Goal: Task Accomplishment & Management: Manage account settings

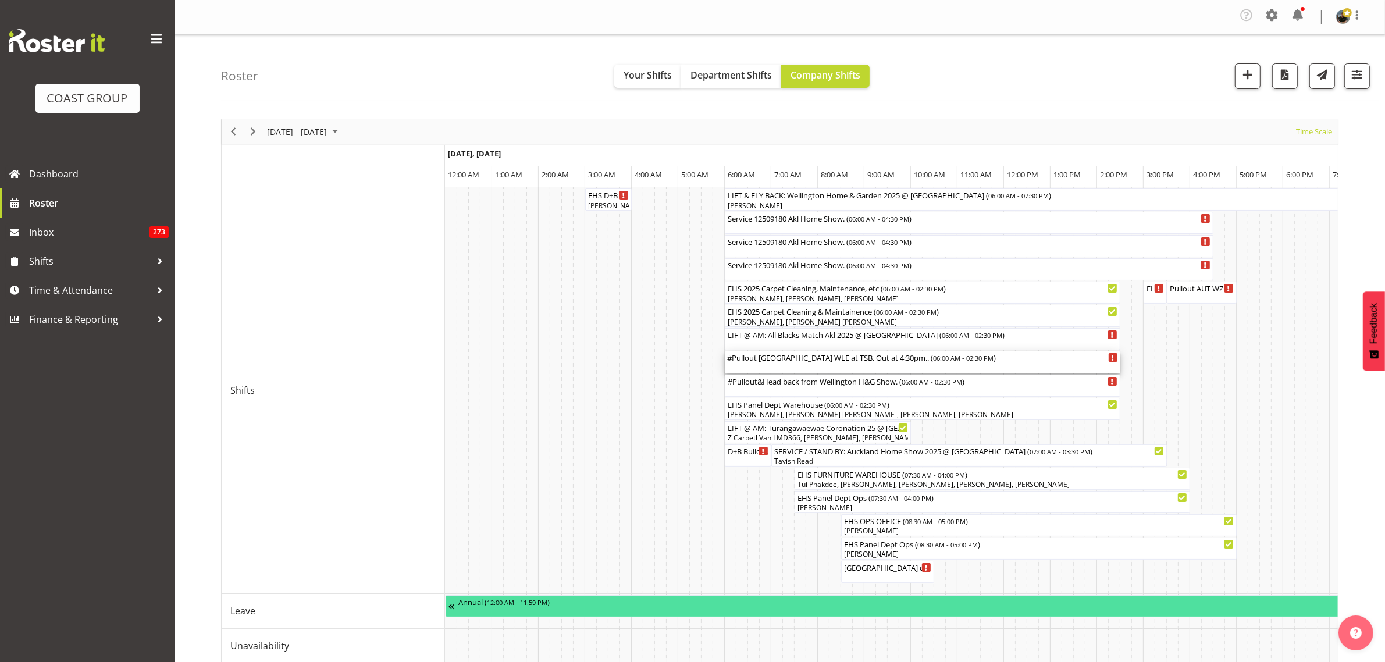
click at [841, 365] on div "#Pullout New Plymouth WLE at TSB. Out at 4:30pm.. ( 06:00 AM - 02:30 PM )" at bounding box center [922, 362] width 391 height 22
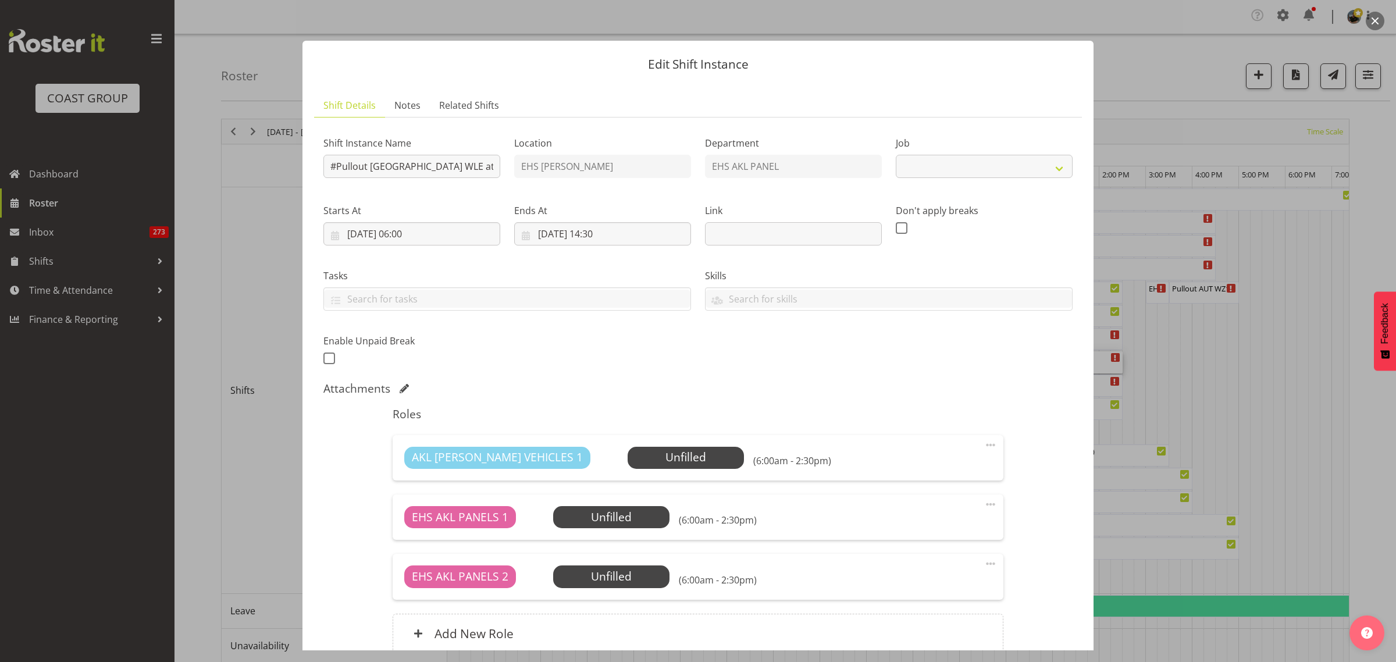
select select "8934"
click at [367, 169] on input "#Pullout New Plymouth WLE at TSB. Out at 4:30pm.." at bounding box center [411, 166] width 177 height 23
type input "Travel back from [GEOGRAPHIC_DATA] WLE at [GEOGRAPHIC_DATA]. Out at 4:30pm.."
click at [454, 240] on input "[DATE] 06:00" at bounding box center [411, 233] width 177 height 23
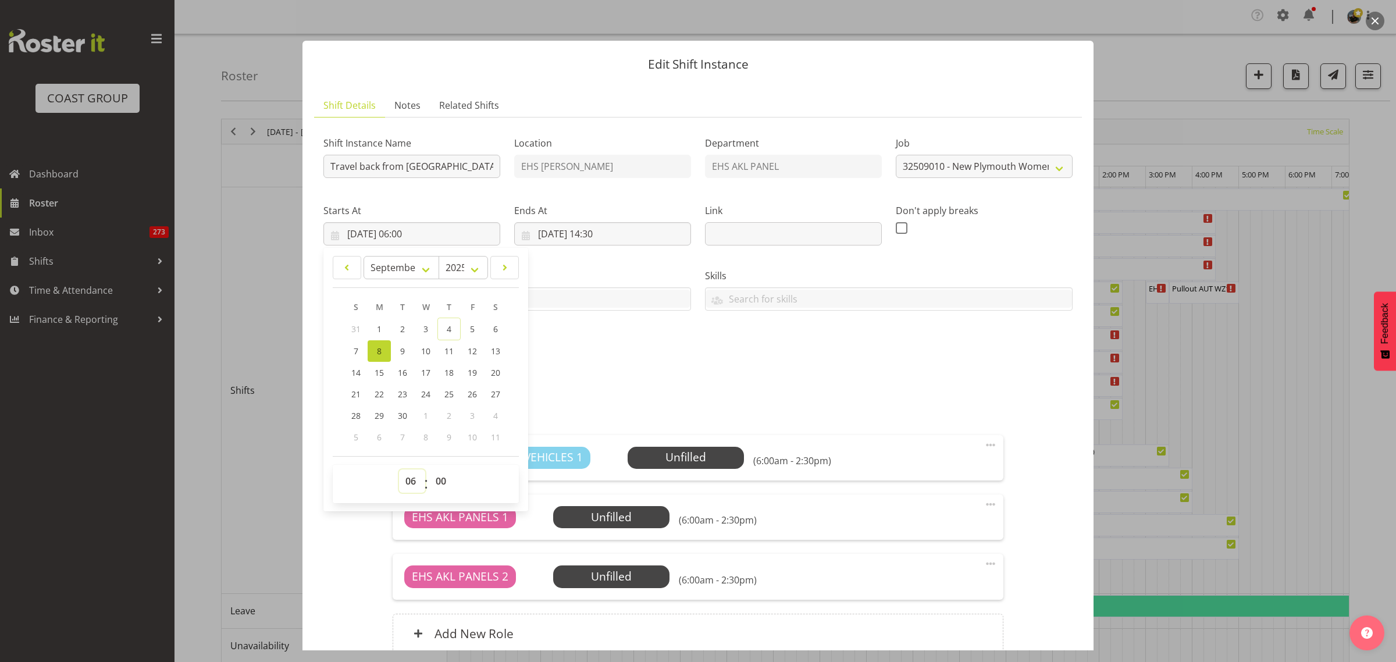
click at [411, 481] on select "00 01 02 03 04 05 06 07 08 09 10 11 12 13 14 15 16 17 18 19 20 21 22 23" at bounding box center [412, 480] width 26 height 23
select select "7"
click at [399, 469] on select "00 01 02 03 04 05 06 07 08 09 10 11 12 13 14 15 16 17 18 19 20 21 22 23" at bounding box center [412, 480] width 26 height 23
type input "[DATE] 07:00"
click at [452, 234] on input "[DATE] 07:00" at bounding box center [411, 233] width 177 height 23
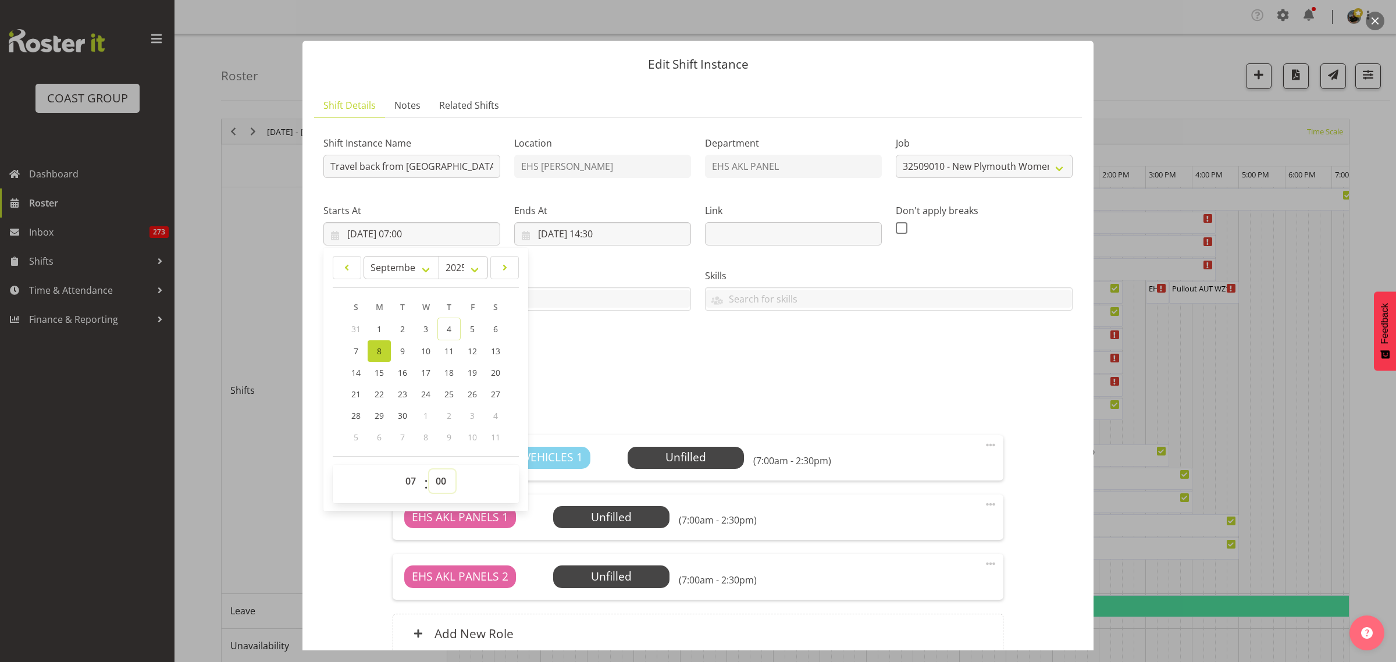
click at [443, 482] on select "00 01 02 03 04 05 06 07 08 09 10 11 12 13 14 15 16 17 18 19 20 21 22 23 24 25 2…" at bounding box center [442, 480] width 26 height 23
select select "30"
click at [429, 469] on select "00 01 02 03 04 05 06 07 08 09 10 11 12 13 14 15 16 17 18 19 20 21 22 23 24 25 2…" at bounding box center [442, 480] width 26 height 23
type input "[DATE] 07:30"
click at [638, 237] on input "[DATE] 14:30" at bounding box center [602, 233] width 177 height 23
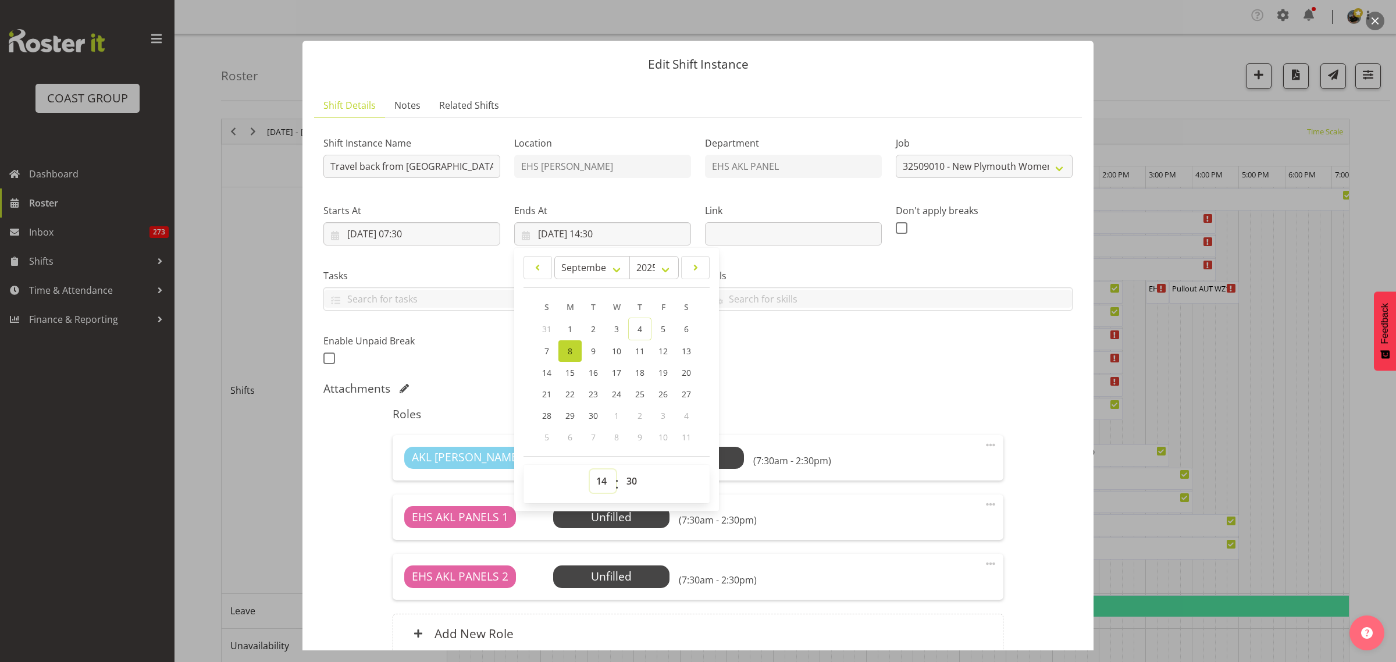
click at [598, 483] on select "00 01 02 03 04 05 06 07 08 09 10 11 12 13 14 15 16 17 18 19 20 21 22 23" at bounding box center [603, 480] width 26 height 23
click at [848, 255] on div "Skills SLP ELECTRICIAN CLASS 2 DRIVER CLASS 4 DRIVER EWP LICENSE (EXP 08/23) FO…" at bounding box center [889, 284] width 382 height 65
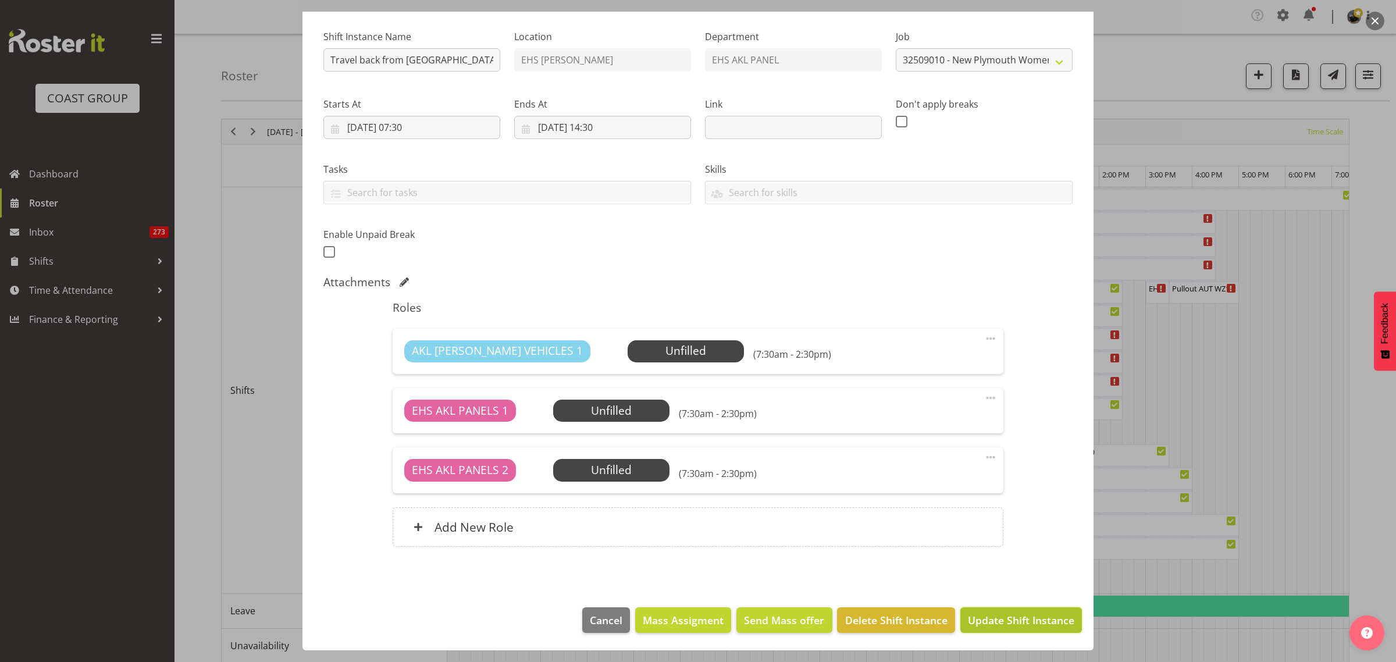
click at [978, 620] on span "Update Shift Instance" at bounding box center [1021, 620] width 106 height 15
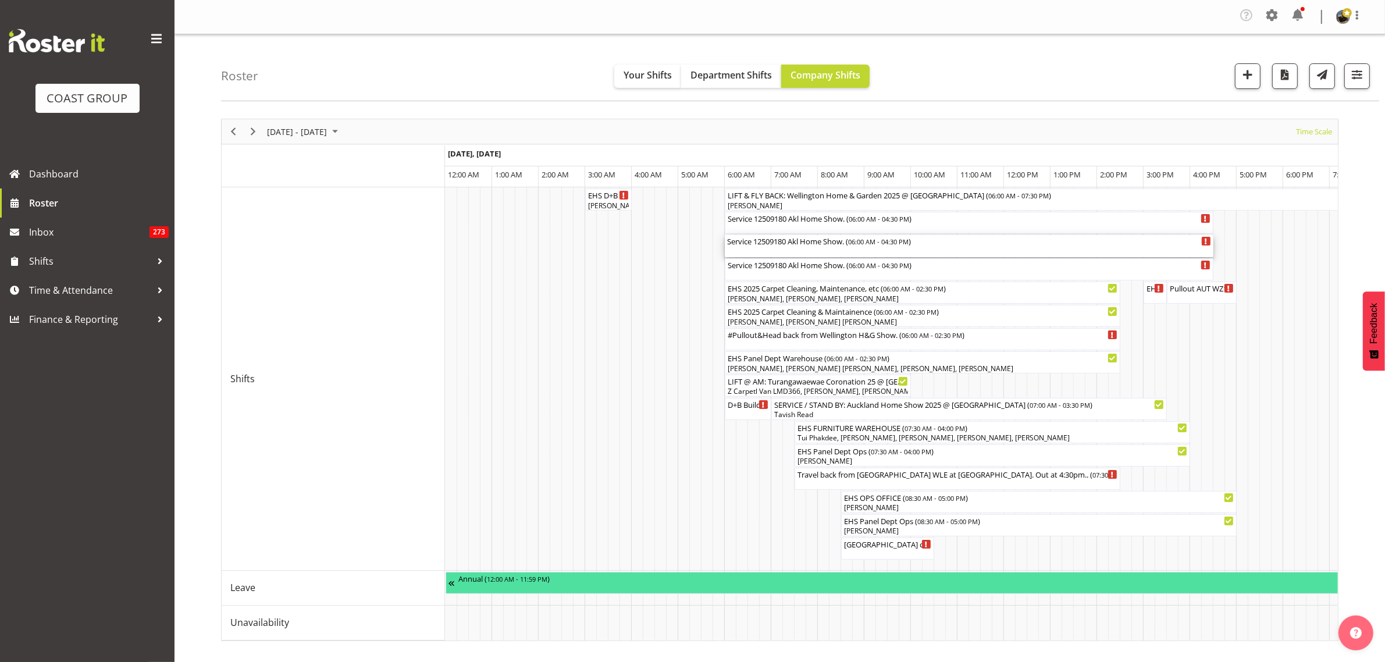
click at [981, 245] on div "Service 12509180 Akl Home Show. ( 06:00 AM - 04:30 PM )" at bounding box center [969, 241] width 484 height 12
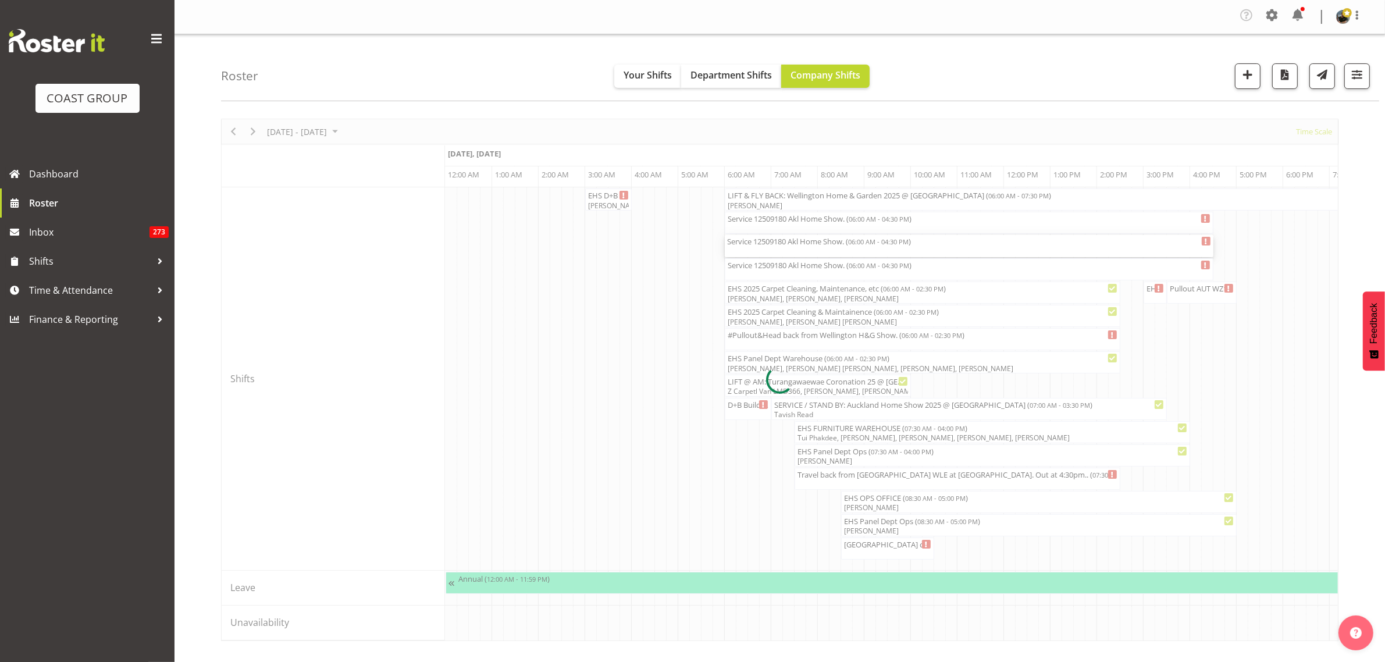
select select
select select "8"
select select "2025"
select select "6"
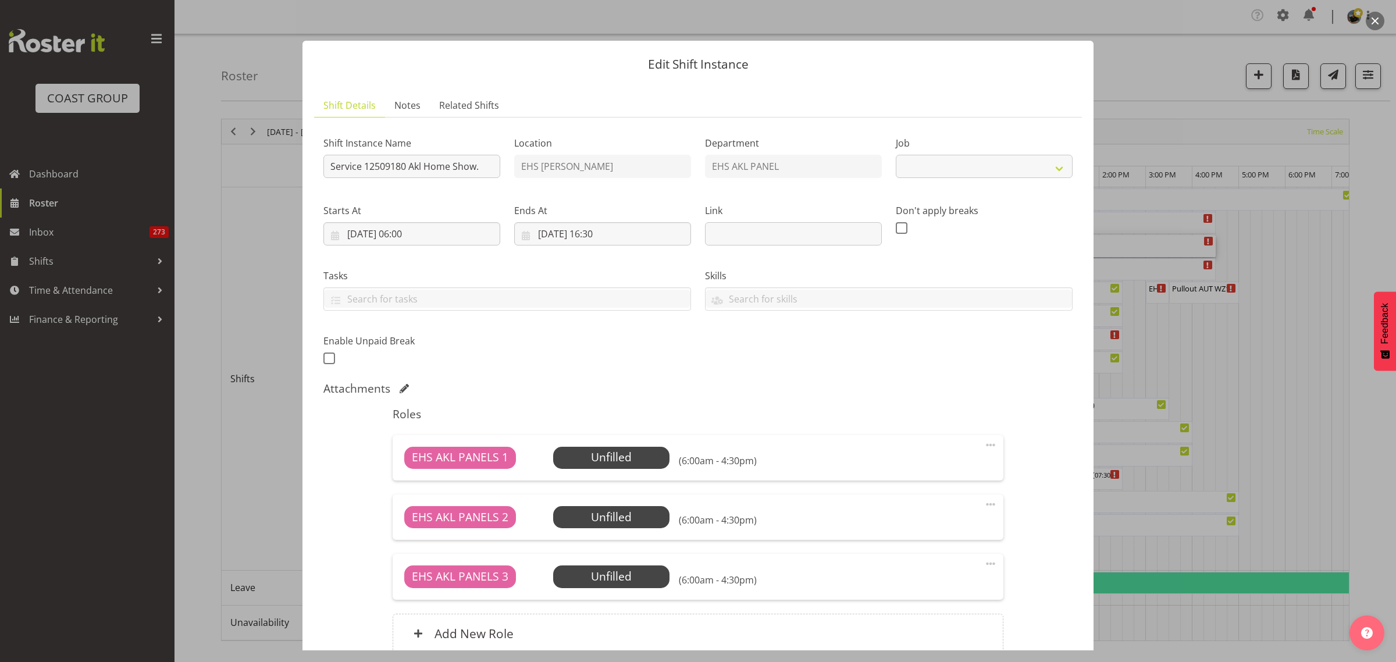
select select "9932"
click at [460, 234] on input "[DATE] 06:00" at bounding box center [411, 233] width 177 height 23
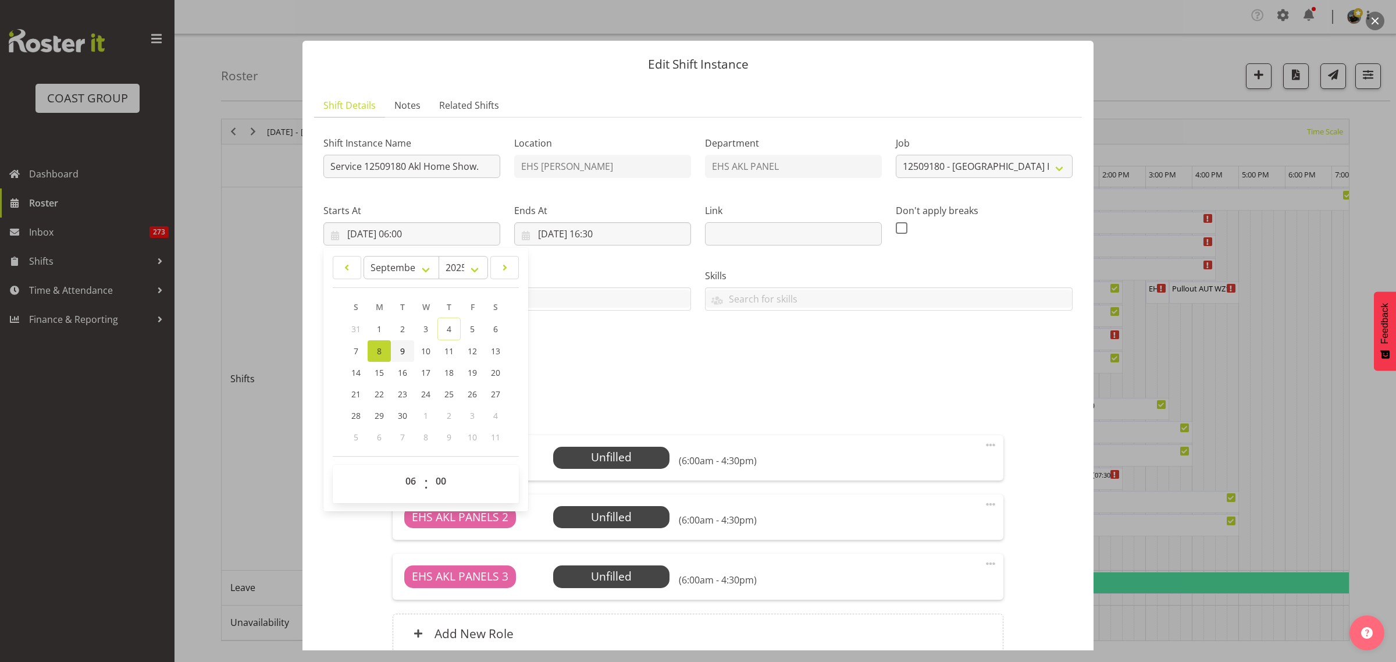
click at [405, 352] on link "9" at bounding box center [402, 351] width 23 height 22
type input "09/09/2025, 06:00"
click at [658, 233] on input "[DATE] 16:30" at bounding box center [602, 233] width 177 height 23
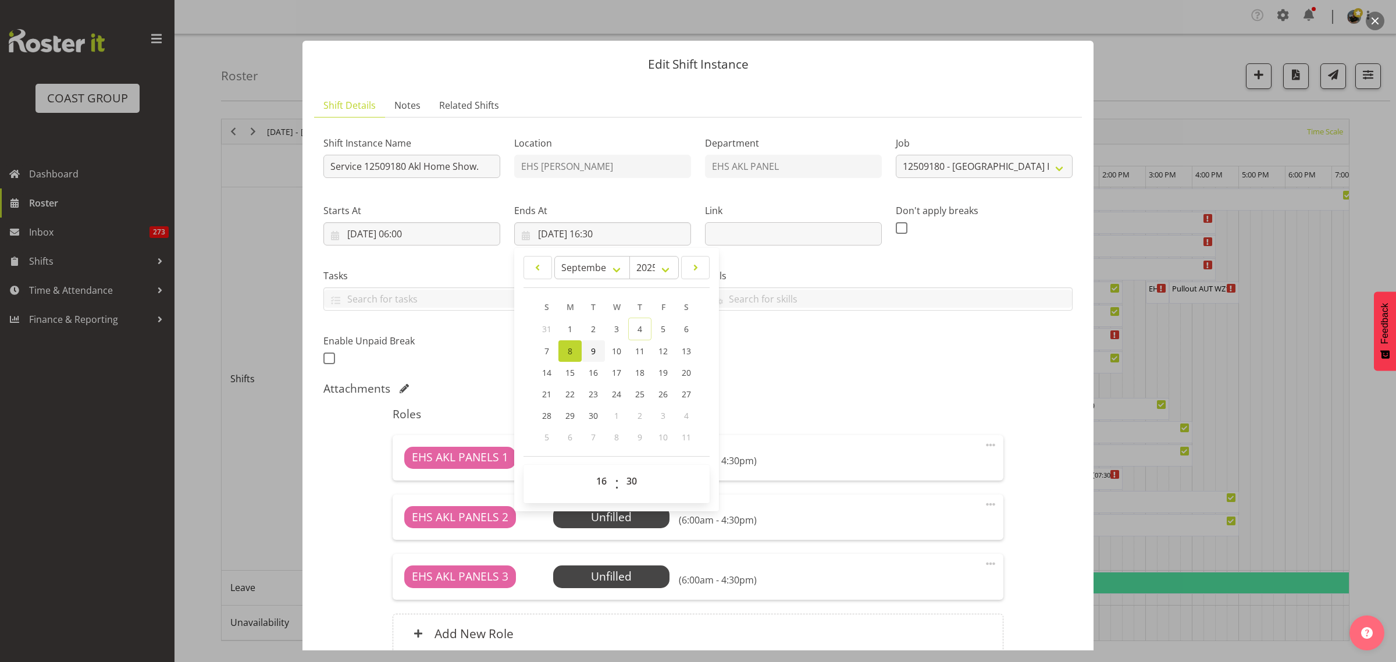
click at [592, 353] on span "9" at bounding box center [593, 351] width 5 height 11
type input "09/09/2025, 16:30"
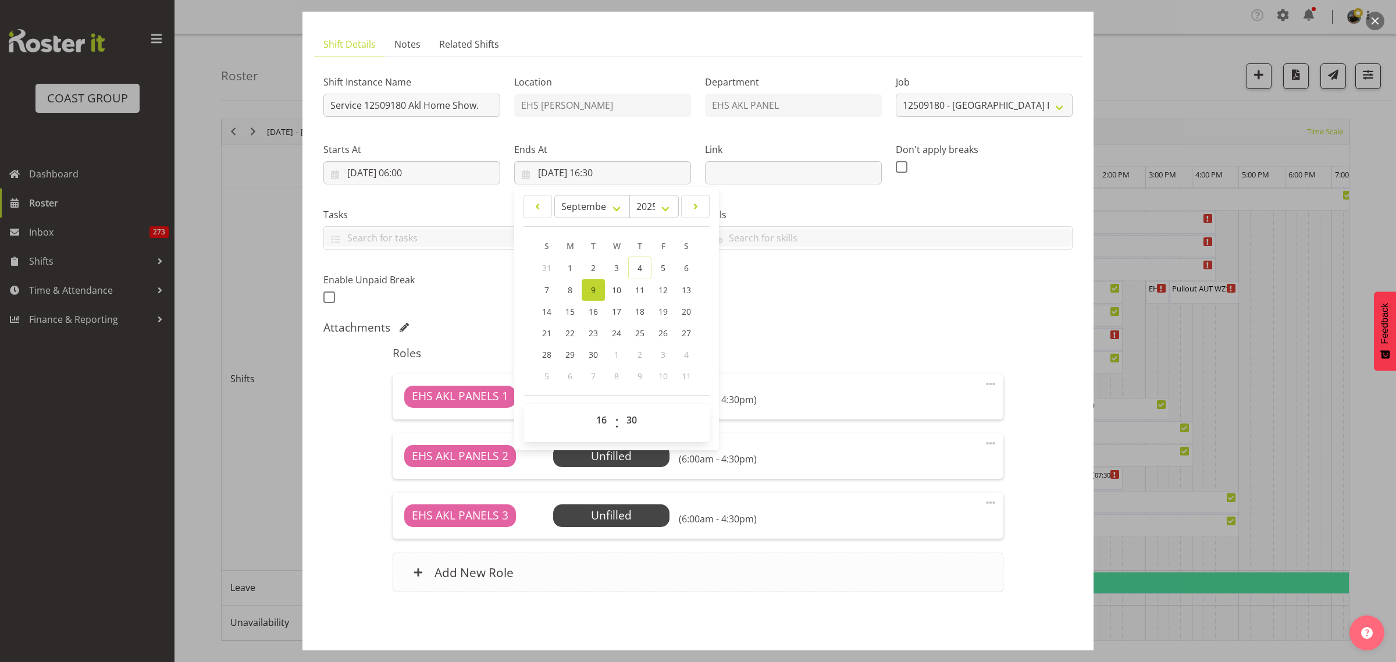
scroll to position [106, 0]
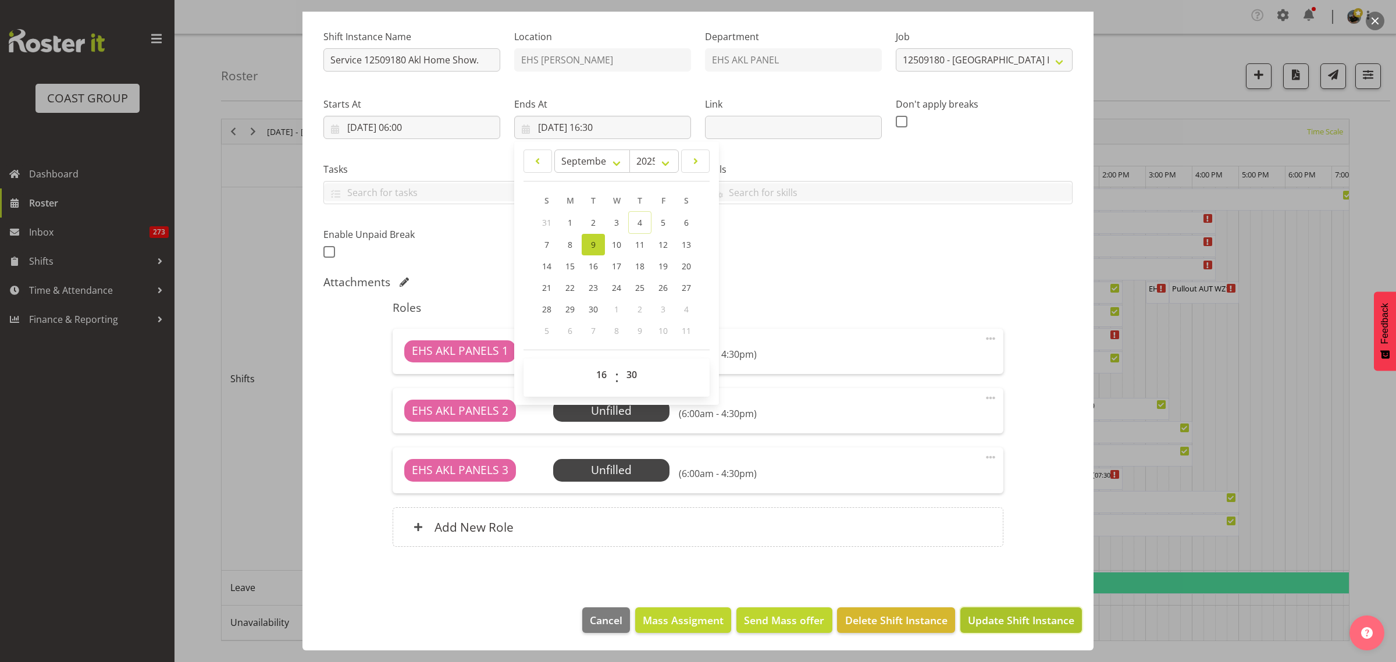
click at [1001, 620] on span "Update Shift Instance" at bounding box center [1021, 620] width 106 height 15
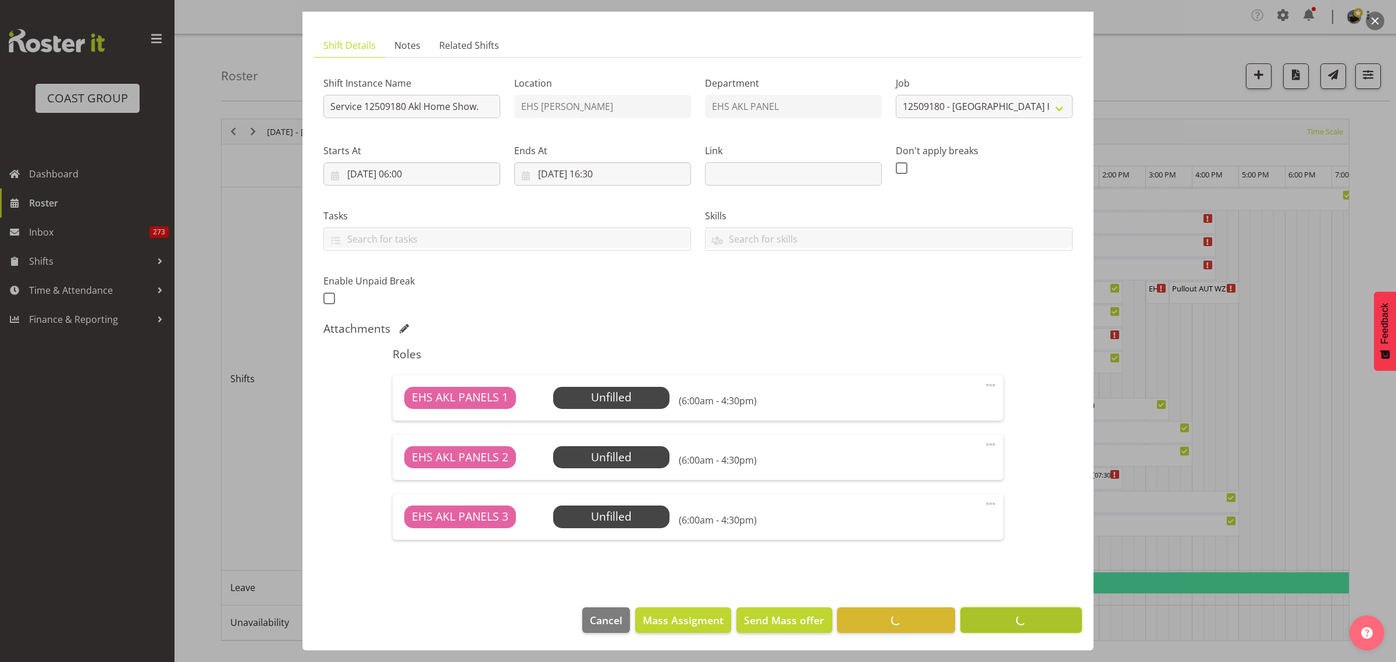
scroll to position [60, 0]
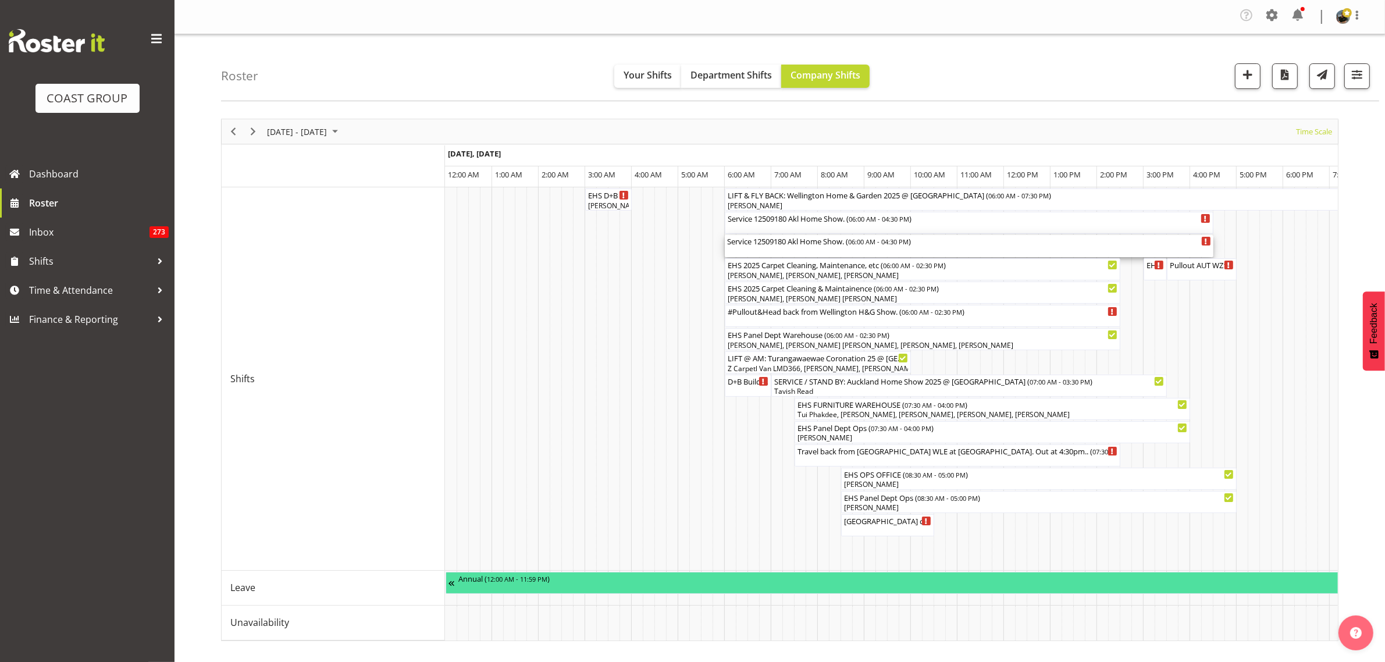
click at [837, 243] on div "Service 12509180 Akl Home Show. ( 06:00 AM - 04:30 PM )" at bounding box center [969, 241] width 484 height 12
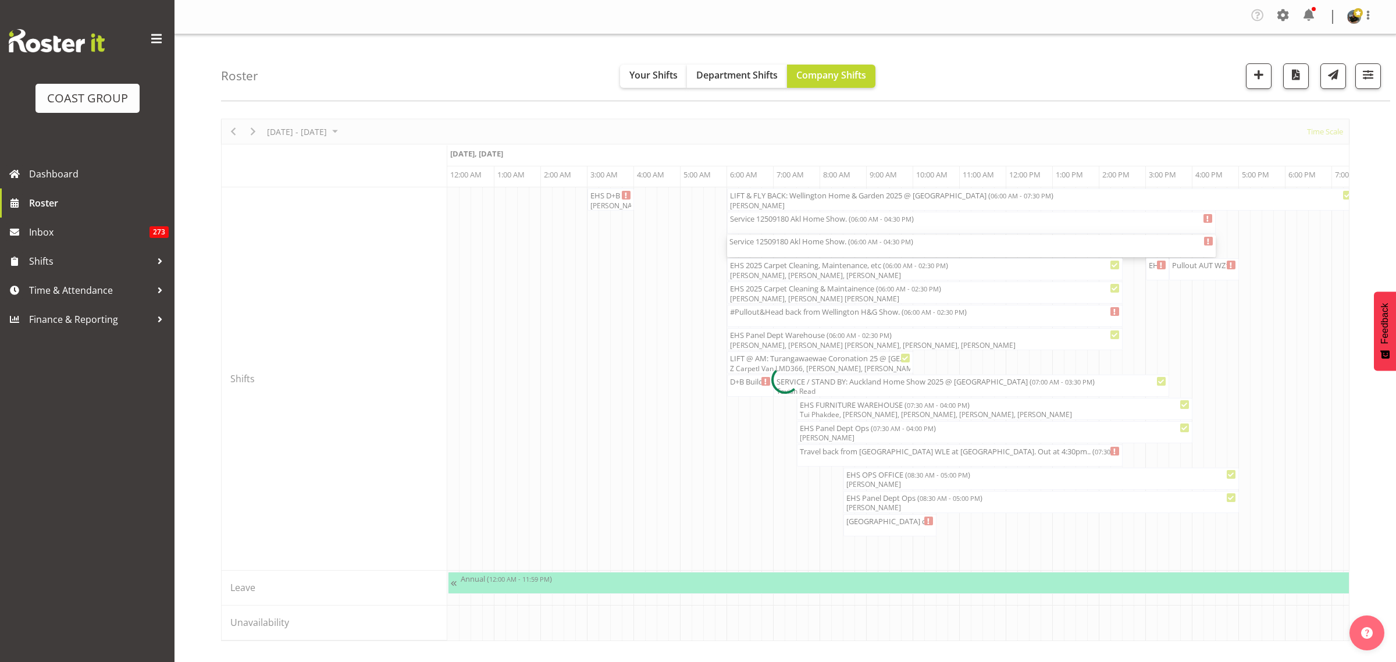
select select
select select "8"
select select "2025"
select select "6"
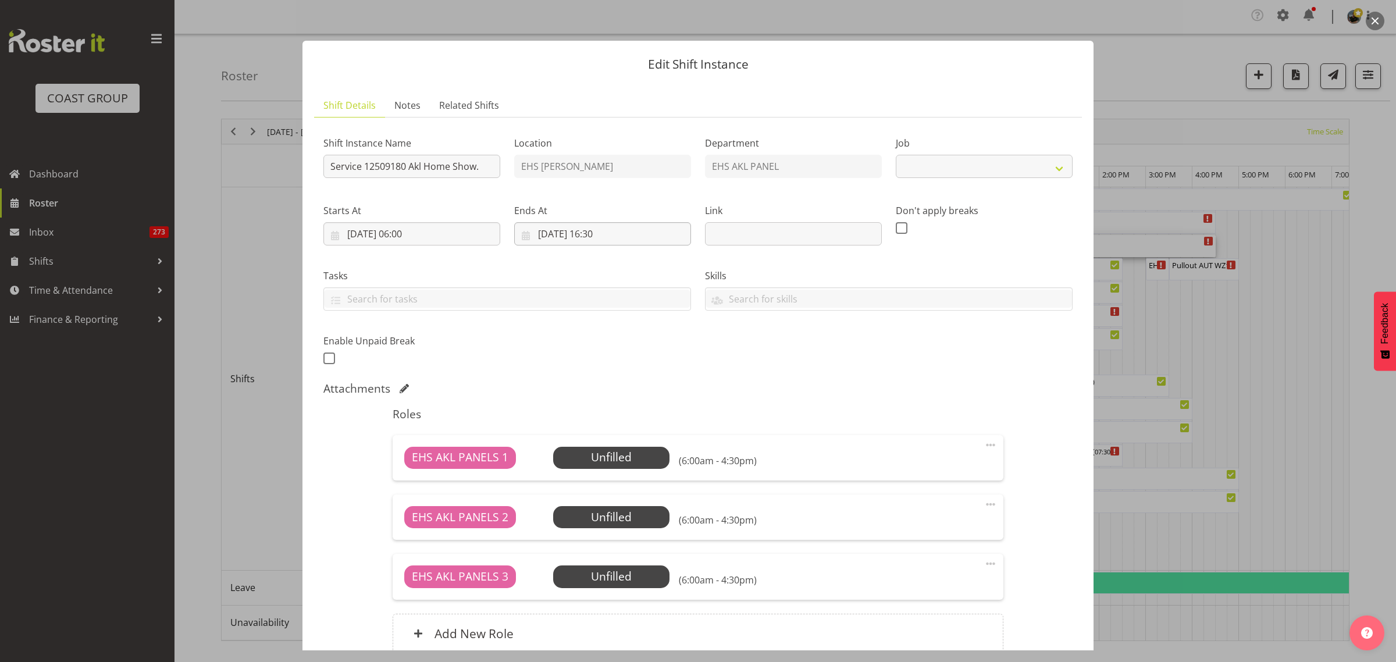
select select "9932"
click at [464, 236] on input "[DATE] 06:00" at bounding box center [411, 233] width 177 height 23
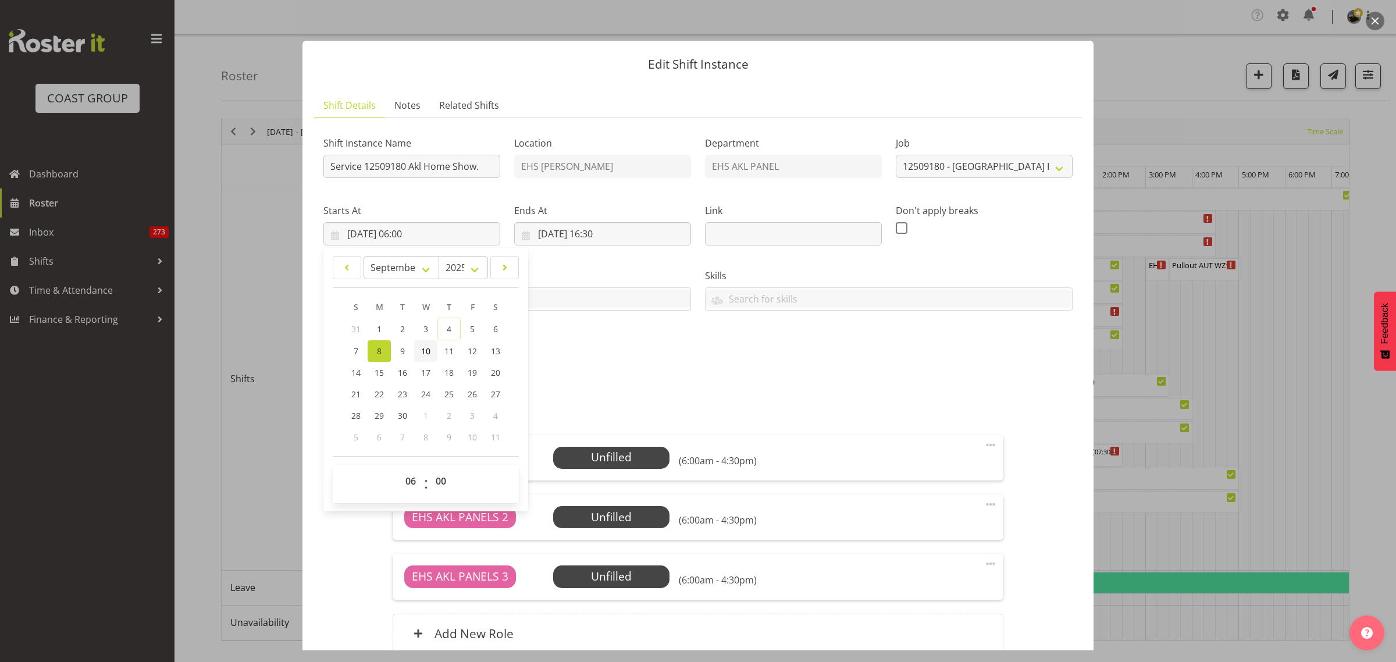
click at [429, 353] on span "10" at bounding box center [425, 351] width 9 height 11
type input "10/09/2025, 06:00"
click at [652, 232] on input "[DATE] 16:30" at bounding box center [602, 233] width 177 height 23
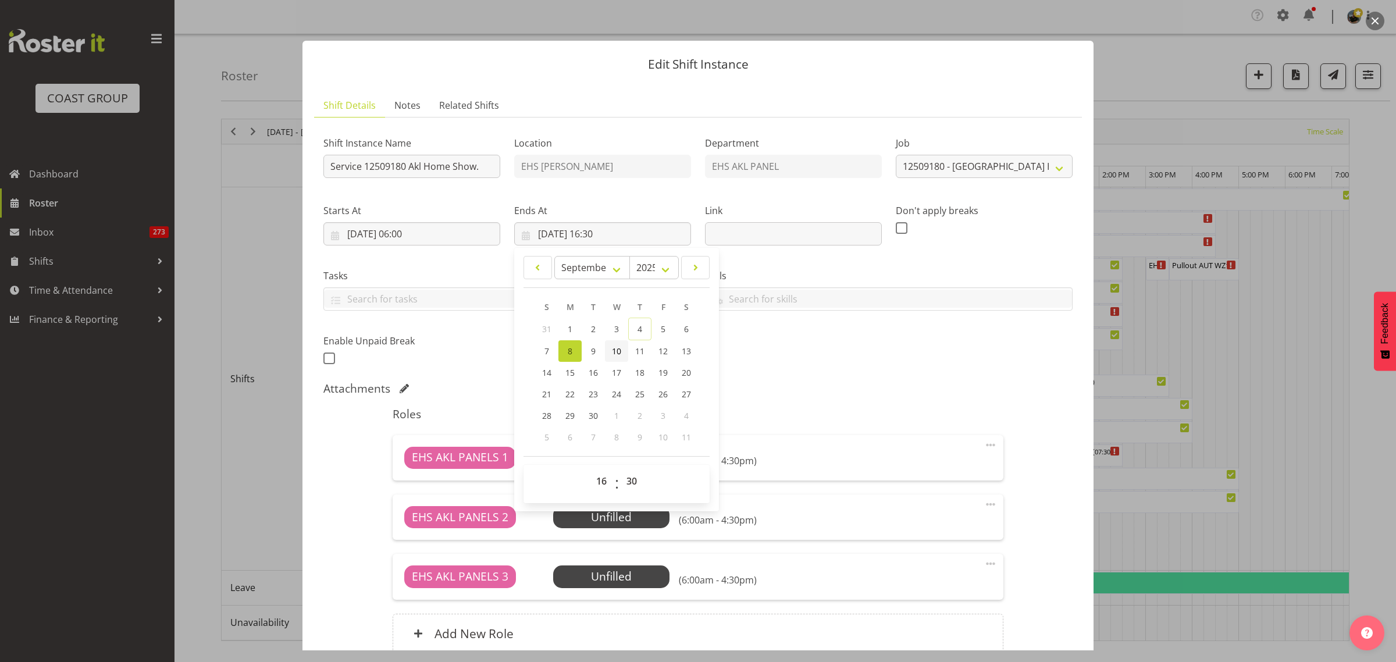
click at [612, 353] on span "10" at bounding box center [616, 351] width 9 height 11
type input "10/09/2025, 16:30"
click at [598, 476] on select "00 01 02 03 04 05 06 07 08 09 10 11 12 13 14 15 16 17 18 19 20 21 22 23" at bounding box center [603, 480] width 26 height 23
select select "10"
click at [590, 469] on select "00 01 02 03 04 05 06 07 08 09 10 11 12 13 14 15 16 17 18 19 20 21 22 23" at bounding box center [603, 480] width 26 height 23
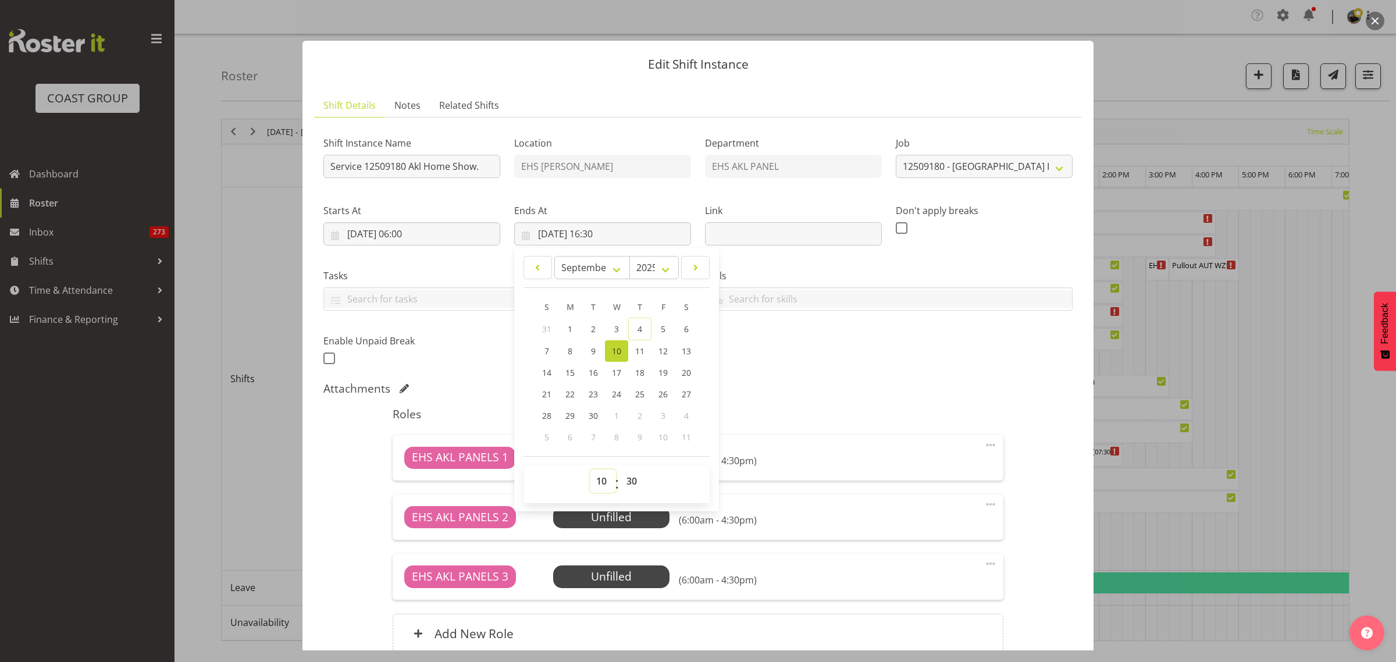
type input "10/09/2025, 10:30"
click at [855, 385] on div "Attachments" at bounding box center [697, 389] width 749 height 14
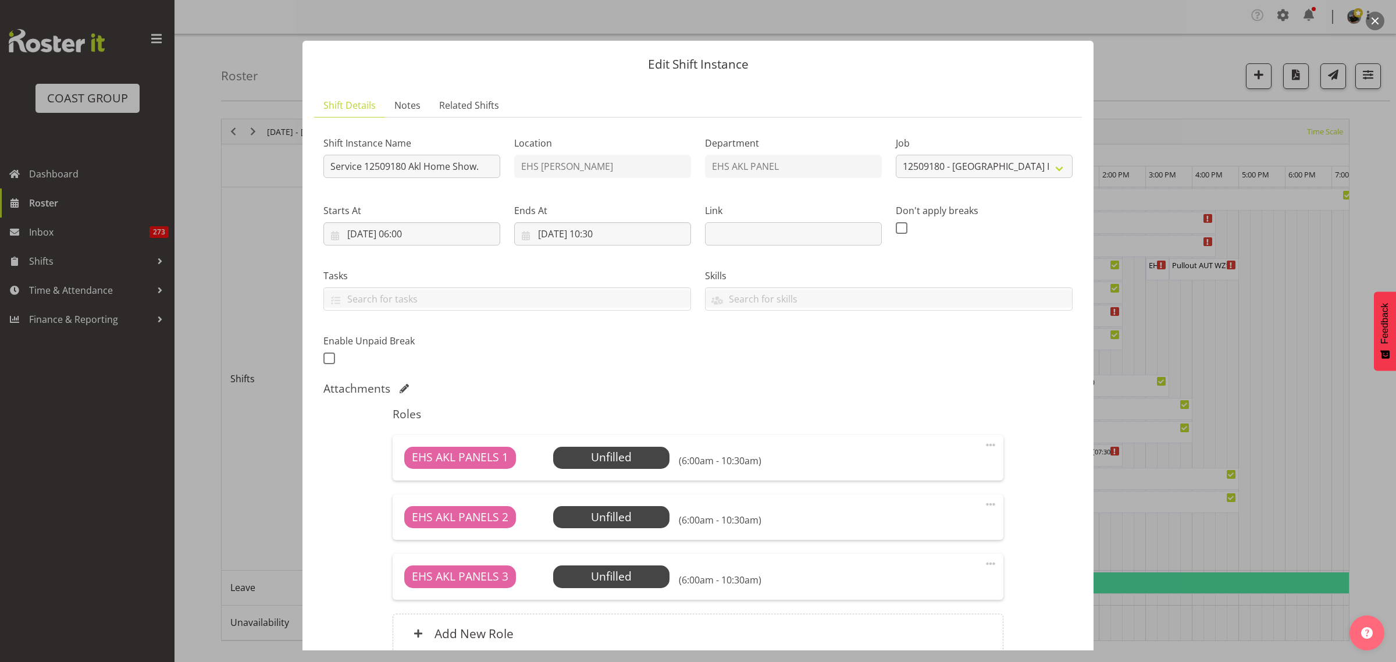
click at [984, 564] on span at bounding box center [991, 564] width 14 height 14
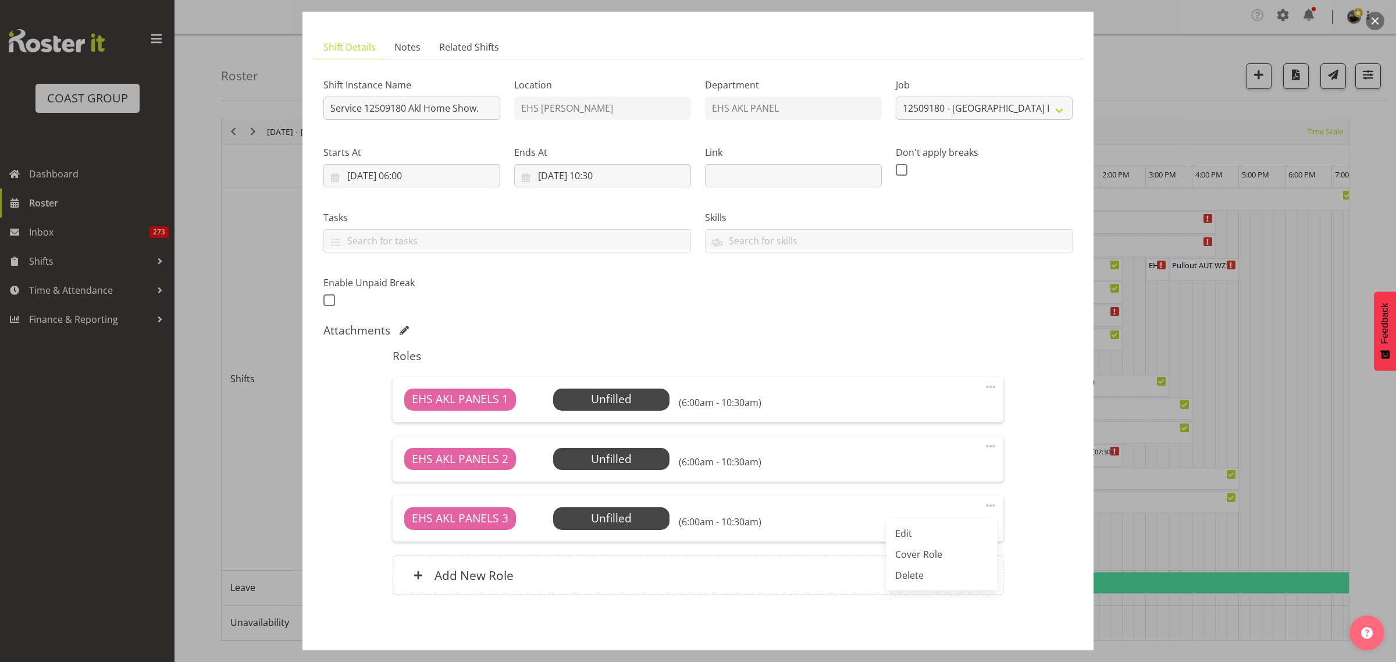
scroll to position [106, 0]
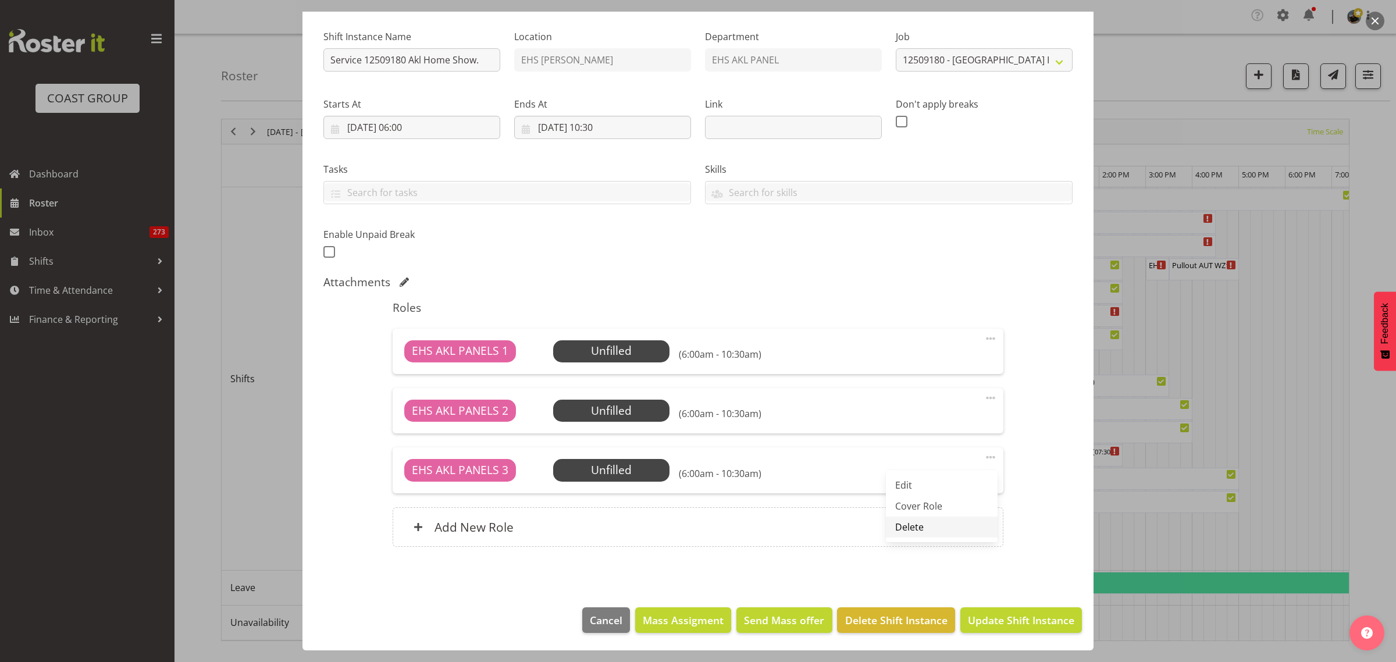
click at [901, 526] on link "Delete" at bounding box center [942, 527] width 112 height 21
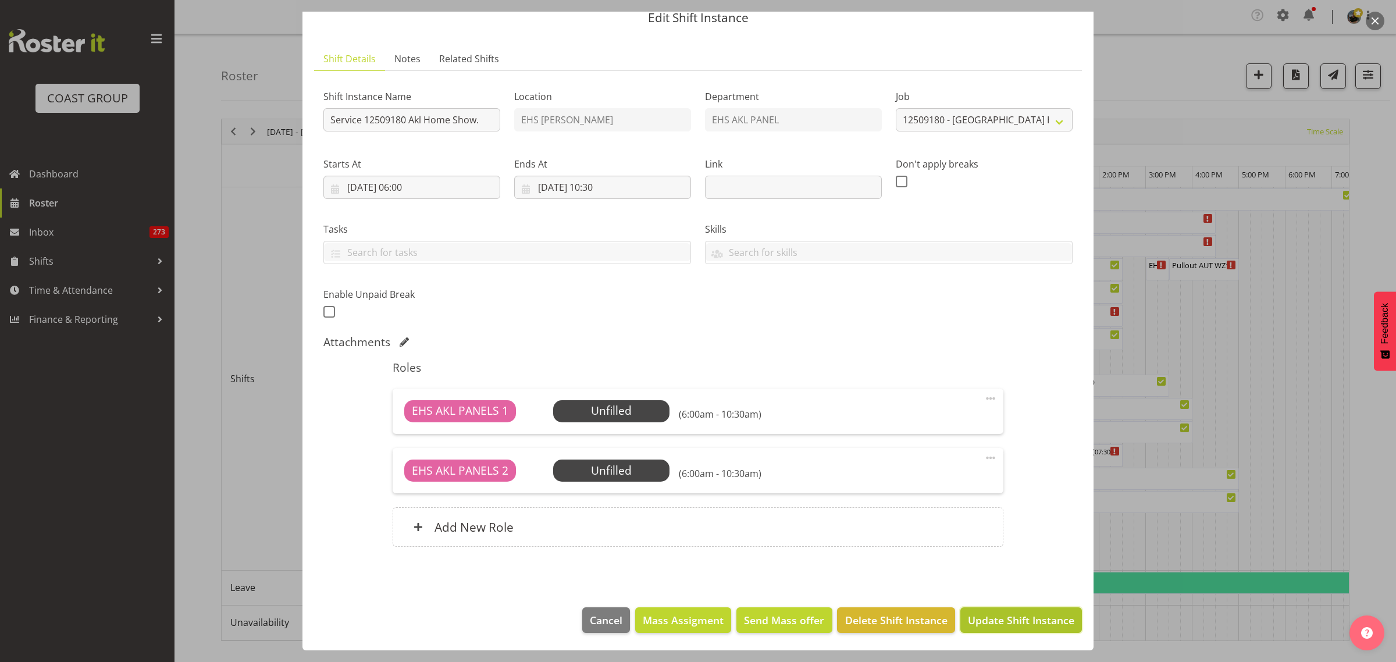
click at [996, 625] on span "Update Shift Instance" at bounding box center [1021, 620] width 106 height 15
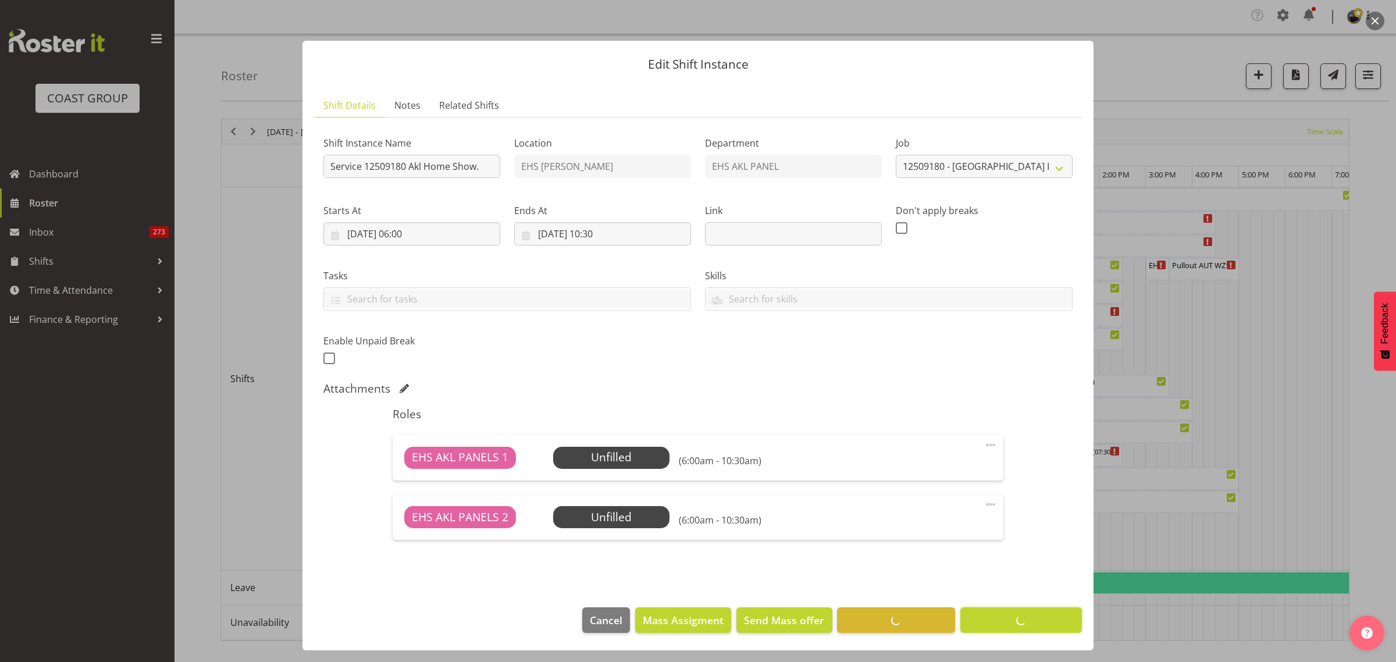
scroll to position [1, 0]
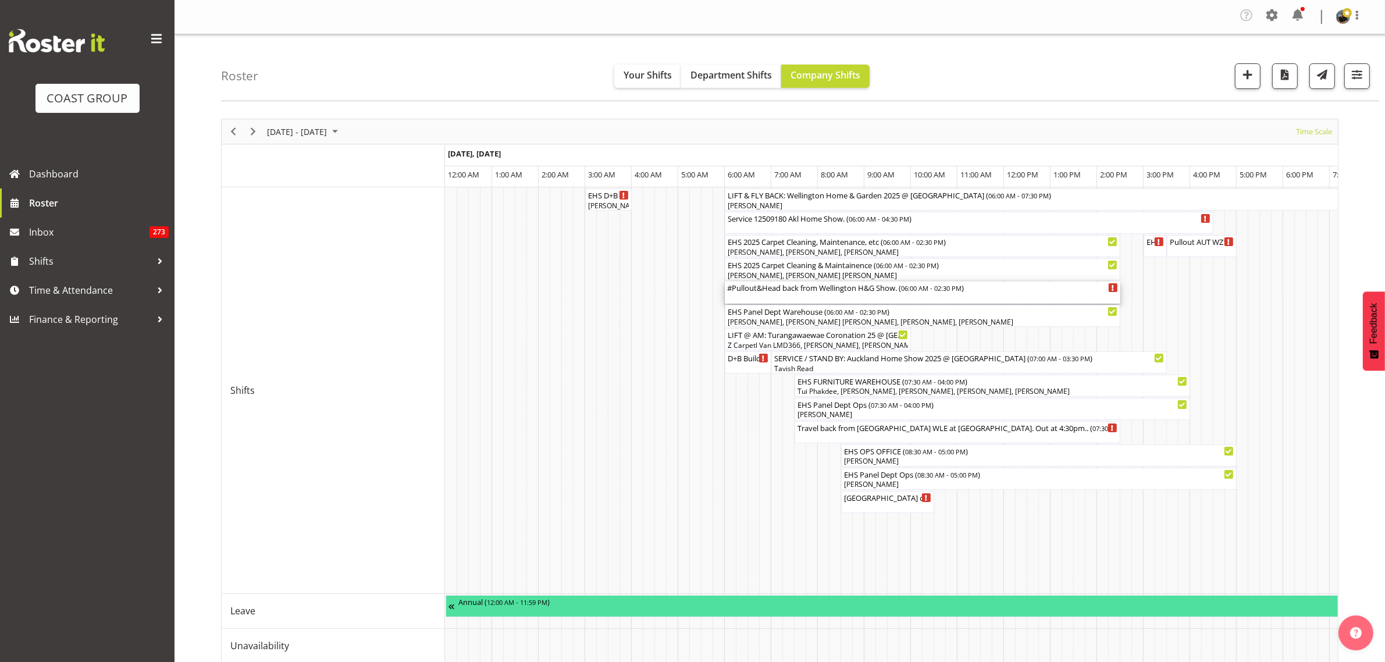
click at [878, 293] on div "#Pullout&Head back from Wellington H&G Show. ( 06:00 AM - 02:30 PM )" at bounding box center [922, 288] width 391 height 12
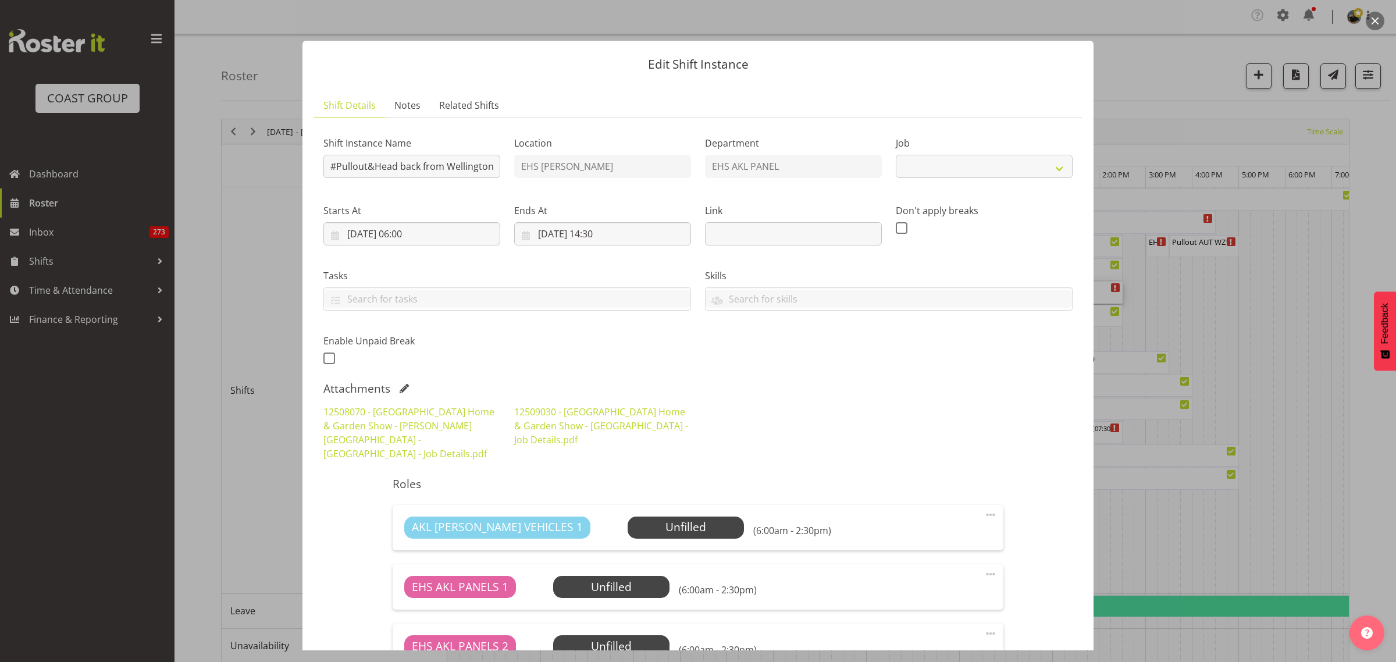
select select "9237"
click at [336, 170] on input "#Pullout&Head back from Wellington H&G Show." at bounding box center [411, 166] width 177 height 23
type input "Pullout Wellington H&G Show."
click at [463, 230] on input "[DATE] 06:00" at bounding box center [411, 233] width 177 height 23
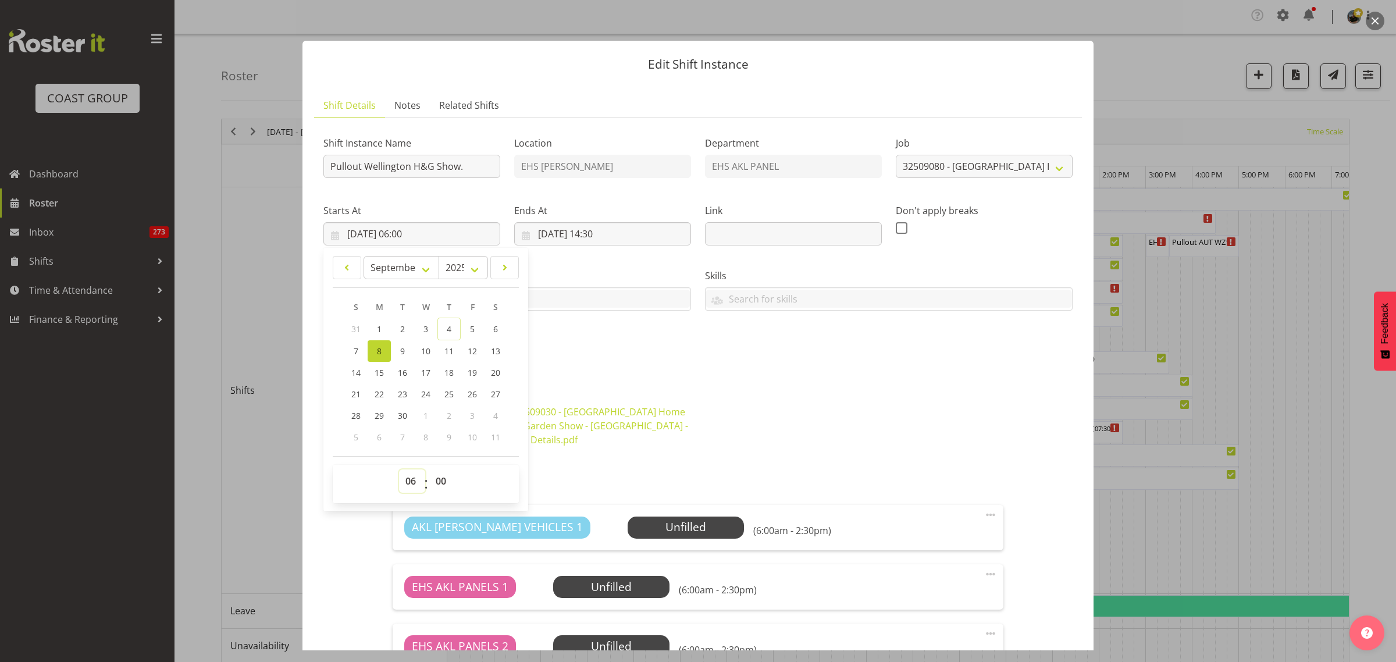
click at [409, 481] on select "00 01 02 03 04 05 06 07 08 09 10 11 12 13 14 15 16 17 18 19 20 21 22 23" at bounding box center [412, 480] width 26 height 23
select select "7"
click at [399, 469] on select "00 01 02 03 04 05 06 07 08 09 10 11 12 13 14 15 16 17 18 19 20 21 22 23" at bounding box center [412, 480] width 26 height 23
type input "[DATE] 07:00"
click at [627, 237] on input "[DATE] 14:30" at bounding box center [602, 233] width 177 height 23
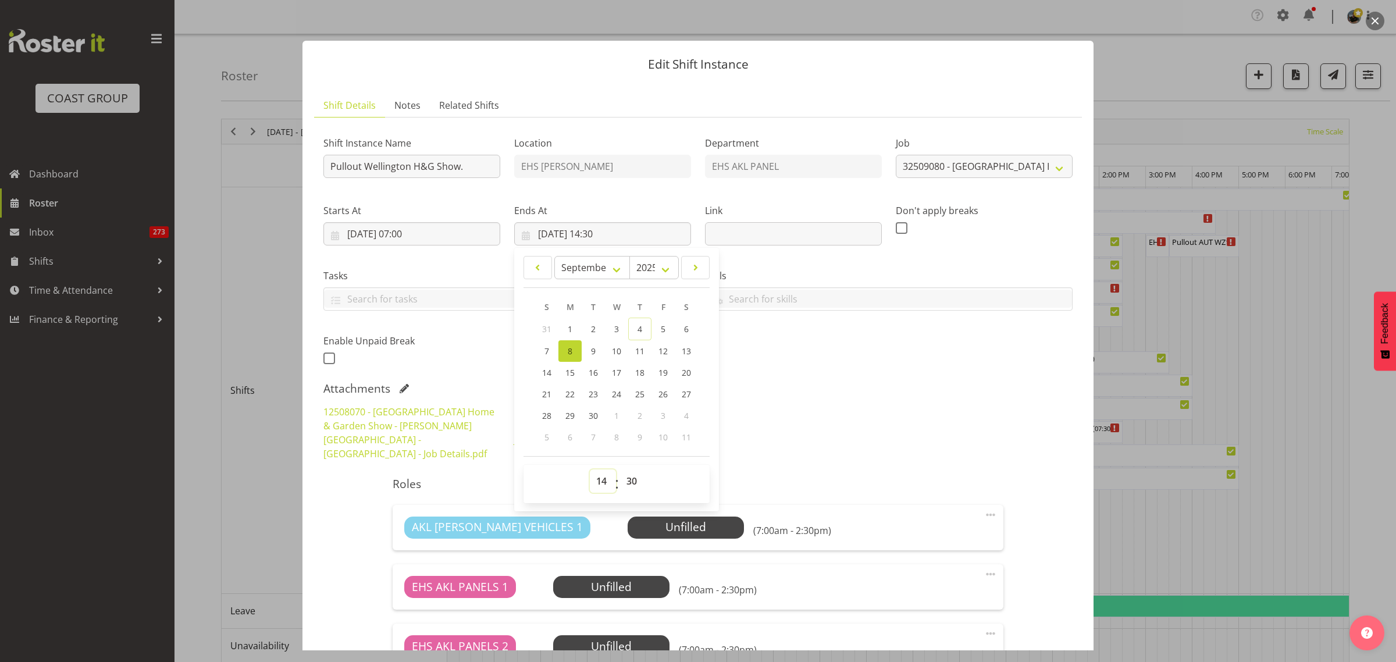
click at [600, 482] on select "00 01 02 03 04 05 06 07 08 09 10 11 12 13 14 15 16 17 18 19 20 21 22 23" at bounding box center [603, 480] width 26 height 23
select select "15"
click at [590, 469] on select "00 01 02 03 04 05 06 07 08 09 10 11 12 13 14 15 16 17 18 19 20 21 22 23" at bounding box center [603, 480] width 26 height 23
type input "[DATE] 15:30"
click at [799, 361] on div "Shift Instance Name Pullout Wellington H&G Show. Location EHS [PERSON_NAME] Dep…" at bounding box center [697, 247] width 763 height 255
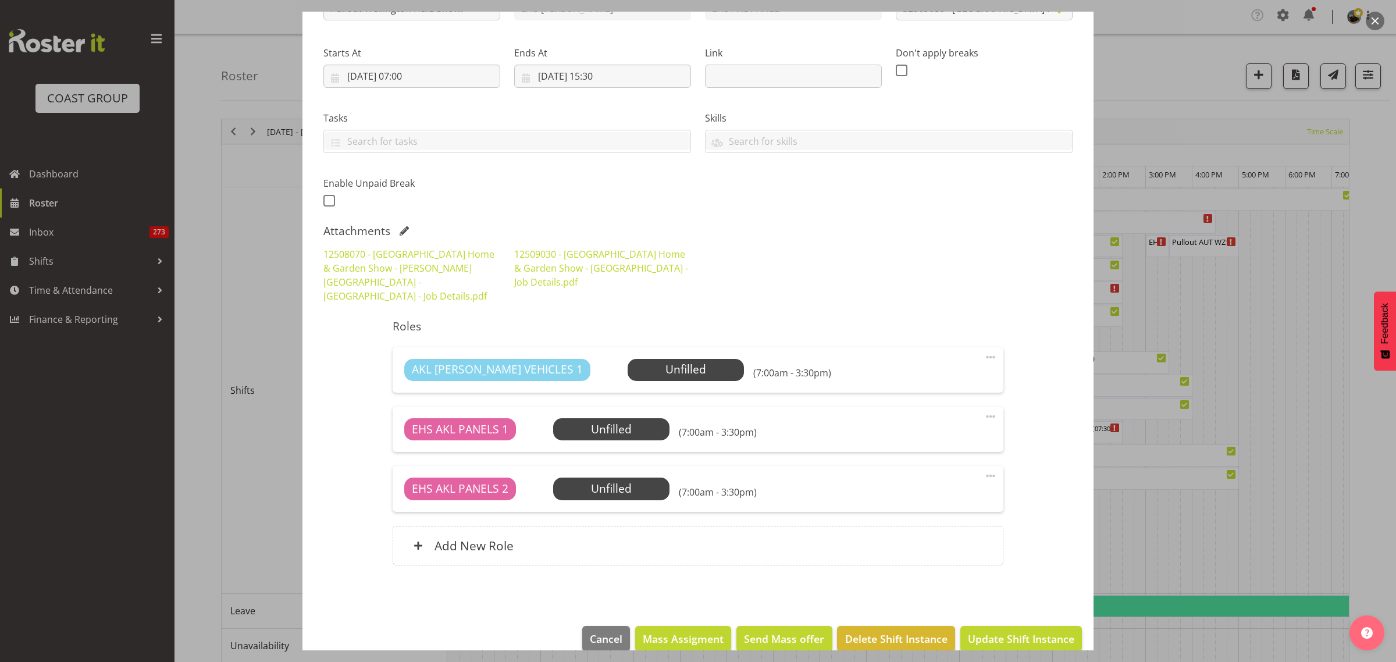
scroll to position [163, 0]
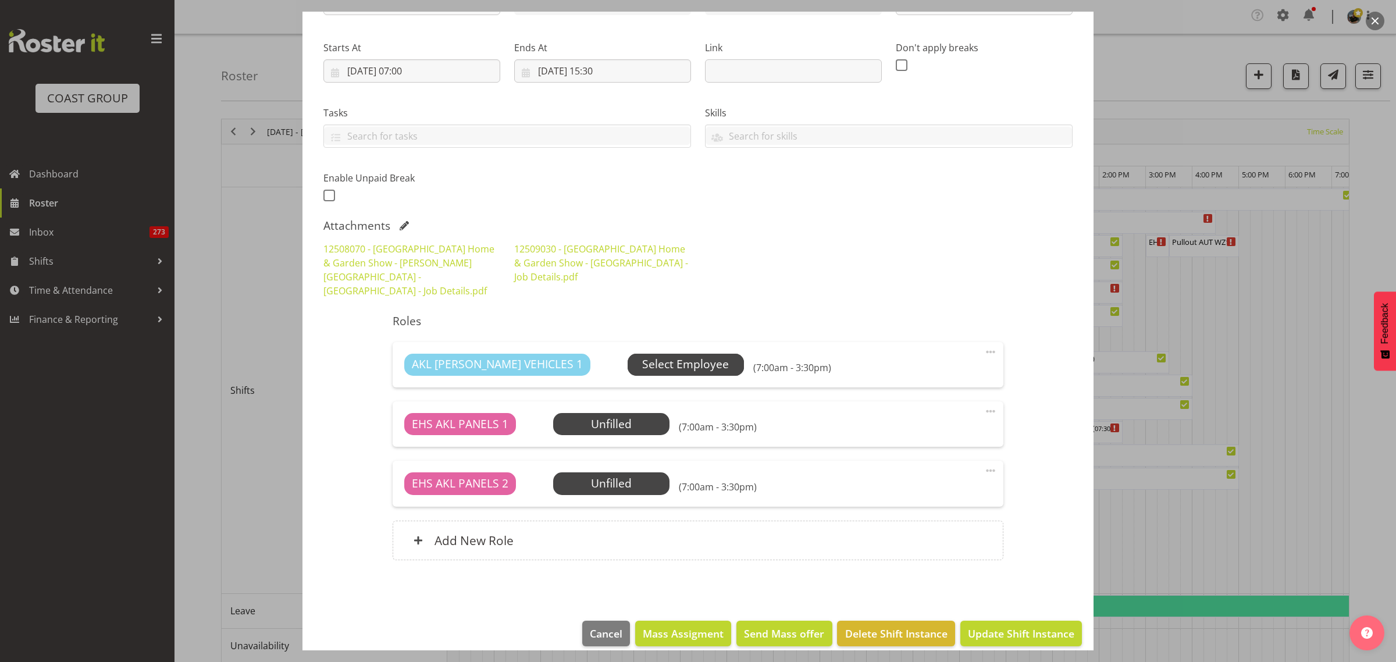
click at [642, 356] on span "Select Employee" at bounding box center [685, 364] width 87 height 17
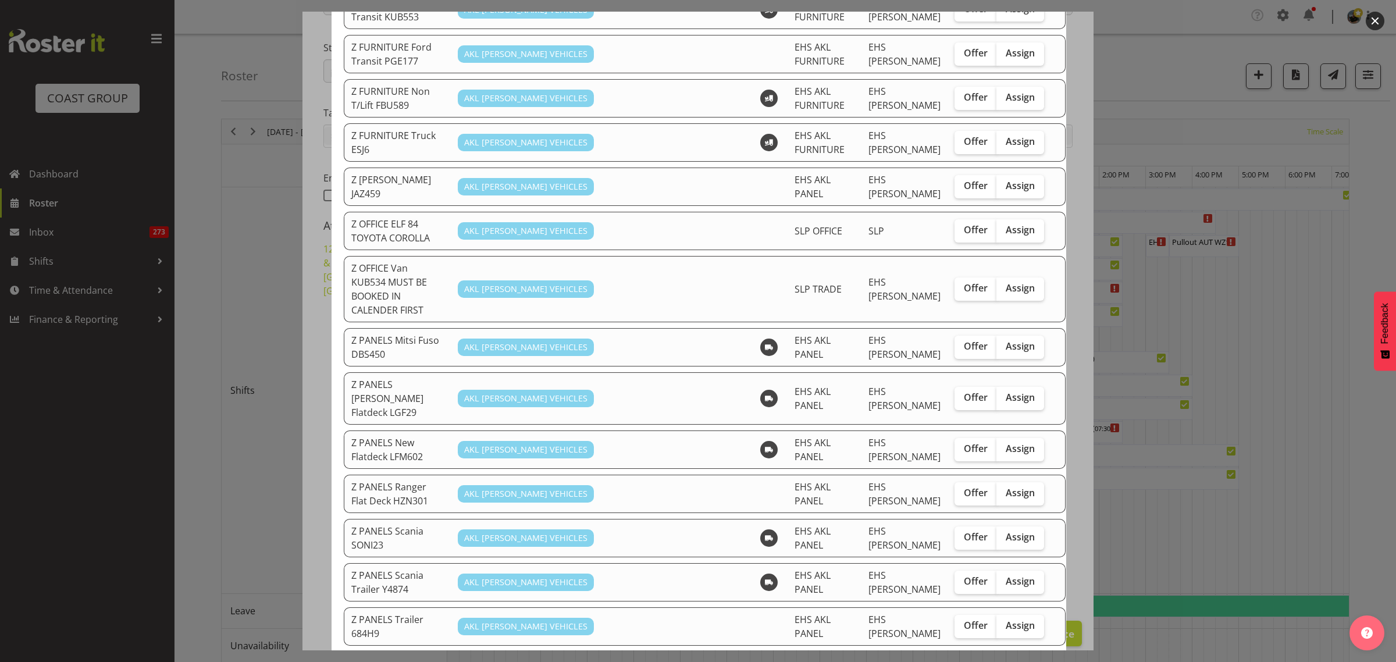
scroll to position [727, 0]
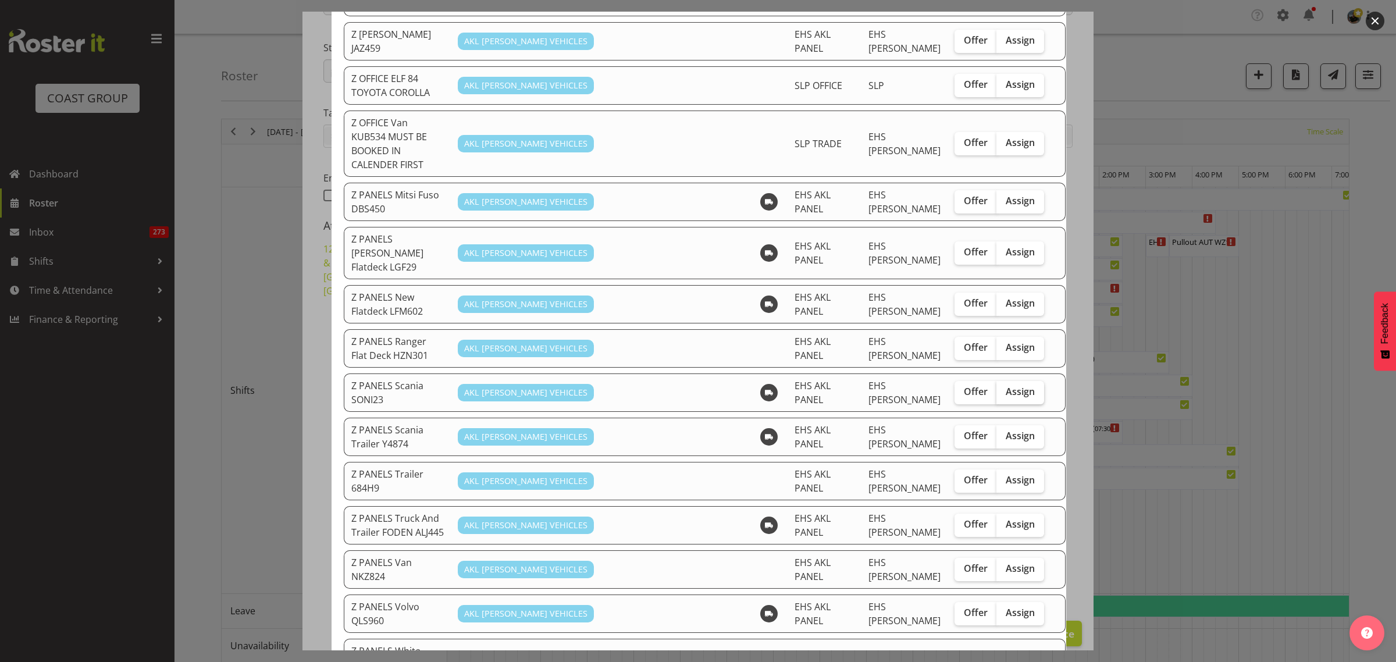
click at [1006, 386] on span "Assign" at bounding box center [1020, 392] width 29 height 12
click at [1001, 388] on input "Assign" at bounding box center [1001, 392] width 8 height 8
checkbox input "true"
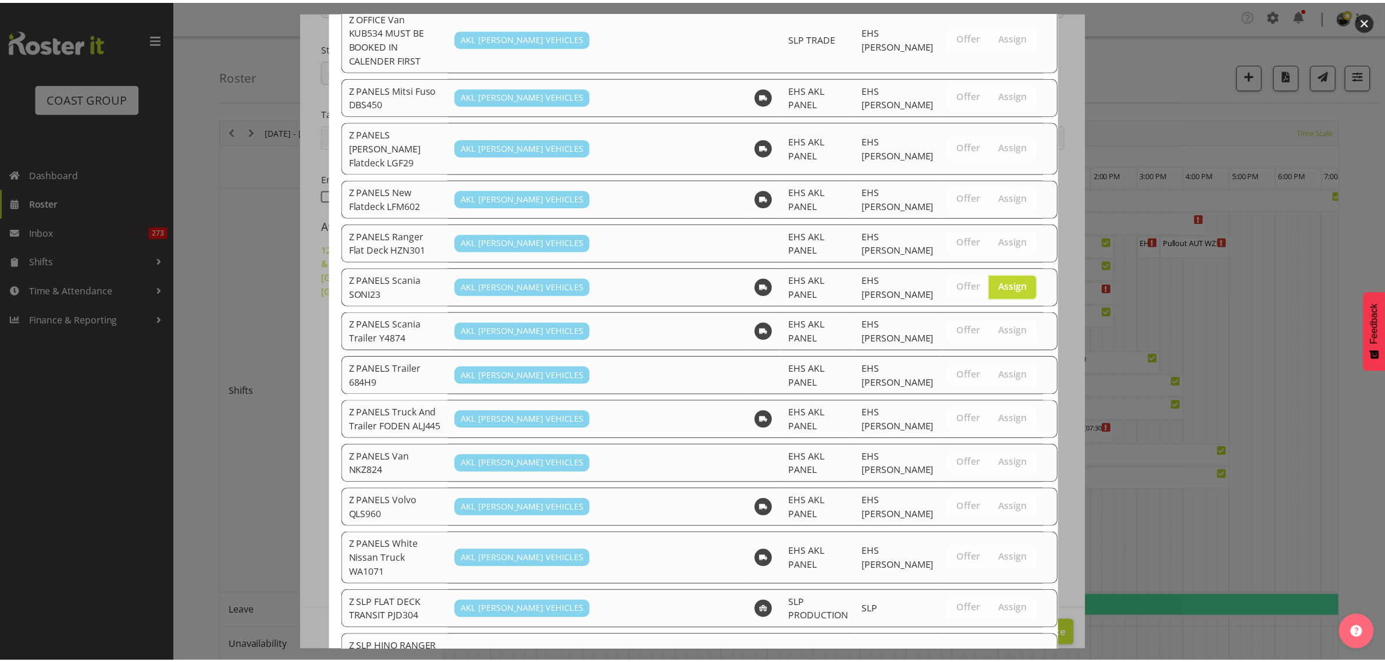
scroll to position [1035, 0]
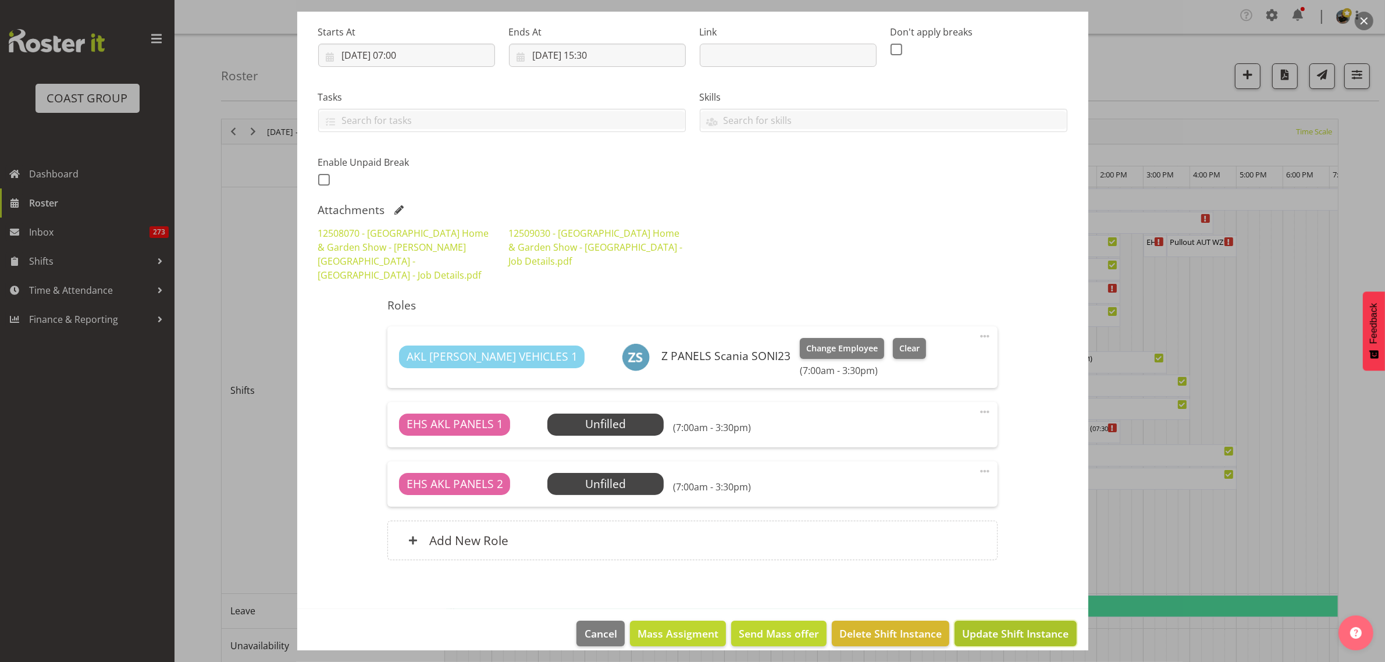
click at [987, 626] on span "Update Shift Instance" at bounding box center [1015, 633] width 106 height 15
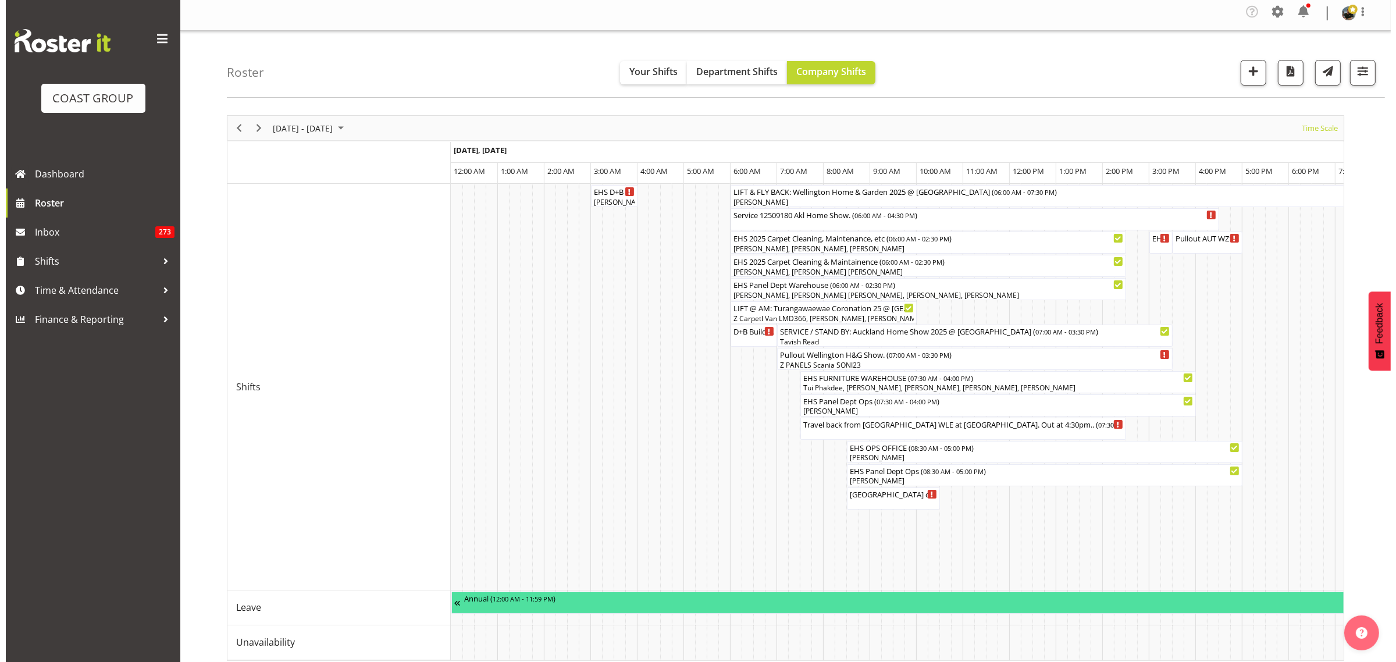
scroll to position [0, 0]
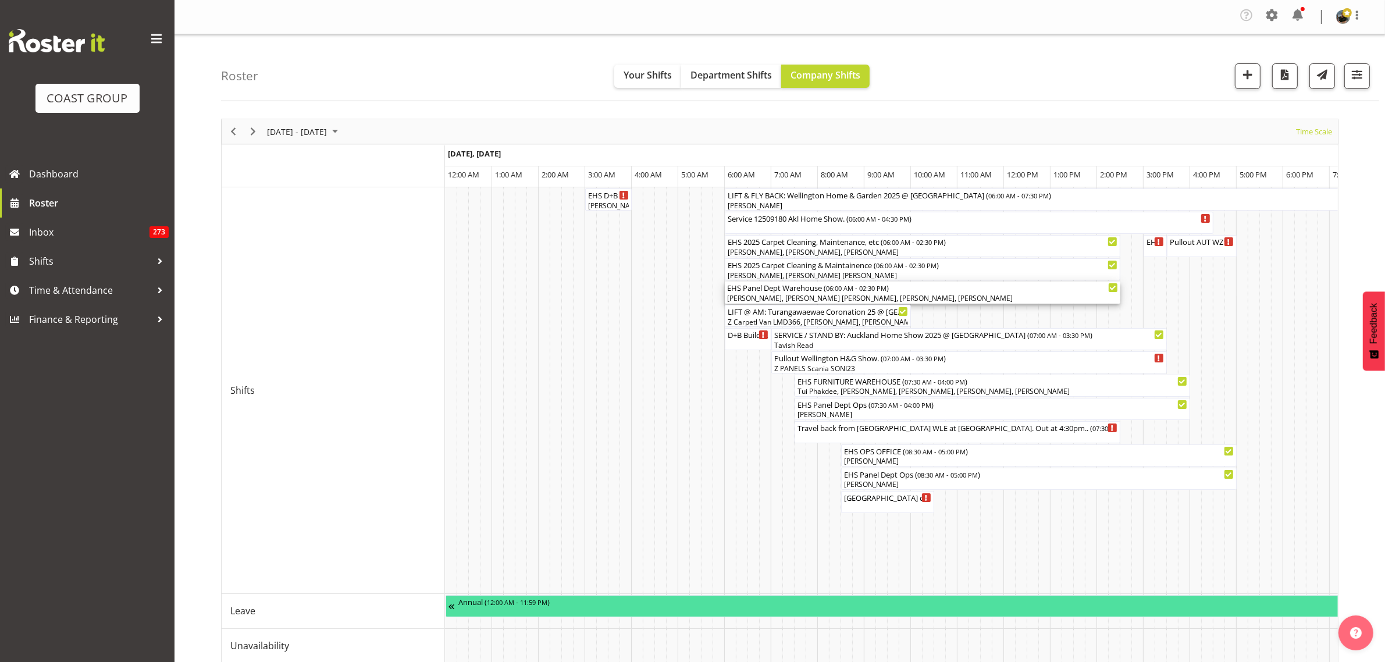
click at [947, 291] on div "EHS Panel Dept Warehouse ( 06:00 AM - 02:30 PM )" at bounding box center [922, 288] width 391 height 12
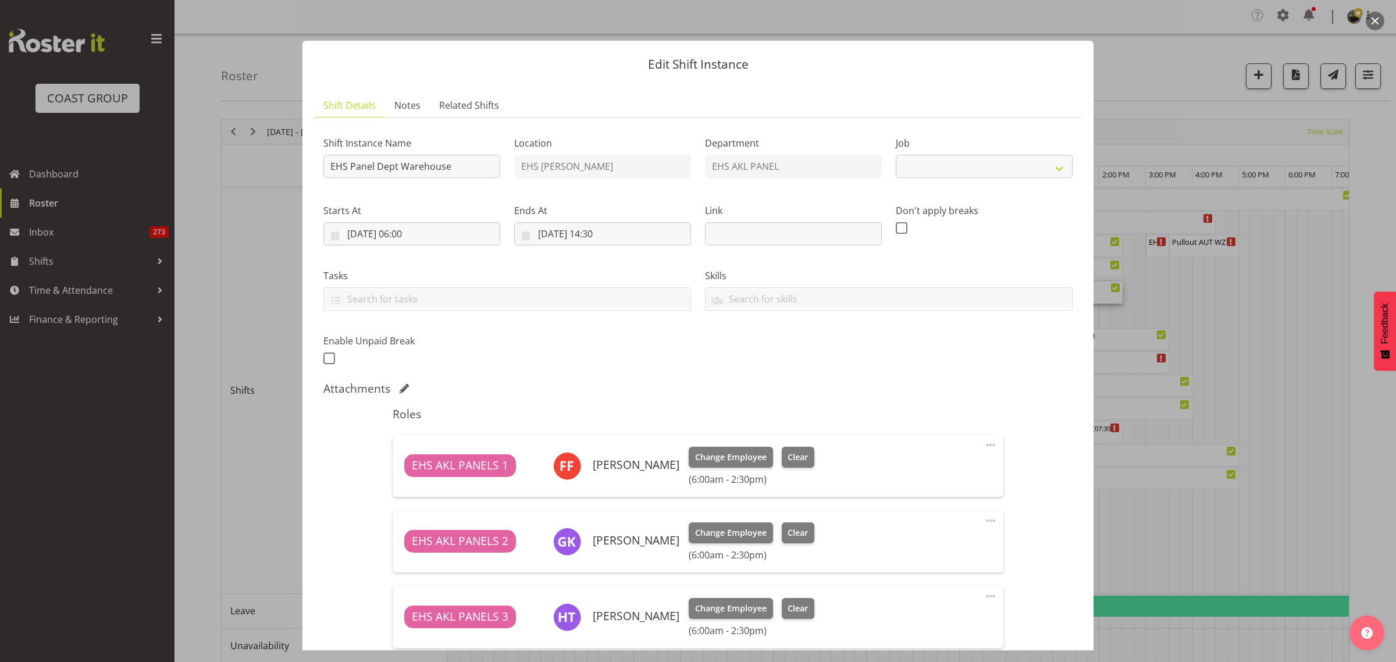
select select "69"
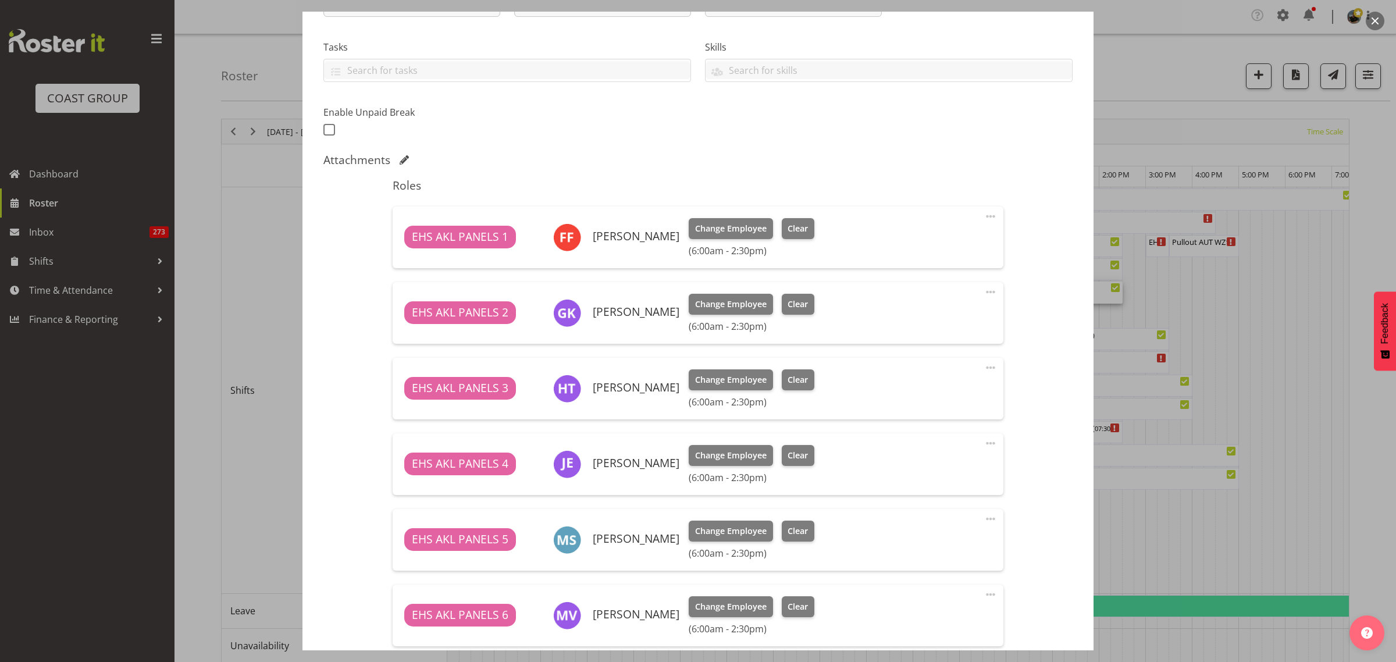
scroll to position [291, 0]
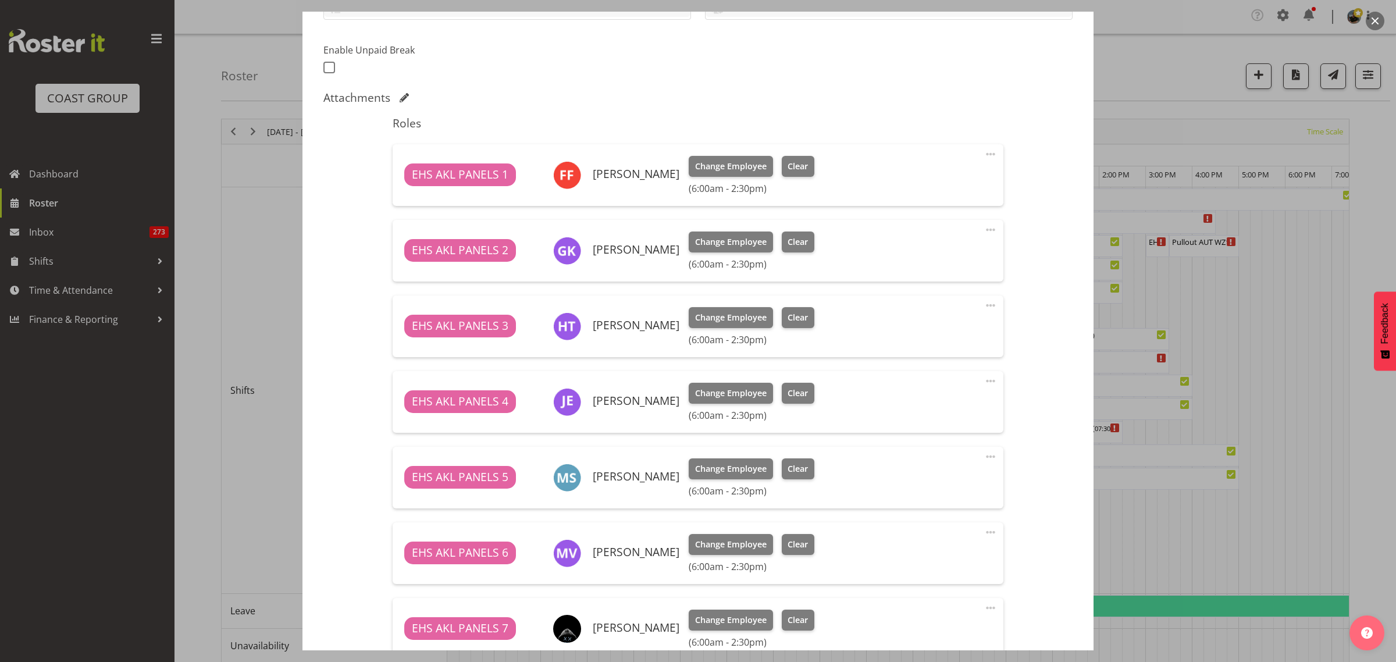
click at [984, 307] on span at bounding box center [991, 305] width 14 height 14
click at [948, 379] on link "Delete" at bounding box center [942, 375] width 112 height 21
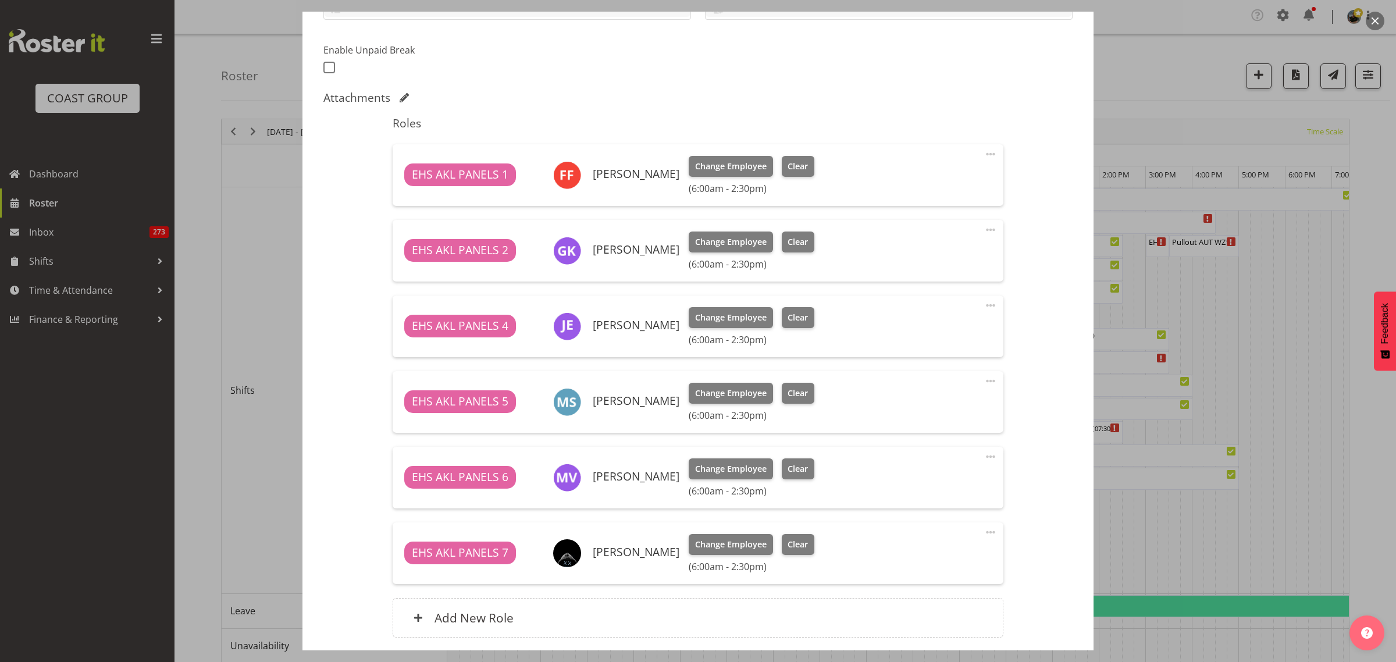
click at [984, 457] on span at bounding box center [991, 457] width 14 height 14
click at [942, 521] on link "Delete" at bounding box center [942, 526] width 112 height 21
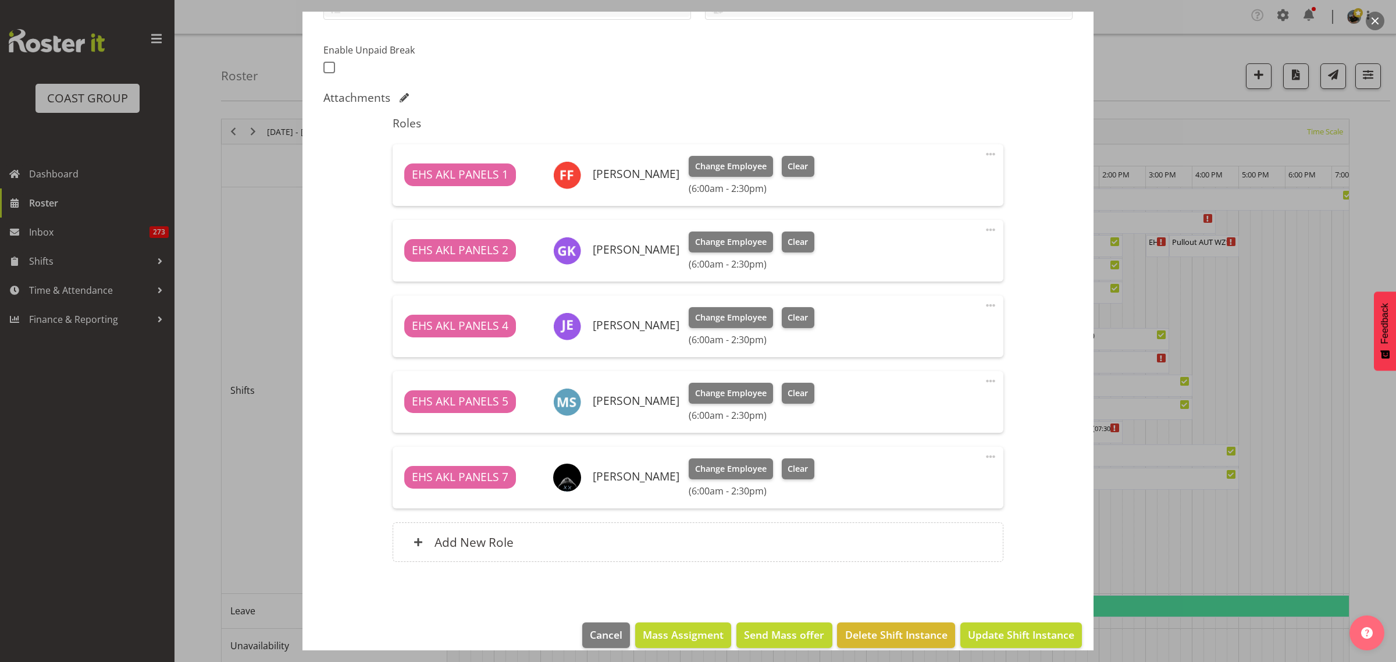
click at [984, 455] on span at bounding box center [991, 457] width 14 height 14
click at [932, 521] on link "Delete" at bounding box center [942, 526] width 112 height 21
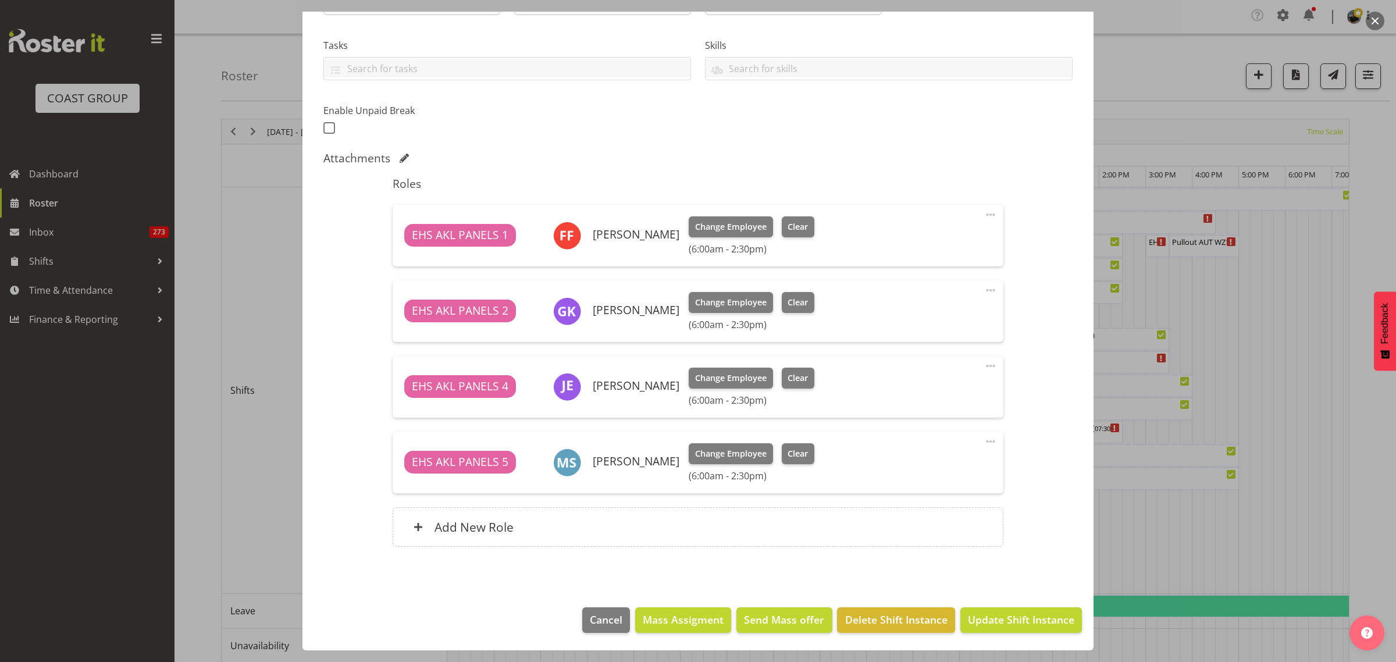
click at [984, 365] on span at bounding box center [991, 366] width 14 height 14
click at [909, 435] on link "Delete" at bounding box center [942, 435] width 112 height 21
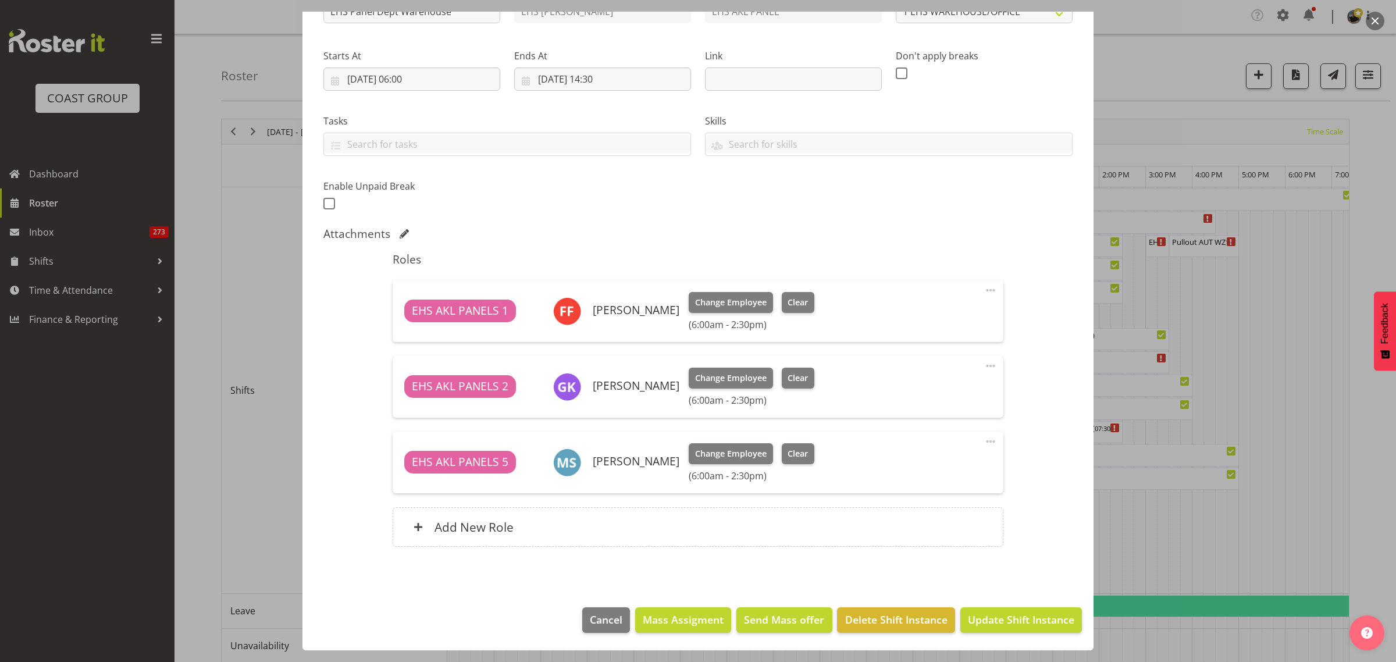
scroll to position [155, 0]
click at [984, 289] on span at bounding box center [991, 290] width 14 height 14
click at [948, 362] on link "Delete" at bounding box center [942, 360] width 112 height 21
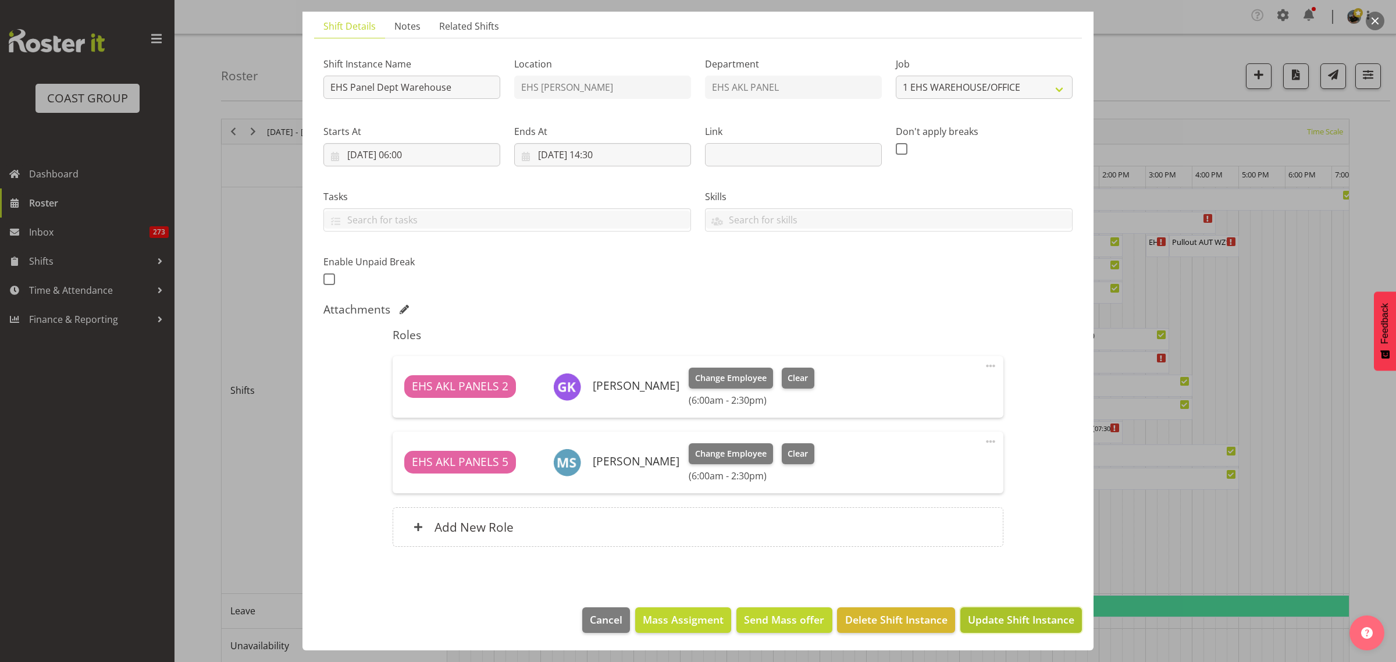
click at [989, 621] on span "Update Shift Instance" at bounding box center [1021, 619] width 106 height 15
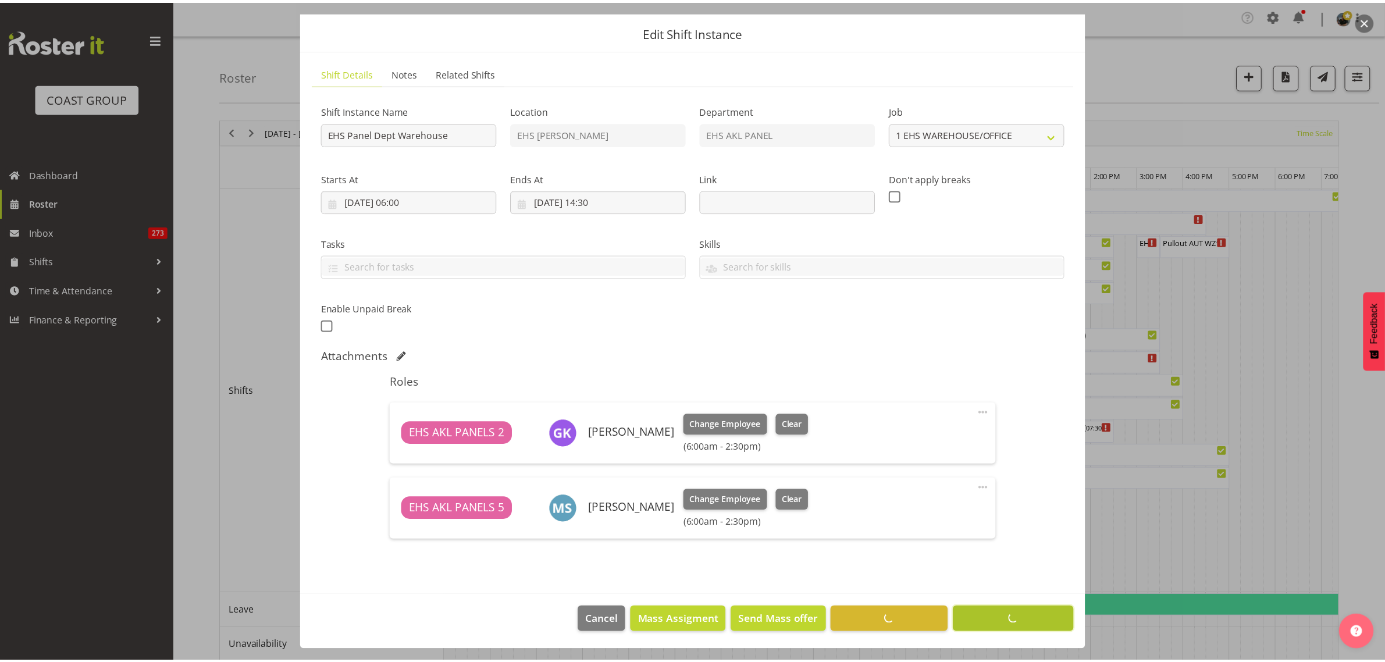
scroll to position [33, 0]
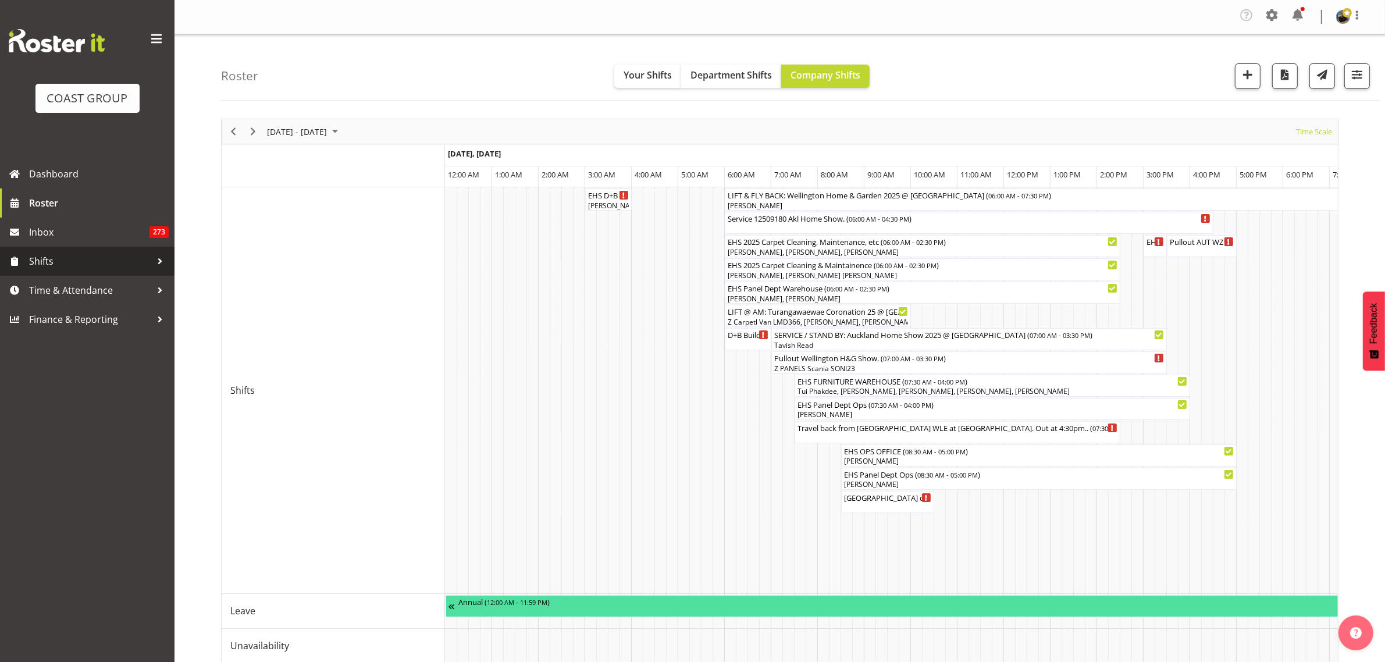
click at [56, 257] on span "Shifts" at bounding box center [90, 260] width 122 height 17
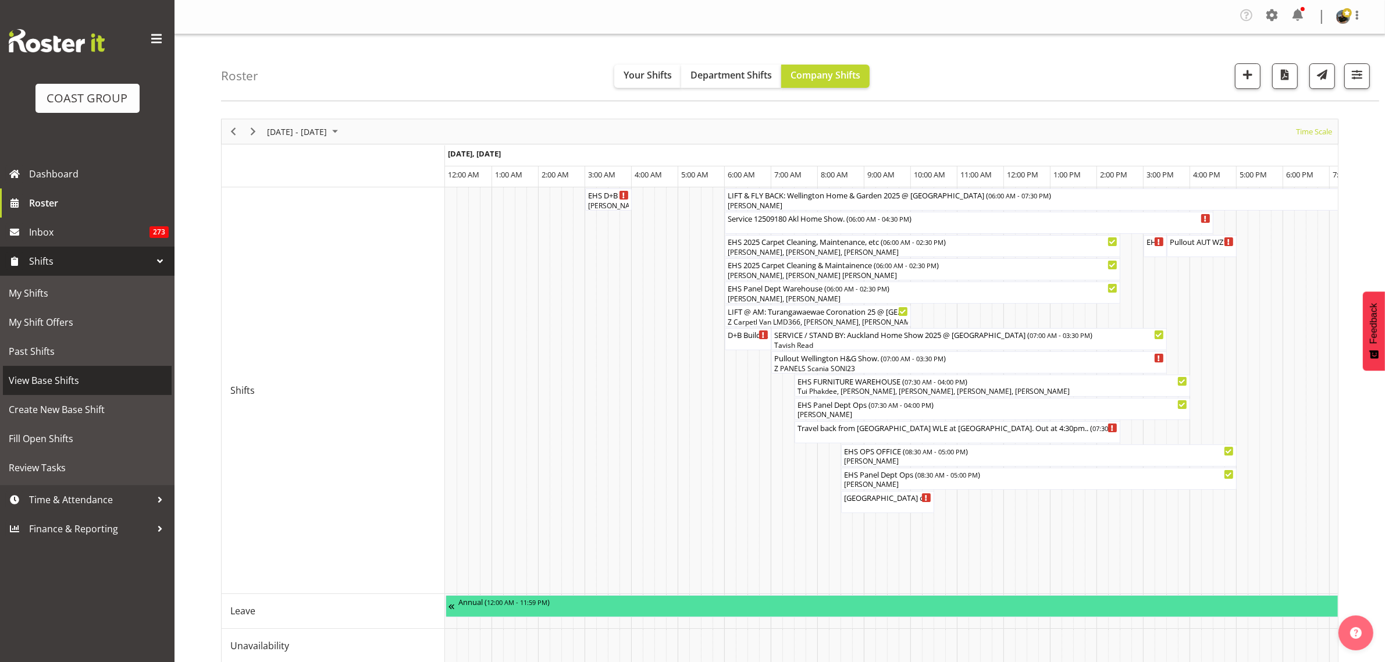
click at [48, 379] on span "View Base Shifts" at bounding box center [87, 380] width 157 height 17
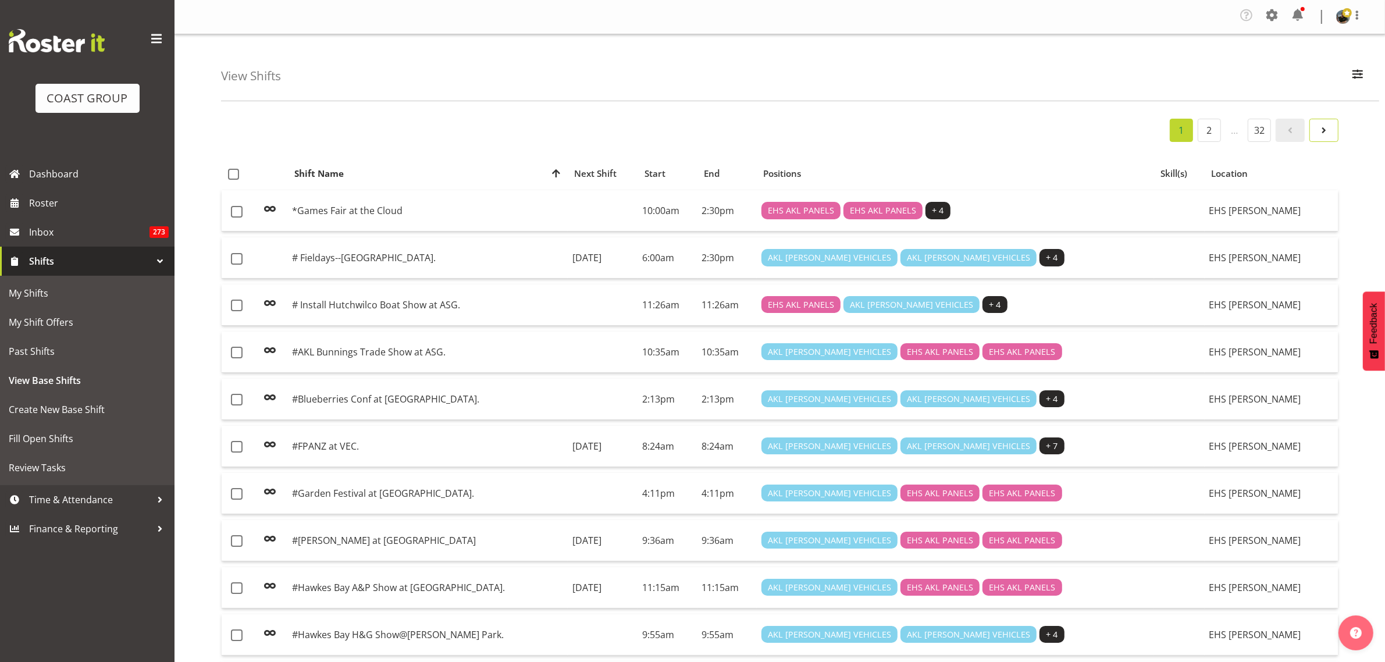
click at [1322, 136] on span at bounding box center [1324, 130] width 14 height 14
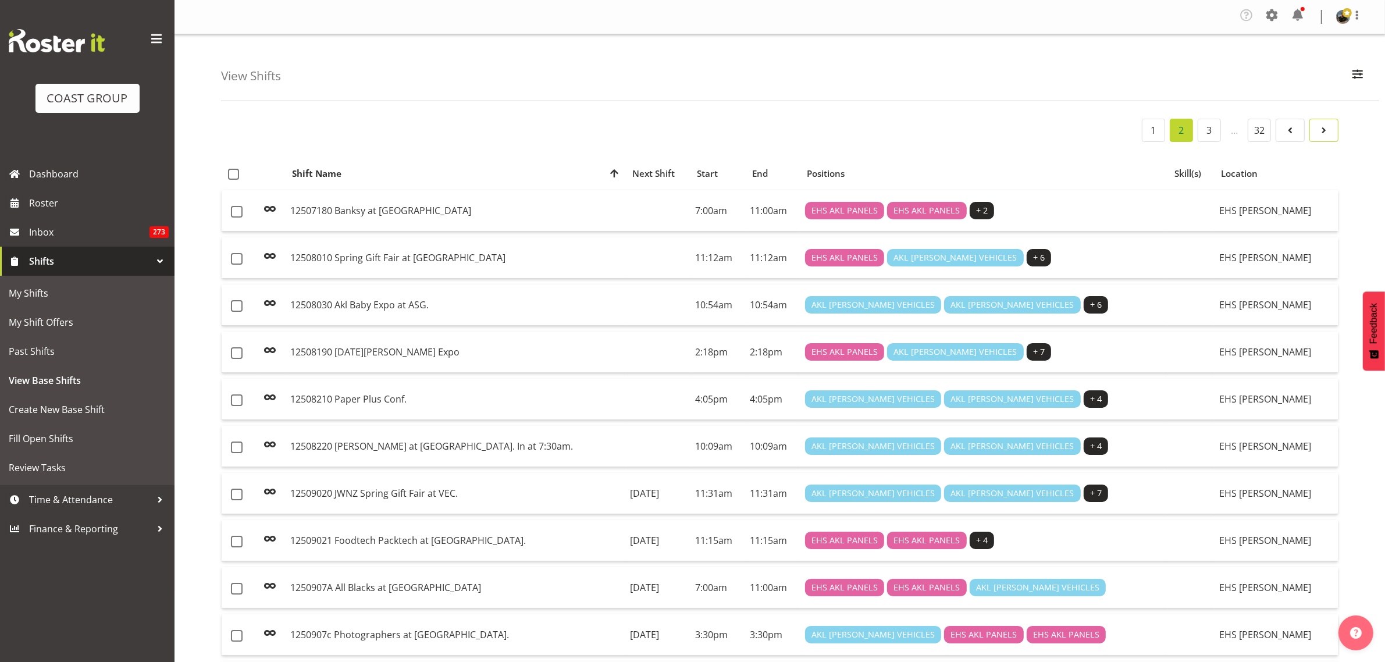
click at [1322, 136] on span at bounding box center [1324, 130] width 14 height 14
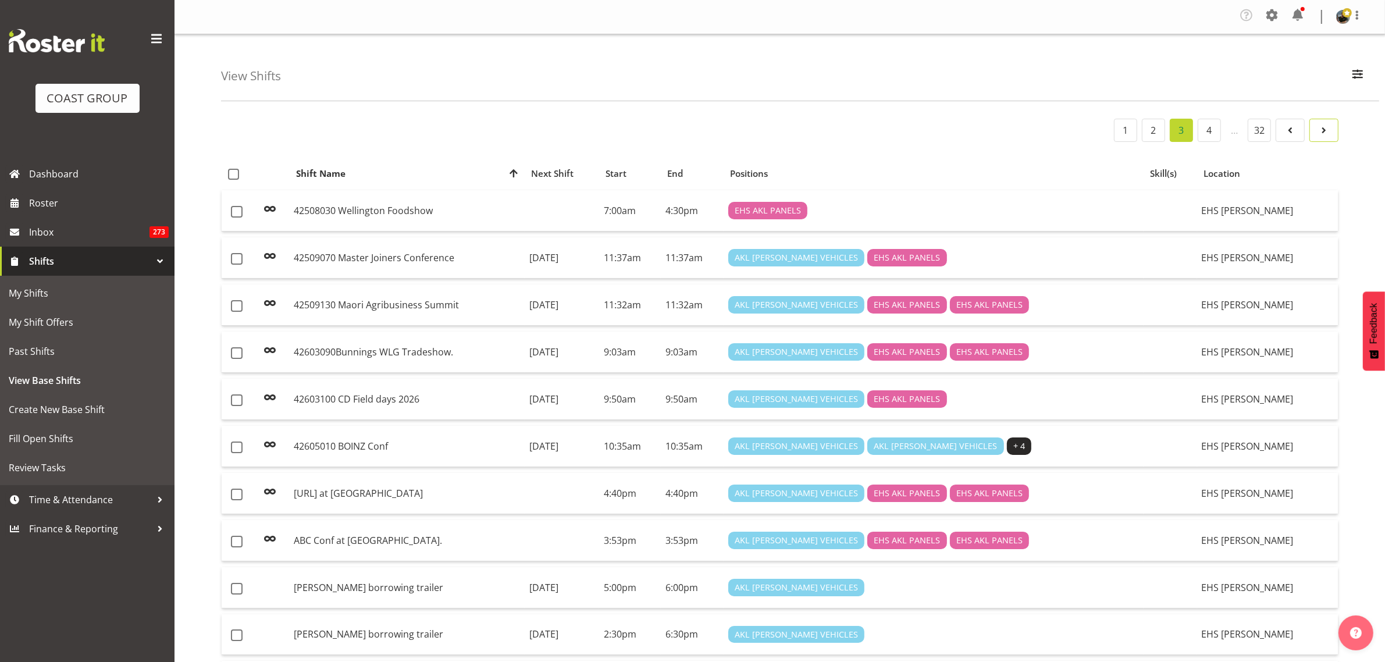
click at [1322, 136] on span at bounding box center [1324, 130] width 14 height 14
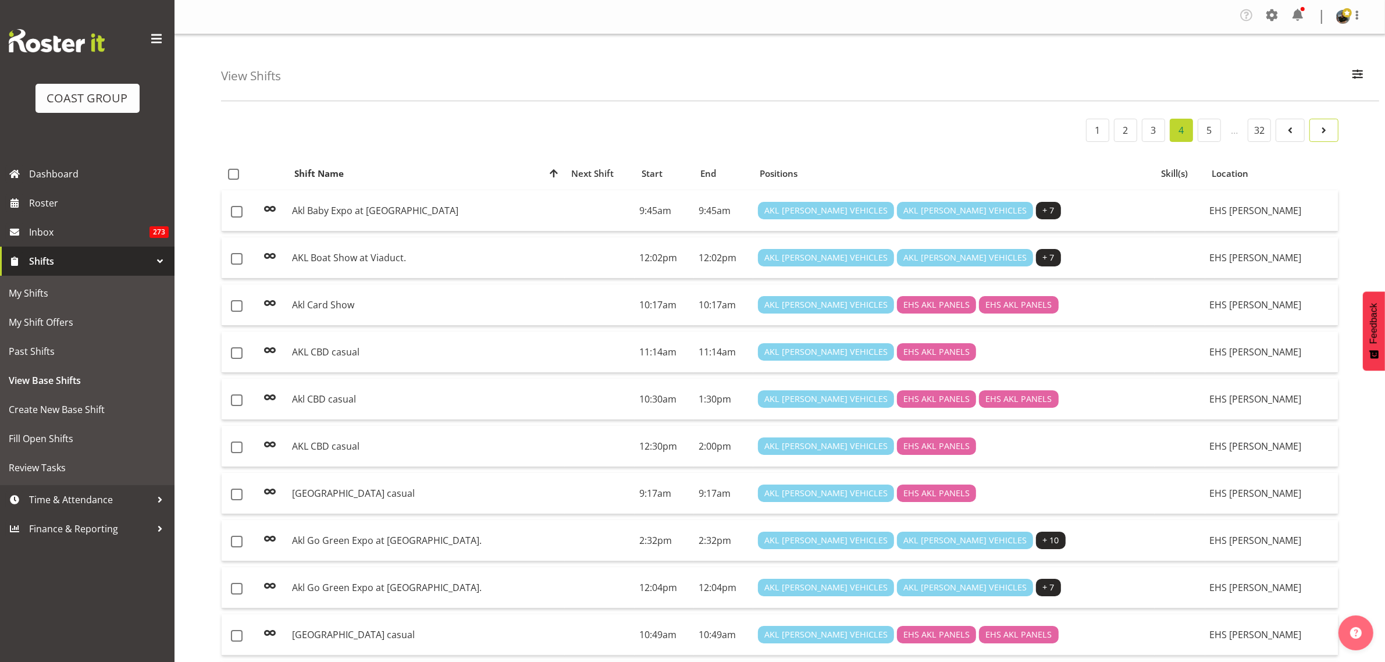
click at [1322, 136] on span at bounding box center [1324, 130] width 14 height 14
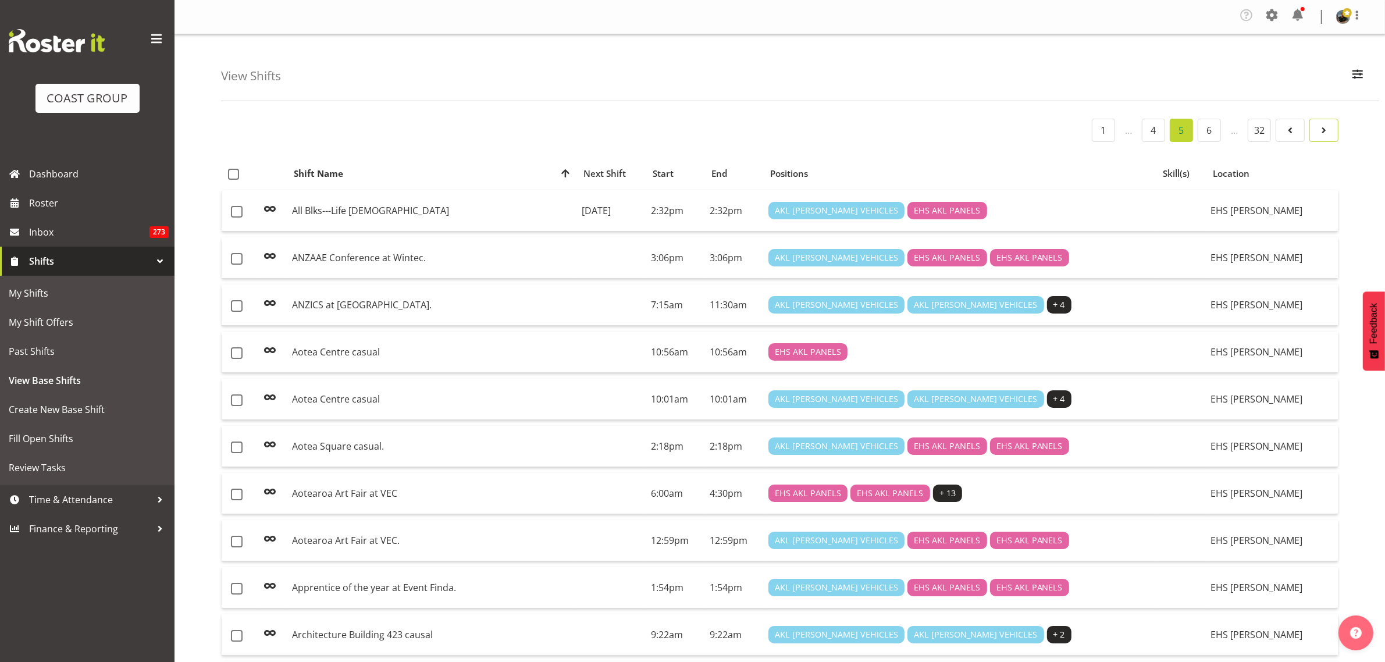
click at [1322, 136] on span at bounding box center [1324, 130] width 14 height 14
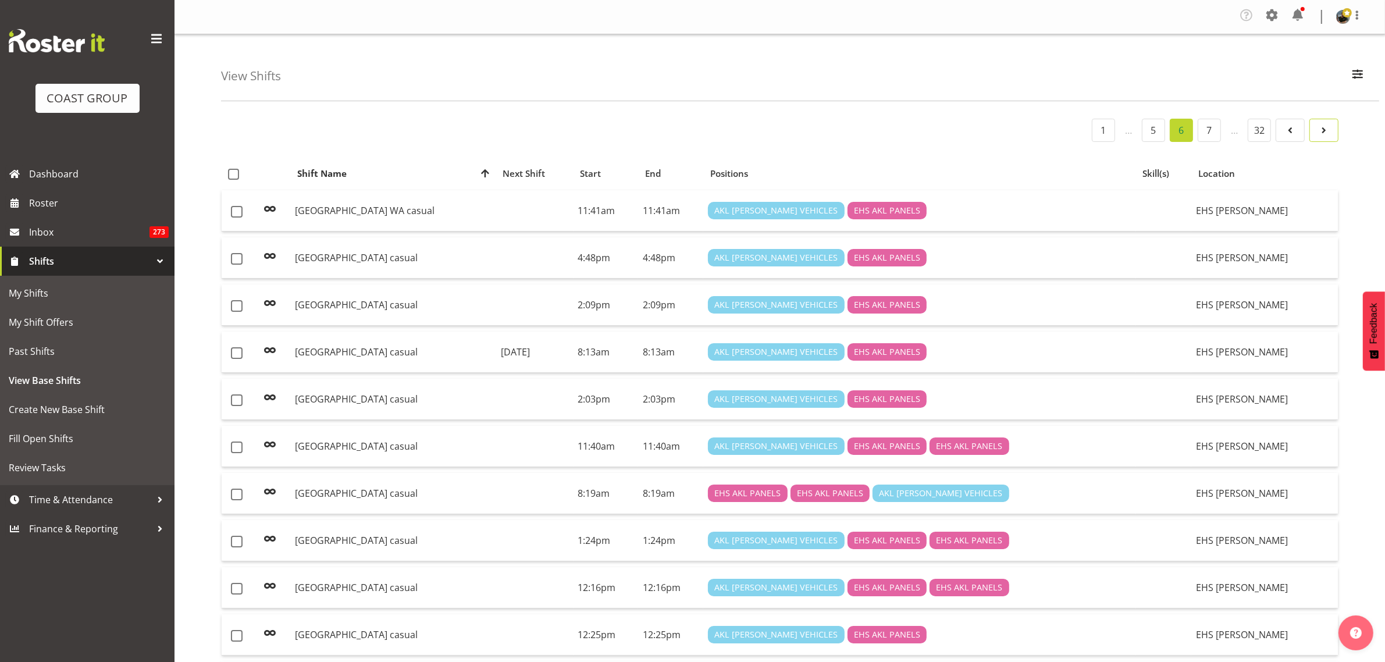
click at [1322, 136] on span at bounding box center [1324, 130] width 14 height 14
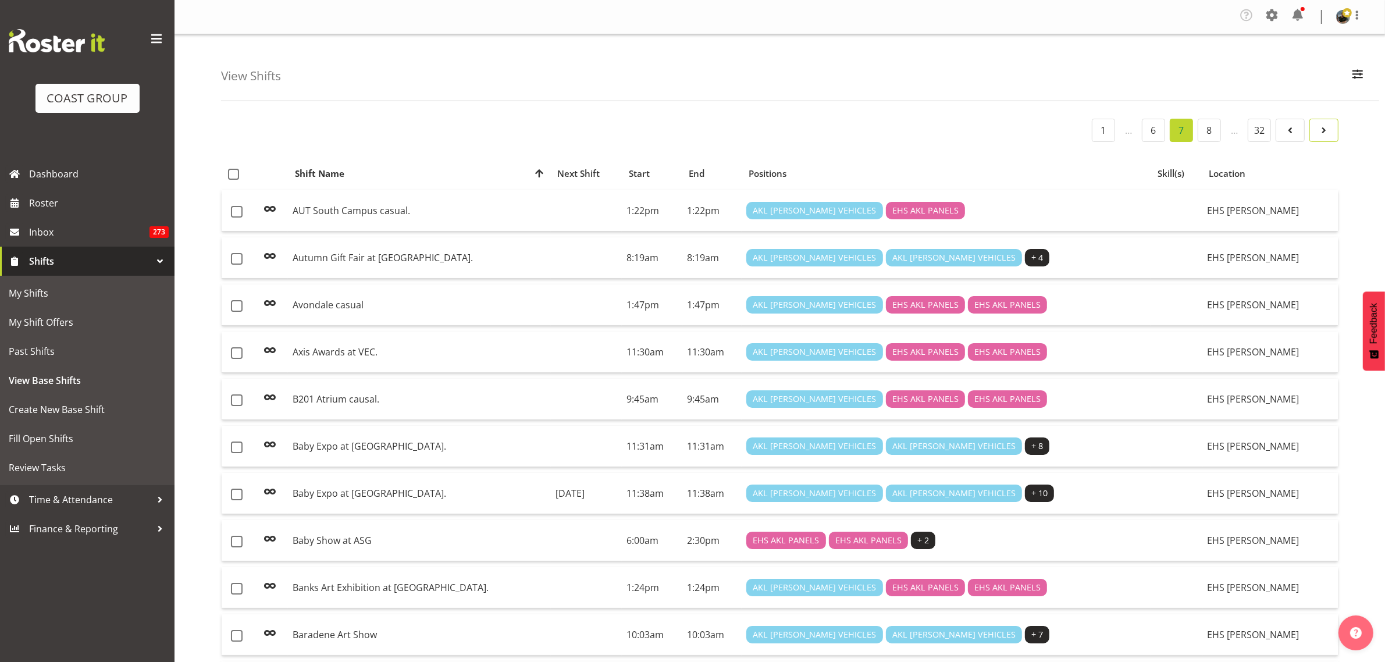
click at [1322, 136] on span at bounding box center [1324, 130] width 14 height 14
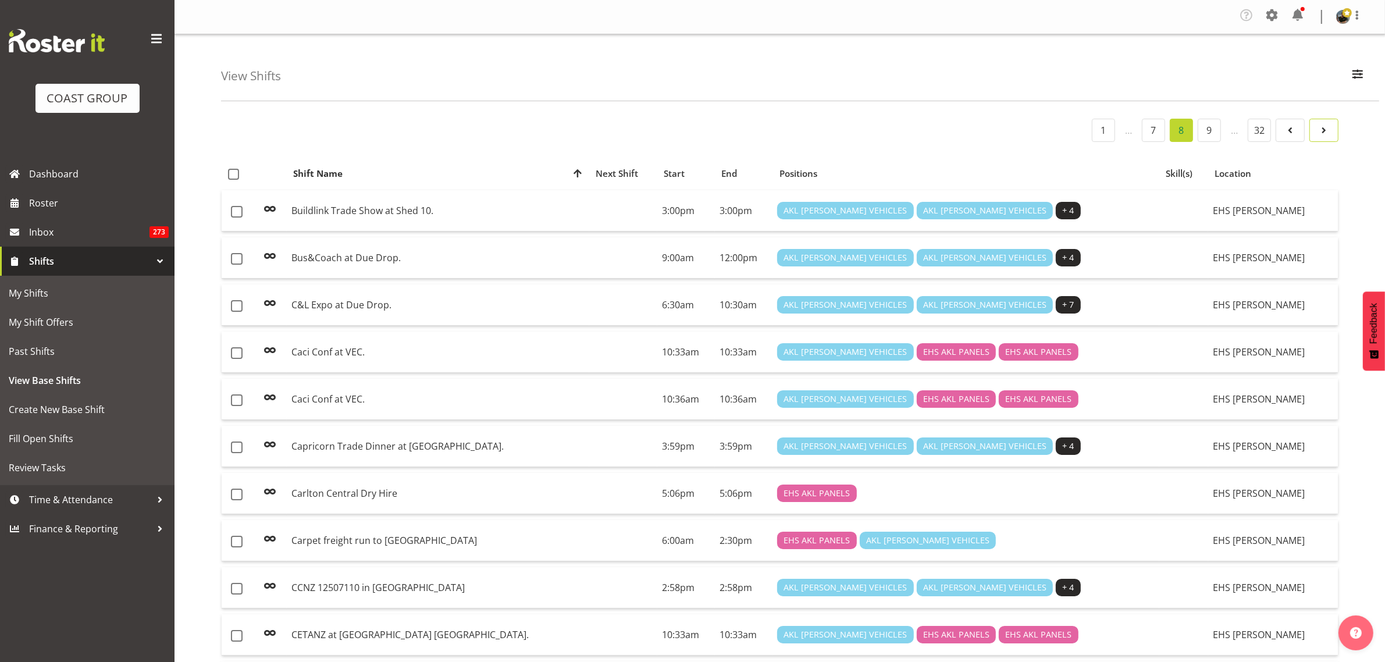
click at [1322, 136] on span at bounding box center [1324, 130] width 14 height 14
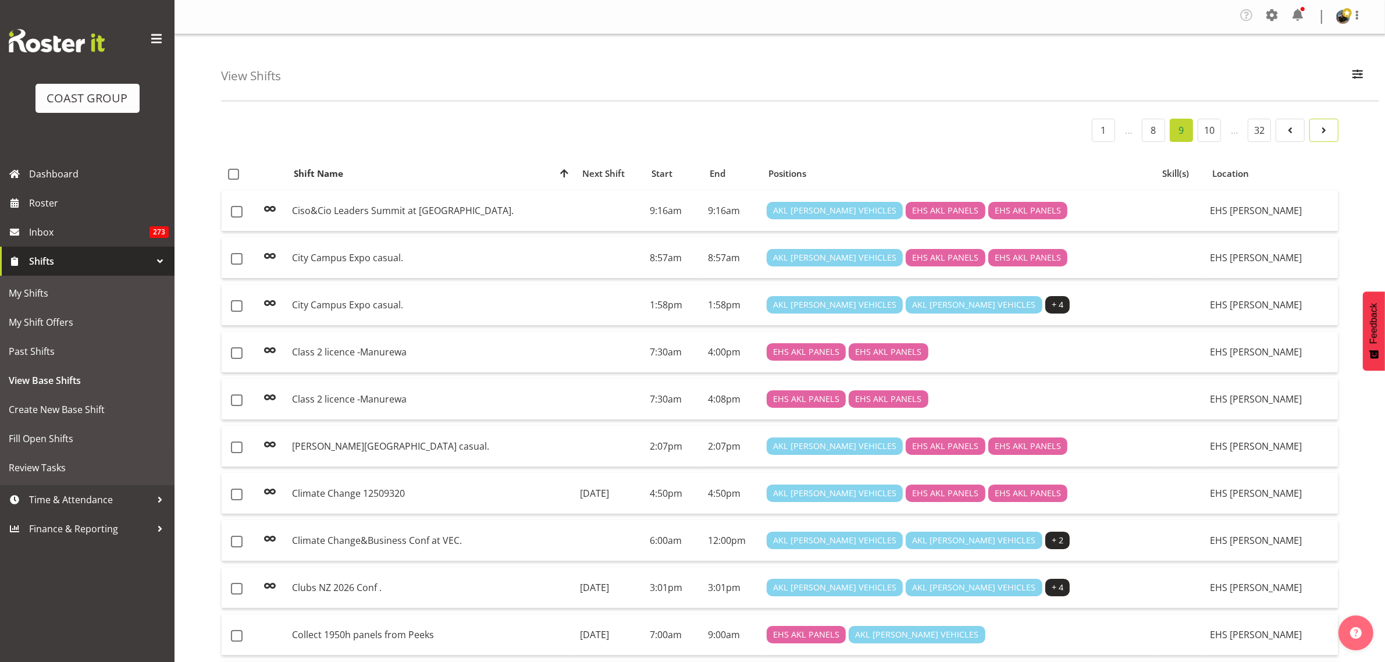
click at [1322, 136] on span at bounding box center [1324, 130] width 14 height 14
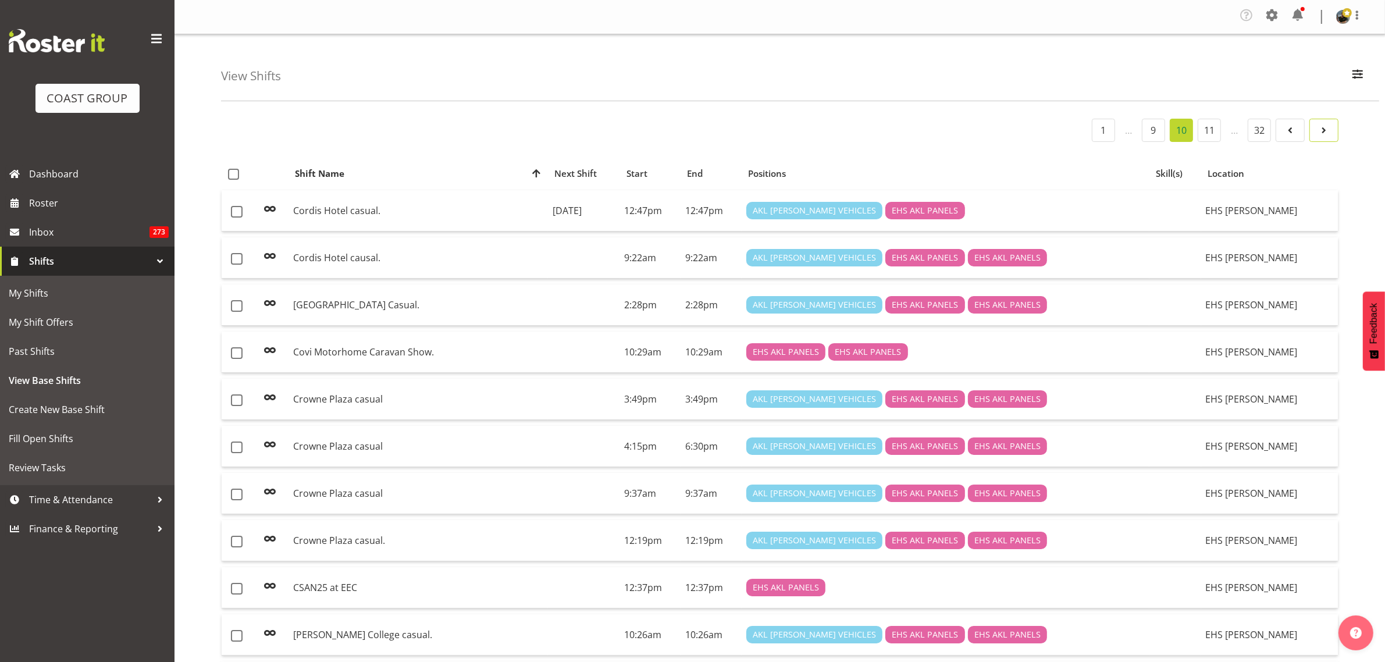
click at [1322, 136] on span at bounding box center [1324, 130] width 14 height 14
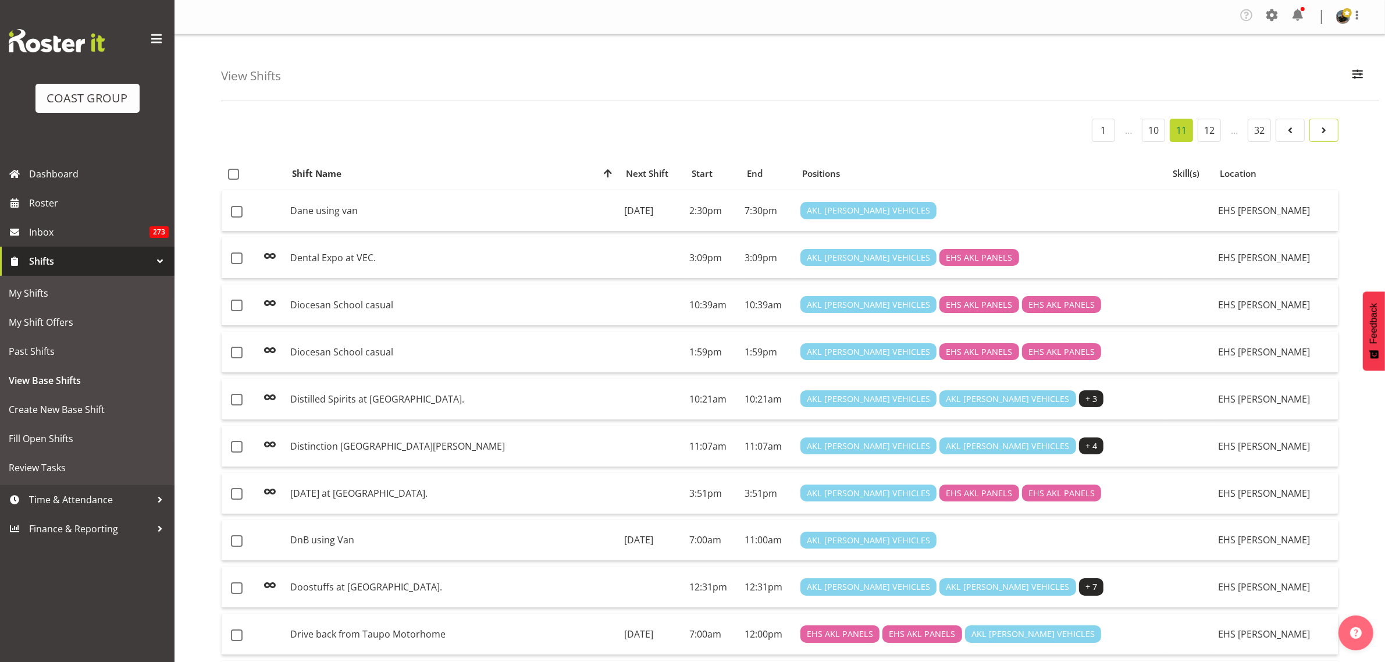
click at [1322, 136] on span at bounding box center [1324, 130] width 14 height 14
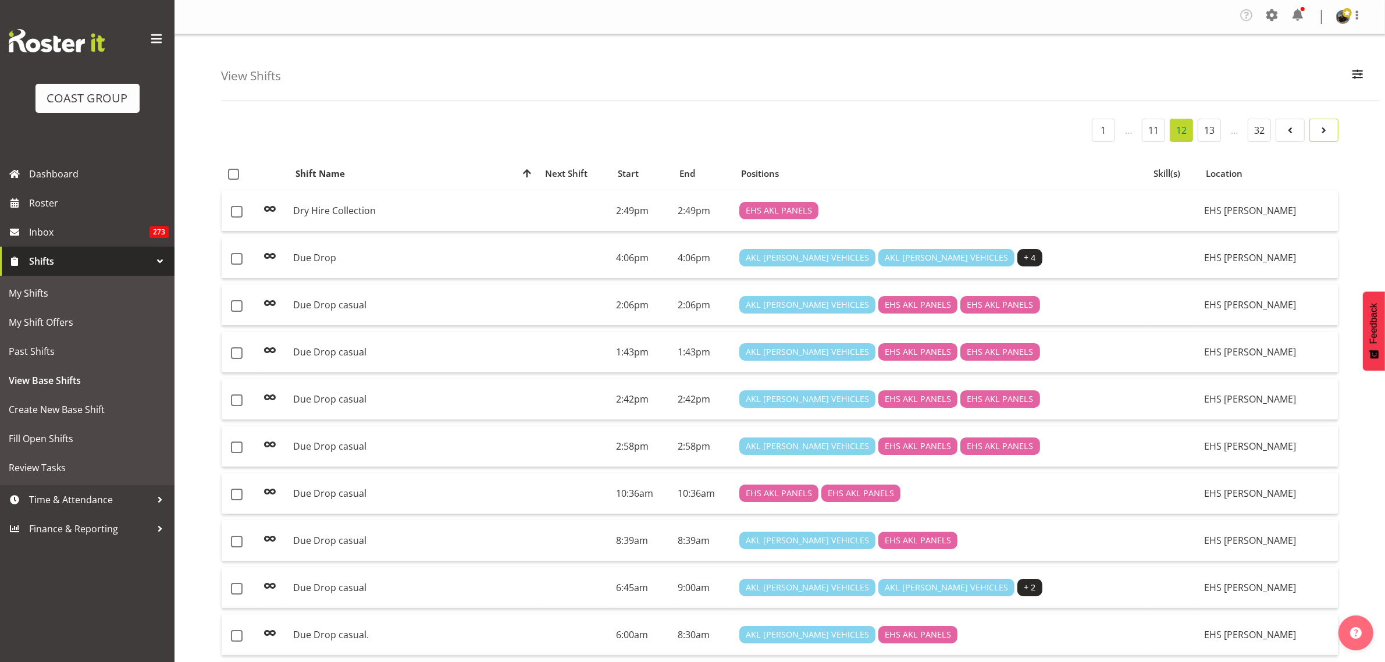
click at [1322, 136] on span at bounding box center [1324, 130] width 14 height 14
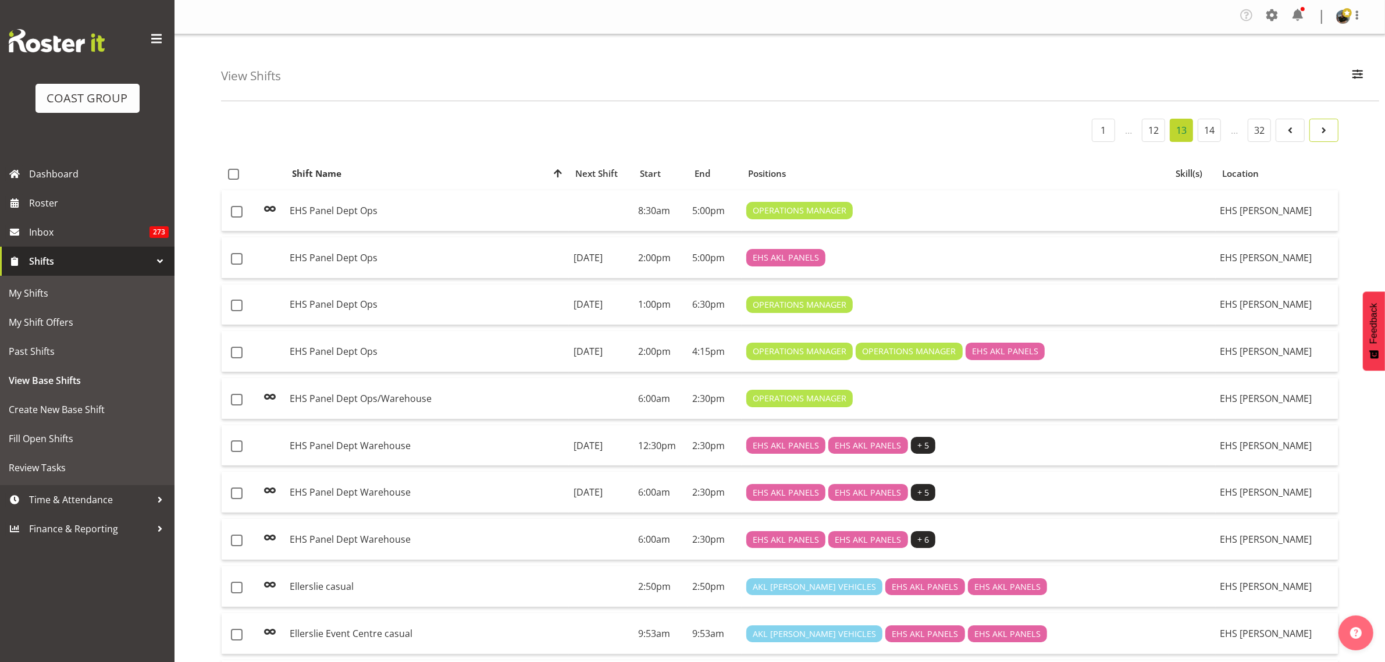
click at [1322, 136] on span at bounding box center [1324, 130] width 14 height 14
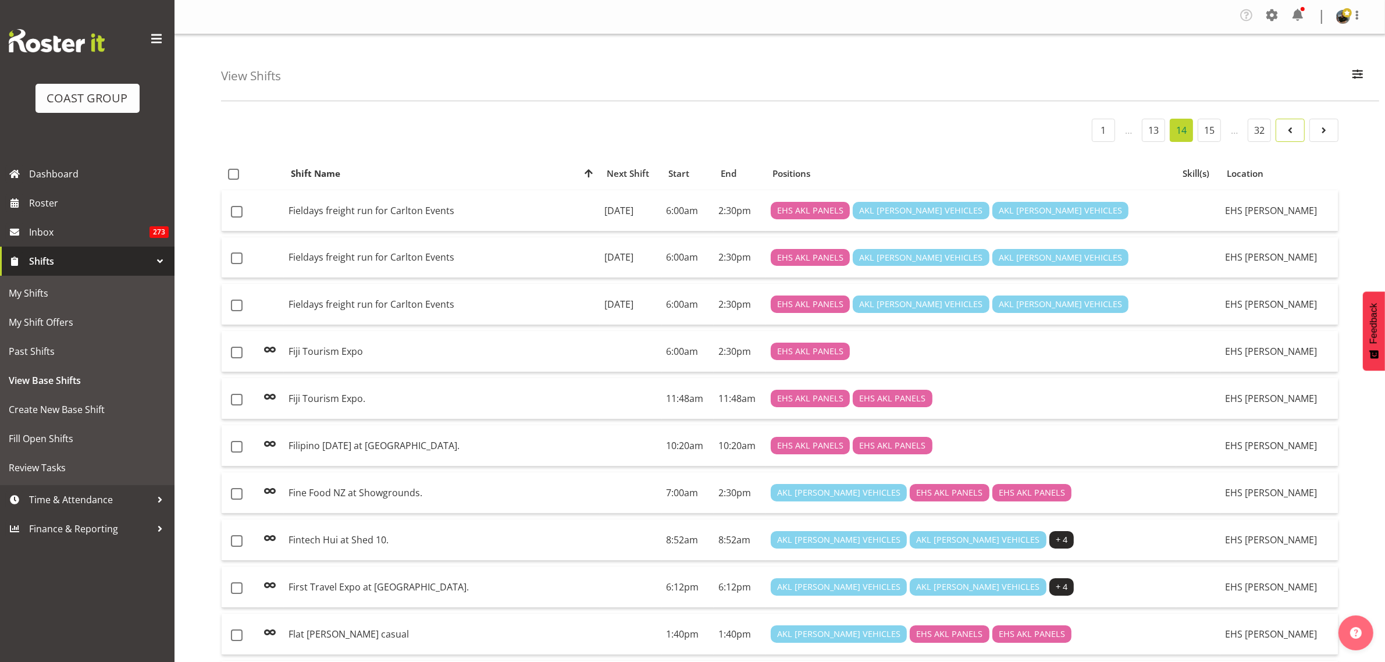
click at [1294, 131] on span at bounding box center [1290, 130] width 14 height 14
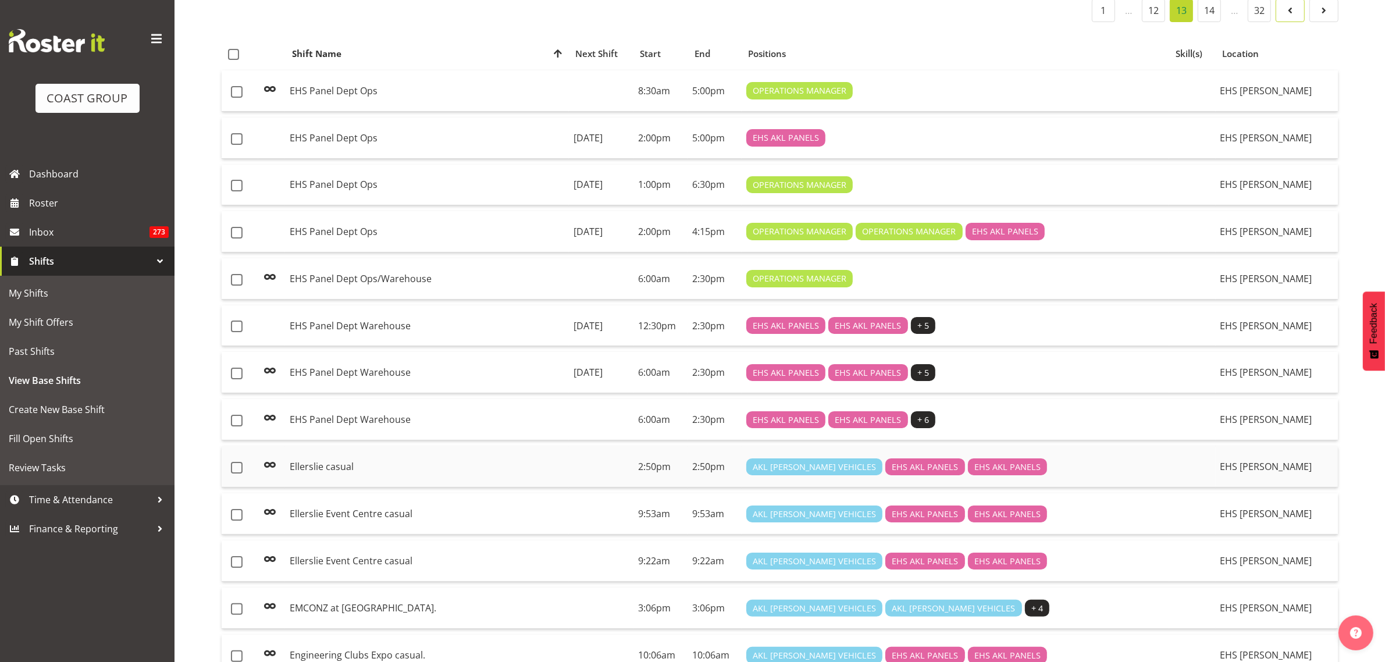
scroll to position [145, 0]
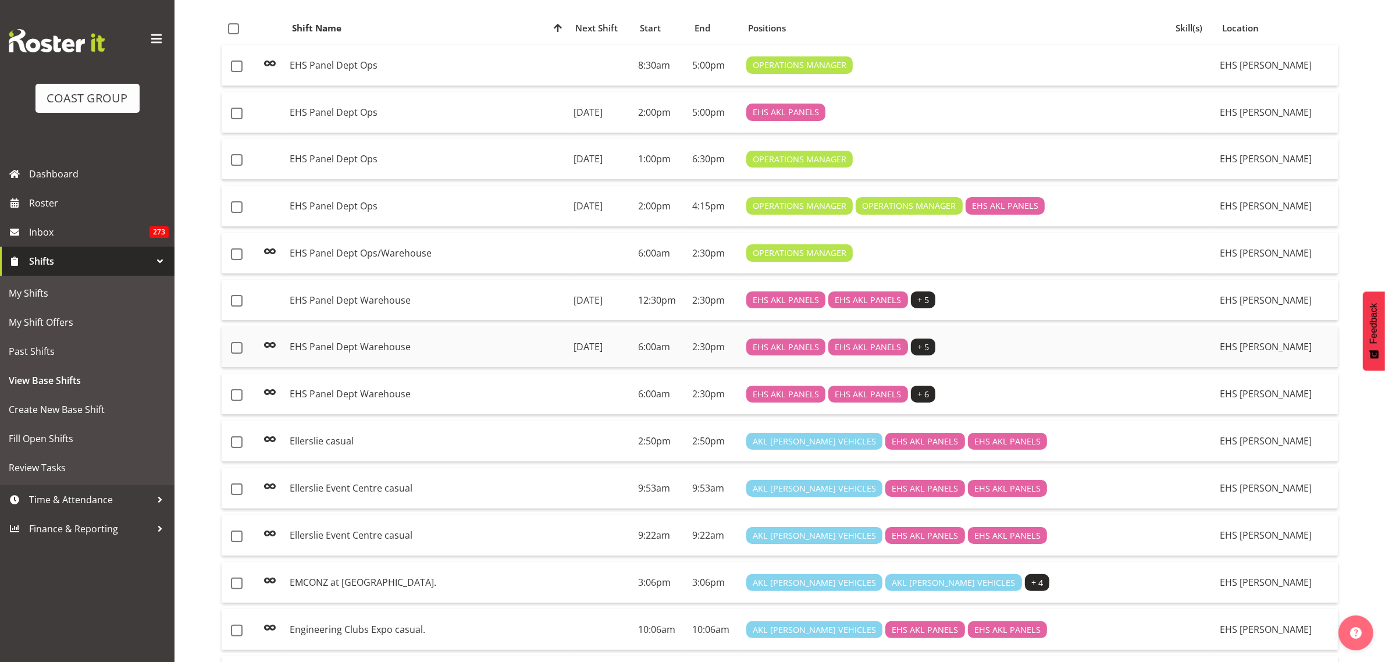
click at [501, 345] on td "EHS Panel Dept Warehouse" at bounding box center [427, 346] width 284 height 41
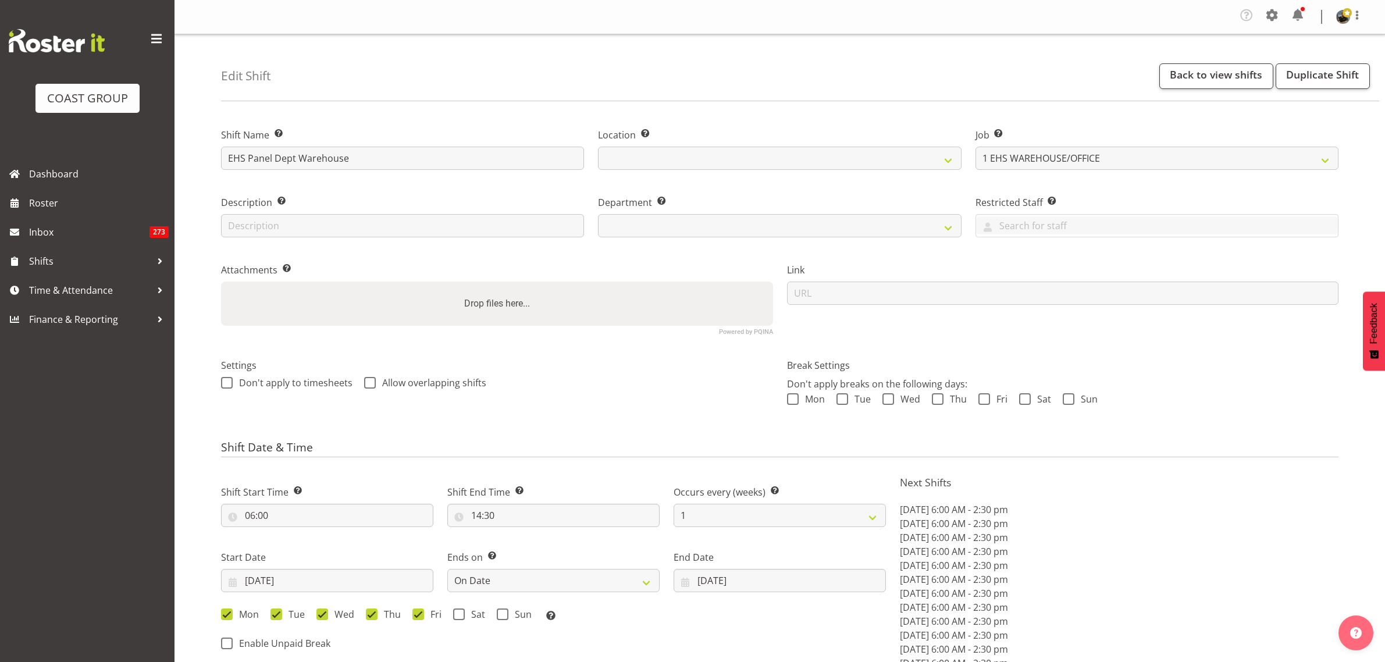
select select "69"
select select "date"
select select
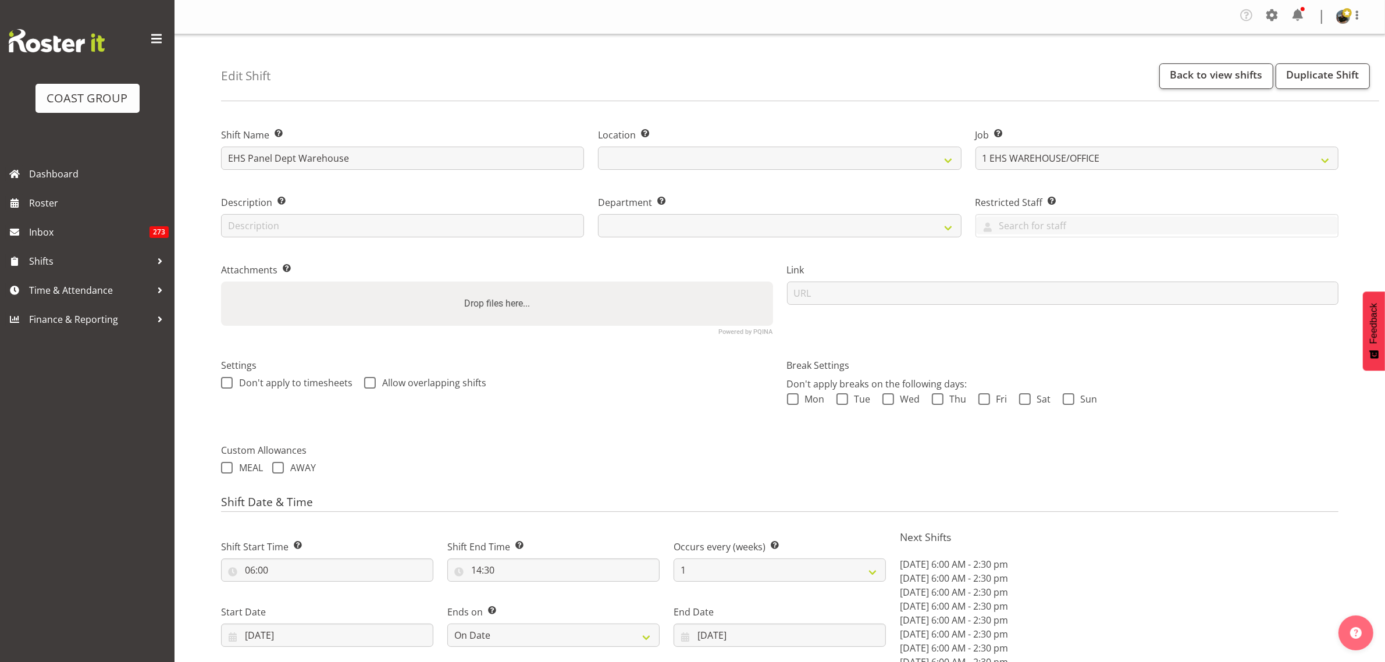
select select
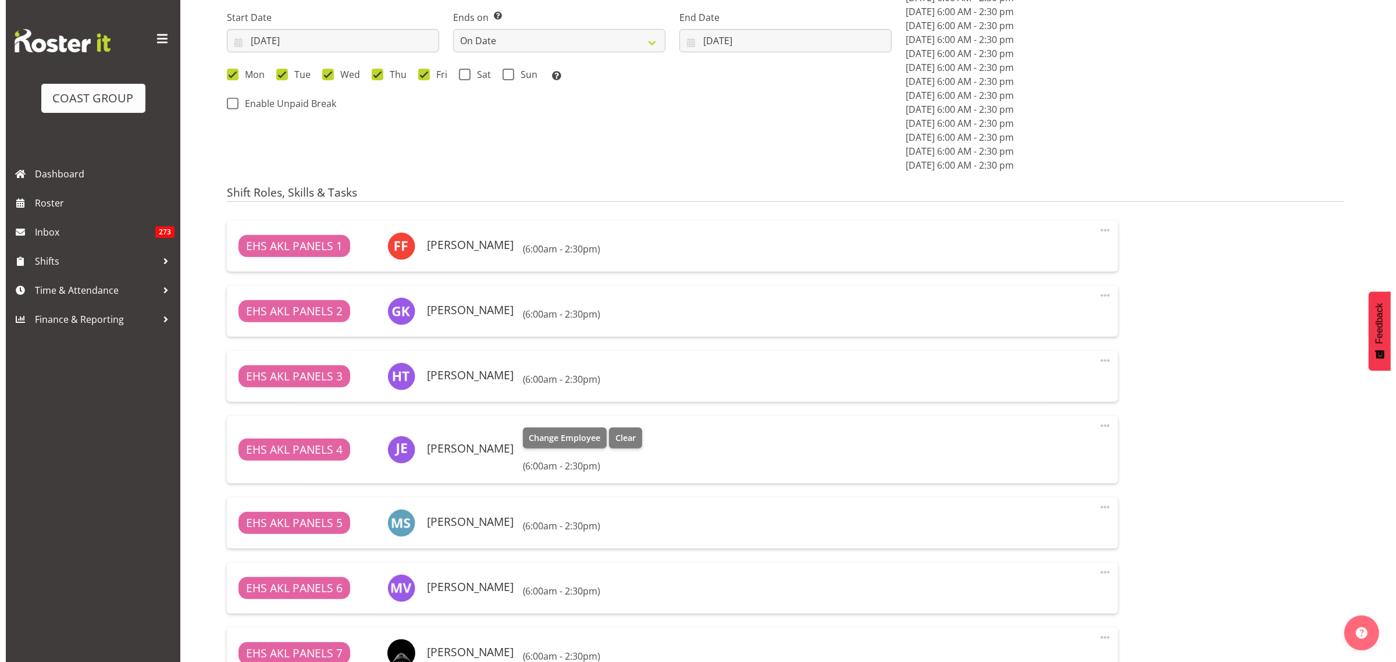
scroll to position [727, 0]
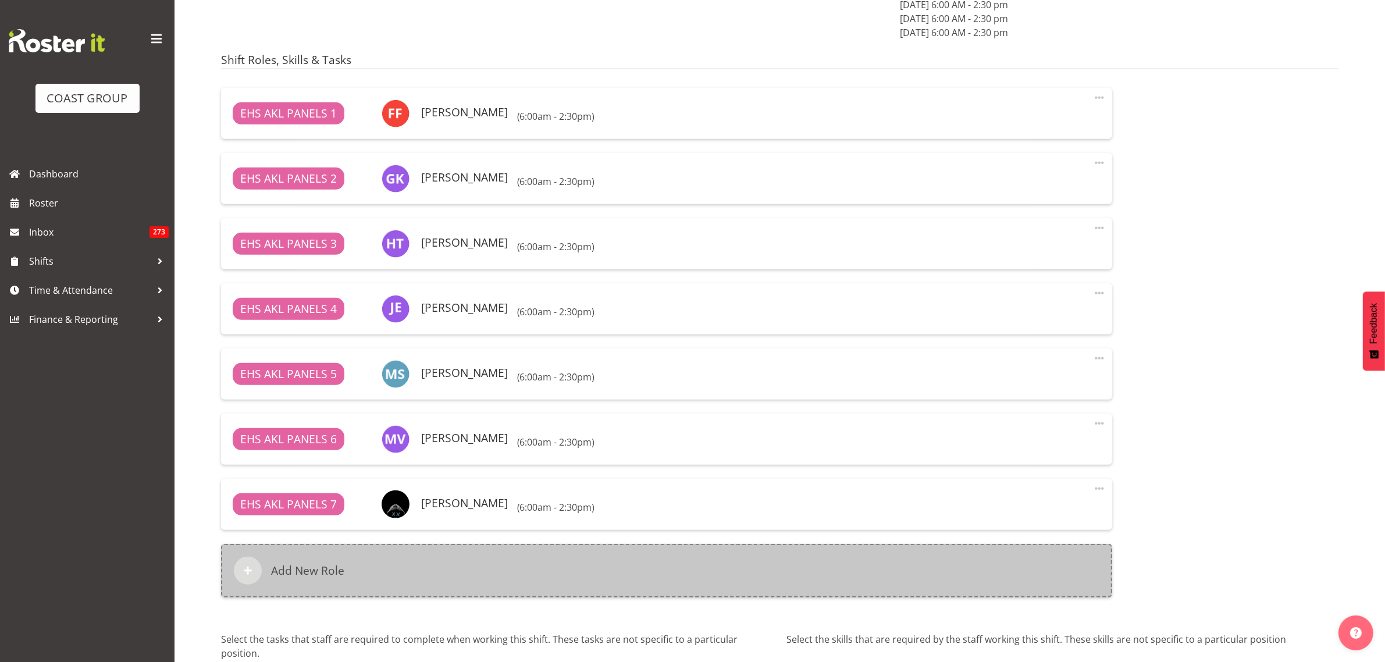
click at [522, 575] on div "Add New Role" at bounding box center [666, 571] width 891 height 54
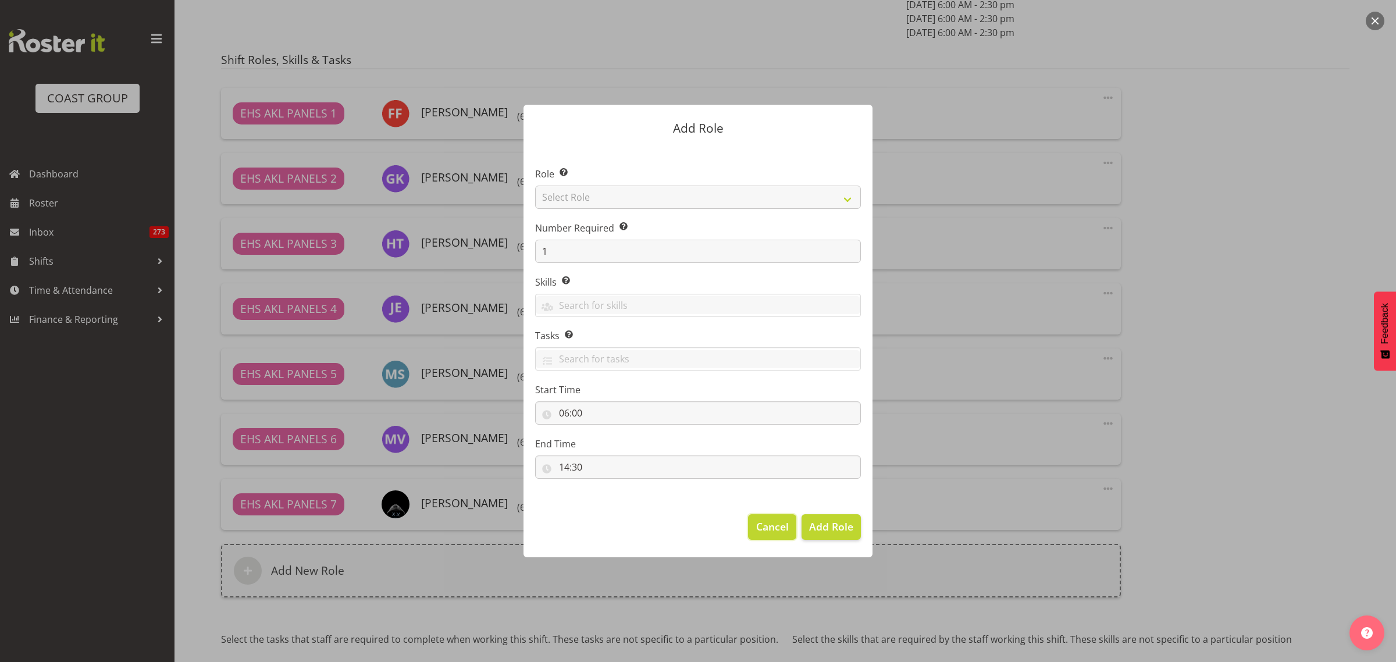
click at [772, 528] on span "Cancel" at bounding box center [772, 526] width 33 height 15
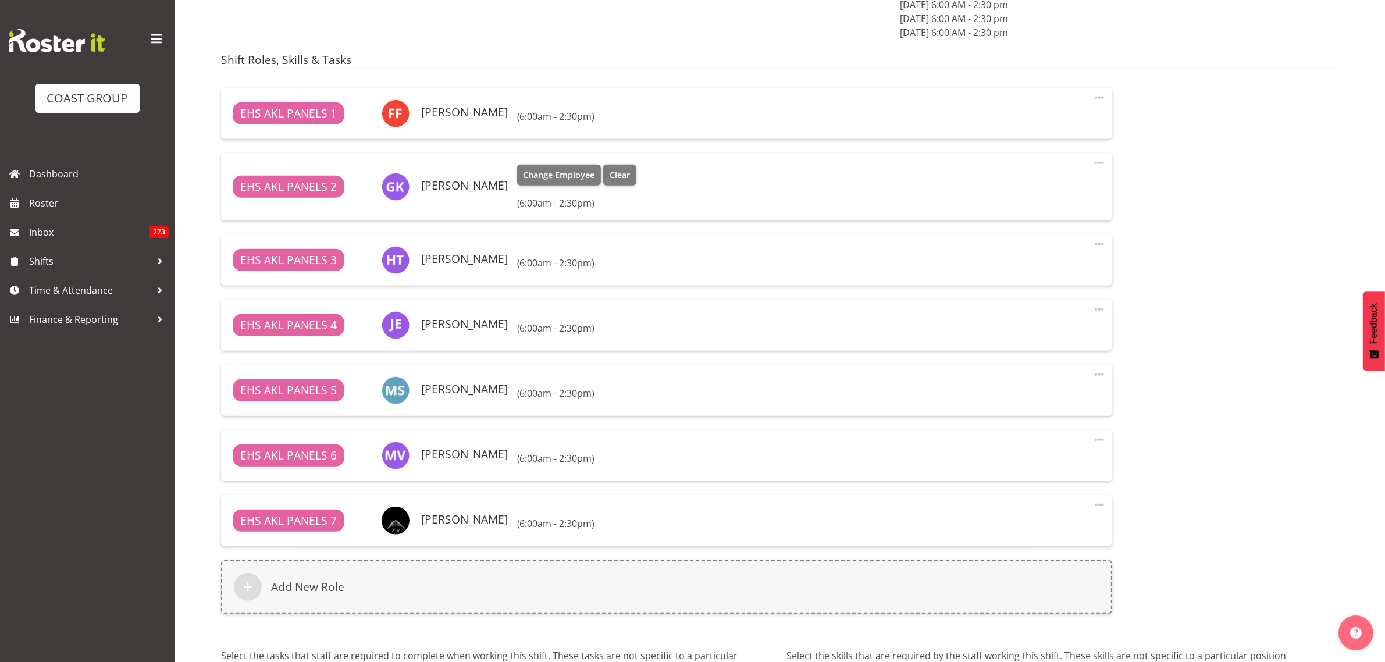
click at [1102, 163] on span at bounding box center [1100, 163] width 14 height 14
click at [523, 178] on span "Change Employee" at bounding box center [559, 175] width 72 height 13
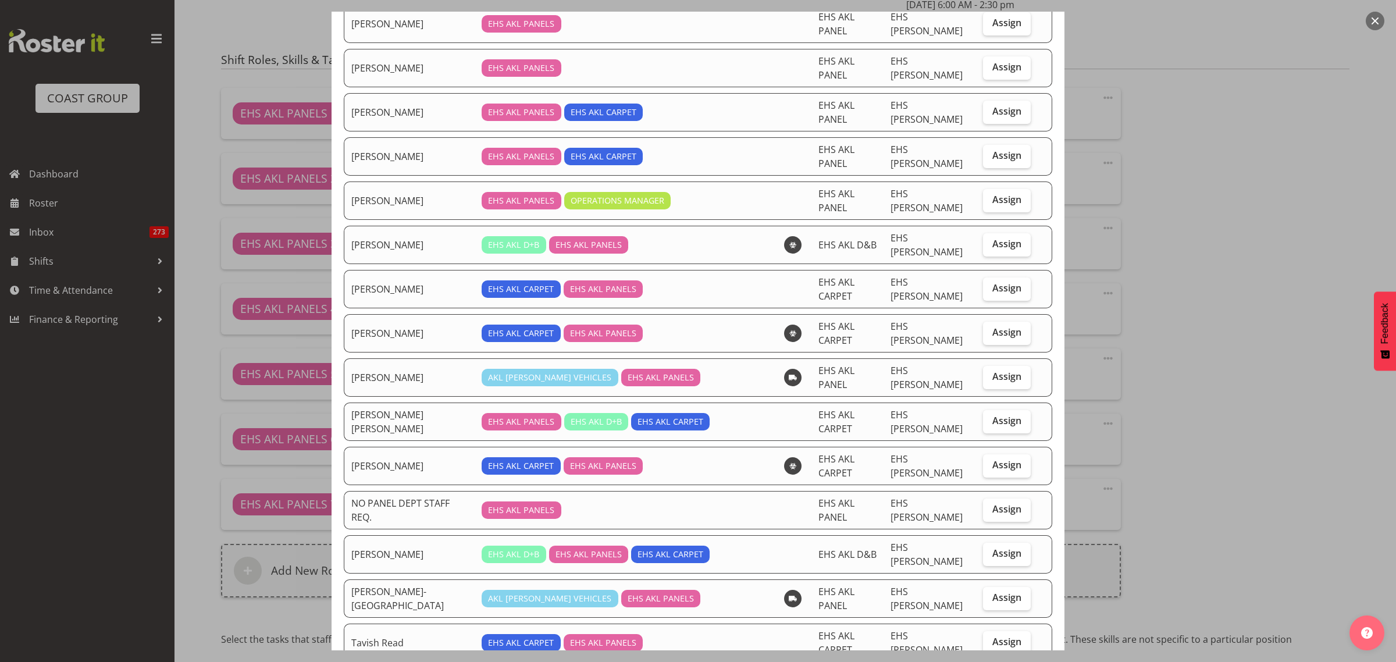
scroll to position [436, 0]
click at [992, 590] on span "Assign" at bounding box center [1006, 596] width 29 height 12
click at [983, 593] on input "Assign" at bounding box center [987, 597] width 8 height 8
checkbox input "true"
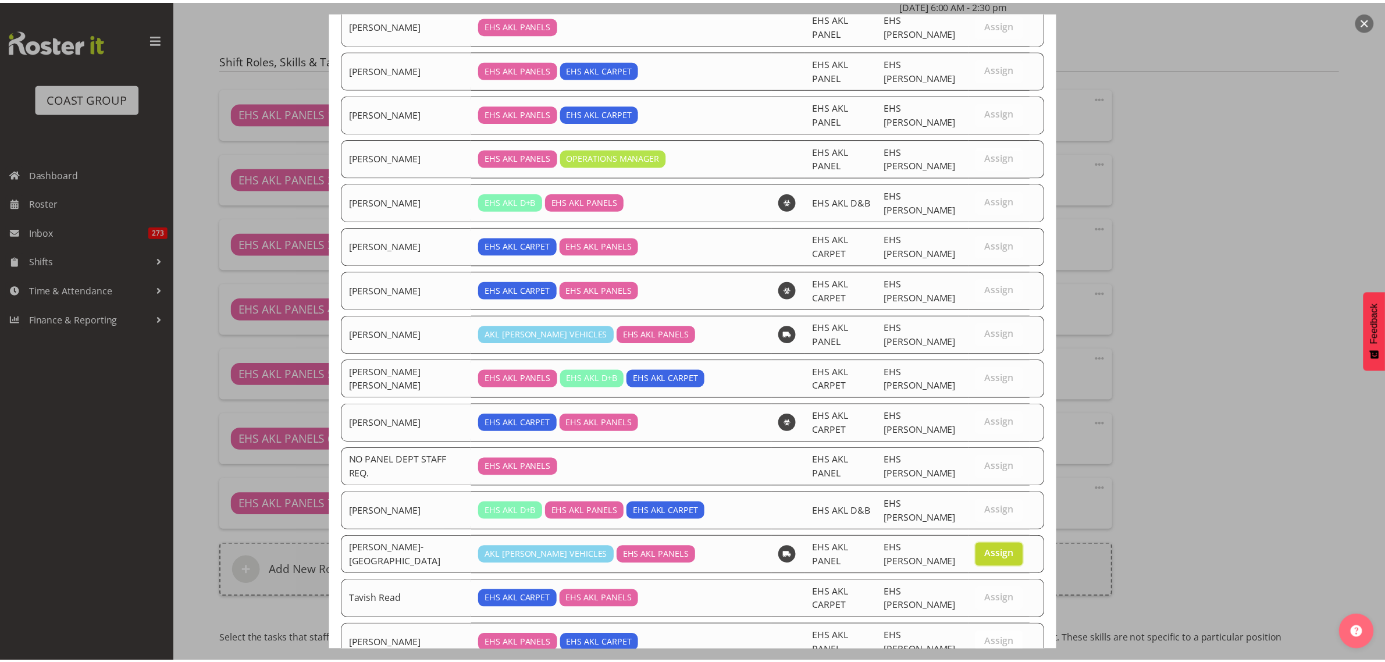
scroll to position [516, 0]
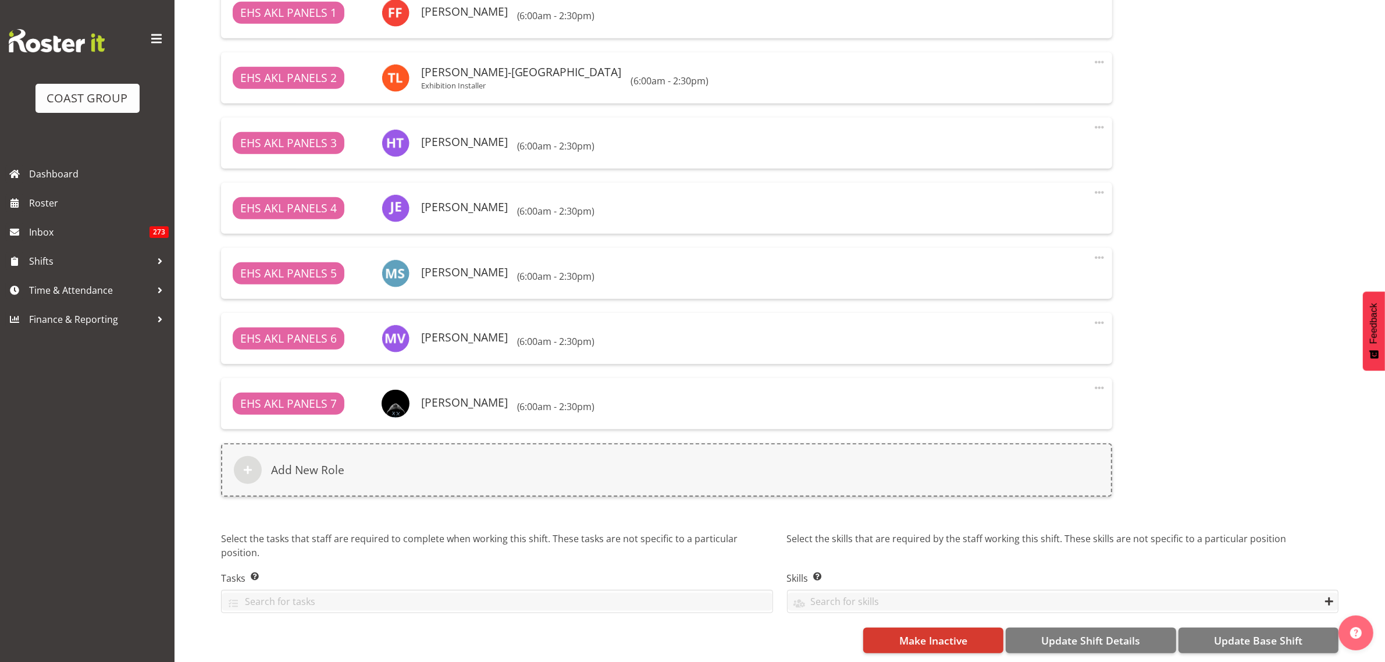
scroll to position [838, 0]
click at [1232, 633] on span "Update Base Shift" at bounding box center [1258, 640] width 88 height 15
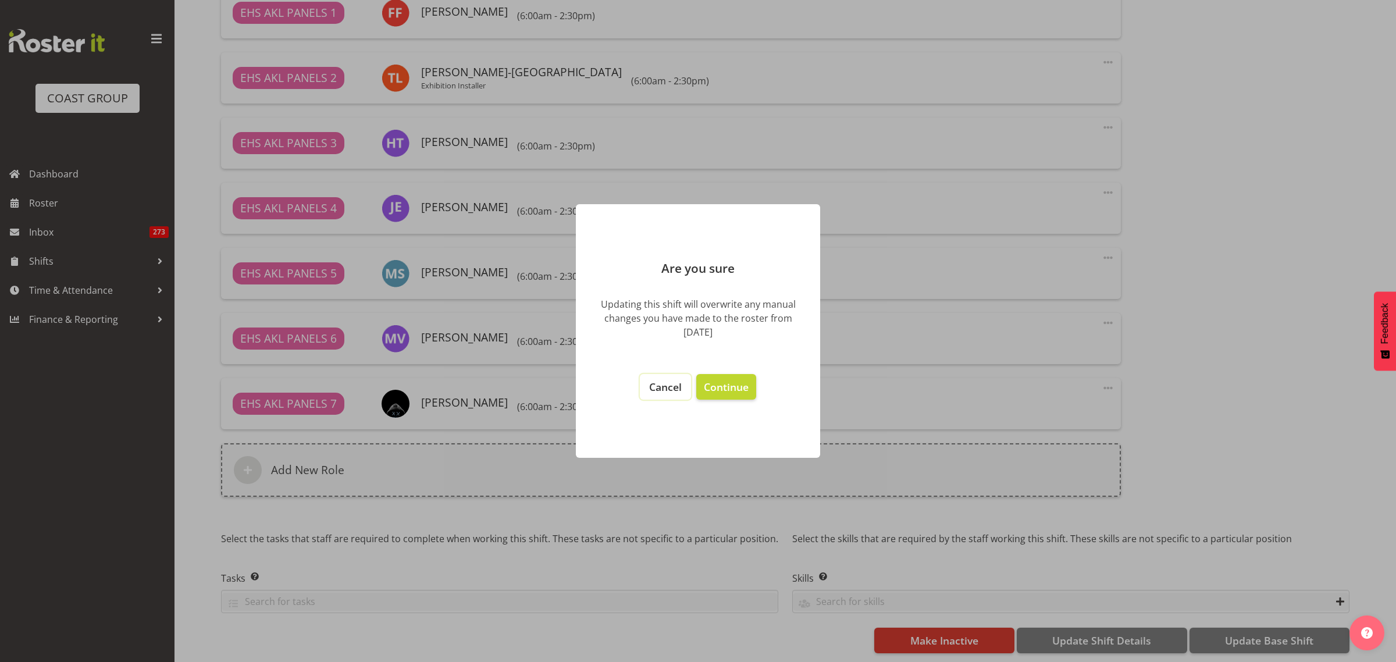
click at [668, 387] on span "Cancel" at bounding box center [665, 387] width 33 height 14
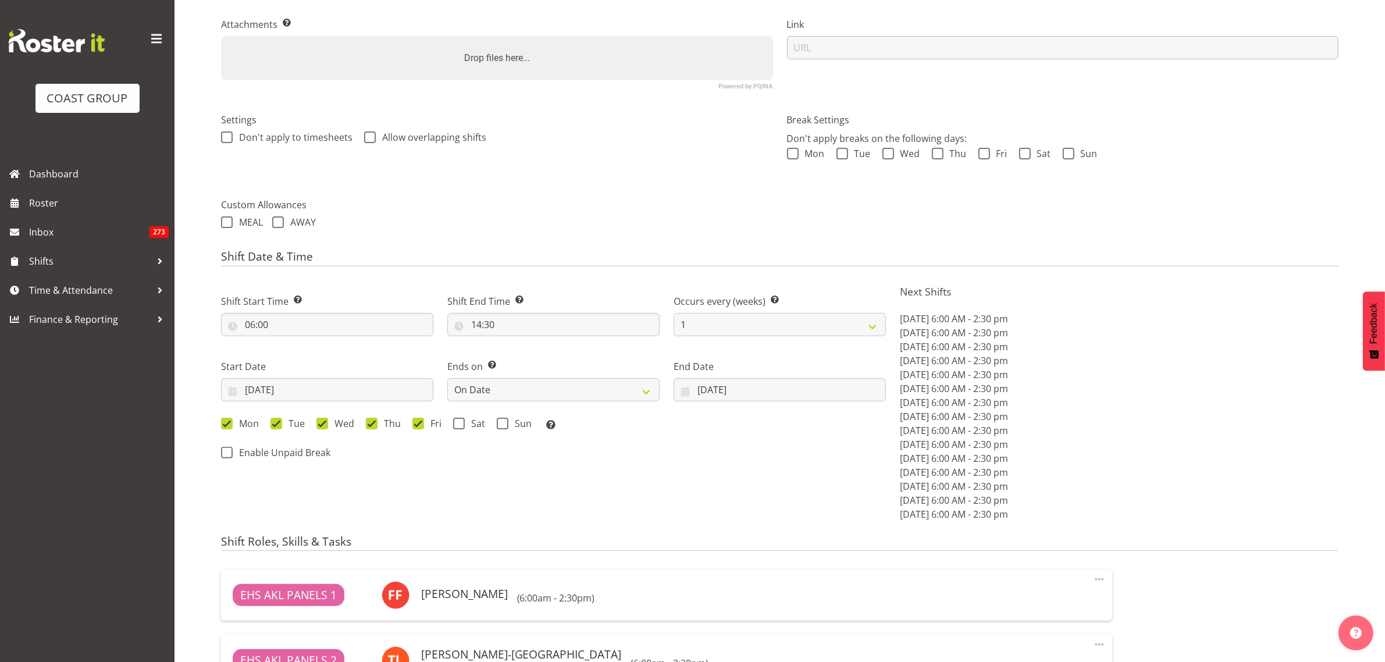
scroll to position [0, 0]
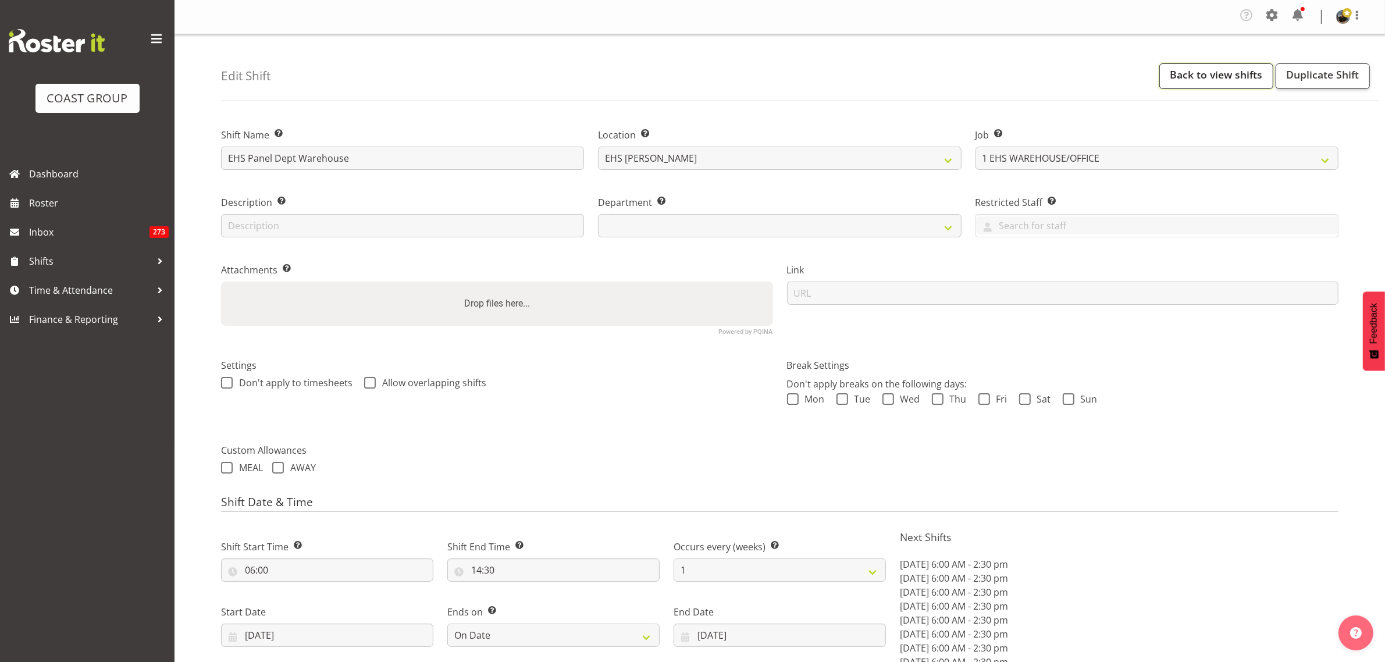
click at [1232, 76] on link "Back to view shifts" at bounding box center [1216, 76] width 114 height 26
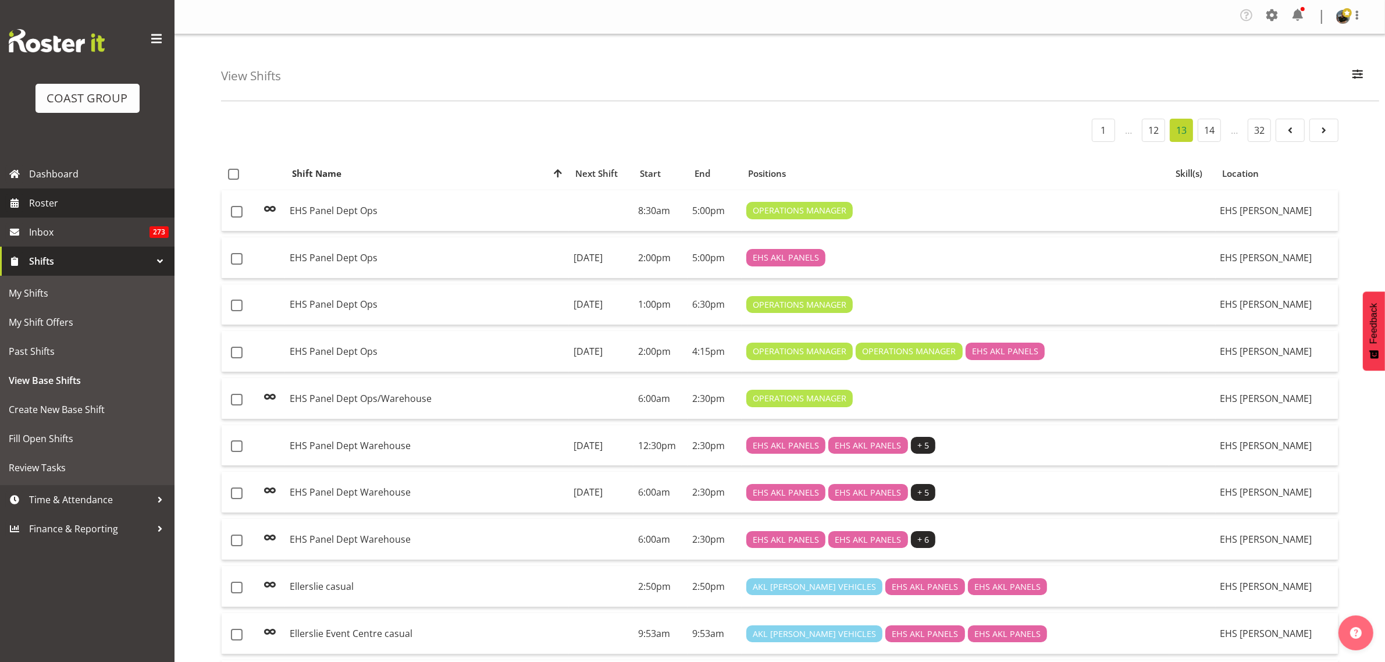
click at [65, 202] on span "Roster" at bounding box center [99, 202] width 140 height 17
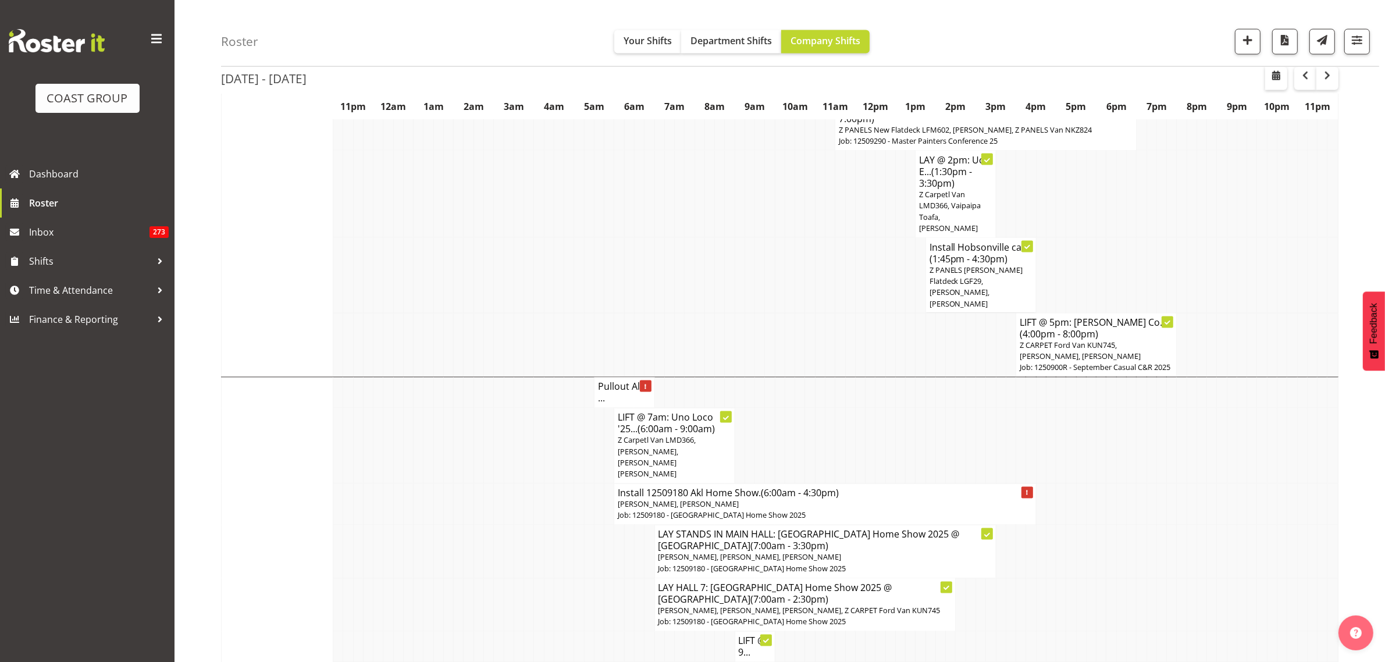
scroll to position [2545, 0]
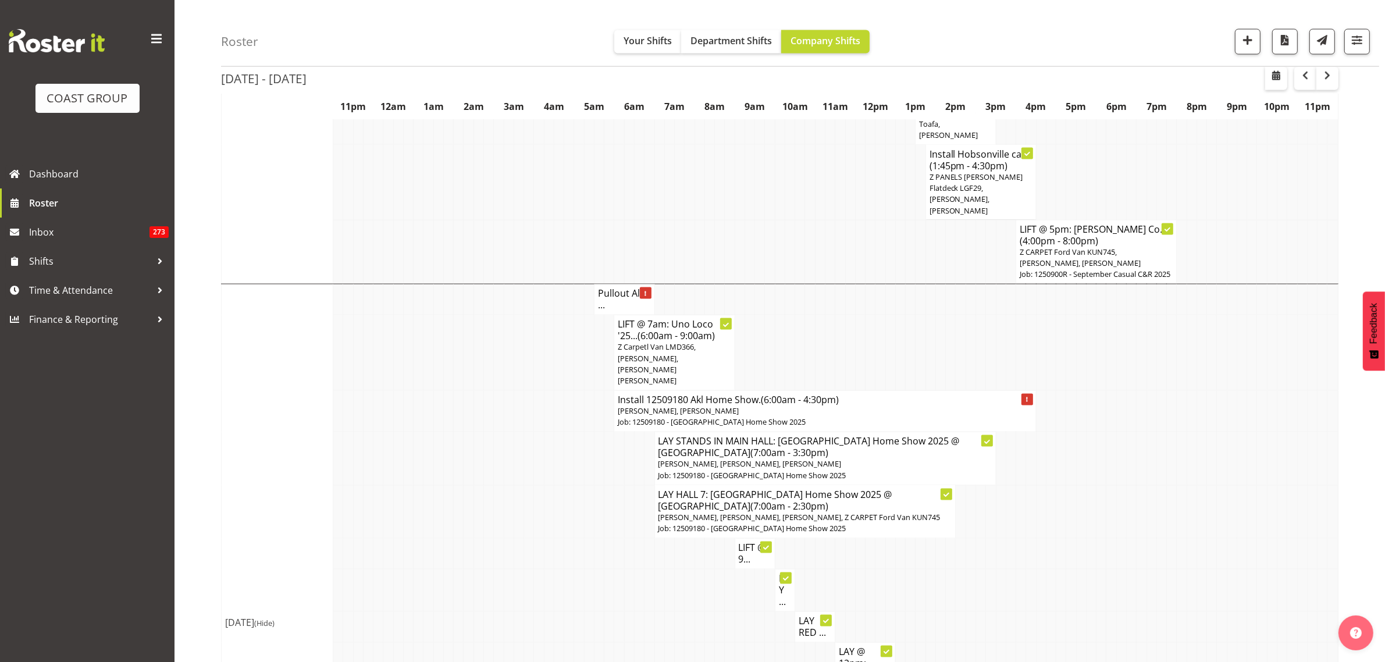
click at [911, 406] on p "[PERSON_NAME], [PERSON_NAME]" at bounding box center [825, 411] width 414 height 11
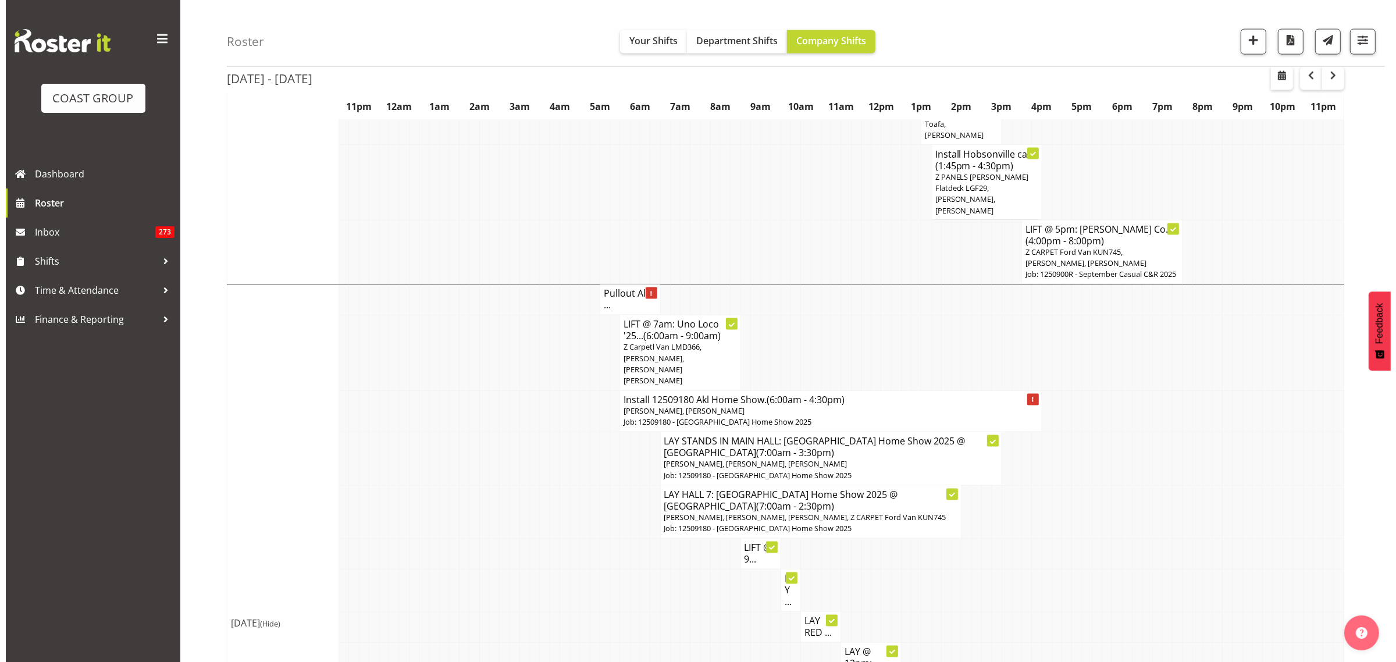
scroll to position [2533, 0]
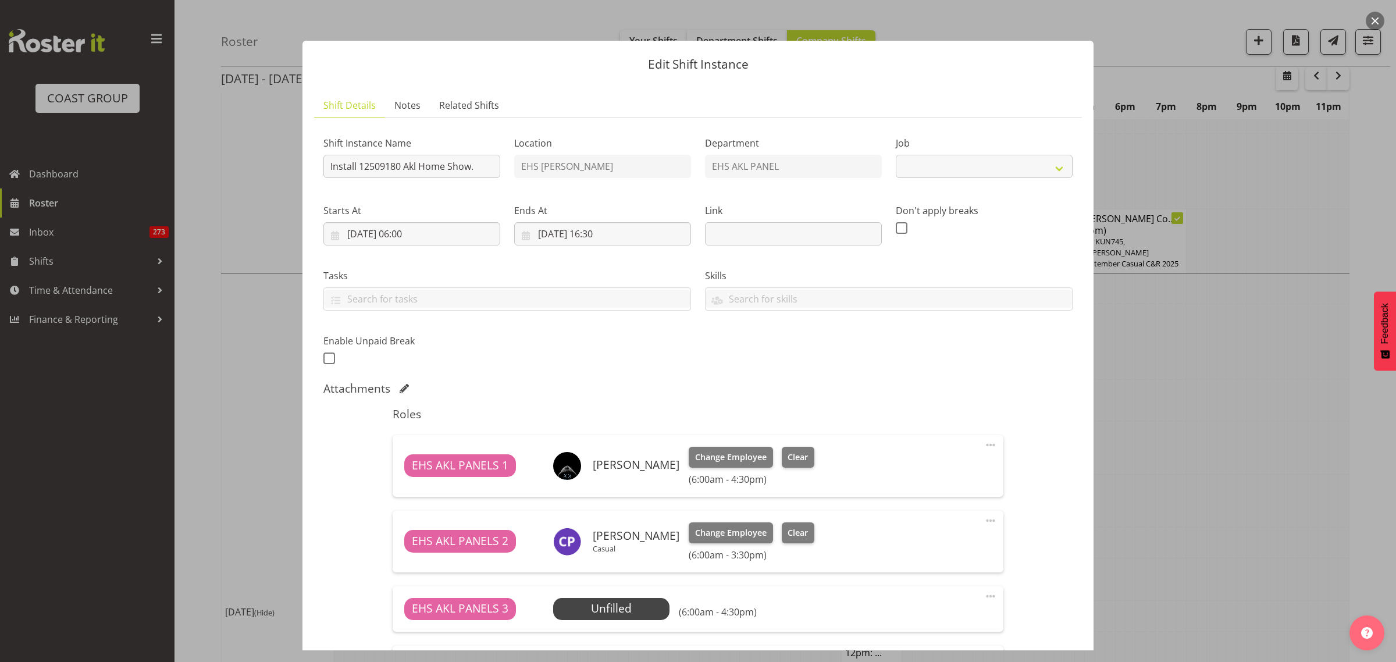
select select "9932"
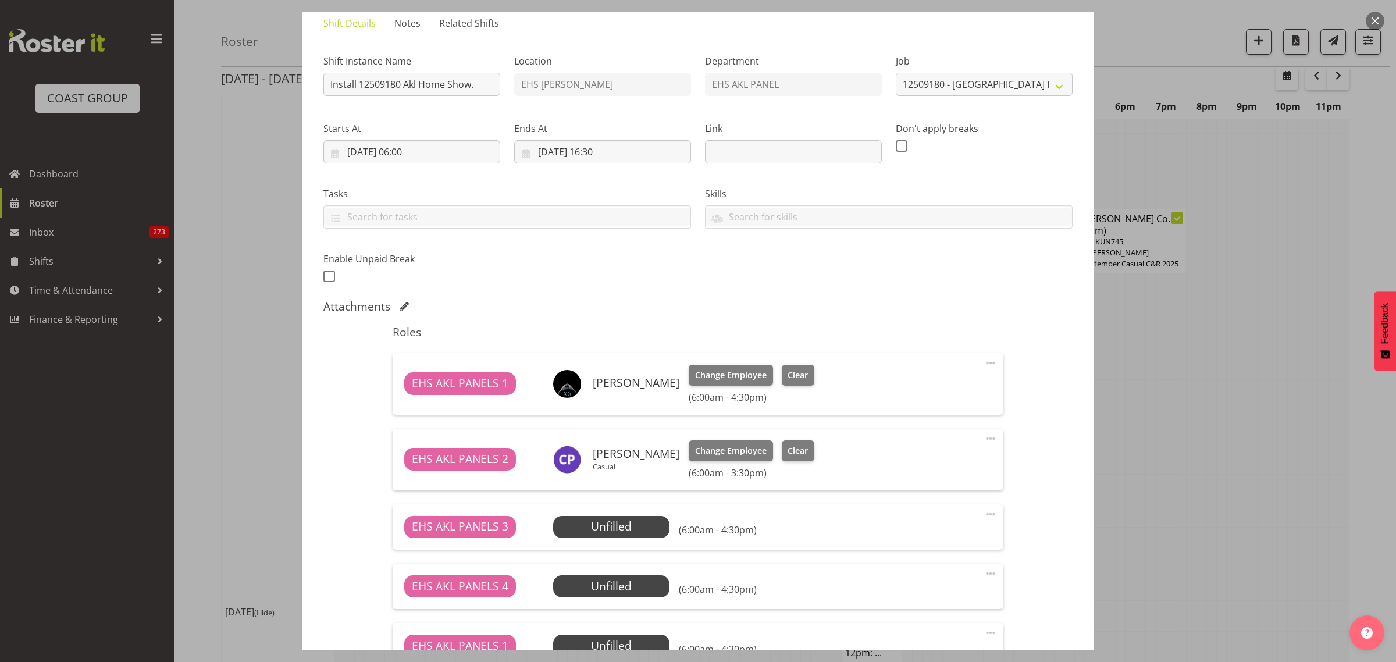
scroll to position [291, 0]
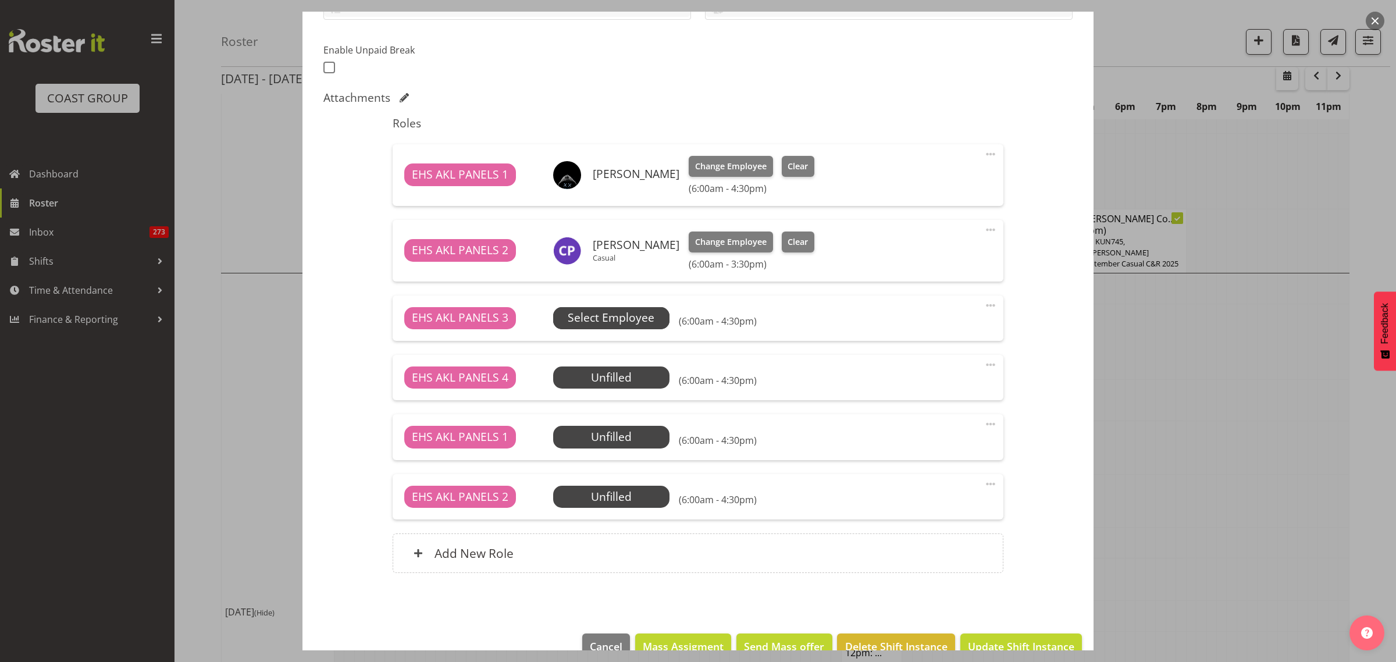
click at [624, 320] on span "Select Employee" at bounding box center [611, 317] width 87 height 17
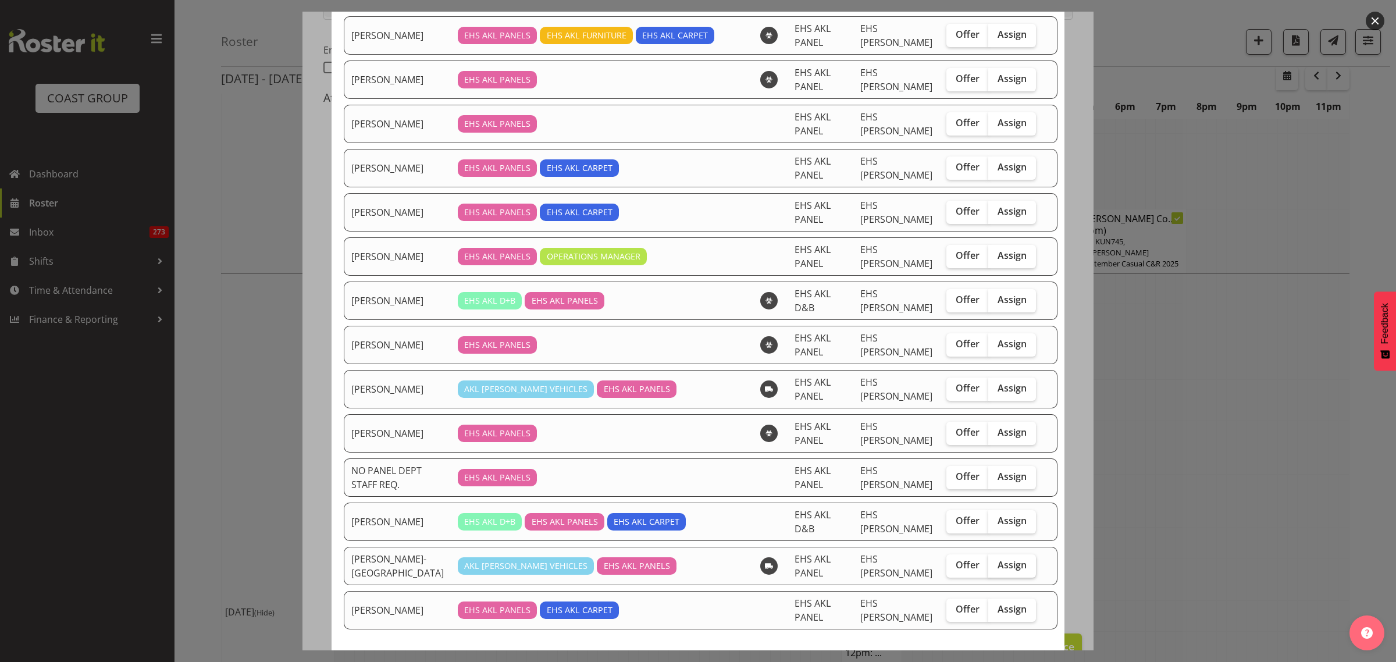
click at [998, 568] on span "Assign" at bounding box center [1012, 565] width 29 height 12
click at [996, 568] on input "Assign" at bounding box center [992, 565] width 8 height 8
checkbox input "true"
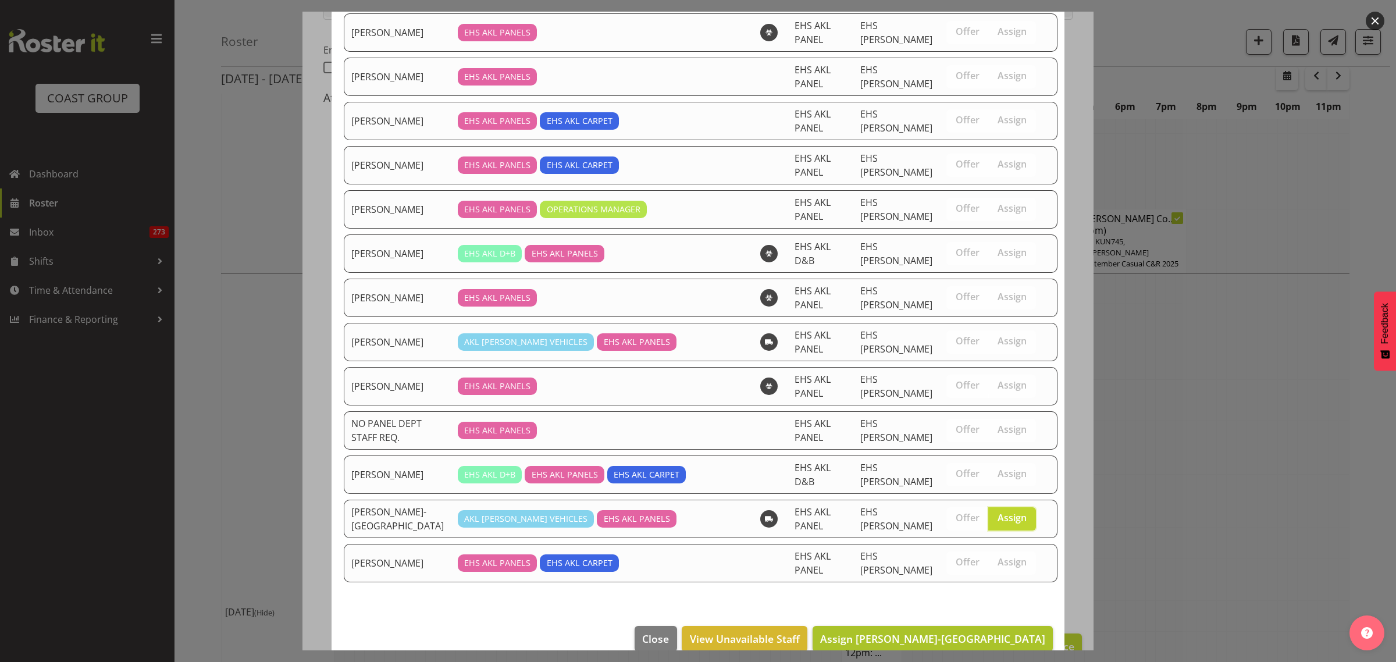
scroll to position [361, 0]
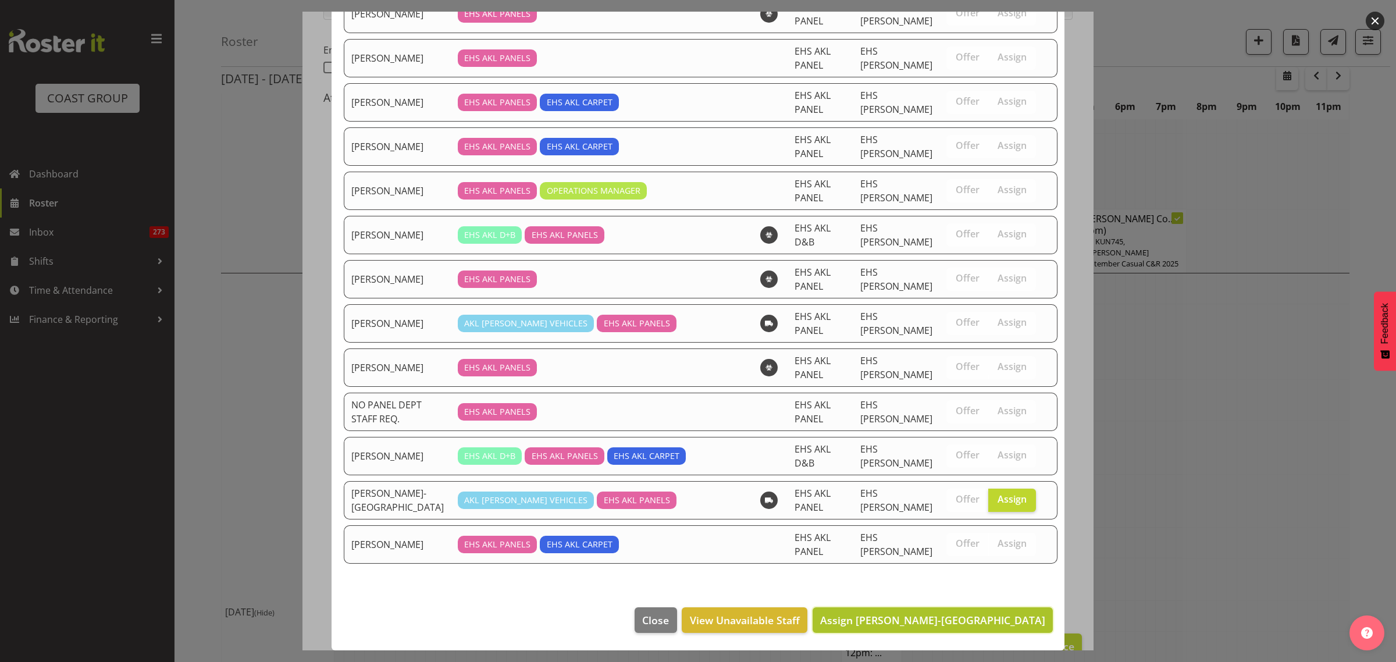
click at [954, 621] on span "Assign Takaria Leleimua-Kamira" at bounding box center [932, 620] width 225 height 14
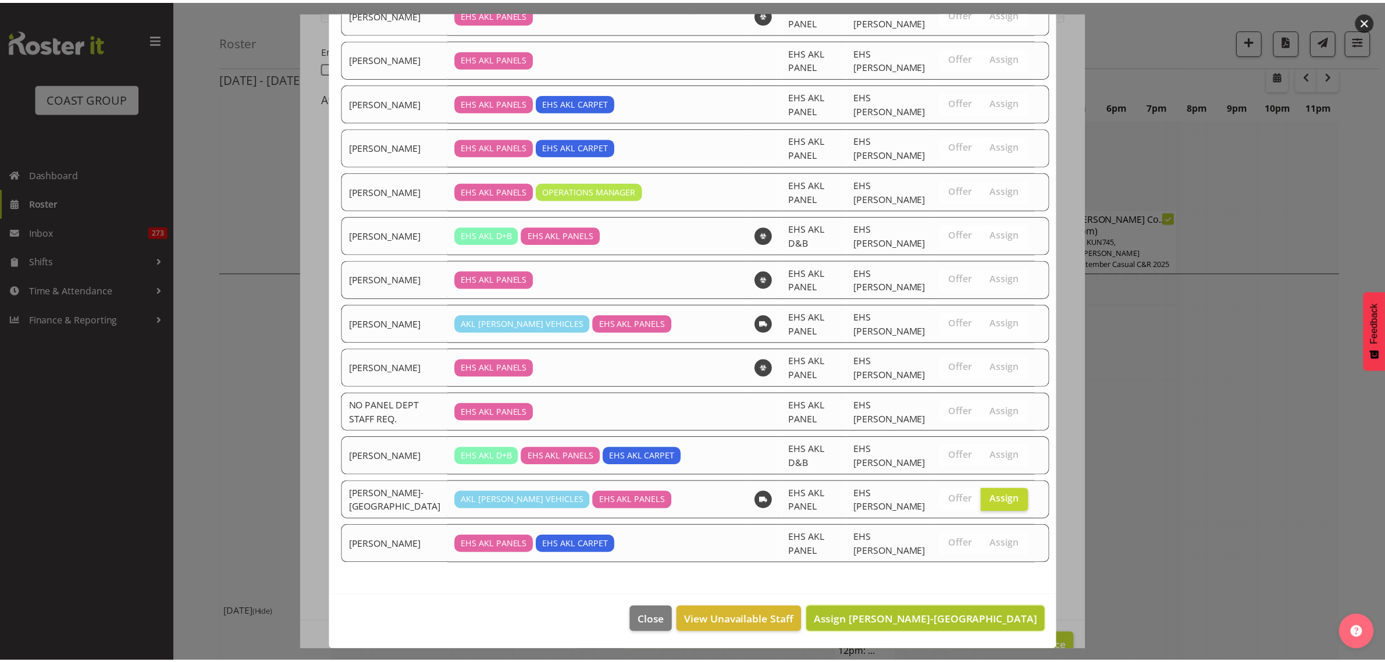
scroll to position [2545, 0]
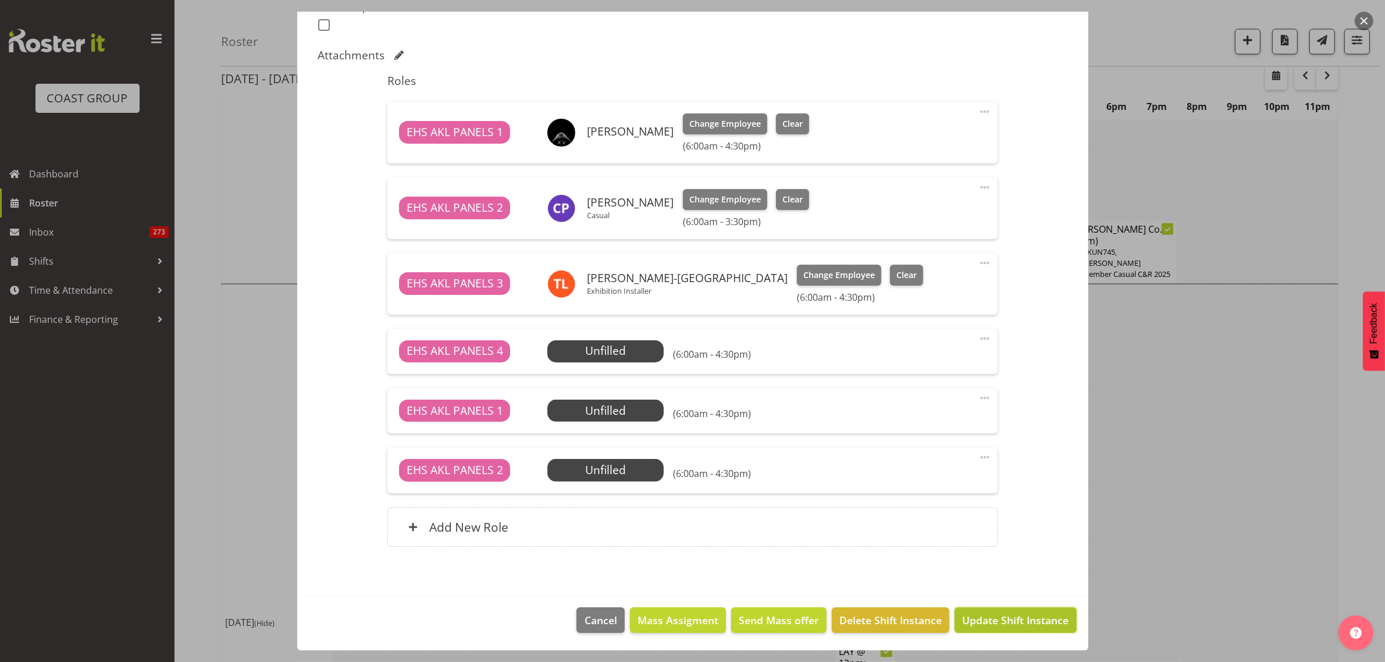
click at [991, 621] on span "Update Shift Instance" at bounding box center [1015, 620] width 106 height 15
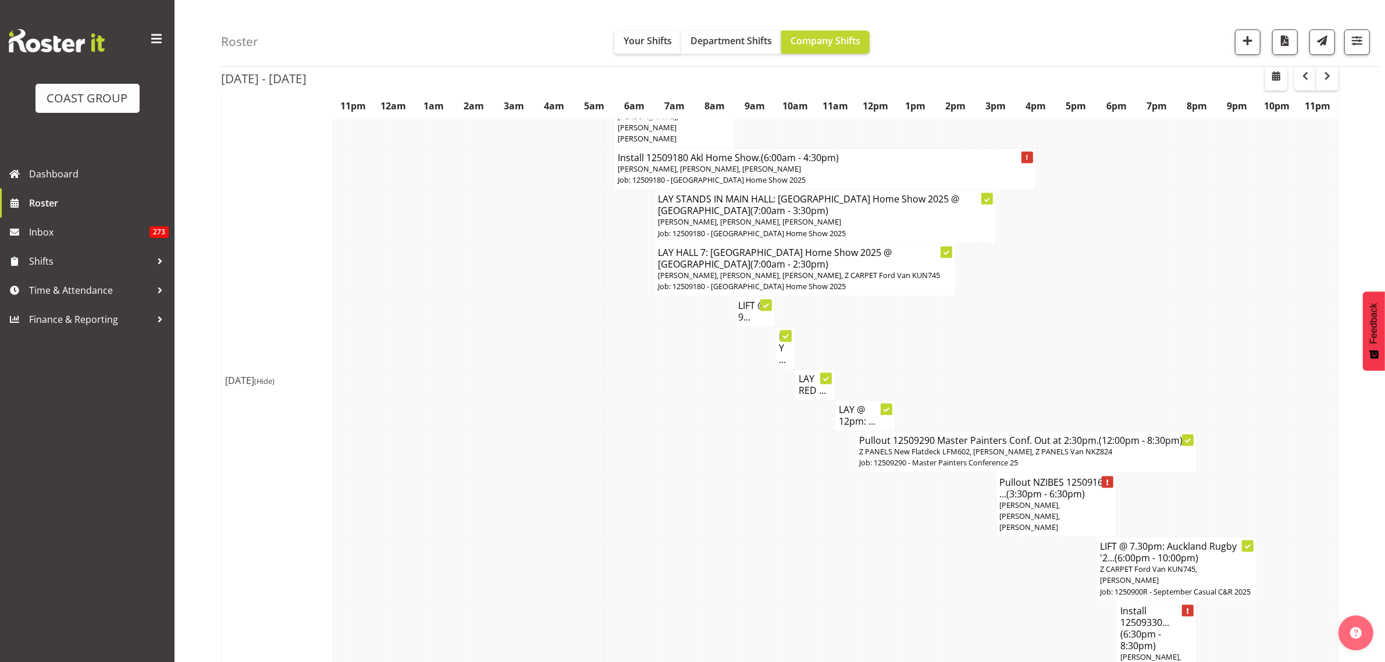
scroll to position [2909, 0]
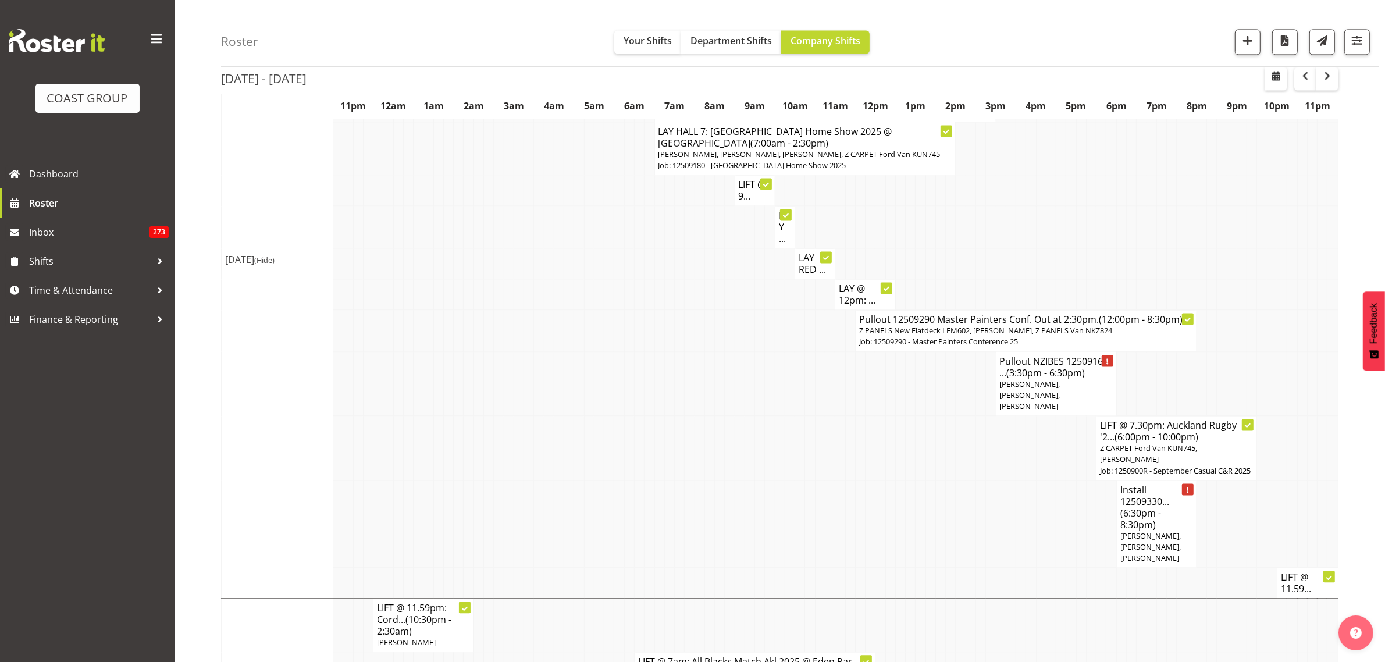
click at [1165, 484] on h4 "Install 12509330... (6:30pm - 8:30pm)" at bounding box center [1156, 507] width 73 height 47
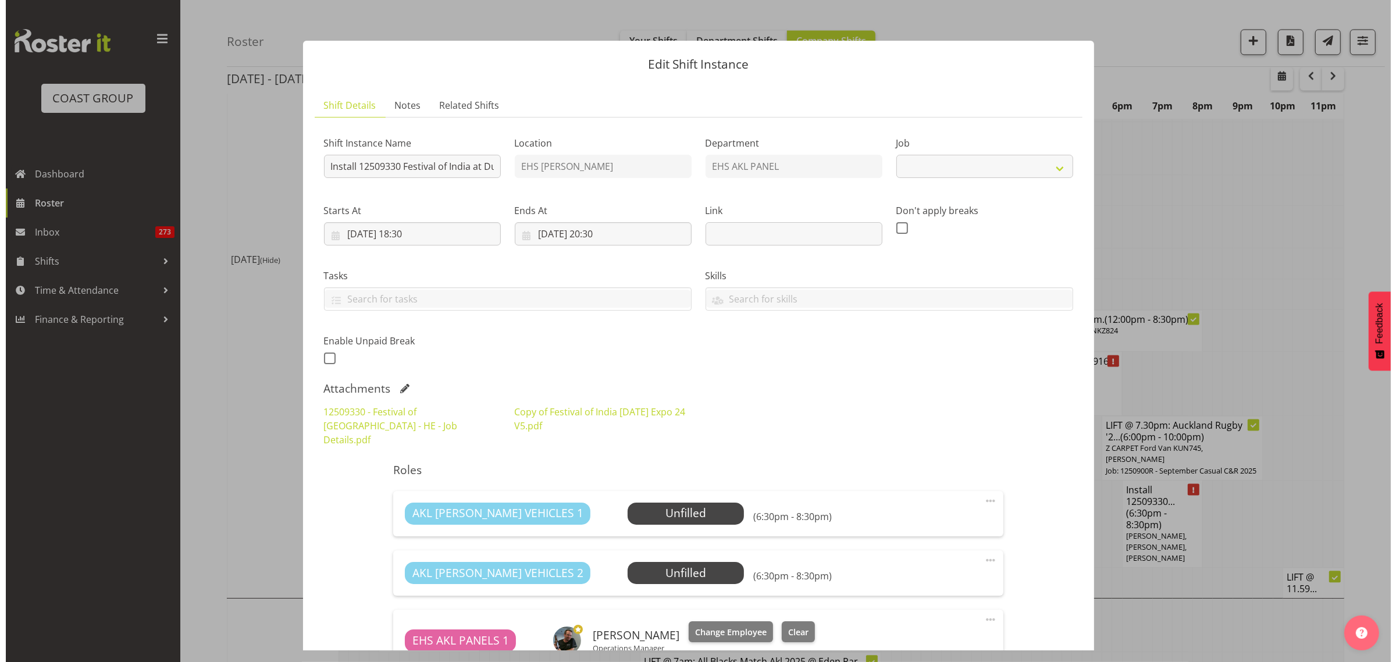
scroll to position [2869, 0]
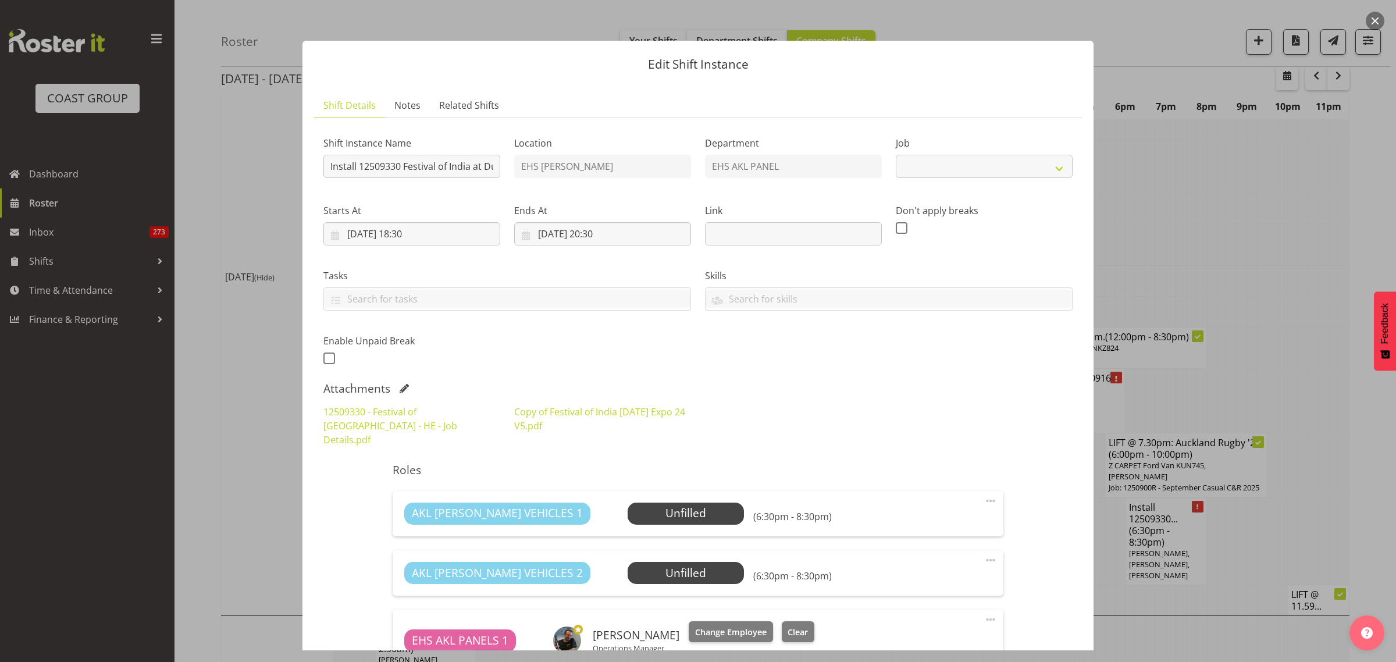
select select "10539"
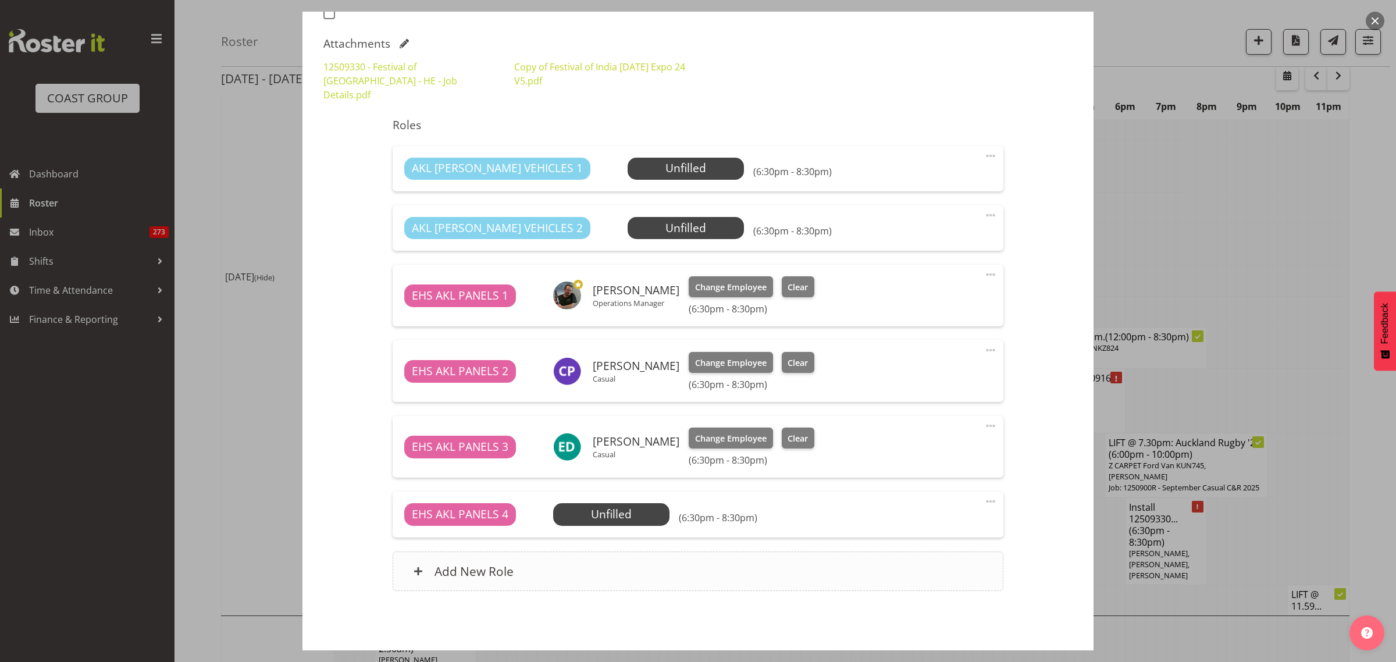
scroll to position [364, 0]
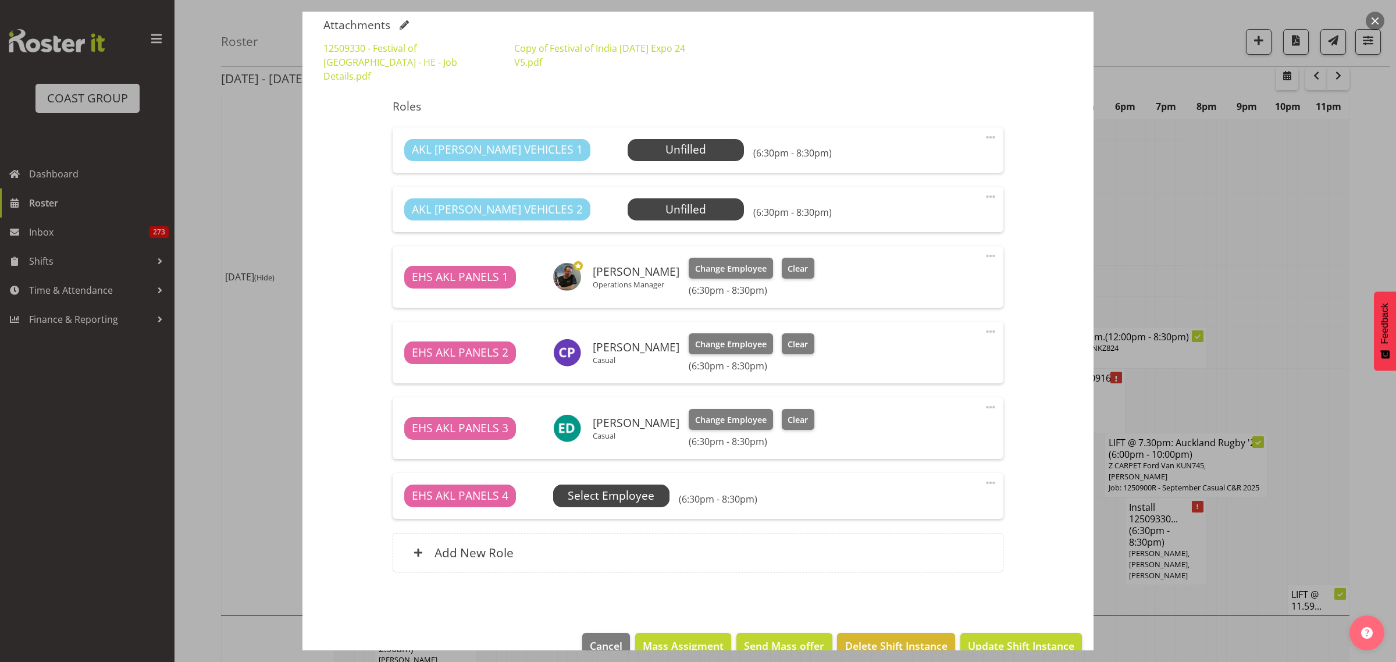
click at [623, 487] on span "Select Employee" at bounding box center [611, 495] width 87 height 17
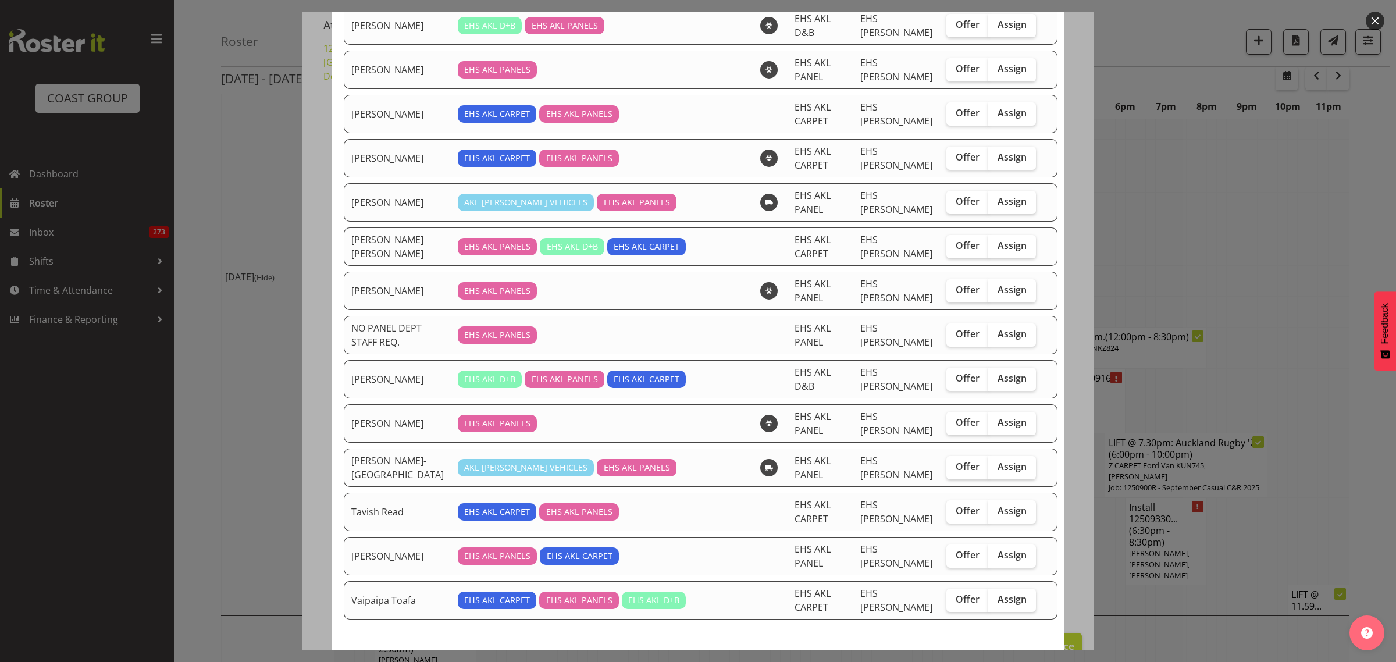
scroll to position [717, 0]
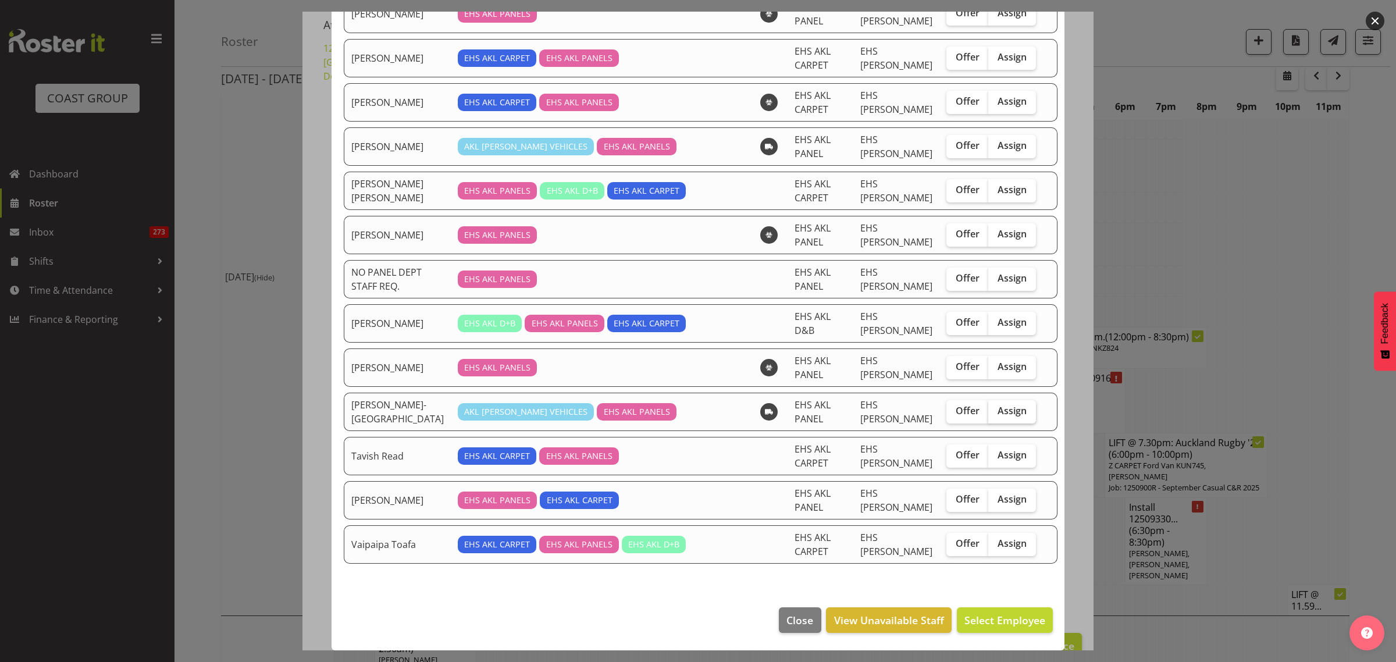
click at [1001, 411] on span "Assign" at bounding box center [1012, 411] width 29 height 12
click at [996, 411] on input "Assign" at bounding box center [992, 411] width 8 height 8
checkbox input "true"
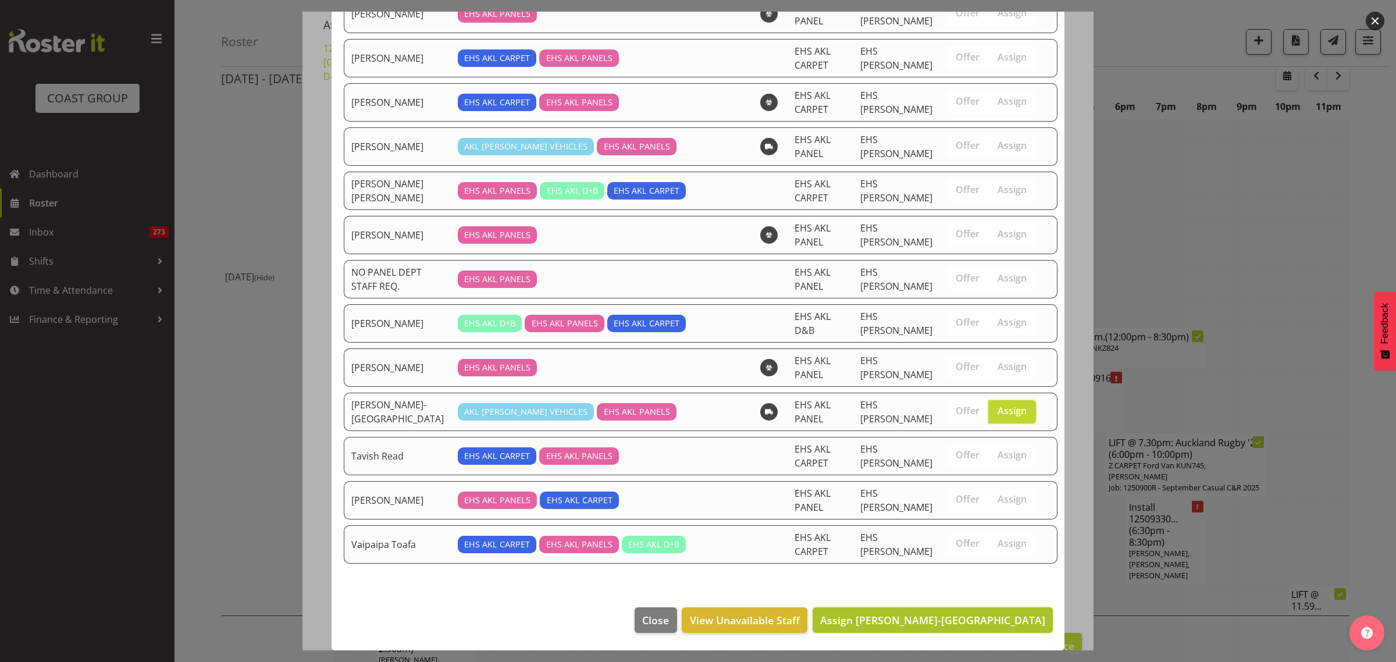
drag, startPoint x: 925, startPoint y: 620, endPoint x: 931, endPoint y: 621, distance: 5.9
click at [926, 620] on span "Assign Takaria Leleimua-Kamira" at bounding box center [932, 620] width 225 height 14
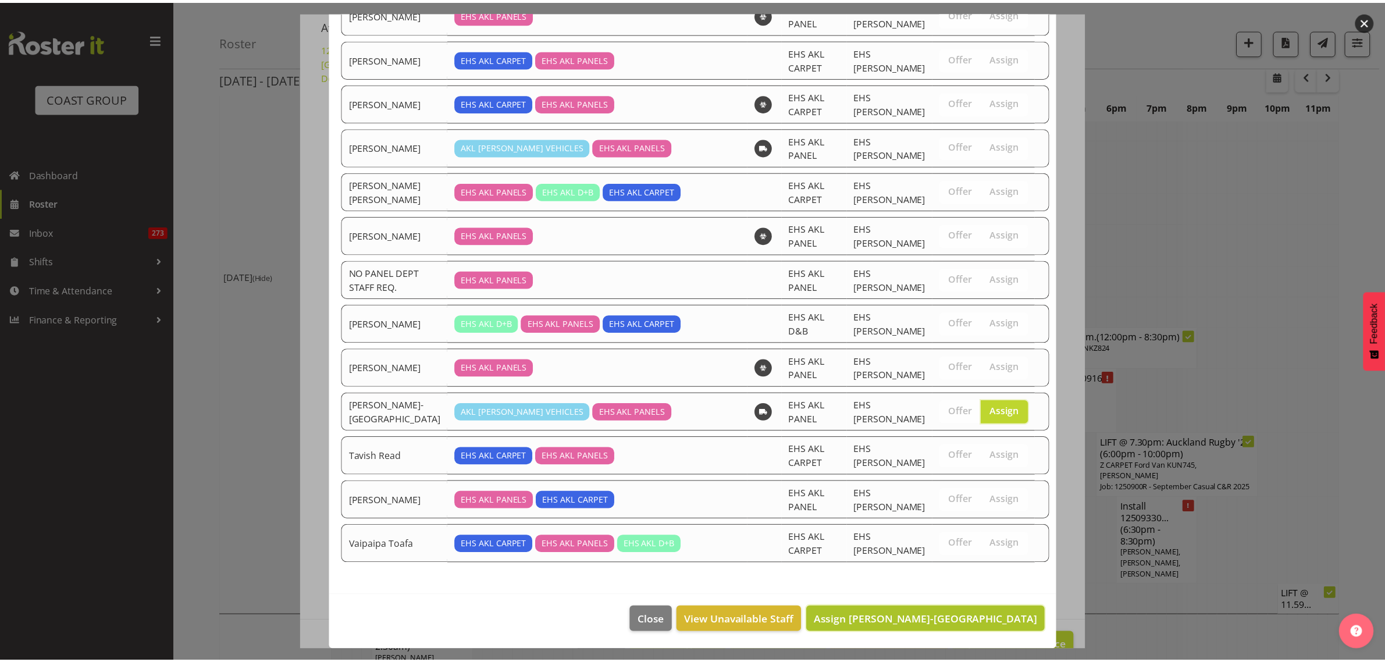
scroll to position [2909, 0]
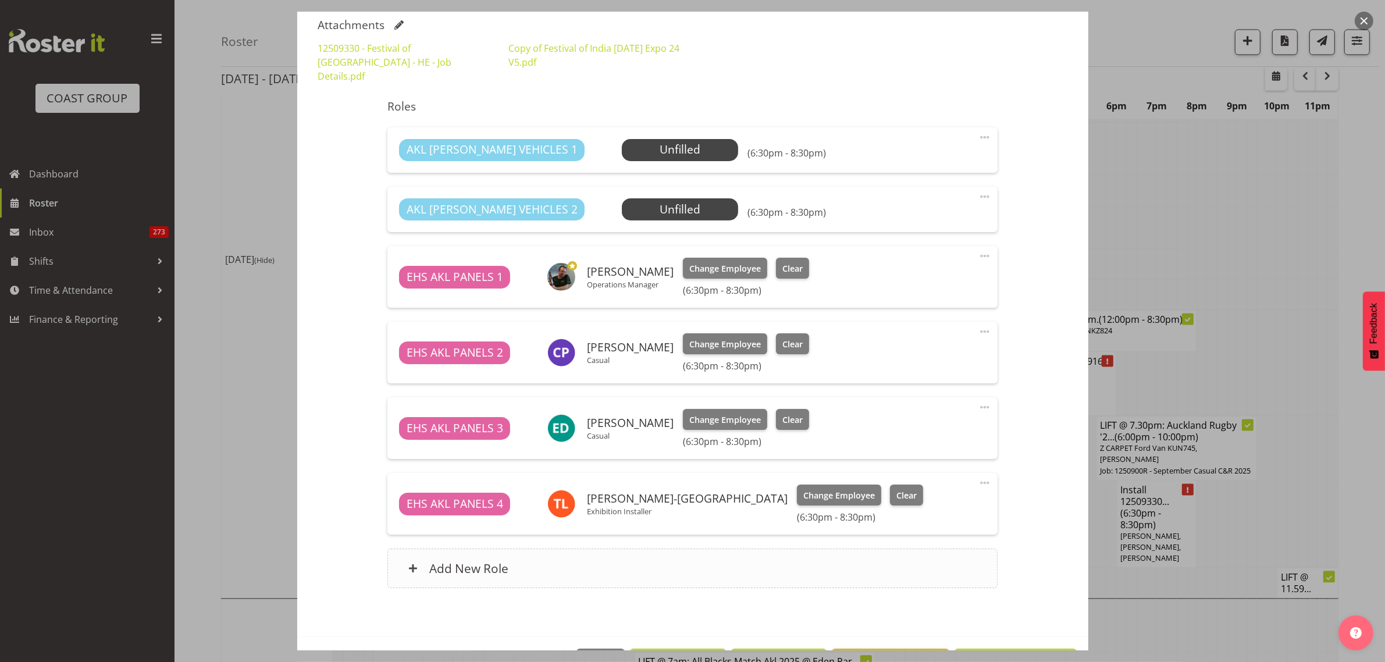
click at [716, 553] on div "Add New Role" at bounding box center [692, 569] width 610 height 40
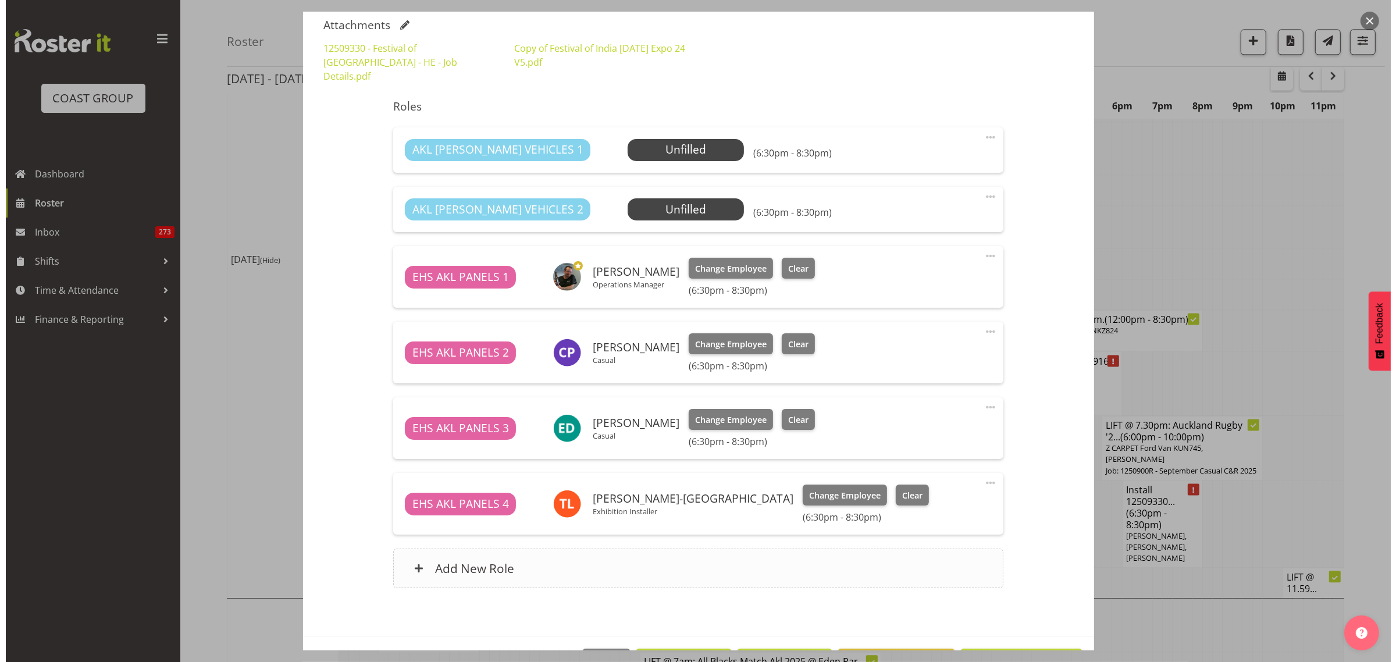
scroll to position [2869, 0]
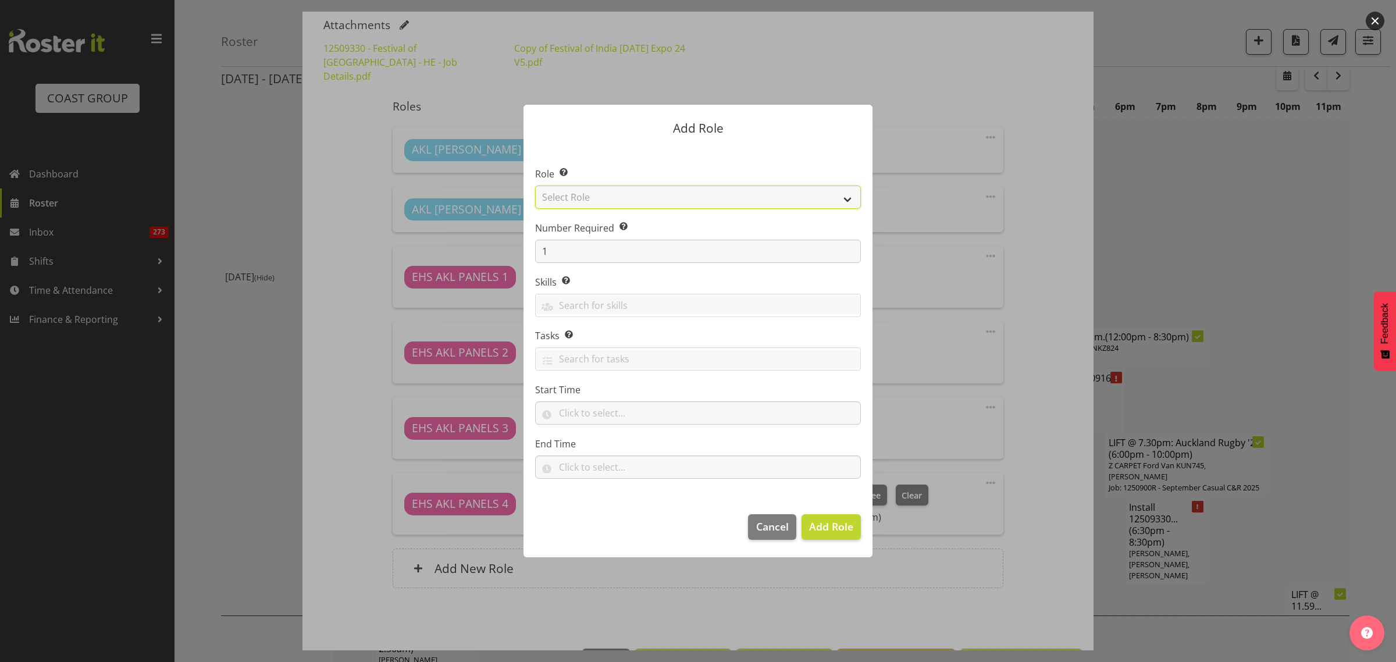
drag, startPoint x: 848, startPoint y: 198, endPoint x: 848, endPoint y: 207, distance: 9.3
click at [848, 198] on select "Select Role ACCOUNT MANAGER ACCOUNT MANAGER DW ACCOUNTS [PERSON_NAME] VEHICLES …" at bounding box center [698, 197] width 326 height 23
select select "188"
click at [535, 186] on select "Select Role ACCOUNT MANAGER ACCOUNT MANAGER DW ACCOUNTS [PERSON_NAME] VEHICLES …" at bounding box center [698, 197] width 326 height 23
click at [834, 528] on span "Add Role" at bounding box center [831, 526] width 44 height 14
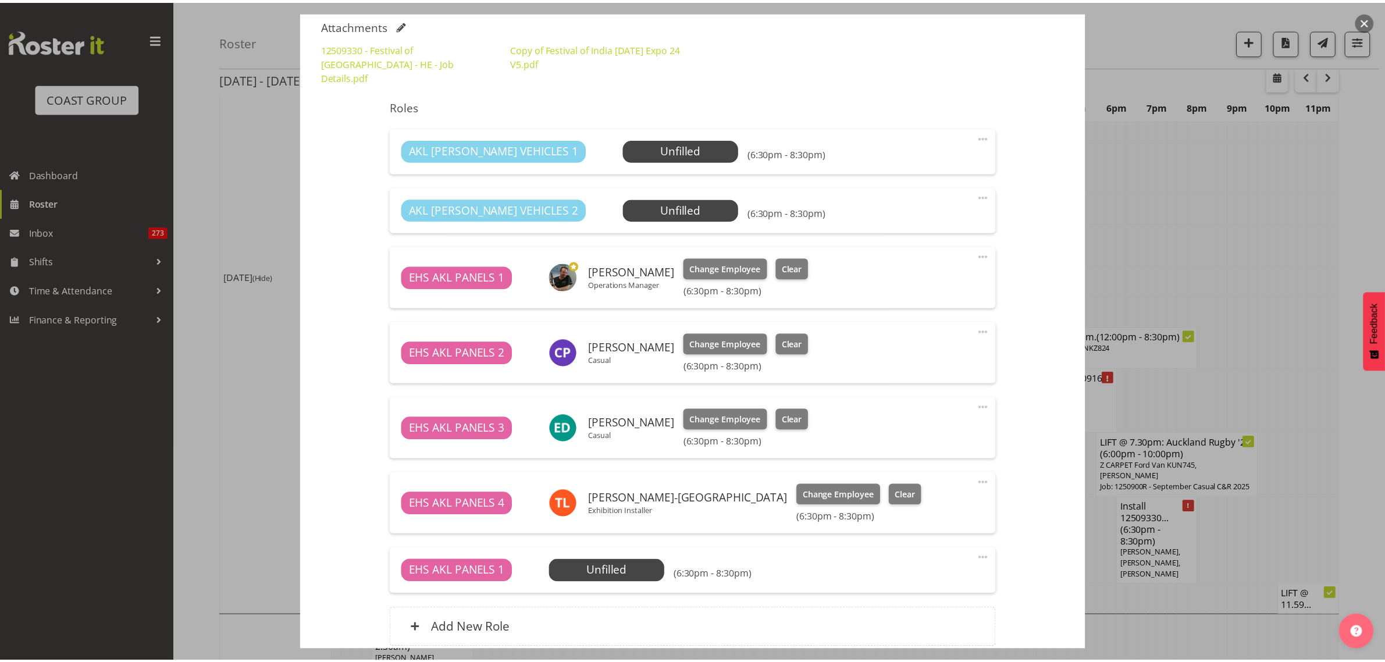
scroll to position [2909, 0]
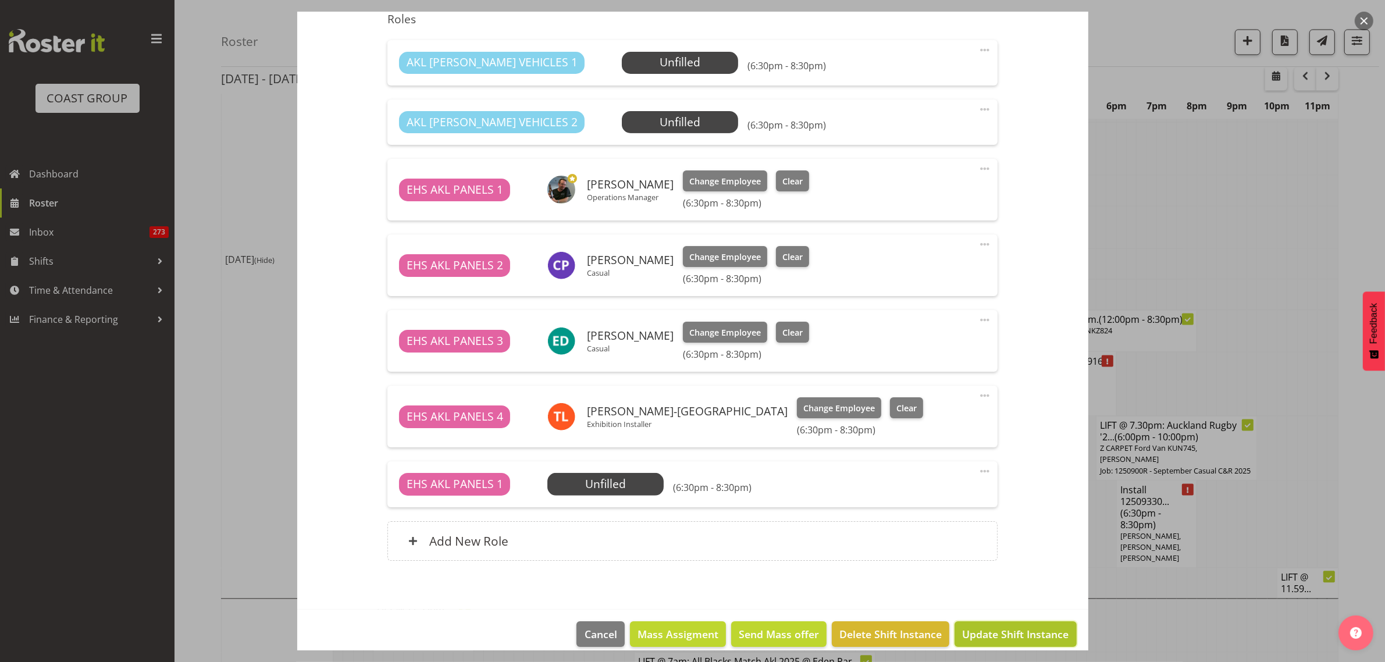
click at [989, 627] on span "Update Shift Instance" at bounding box center [1015, 634] width 106 height 15
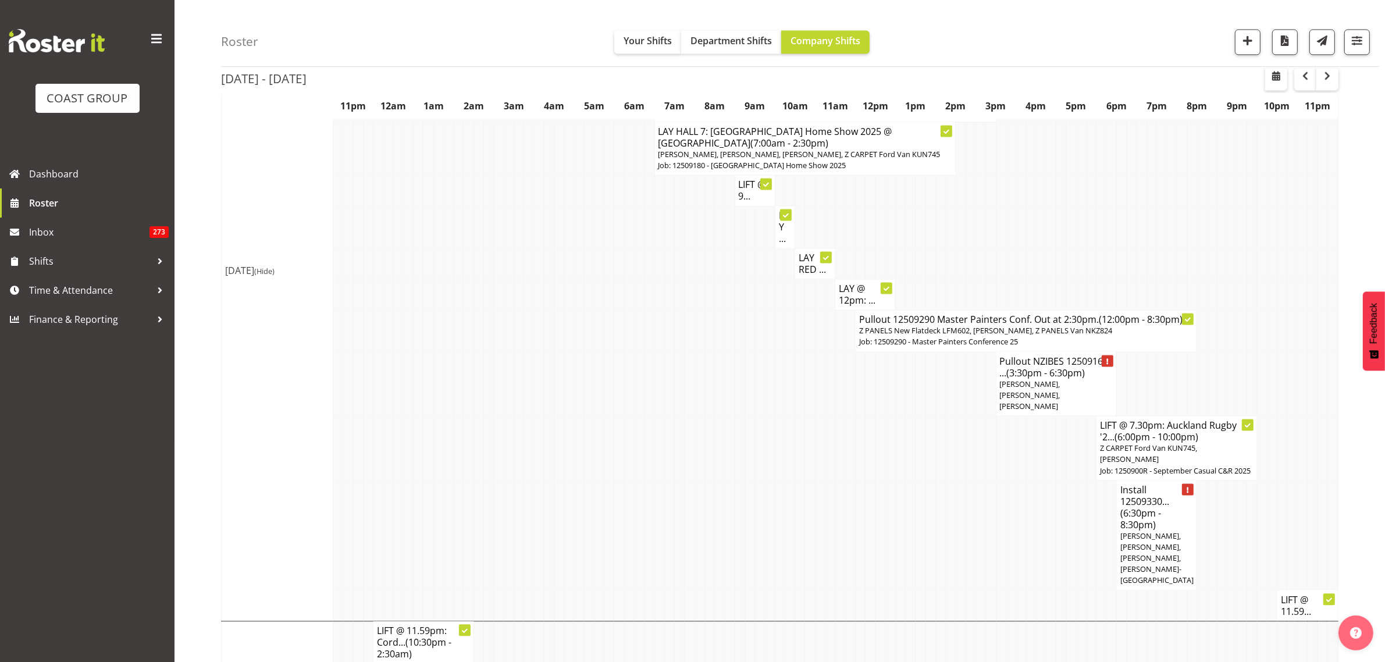
click at [1065, 366] on span "(3:30pm - 6:30pm)" at bounding box center [1046, 372] width 79 height 13
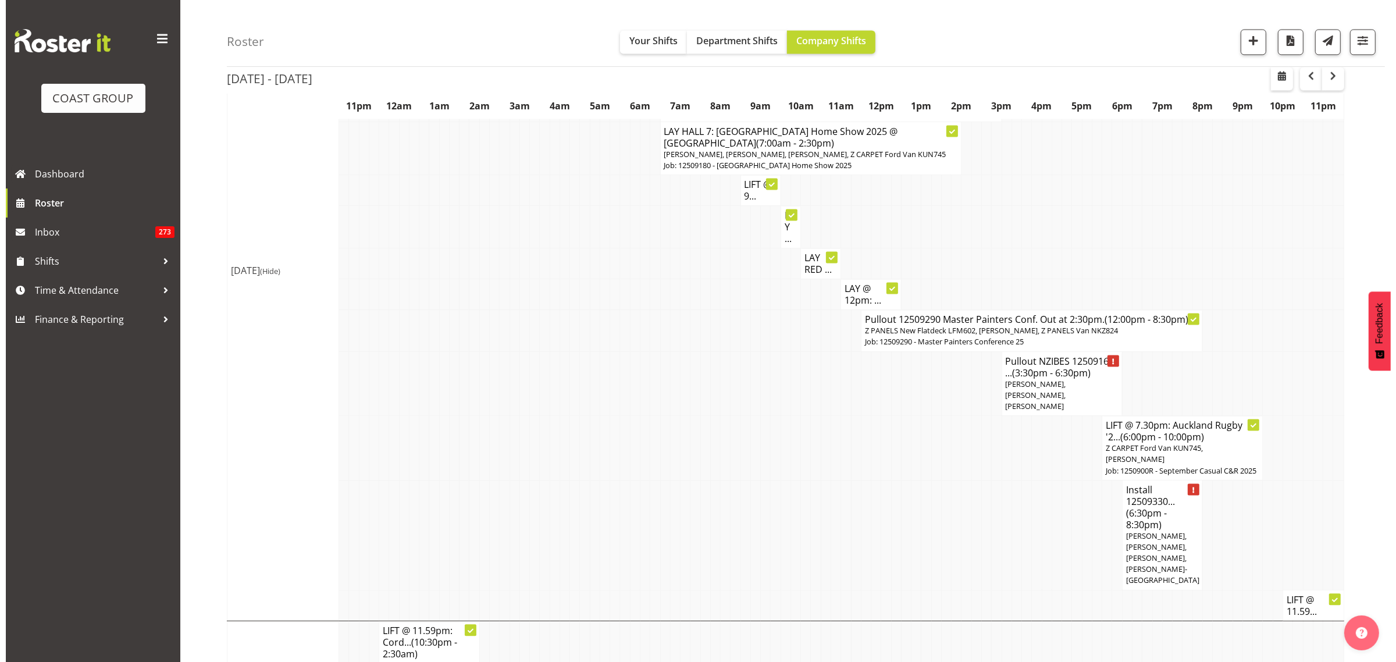
scroll to position [2869, 0]
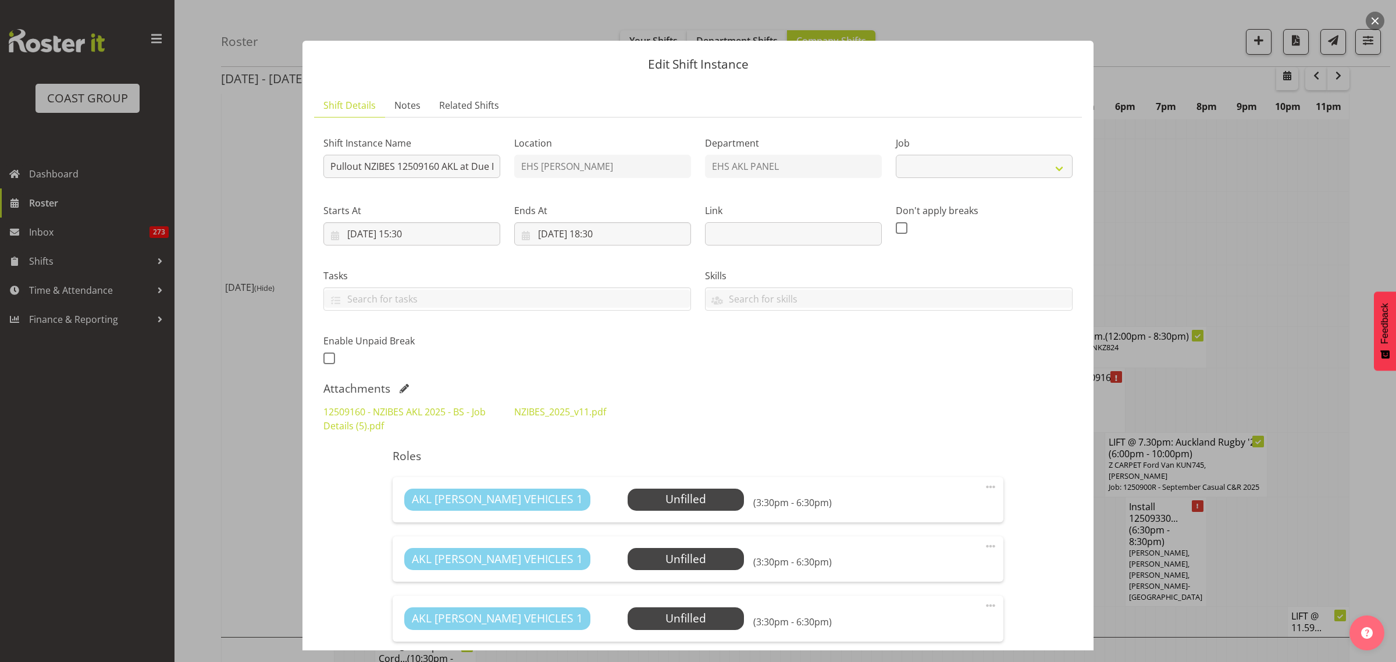
select select "9816"
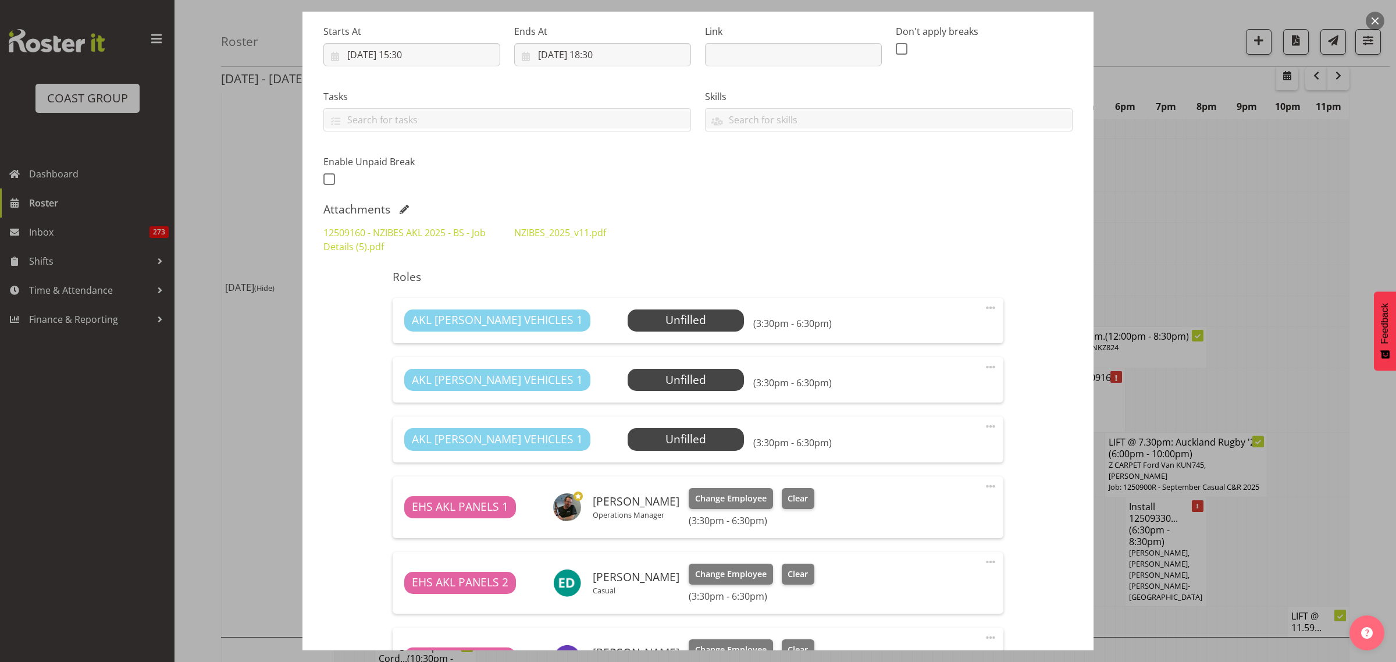
scroll to position [364, 0]
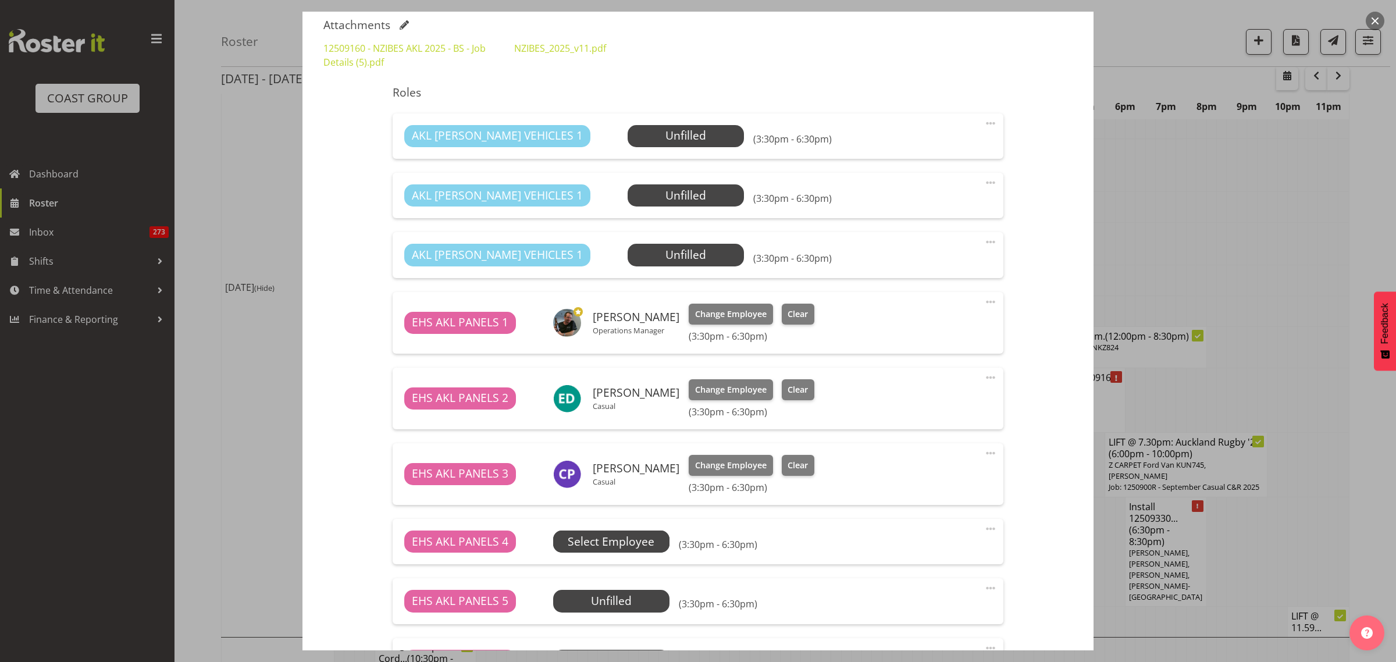
click at [623, 549] on span "Select Employee" at bounding box center [611, 541] width 87 height 17
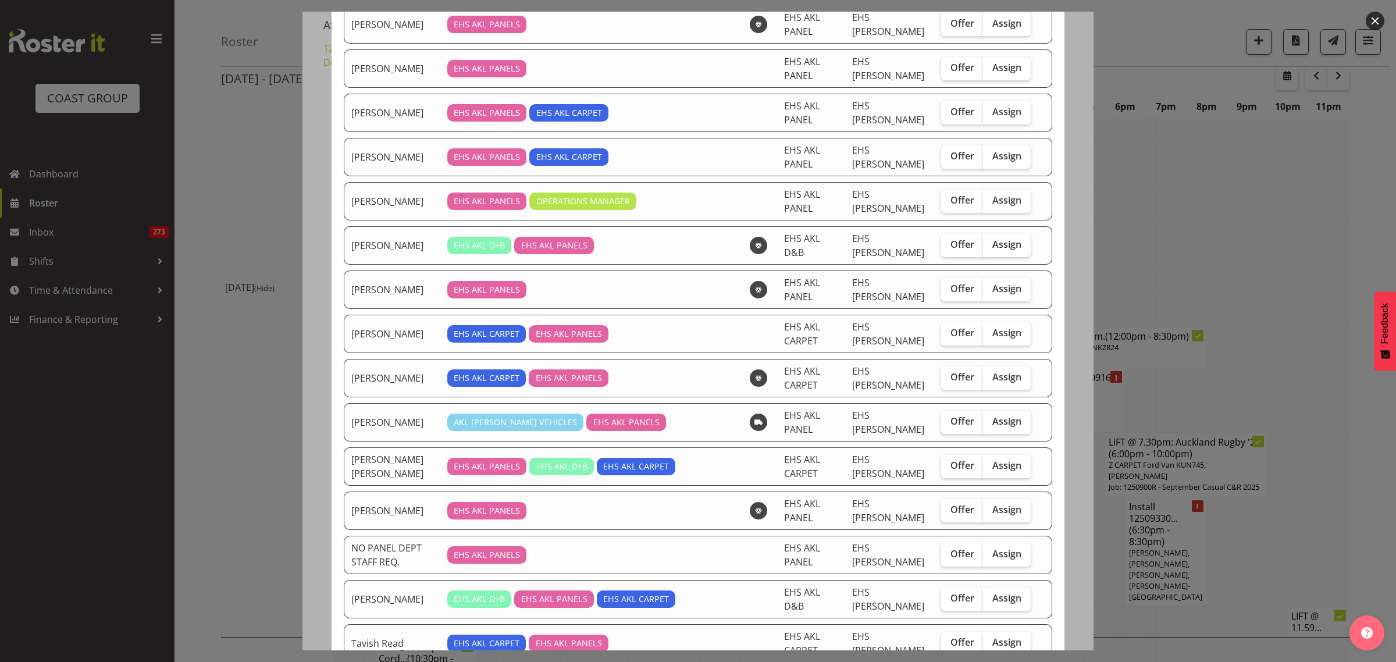
scroll to position [409, 0]
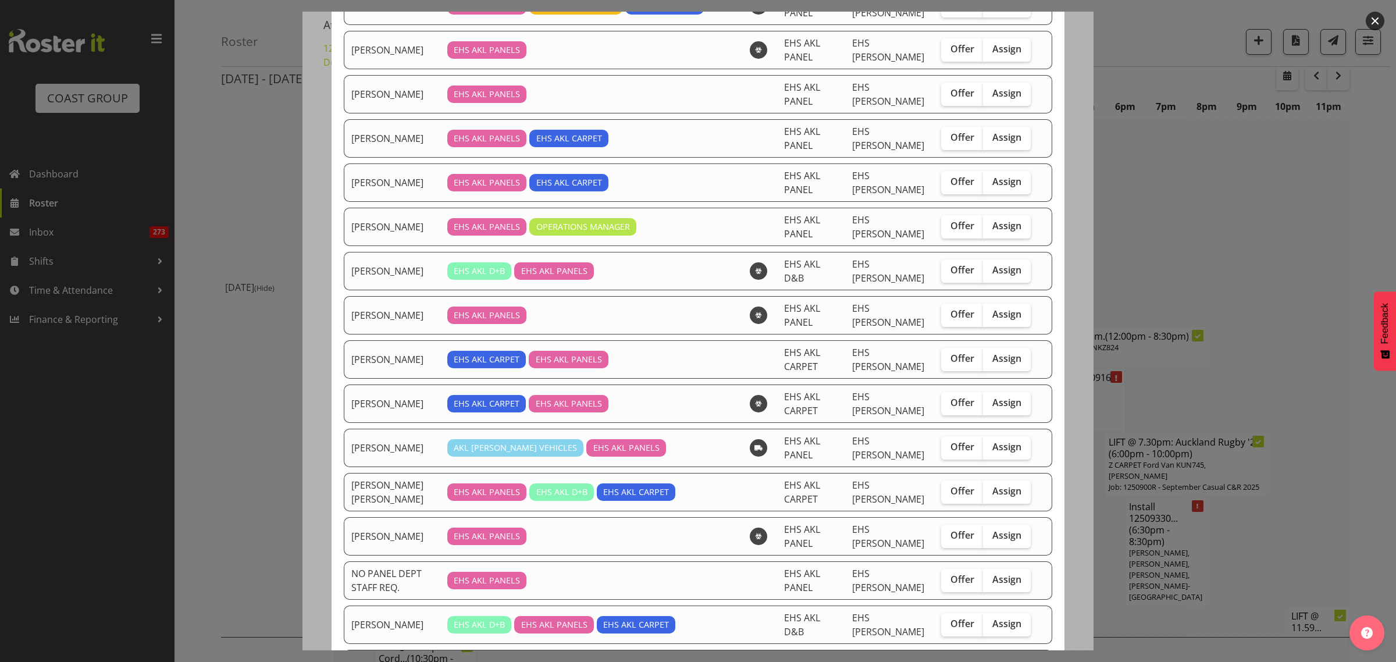
click at [1378, 22] on button "button" at bounding box center [1375, 21] width 19 height 19
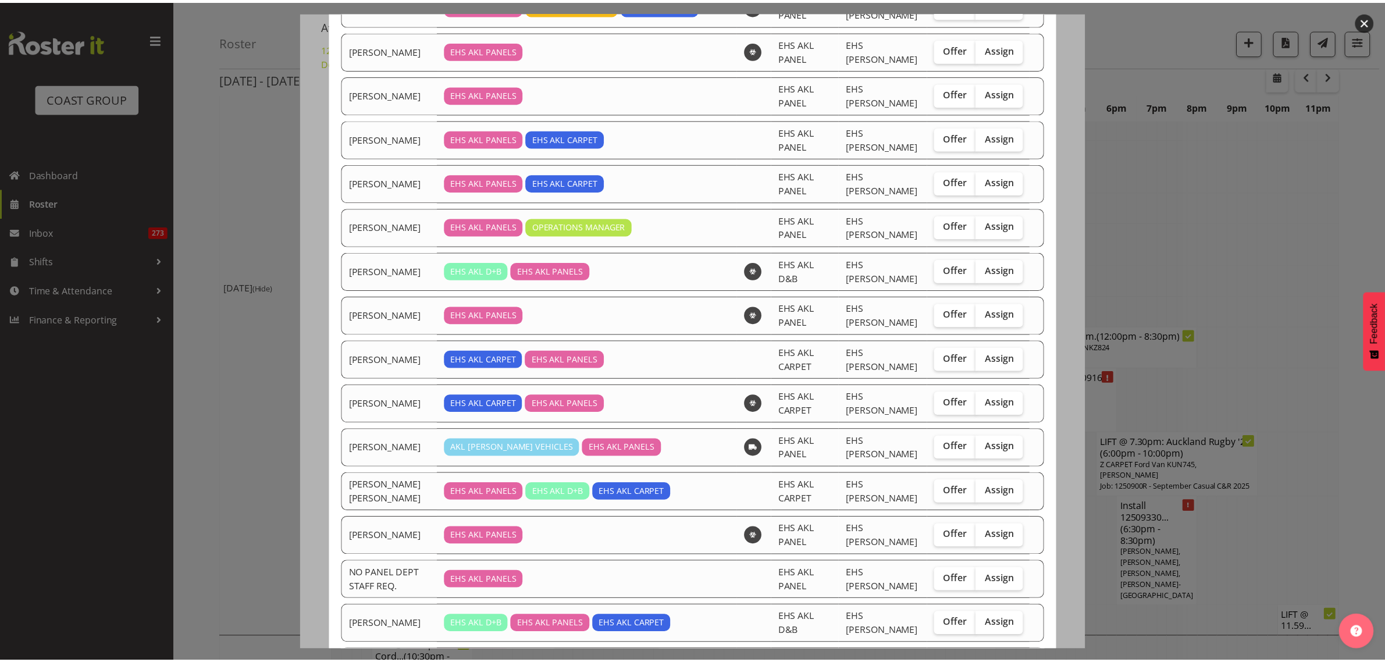
scroll to position [2909, 0]
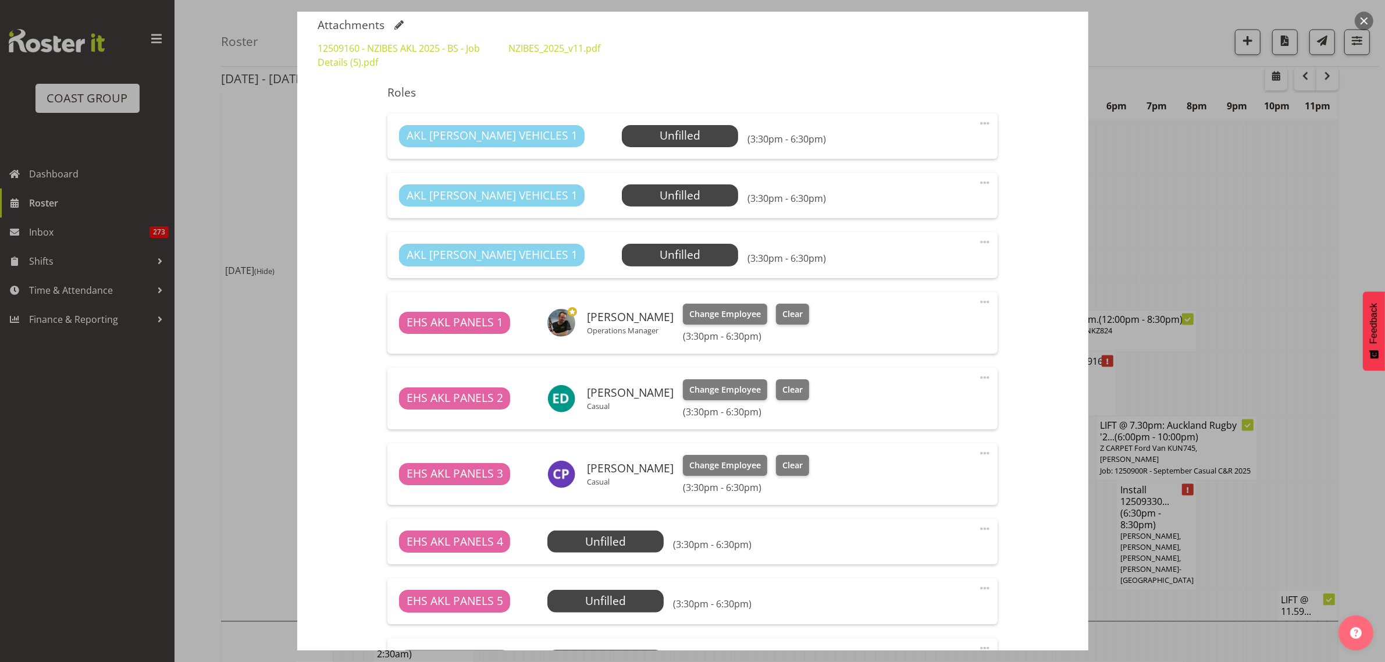
click at [1362, 24] on button "button" at bounding box center [1364, 21] width 19 height 19
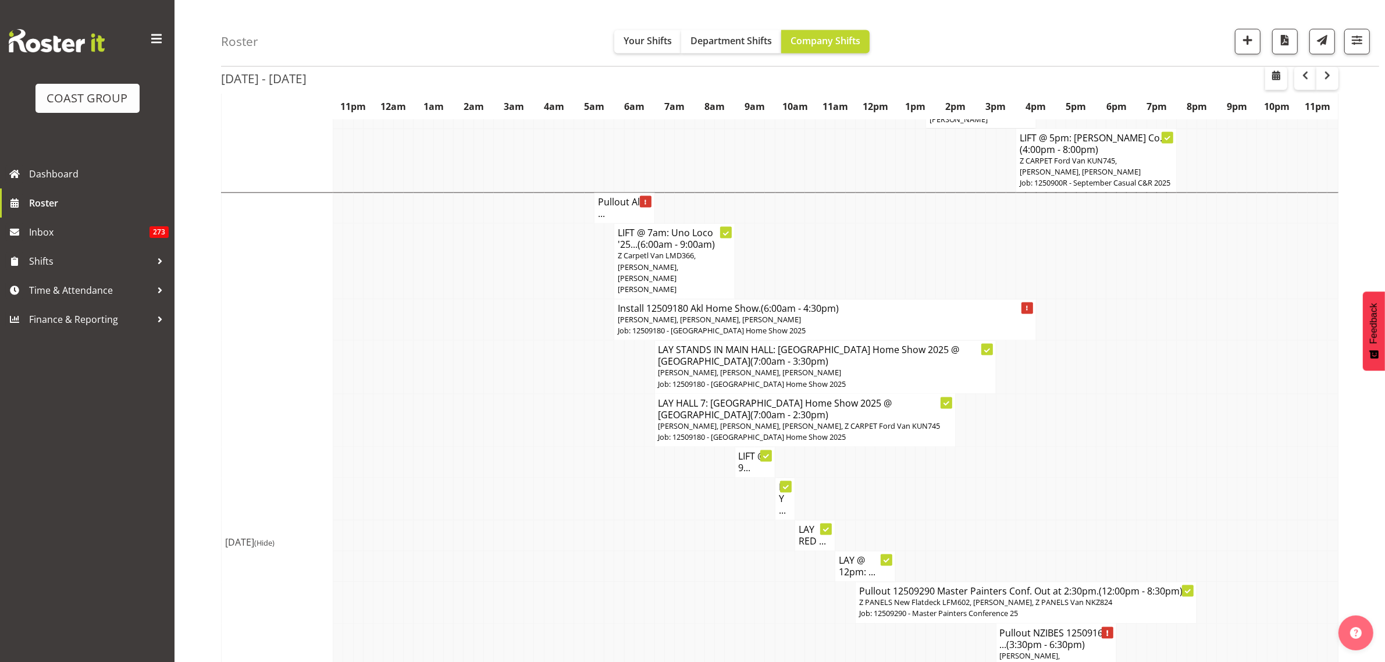
scroll to position [2618, 0]
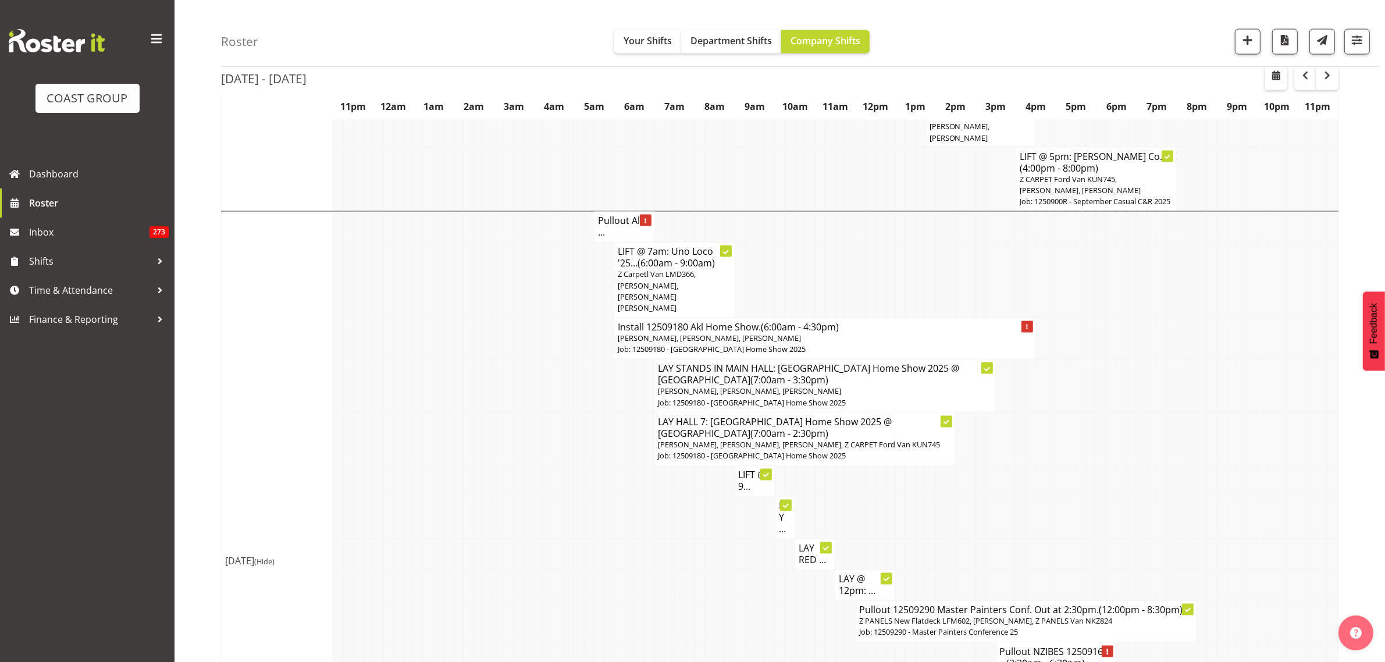
click at [879, 333] on p "Shaun Keutenius, Cameron Phillips, Takaria Leleimua-Kamira" at bounding box center [825, 338] width 414 height 11
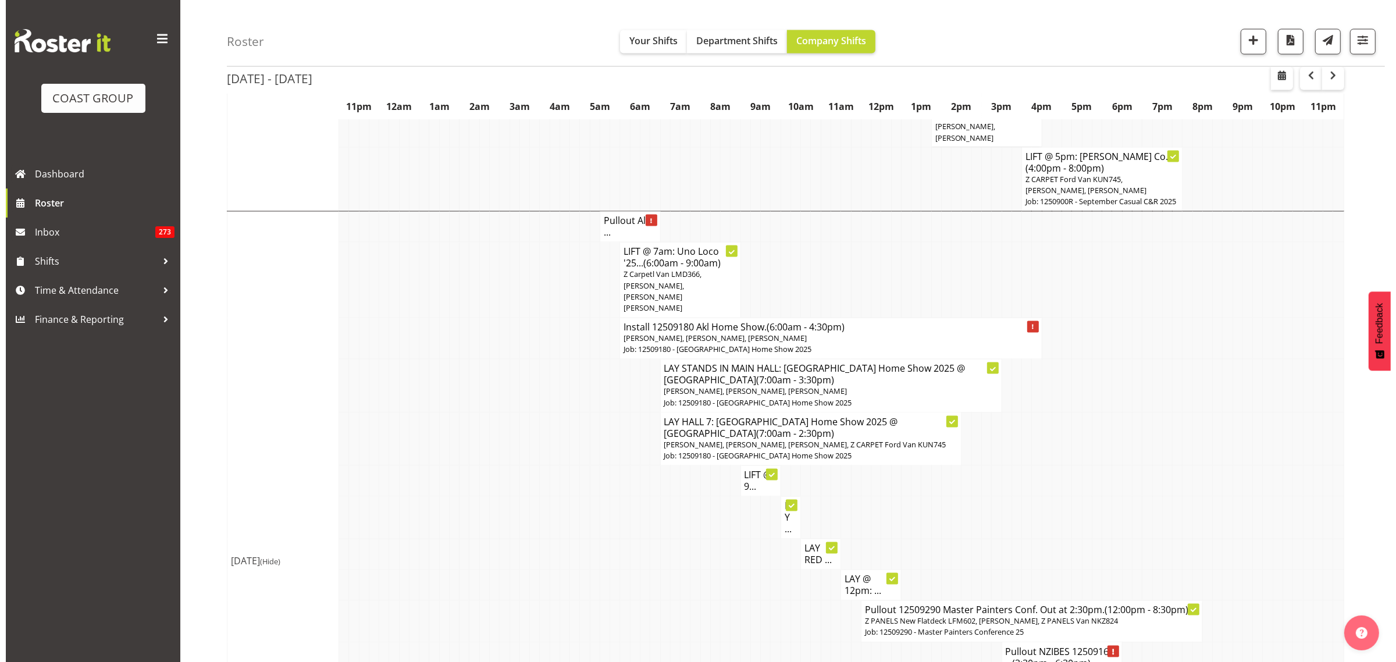
scroll to position [2606, 0]
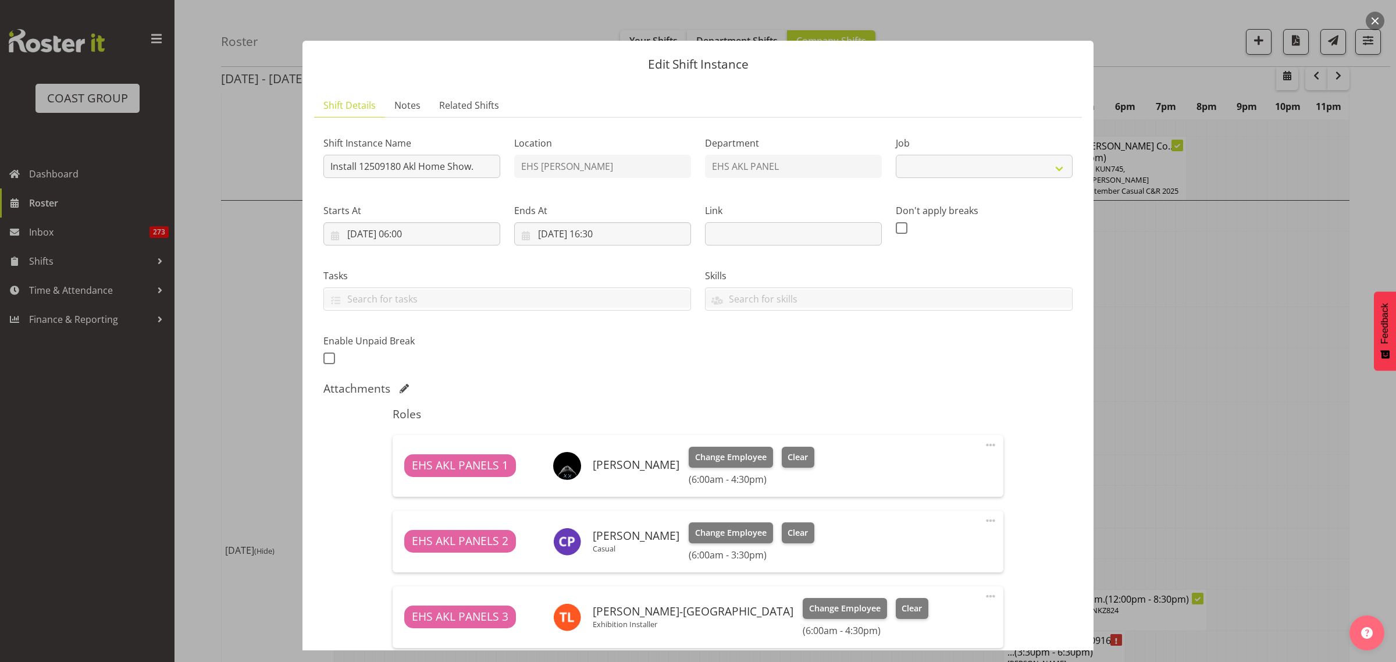
select select "9932"
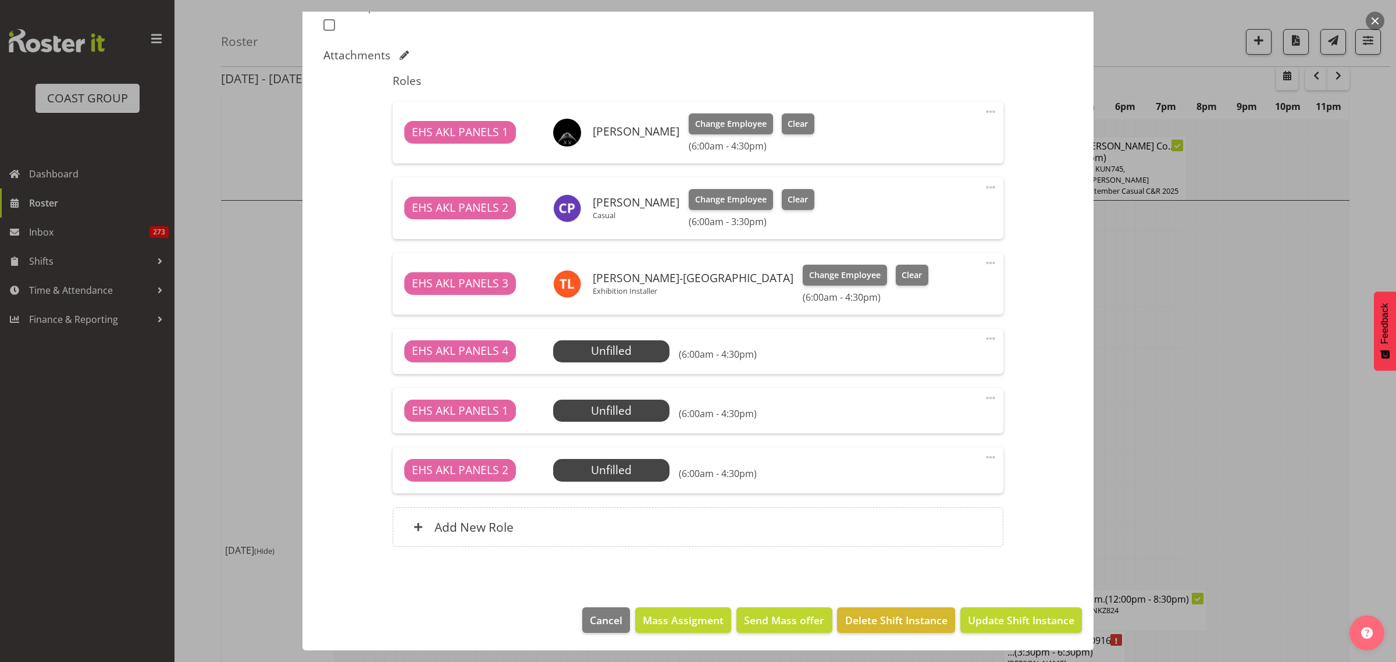
click at [984, 261] on span at bounding box center [991, 263] width 14 height 14
click at [921, 289] on link "Edit" at bounding box center [942, 290] width 112 height 21
select select "8"
select select "2025"
select select "16"
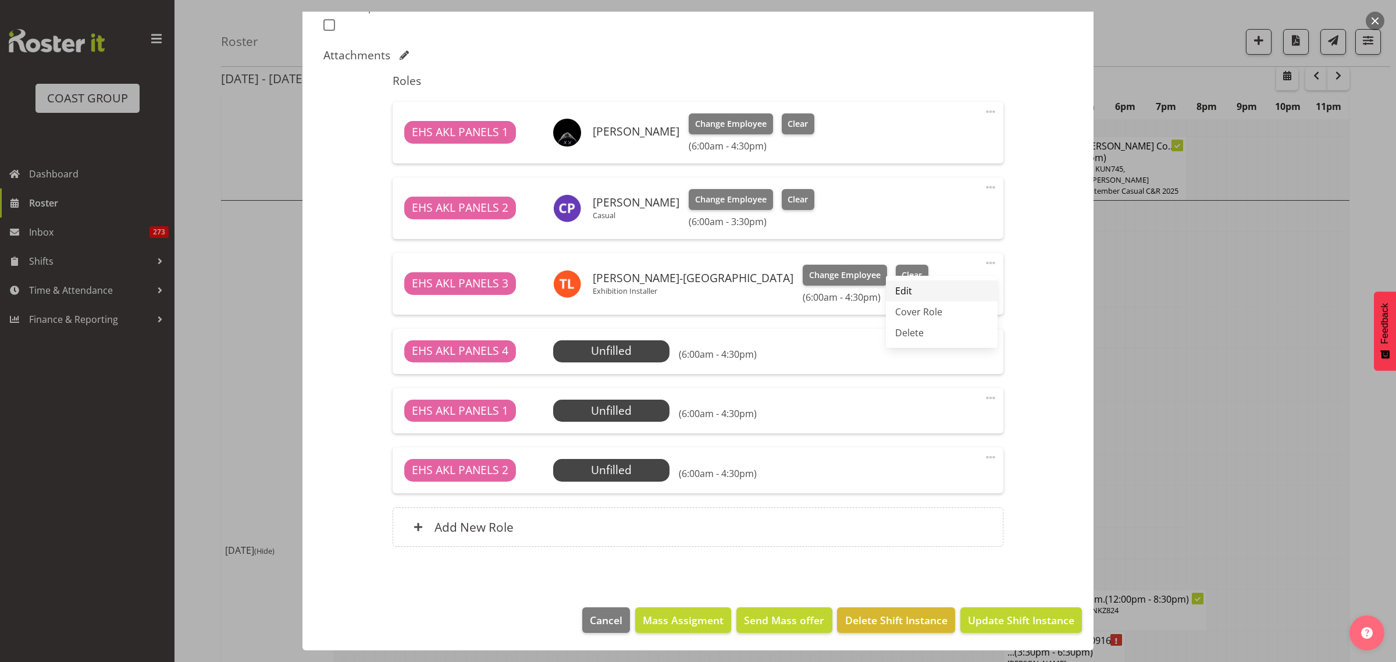
select select "30"
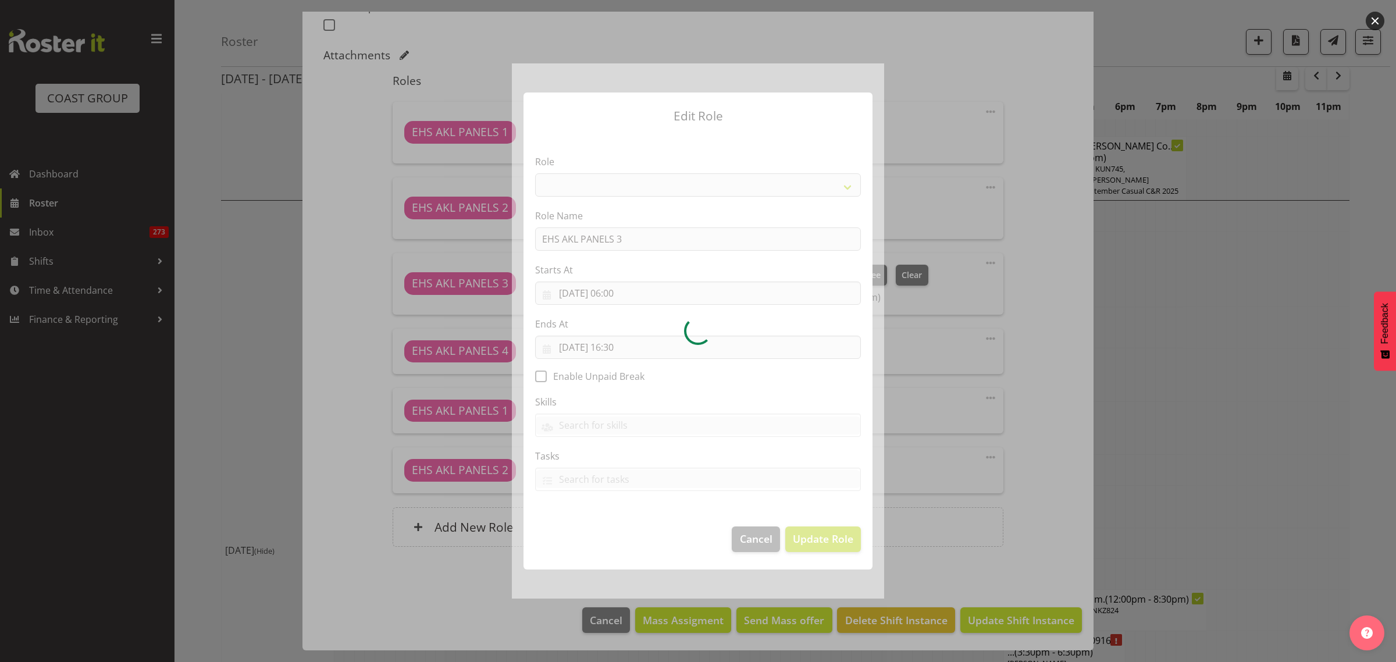
select select "188"
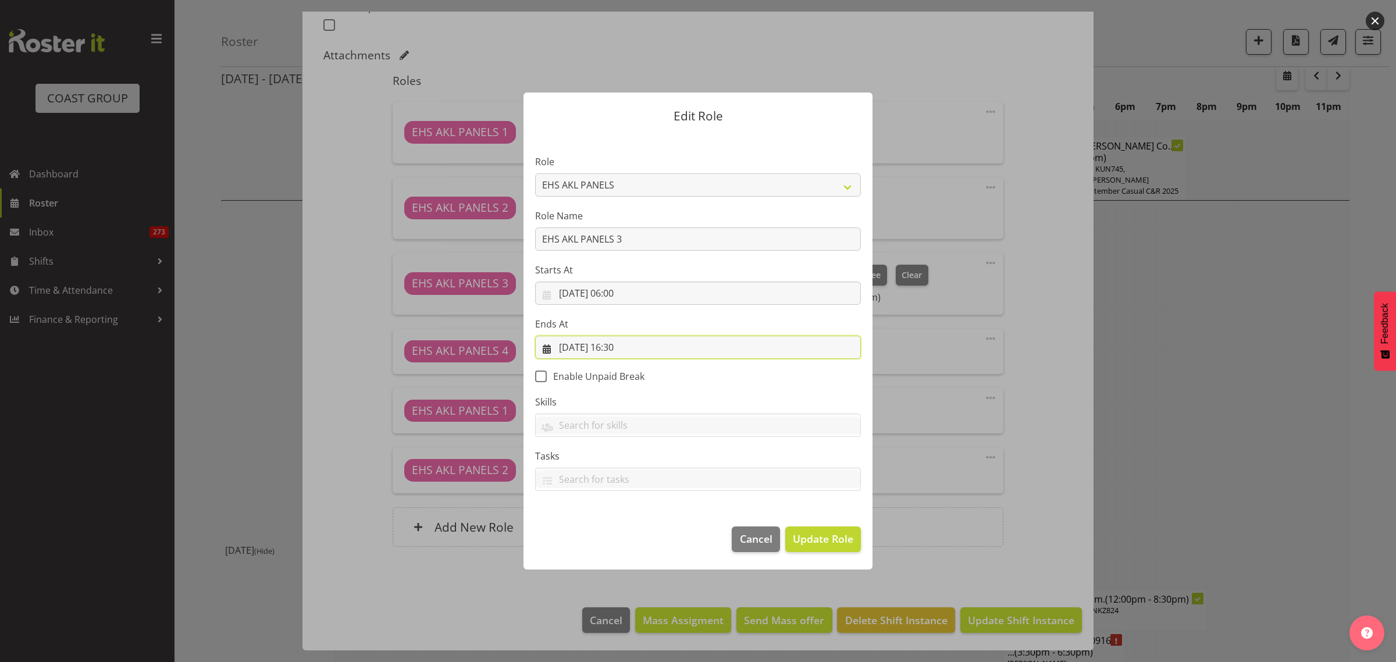
click at [709, 348] on input "06/09/2025, 16:30" at bounding box center [698, 347] width 326 height 23
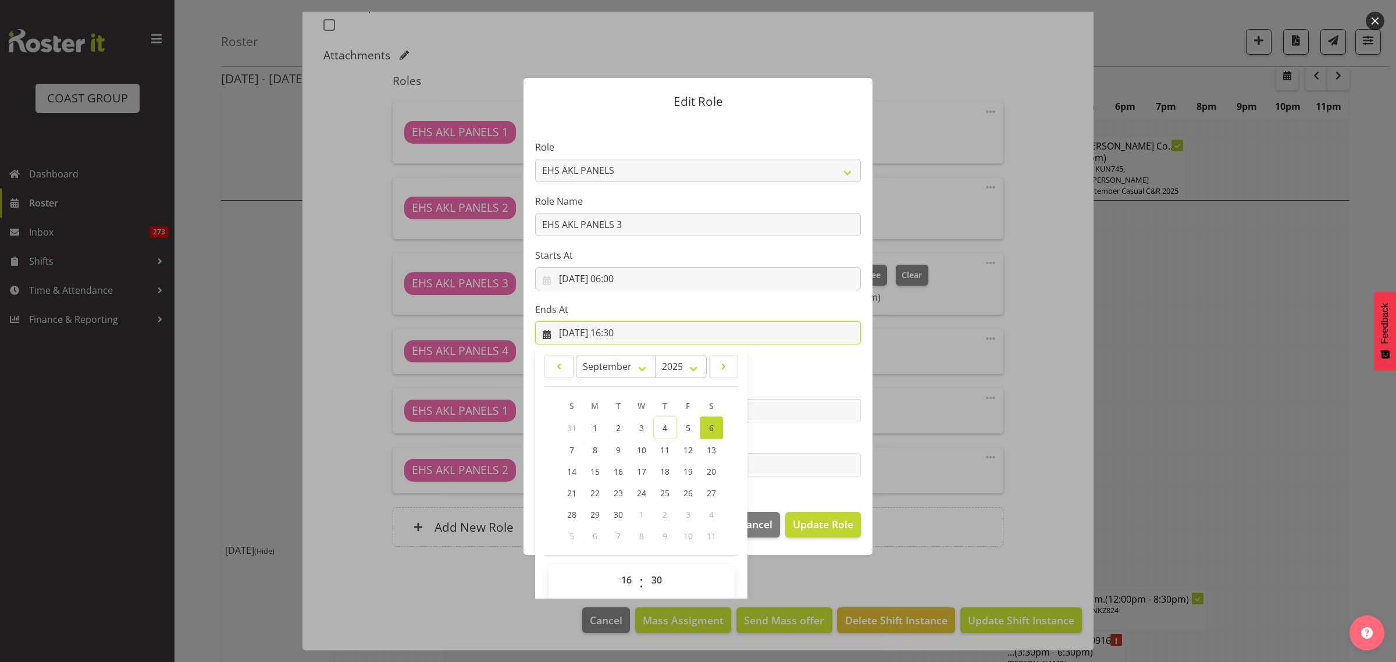
scroll to position [25, 0]
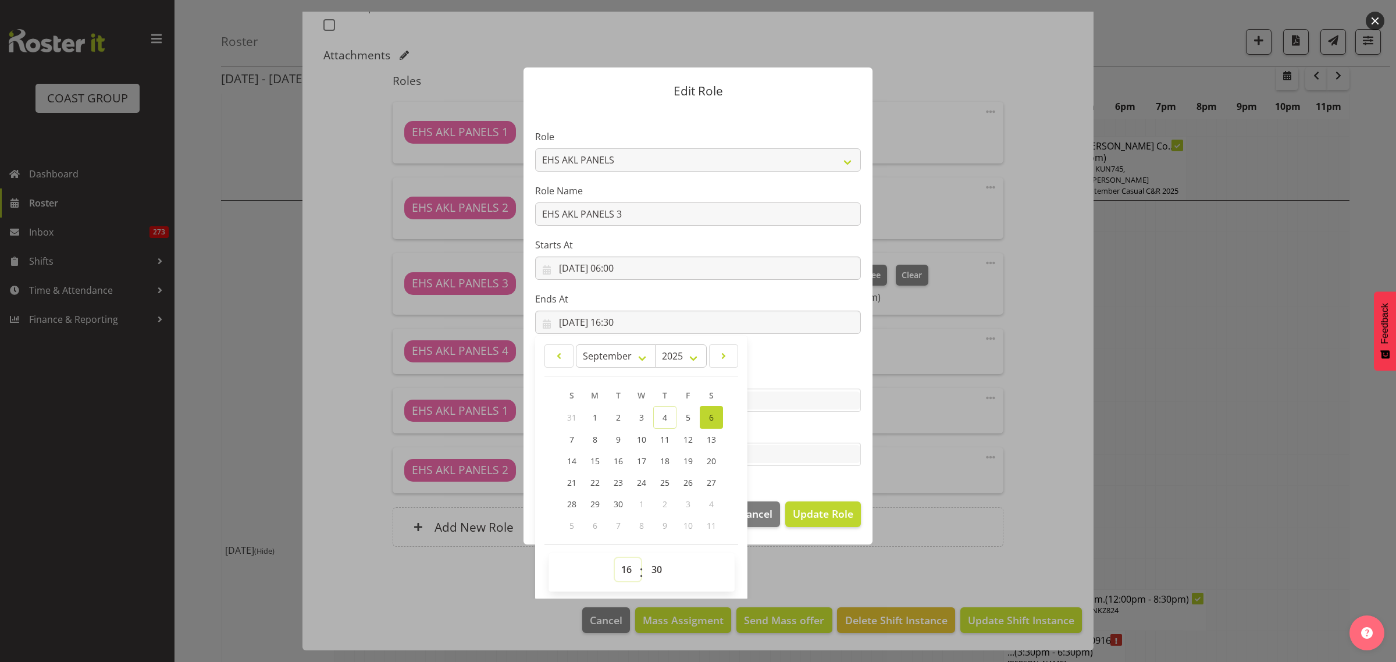
click at [620, 570] on select "00 01 02 03 04 05 06 07 08 09 10 11 12 13 14 15 16 17 18 19 20 21 22 23" at bounding box center [628, 569] width 26 height 23
select select "15"
click at [615, 558] on select "00 01 02 03 04 05 06 07 08 09 10 11 12 13 14 15 16 17 18 19 20 21 22 23" at bounding box center [628, 569] width 26 height 23
type input "[DATE] 15:30"
click at [794, 508] on span "Update Role" at bounding box center [823, 513] width 61 height 15
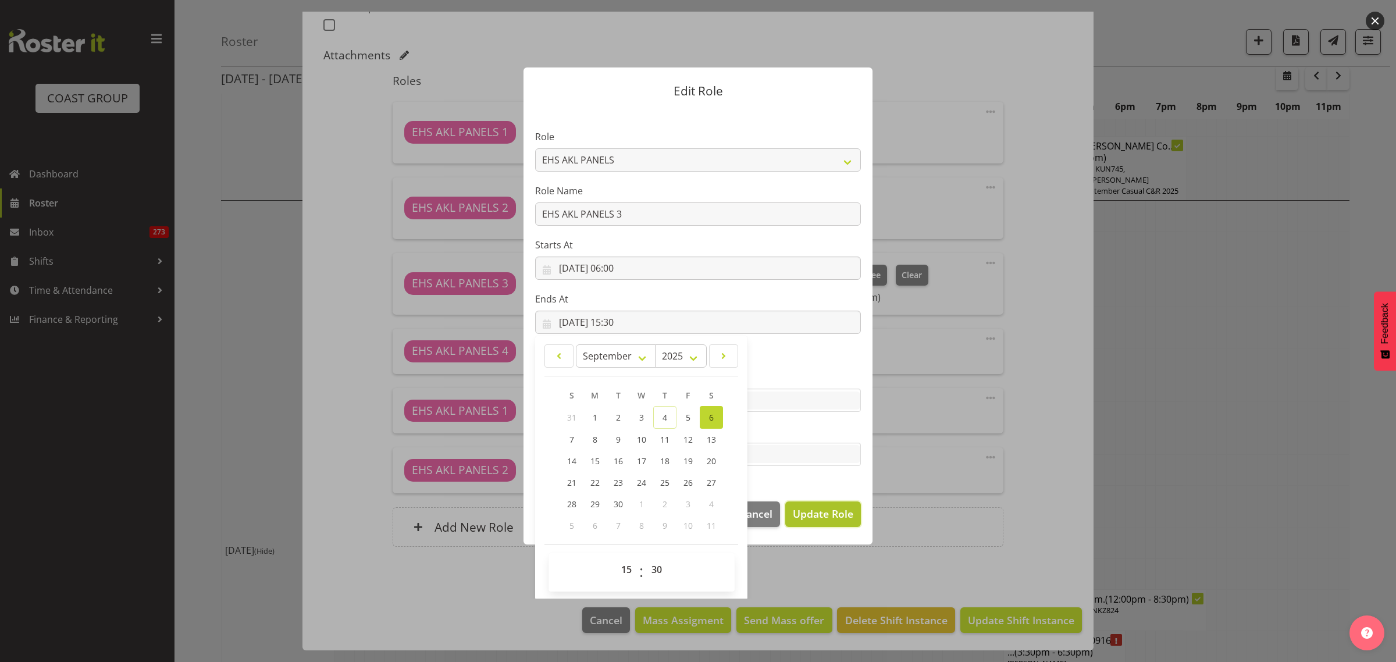
select select
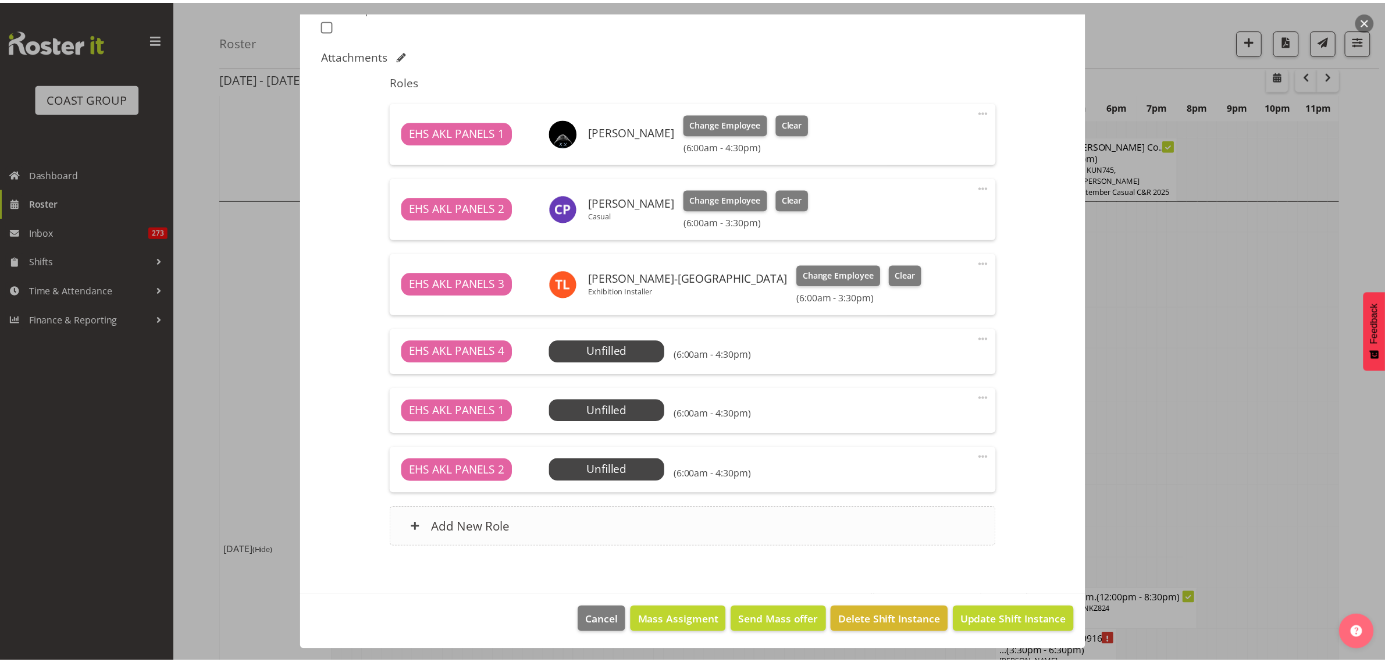
scroll to position [24, 0]
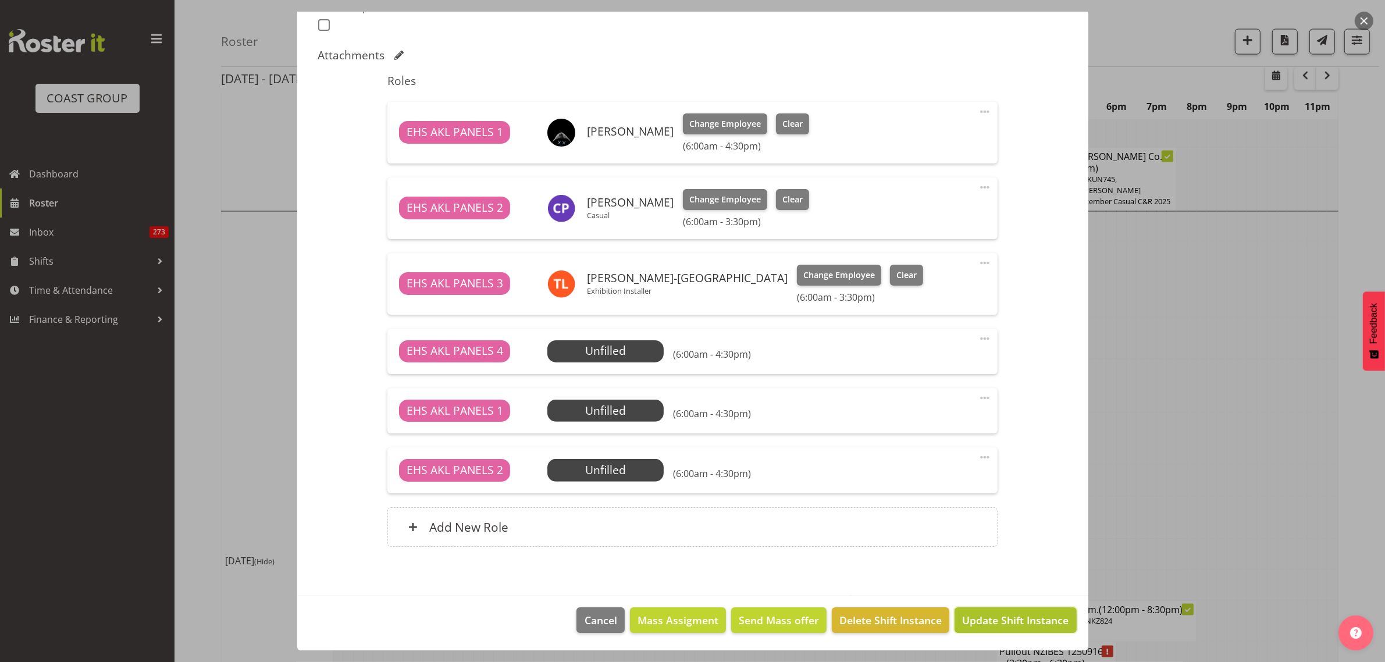
click at [1011, 623] on span "Update Shift Instance" at bounding box center [1015, 620] width 106 height 15
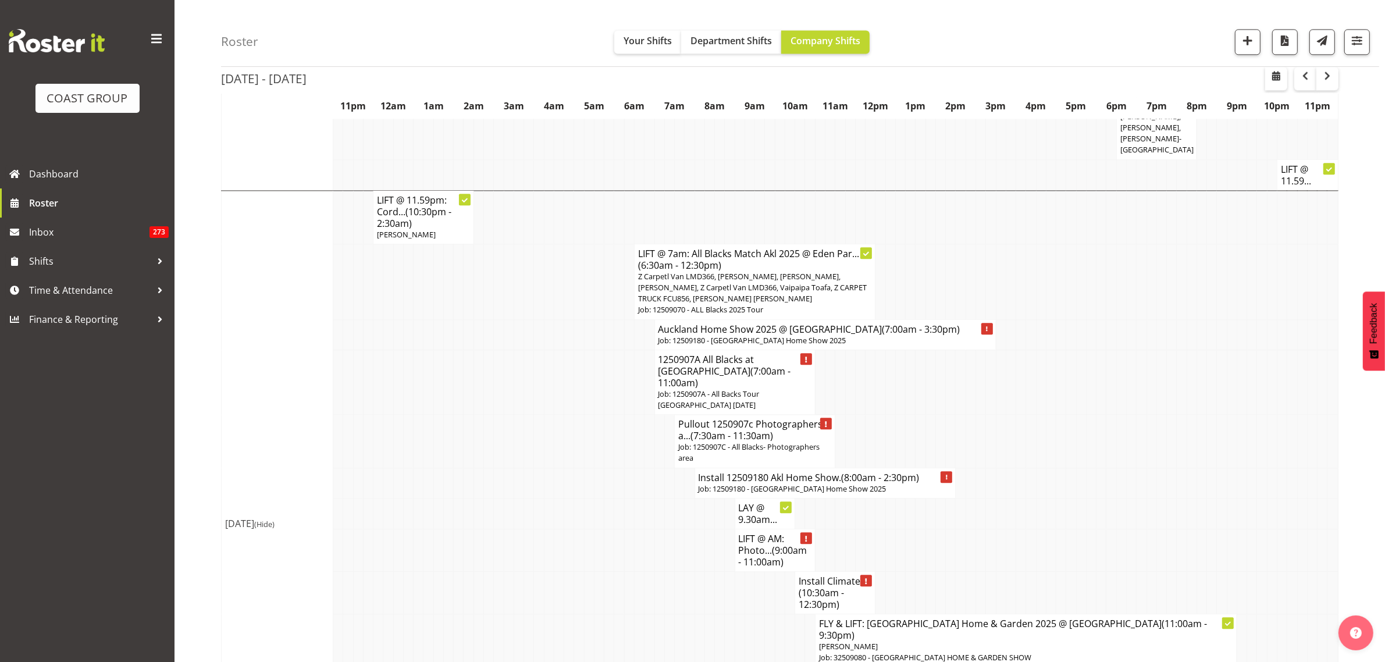
scroll to position [3345, 0]
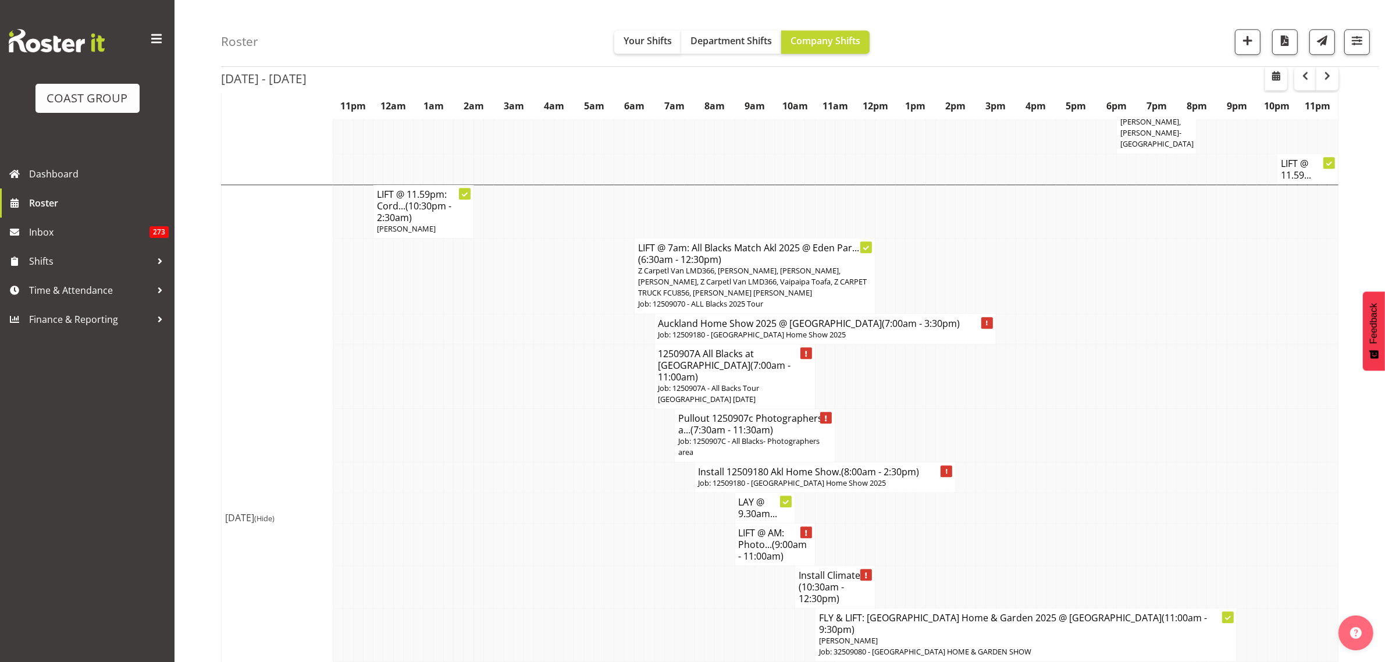
click at [798, 466] on h4 "Install 12509180 Akl Home Show. (8:00am - 2:30pm)" at bounding box center [826, 472] width 254 height 12
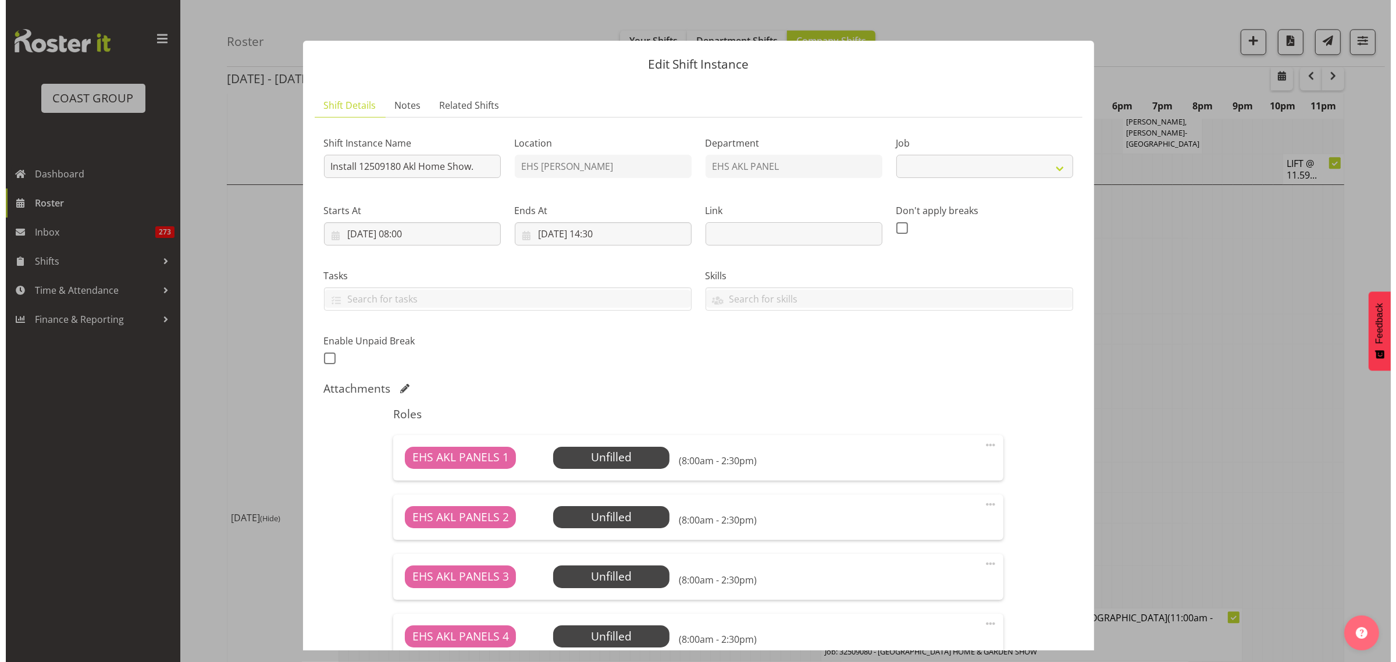
scroll to position [3311, 0]
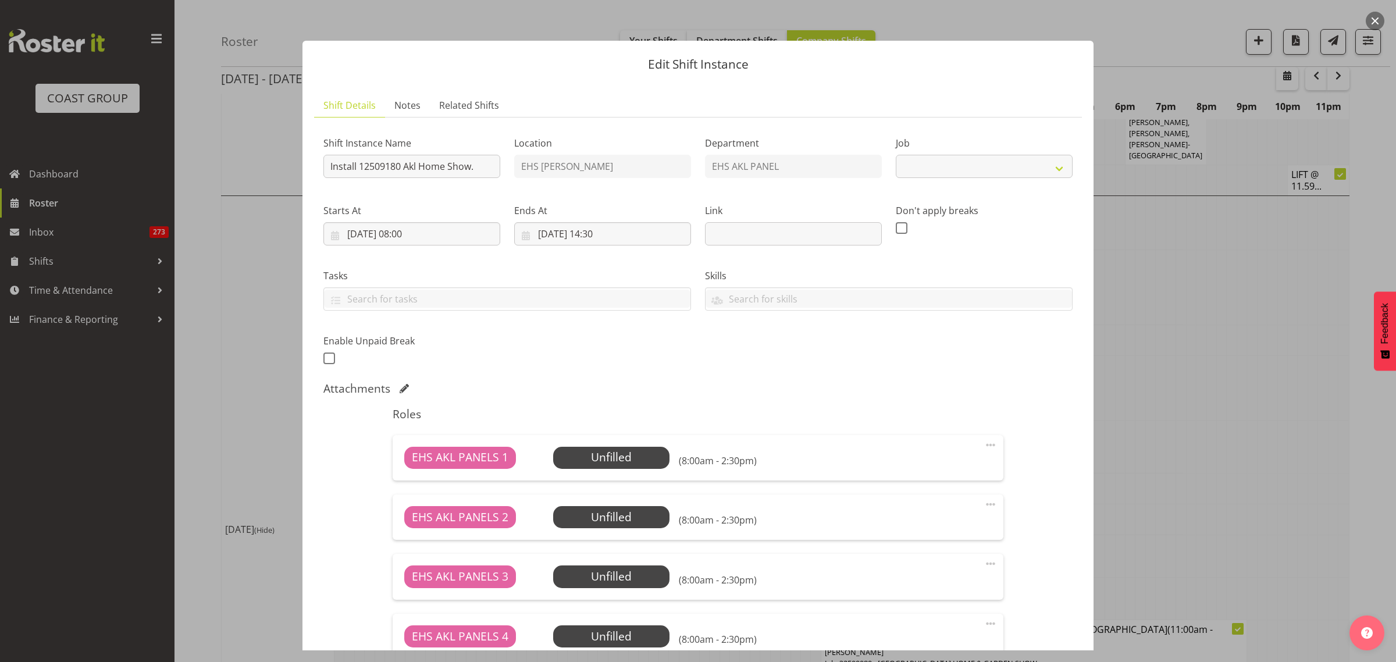
select select "9932"
click at [618, 456] on span "Select Employee" at bounding box center [611, 457] width 87 height 17
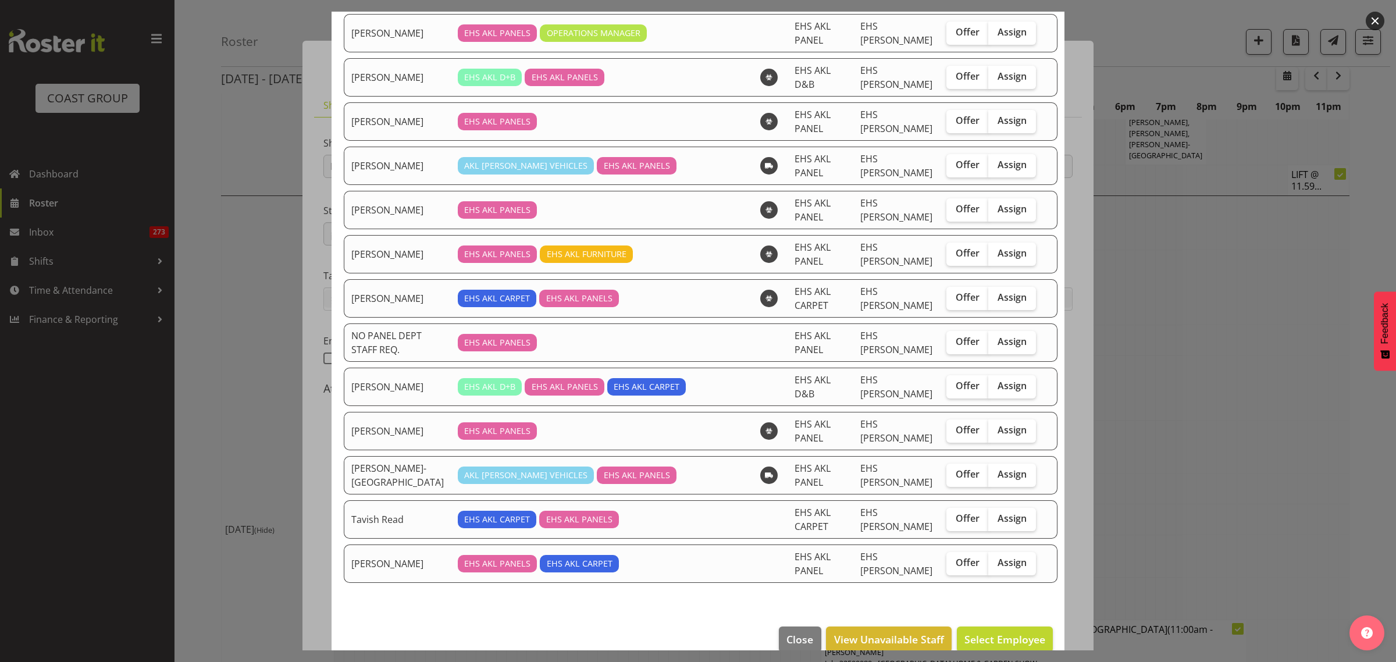
scroll to position [582, 0]
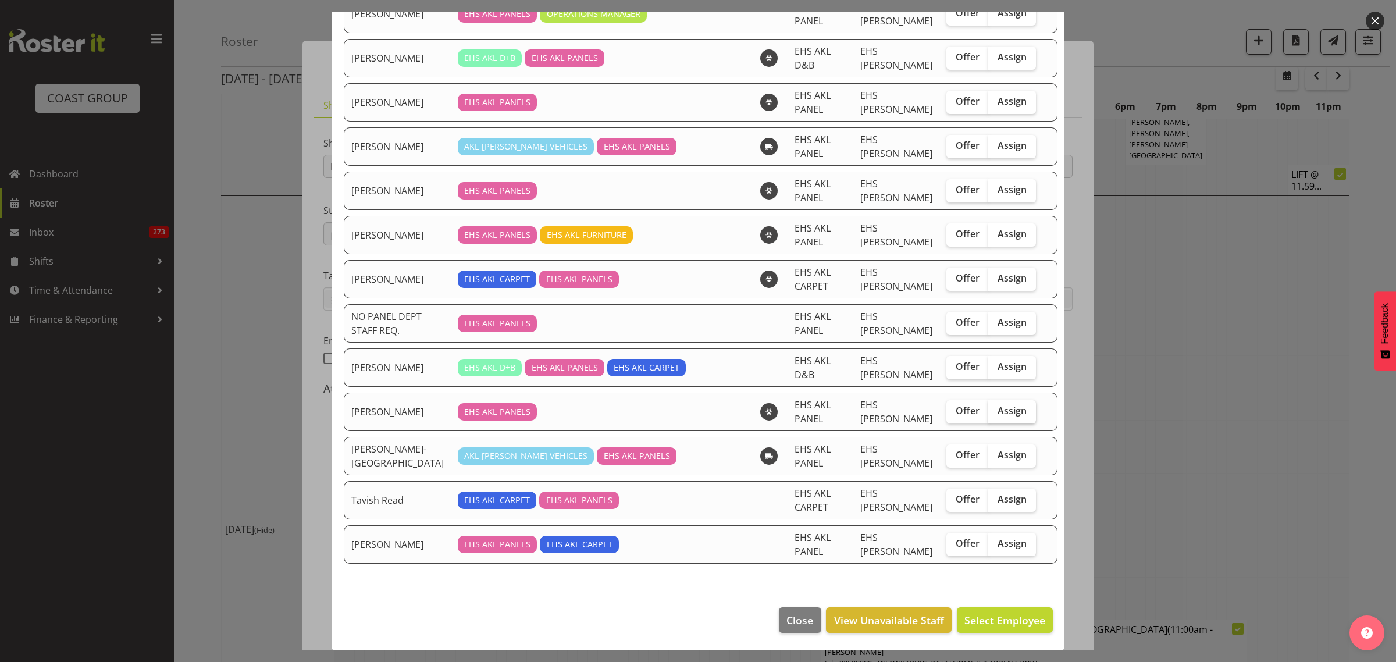
click at [998, 416] on span "Assign" at bounding box center [1012, 411] width 29 height 12
click at [994, 415] on input "Assign" at bounding box center [992, 411] width 8 height 8
checkbox input "true"
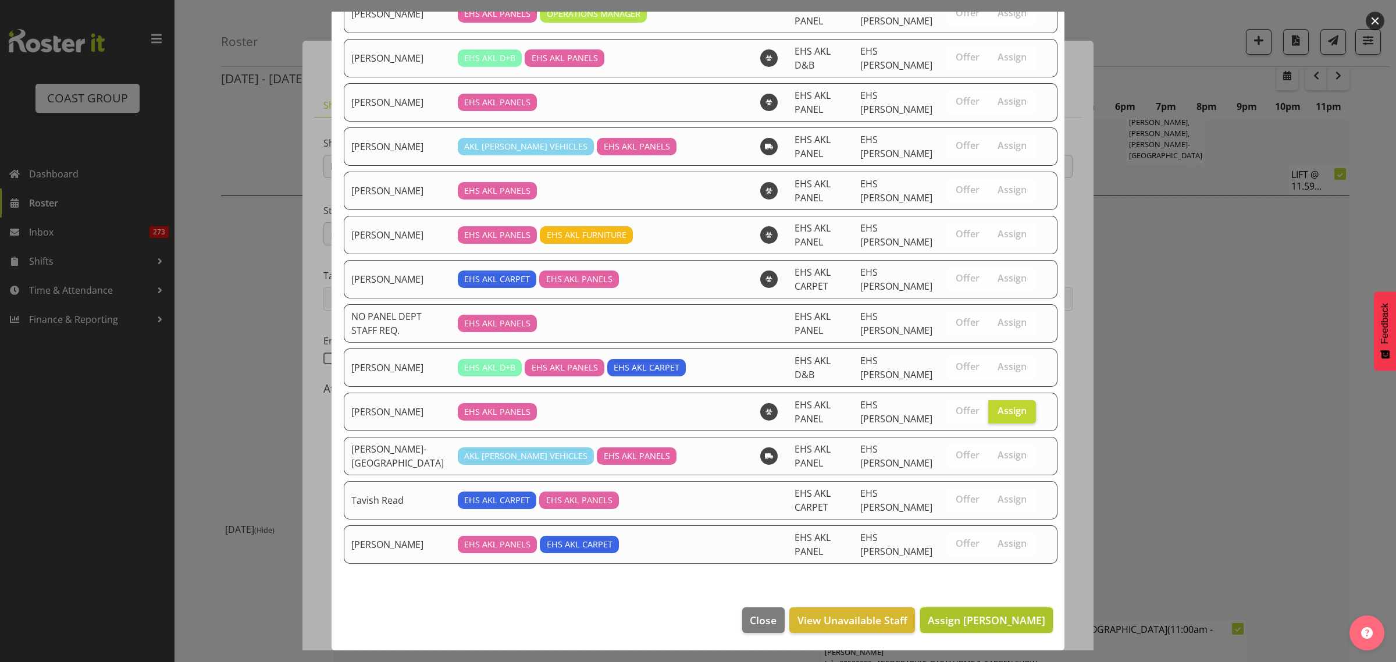
click at [949, 625] on span "Assign [PERSON_NAME]" at bounding box center [987, 620] width 118 height 14
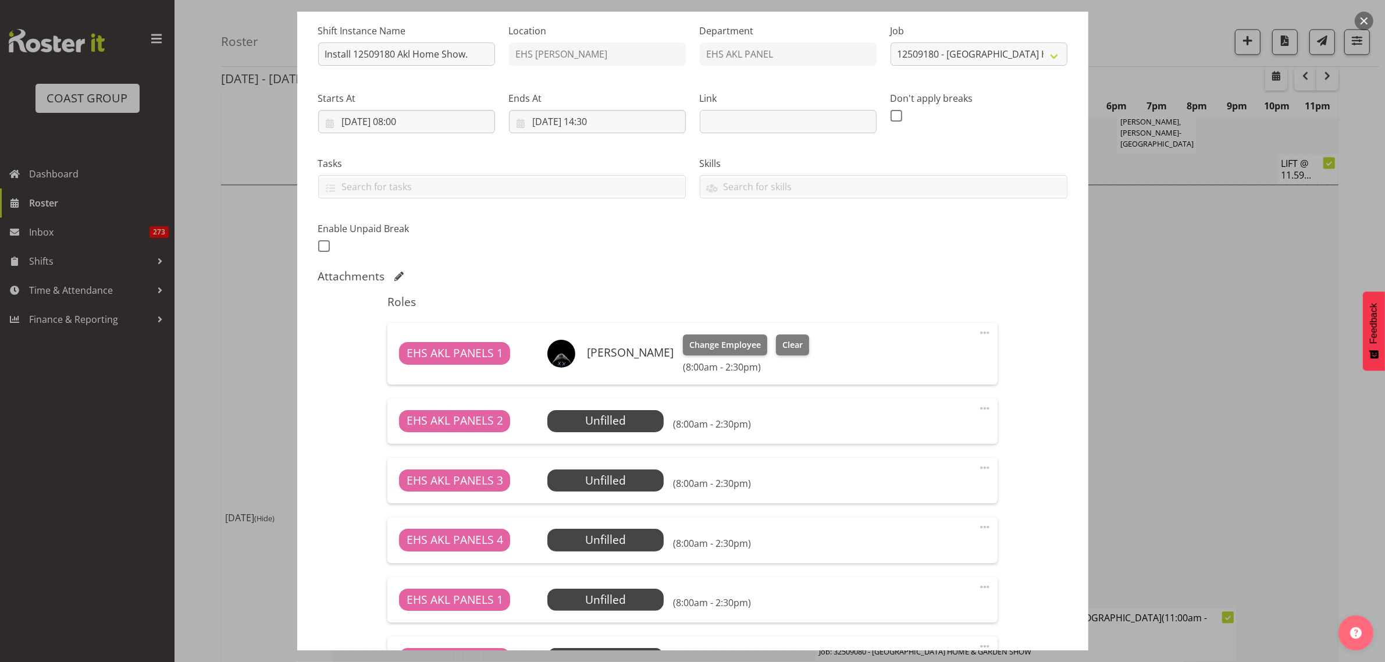
scroll to position [218, 0]
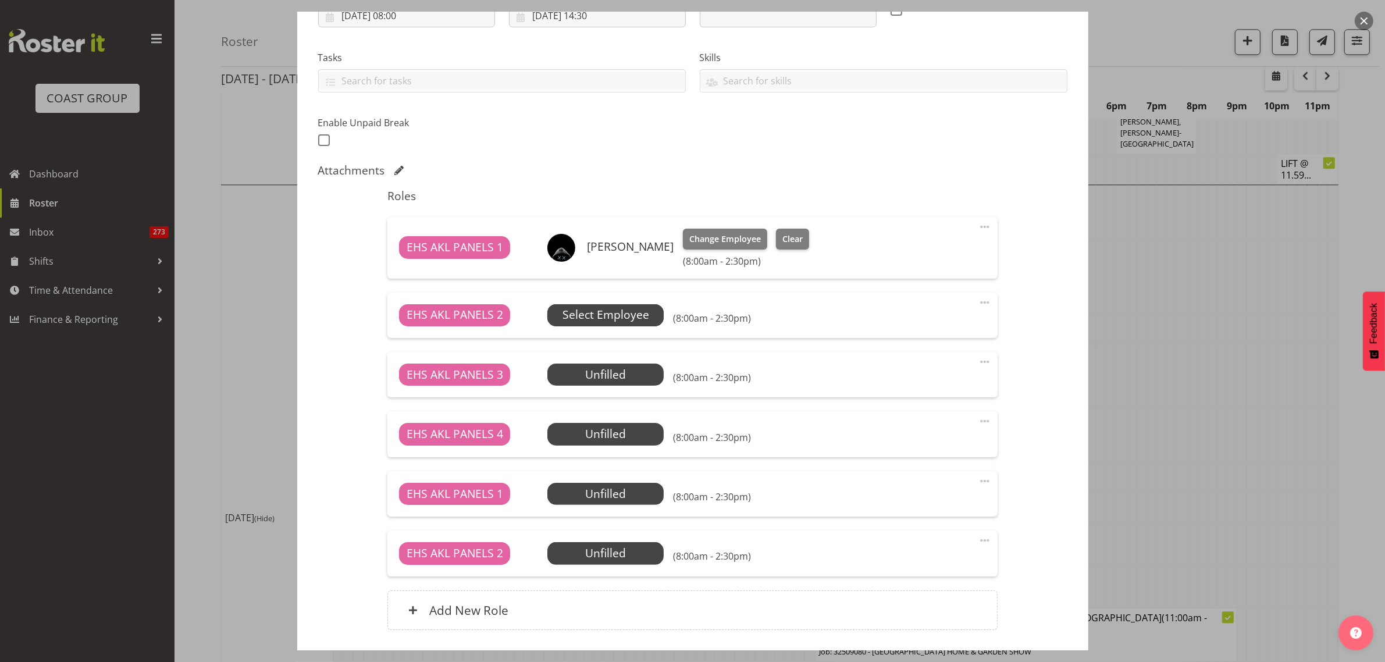
click at [643, 312] on span "Select Employee" at bounding box center [606, 315] width 87 height 17
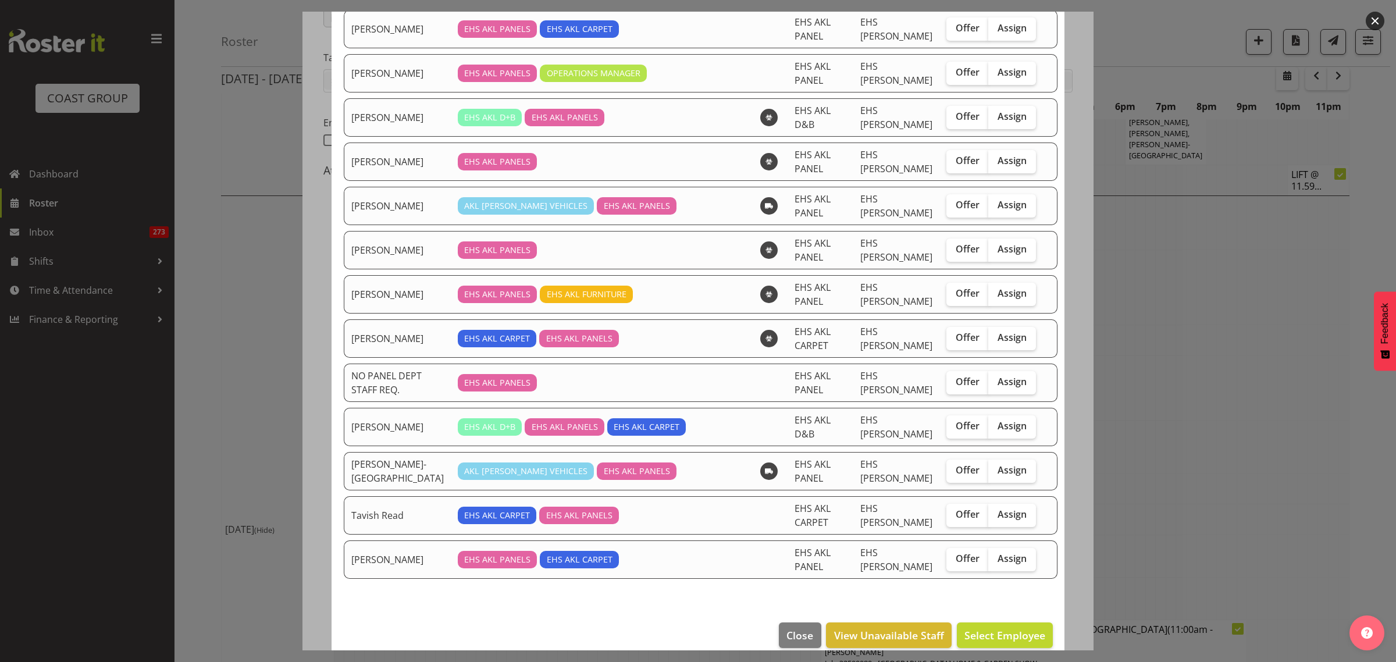
scroll to position [539, 0]
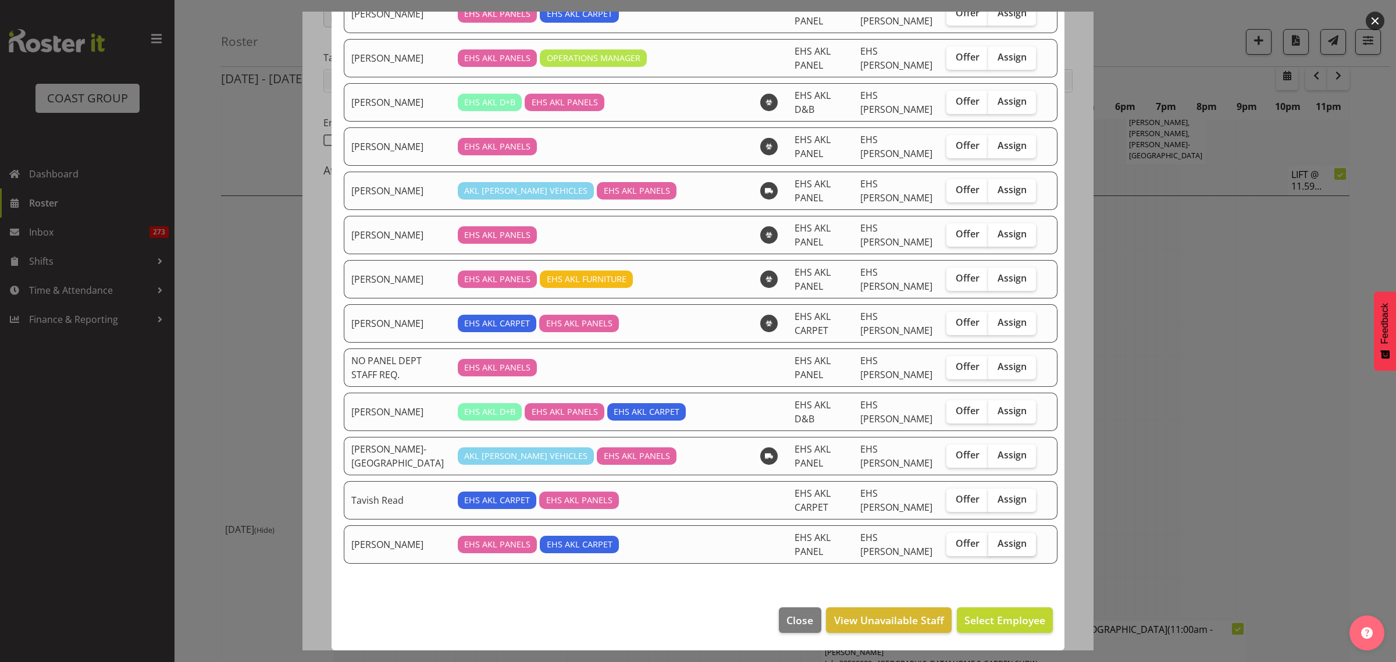
click at [998, 544] on span "Assign" at bounding box center [1012, 544] width 29 height 12
click at [992, 544] on input "Assign" at bounding box center [992, 544] width 8 height 8
checkbox input "true"
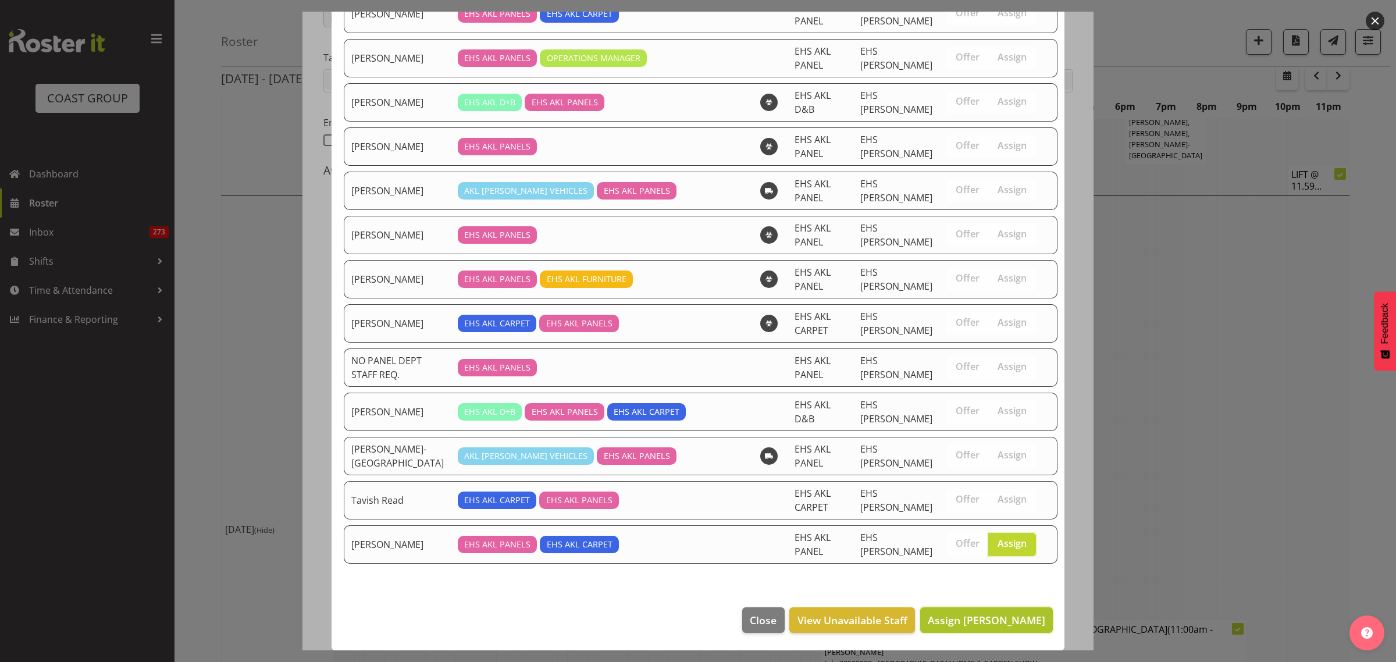
click at [976, 624] on span "Assign Tom Chapman" at bounding box center [987, 620] width 118 height 14
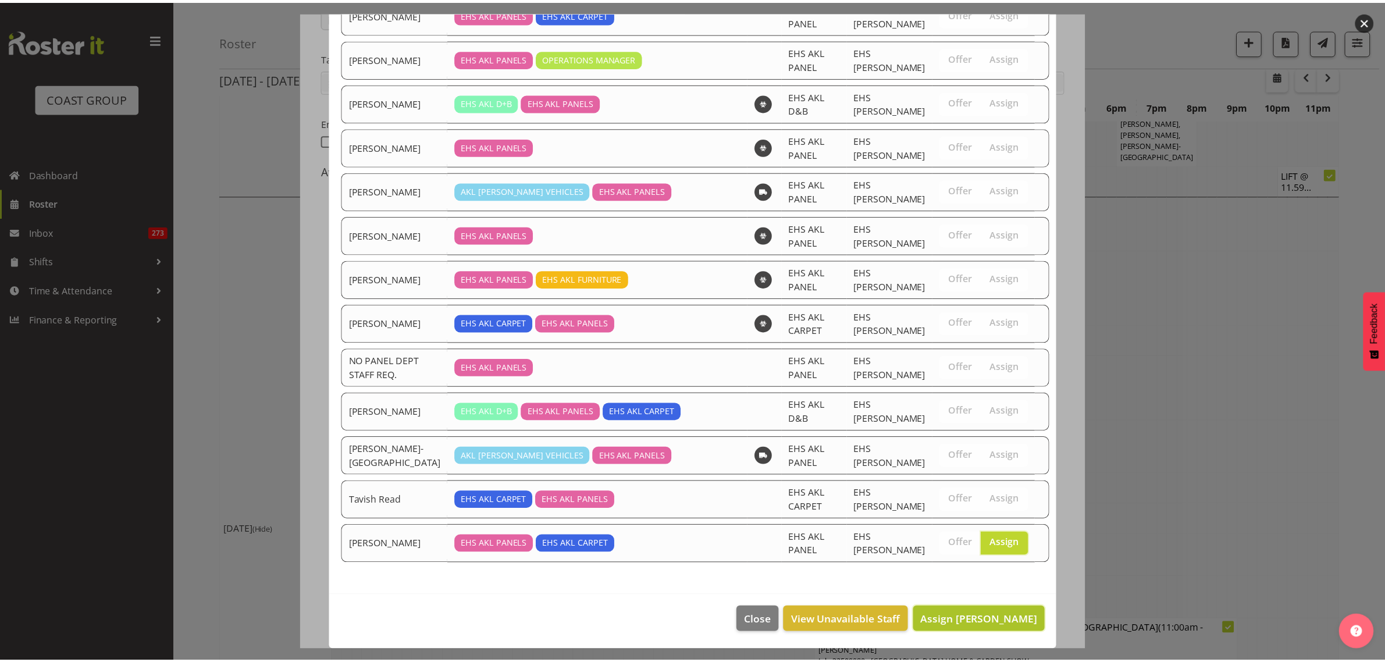
scroll to position [3345, 0]
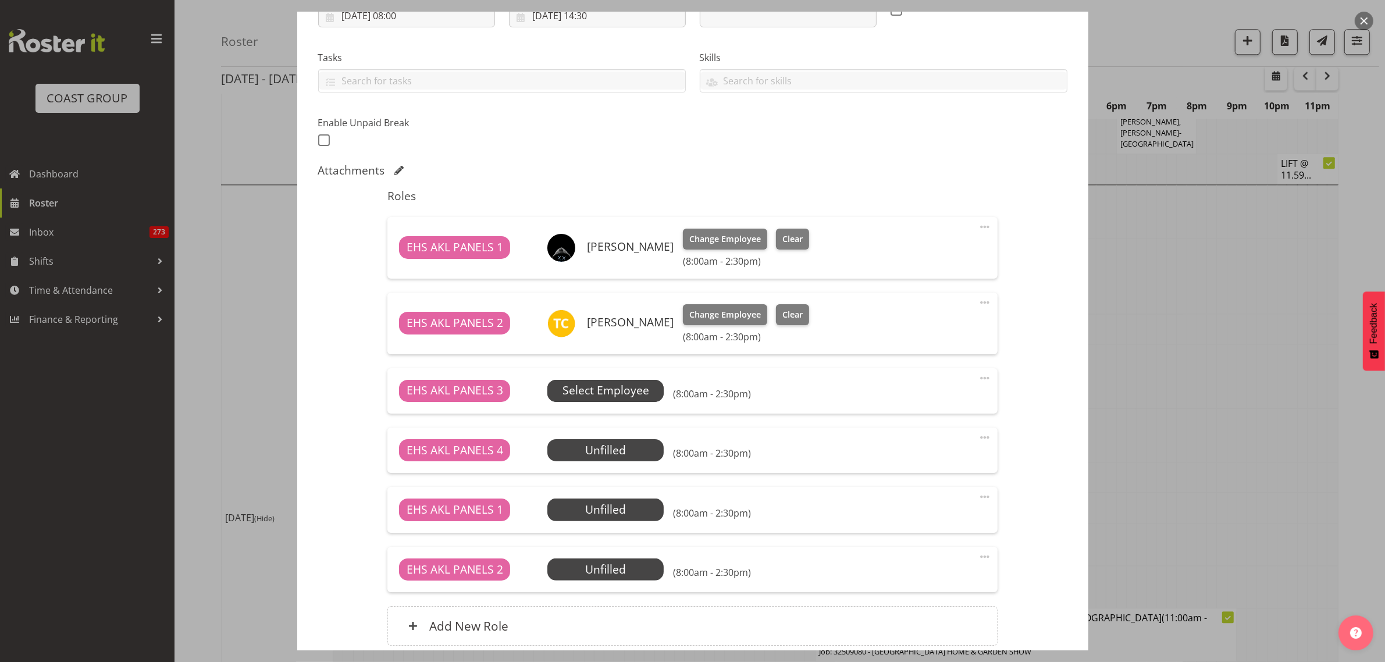
click at [626, 389] on span "Select Employee" at bounding box center [606, 390] width 87 height 17
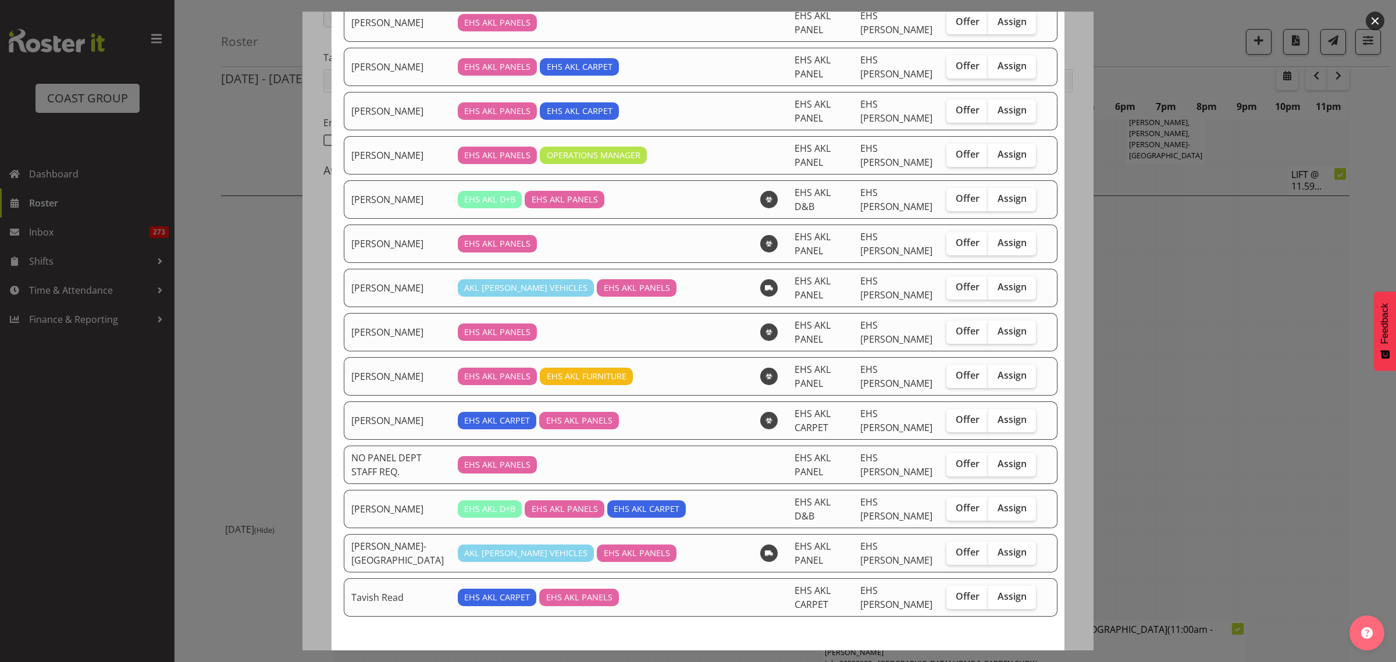
scroll to position [494, 0]
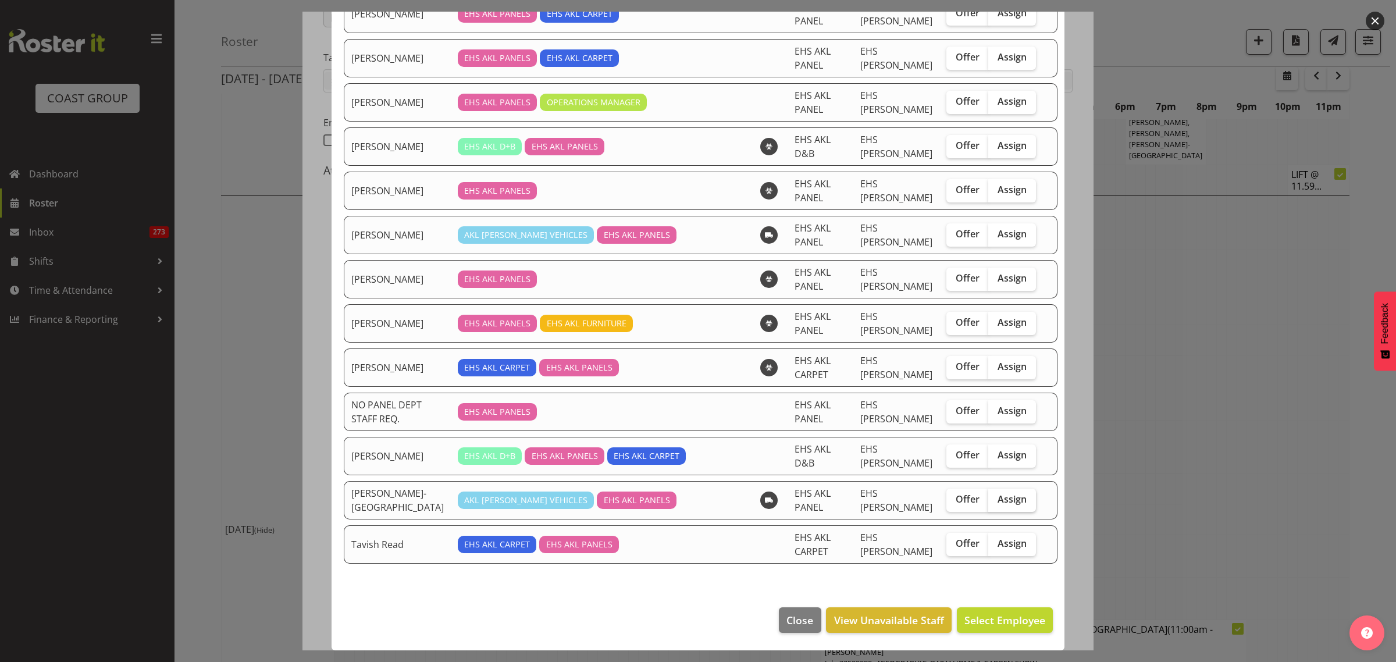
click at [998, 502] on span "Assign" at bounding box center [1012, 499] width 29 height 12
click at [994, 502] on input "Assign" at bounding box center [992, 500] width 8 height 8
checkbox input "true"
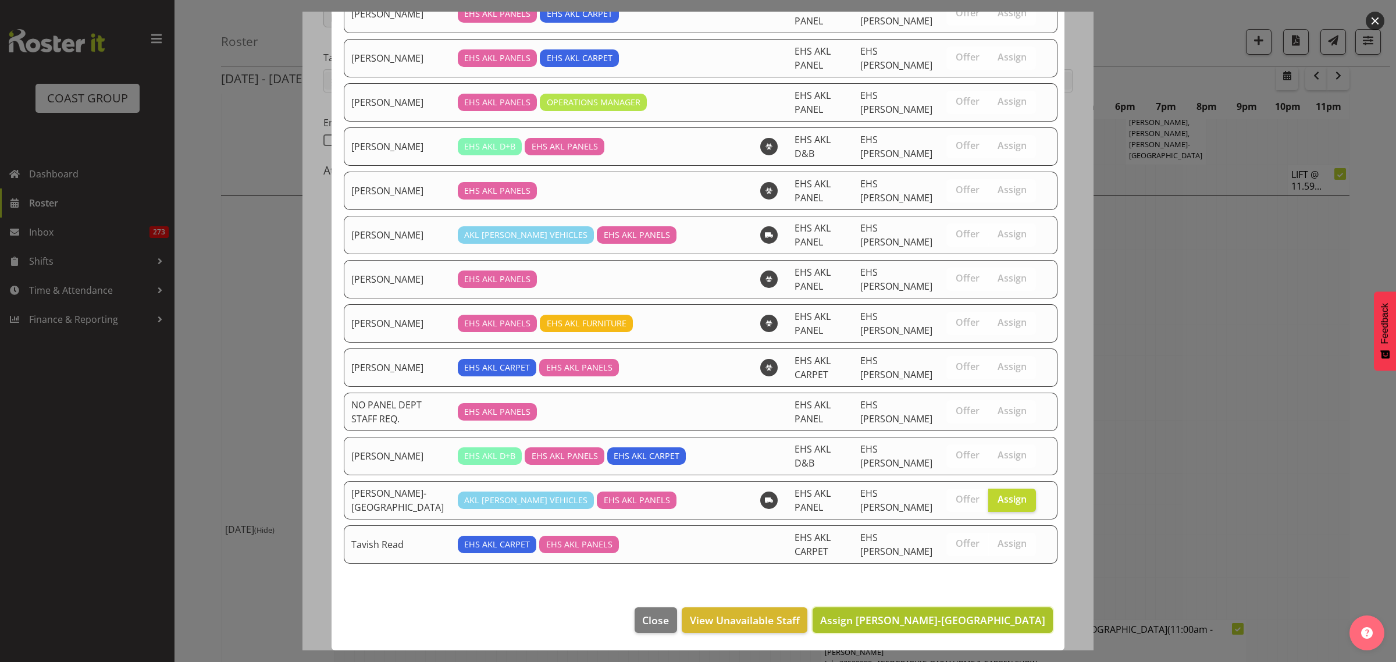
click at [966, 626] on span "Assign Takaria Leleimua-Kamira" at bounding box center [932, 620] width 225 height 14
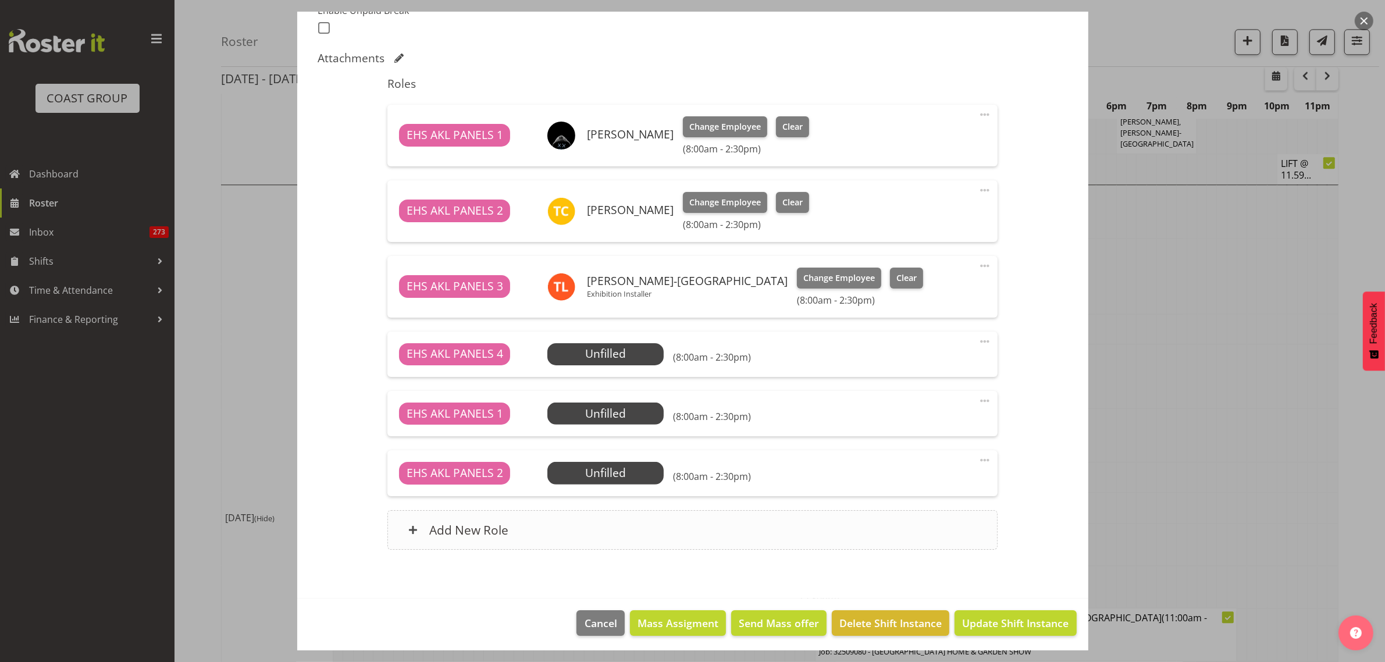
scroll to position [333, 0]
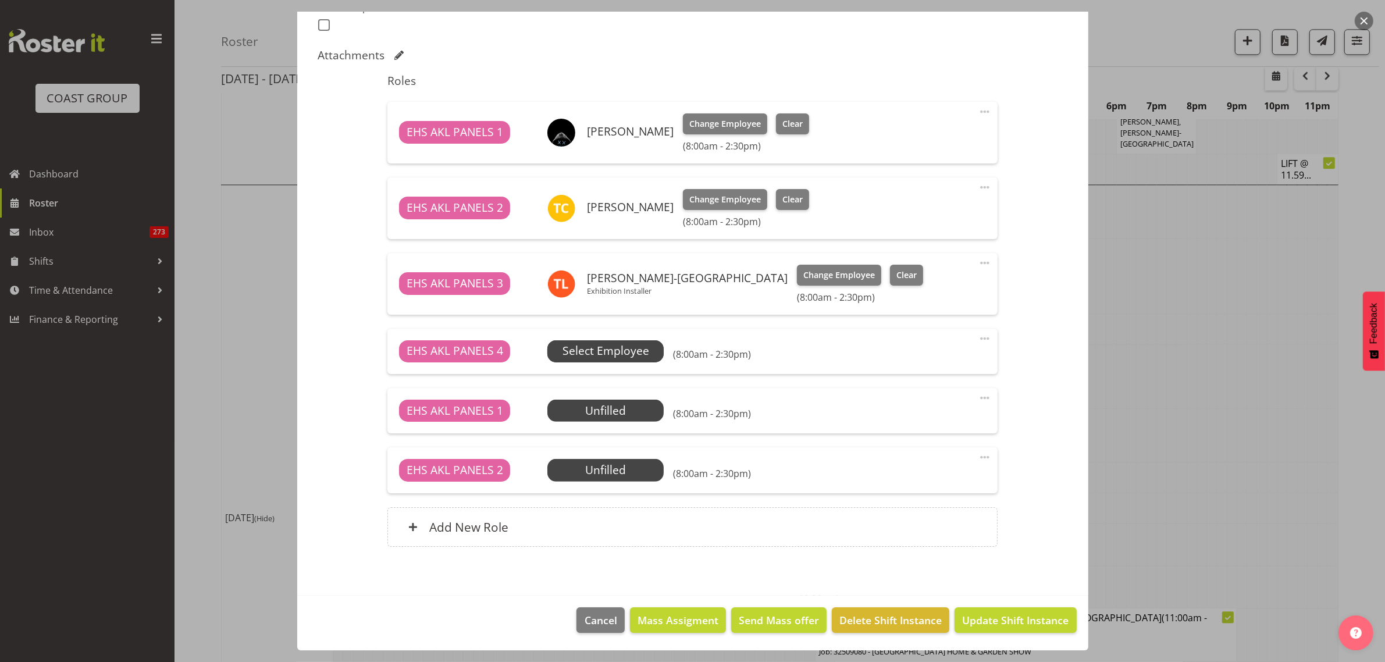
click at [629, 350] on span "Select Employee" at bounding box center [606, 351] width 87 height 17
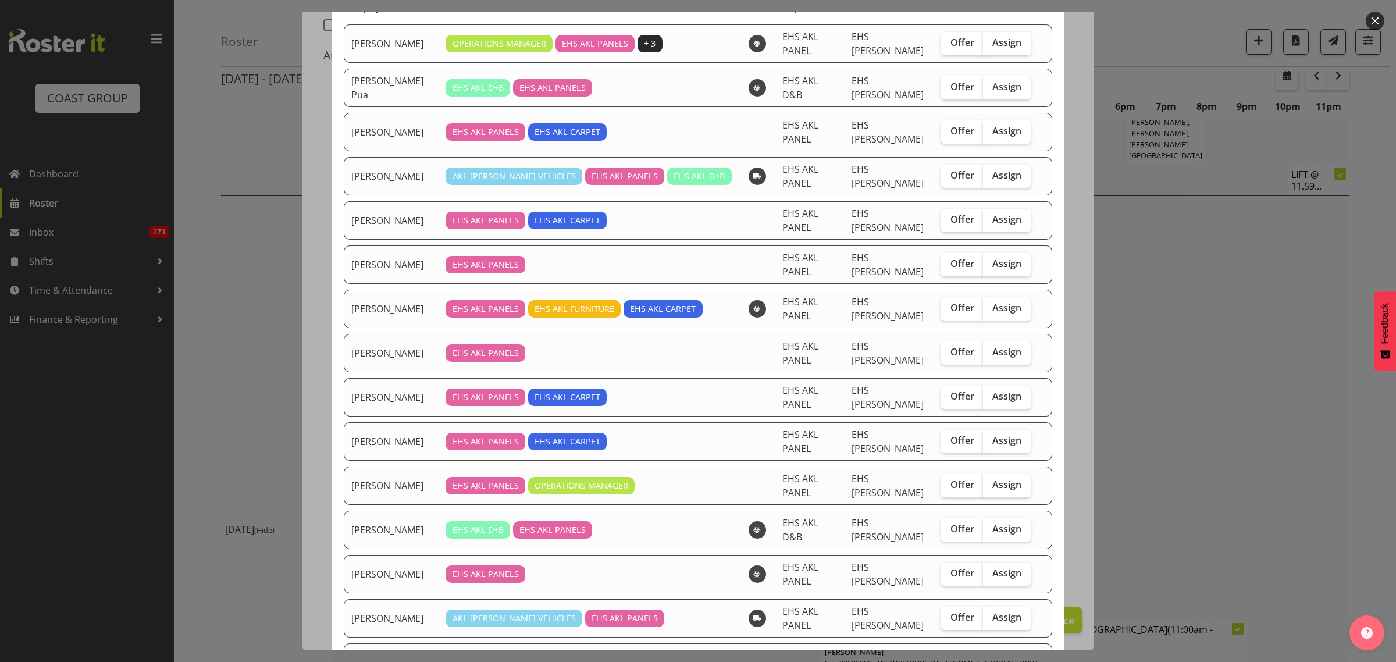
scroll to position [0, 0]
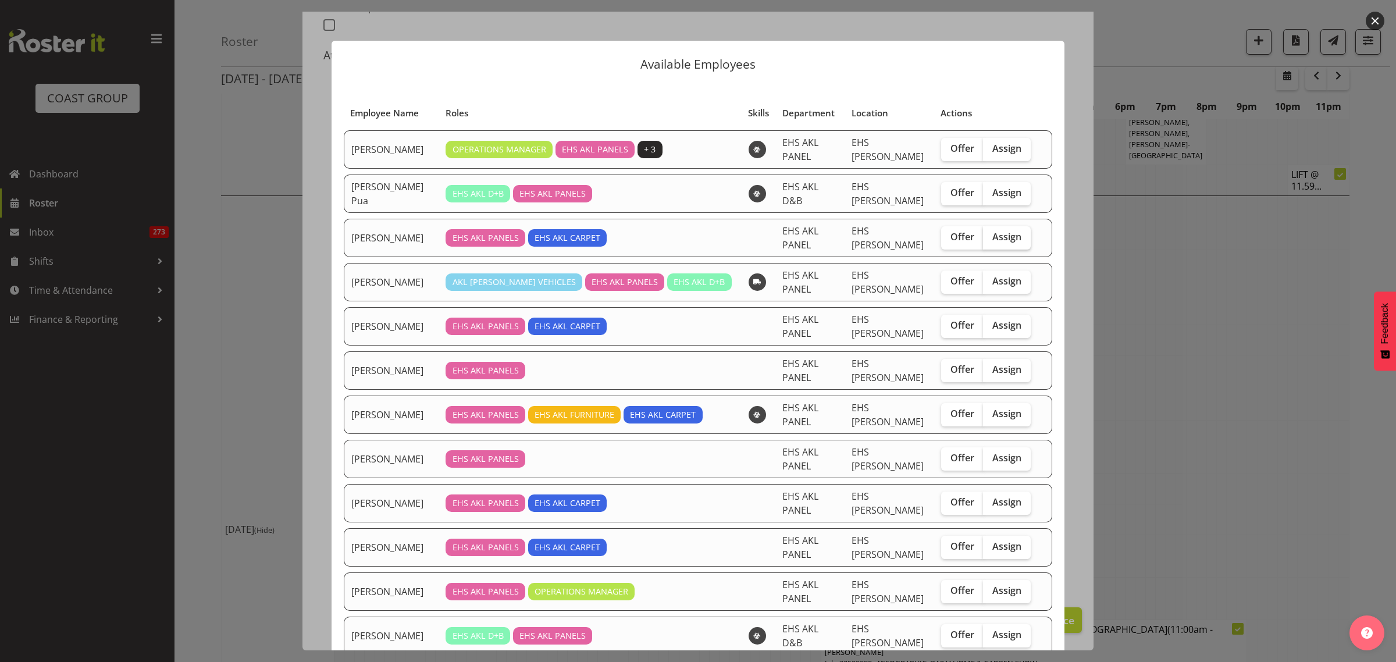
click at [1001, 242] on span "Assign" at bounding box center [1006, 237] width 29 height 12
click at [991, 241] on input "Assign" at bounding box center [987, 237] width 8 height 8
checkbox input "true"
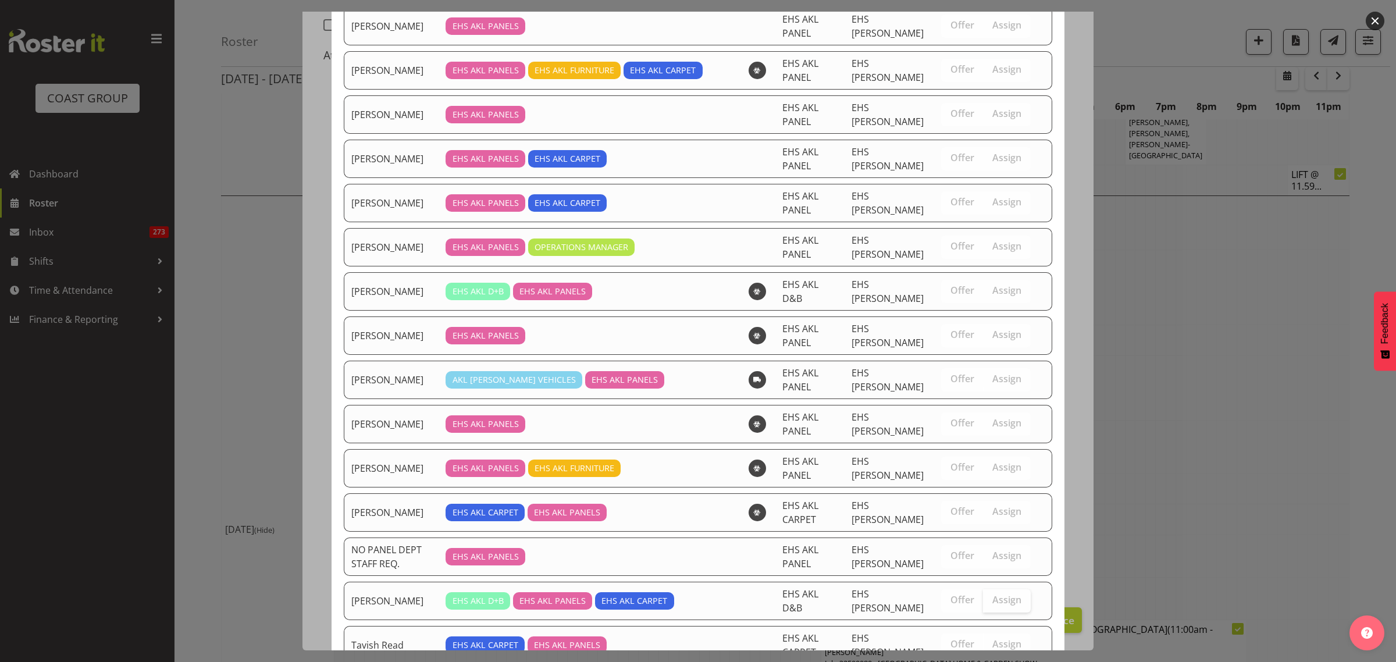
scroll to position [450, 0]
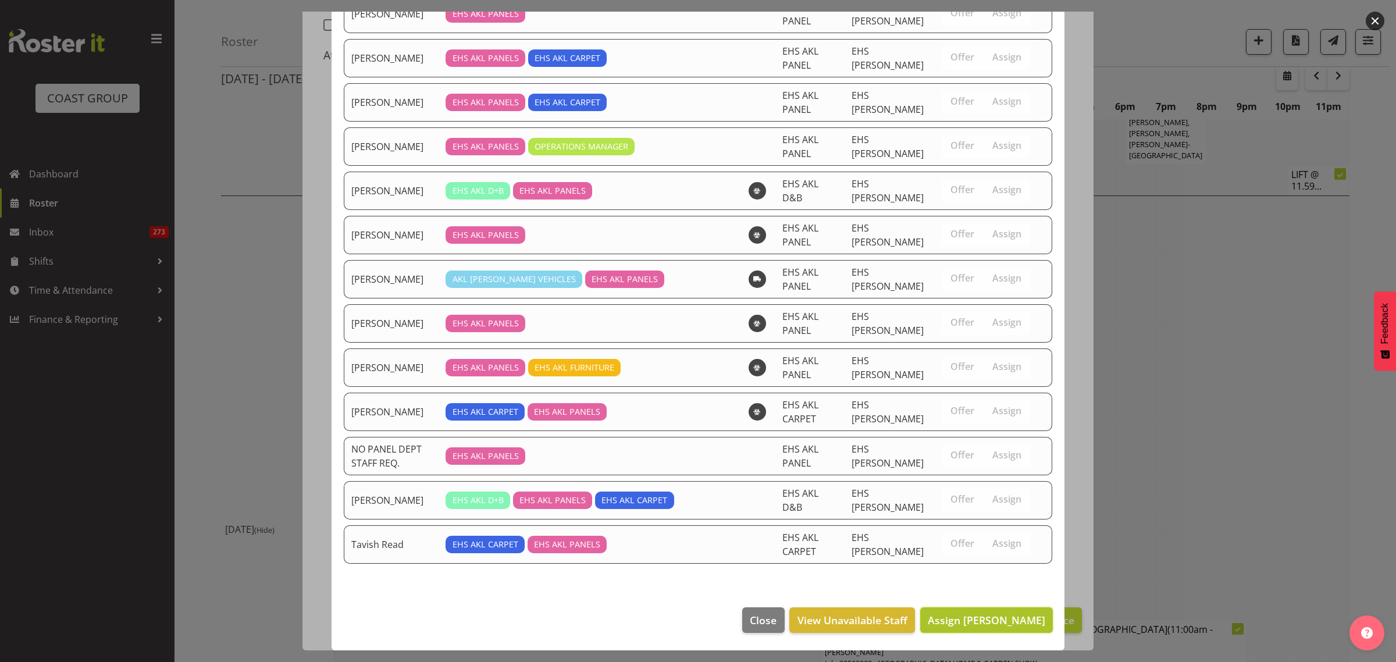
click at [981, 621] on span "Assign Cameron Phillips" at bounding box center [987, 620] width 118 height 14
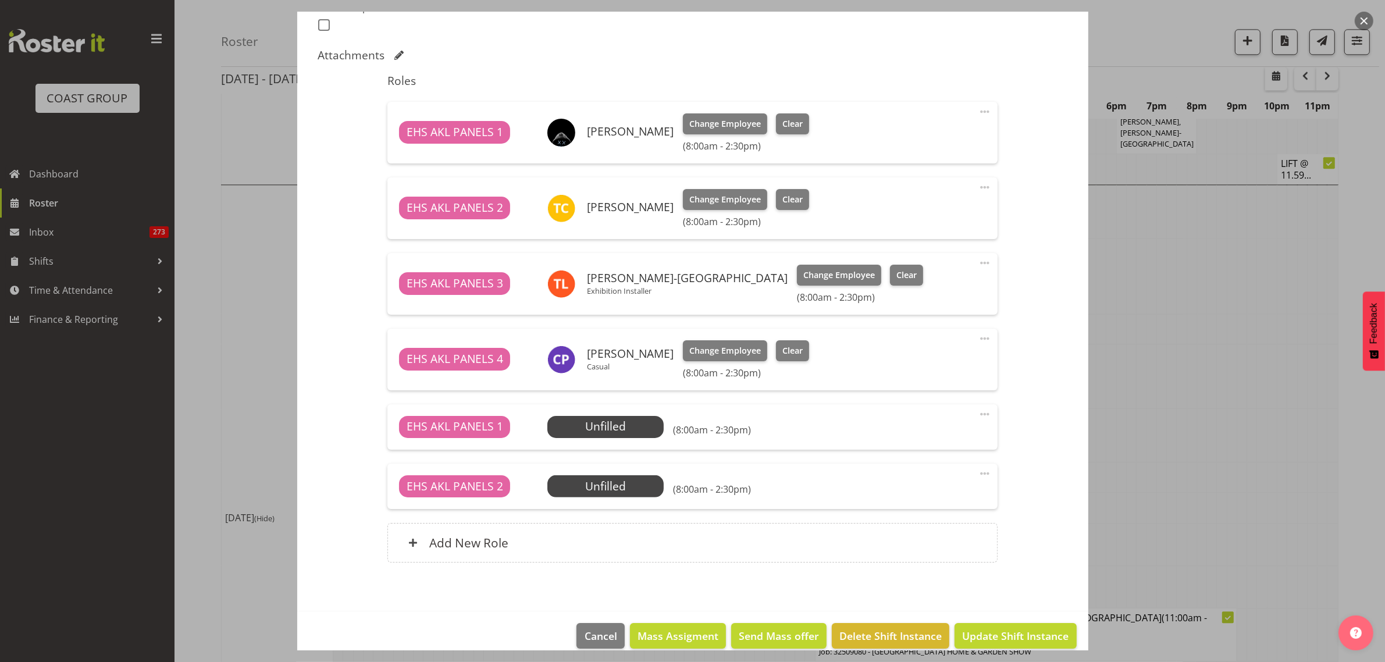
scroll to position [350, 0]
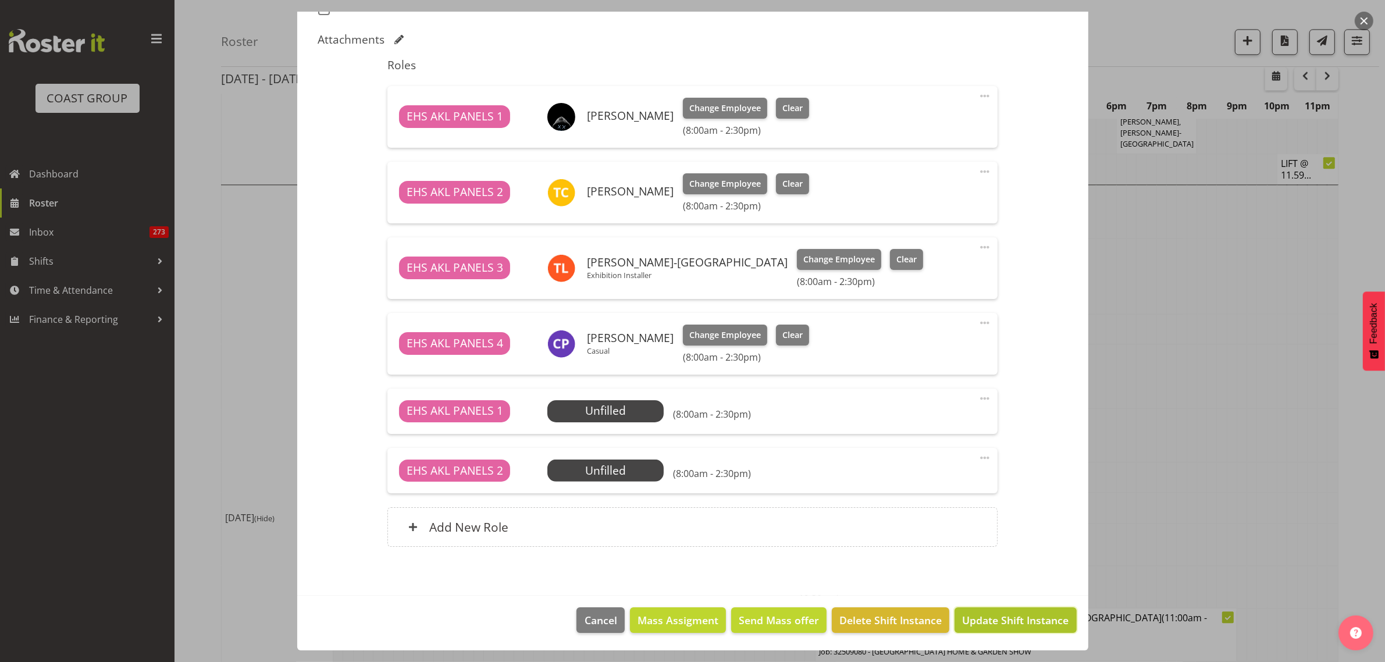
click at [984, 621] on span "Update Shift Instance" at bounding box center [1015, 620] width 106 height 15
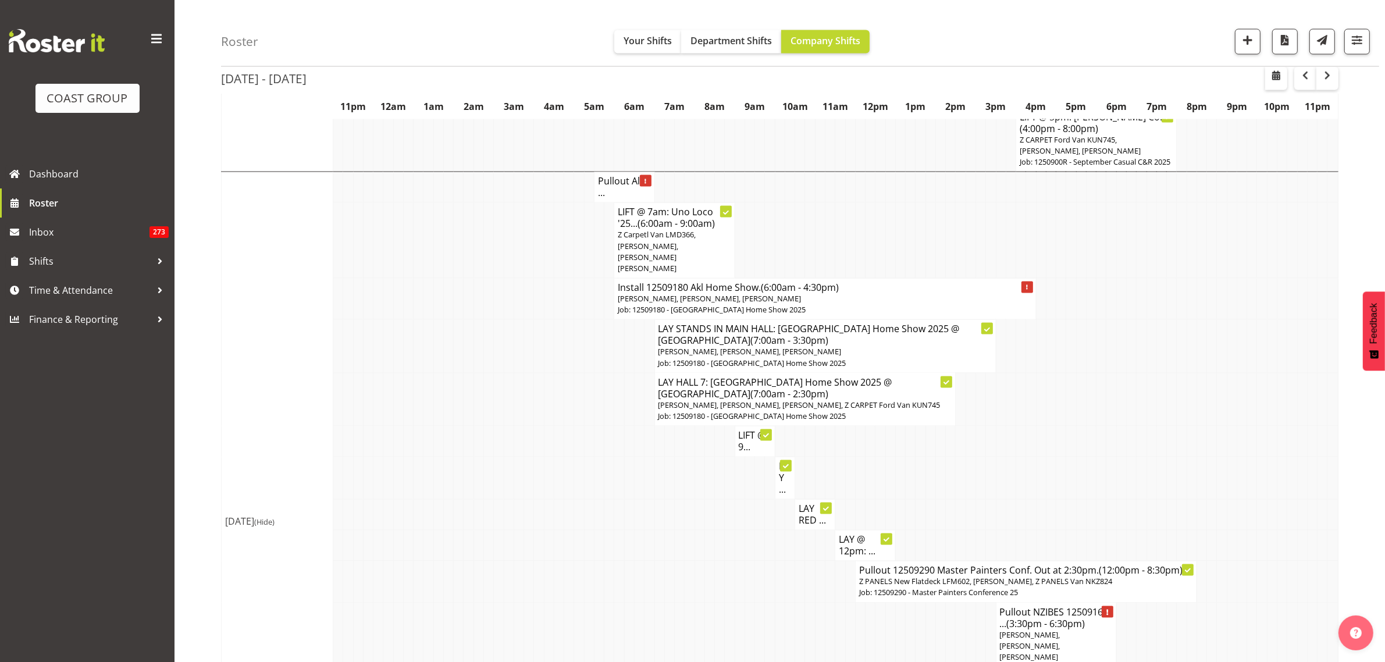
scroll to position [2691, 0]
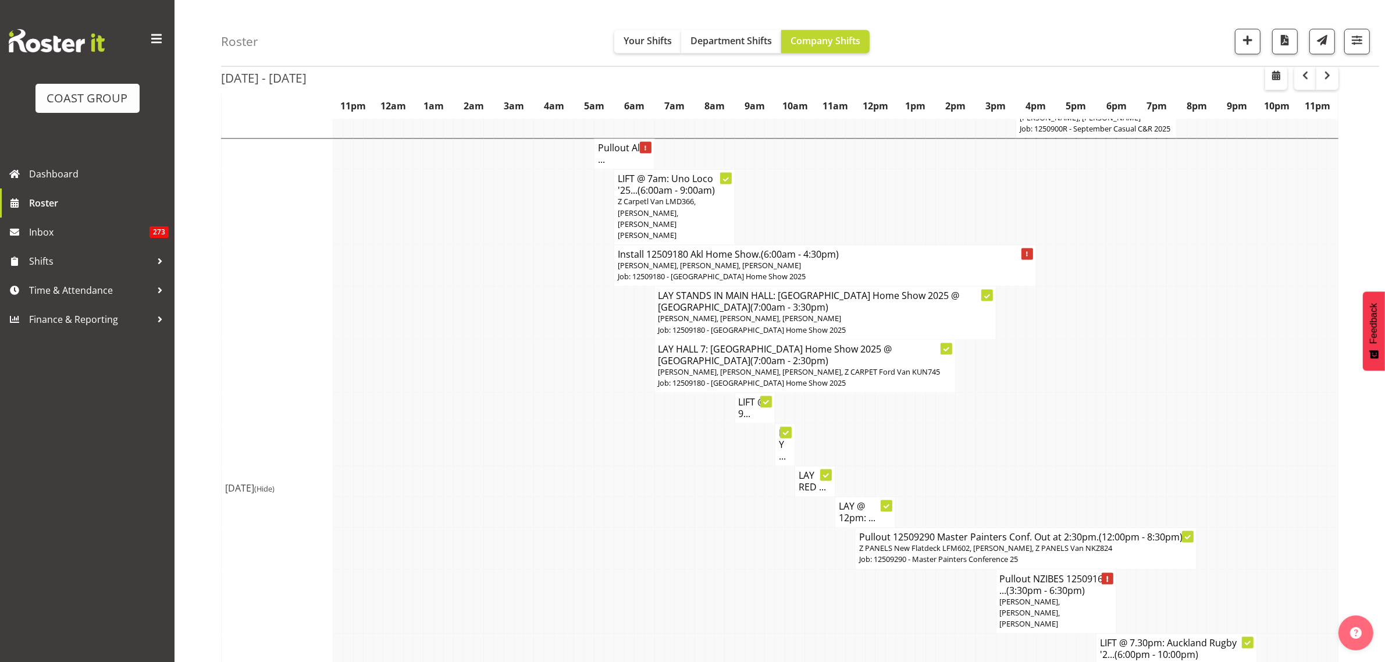
click at [893, 261] on p "Shaun Keutenius, Cameron Phillips, Takaria Leleimua-Kamira" at bounding box center [825, 266] width 414 height 11
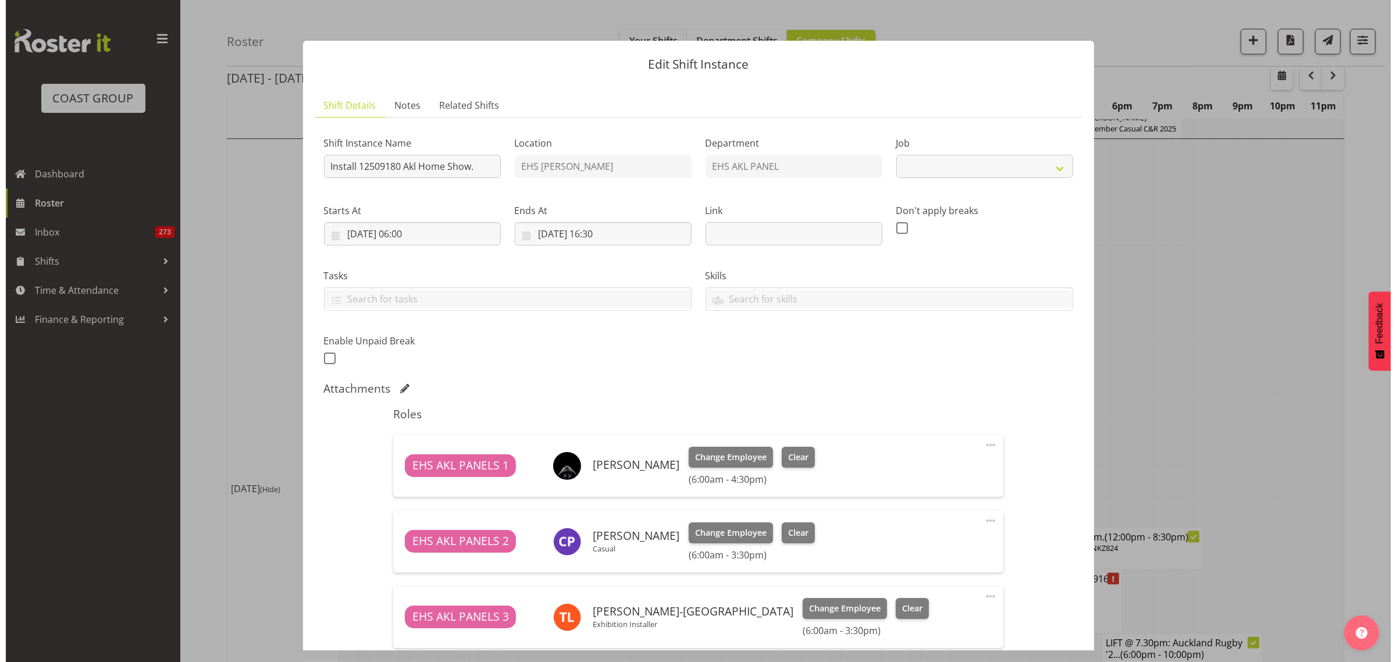
scroll to position [2679, 0]
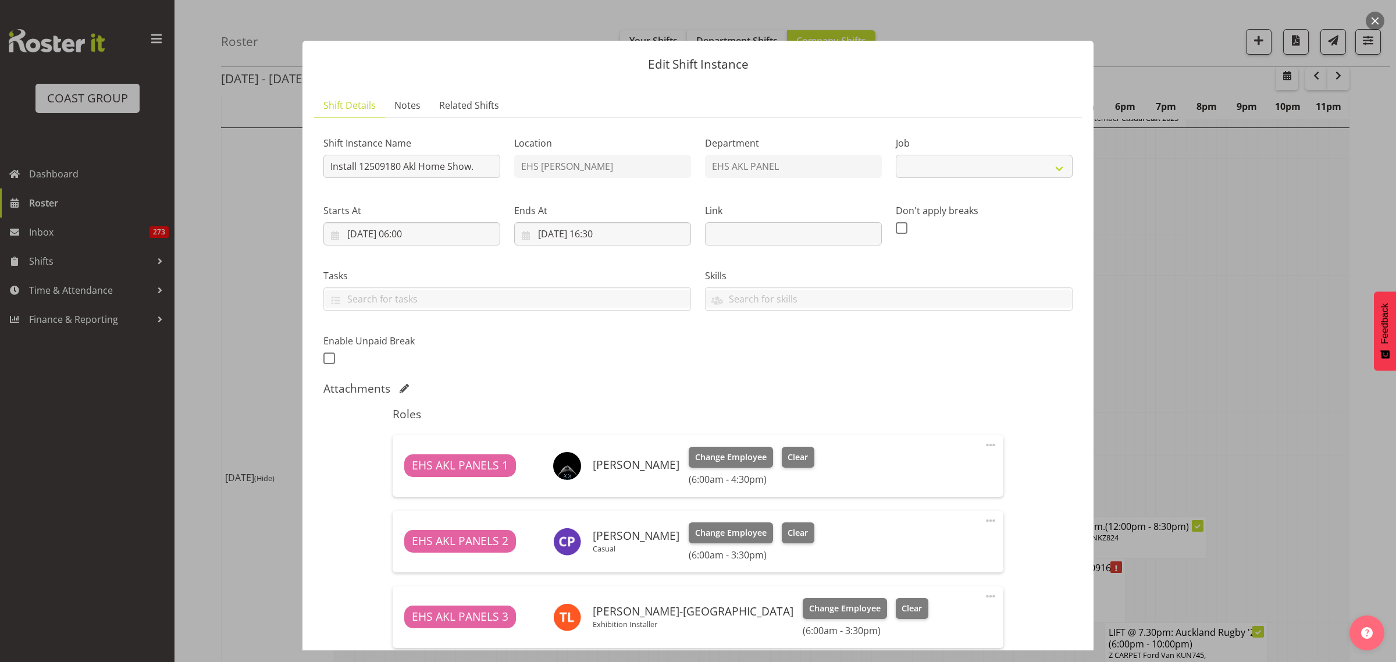
select select "9932"
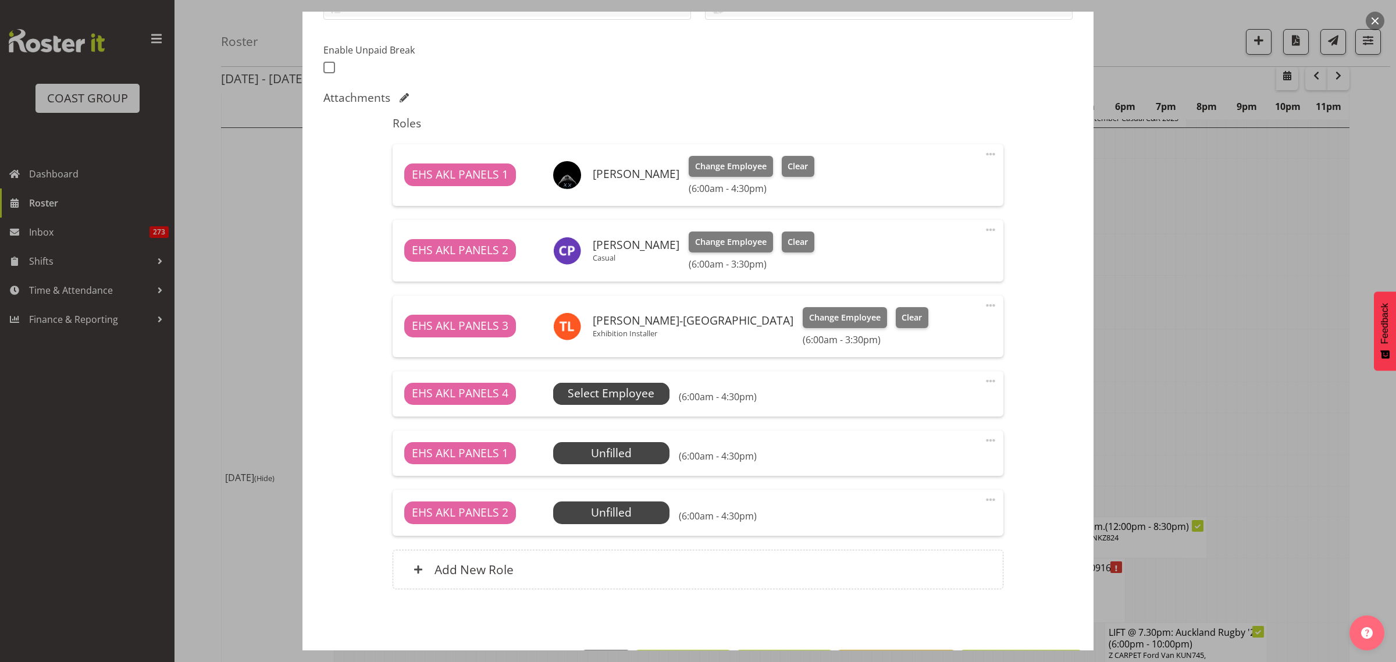
click at [610, 394] on span "Select Employee" at bounding box center [611, 393] width 87 height 17
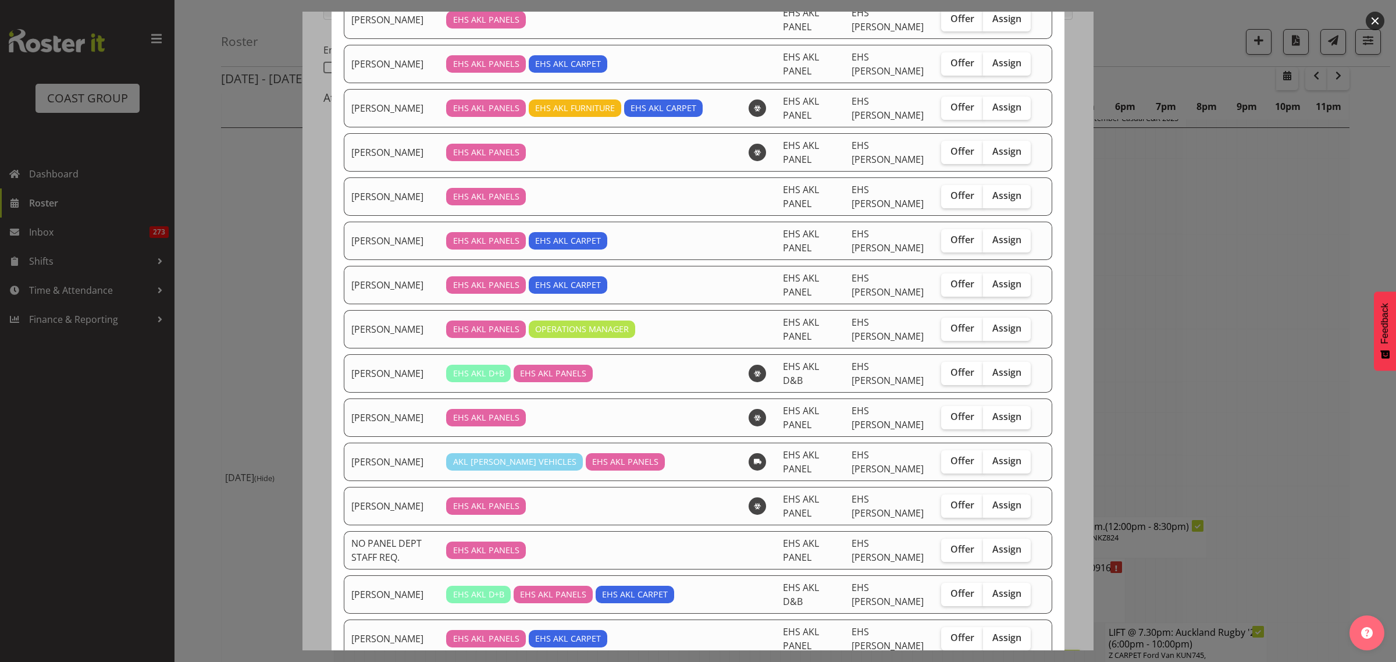
scroll to position [316, 0]
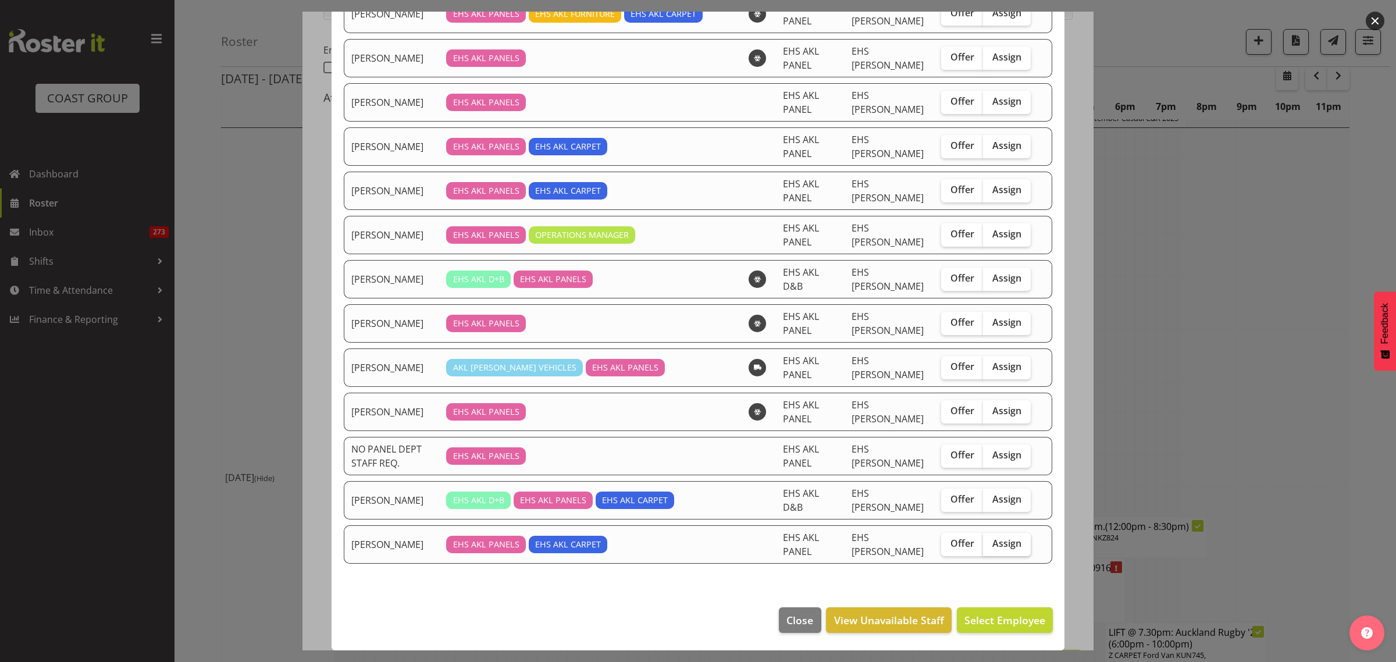
click at [1001, 541] on span "Assign" at bounding box center [1006, 544] width 29 height 12
click at [991, 541] on input "Assign" at bounding box center [987, 544] width 8 height 8
checkbox input "true"
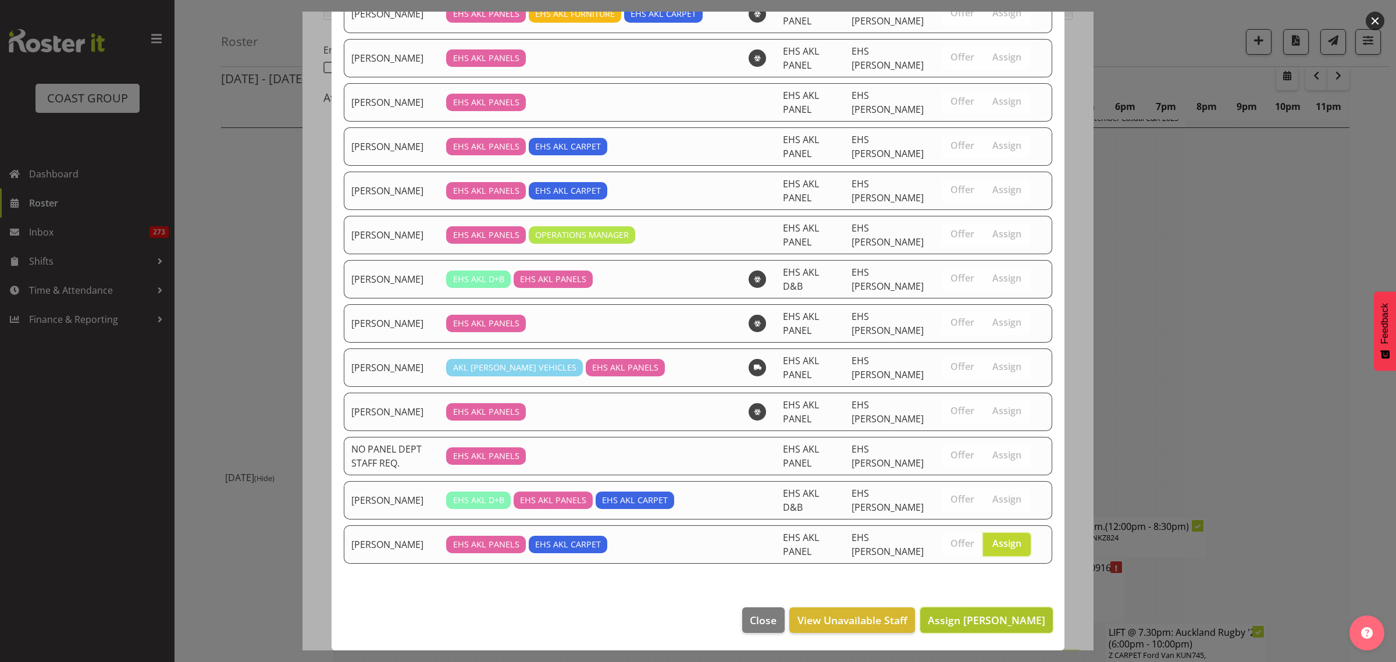
click at [963, 623] on span "Assign Tom Chapman" at bounding box center [987, 620] width 118 height 14
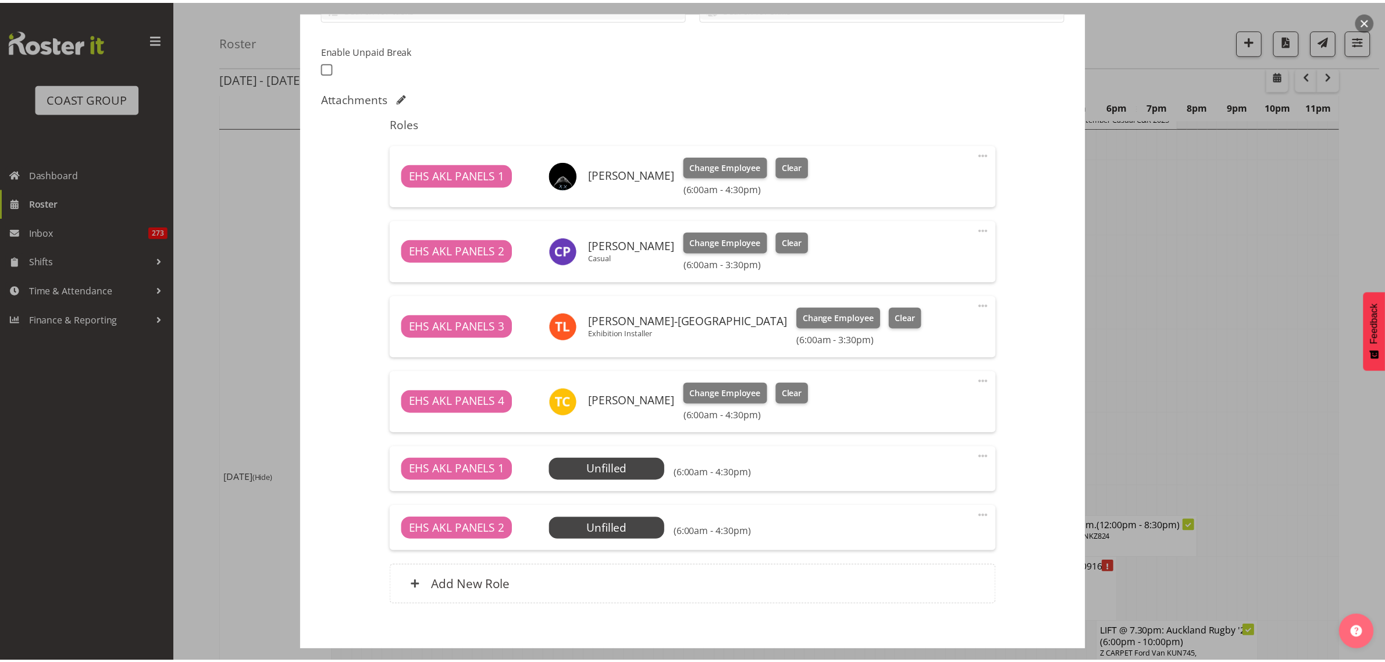
scroll to position [2691, 0]
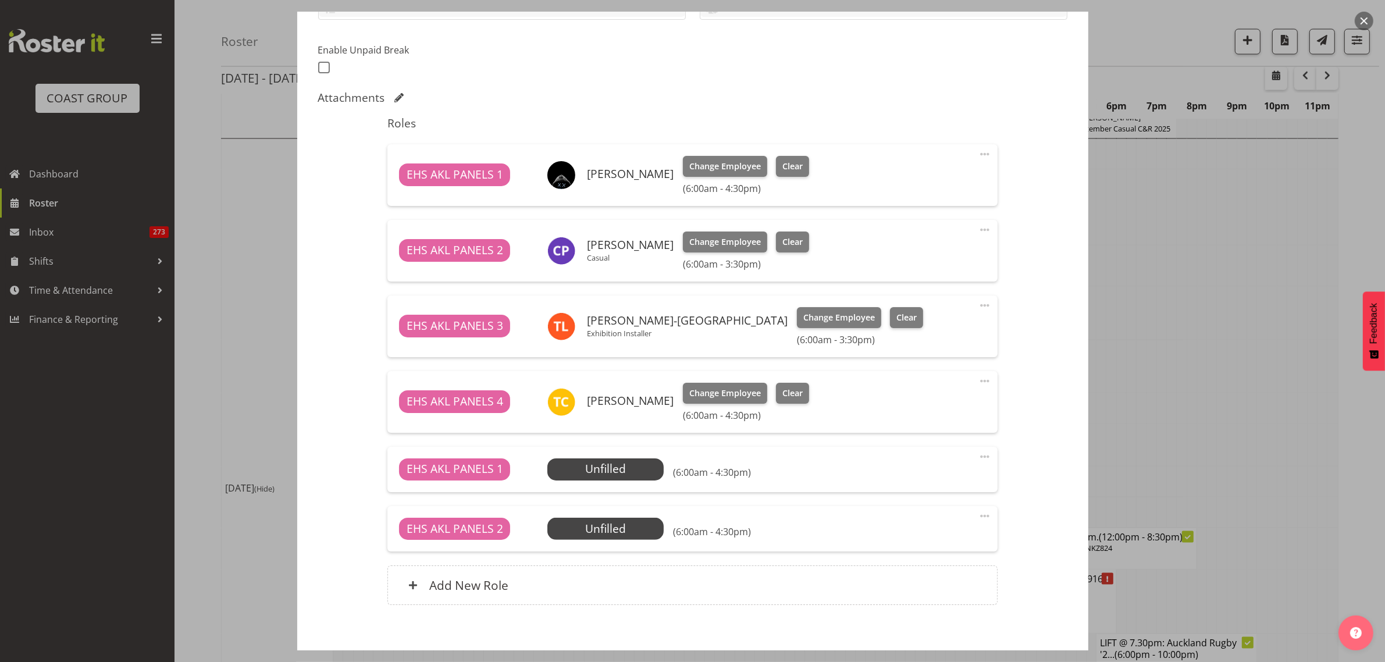
click at [978, 380] on span at bounding box center [985, 381] width 14 height 14
click at [912, 404] on link "Edit" at bounding box center [936, 408] width 112 height 21
select select "8"
select select "2025"
select select "6"
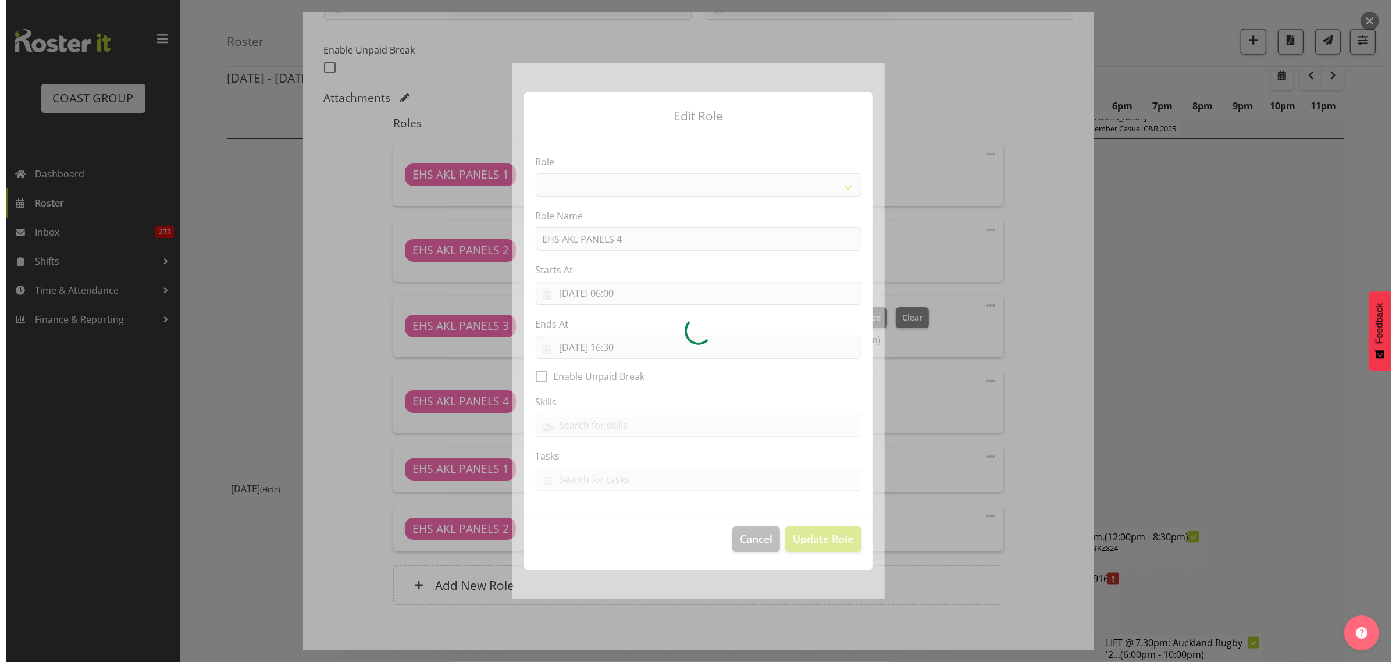
scroll to position [2679, 0]
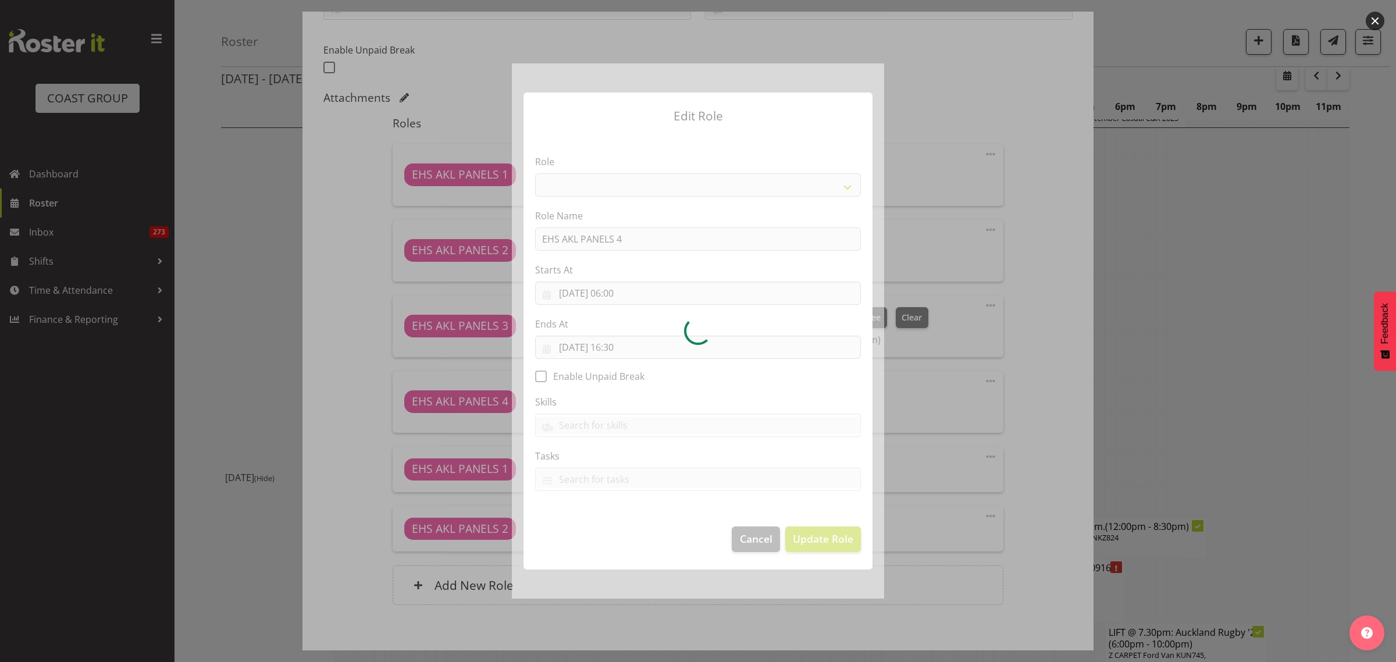
select select "188"
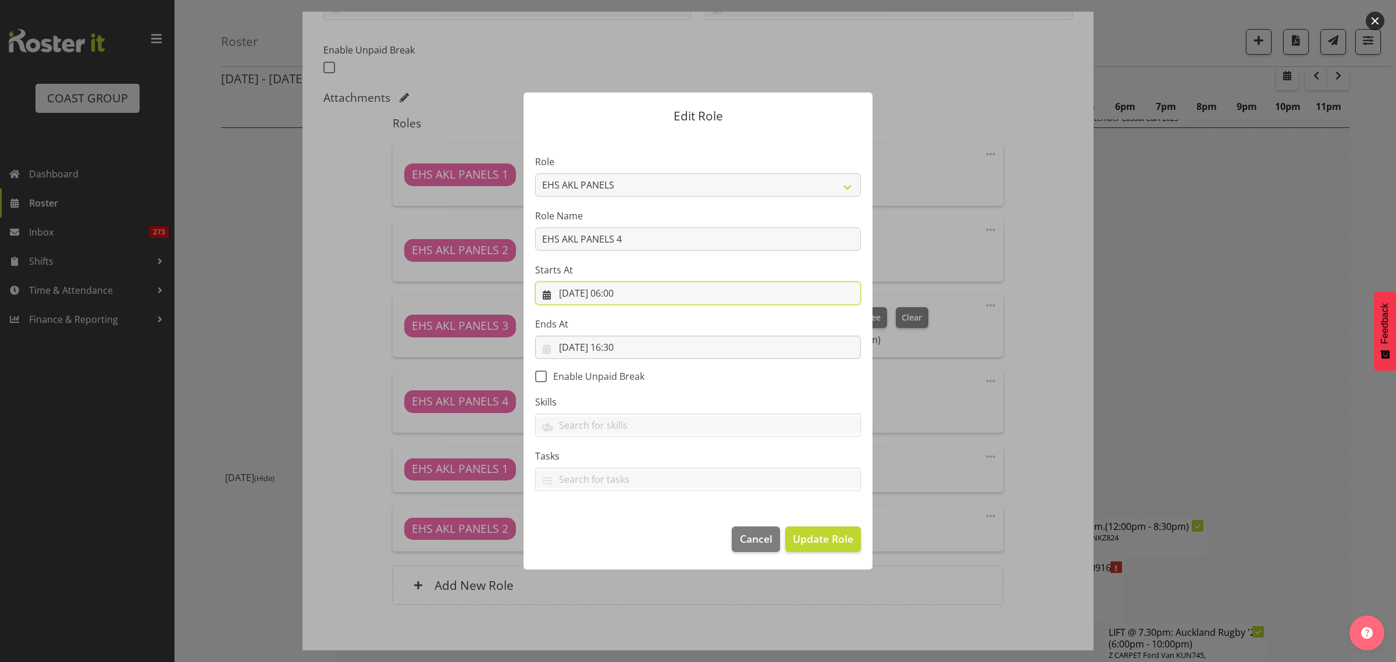
click at [663, 294] on input "06/09/2025, 06:00" at bounding box center [698, 293] width 326 height 23
click at [625, 541] on select "00 01 02 03 04 05 06 07 08 09 10 11 12 13 14 15 16 17 18 19 20 21 22 23" at bounding box center [628, 540] width 26 height 23
select select "8"
click at [615, 529] on select "00 01 02 03 04 05 06 07 08 09 10 11 12 13 14 15 16 17 18 19 20 21 22 23" at bounding box center [628, 540] width 26 height 23
type input "06/09/2025, 08:00"
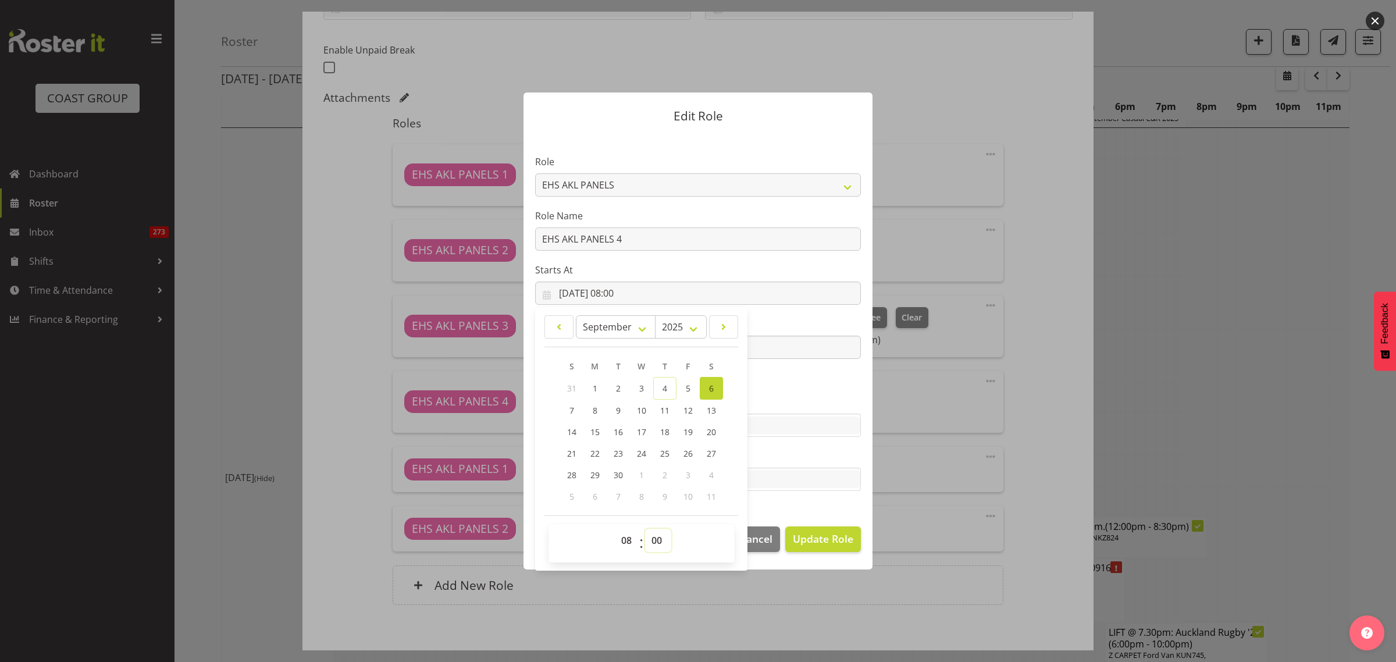
click at [656, 537] on select "00 01 02 03 04 05 06 07 08 09 10 11 12 13 14 15 16 17 18 19 20 21 22 23 24 25 2…" at bounding box center [658, 540] width 26 height 23
select select "30"
click at [645, 529] on select "00 01 02 03 04 05 06 07 08 09 10 11 12 13 14 15 16 17 18 19 20 21 22 23 24 25 2…" at bounding box center [658, 540] width 26 height 23
type input "06/09/2025, 08:30"
click at [813, 545] on span "Update Role" at bounding box center [823, 538] width 61 height 15
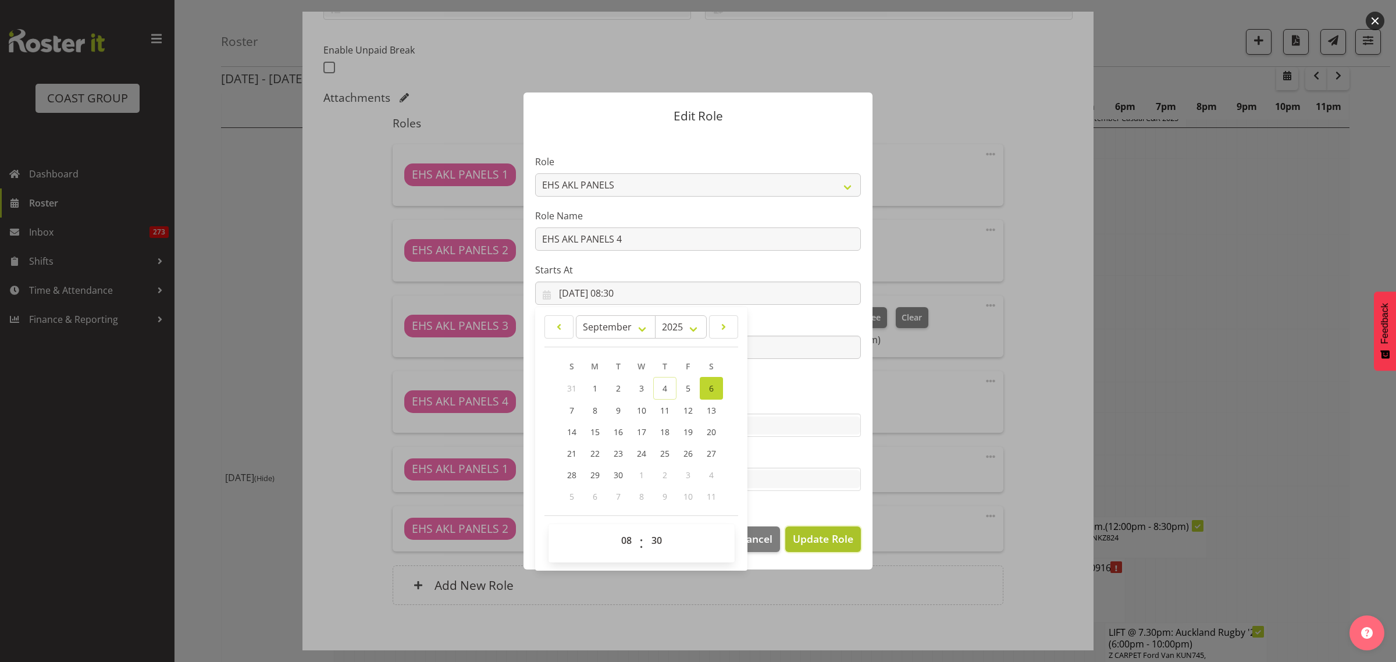
select select
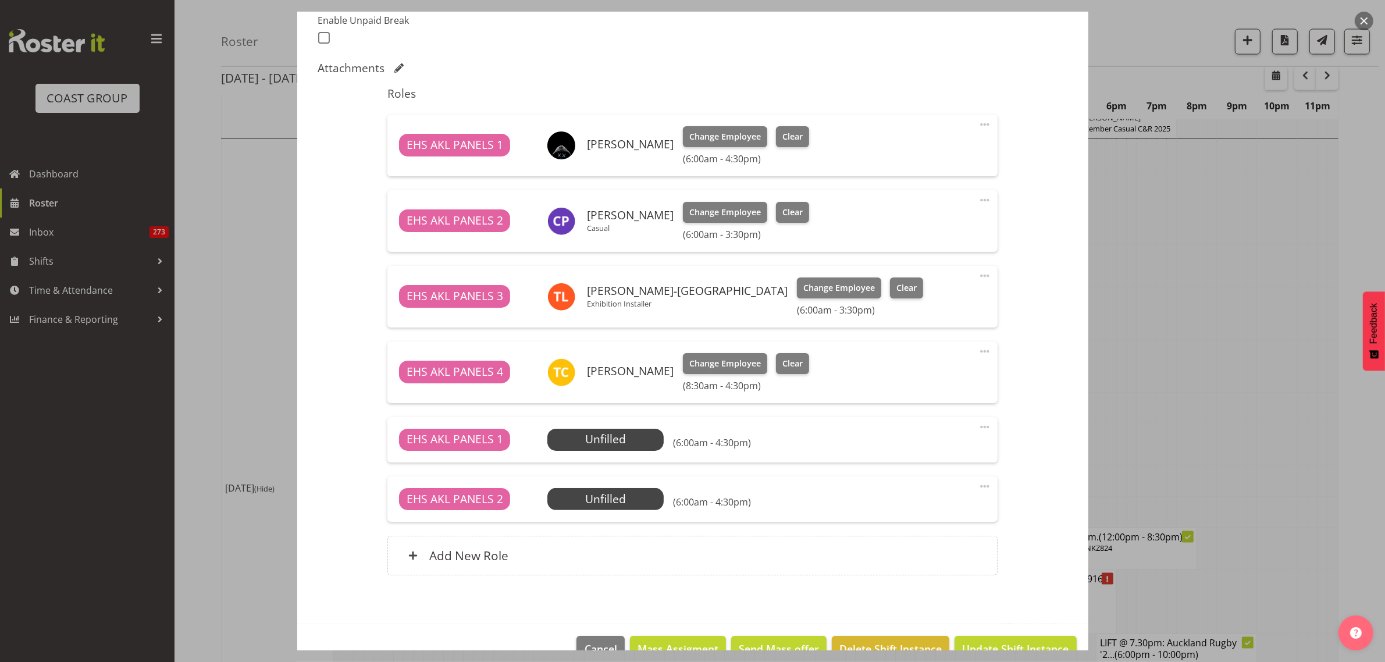
scroll to position [350, 0]
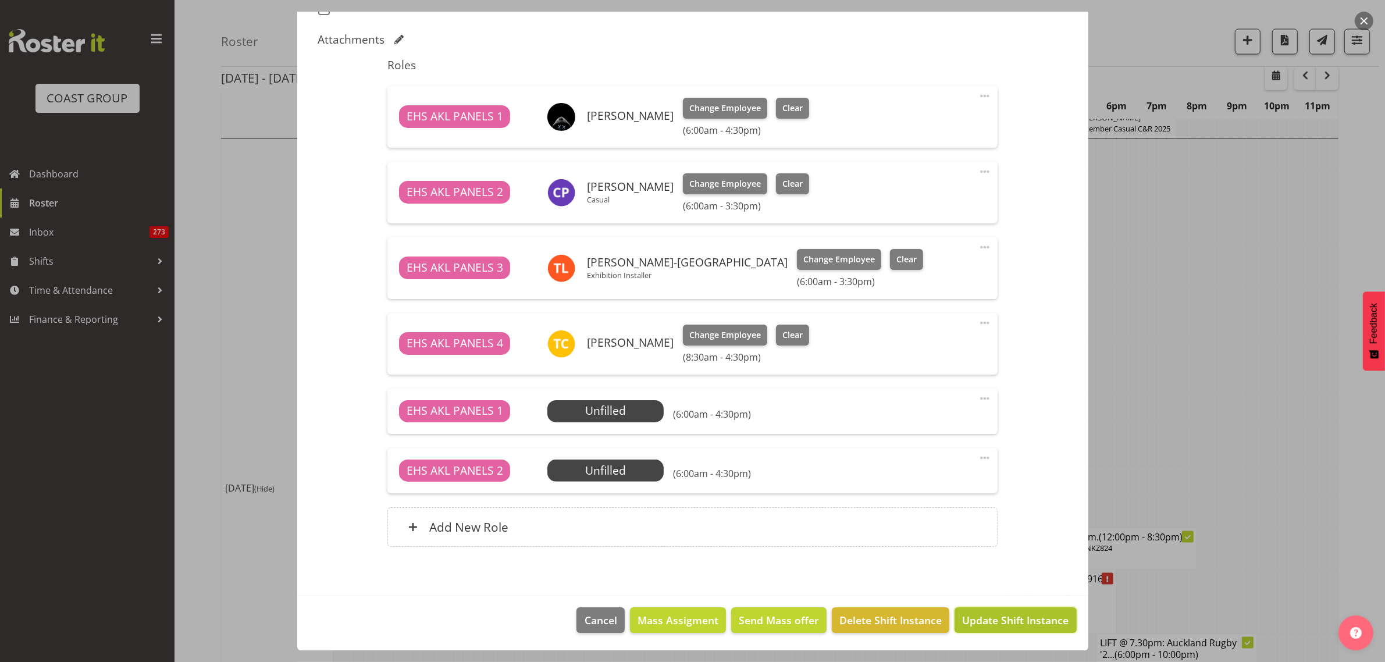
click at [980, 620] on span "Update Shift Instance" at bounding box center [1015, 620] width 106 height 15
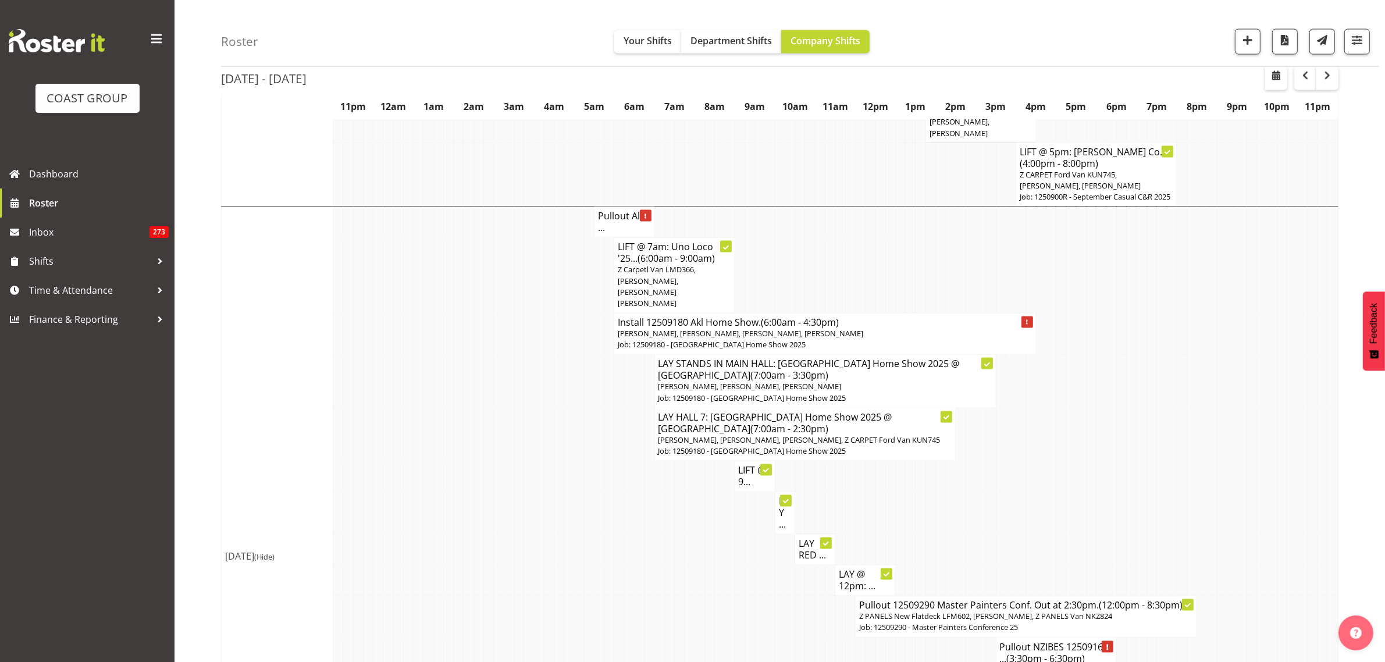
scroll to position [2691, 0]
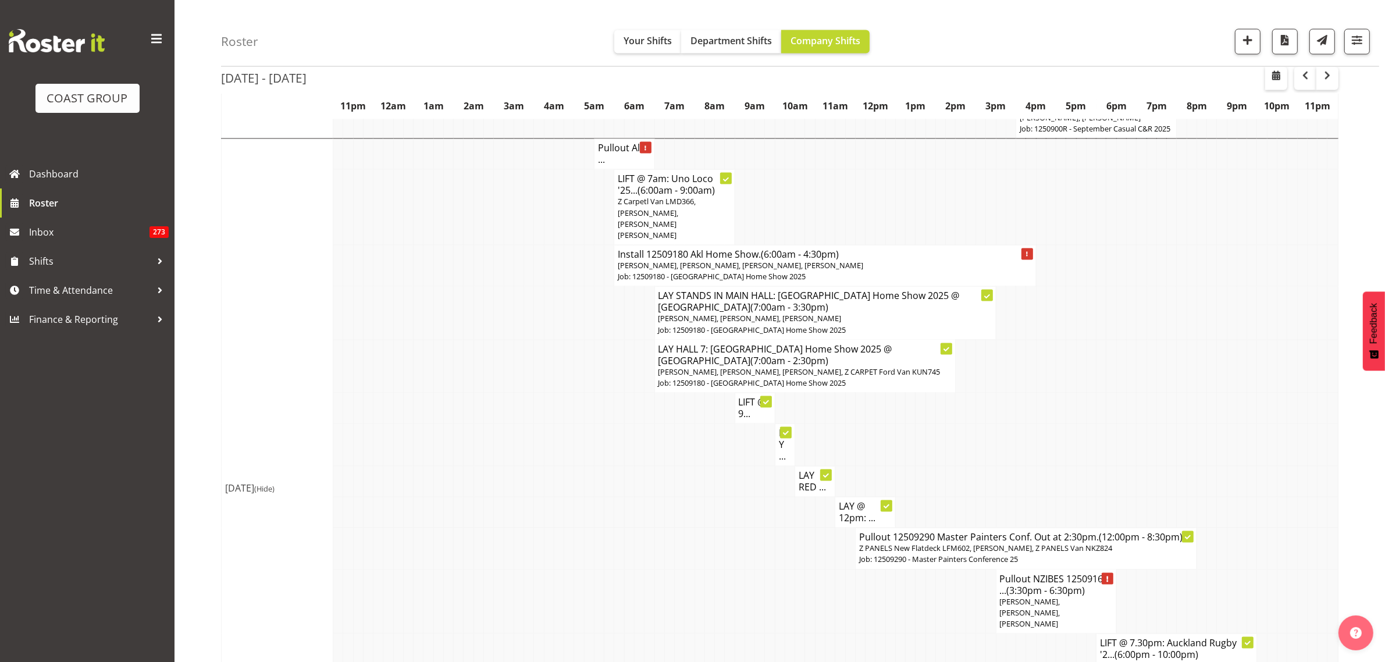
click at [1034, 597] on span "Abe Denton, Emmett Denton, Cameron Phillips" at bounding box center [1030, 613] width 61 height 33
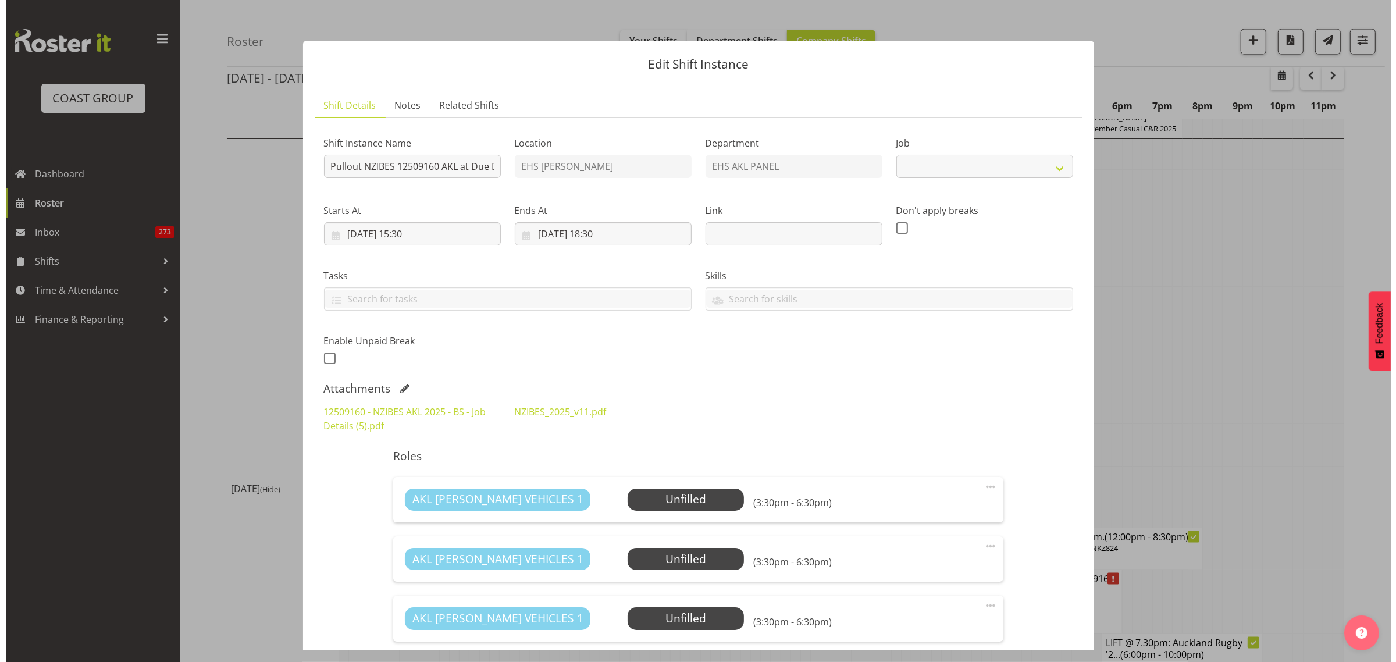
scroll to position [2679, 0]
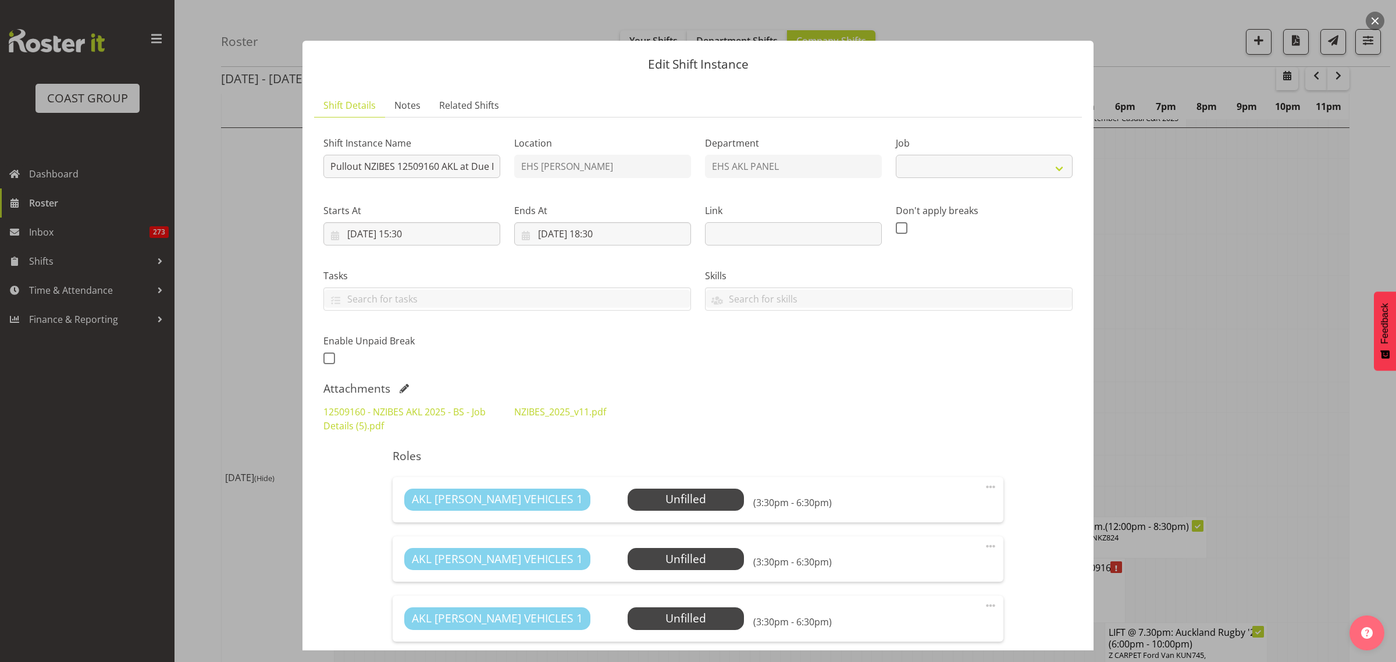
select select "9816"
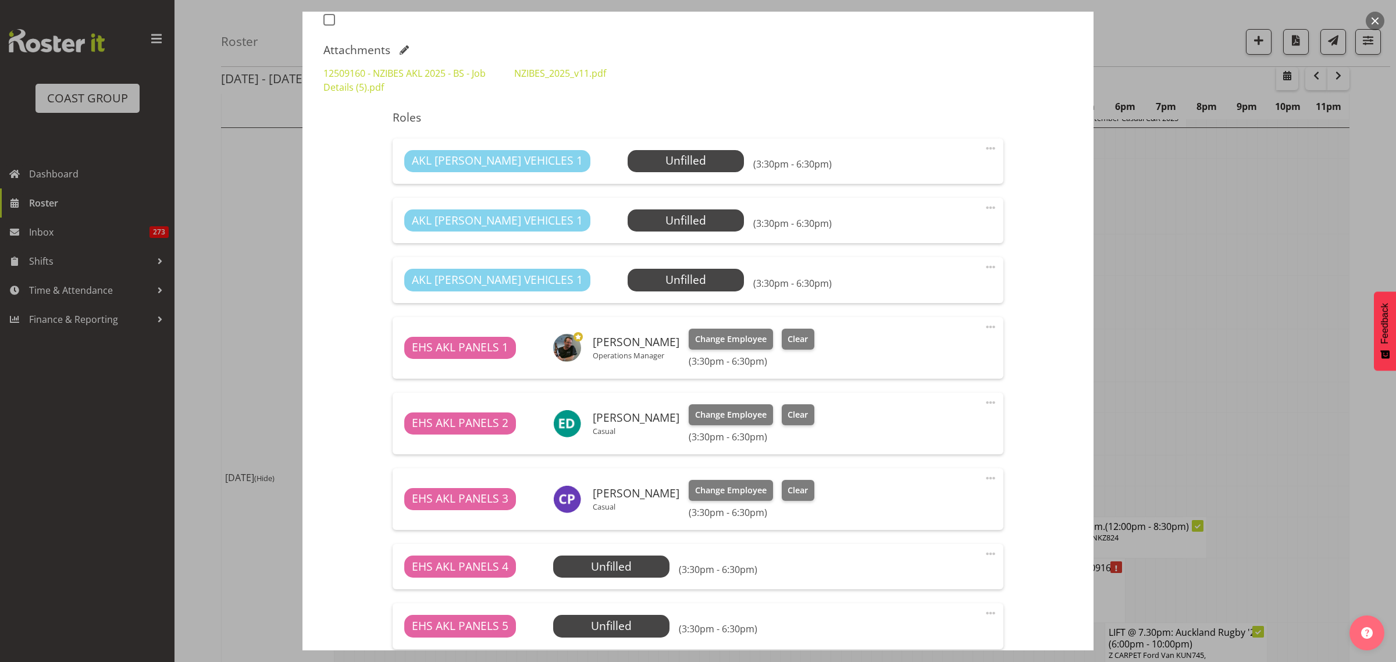
scroll to position [364, 0]
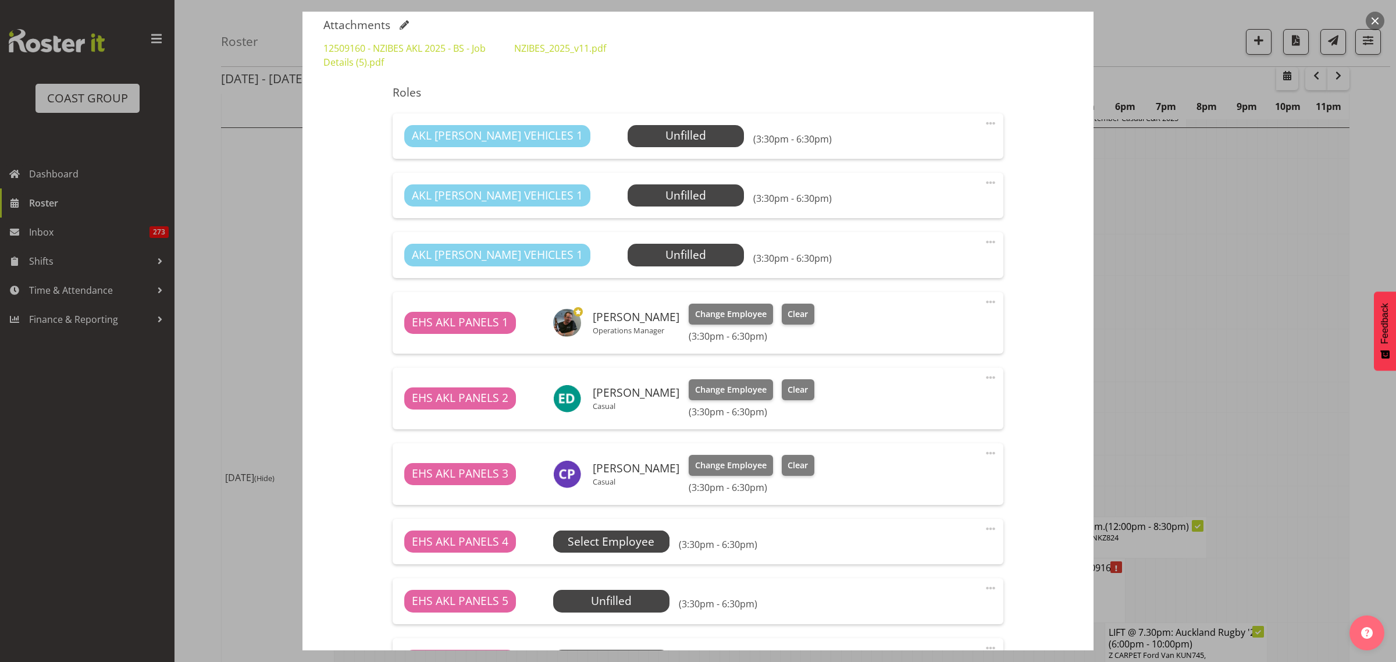
click at [621, 549] on span "Select Employee" at bounding box center [611, 541] width 87 height 17
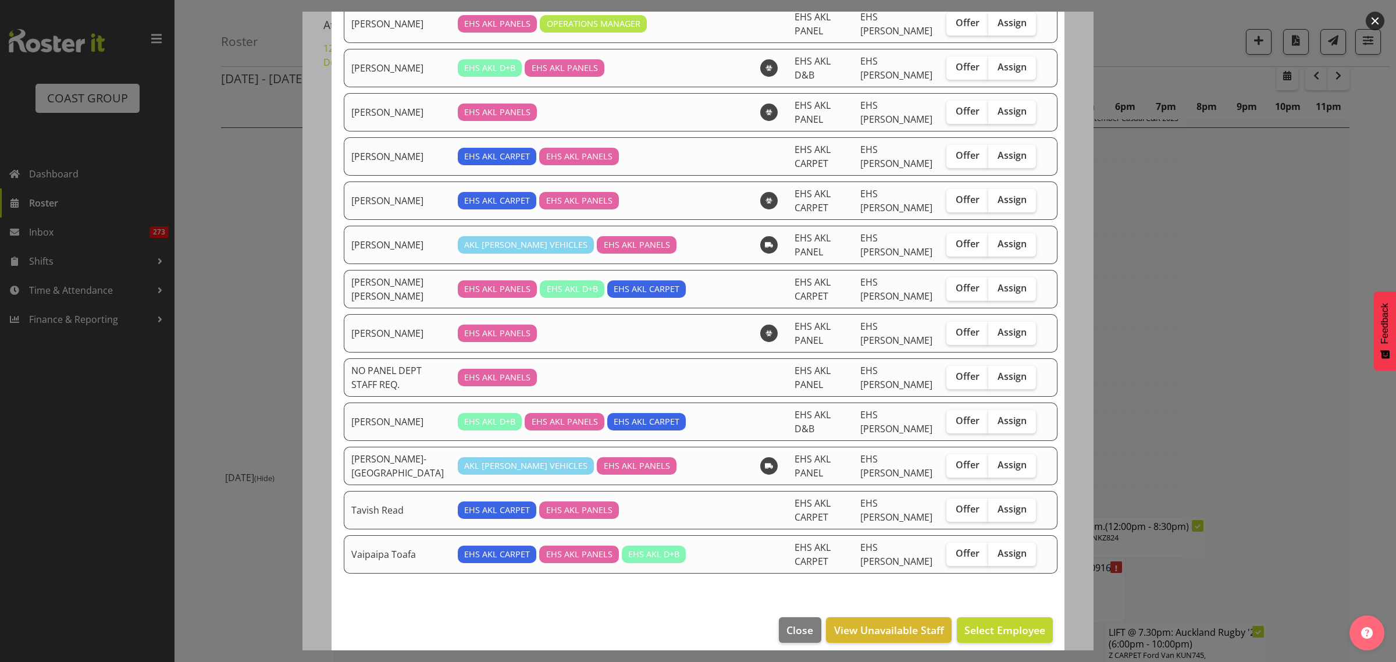
scroll to position [627, 0]
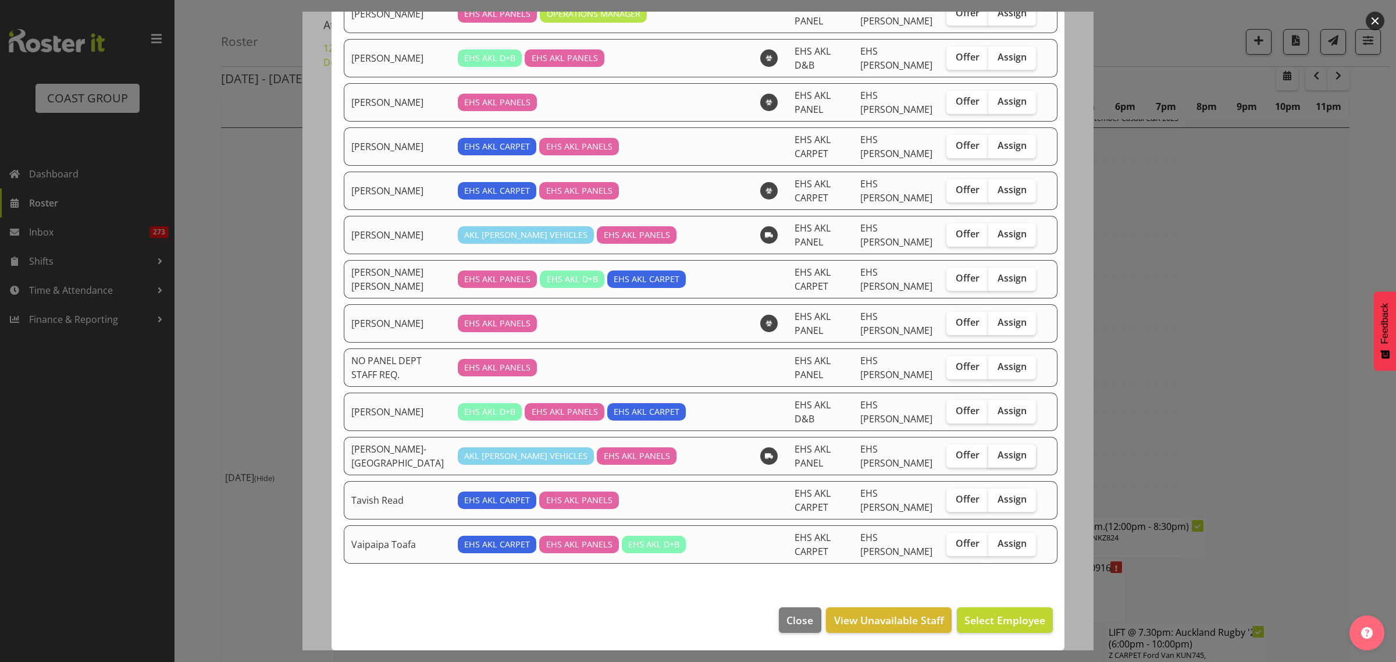
click at [998, 458] on span "Assign" at bounding box center [1012, 455] width 29 height 12
click at [989, 458] on input "Assign" at bounding box center [992, 455] width 8 height 8
checkbox input "true"
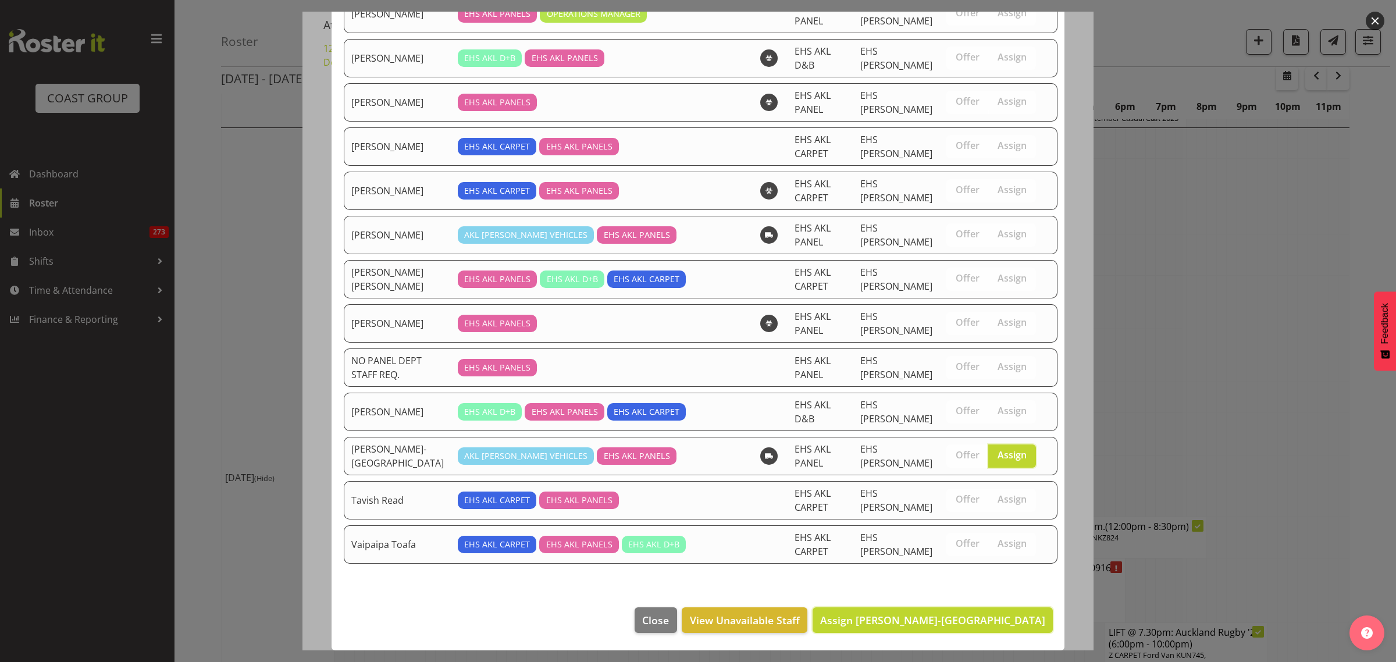
drag, startPoint x: 958, startPoint y: 614, endPoint x: 977, endPoint y: 606, distance: 21.4
click at [958, 615] on span "Assign Takaria Leleimua-Kamira" at bounding box center [932, 620] width 225 height 14
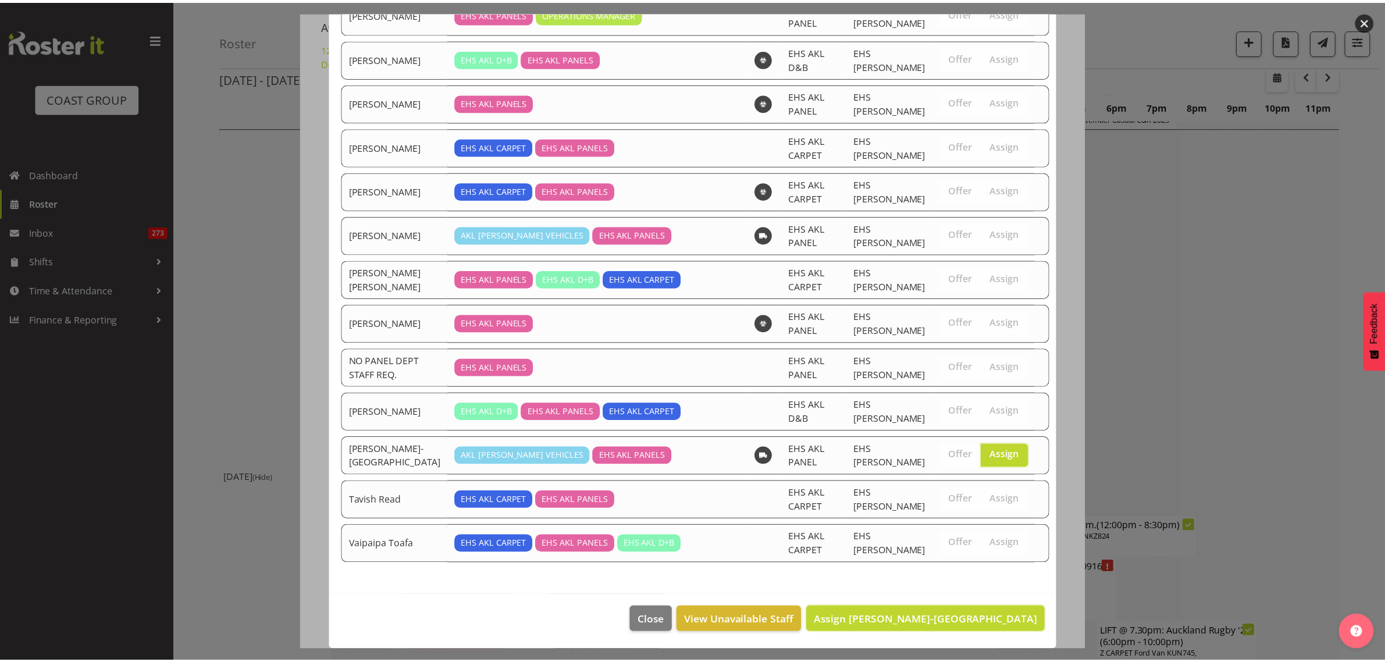
scroll to position [2691, 0]
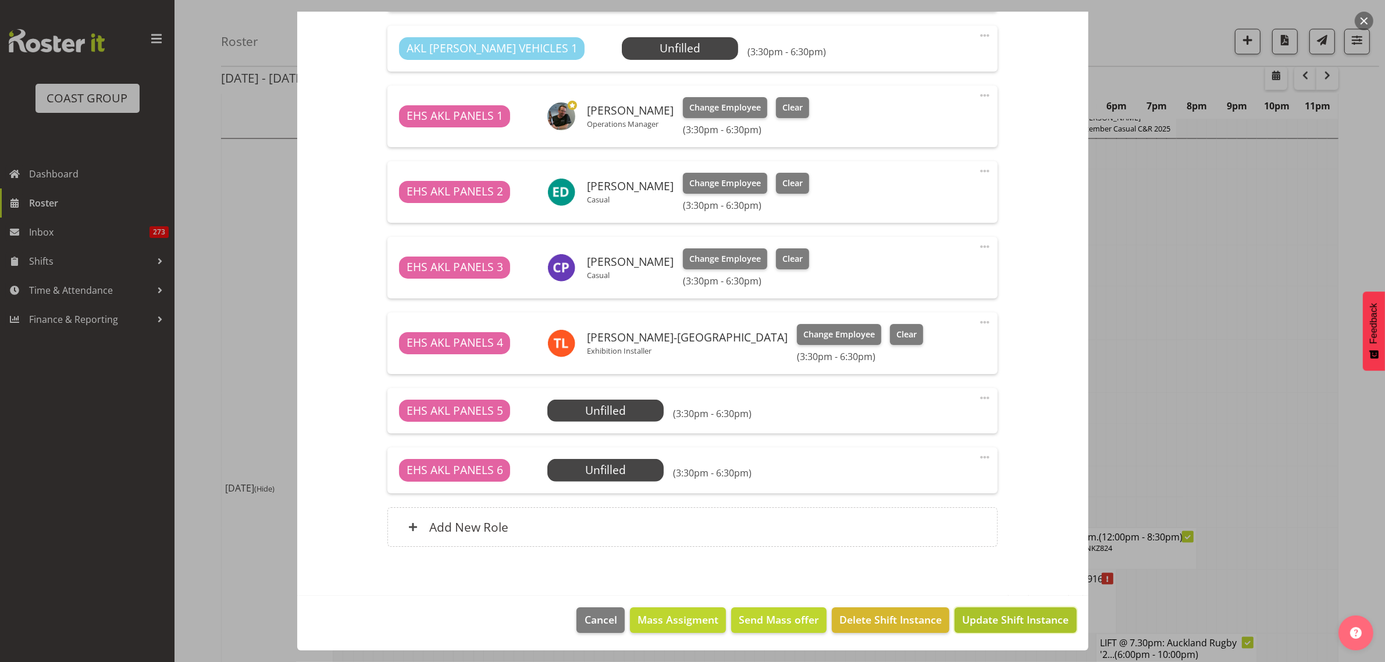
click at [987, 621] on span "Update Shift Instance" at bounding box center [1015, 619] width 106 height 15
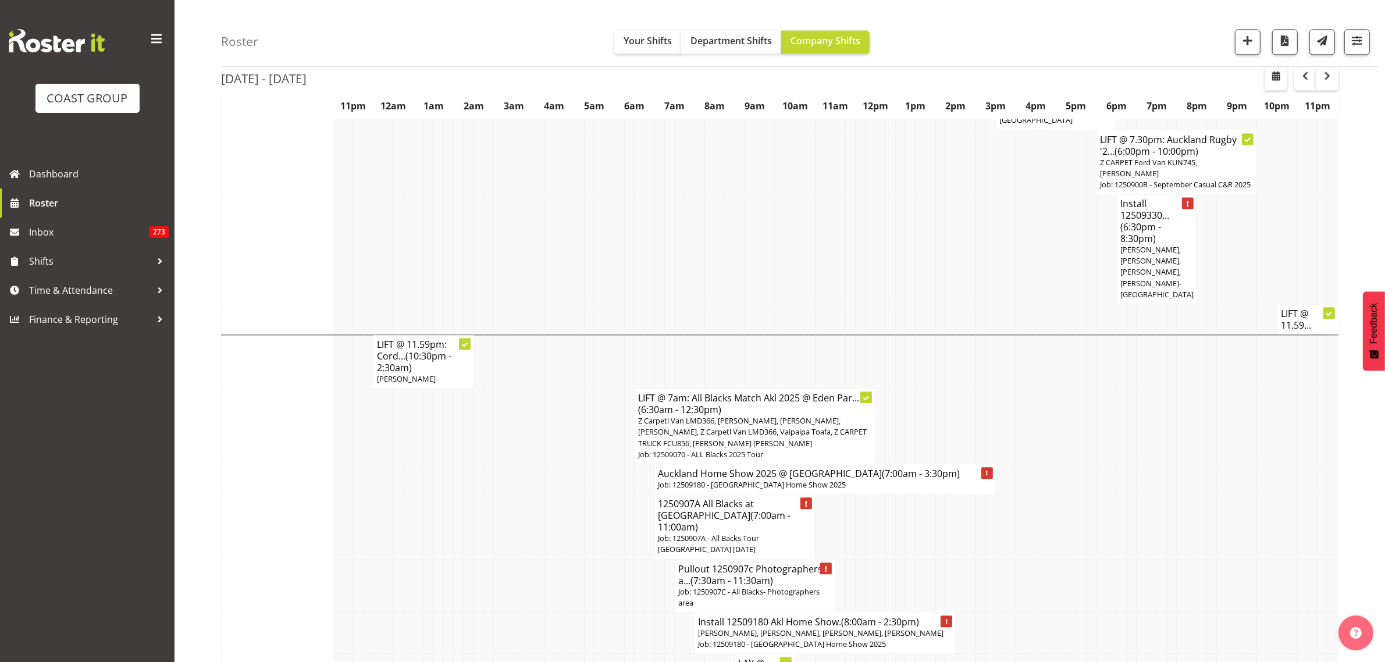
scroll to position [3345, 0]
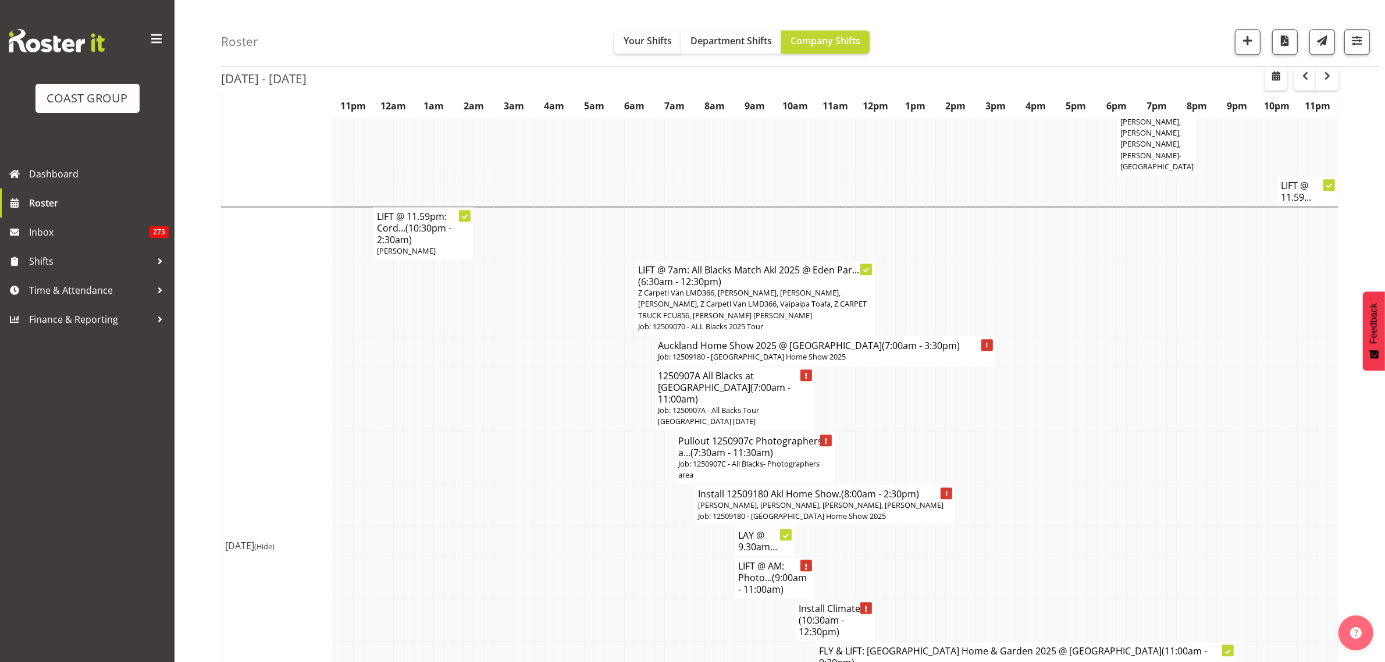
click at [746, 370] on h4 "1250907A All Blacks at Eden Park (7:00am - 11:00am)" at bounding box center [735, 387] width 153 height 35
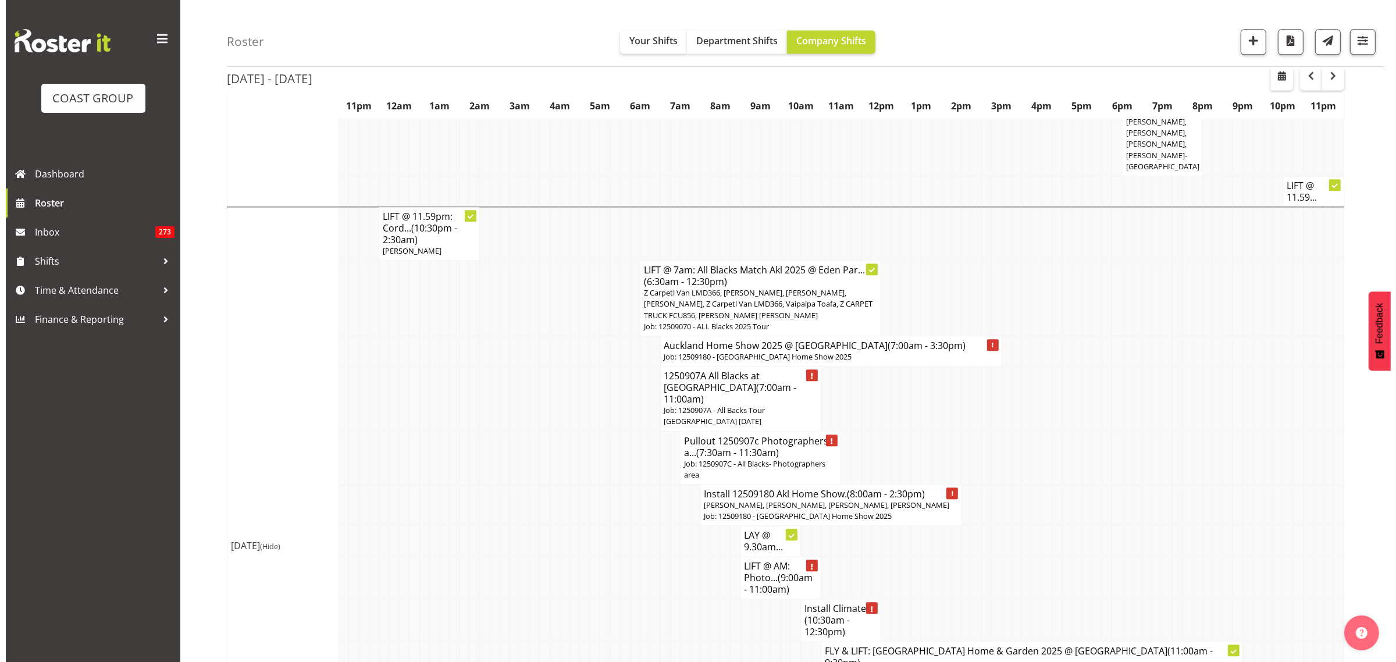
scroll to position [3311, 0]
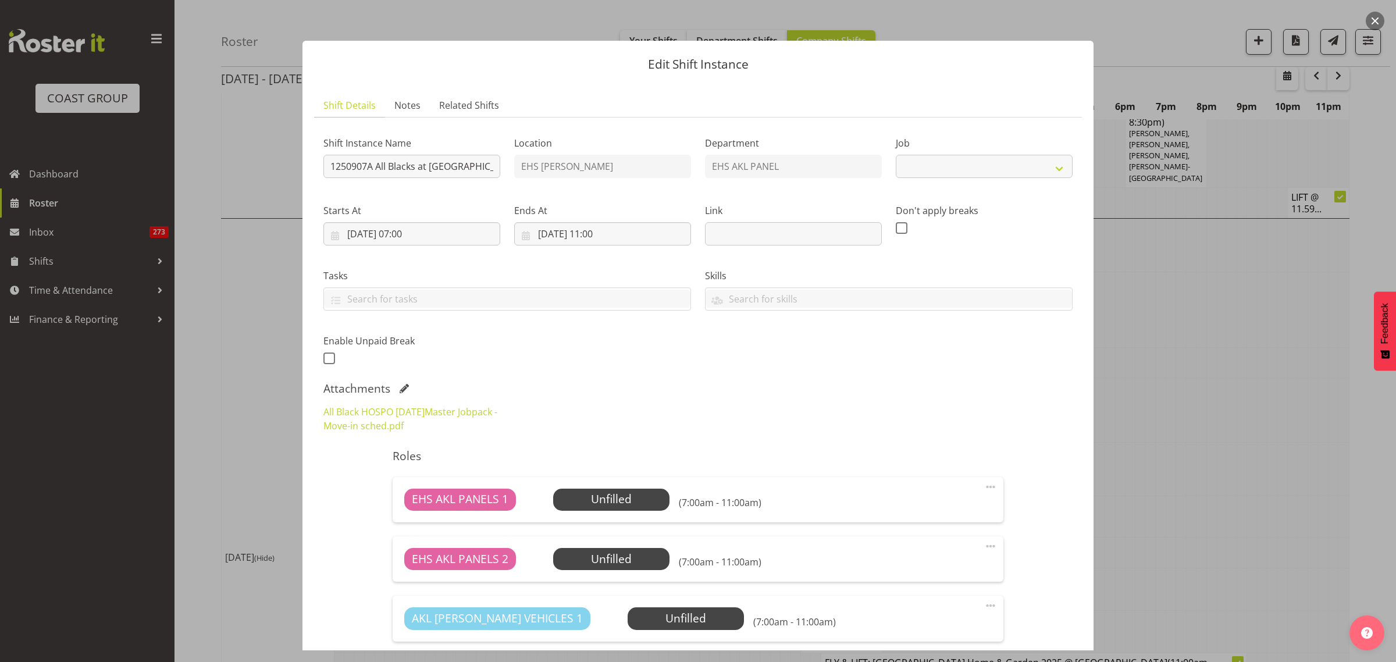
select select "10496"
click at [332, 170] on input "1250907A All Blacks at [GEOGRAPHIC_DATA]" at bounding box center [411, 166] width 177 height 23
click at [456, 168] on input "Pullout 1250907A All Blacks at Eden Park" at bounding box center [411, 166] width 177 height 23
click at [487, 167] on input "Pullout 1250907A All Blacks at Eden Park. Out" at bounding box center [411, 166] width 177 height 23
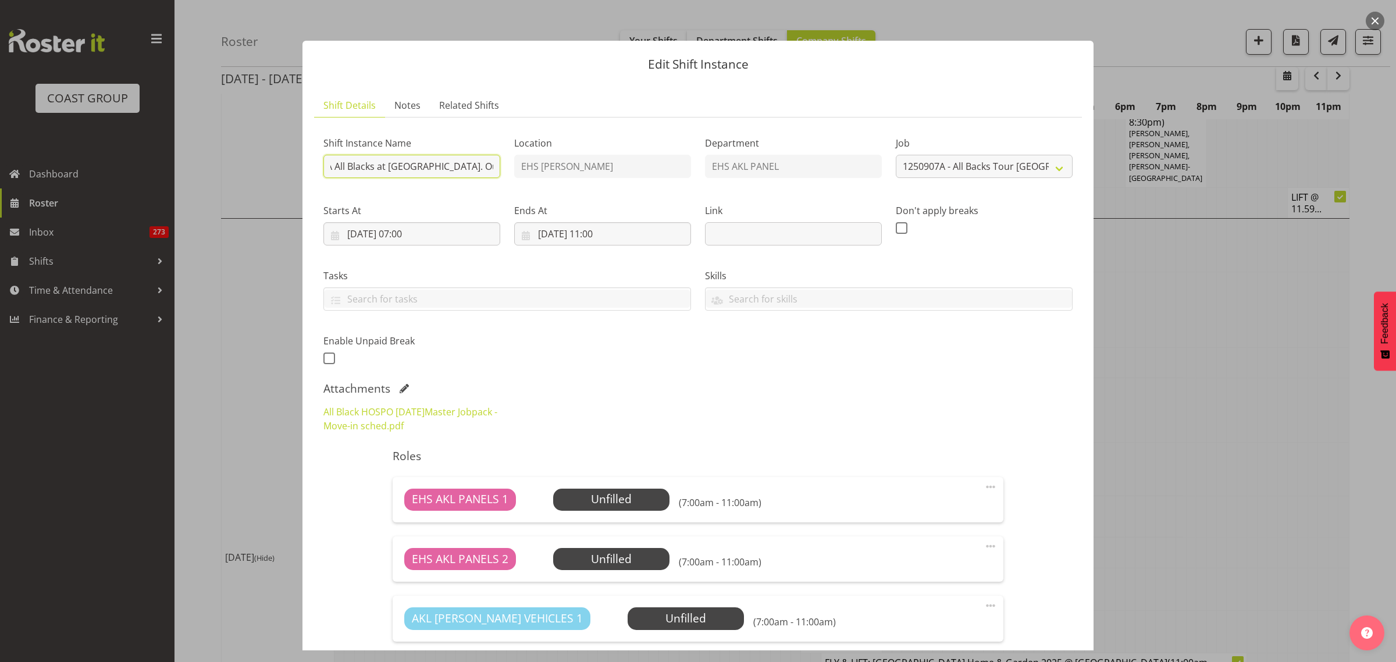
scroll to position [0, 83]
type input "Pullout 1250907A All Blacks at Eden Park. Out from 7am"
click at [453, 236] on input "07/09/2025, 07:00" at bounding box center [411, 233] width 177 height 23
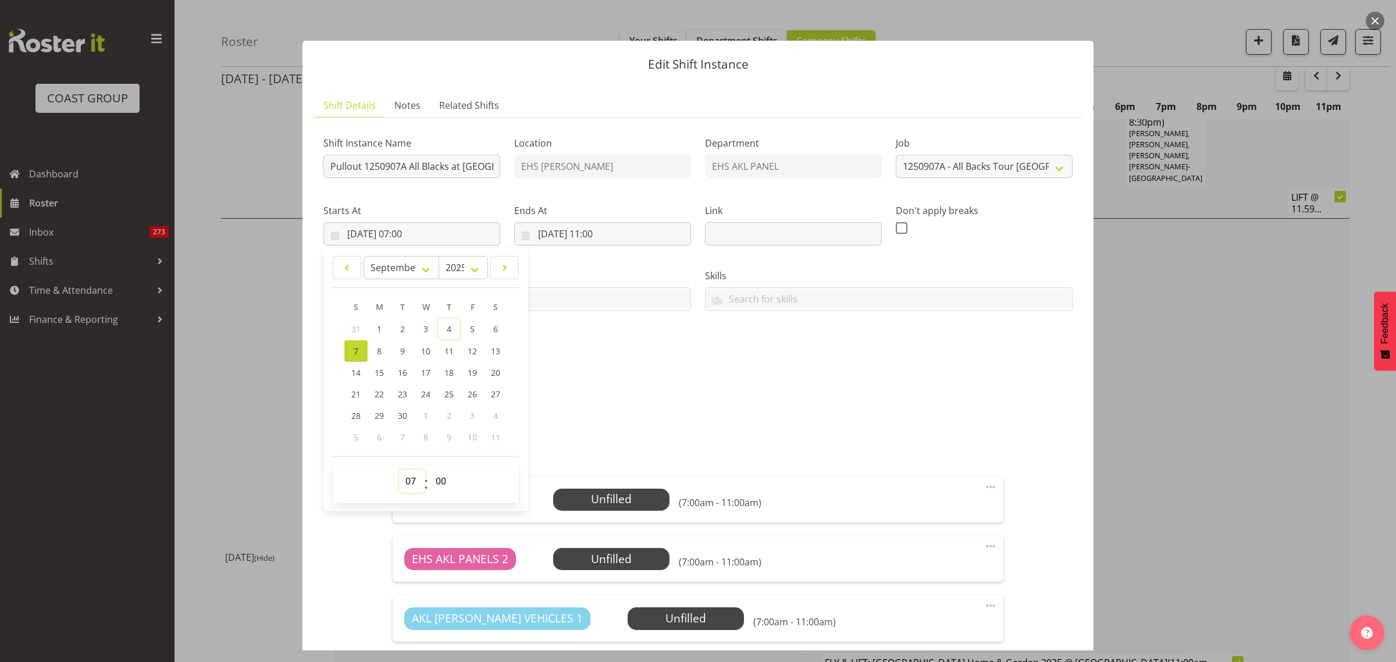
click at [409, 481] on select "00 01 02 03 04 05 06 07 08 09 10 11 12 13 14 15 16 17 18 19 20 21 22 23" at bounding box center [412, 480] width 26 height 23
select select "6"
click at [399, 469] on select "00 01 02 03 04 05 06 07 08 09 10 11 12 13 14 15 16 17 18 19 20 21 22 23" at bounding box center [412, 480] width 26 height 23
type input "07/09/2025, 06:00"
click at [441, 481] on select "00 01 02 03 04 05 06 07 08 09 10 11 12 13 14 15 16 17 18 19 20 21 22 23 24 25 2…" at bounding box center [442, 480] width 26 height 23
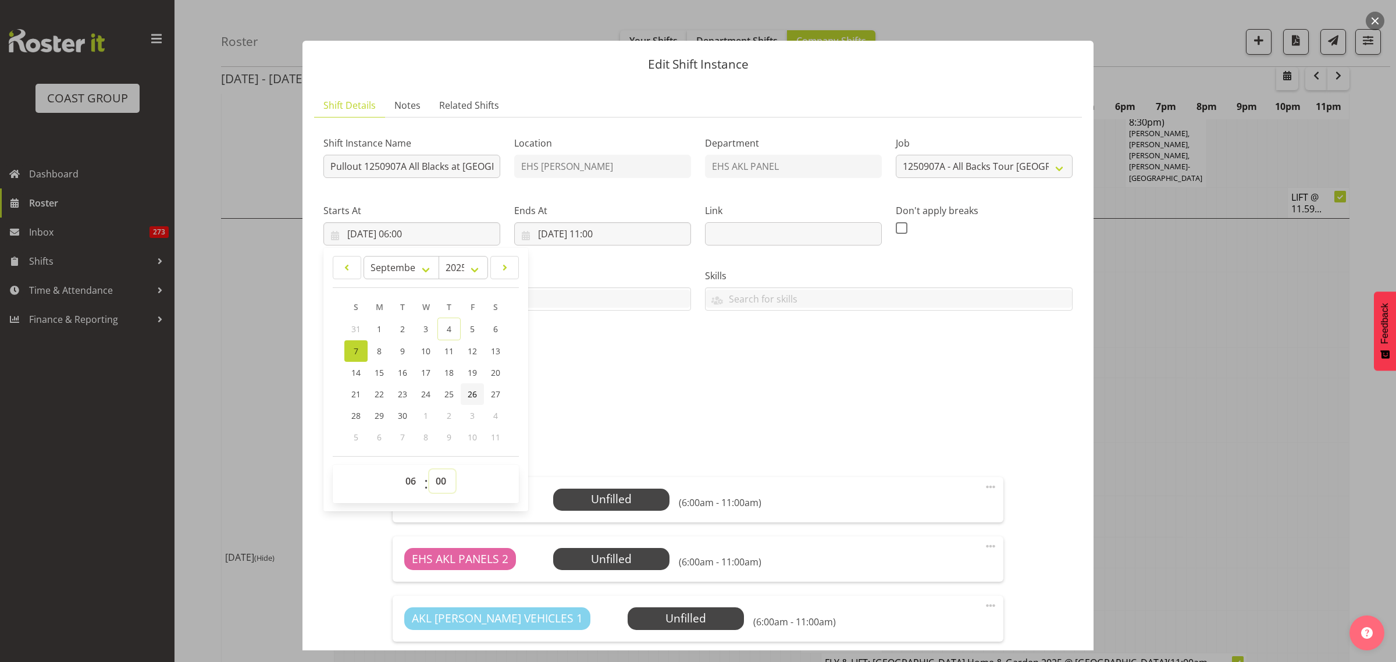
select select "30"
click at [429, 469] on select "00 01 02 03 04 05 06 07 08 09 10 11 12 13 14 15 16 17 18 19 20 21 22 23 24 25 2…" at bounding box center [442, 480] width 26 height 23
type input "07/09/2025, 06:30"
click at [655, 233] on input "07/09/2025, 11:00" at bounding box center [602, 233] width 177 height 23
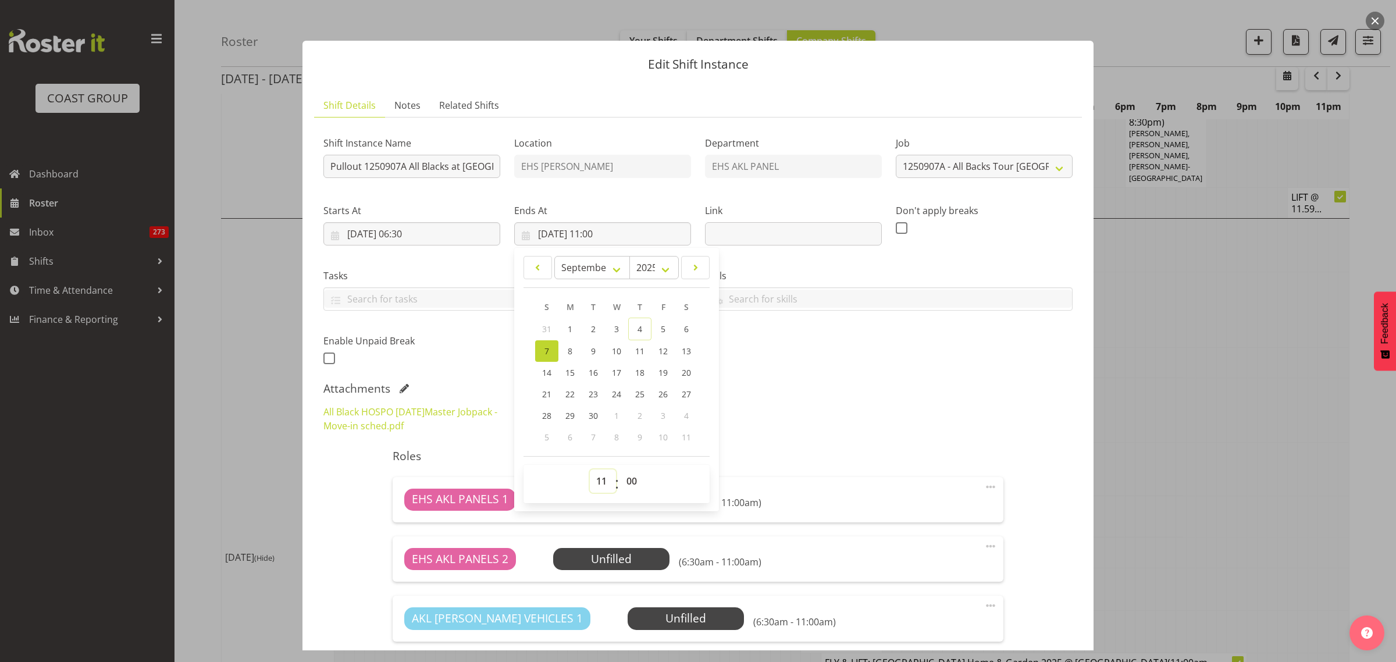
click at [600, 482] on select "00 01 02 03 04 05 06 07 08 09 10 11 12 13 14 15 16 17 18 19 20 21 22 23" at bounding box center [603, 480] width 26 height 23
select select "12"
click at [590, 469] on select "00 01 02 03 04 05 06 07 08 09 10 11 12 13 14 15 16 17 18 19 20 21 22 23" at bounding box center [603, 480] width 26 height 23
type input "07/09/2025, 12:00"
click at [871, 370] on div "Shift Instance Name Pullout 1250907A All Blacks at Eden Park. Out from 7am Loca…" at bounding box center [697, 247] width 763 height 255
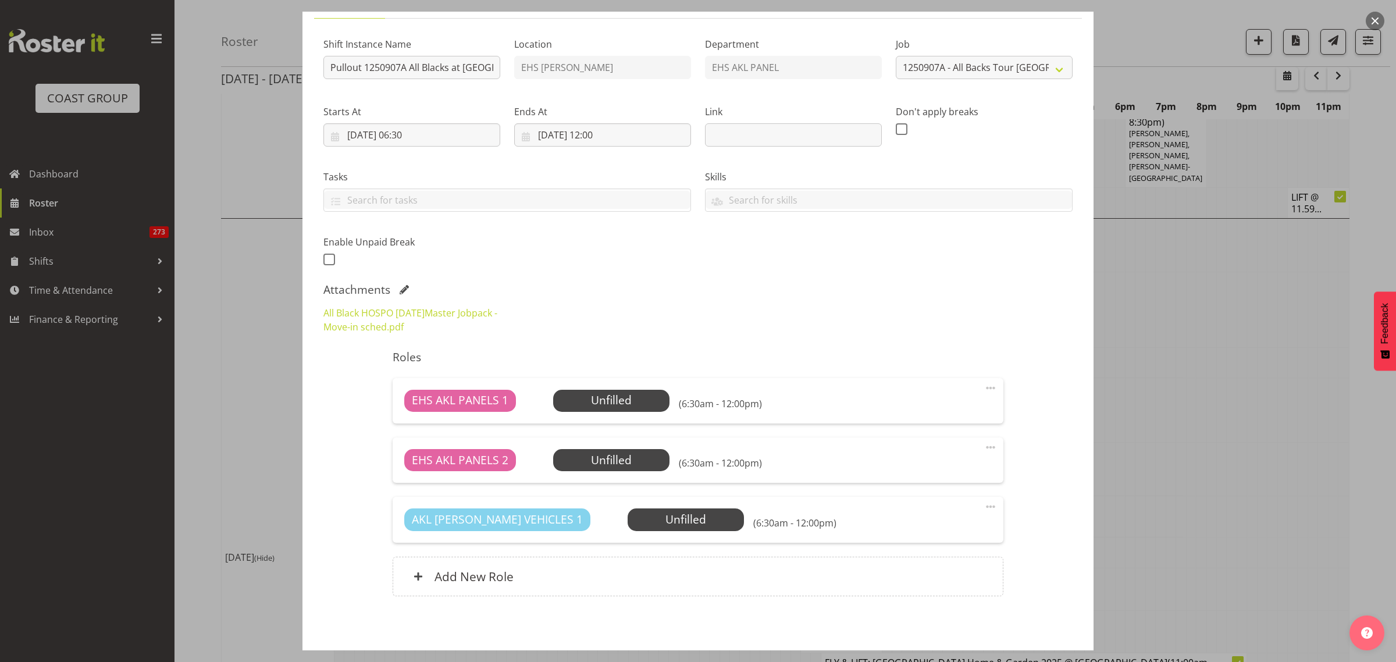
scroll to position [148, 0]
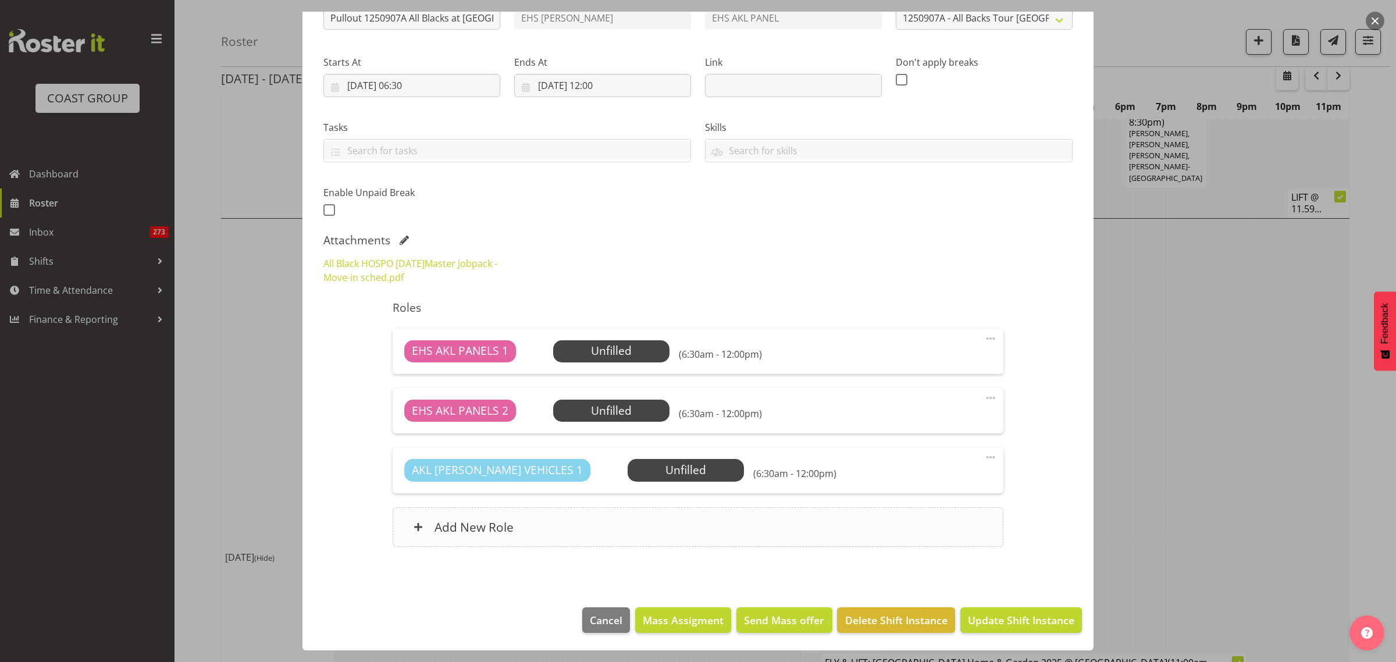
click at [738, 531] on div "Add New Role" at bounding box center [698, 527] width 610 height 40
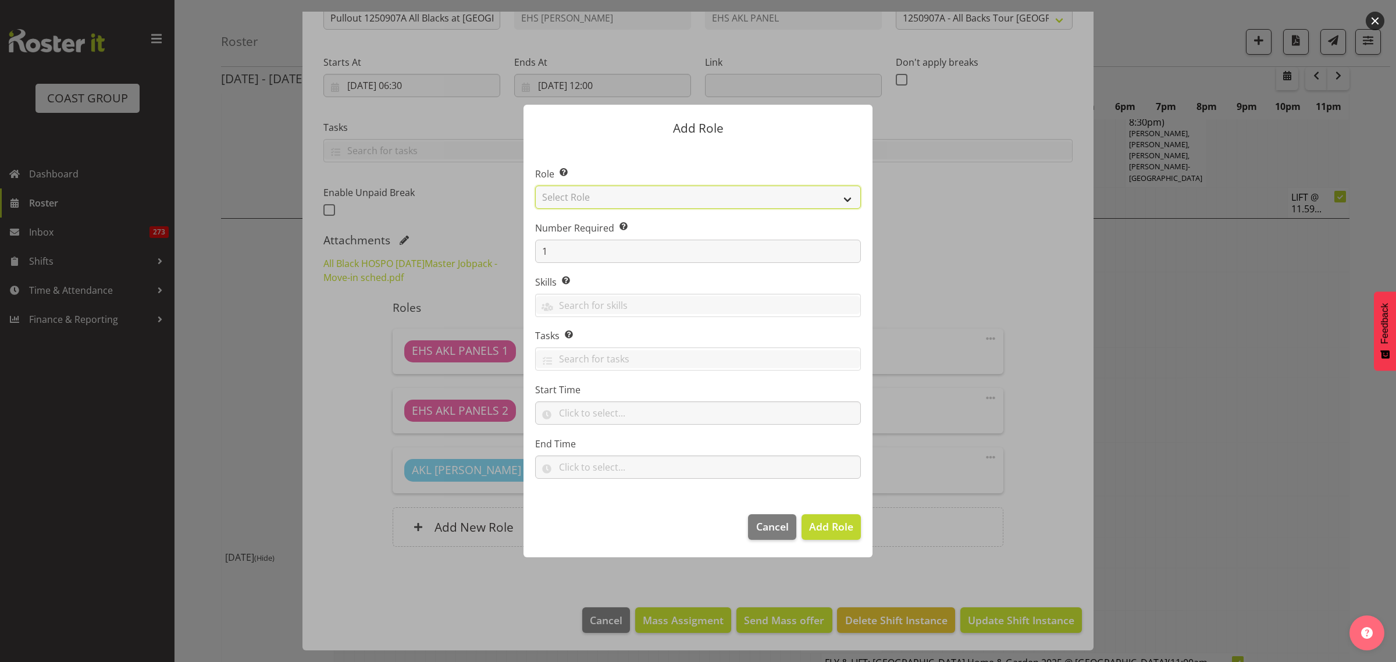
click at [845, 200] on select "Select Role ACCOUNT MANAGER ACCOUNT MANAGER DW ACCOUNTS [PERSON_NAME] VEHICLES …" at bounding box center [698, 197] width 326 height 23
select select "188"
click at [535, 186] on select "Select Role ACCOUNT MANAGER ACCOUNT MANAGER DW ACCOUNTS [PERSON_NAME] VEHICLES …" at bounding box center [698, 197] width 326 height 23
click at [686, 251] on input "1" at bounding box center [698, 251] width 326 height 23
click at [819, 528] on span "Add Role" at bounding box center [831, 526] width 44 height 14
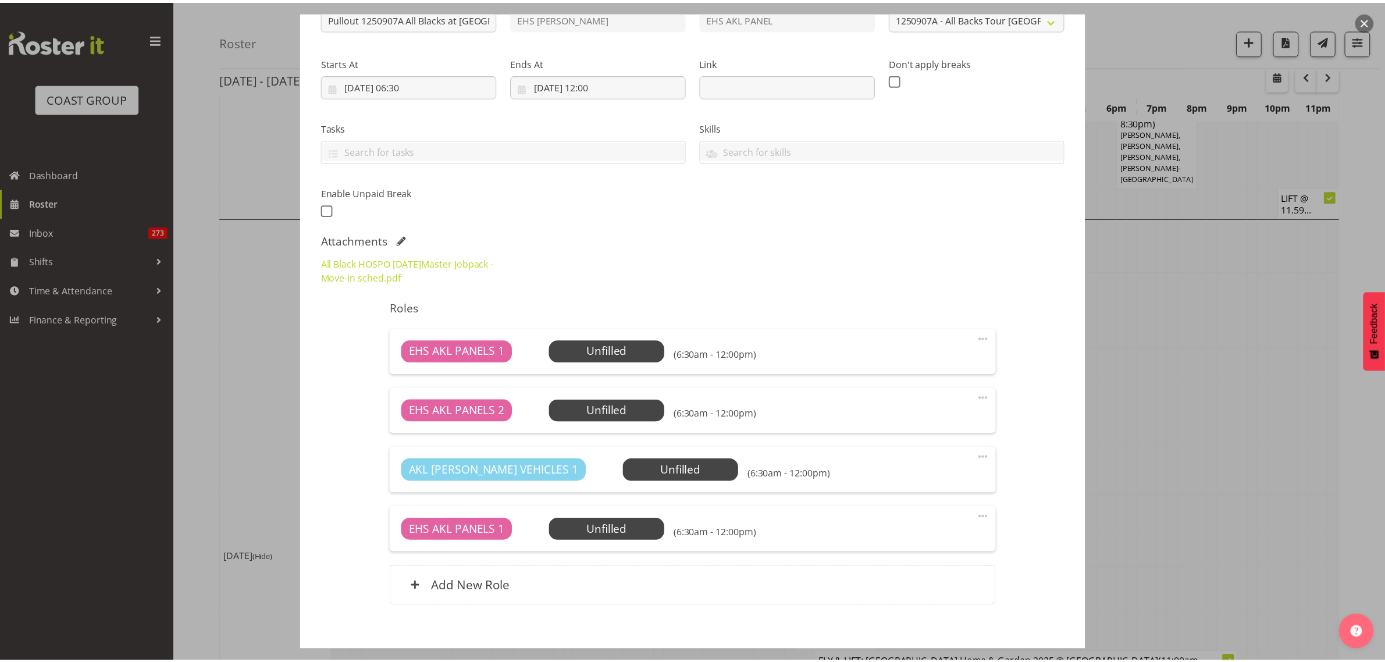
scroll to position [3345, 0]
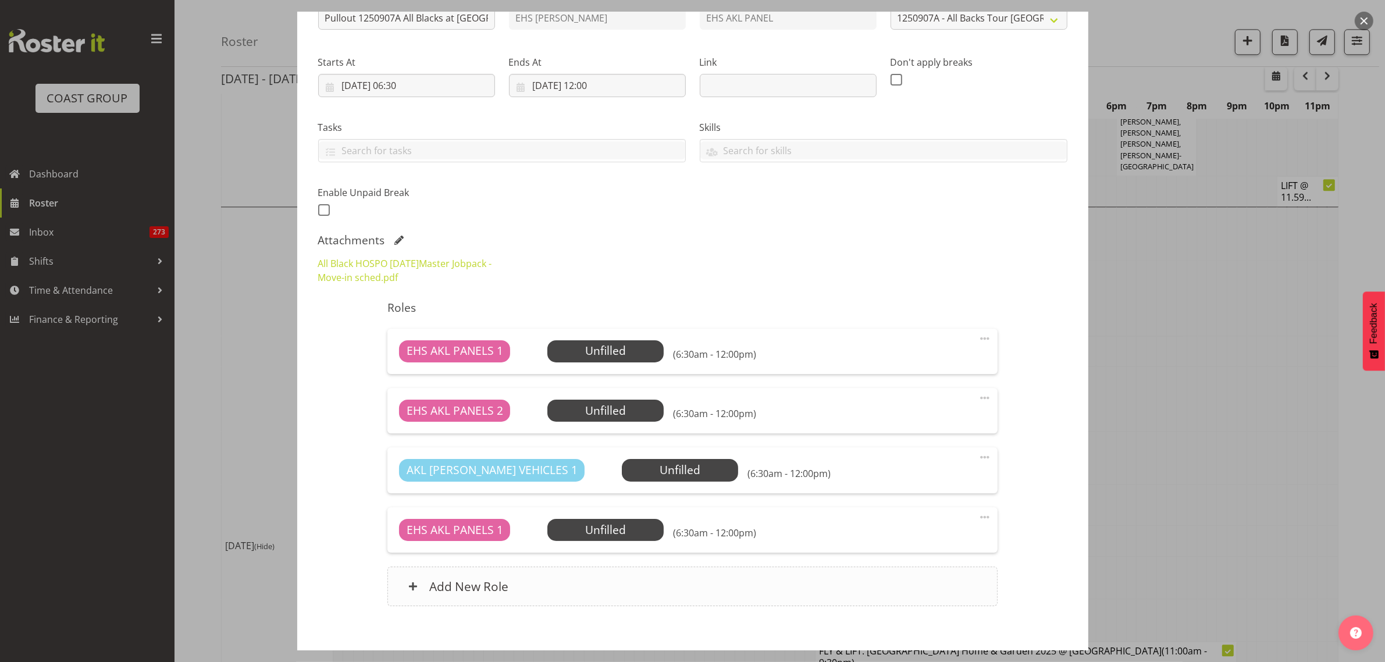
click at [739, 582] on div "Add New Role" at bounding box center [692, 587] width 610 height 40
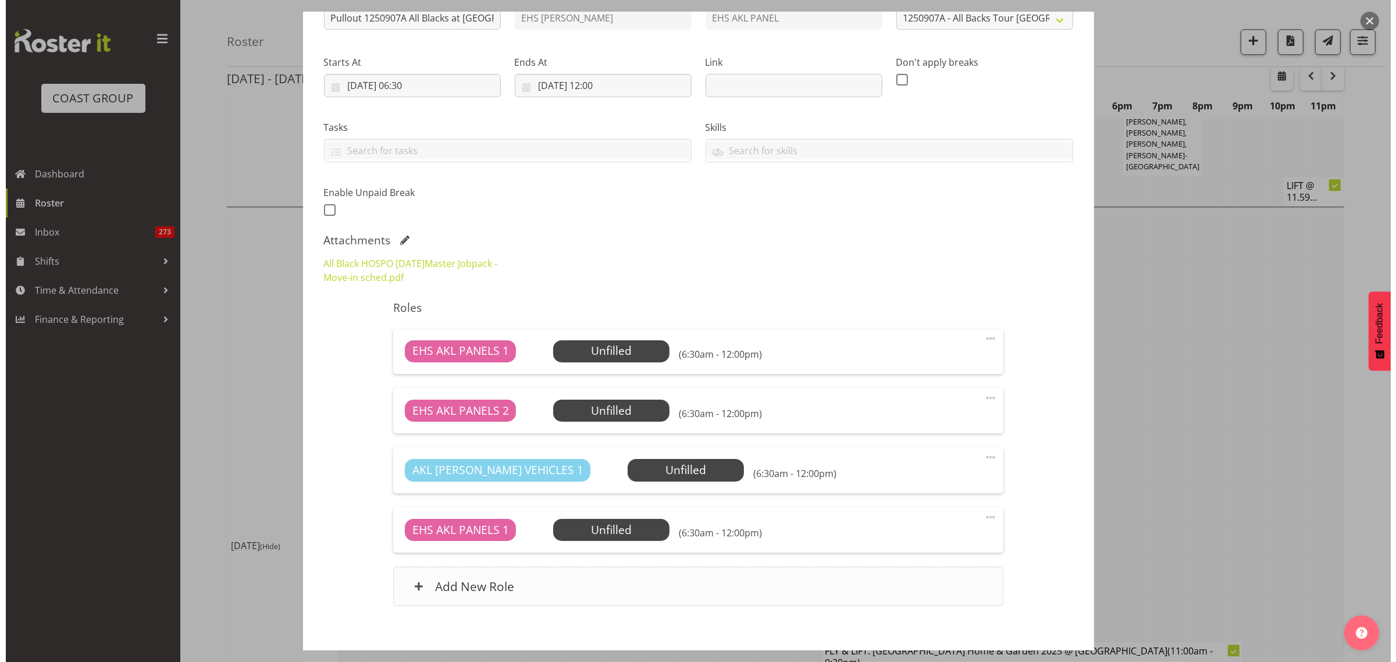
scroll to position [3311, 0]
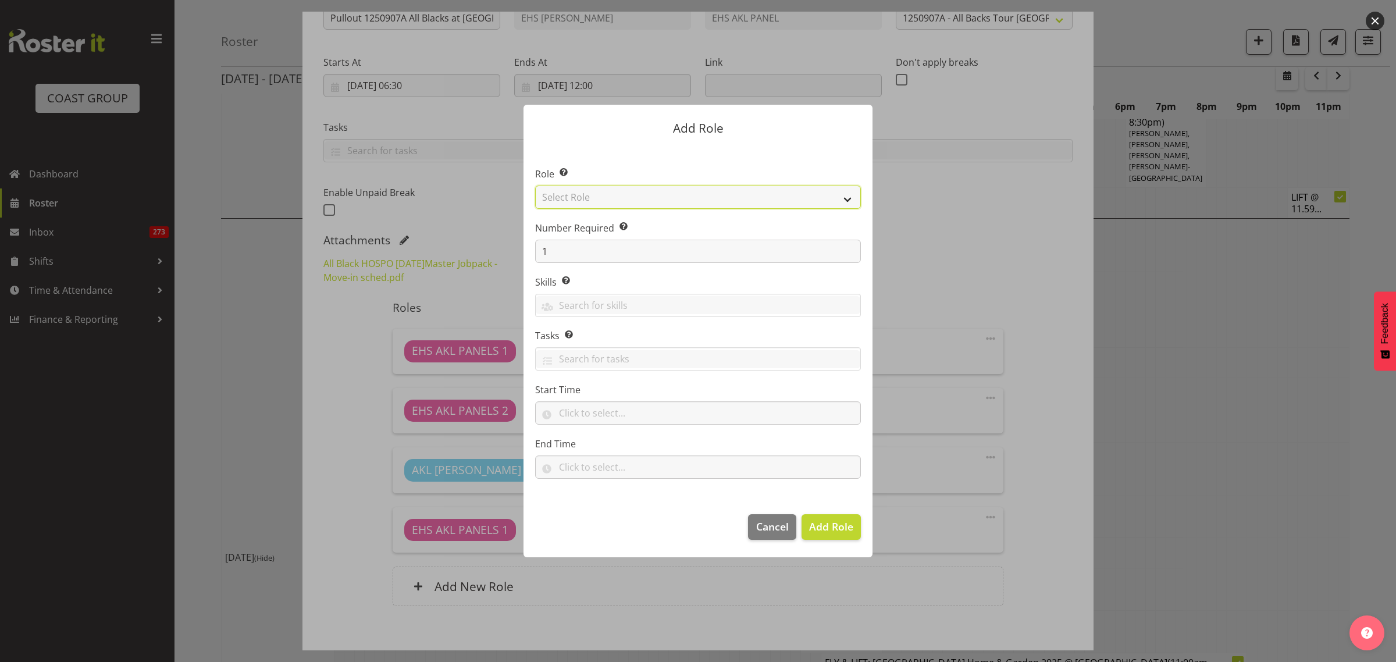
click at [848, 198] on select "Select Role ACCOUNT MANAGER ACCOUNT MANAGER DW ACCOUNTS [PERSON_NAME] VEHICLES …" at bounding box center [698, 197] width 326 height 23
select select "81"
click at [535, 186] on select "Select Role ACCOUNT MANAGER ACCOUNT MANAGER DW ACCOUNTS [PERSON_NAME] VEHICLES …" at bounding box center [698, 197] width 326 height 23
click at [827, 529] on span "Add Role" at bounding box center [831, 526] width 44 height 14
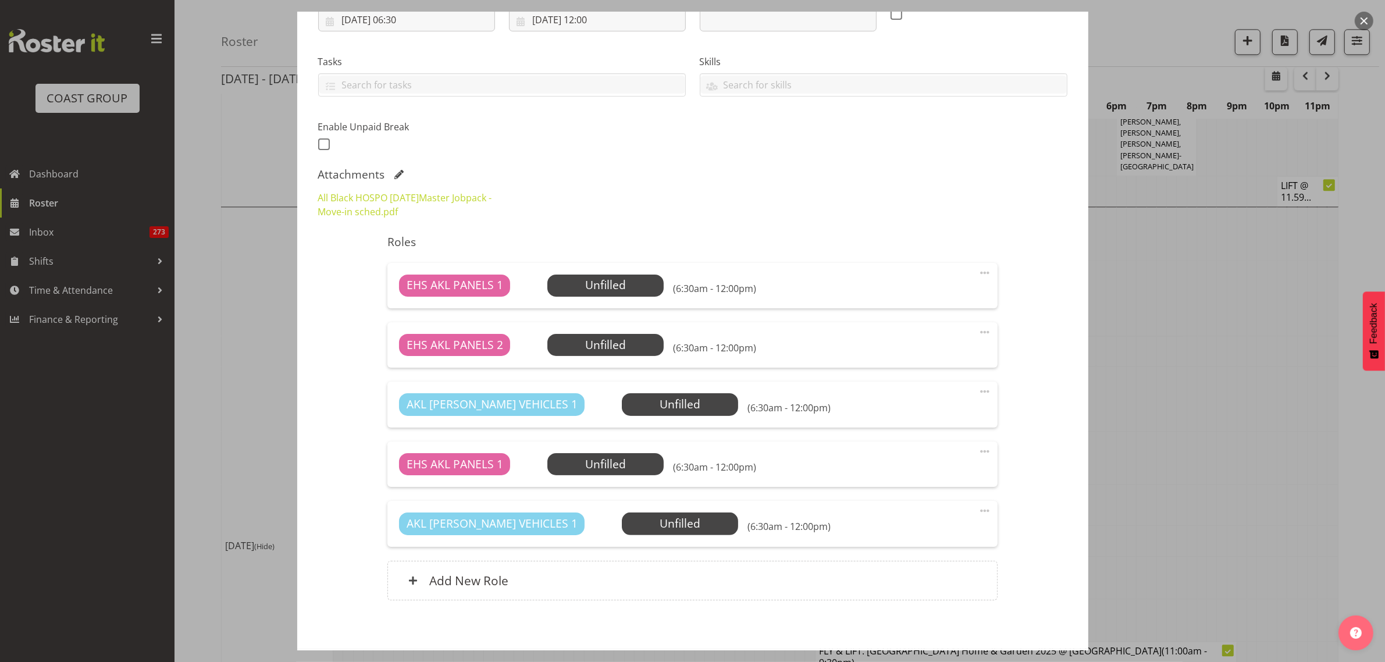
scroll to position [268, 0]
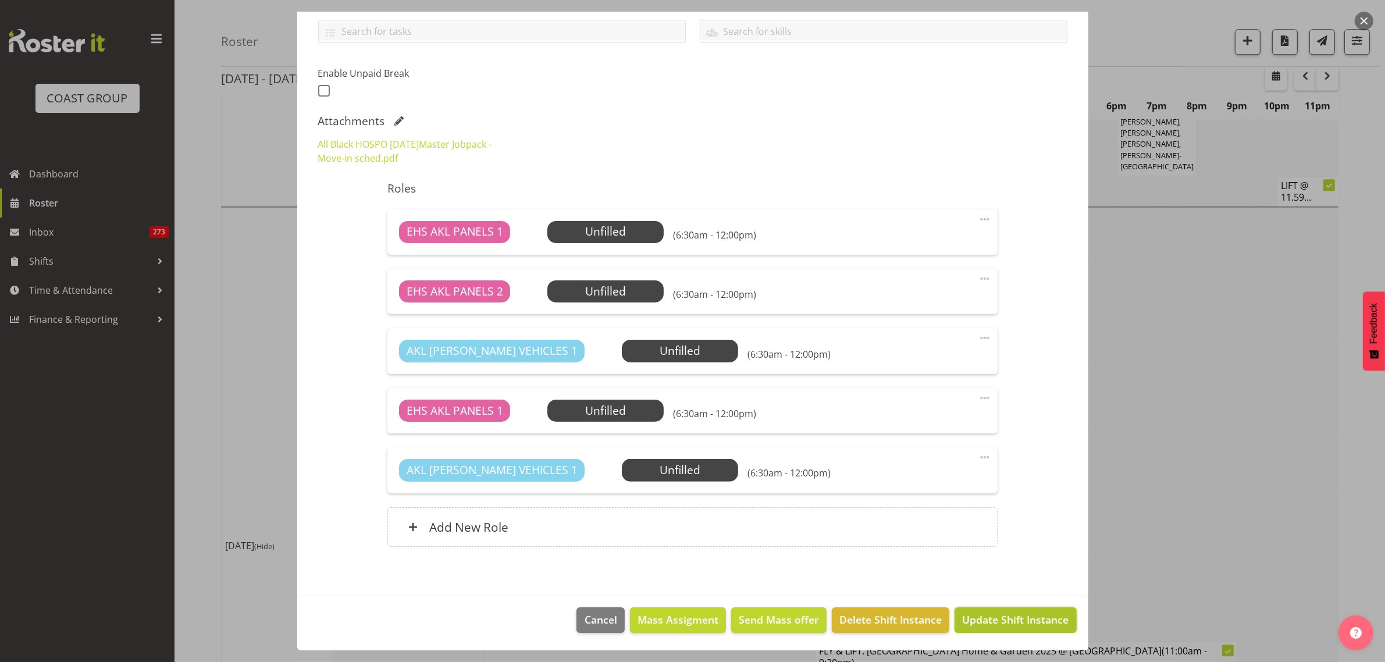
click at [989, 618] on span "Update Shift Instance" at bounding box center [1015, 619] width 106 height 15
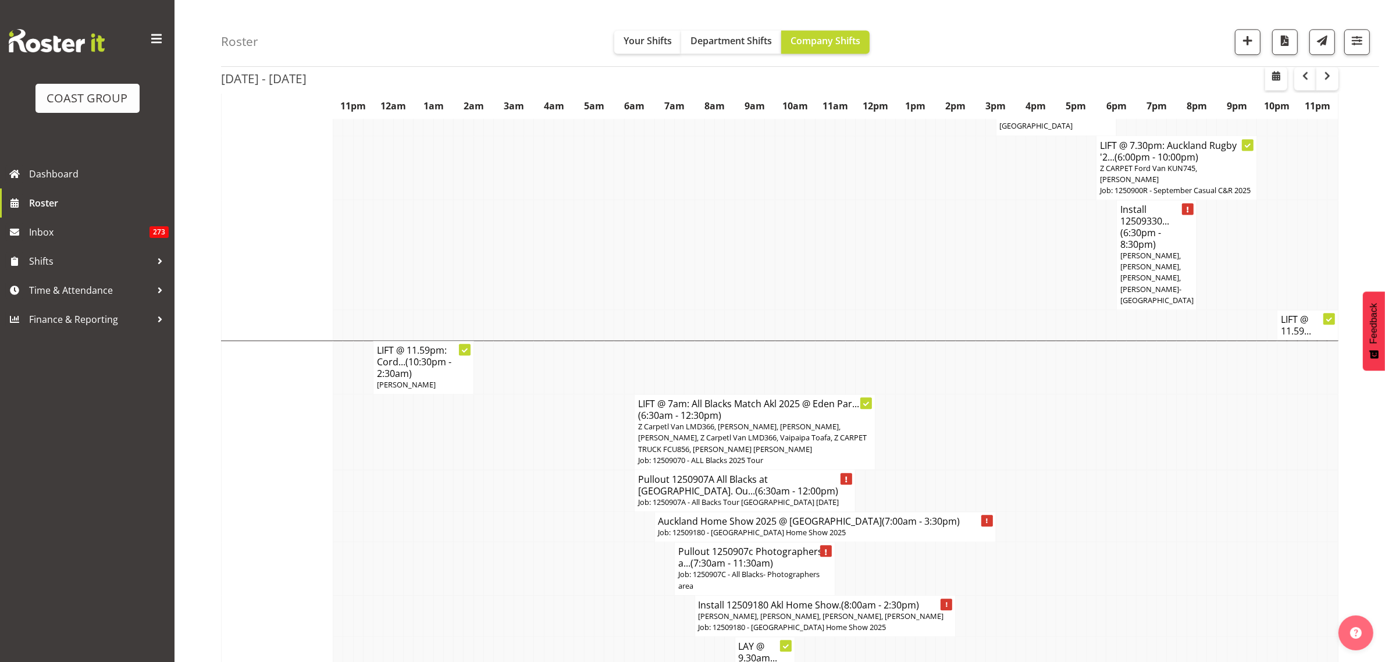
scroll to position [3345, 0]
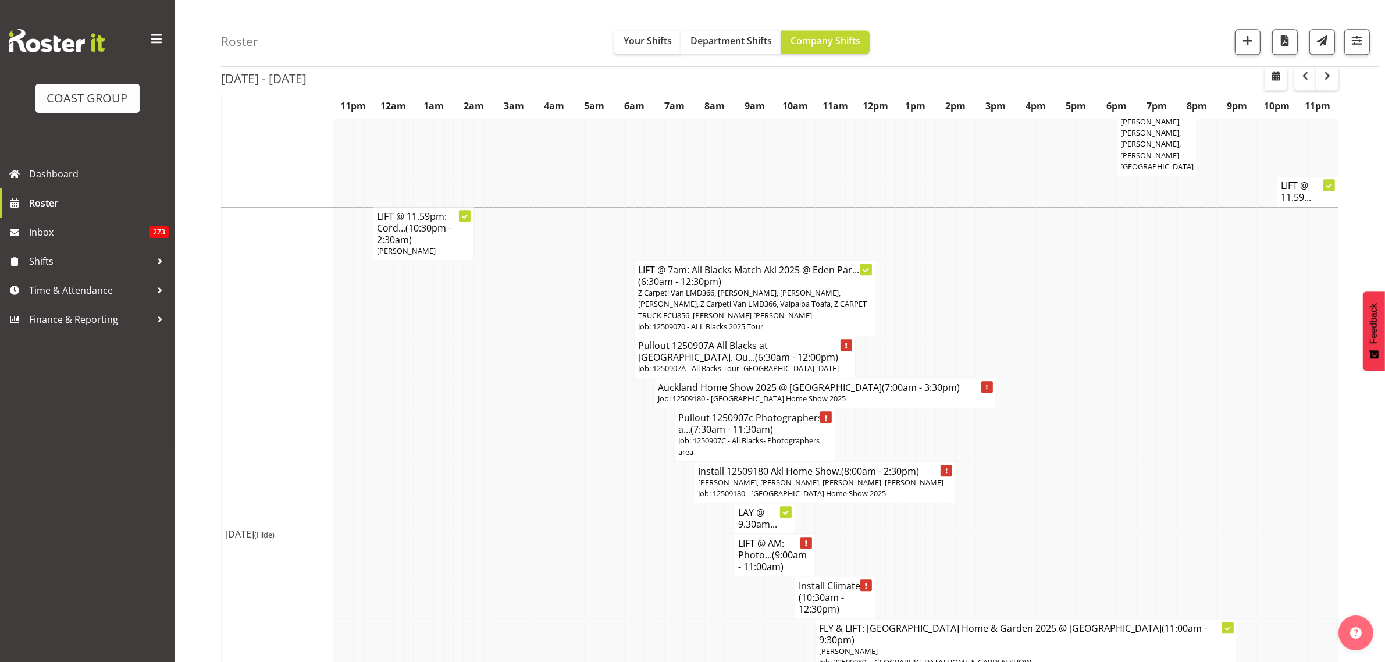
click at [750, 423] on span "(7:30am - 11:30am)" at bounding box center [732, 429] width 83 height 13
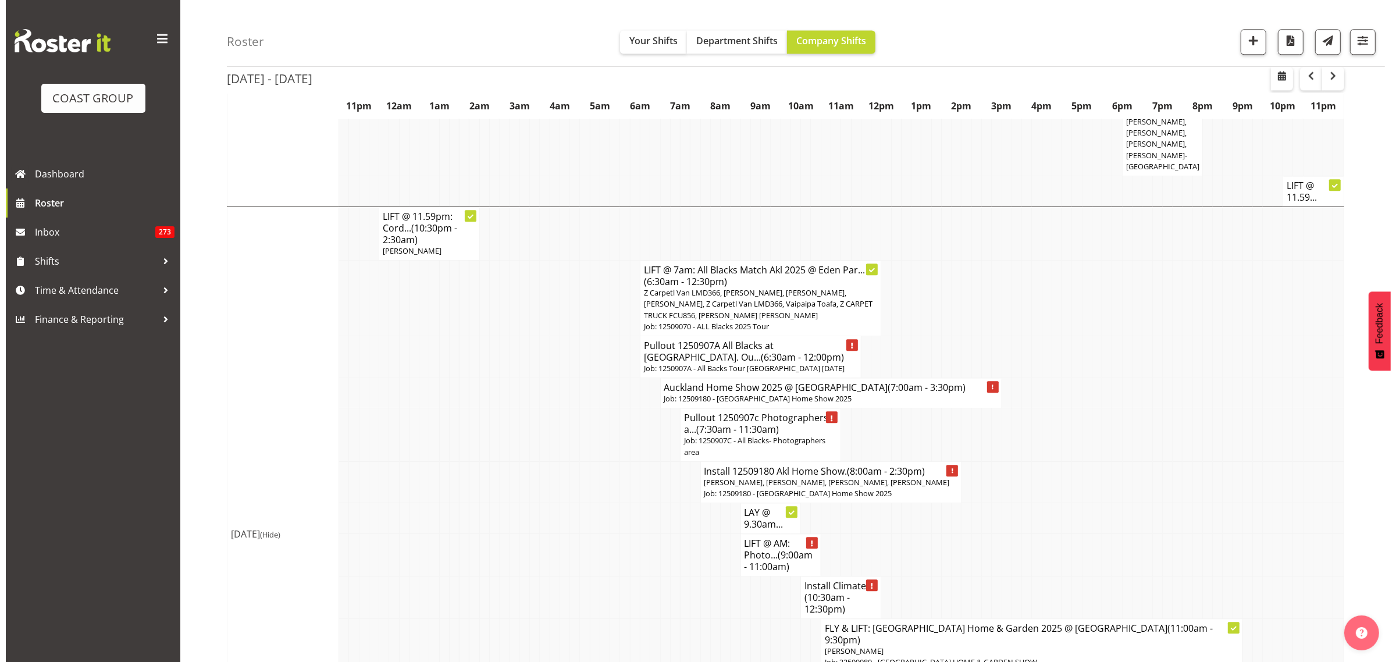
scroll to position [3311, 0]
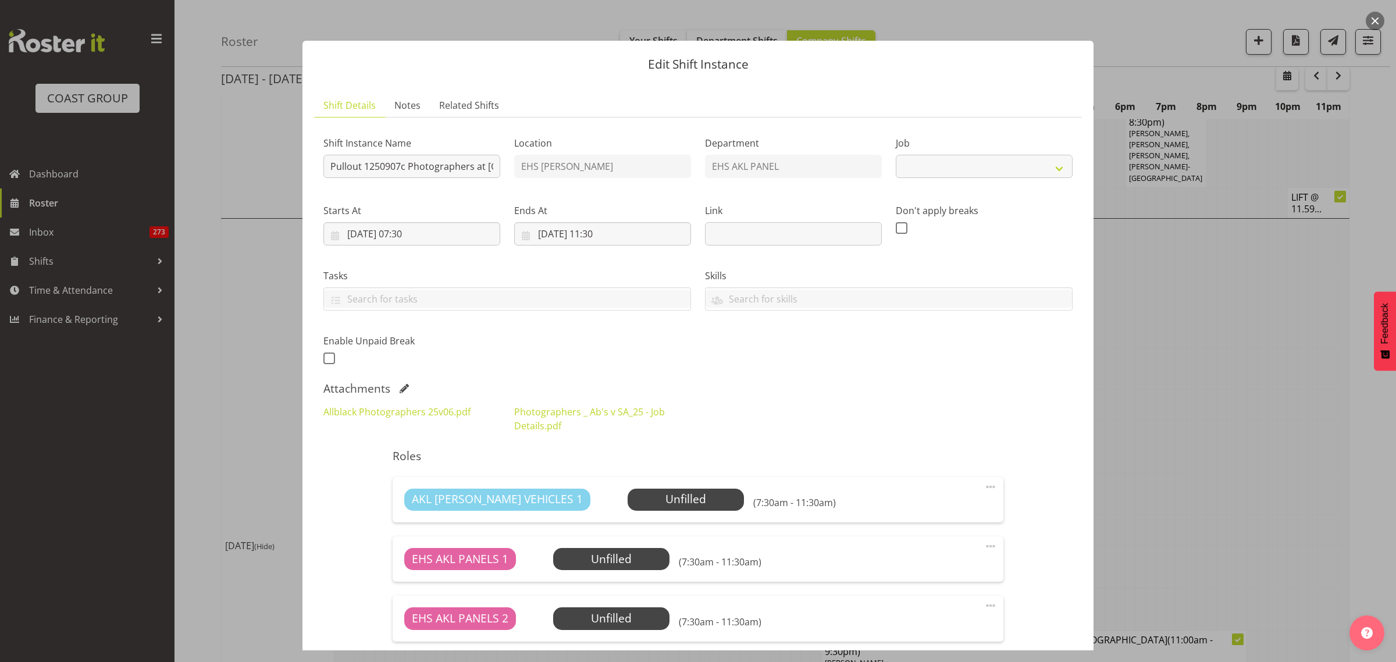
select select "10553"
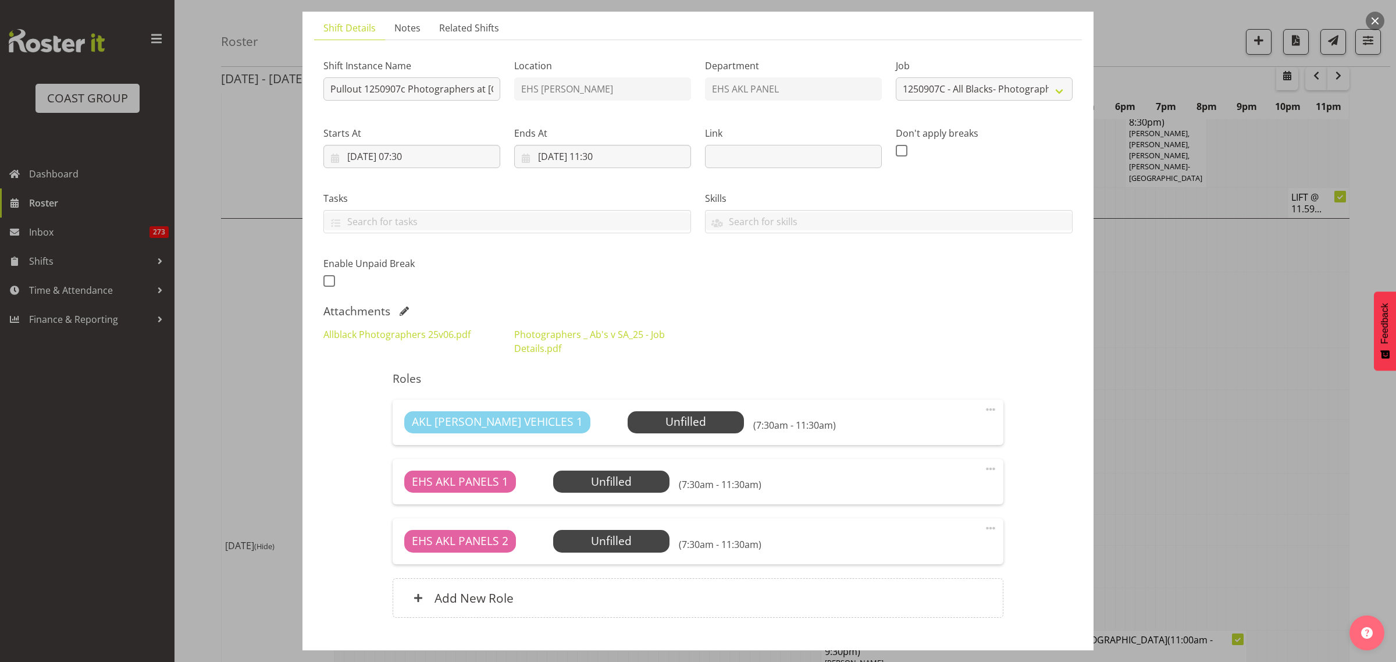
scroll to position [148, 0]
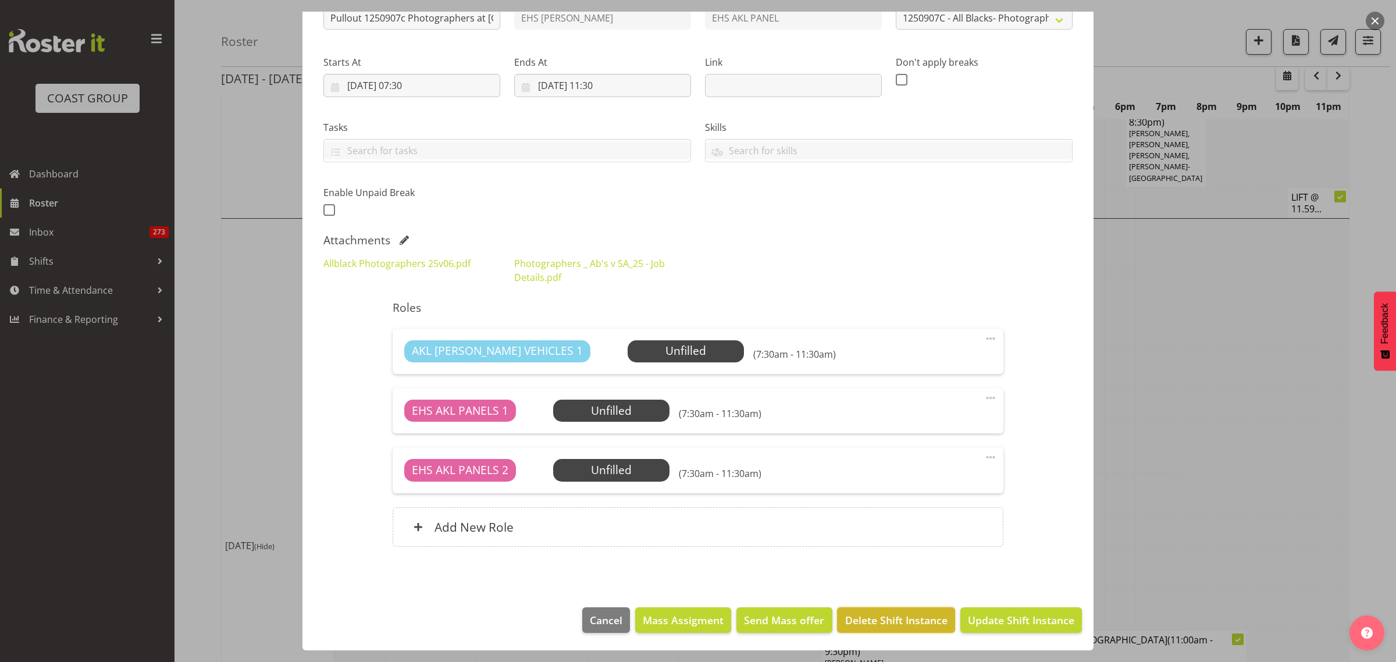
click at [877, 618] on span "Delete Shift Instance" at bounding box center [896, 620] width 102 height 15
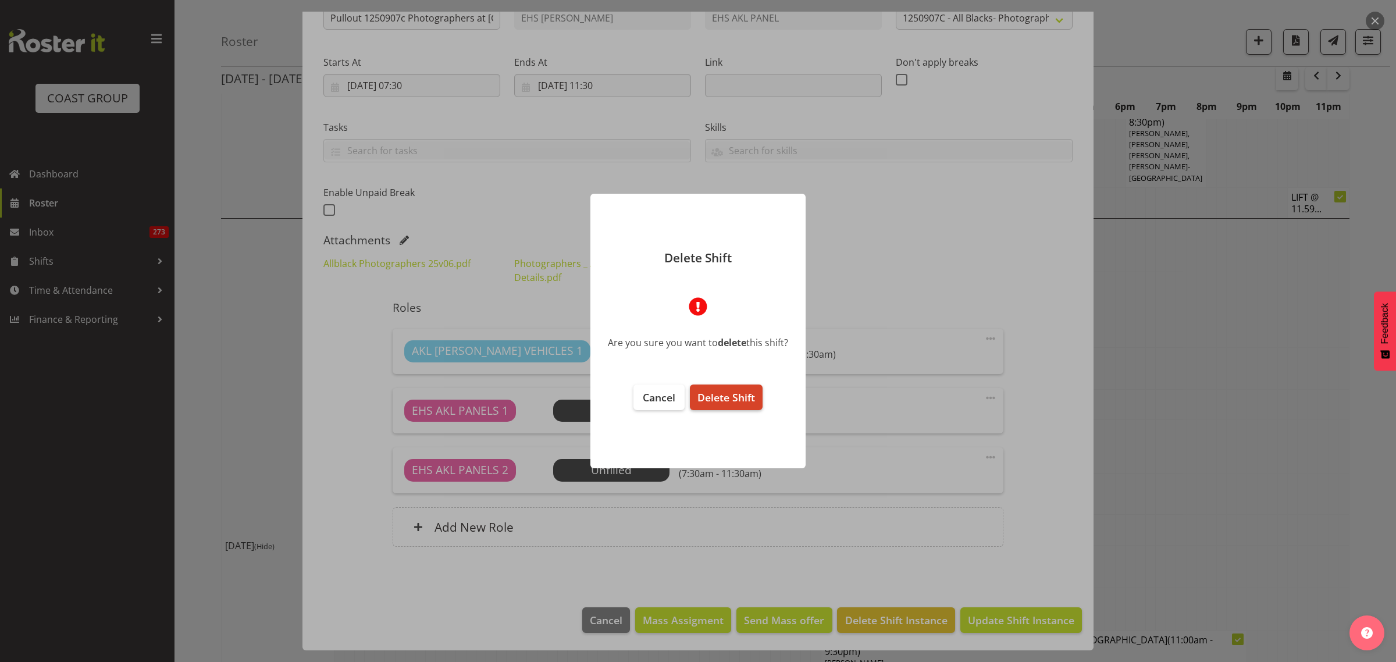
click at [724, 393] on span "Delete Shift" at bounding box center [727, 397] width 58 height 14
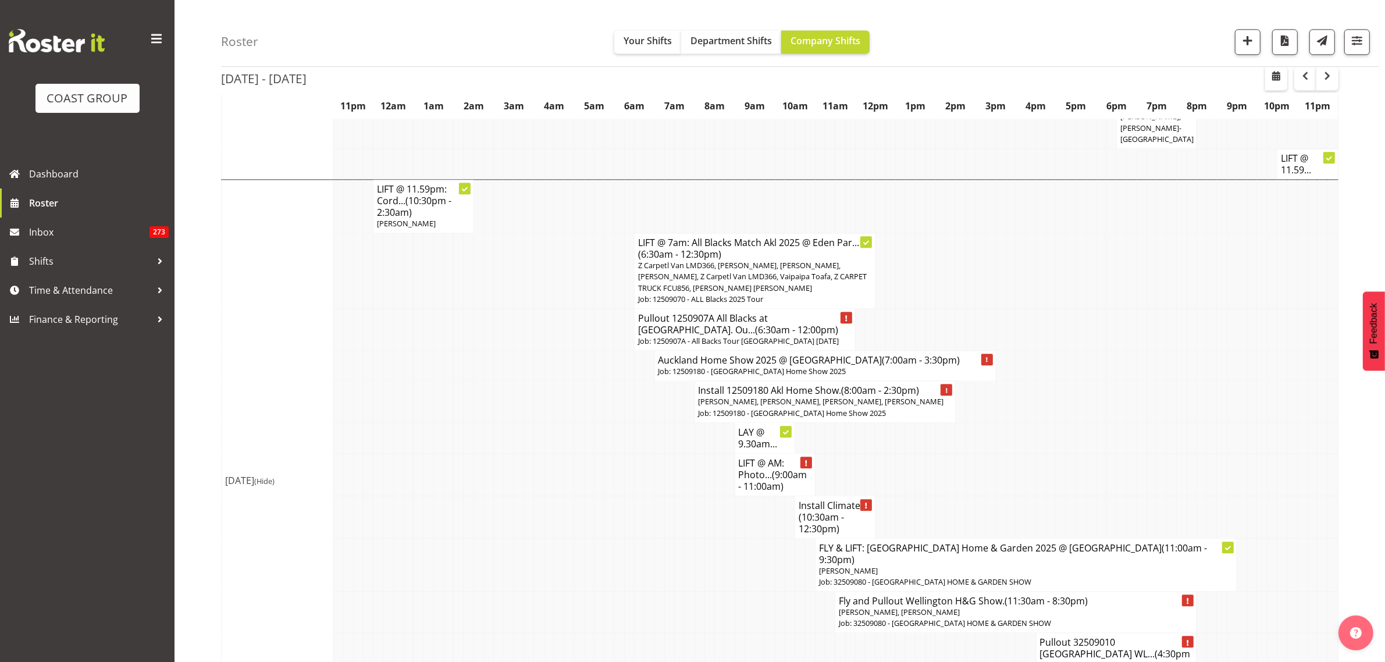
scroll to position [3385, 0]
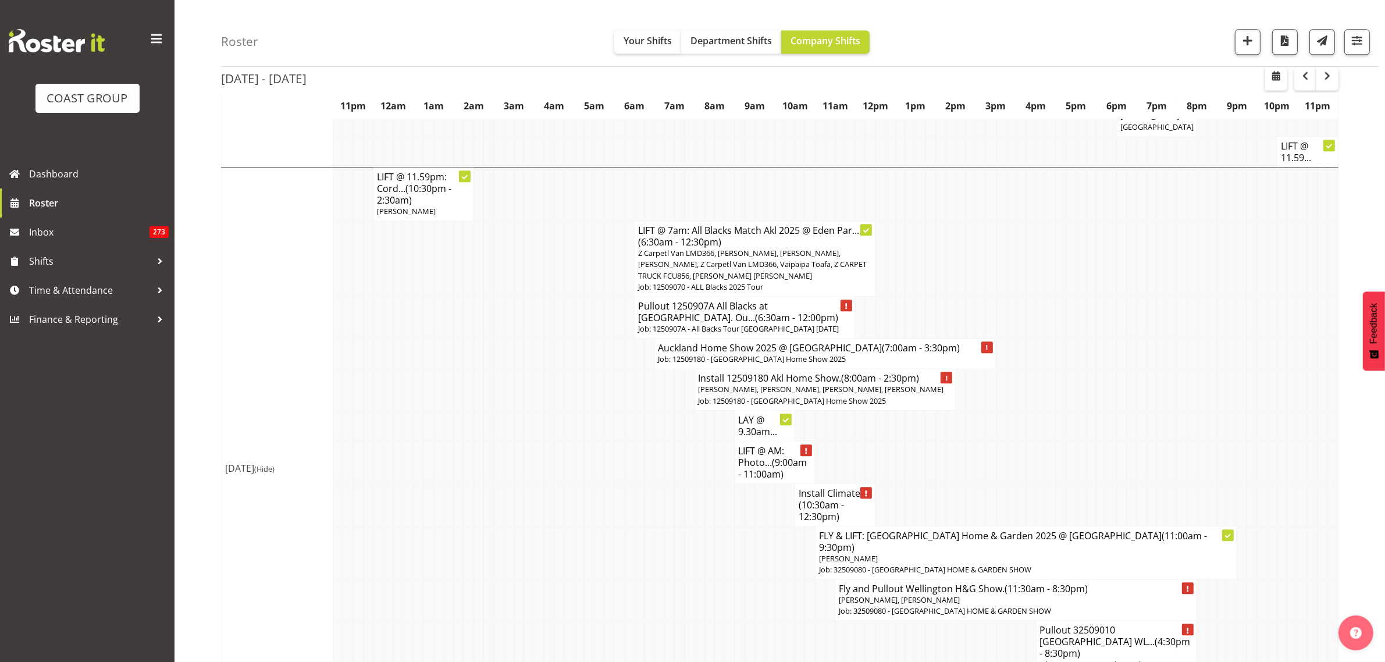
click at [1115, 659] on p "Job: 32509010 - New Plymouth Womens Lifestyle Expo 25" at bounding box center [1116, 670] width 153 height 22
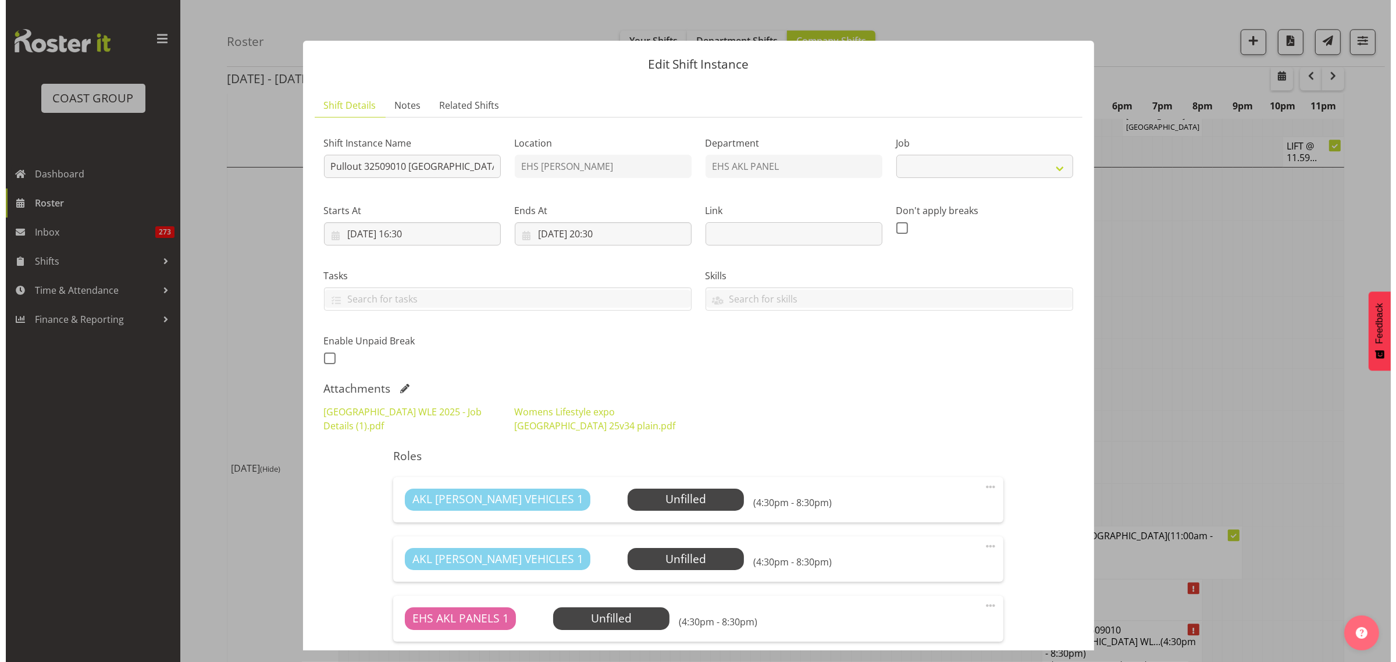
scroll to position [3340, 0]
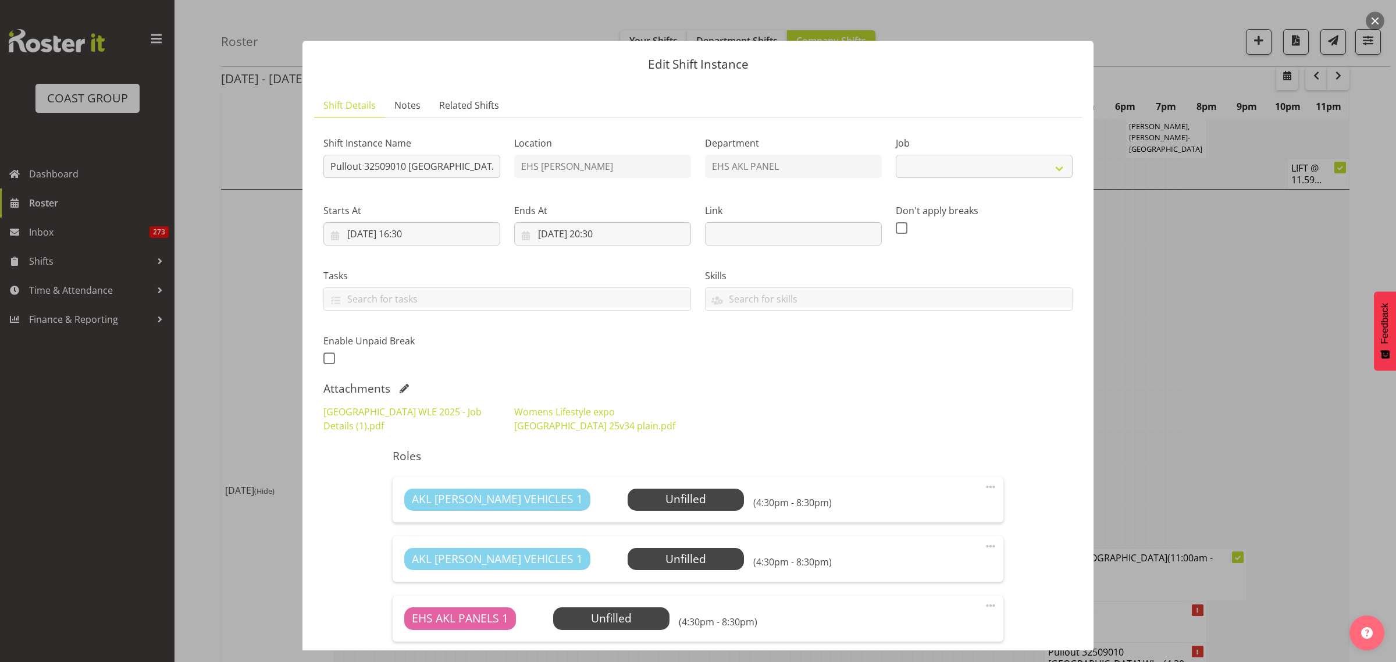
select select "8934"
click at [451, 234] on input "07/09/2025, 16:30" at bounding box center [411, 233] width 177 height 23
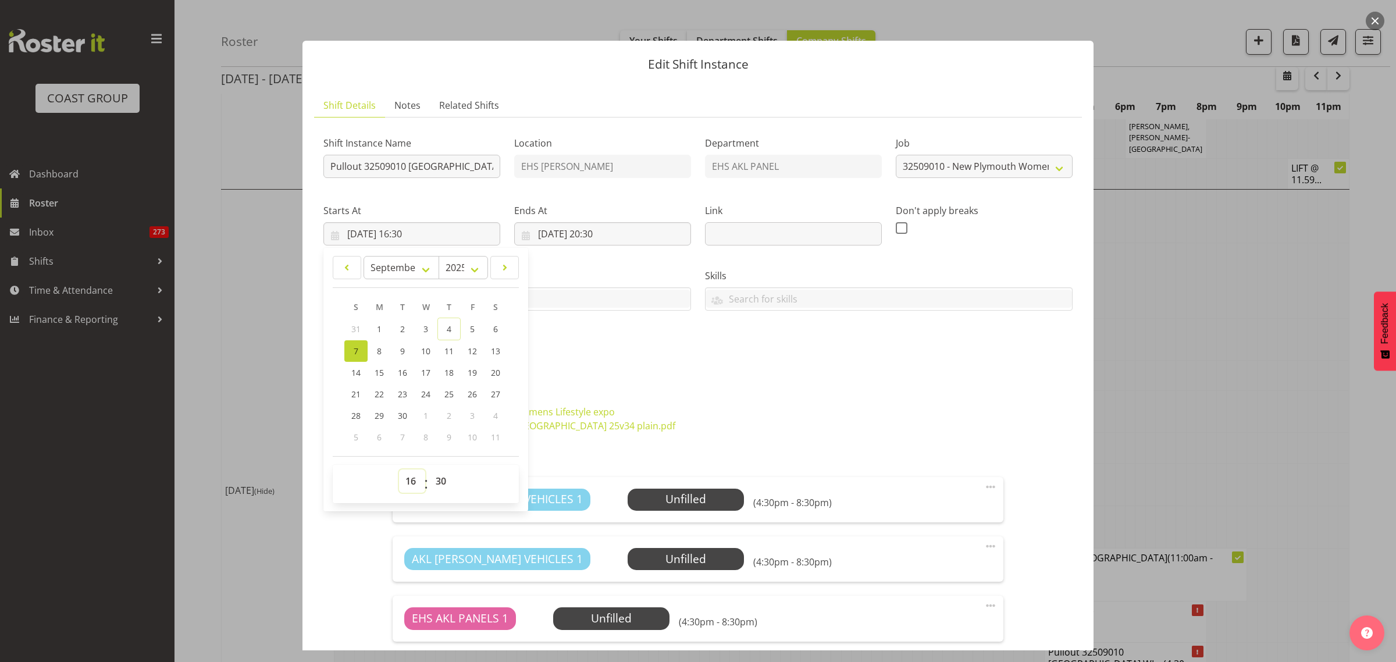
click at [413, 478] on select "00 01 02 03 04 05 06 07 08 09 10 11 12 13 14 15 16 17 18 19 20 21 22 23" at bounding box center [412, 480] width 26 height 23
select select "10"
click at [399, 469] on select "00 01 02 03 04 05 06 07 08 09 10 11 12 13 14 15 16 17 18 19 20 21 22 23" at bounding box center [412, 480] width 26 height 23
type input "07/09/2025, 10:30"
click at [442, 483] on select "00 01 02 03 04 05 06 07 08 09 10 11 12 13 14 15 16 17 18 19 20 21 22 23 24 25 2…" at bounding box center [442, 480] width 26 height 23
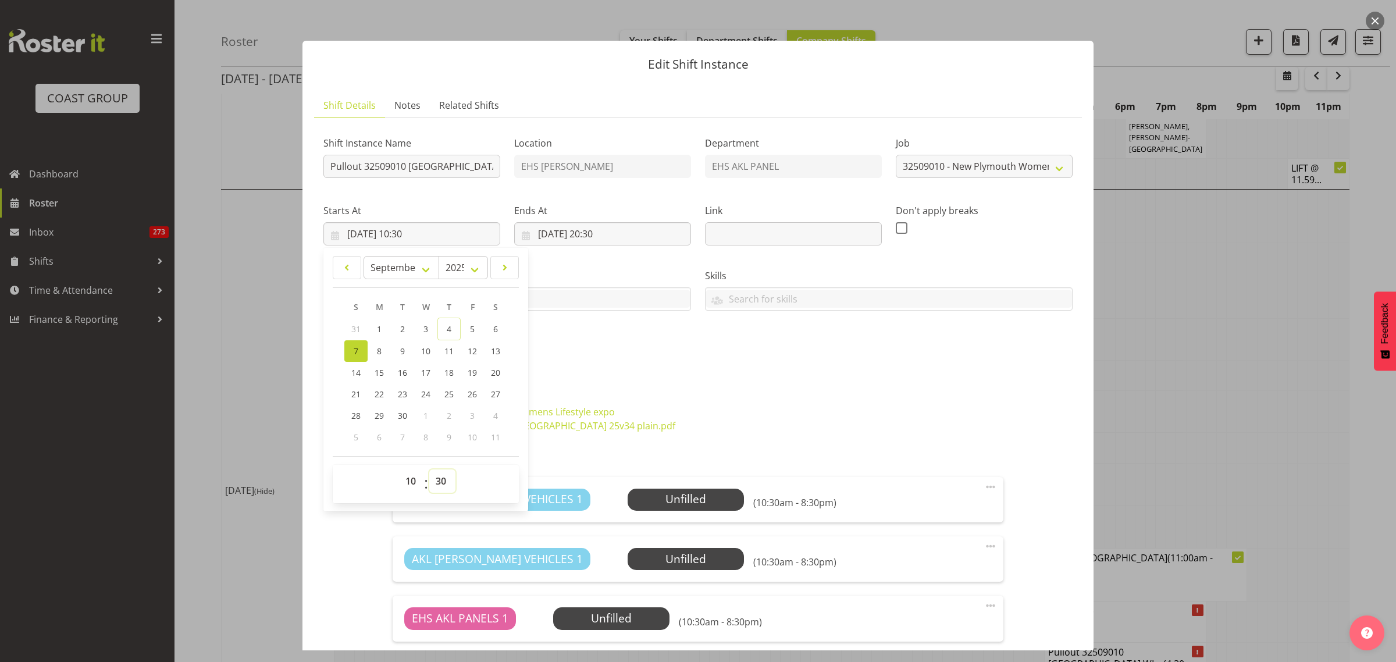
select select "0"
click at [429, 469] on select "00 01 02 03 04 05 06 07 08 09 10 11 12 13 14 15 16 17 18 19 20 21 22 23 24 25 2…" at bounding box center [442, 480] width 26 height 23
type input "07/09/2025, 10:00"
click at [876, 380] on div "Shift Instance Name Pullout 32509010 New Plymouth WLE at TSB. Out at 4:30pm.. L…" at bounding box center [697, 507] width 749 height 761
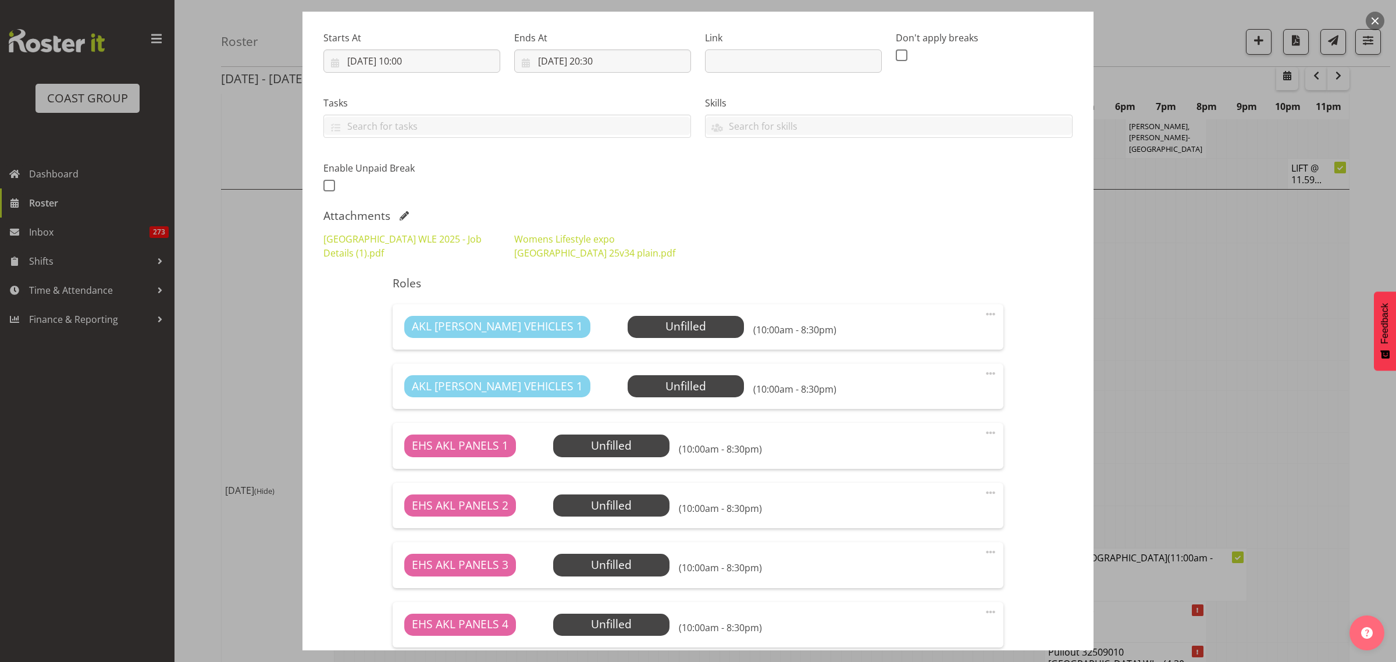
scroll to position [327, 0]
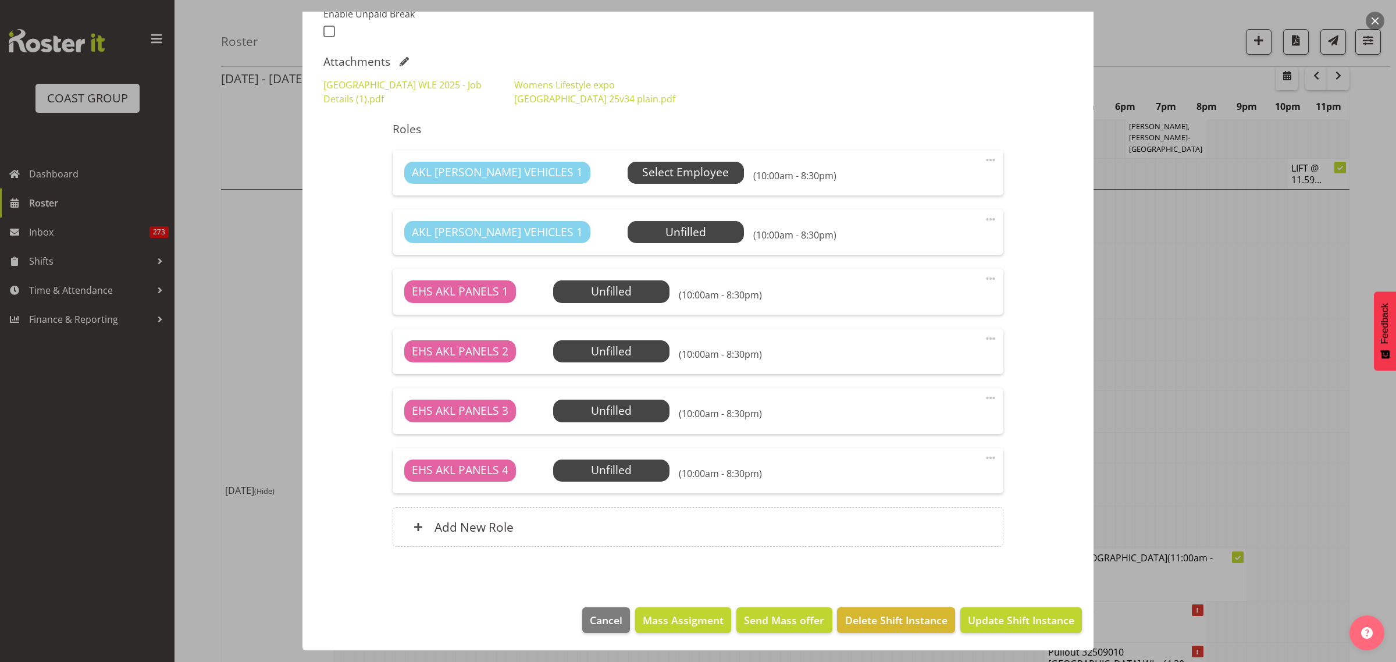
click at [655, 172] on span "Select Employee" at bounding box center [685, 172] width 87 height 17
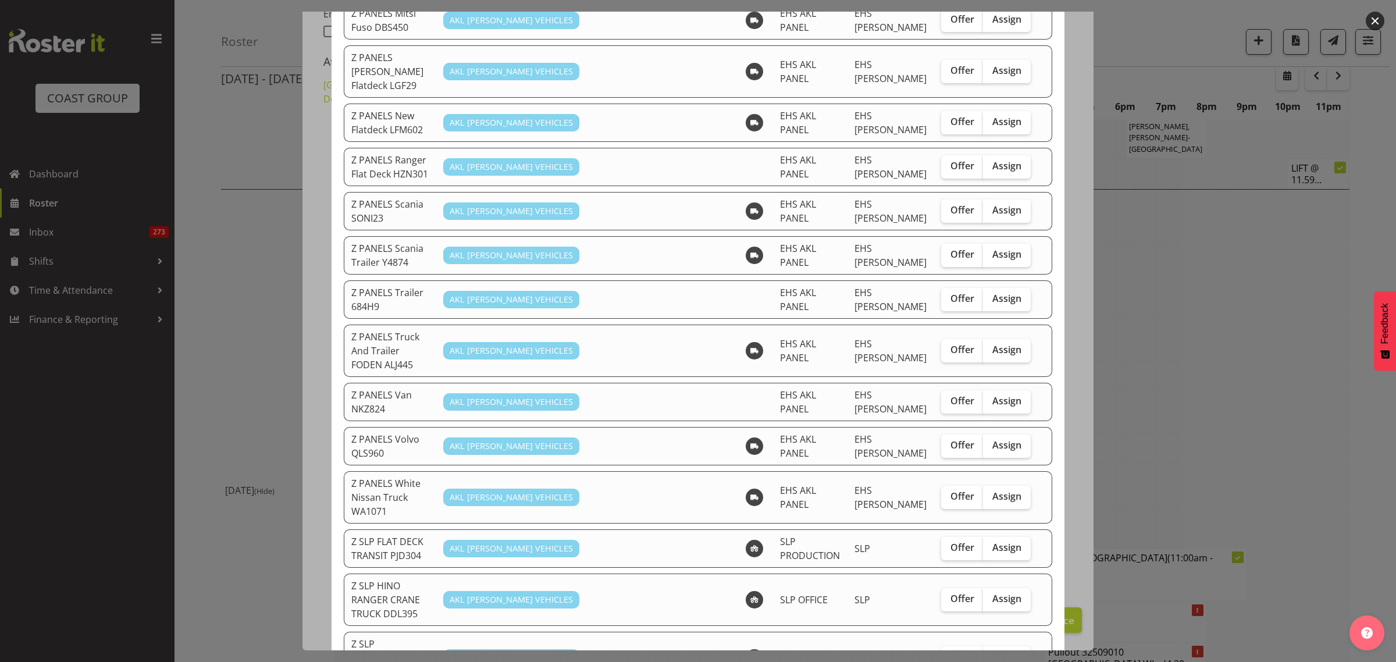
scroll to position [945, 0]
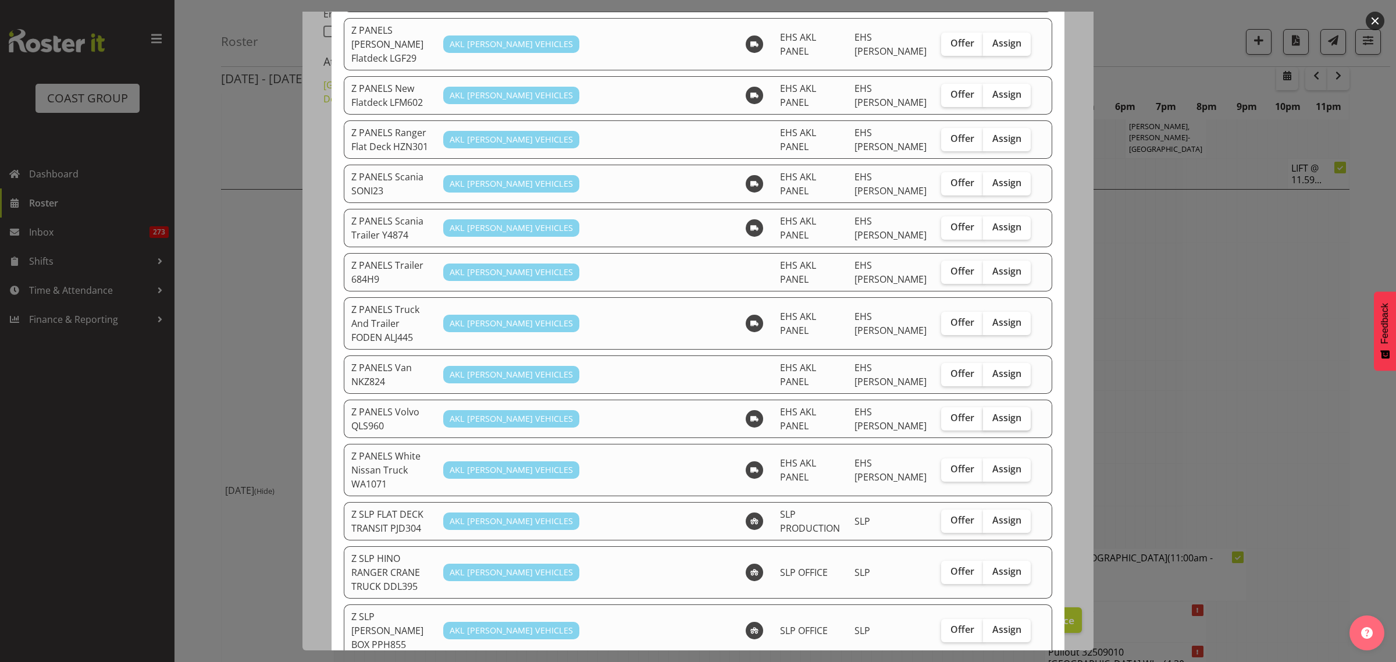
click at [1005, 412] on span "Assign" at bounding box center [1006, 418] width 29 height 12
click at [991, 414] on input "Assign" at bounding box center [987, 418] width 8 height 8
checkbox input "true"
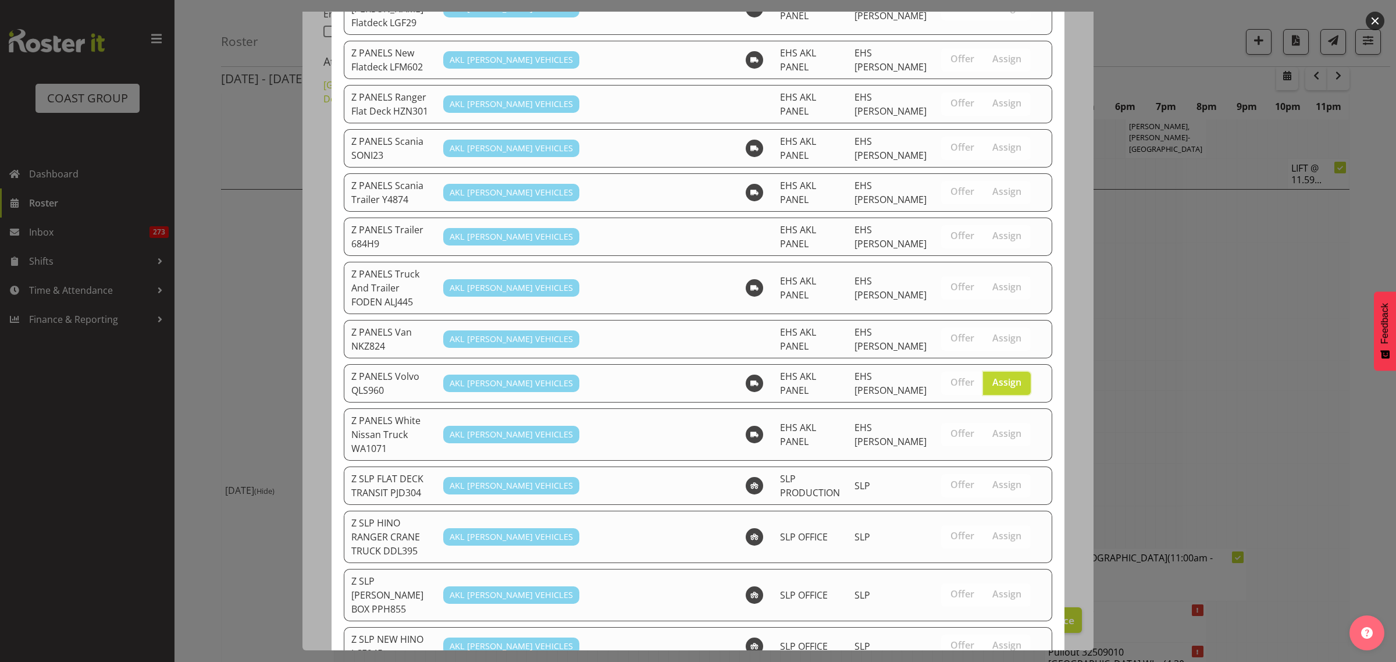
scroll to position [1035, 0]
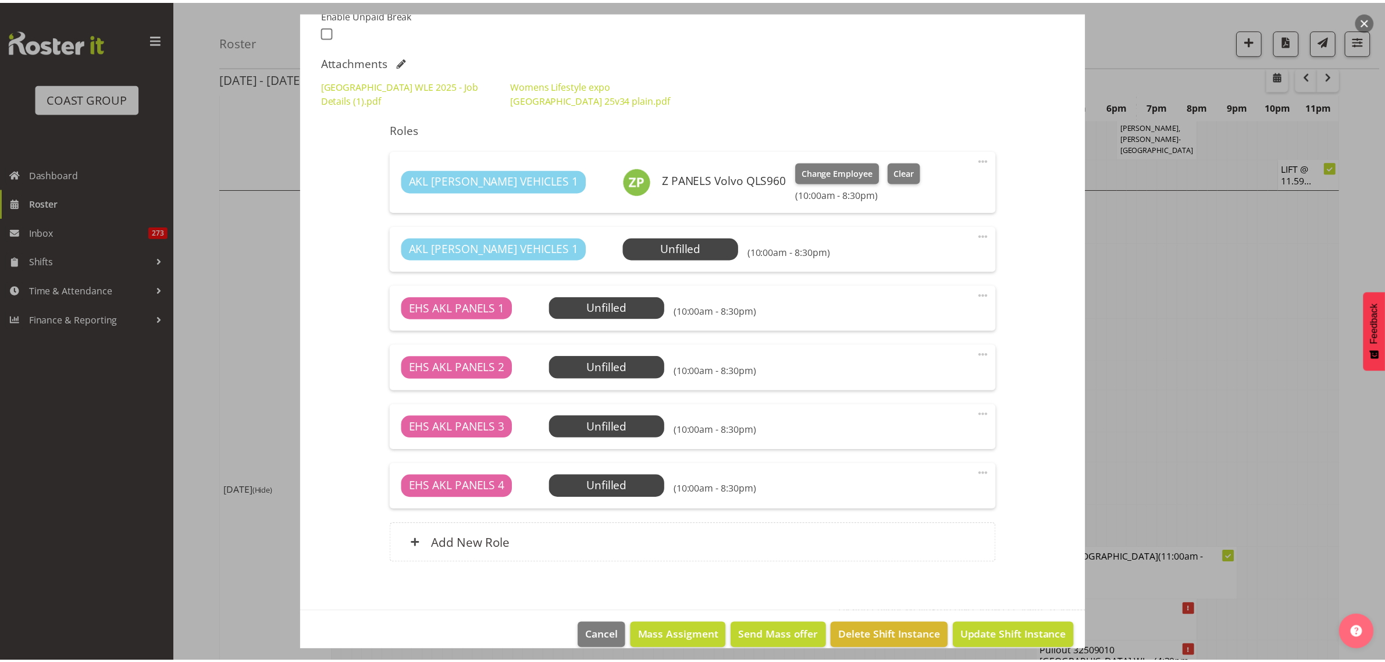
scroll to position [3374, 0]
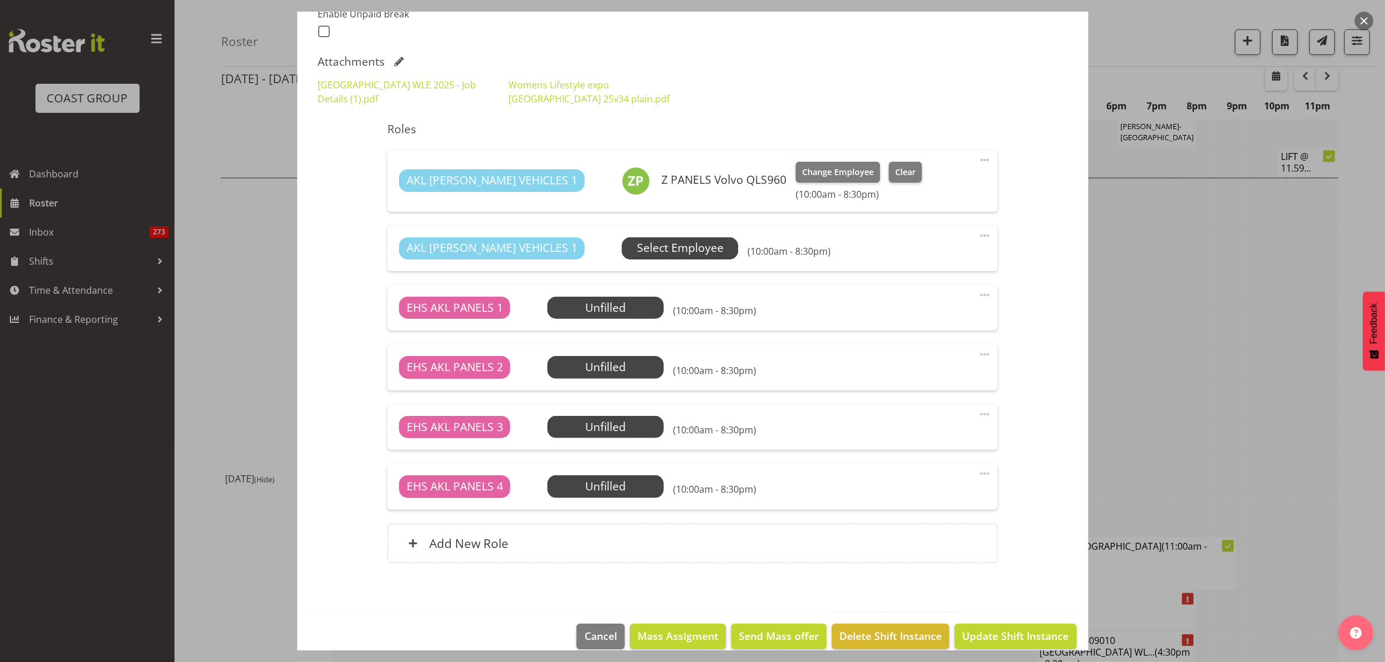
click at [640, 254] on span "Select Employee" at bounding box center [680, 248] width 87 height 17
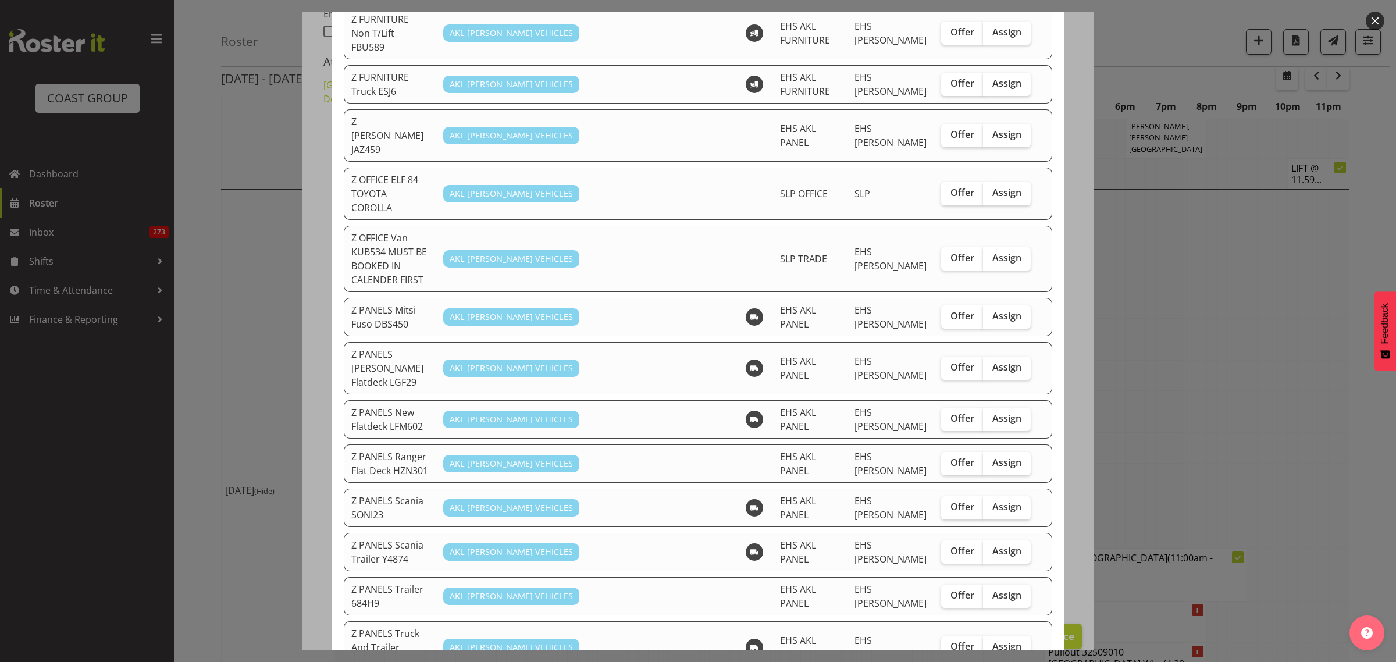
scroll to position [654, 0]
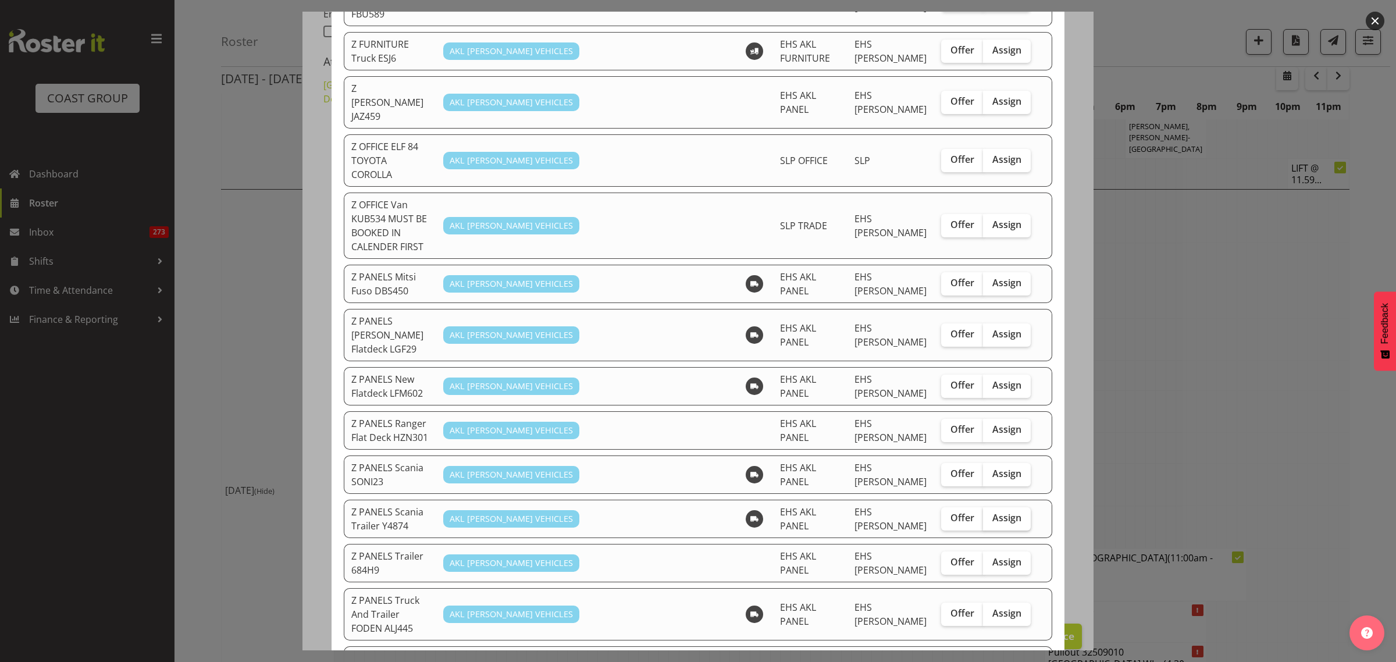
click at [992, 512] on span "Assign" at bounding box center [1006, 518] width 29 height 12
click at [987, 514] on input "Assign" at bounding box center [987, 518] width 8 height 8
checkbox input "true"
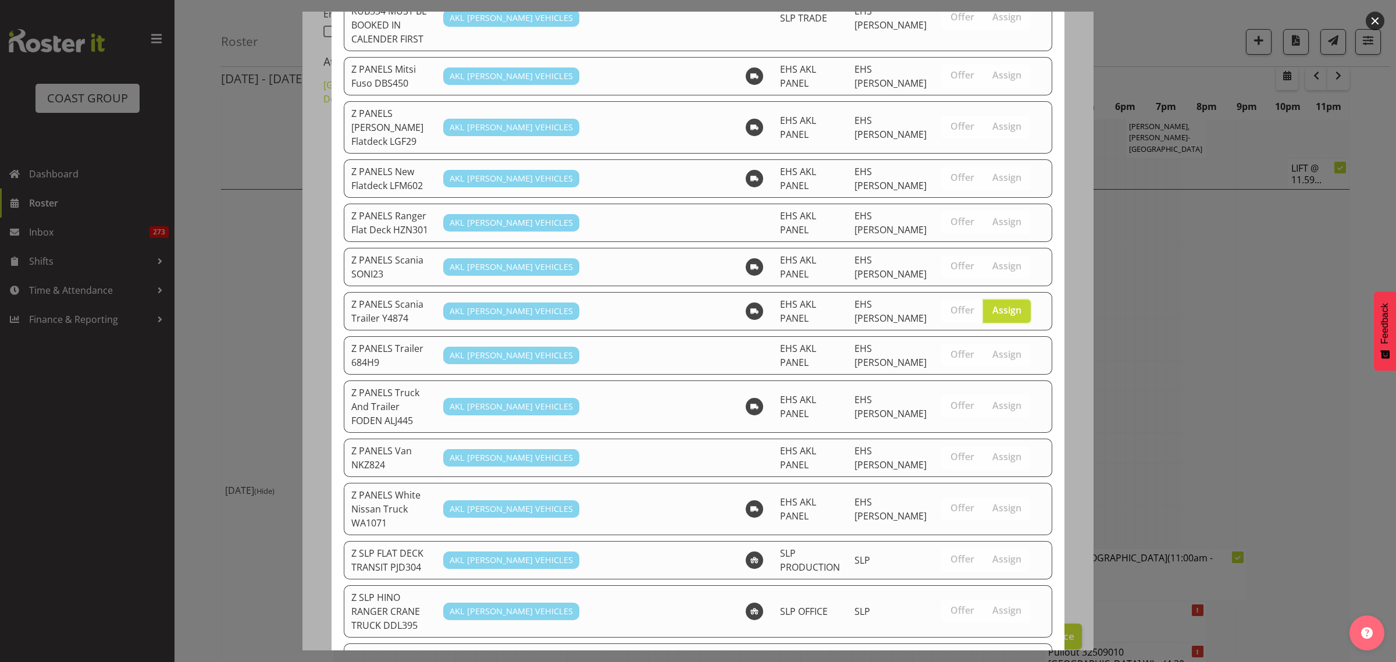
scroll to position [995, 0]
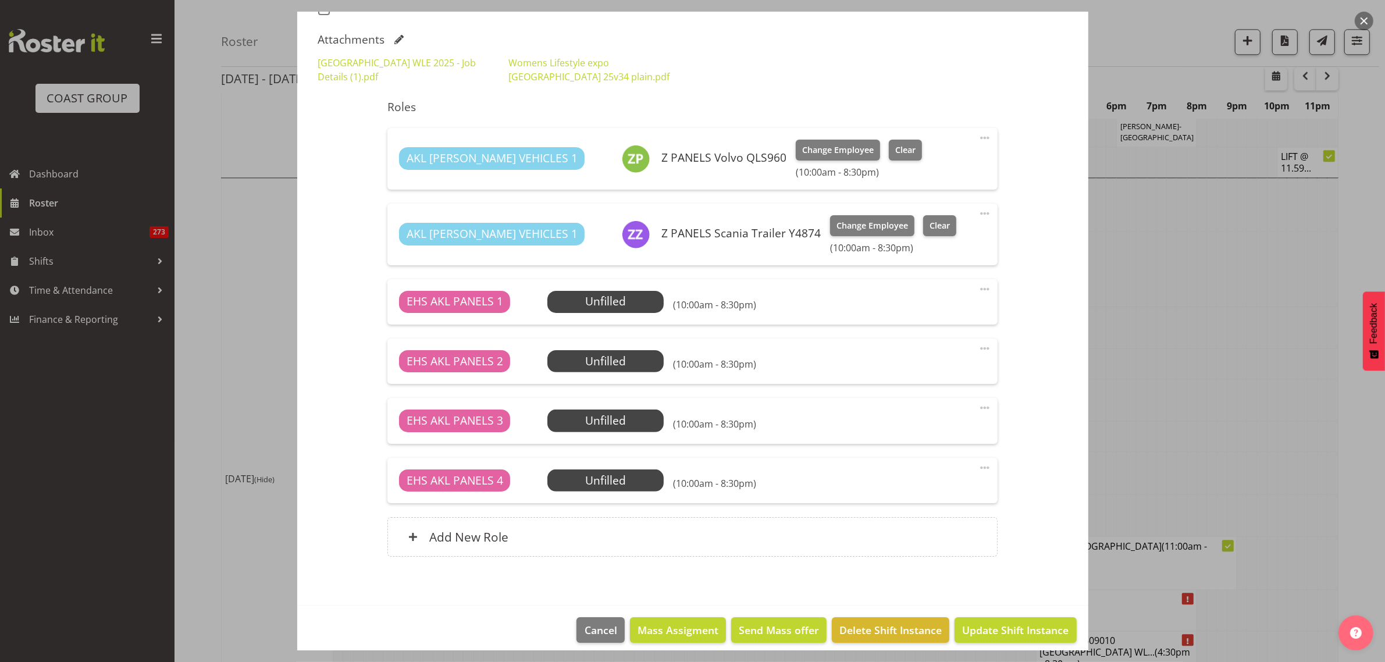
scroll to position [359, 0]
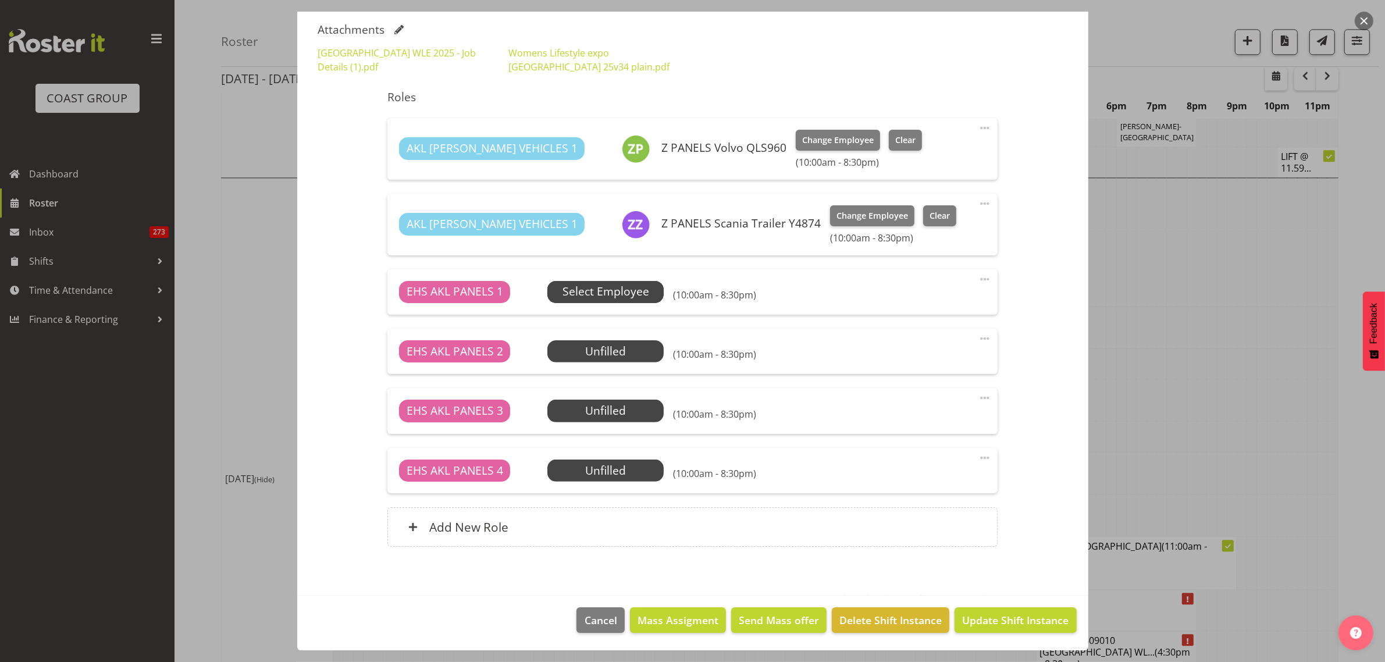
click at [621, 293] on span "Select Employee" at bounding box center [606, 291] width 87 height 17
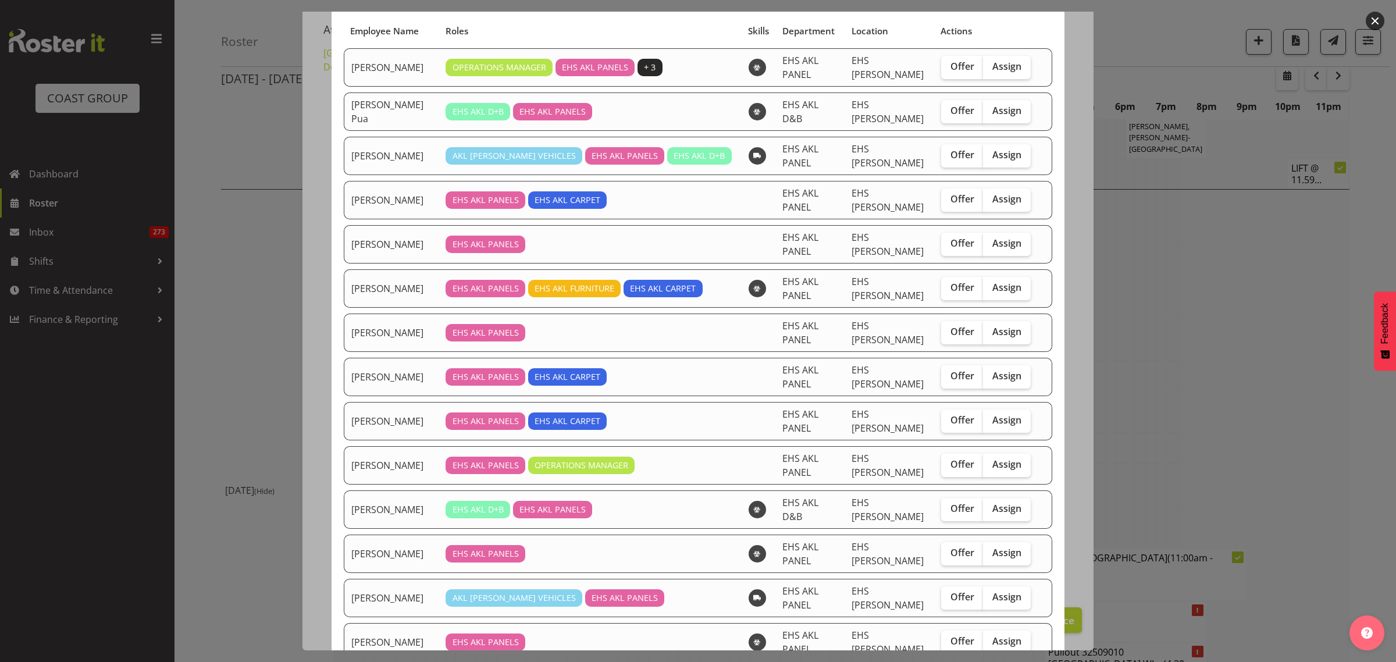
scroll to position [218, 0]
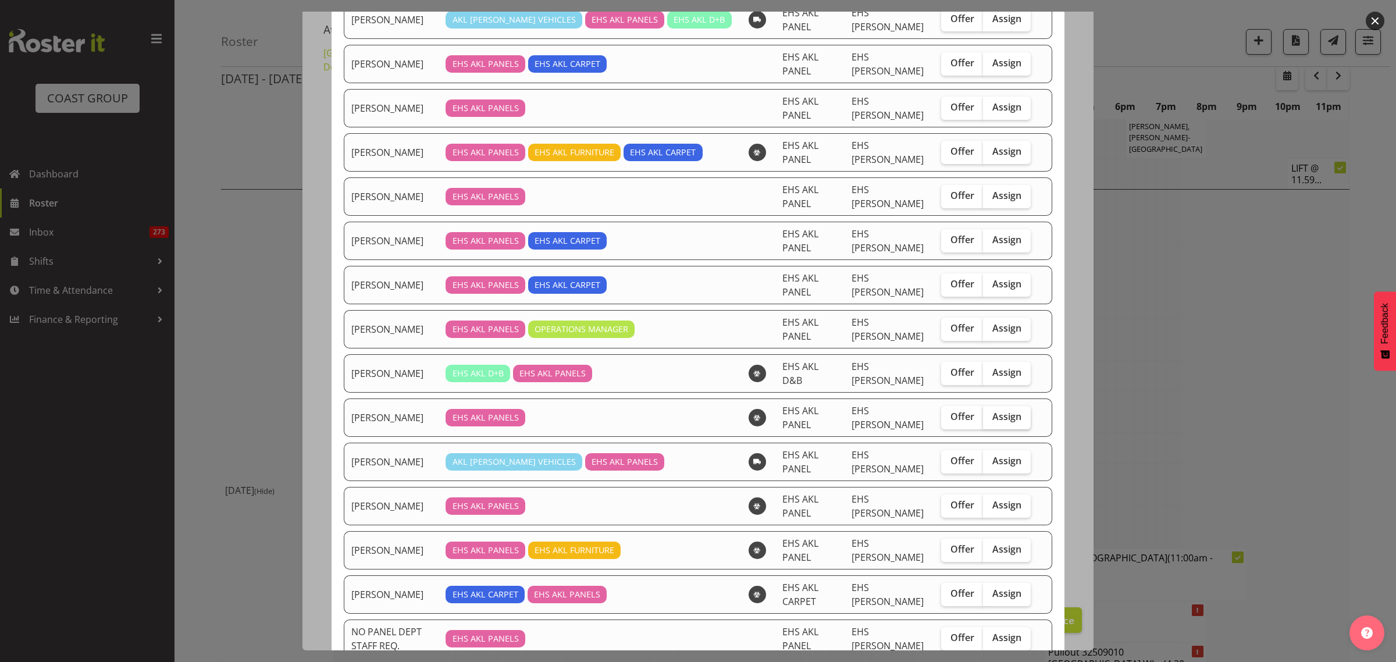
click at [992, 422] on span "Assign" at bounding box center [1006, 417] width 29 height 12
click at [991, 421] on input "Assign" at bounding box center [987, 417] width 8 height 8
checkbox input "true"
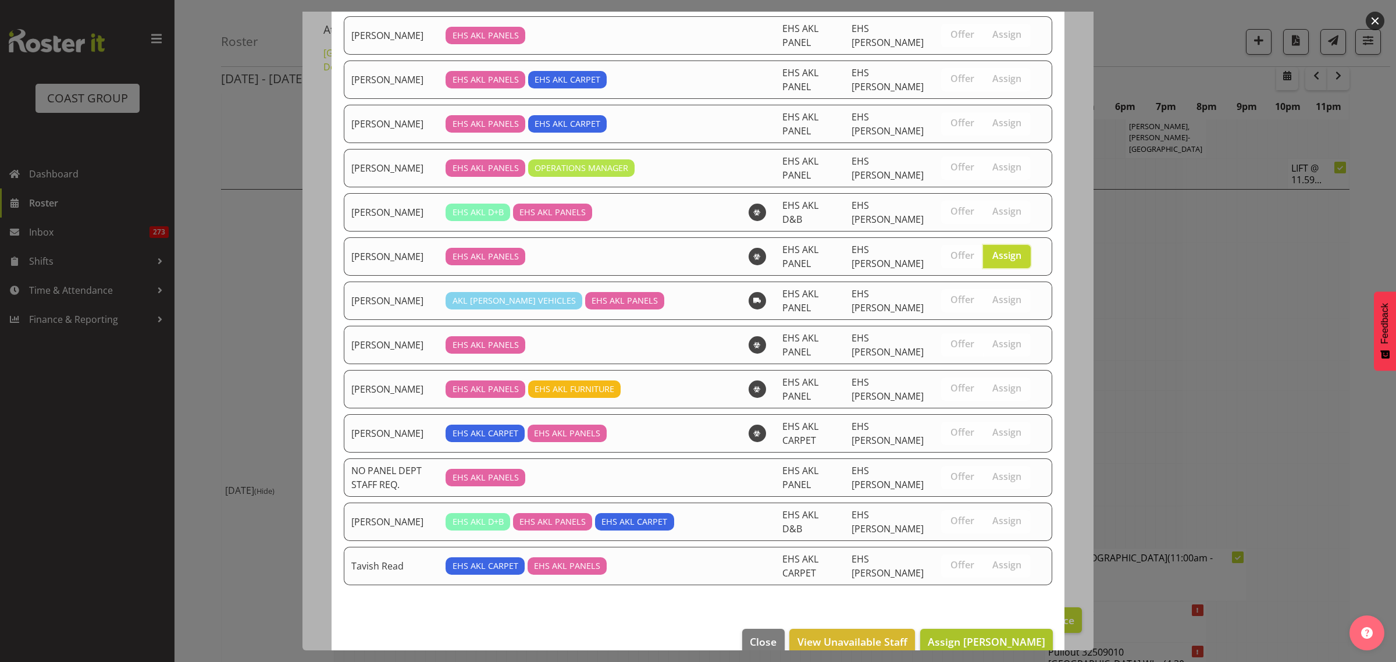
scroll to position [405, 0]
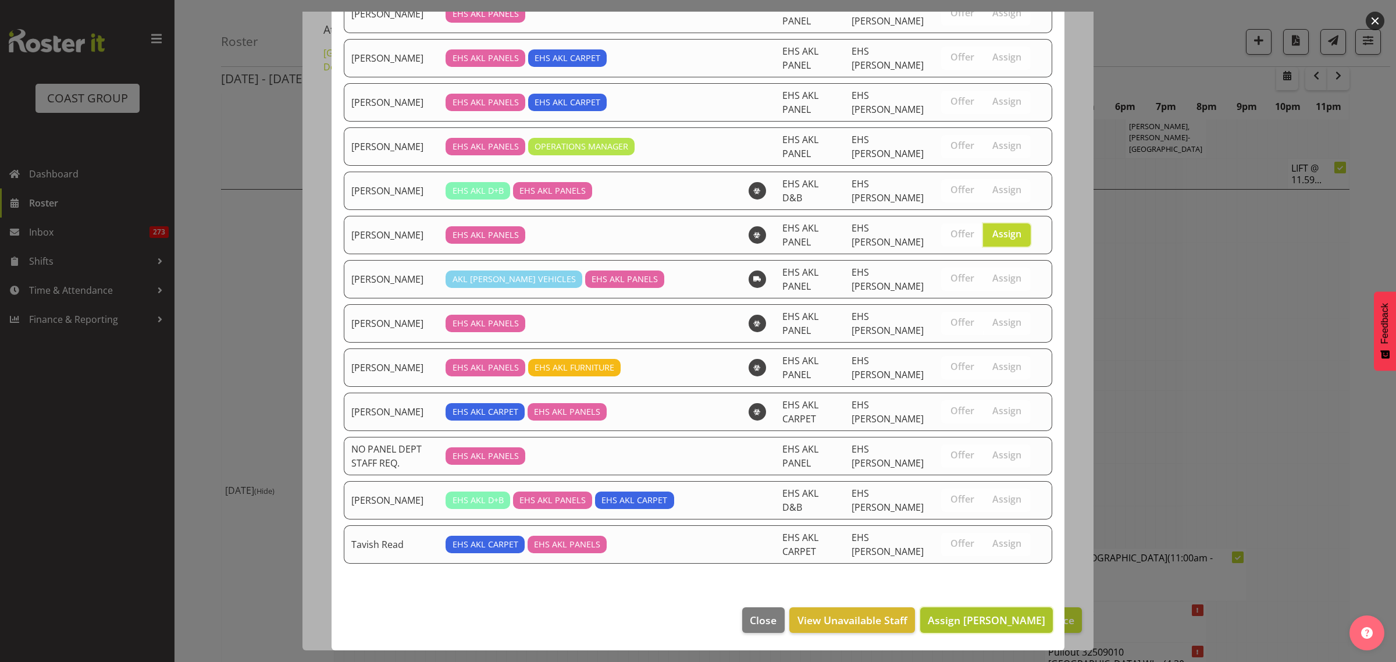
click at [952, 620] on span "Assign [PERSON_NAME]" at bounding box center [987, 620] width 118 height 14
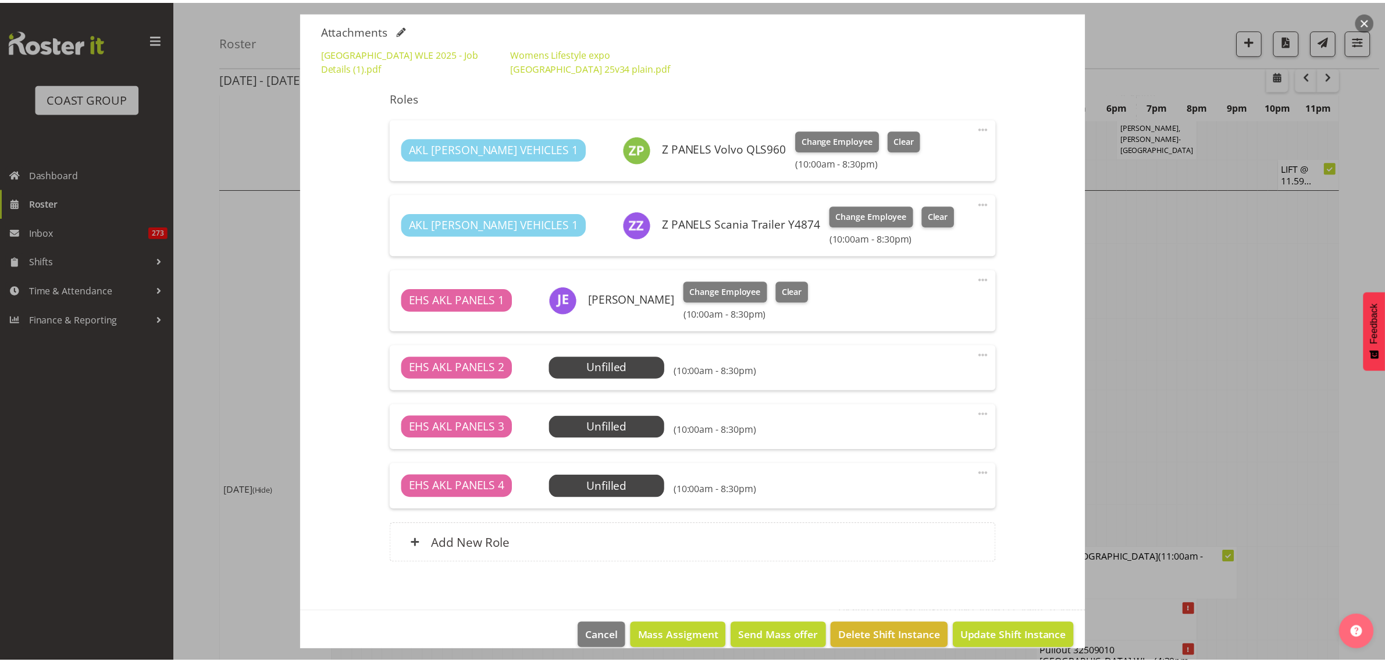
scroll to position [3374, 0]
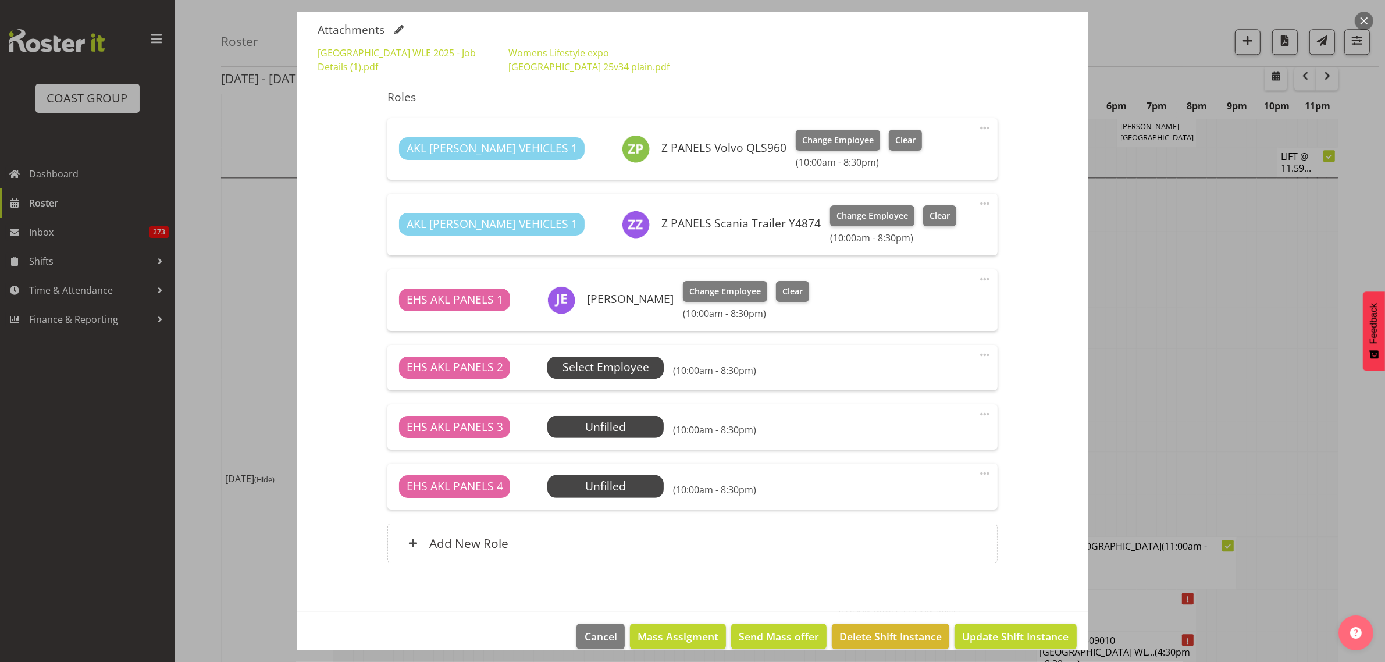
click at [631, 371] on span "Select Employee" at bounding box center [606, 367] width 87 height 17
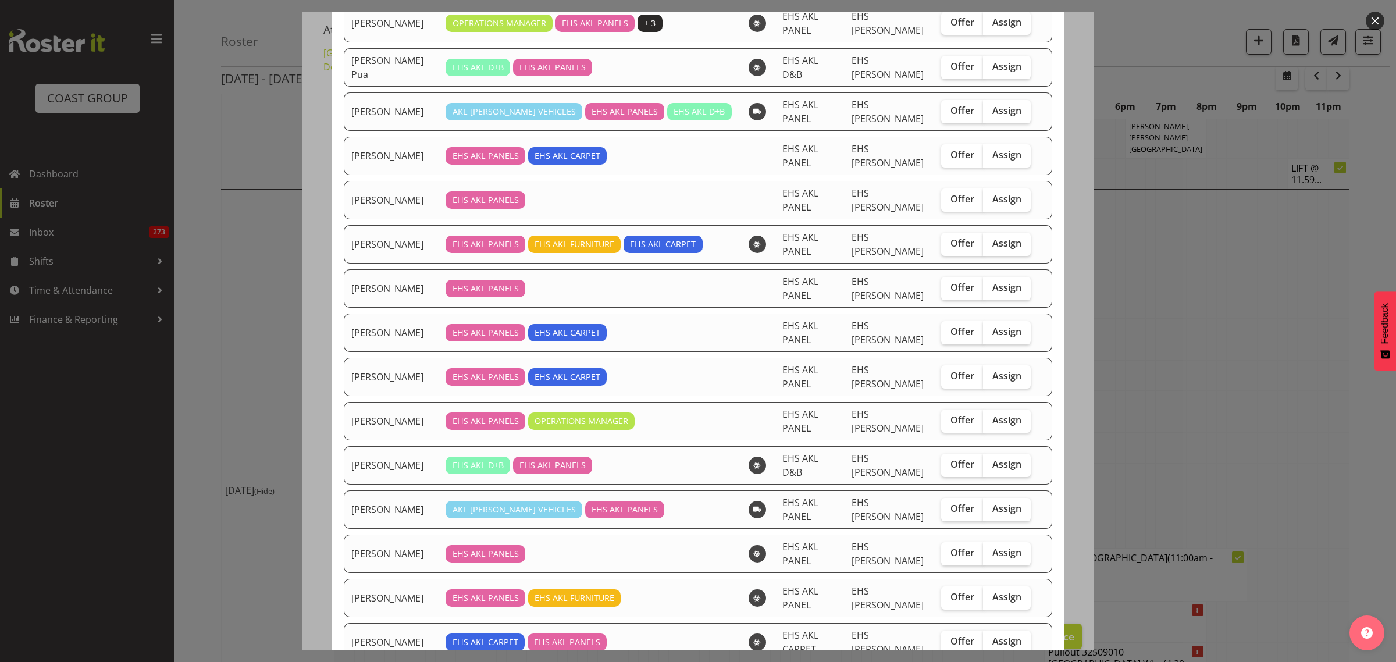
scroll to position [291, 0]
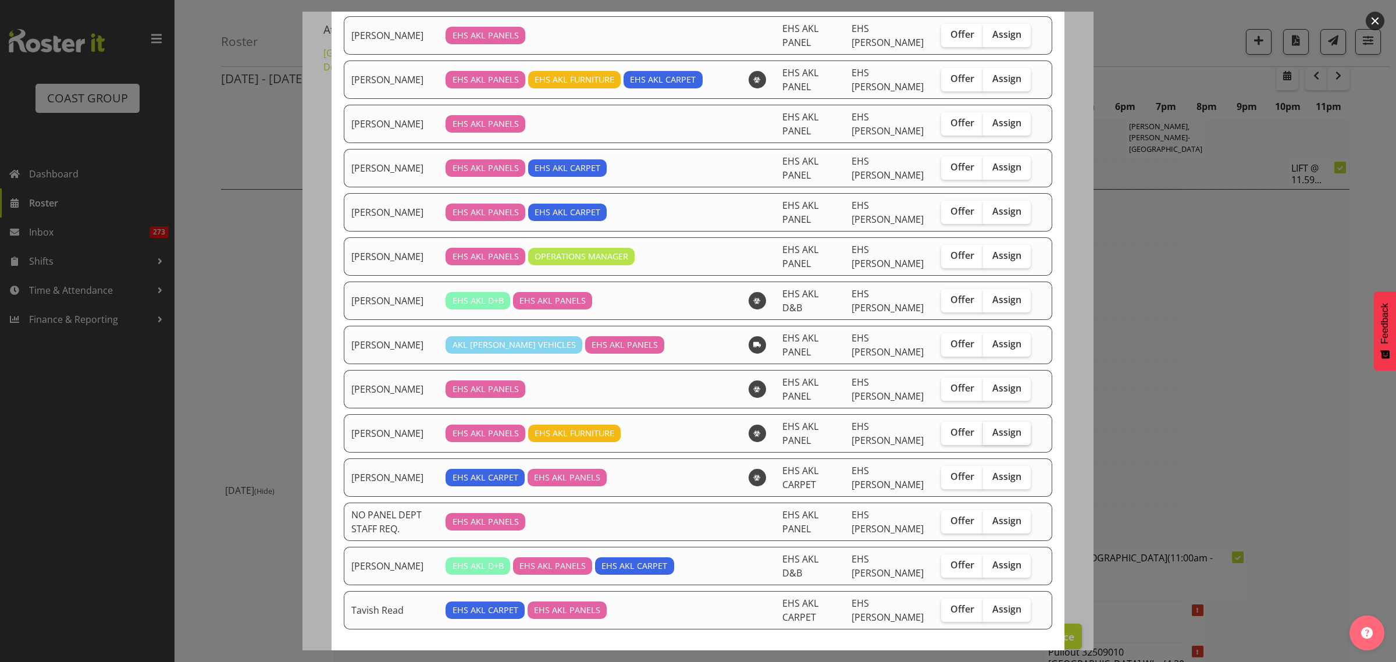
click at [992, 438] on span "Assign" at bounding box center [1006, 432] width 29 height 12
click at [984, 436] on input "Assign" at bounding box center [987, 433] width 8 height 8
checkbox input "true"
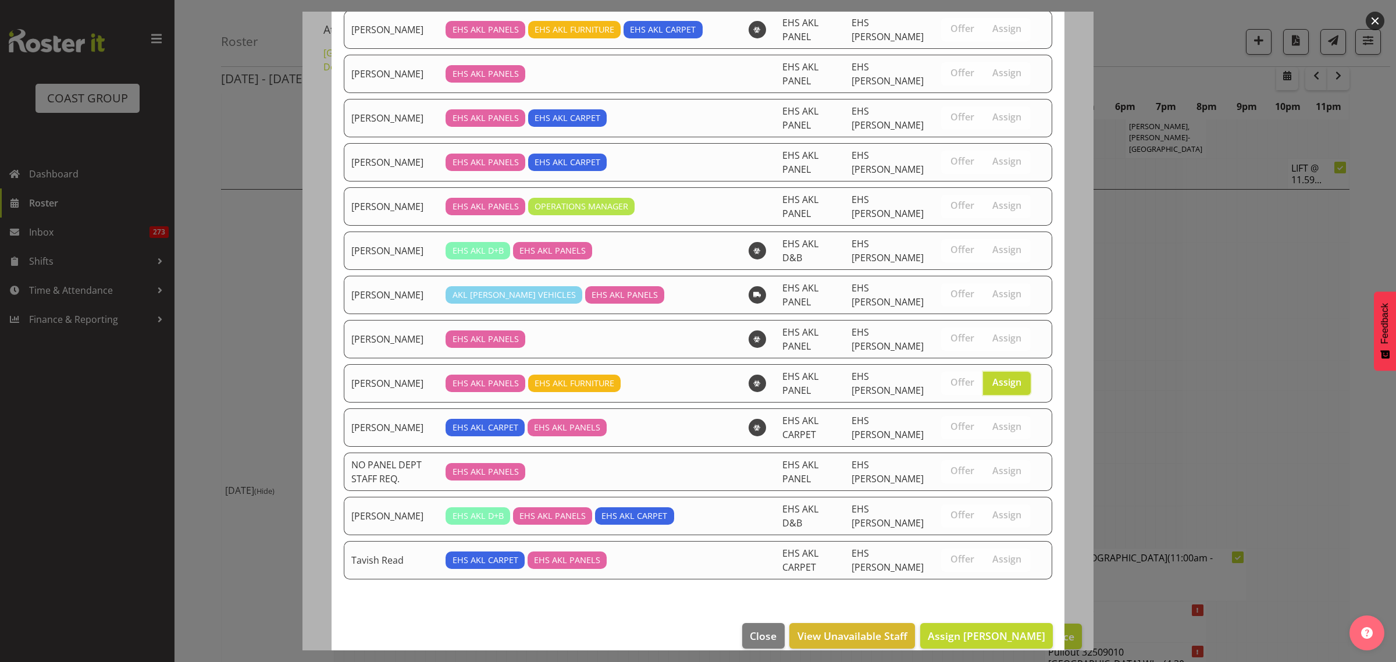
scroll to position [361, 0]
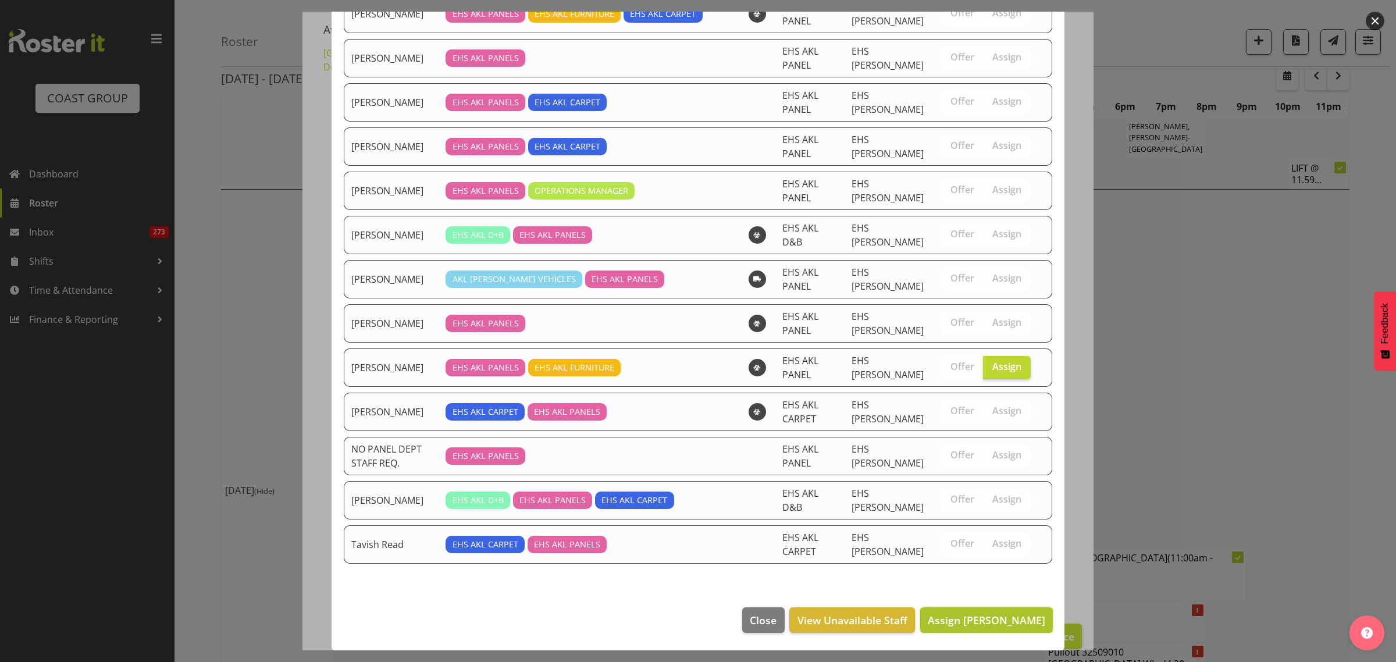
click at [958, 621] on span "Assign [PERSON_NAME]" at bounding box center [987, 620] width 118 height 14
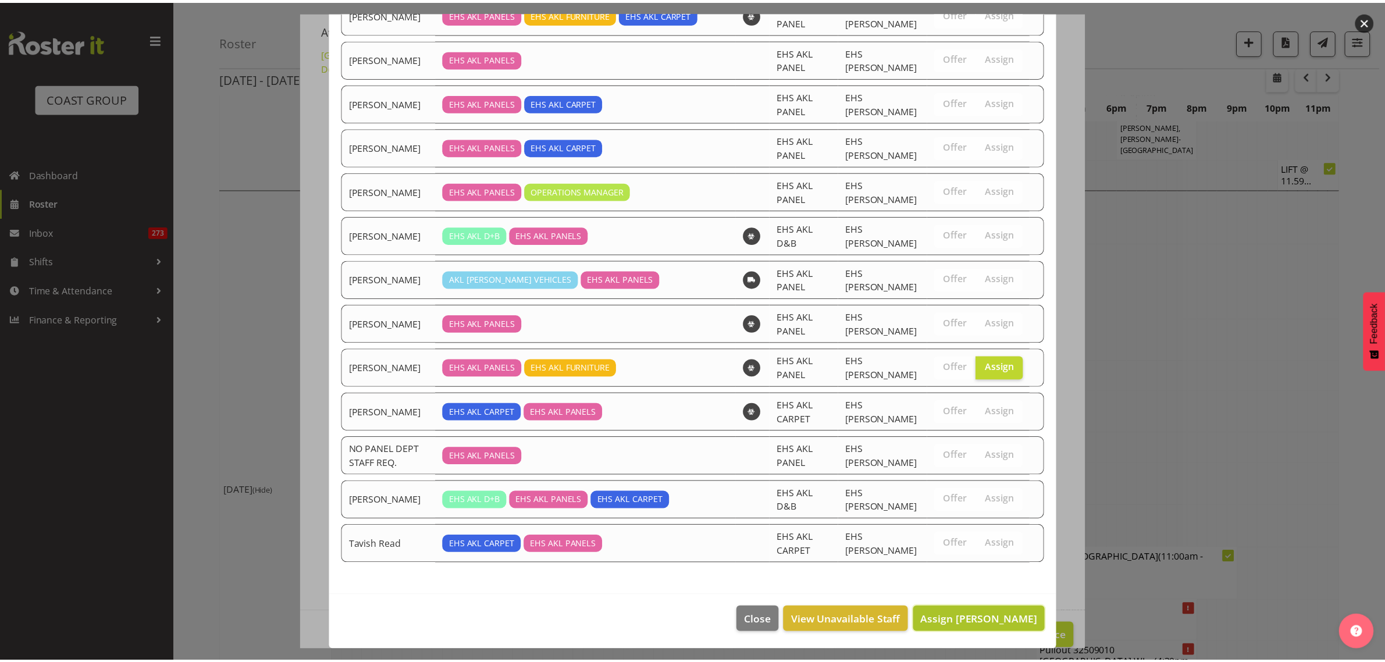
scroll to position [3374, 0]
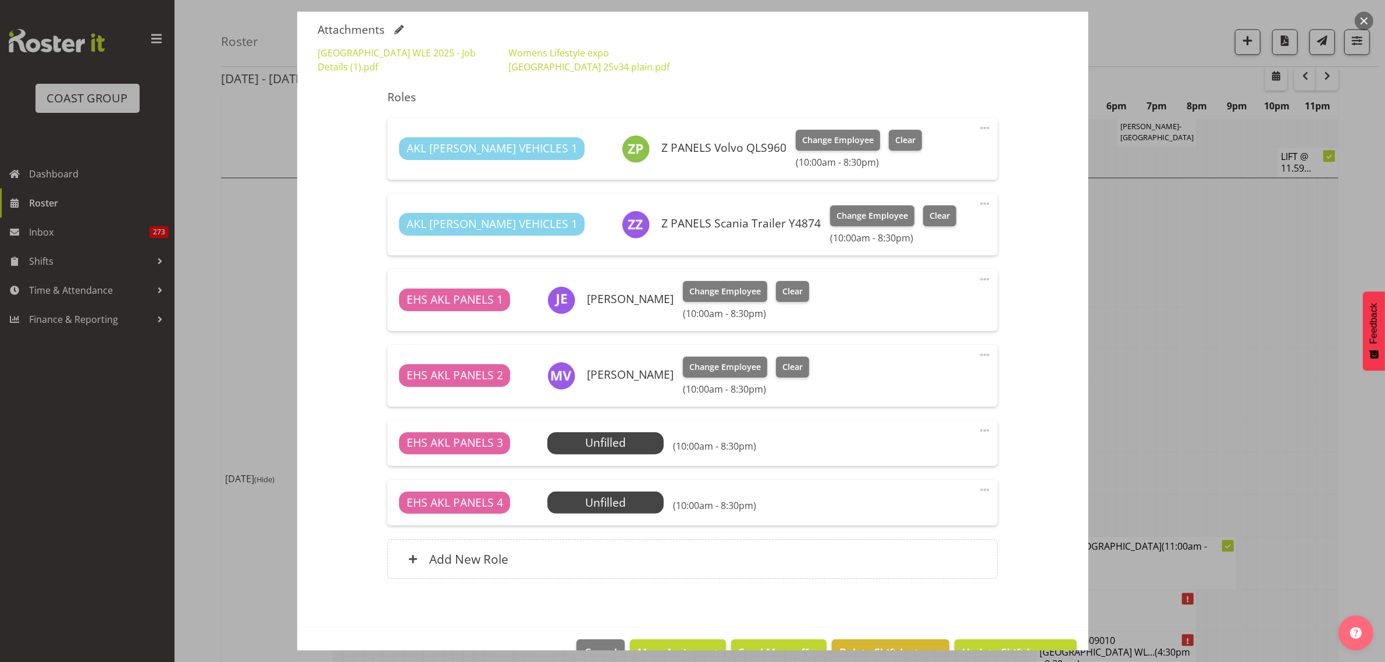
click at [978, 431] on span at bounding box center [985, 431] width 14 height 14
click at [943, 497] on link "Delete" at bounding box center [936, 500] width 112 height 21
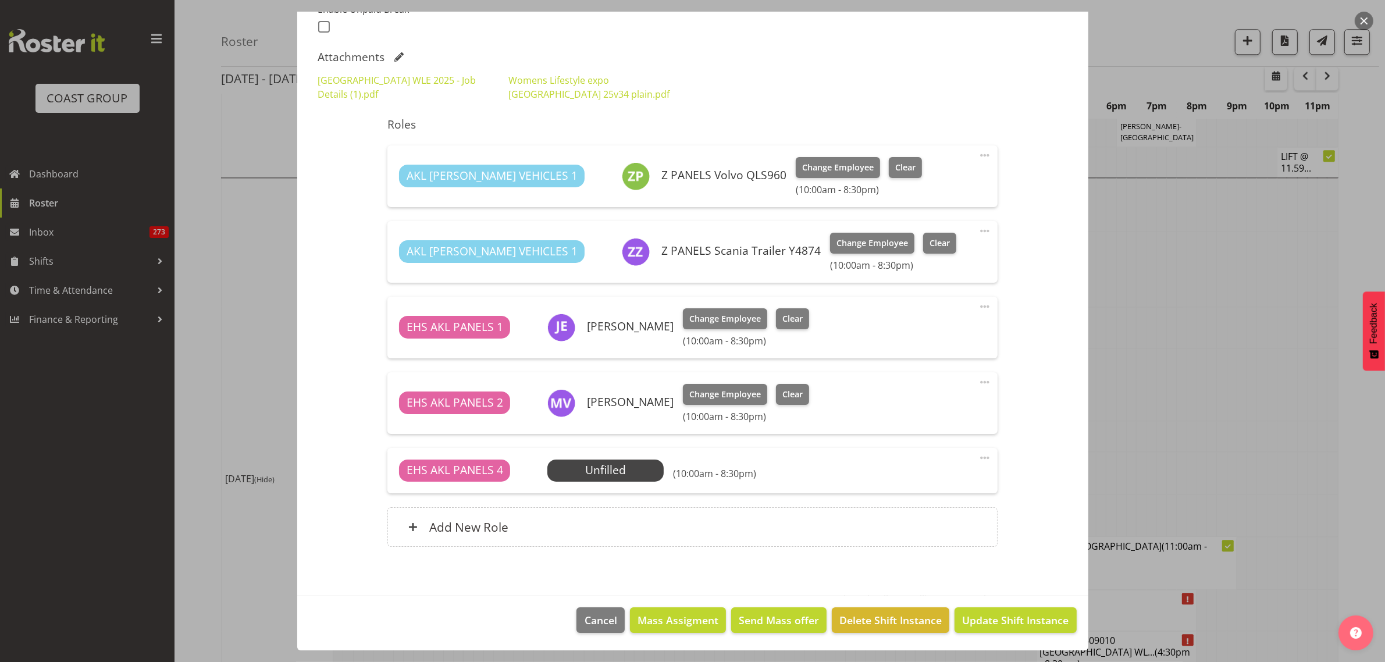
click at [978, 457] on span at bounding box center [985, 458] width 14 height 14
click at [938, 522] on link "Delete" at bounding box center [936, 527] width 112 height 21
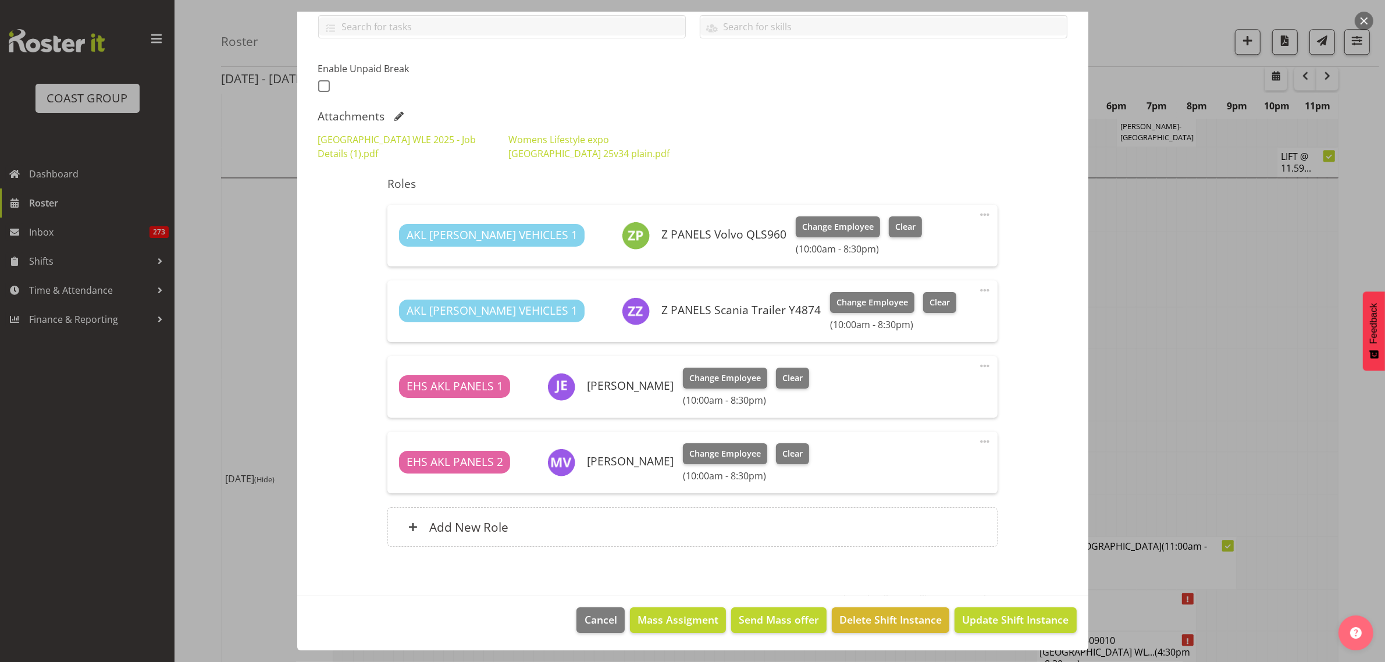
scroll to position [272, 0]
click at [979, 621] on span "Update Shift Instance" at bounding box center [1015, 619] width 106 height 15
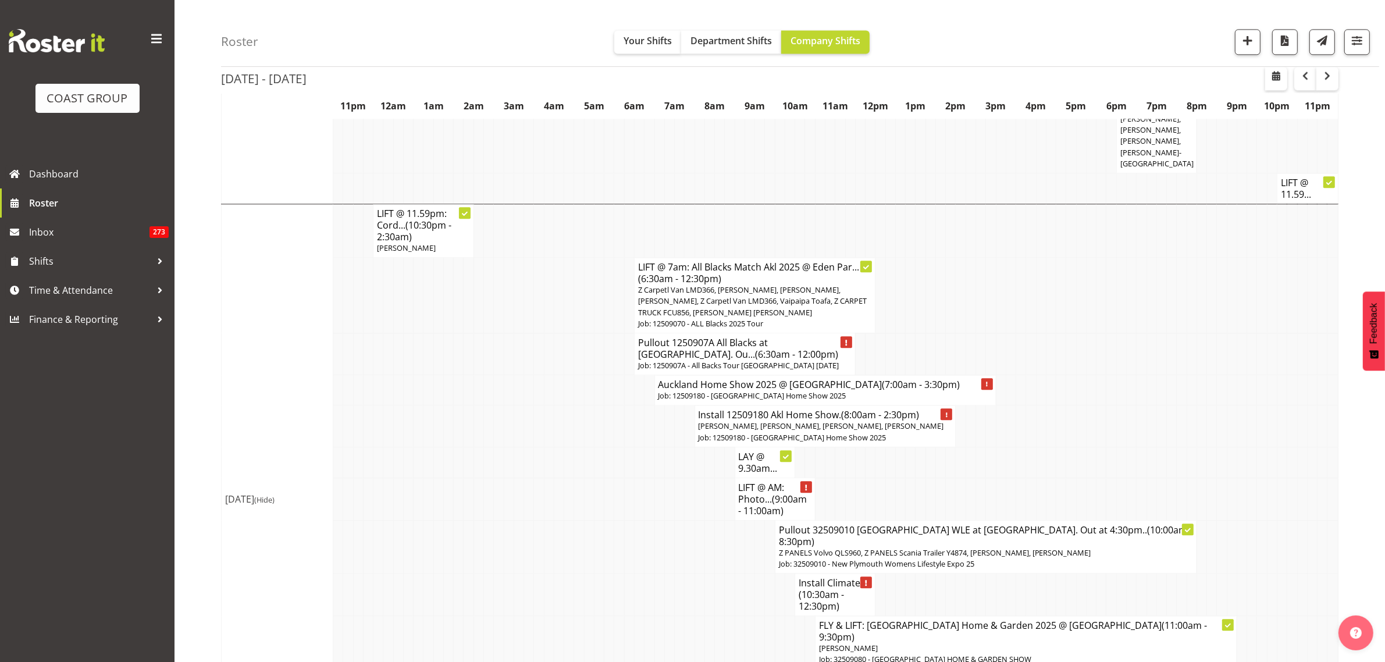
scroll to position [3373, 0]
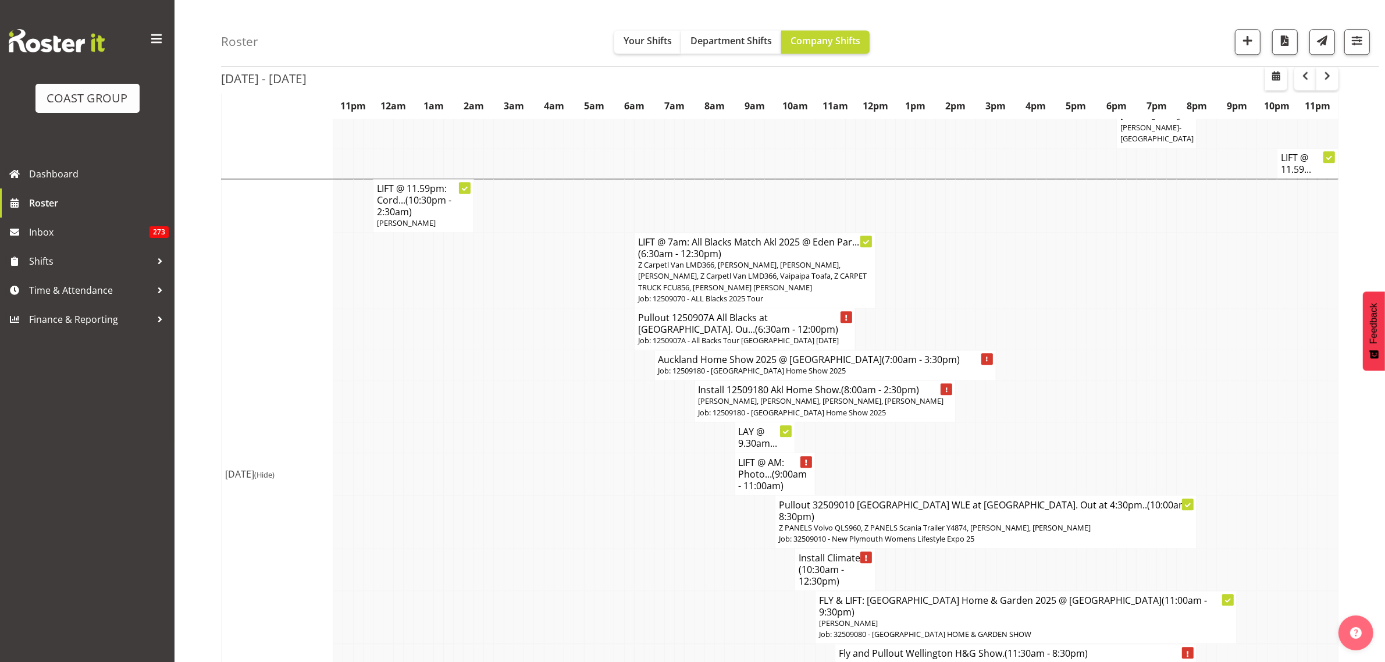
click at [1130, 659] on p "Freddieric Fiel, Hemi Tomlinson" at bounding box center [1016, 664] width 354 height 11
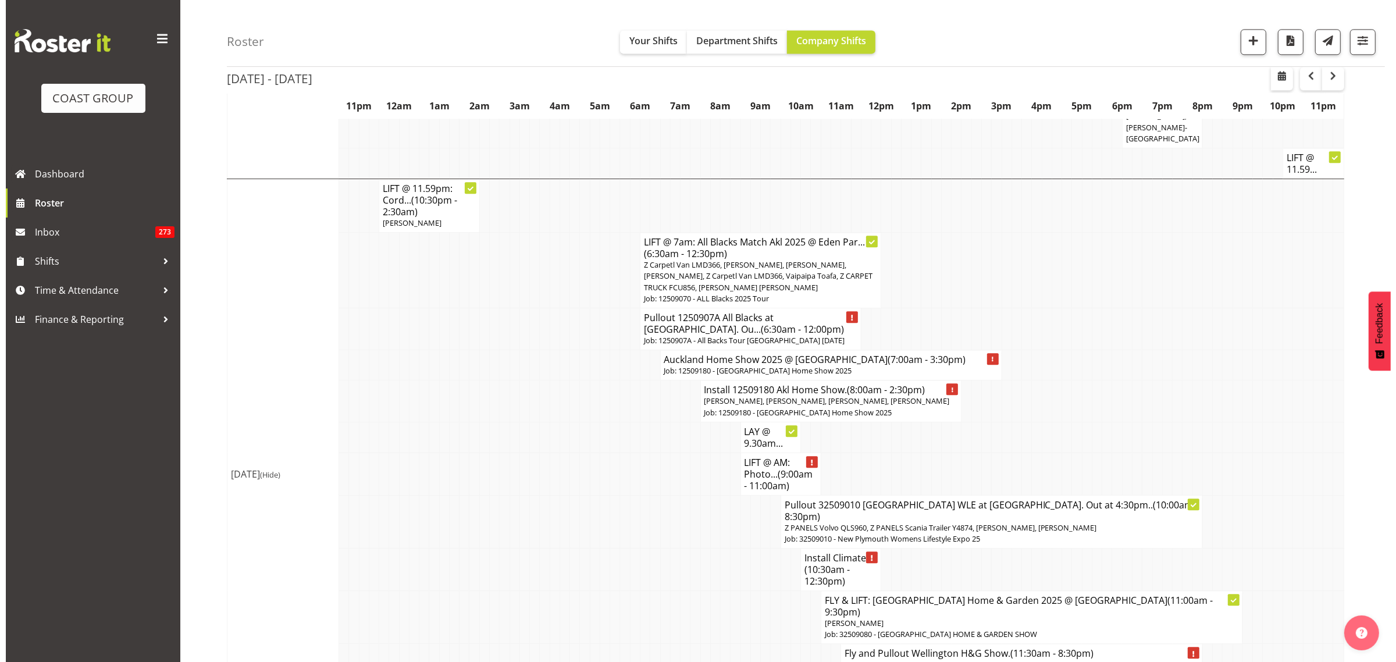
scroll to position [3328, 0]
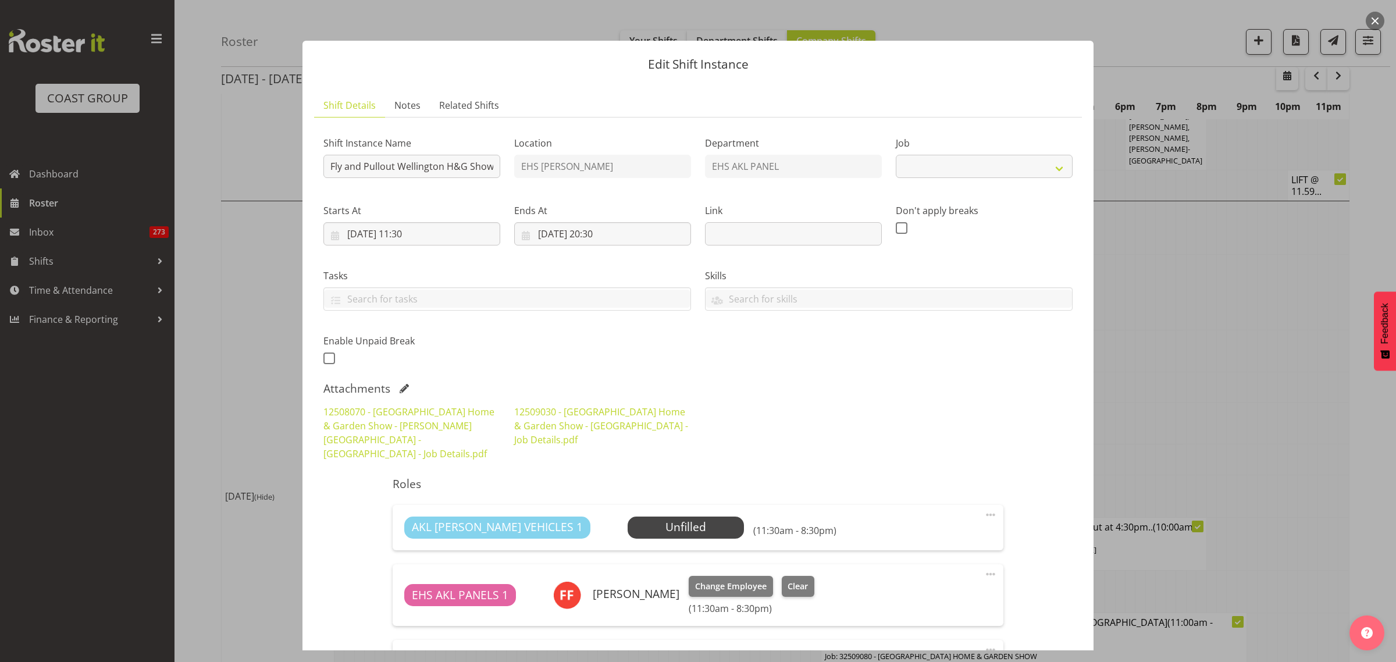
select select "9237"
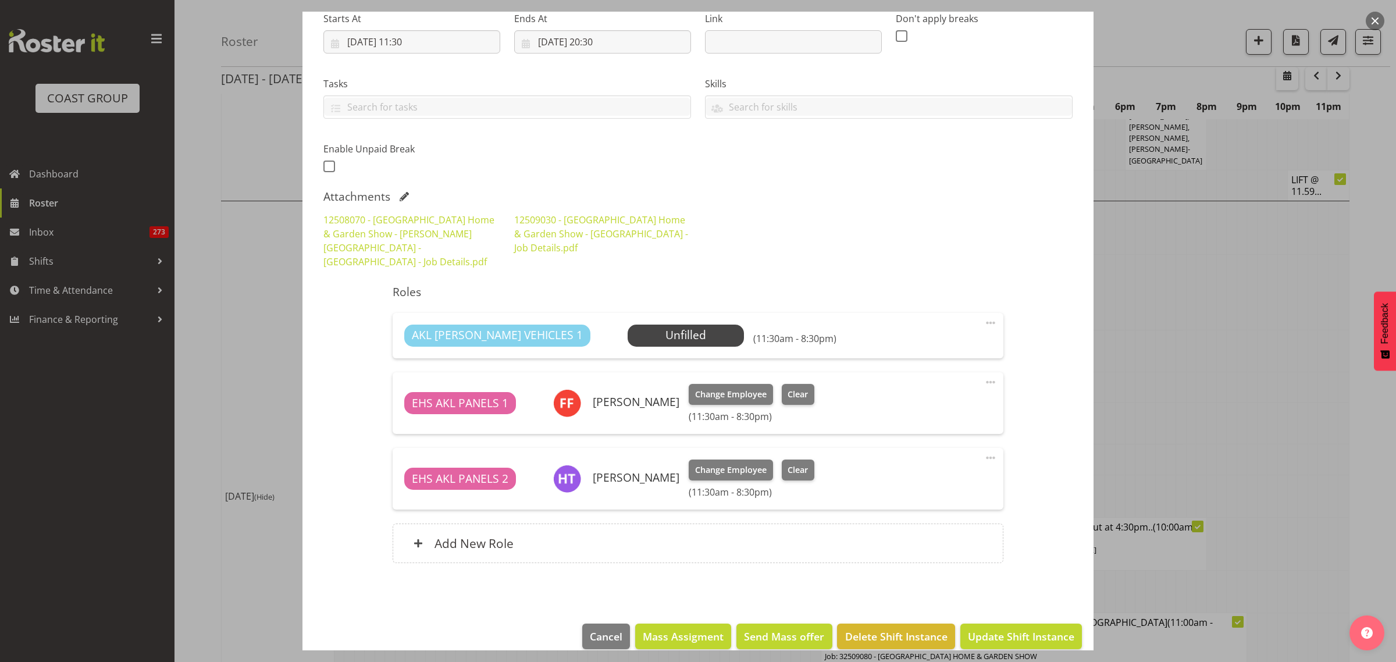
scroll to position [195, 0]
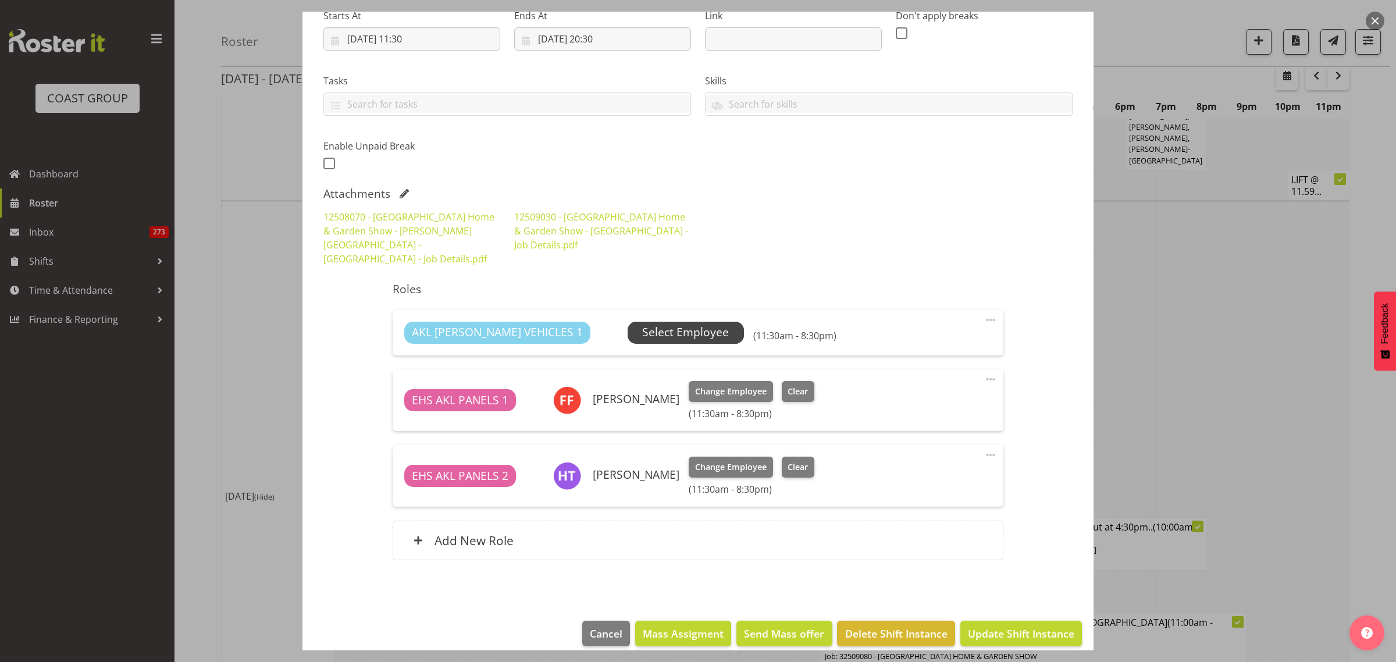
click at [642, 324] on span "Select Employee" at bounding box center [685, 332] width 87 height 17
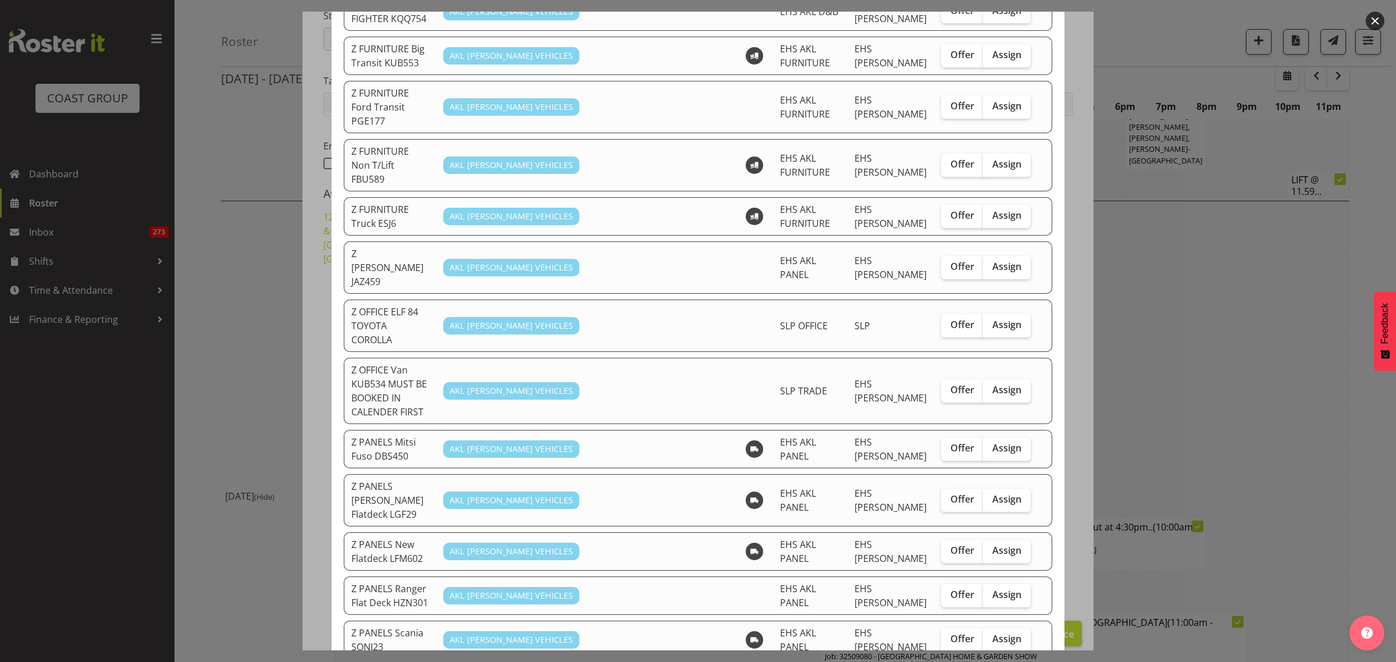
scroll to position [582, 0]
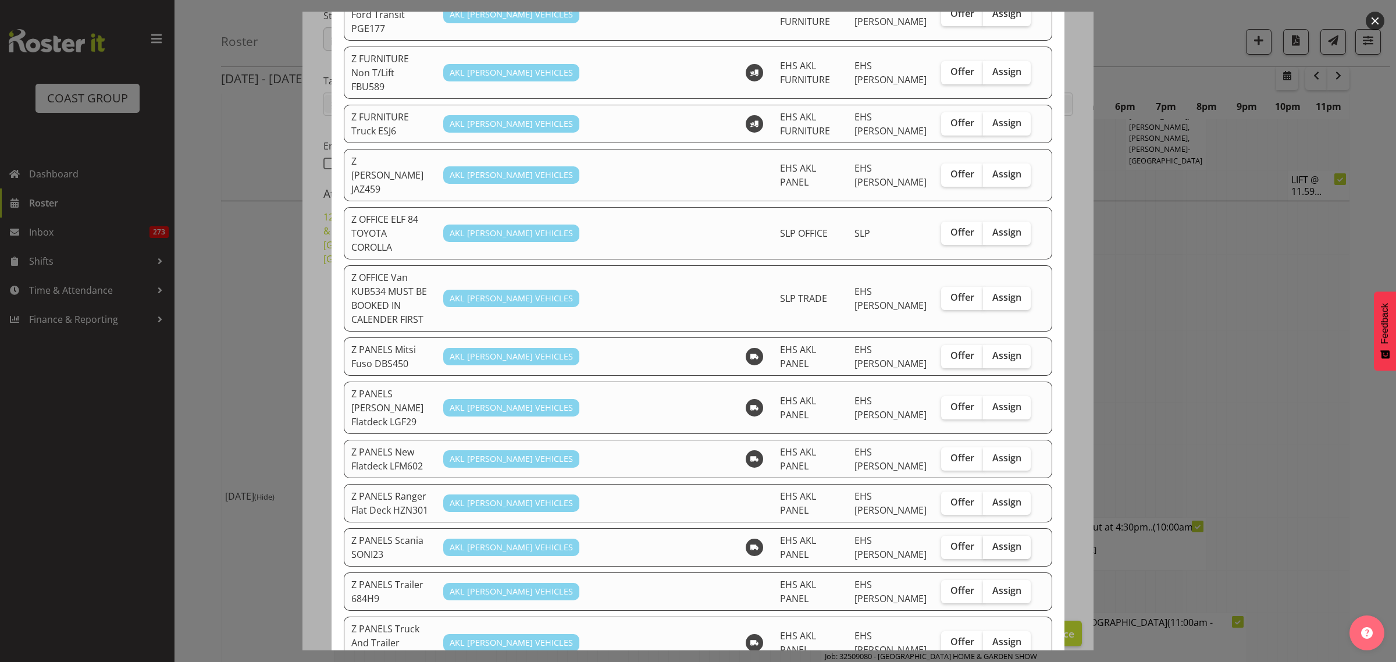
click at [1001, 540] on span "Assign" at bounding box center [1006, 546] width 29 height 12
click at [991, 543] on input "Assign" at bounding box center [987, 547] width 8 height 8
checkbox input "true"
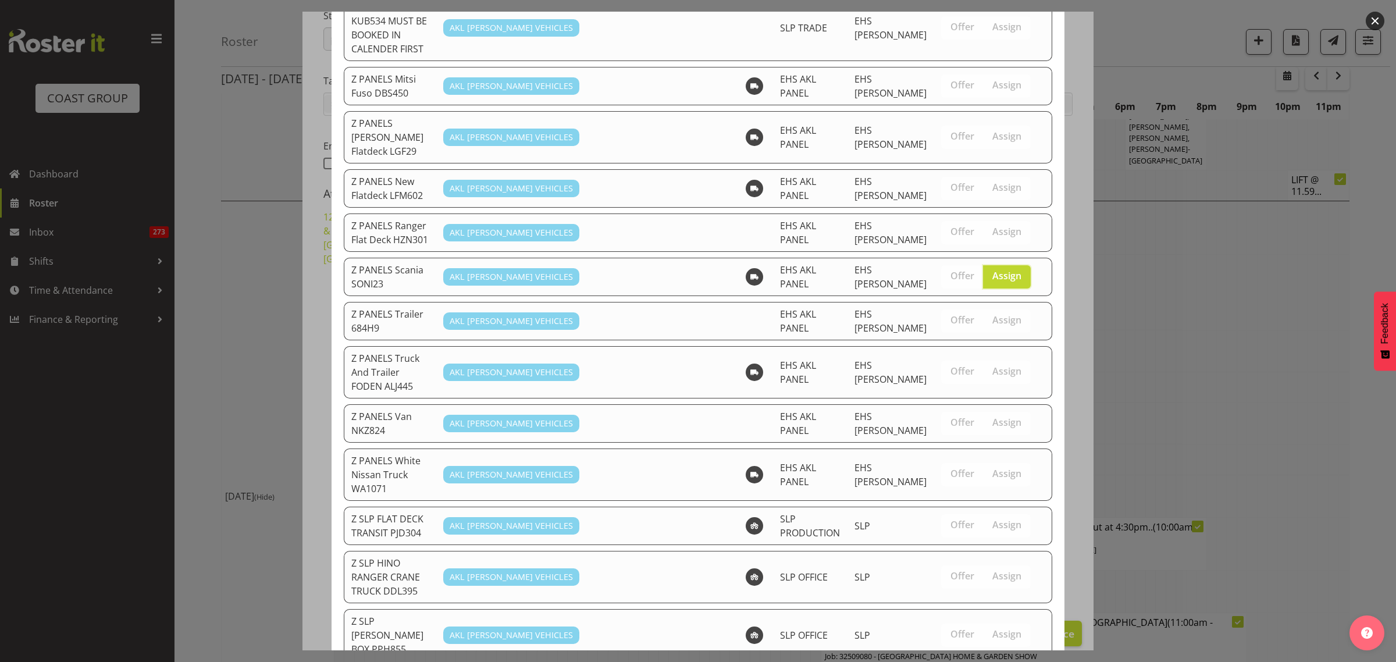
scroll to position [951, 0]
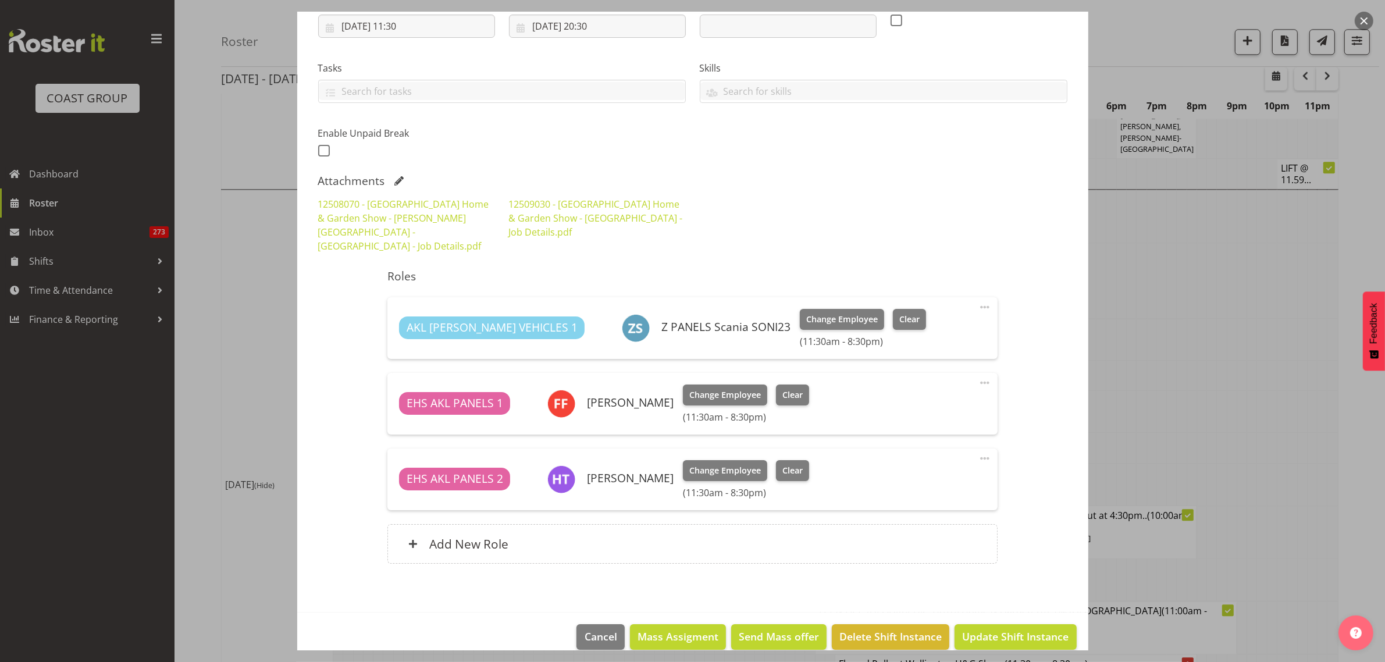
scroll to position [211, 0]
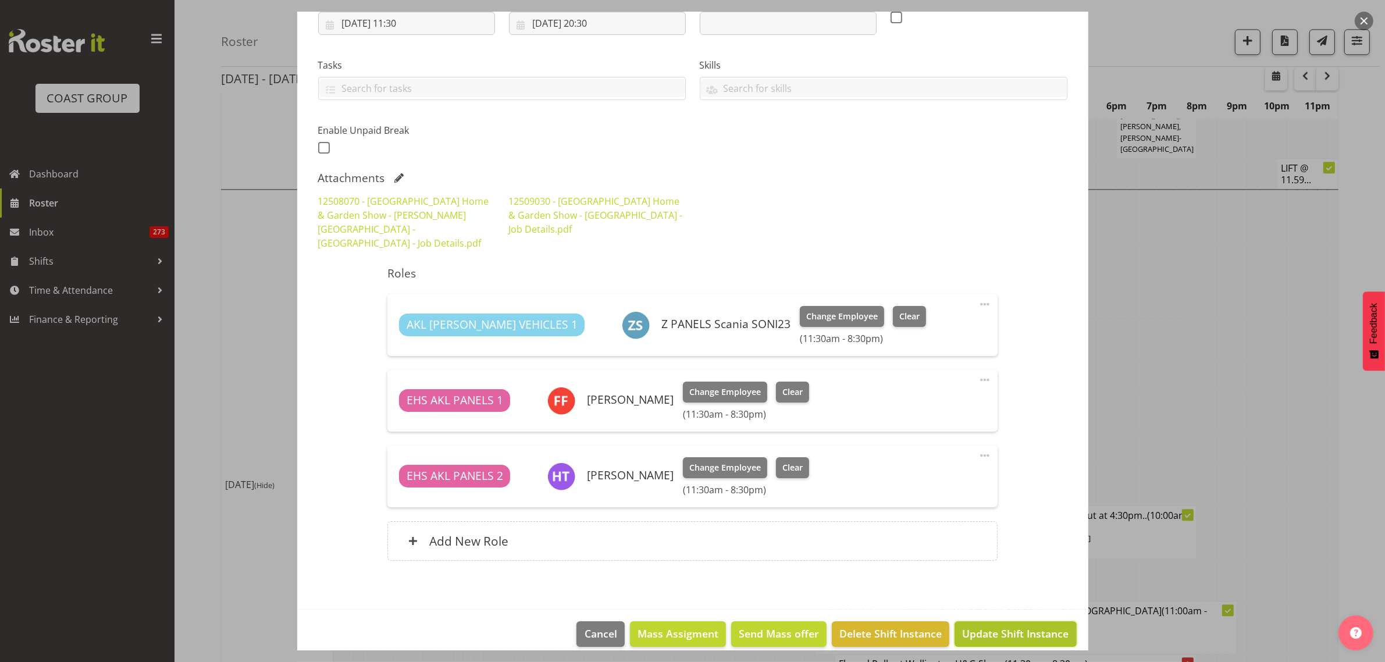
click at [995, 626] on span "Update Shift Instance" at bounding box center [1015, 633] width 106 height 15
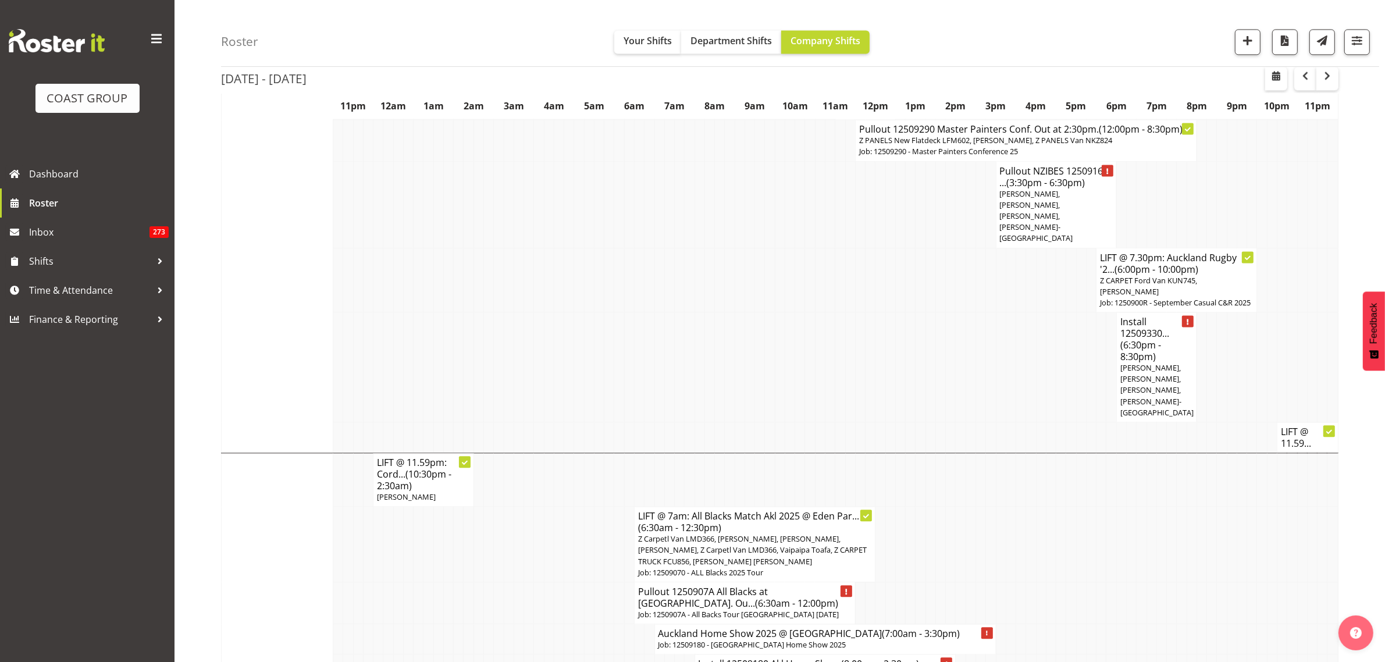
scroll to position [2864, 0]
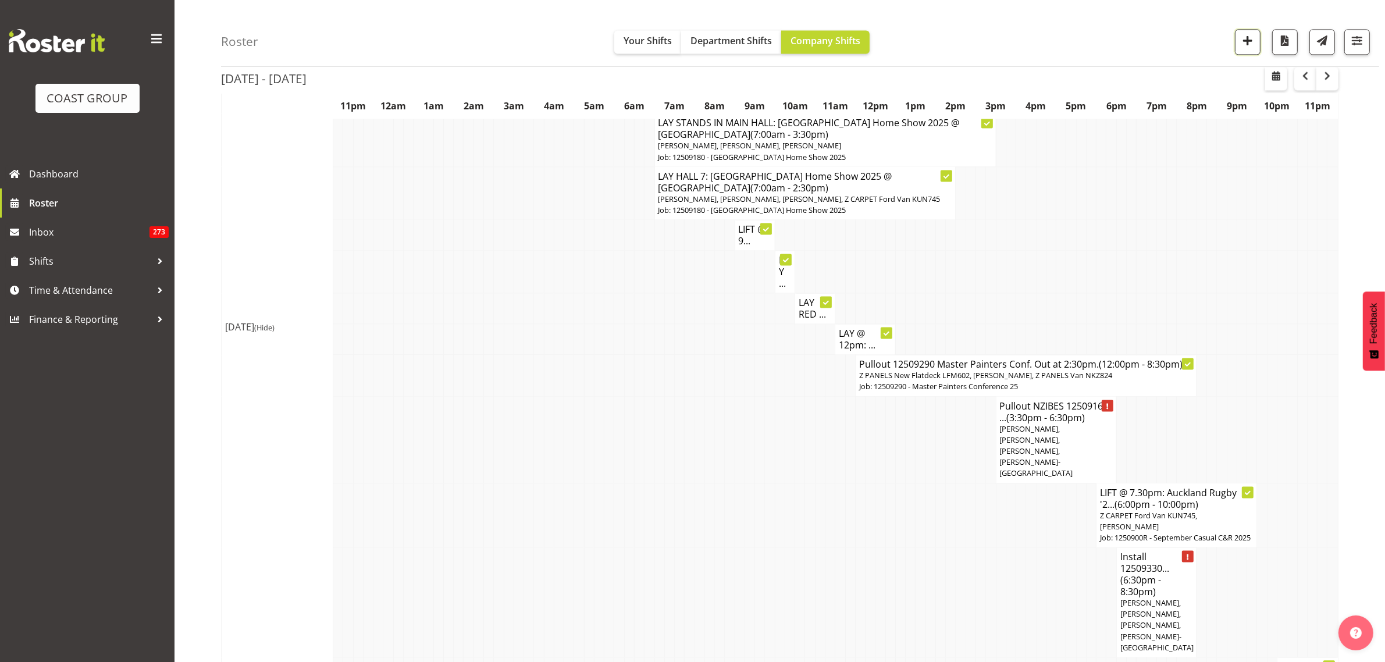
click at [1250, 40] on span "button" at bounding box center [1247, 40] width 15 height 15
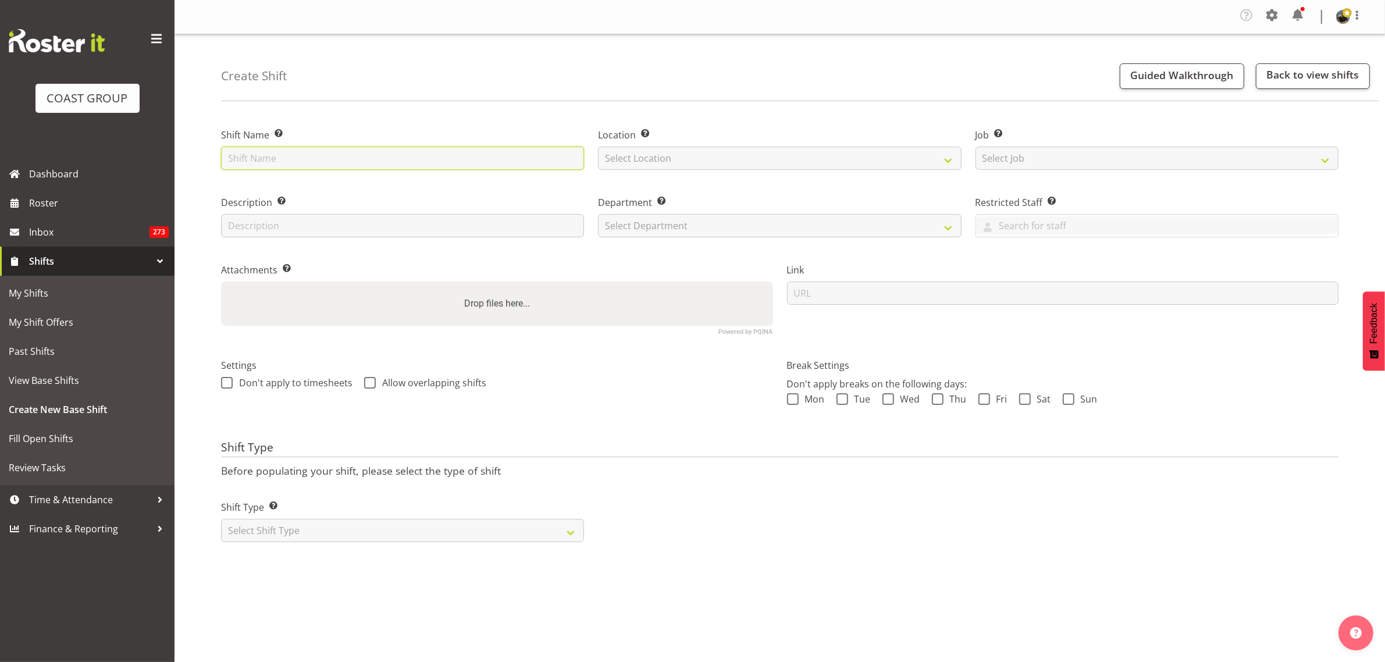
click at [303, 156] on input "text" at bounding box center [402, 158] width 363 height 23
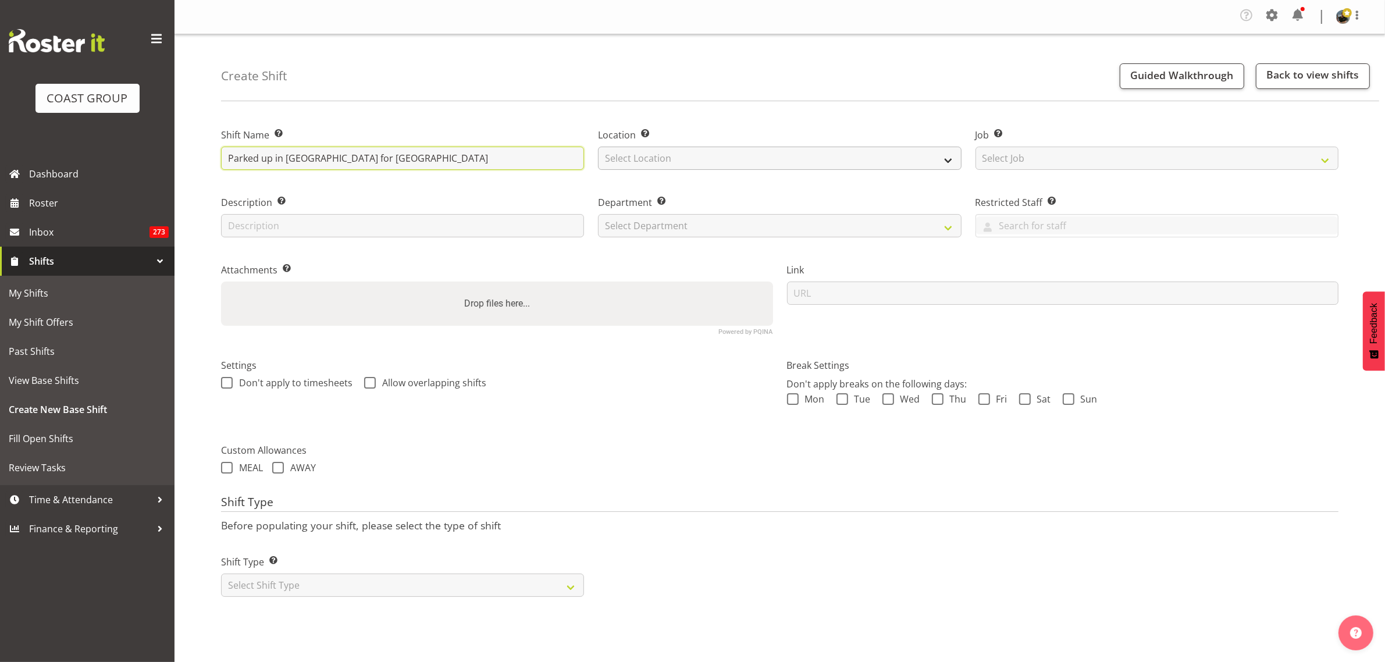
type input "Parked up in [GEOGRAPHIC_DATA] for [GEOGRAPHIC_DATA]"
drag, startPoint x: 945, startPoint y: 161, endPoint x: 935, endPoint y: 169, distance: 12.8
click at [945, 161] on select "Select Location EHS [PERSON_NAME]" at bounding box center [779, 158] width 363 height 23
select select "35"
click at [598, 147] on select "Select Location EHS [PERSON_NAME]" at bounding box center [779, 158] width 363 height 23
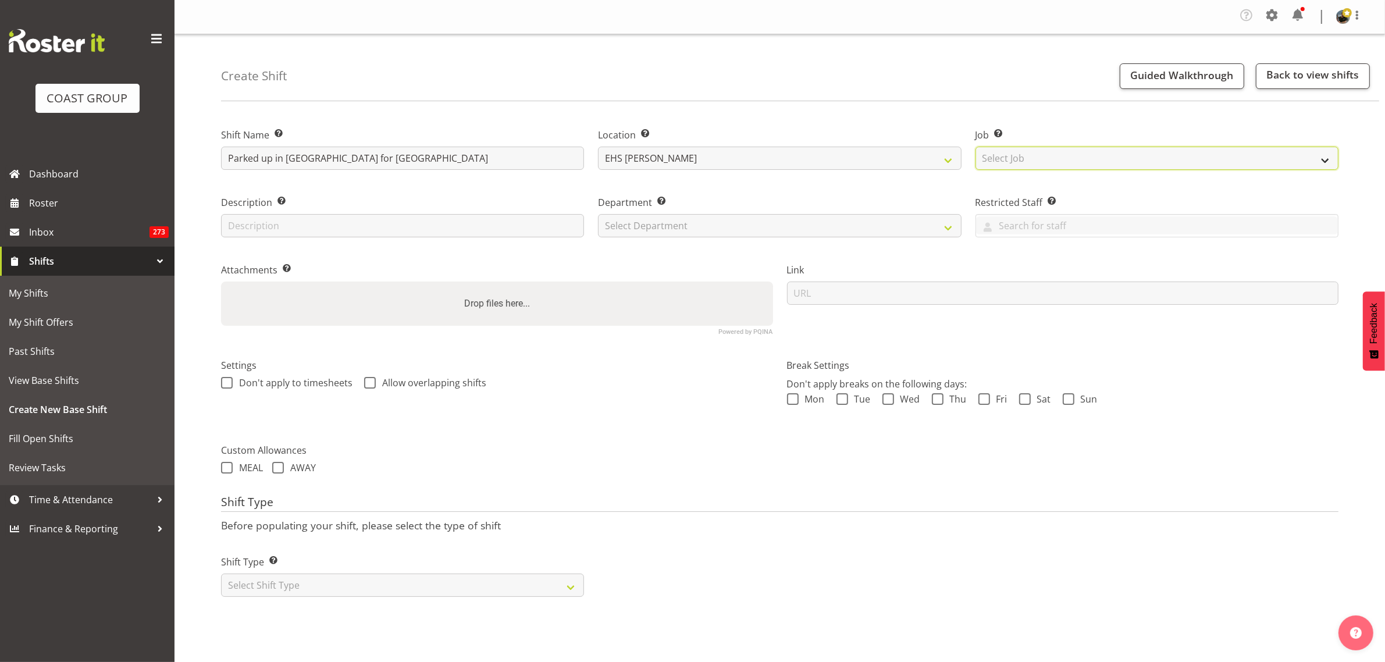
click at [1335, 159] on select "Select Job Create new job 1 Carlton Events 1 [PERSON_NAME][GEOGRAPHIC_DATA] 1 […" at bounding box center [1157, 158] width 363 height 23
select select "8934"
click at [976, 147] on select "Select Job Create new job 1 Carlton Events 1 [PERSON_NAME][GEOGRAPHIC_DATA] 1 […" at bounding box center [1157, 158] width 363 height 23
click at [943, 228] on select "Select Department EHS AKL PANEL EHS AKL CARPET" at bounding box center [779, 225] width 363 height 23
select select "39"
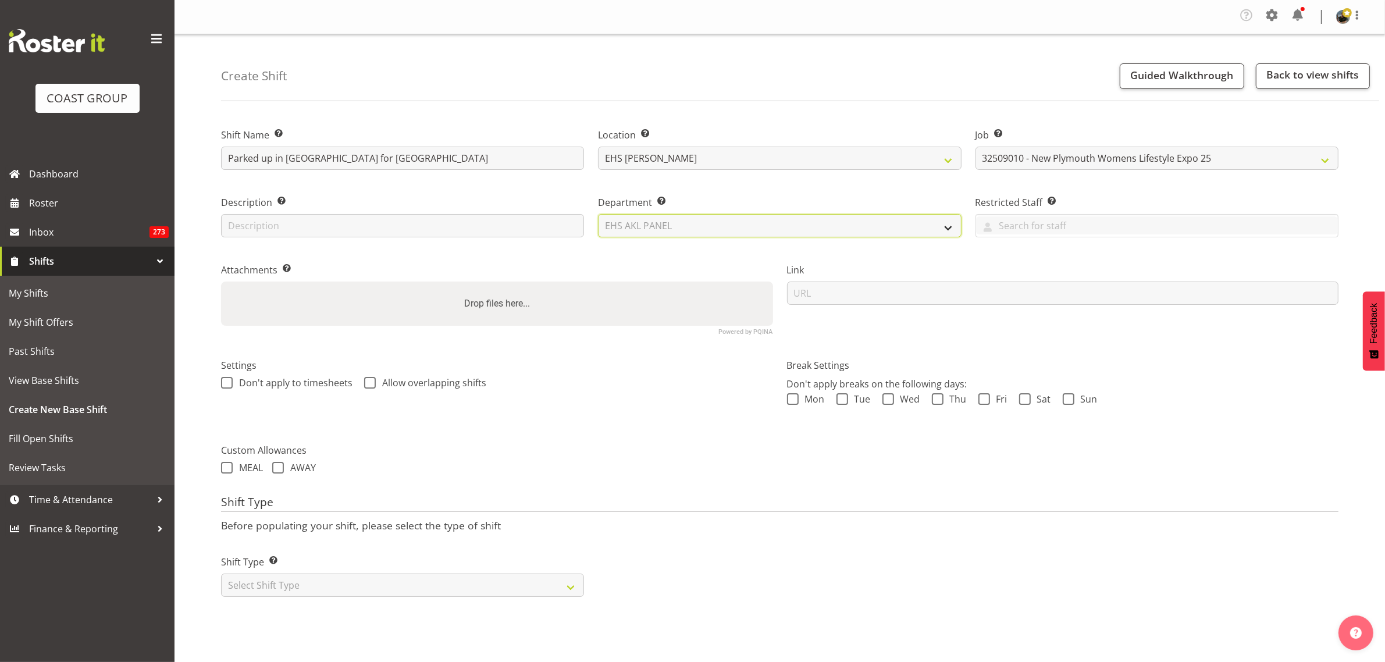
click at [598, 214] on select "Select Department EHS AKL PANEL EHS AKL CARPET" at bounding box center [779, 225] width 363 height 23
click at [568, 586] on select "Select Shift Type One Off Shift Recurring Shift Rotating Shift" at bounding box center [402, 585] width 363 height 23
select select "one_off"
click at [221, 574] on select "Select Shift Type One Off Shift Recurring Shift Rotating Shift" at bounding box center [402, 585] width 363 height 23
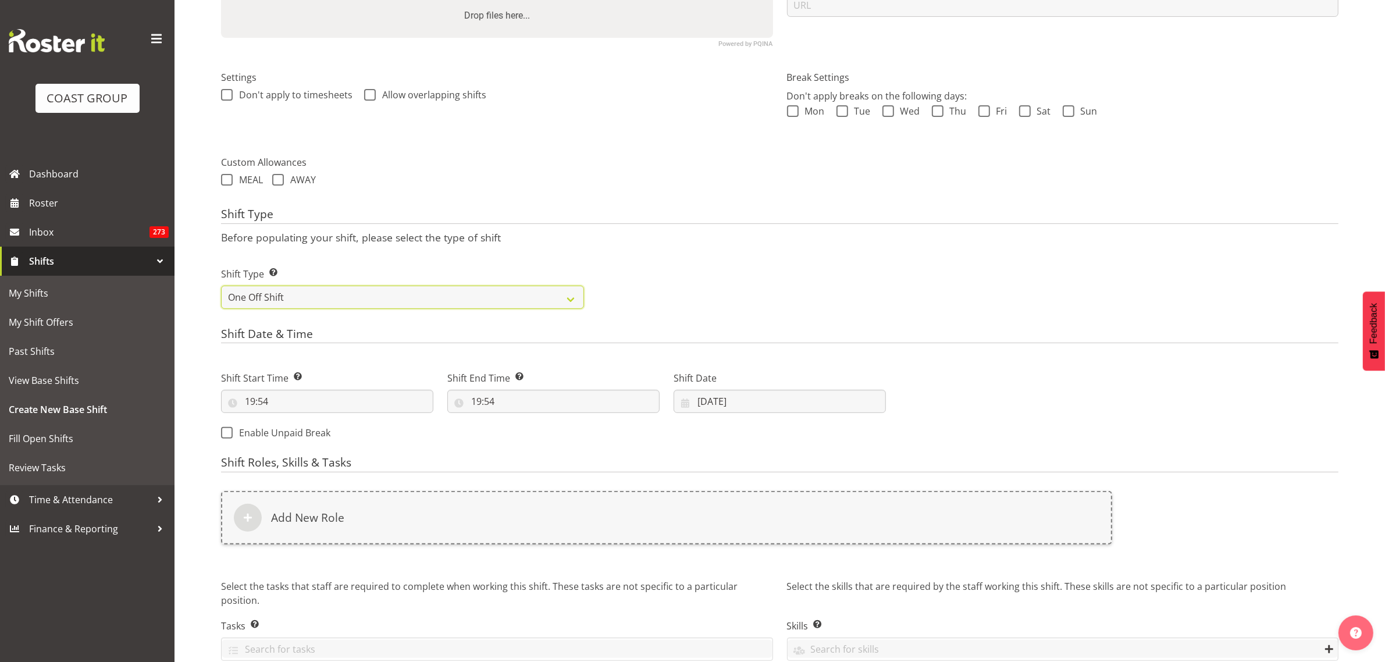
scroll to position [291, 0]
click at [368, 396] on input "19:54" at bounding box center [327, 398] width 212 height 23
click at [300, 431] on select "00 01 02 03 04 05 06 07 08 09 10 11 12 13 14 15 16 17 18 19 20 21 22 23" at bounding box center [300, 428] width 26 height 23
select select "7"
click at [287, 418] on select "00 01 02 03 04 05 06 07 08 09 10 11 12 13 14 15 16 17 18 19 20 21 22 23" at bounding box center [300, 428] width 26 height 23
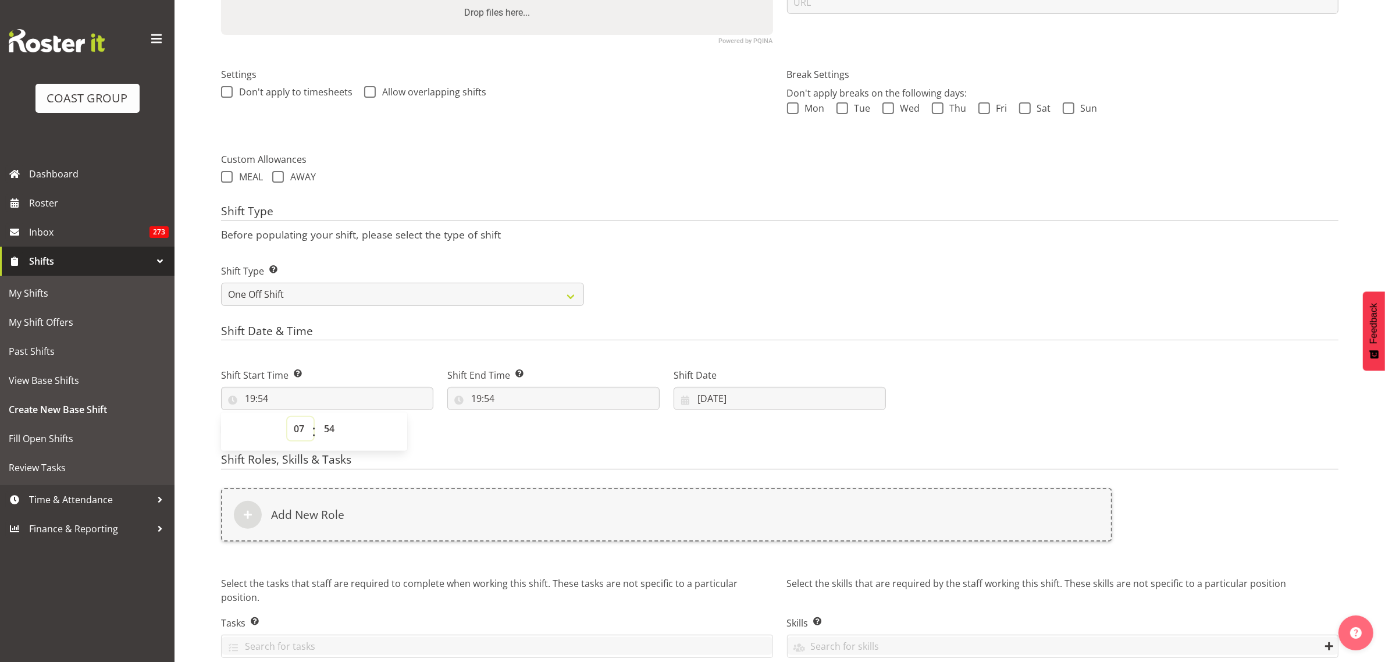
type input "07:54"
click at [542, 400] on input "19:54" at bounding box center [553, 398] width 212 height 23
click at [525, 431] on select "00 01 02 03 04 05 06 07 08 09 10 11 12 13 14 15 16 17 18 19 20 21 22 23" at bounding box center [527, 428] width 26 height 23
select select "15"
click at [514, 418] on select "00 01 02 03 04 05 06 07 08 09 10 11 12 13 14 15 16 17 18 19 20 21 22 23" at bounding box center [527, 428] width 26 height 23
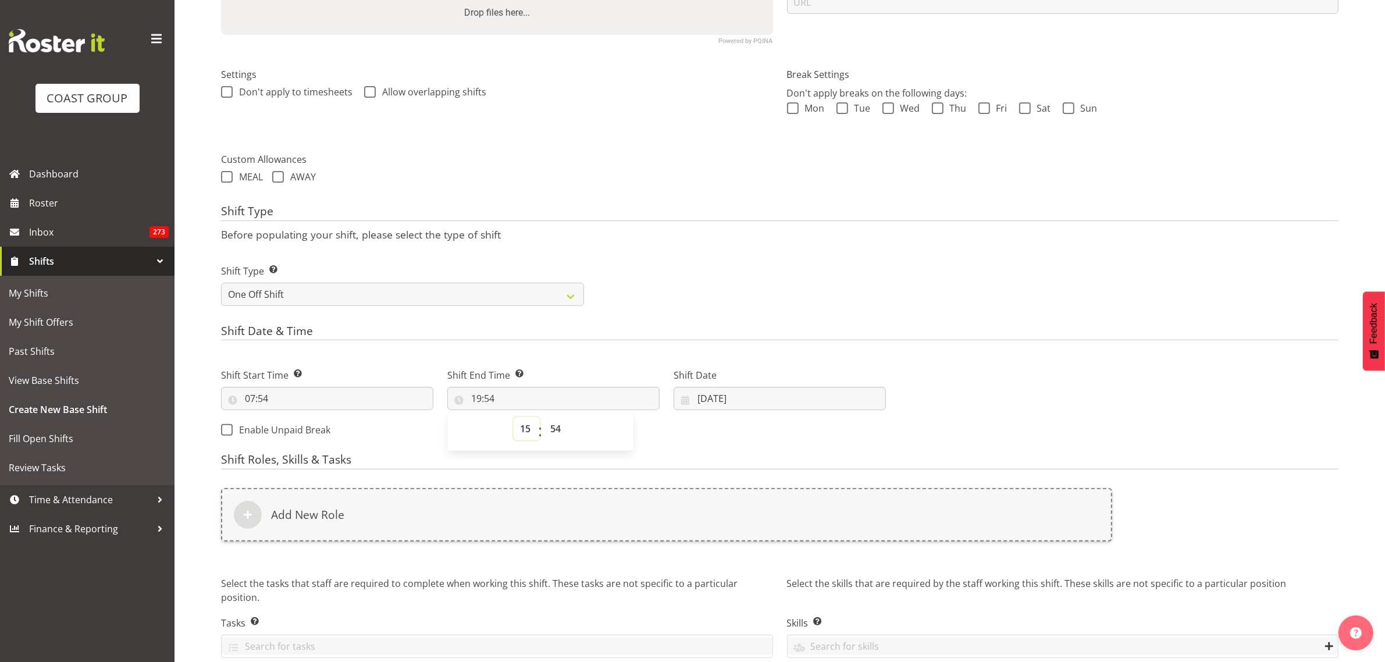
type input "15:54"
click at [557, 430] on select "00 01 02 03 04 05 06 07 08 09 10 11 12 13 14 15 16 17 18 19 20 21 22 23 24 25 2…" at bounding box center [557, 428] width 26 height 23
select select "30"
click at [544, 418] on select "00 01 02 03 04 05 06 07 08 09 10 11 12 13 14 15 16 17 18 19 20 21 22 23 24 25 2…" at bounding box center [557, 428] width 26 height 23
type input "15:30"
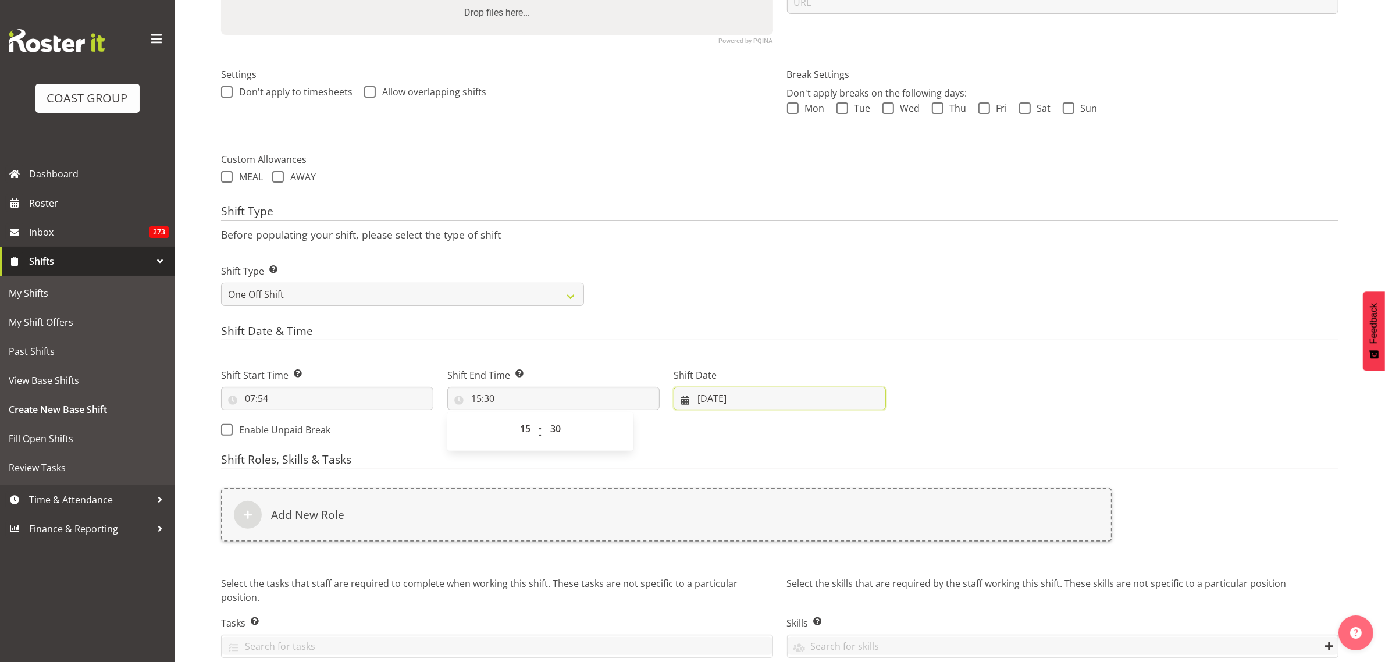
click at [795, 392] on input "[DATE]" at bounding box center [780, 398] width 212 height 23
click at [848, 494] on span "6" at bounding box center [849, 493] width 5 height 11
type input "[DATE]"
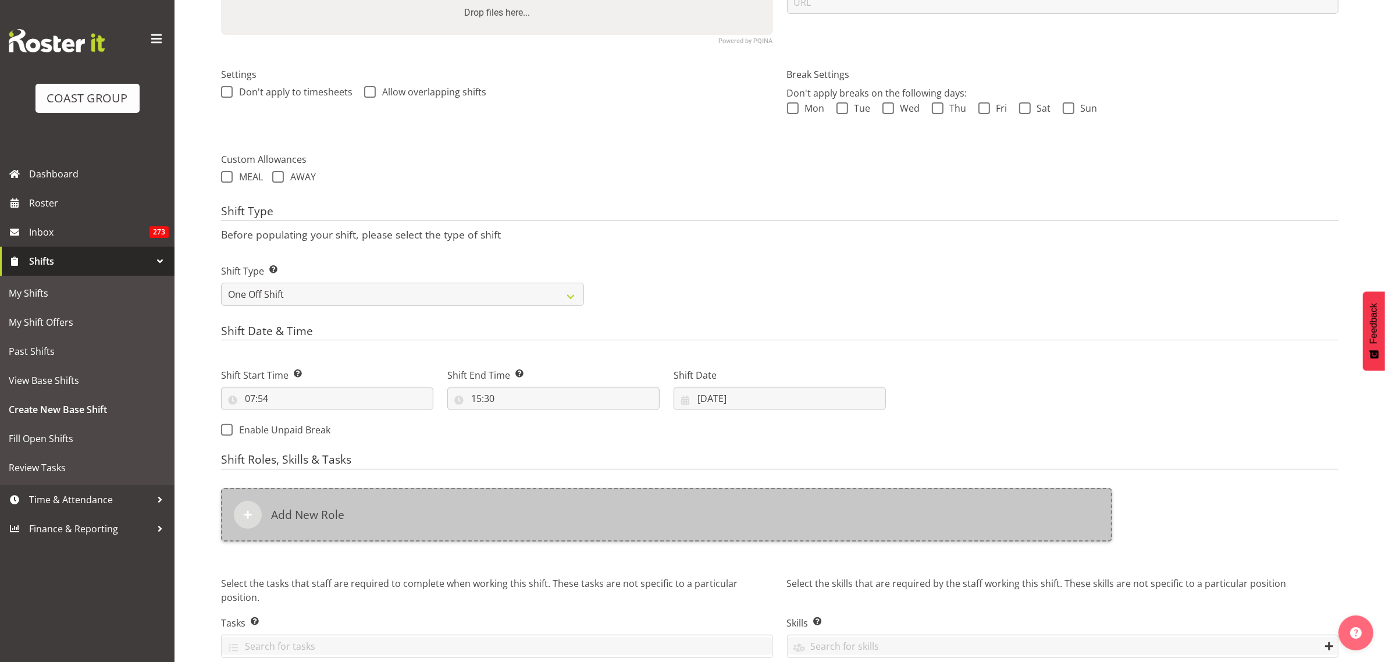
click at [483, 515] on div "Add New Role" at bounding box center [666, 515] width 891 height 54
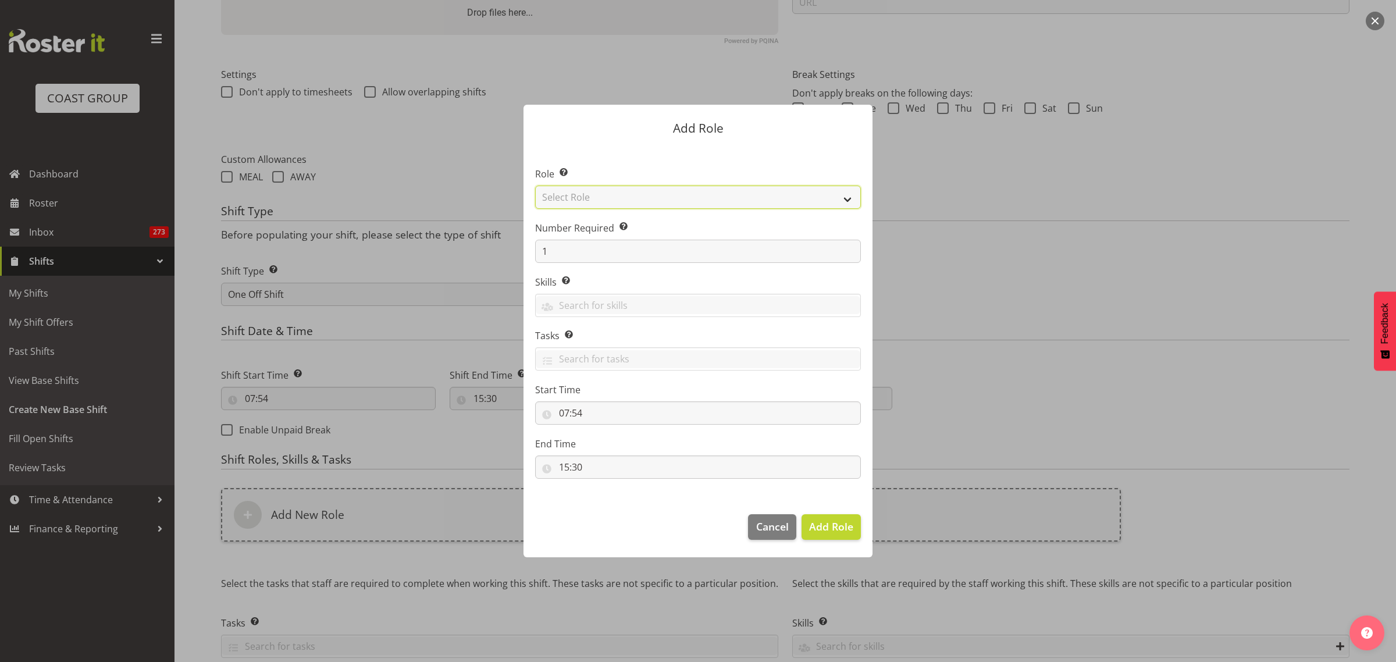
click at [852, 199] on select "Select Role ACCOUNT MANAGER ACCOUNT MANAGER DW ACCOUNTS [PERSON_NAME] VEHICLES …" at bounding box center [698, 197] width 326 height 23
select select "188"
click at [535, 186] on select "Select Role ACCOUNT MANAGER ACCOUNT MANAGER DW ACCOUNTS [PERSON_NAME] VEHICLES …" at bounding box center [698, 197] width 326 height 23
click at [827, 524] on span "Add Role" at bounding box center [831, 526] width 44 height 14
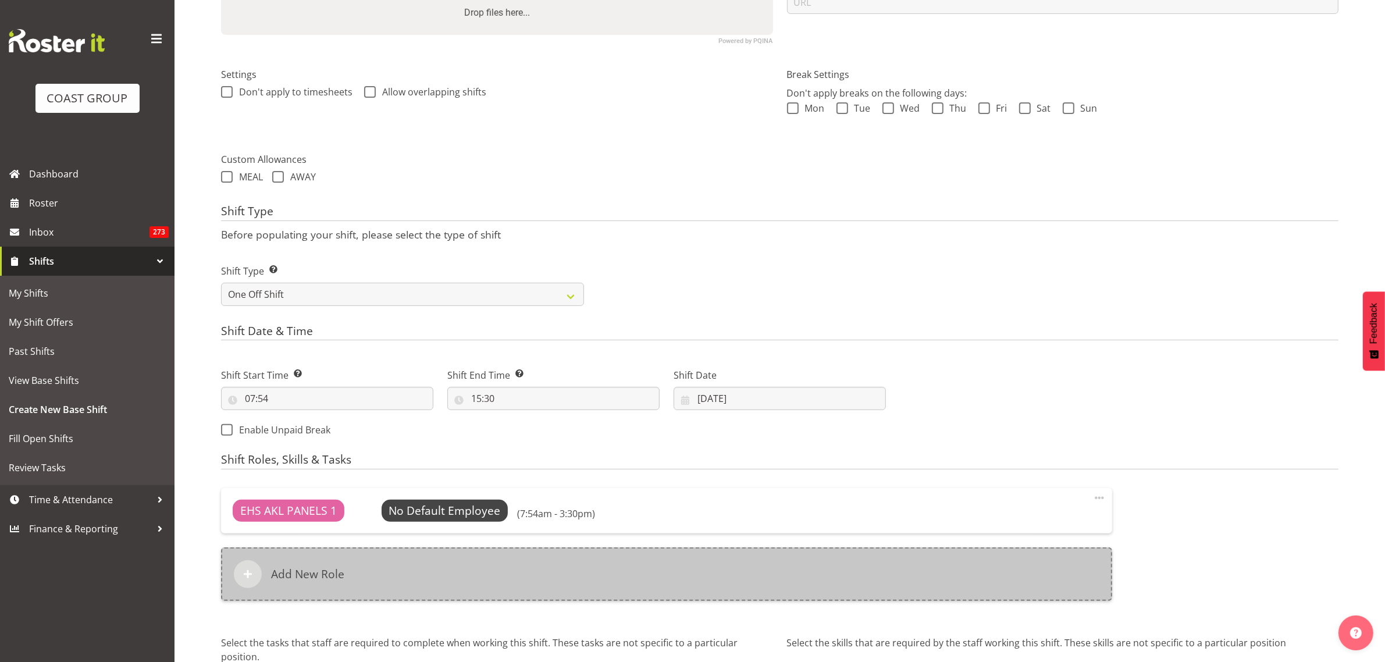
click at [646, 568] on div "Add New Role" at bounding box center [666, 574] width 891 height 54
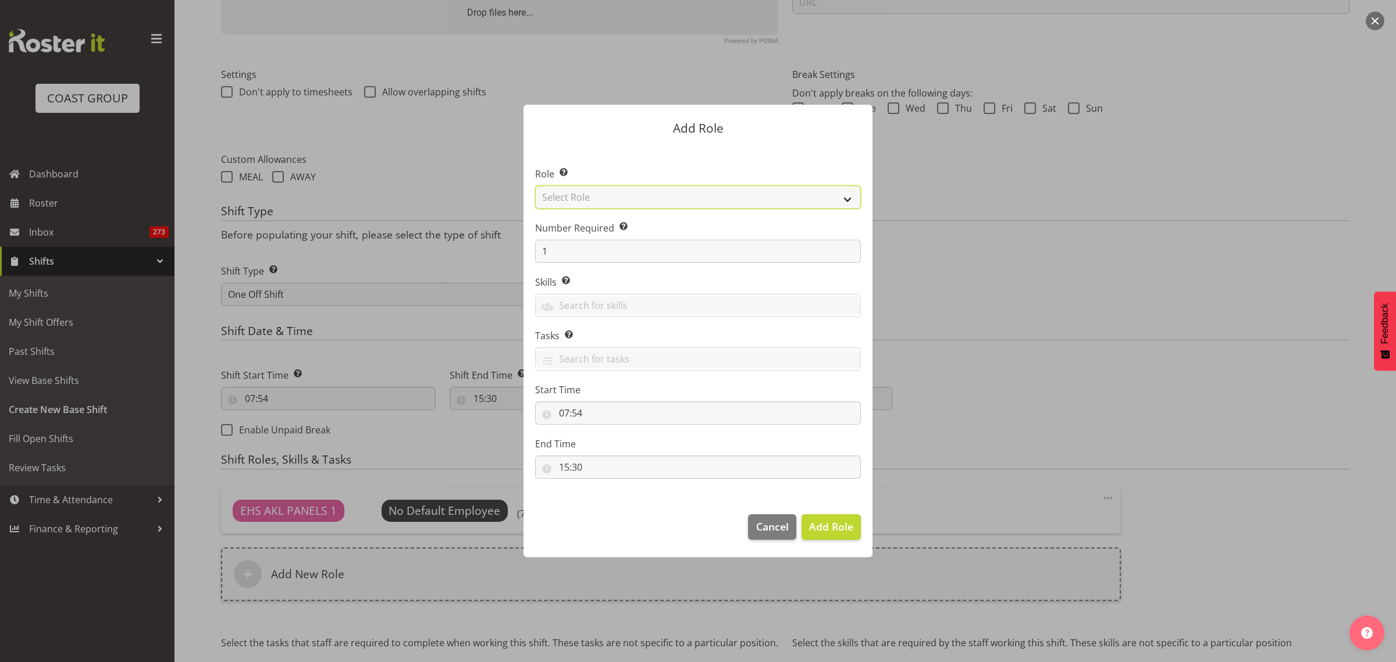
click at [847, 198] on select "Select Role ACCOUNT MANAGER ACCOUNT MANAGER DW ACCOUNTS [PERSON_NAME] VEHICLES …" at bounding box center [698, 197] width 326 height 23
select select "81"
click at [535, 186] on select "Select Role ACCOUNT MANAGER ACCOUNT MANAGER DW ACCOUNTS [PERSON_NAME] VEHICLES …" at bounding box center [698, 197] width 326 height 23
click at [819, 528] on span "Add Role" at bounding box center [831, 526] width 44 height 14
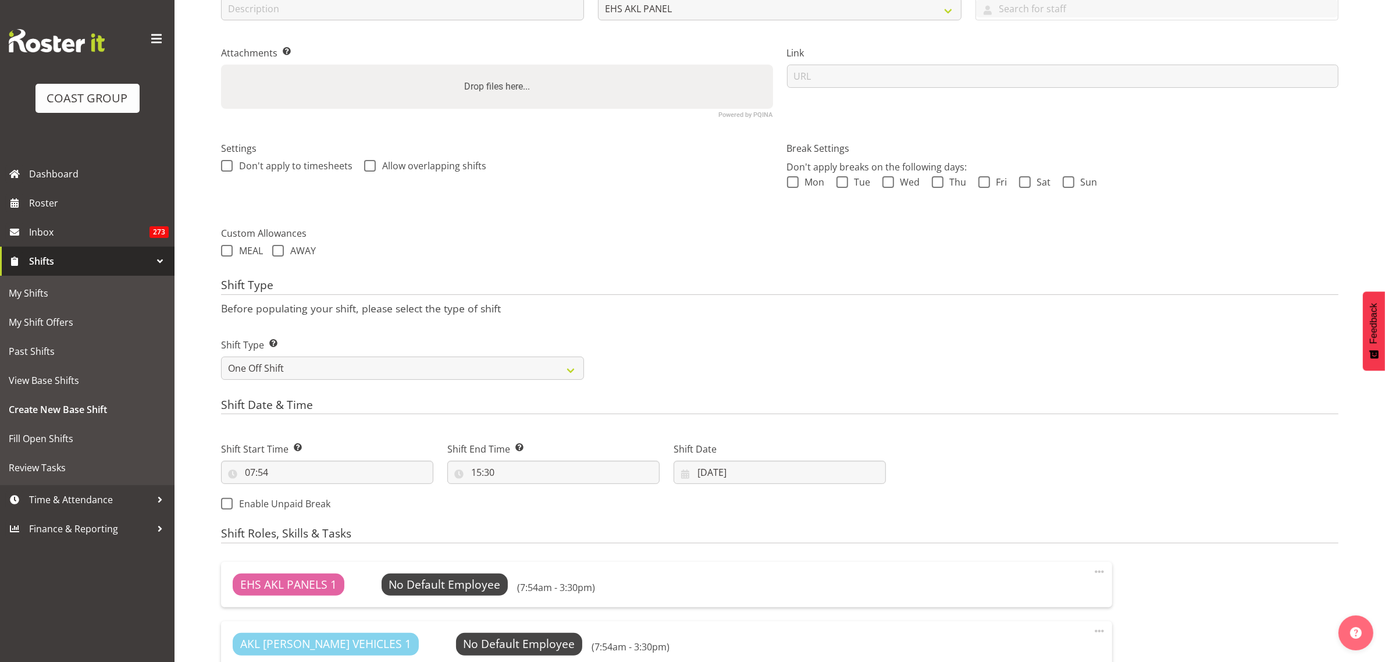
scroll to position [218, 0]
click at [338, 475] on input "07:54" at bounding box center [327, 471] width 212 height 23
click at [329, 501] on select "00 01 02 03 04 05 06 07 08 09 10 11 12 13 14 15 16 17 18 19 20 21 22 23 24 25 2…" at bounding box center [331, 501] width 26 height 23
select select "30"
click at [318, 491] on select "00 01 02 03 04 05 06 07 08 09 10 11 12 13 14 15 16 17 18 19 20 21 22 23 24 25 2…" at bounding box center [331, 501] width 26 height 23
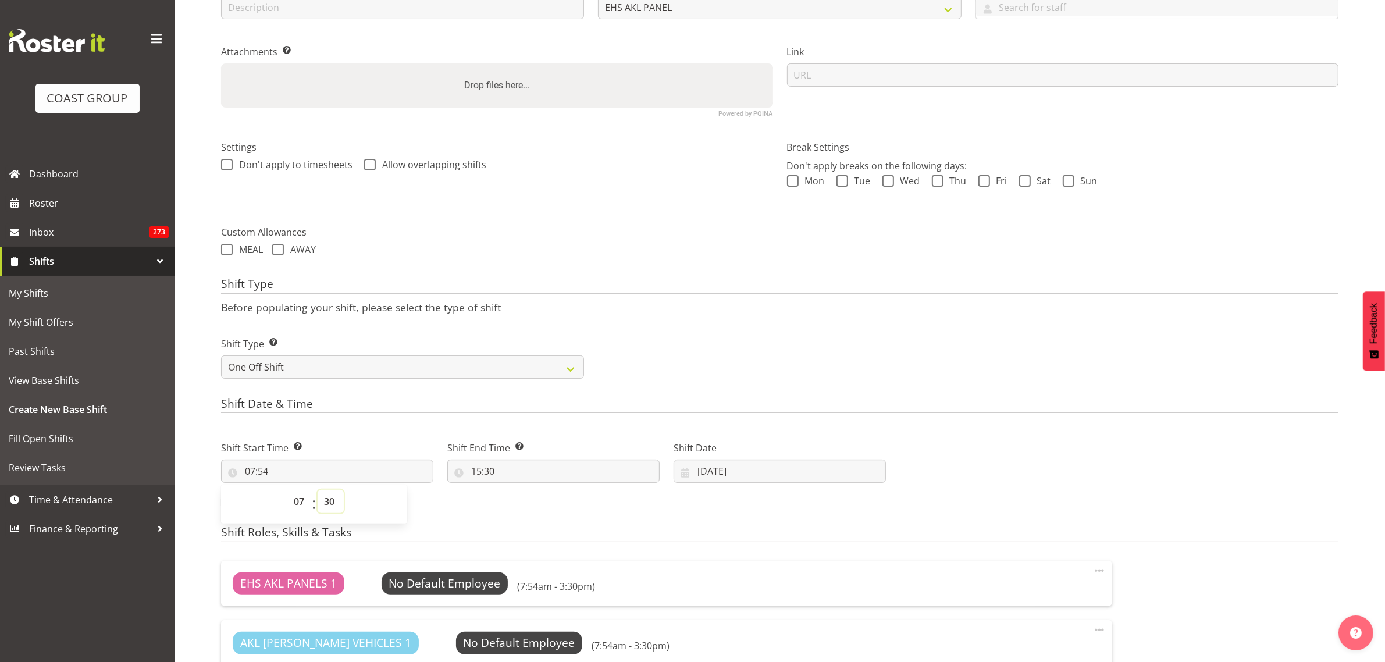
type input "07:30"
click at [1045, 478] on div "Next Shifts" at bounding box center [1119, 472] width 453 height 94
click at [393, 471] on input "07:30" at bounding box center [327, 471] width 212 height 23
click at [330, 506] on select "00 01 02 03 04 05 06 07 08 09 10 11 12 13 14 15 16 17 18 19 20 21 22 23 24 25 2…" at bounding box center [331, 501] width 26 height 23
select select "0"
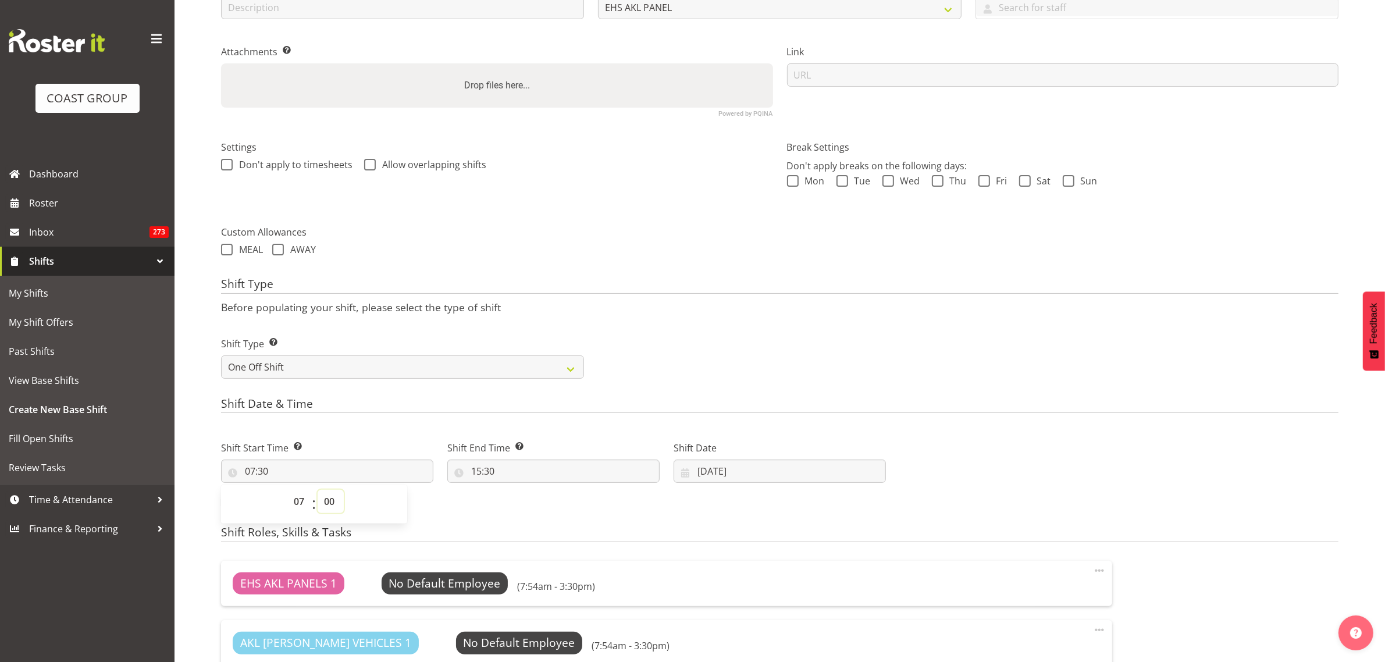
click at [318, 491] on select "00 01 02 03 04 05 06 07 08 09 10 11 12 13 14 15 16 17 18 19 20 21 22 23 24 25 2…" at bounding box center [331, 501] width 26 height 23
type input "07:00"
click at [1162, 446] on div "Next Shifts" at bounding box center [1119, 472] width 453 height 94
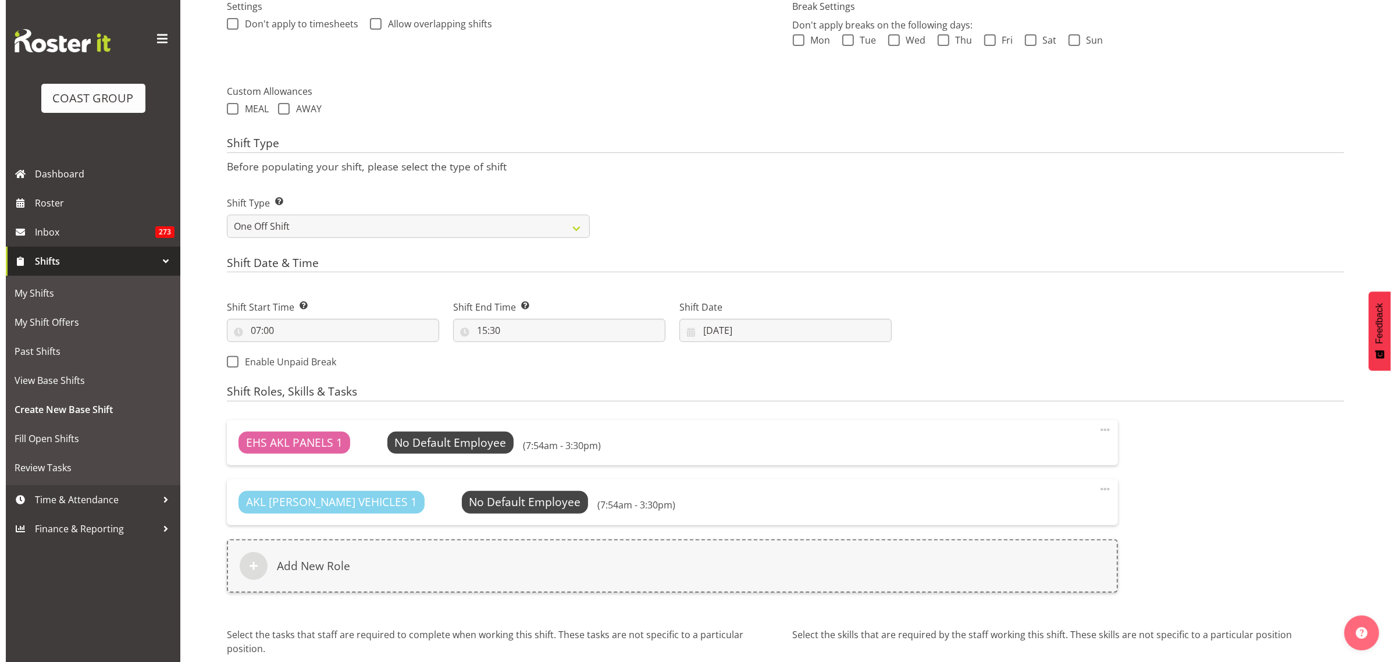
scroll to position [364, 0]
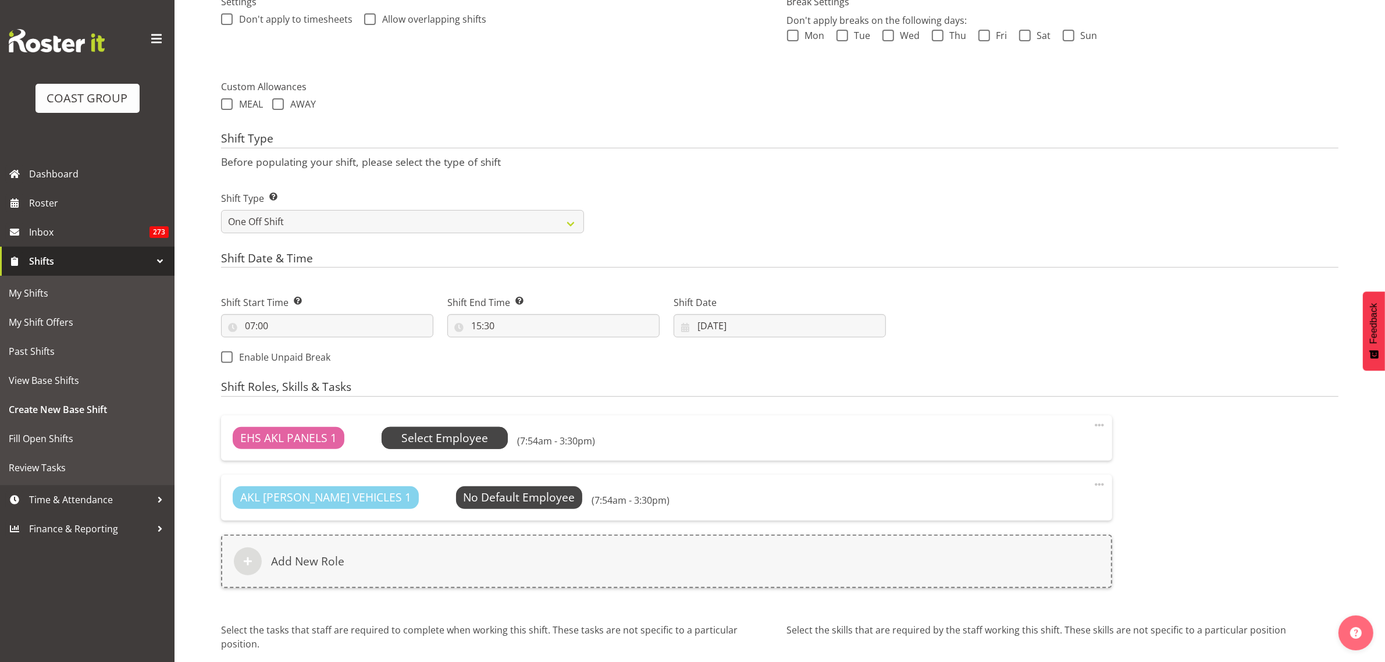
click at [457, 443] on span "Select Employee" at bounding box center [444, 438] width 87 height 17
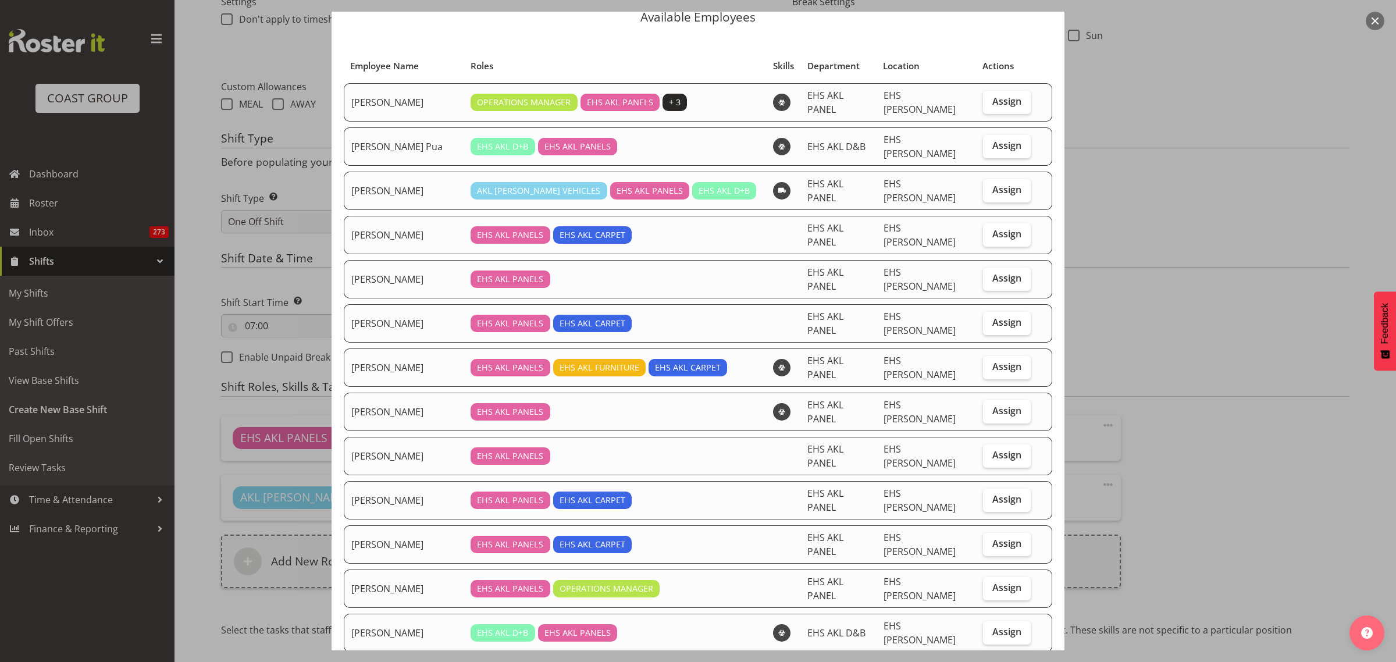
scroll to position [145, 0]
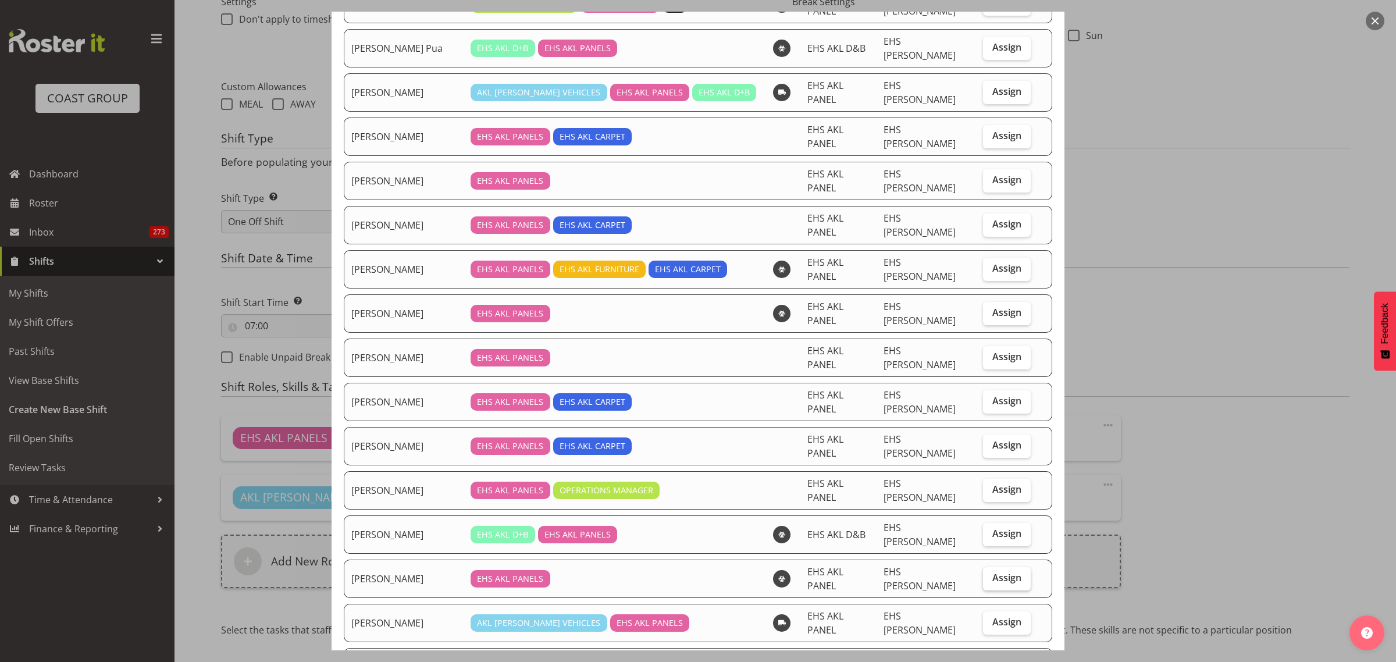
click at [997, 572] on span "Assign" at bounding box center [1006, 578] width 29 height 12
click at [991, 574] on input "Assign" at bounding box center [987, 578] width 8 height 8
checkbox input "true"
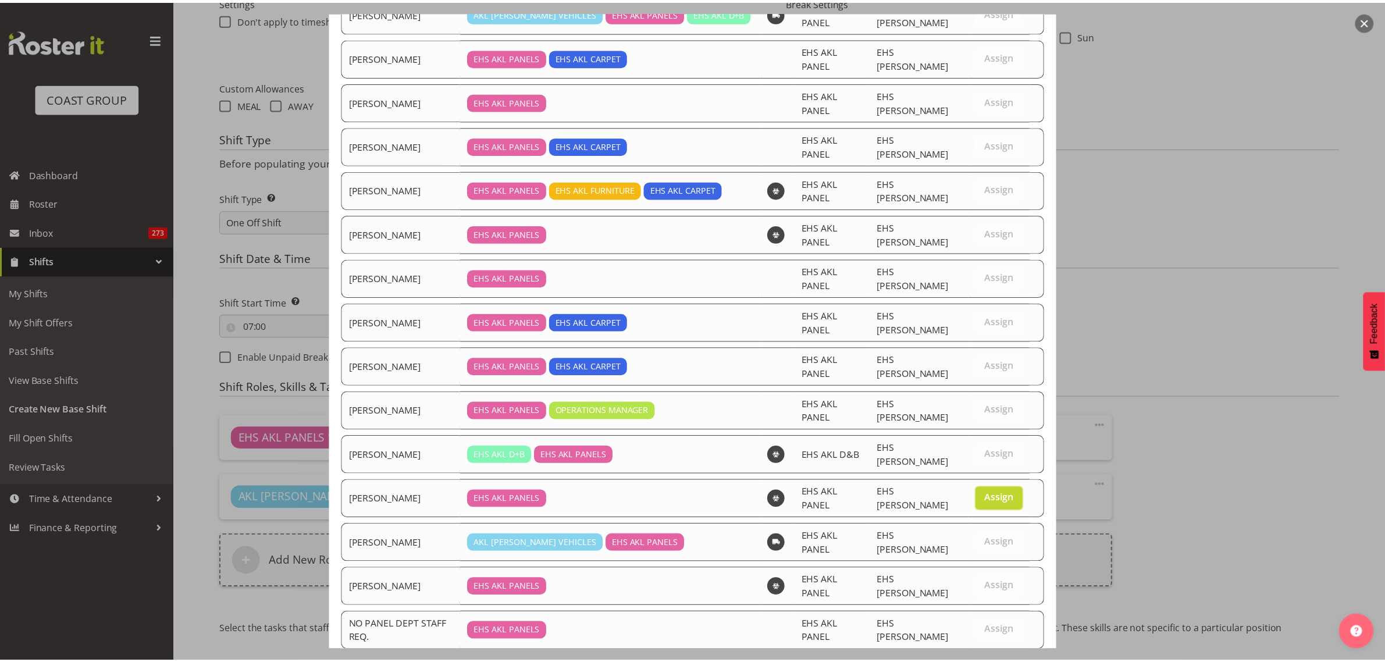
scroll to position [277, 0]
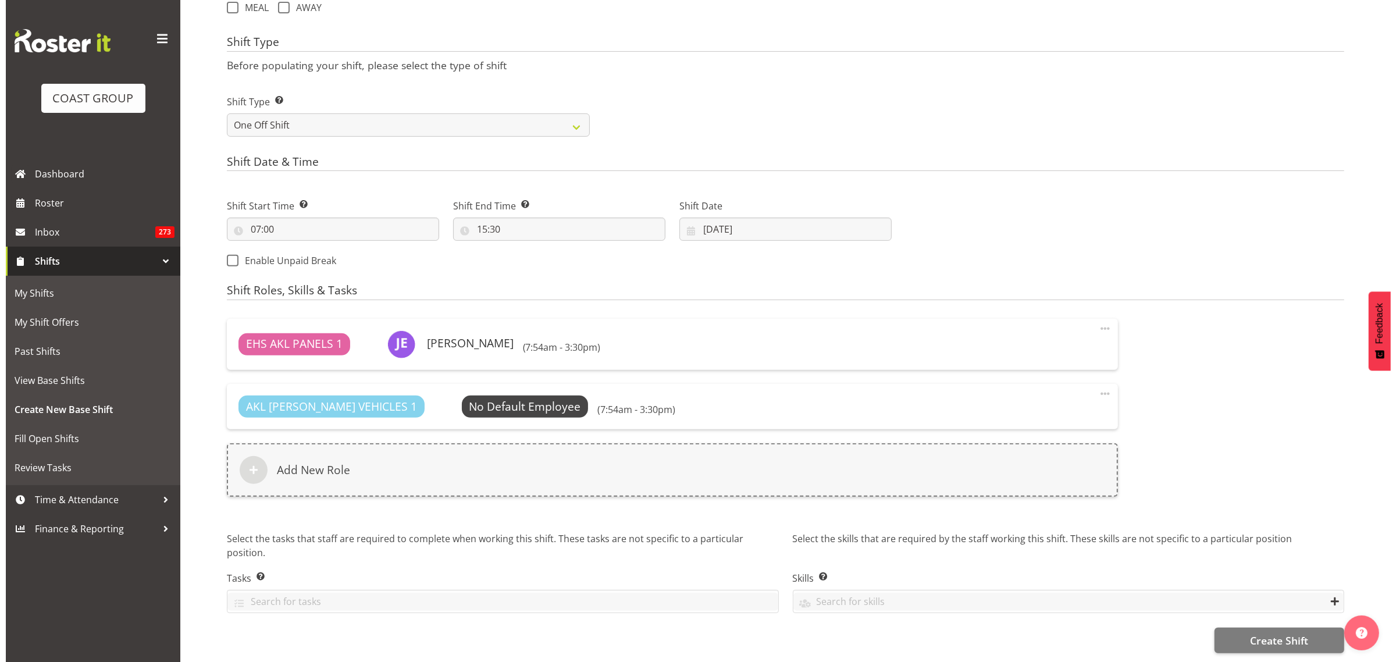
scroll to position [471, 0]
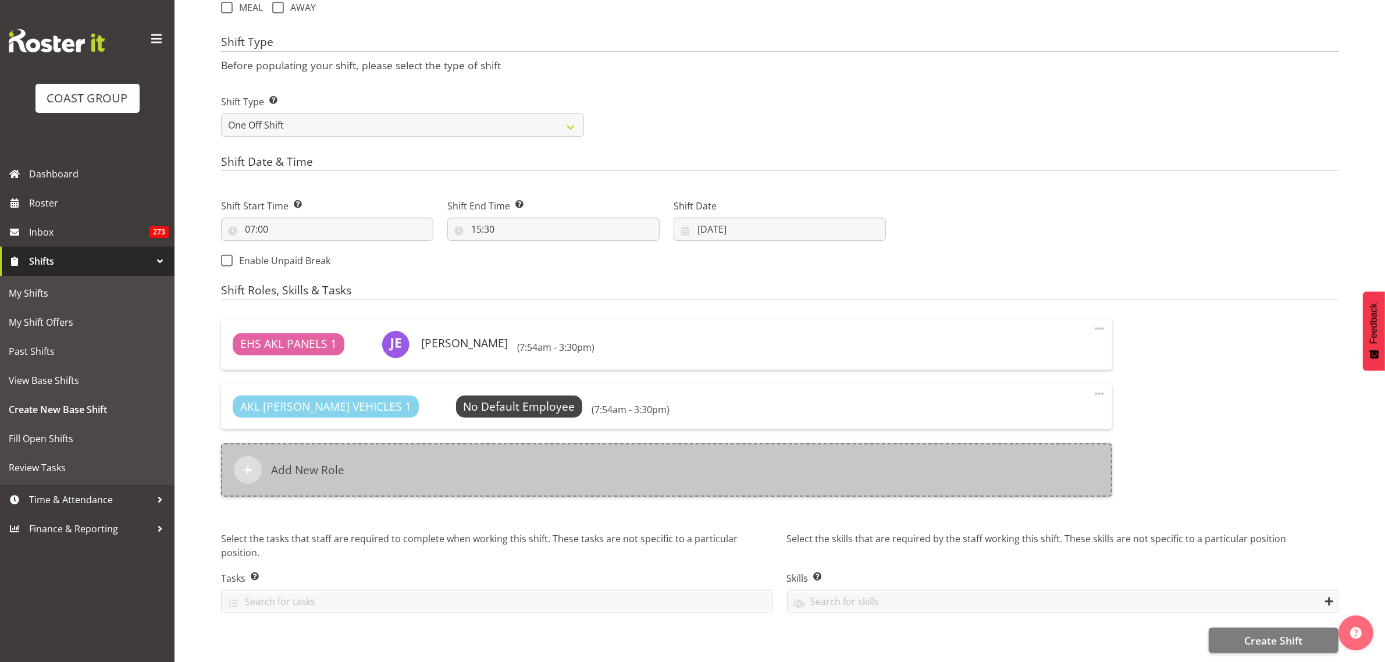
click at [519, 444] on div "Add New Role" at bounding box center [666, 470] width 891 height 54
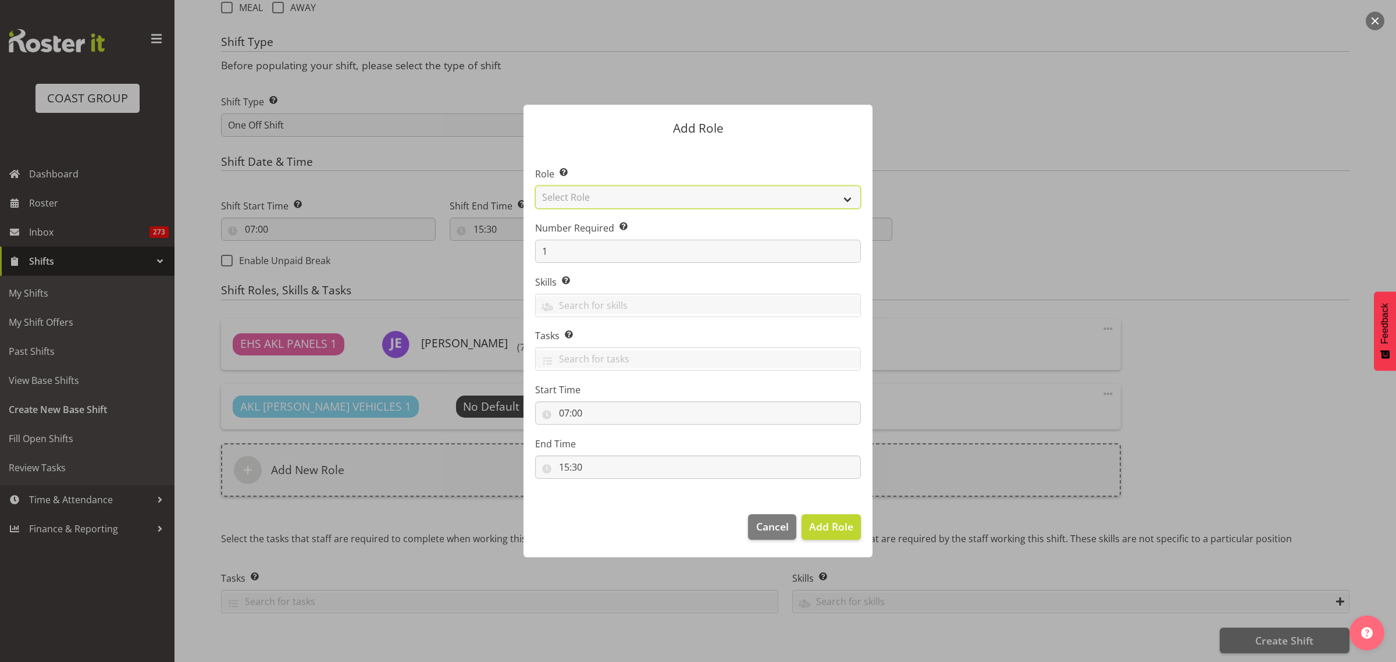
click at [848, 201] on select "Select Role ACCOUNT MANAGER ACCOUNT MANAGER DW ACCOUNTS [PERSON_NAME] VEHICLES …" at bounding box center [698, 197] width 326 height 23
select select "81"
click at [535, 186] on select "Select Role ACCOUNT MANAGER ACCOUNT MANAGER DW ACCOUNTS [PERSON_NAME] VEHICLES …" at bounding box center [698, 197] width 326 height 23
click at [830, 527] on span "Add Role" at bounding box center [831, 526] width 44 height 14
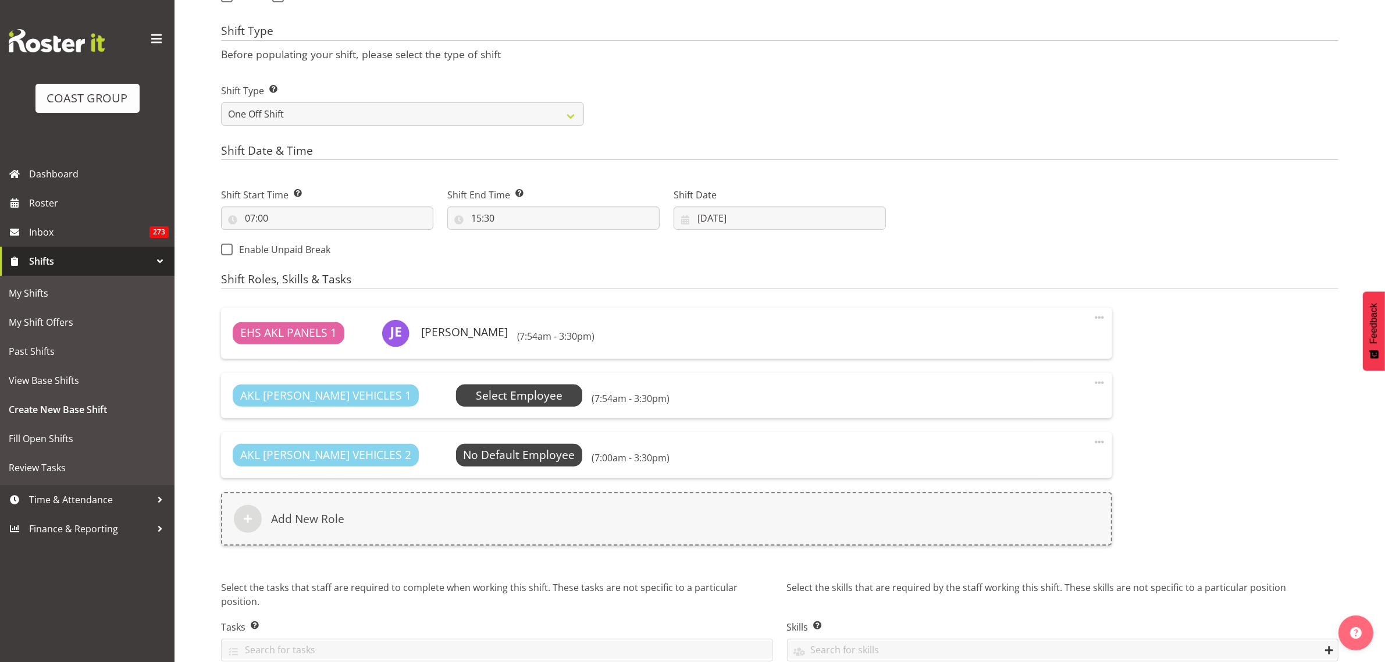
click at [476, 400] on span "Select Employee" at bounding box center [519, 395] width 87 height 17
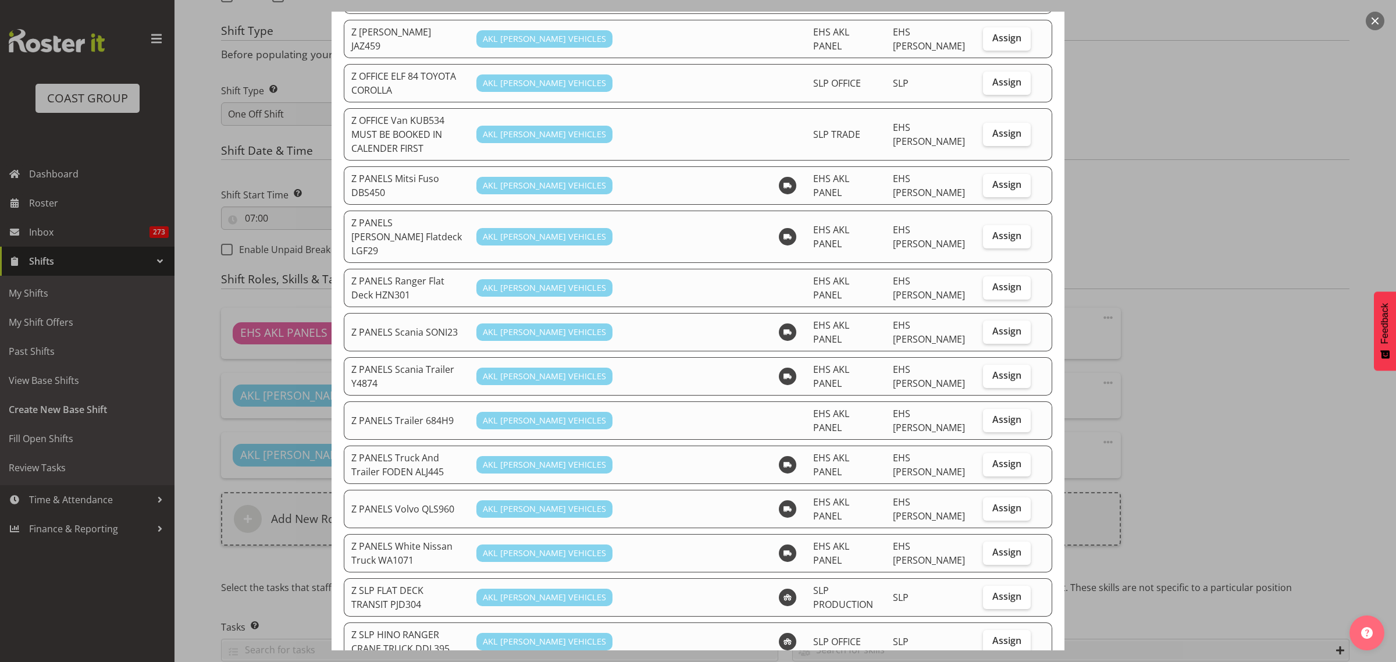
scroll to position [654, 0]
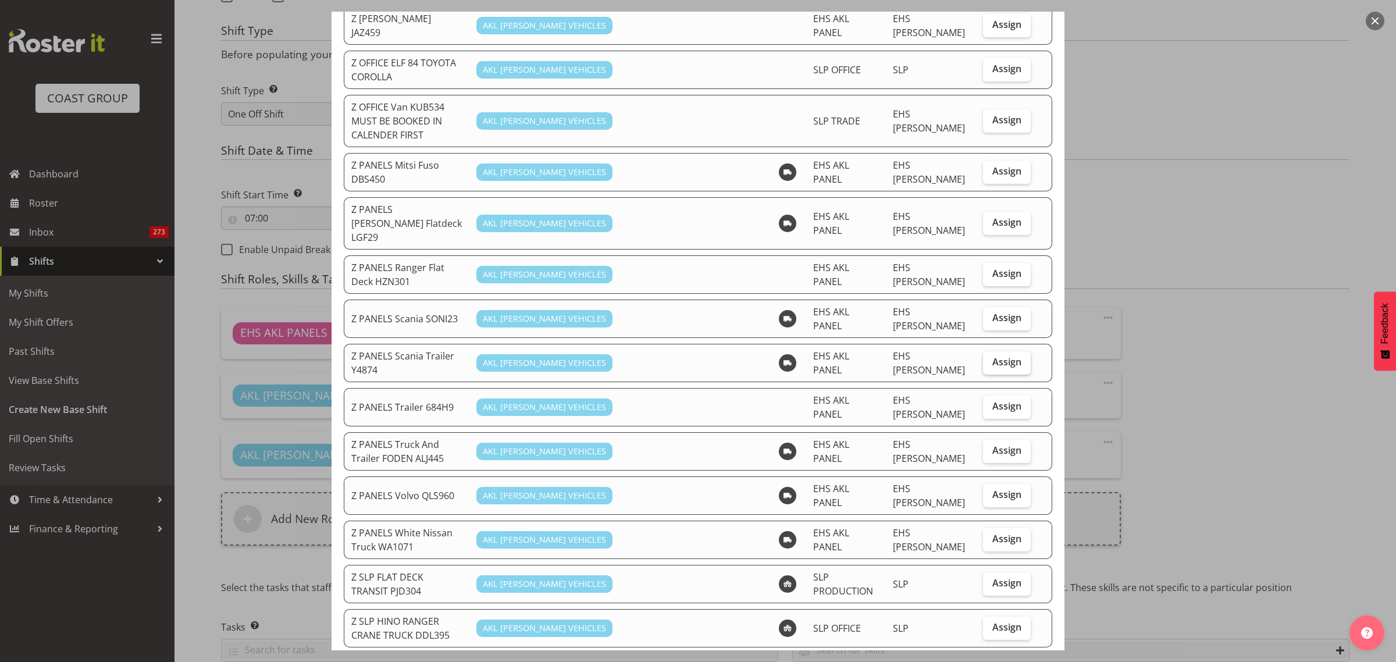
click at [992, 356] on span "Assign" at bounding box center [1006, 362] width 29 height 12
click at [991, 358] on input "Assign" at bounding box center [987, 362] width 8 height 8
checkbox input "true"
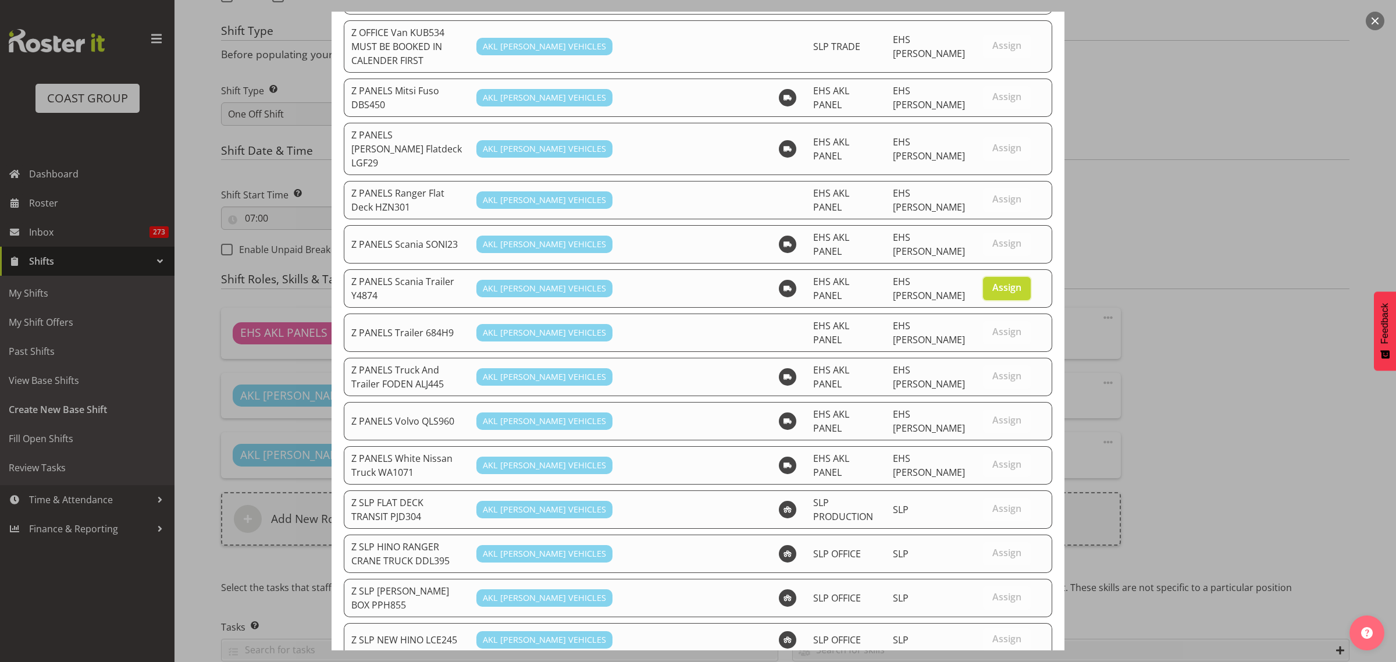
scroll to position [856, 0]
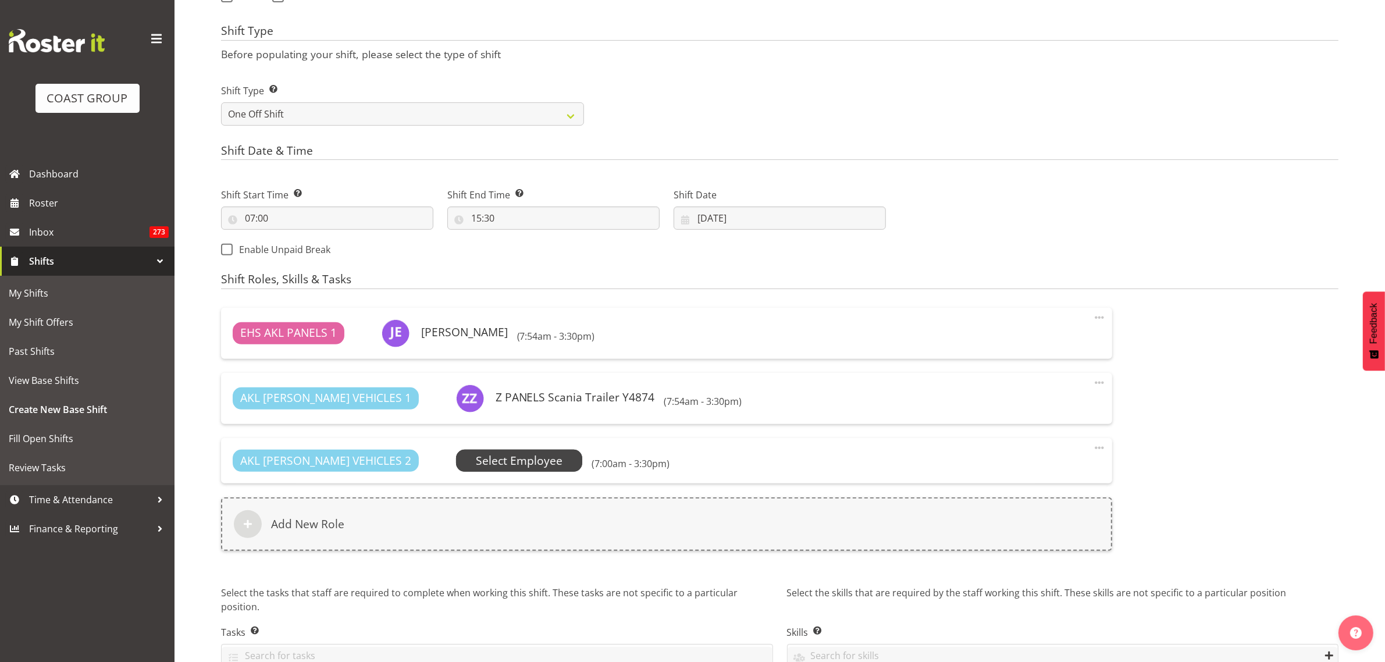
click at [501, 461] on span "Select Employee" at bounding box center [519, 461] width 87 height 17
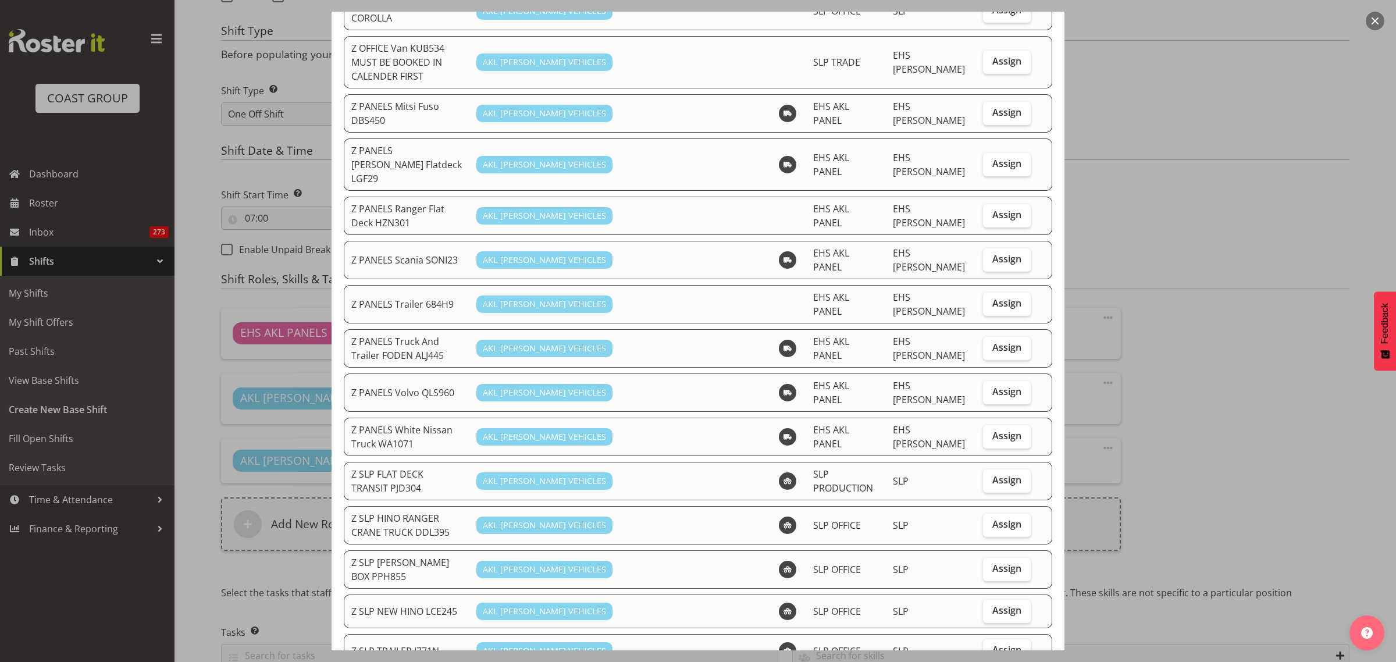
scroll to position [727, 0]
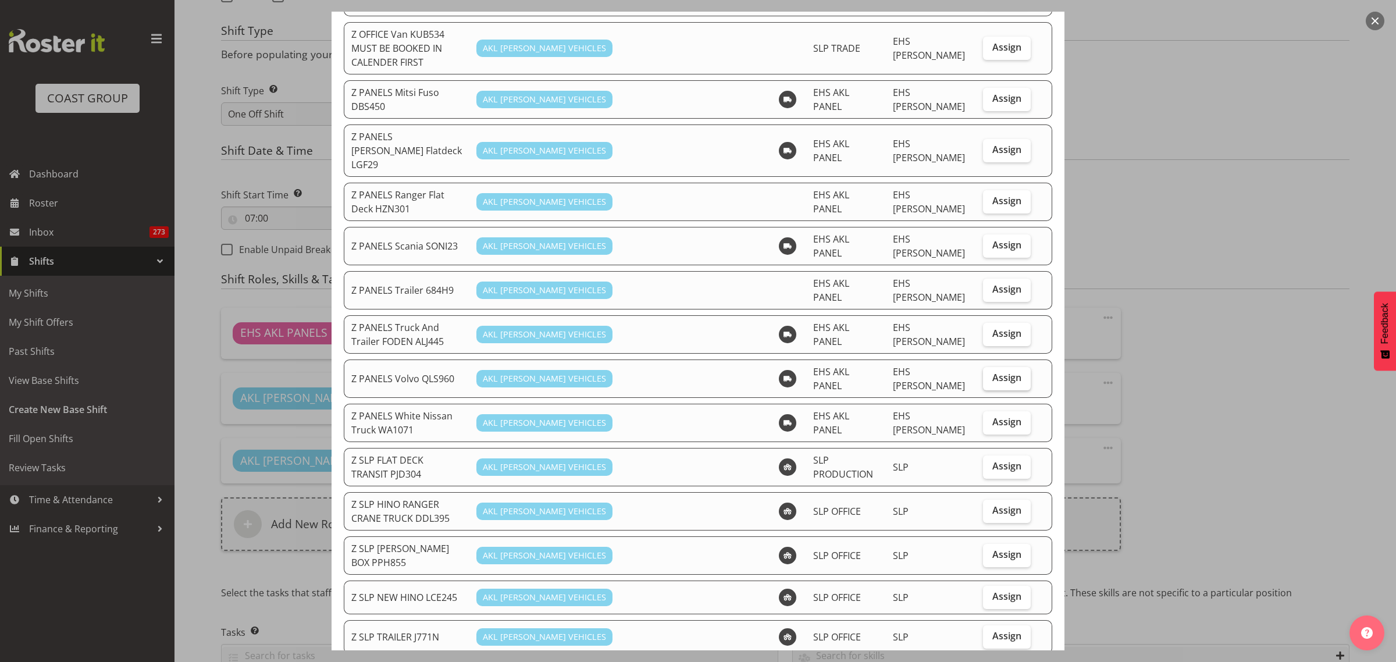
click at [992, 372] on span "Assign" at bounding box center [1006, 378] width 29 height 12
click at [991, 374] on input "Assign" at bounding box center [987, 378] width 8 height 8
checkbox input "true"
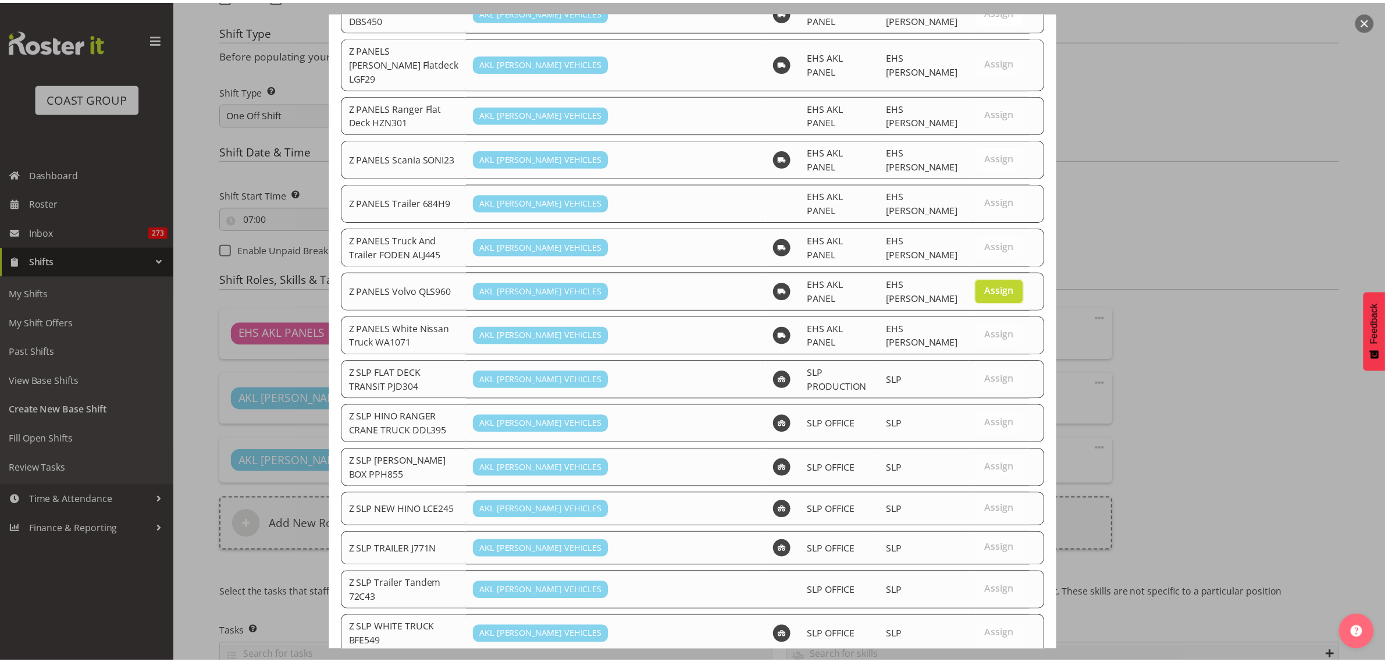
scroll to position [816, 0]
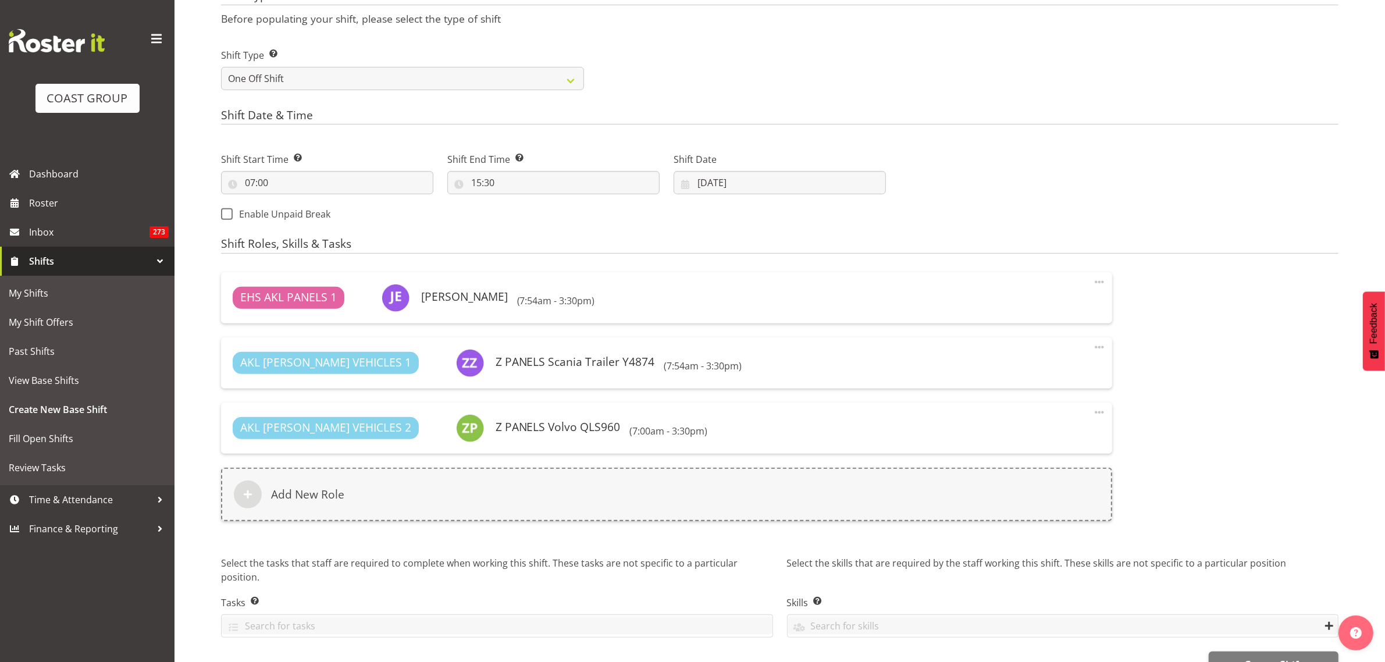
scroll to position [542, 0]
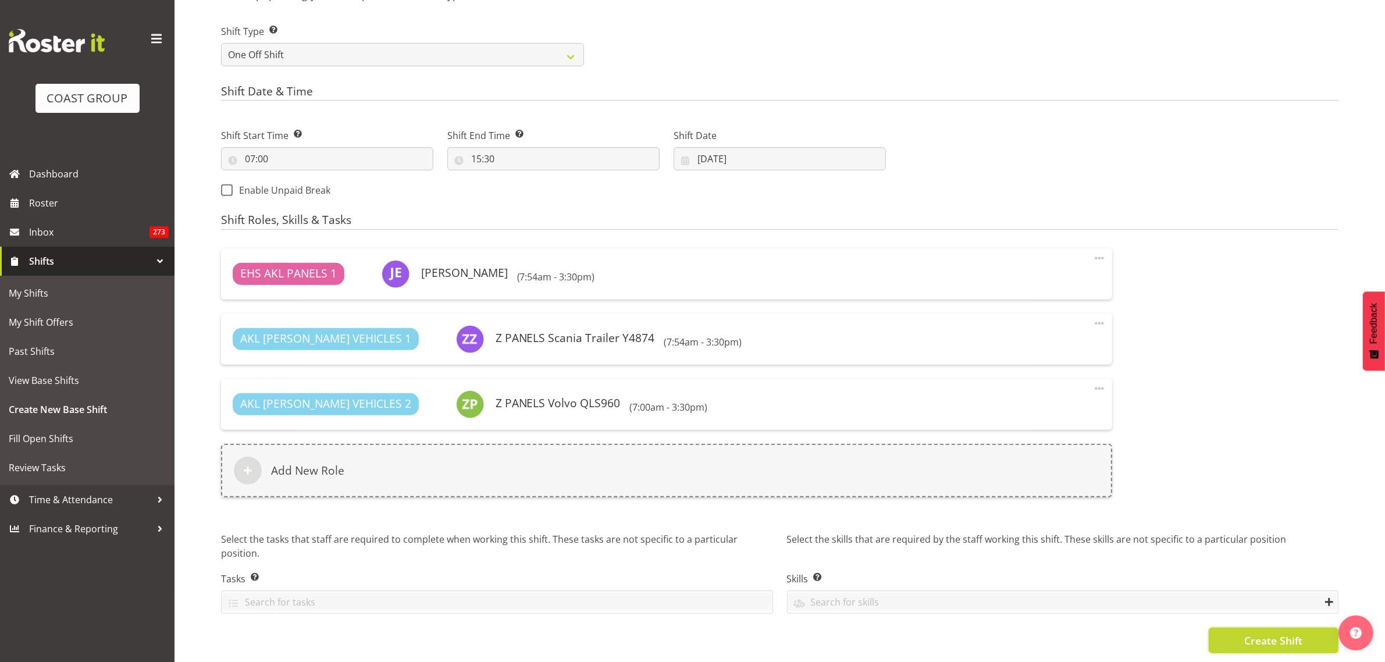
click at [1269, 633] on span "Create Shift" at bounding box center [1273, 640] width 58 height 15
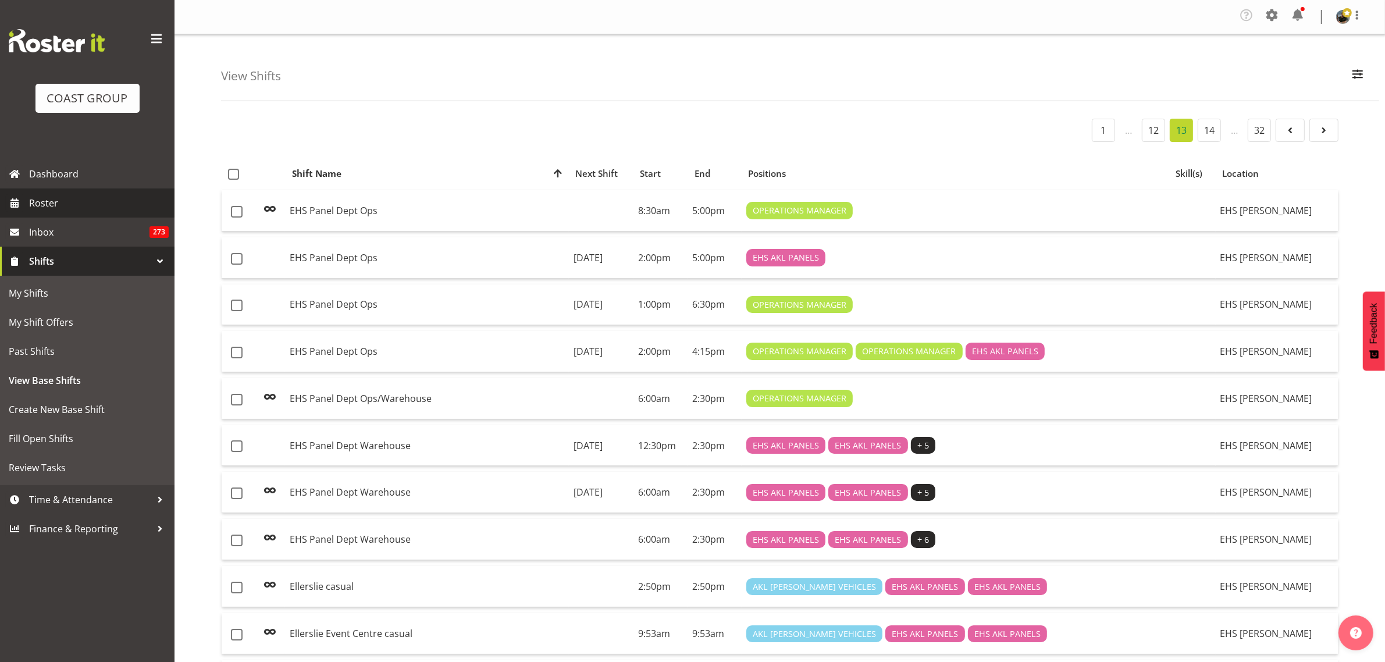
click at [86, 194] on span "Roster" at bounding box center [99, 202] width 140 height 17
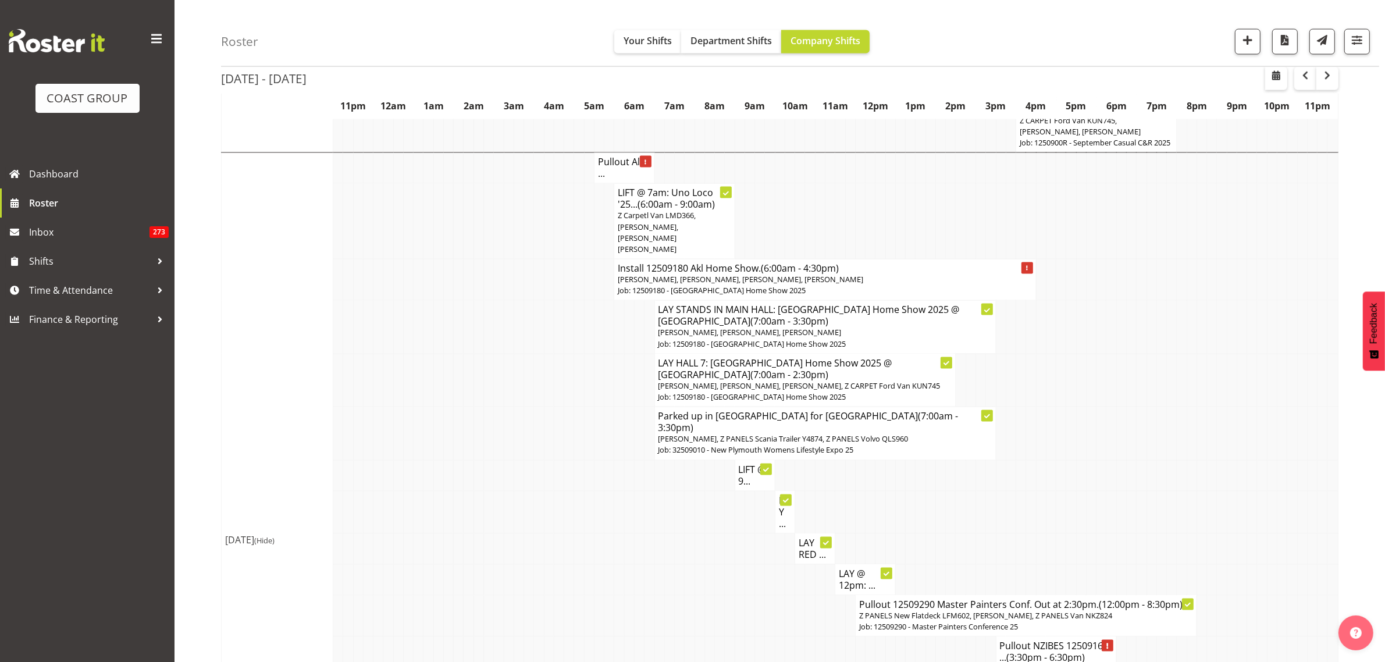
scroll to position [2691, 0]
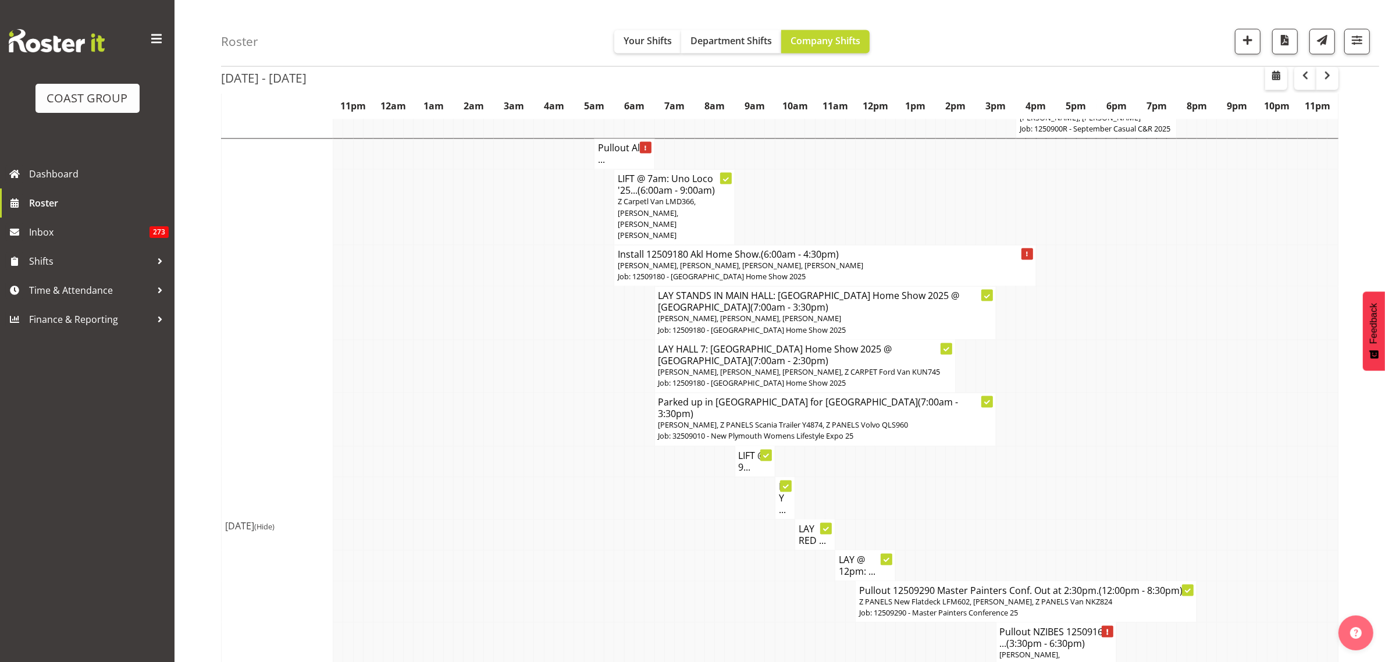
click at [812, 420] on span "[PERSON_NAME], Z PANELS Scania Trailer Y4874, Z PANELS Volvo QLS960" at bounding box center [784, 425] width 250 height 10
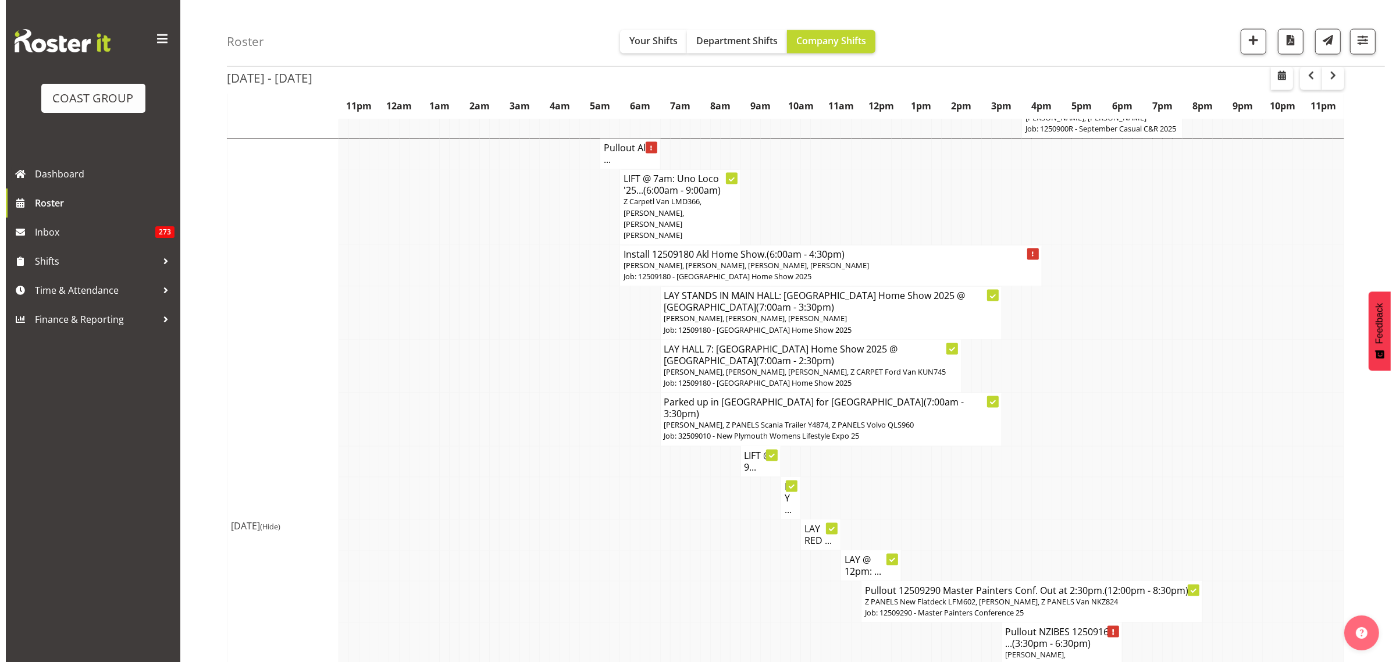
scroll to position [2679, 0]
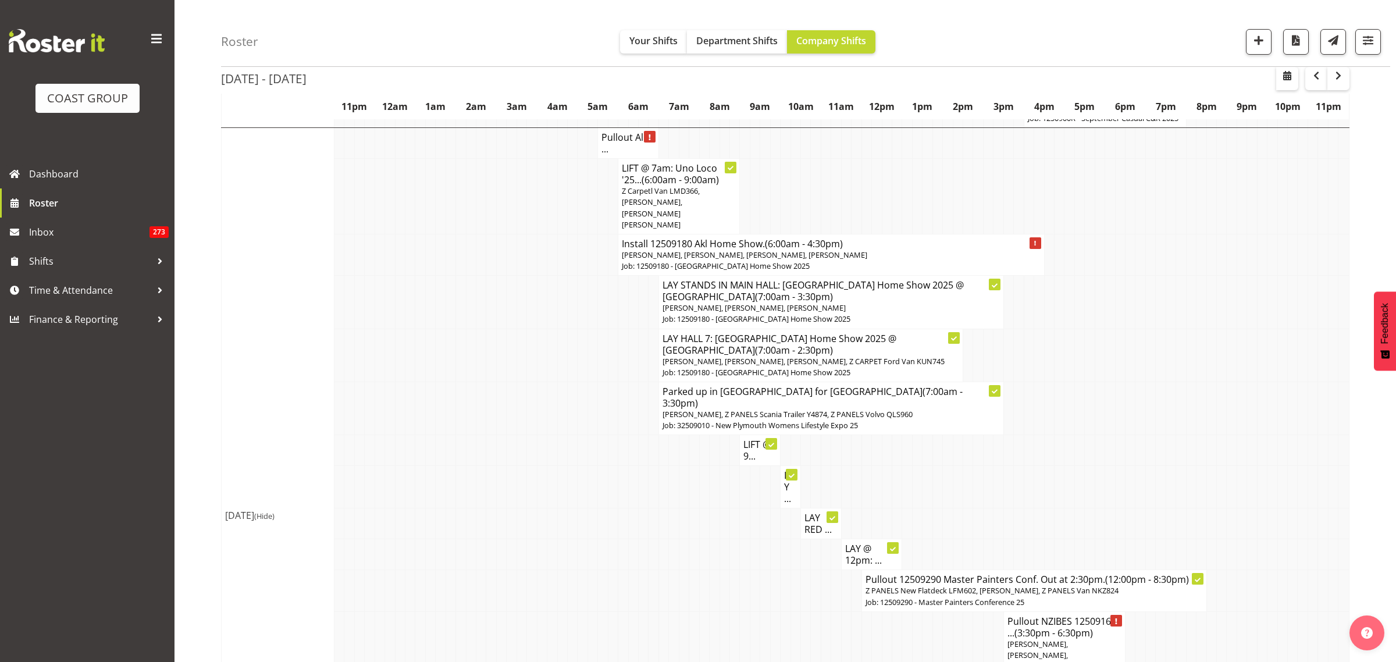
select select
select select "8"
select select "2025"
select select "7"
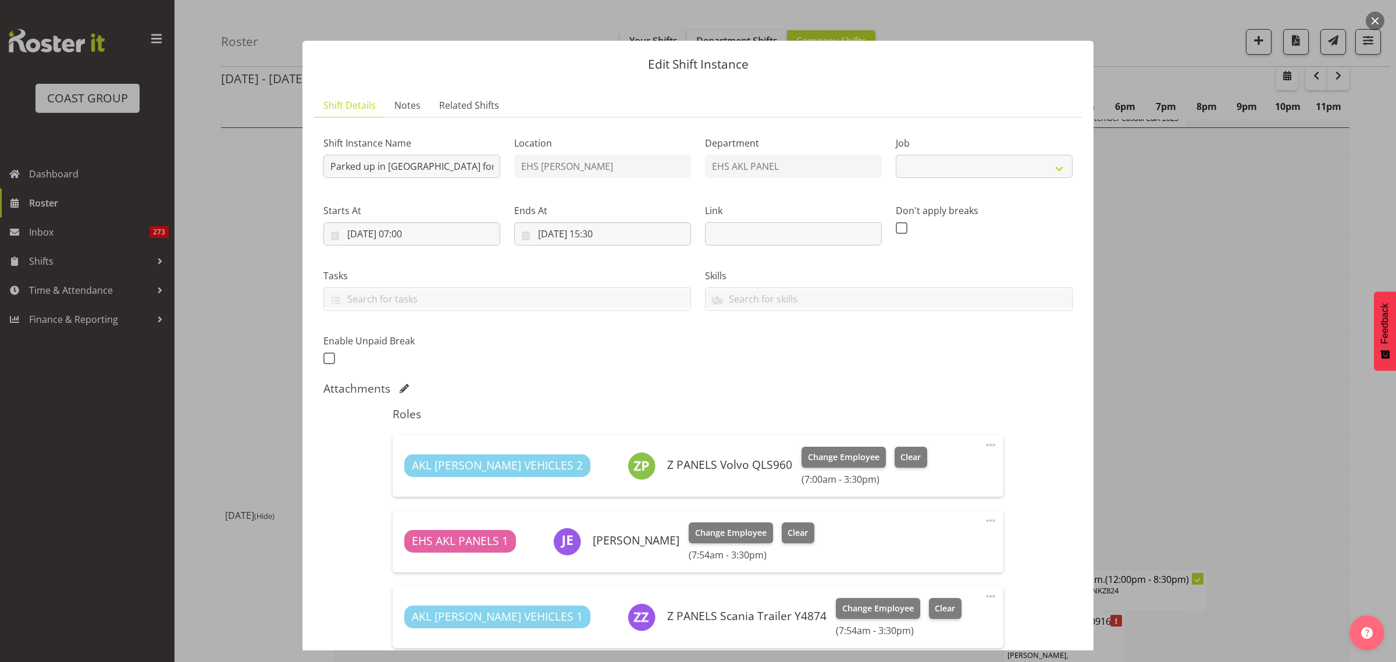
select select "8934"
click at [447, 239] on input "[DATE] 07:00" at bounding box center [411, 233] width 177 height 23
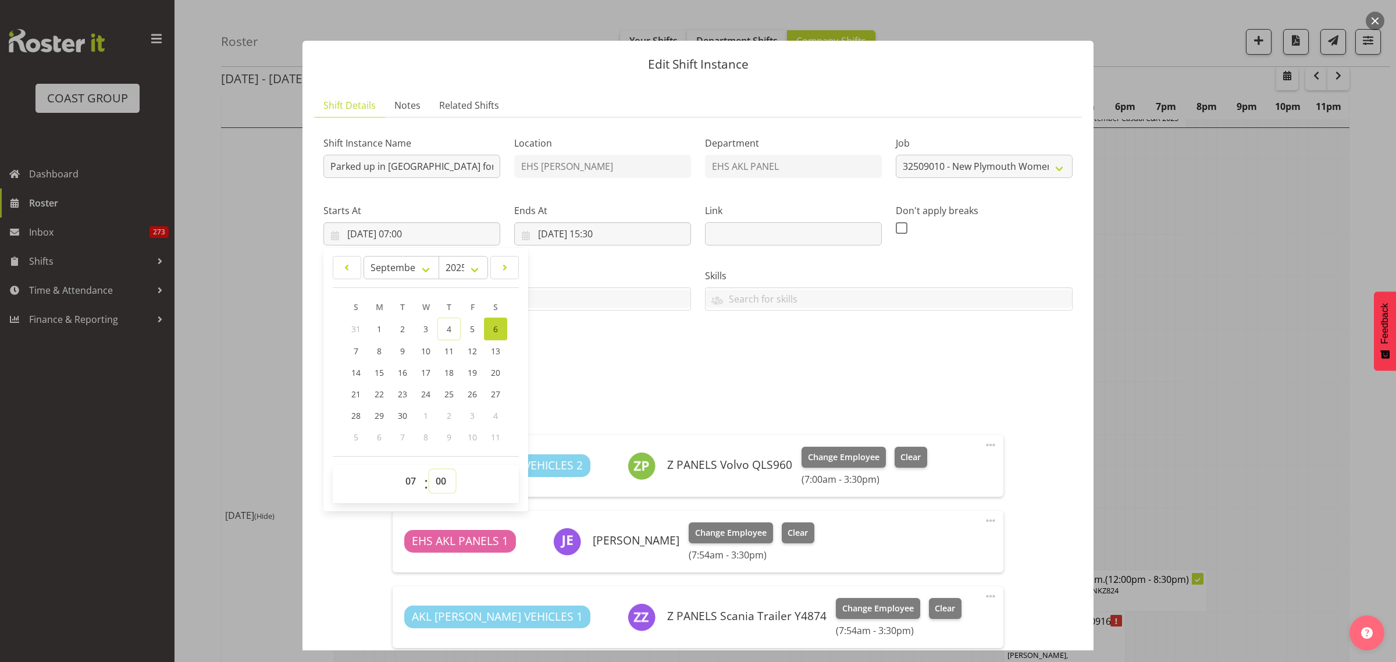
click at [439, 487] on select "00 01 02 03 04 05 06 07 08 09 10 11 12 13 14 15 16 17 18 19 20 21 22 23 24 25 2…" at bounding box center [442, 480] width 26 height 23
select select "13"
click at [429, 469] on select "00 01 02 03 04 05 06 07 08 09 10 11 12 13 14 15 16 17 18 19 20 21 22 23 24 25 2…" at bounding box center [442, 480] width 26 height 23
type input "[DATE] 07:13"
click at [443, 482] on select "00 01 02 03 04 05 06 07 08 09 10 11 12 13 14 15 16 17 18 19 20 21 22 23 24 25 2…" at bounding box center [442, 480] width 26 height 23
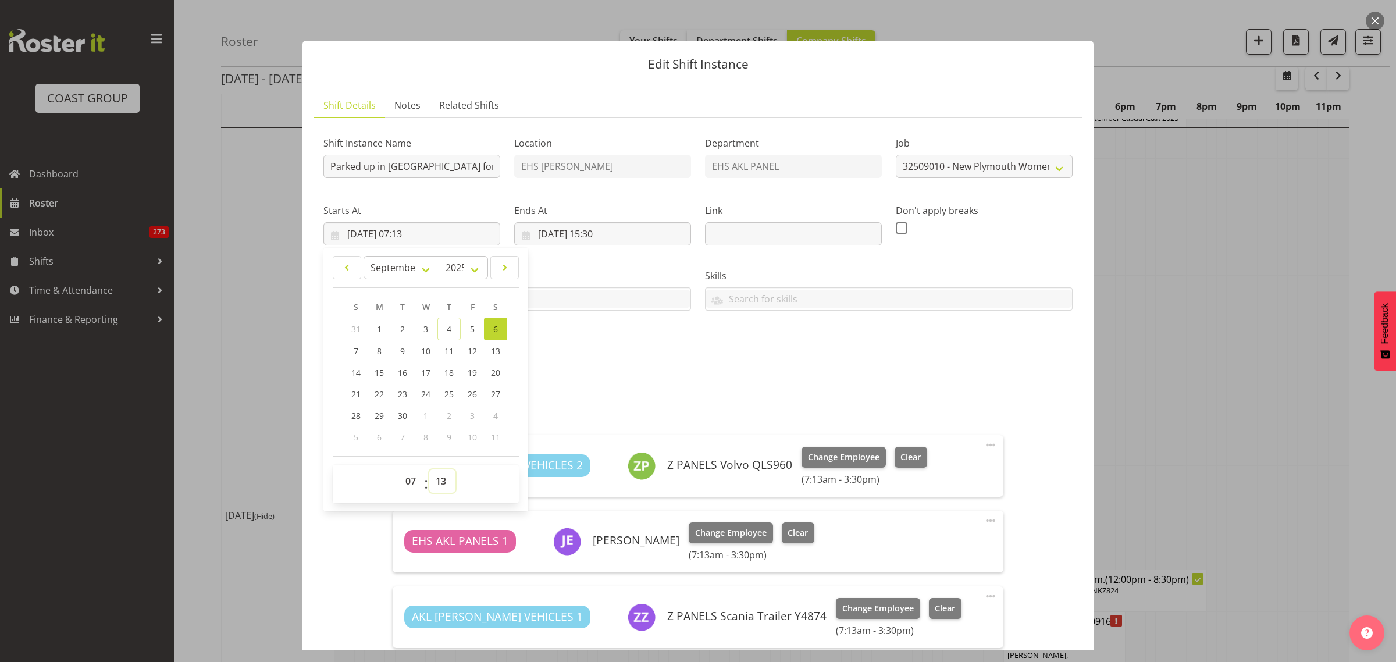
select select "0"
click at [429, 469] on select "00 01 02 03 04 05 06 07 08 09 10 11 12 13 14 15 16 17 18 19 20 21 22 23 24 25 2…" at bounding box center [442, 480] width 26 height 23
type input "[DATE] 07:00"
drag, startPoint x: 878, startPoint y: 347, endPoint x: 886, endPoint y: 347, distance: 7.6
click at [886, 347] on div "Shift Instance Name Parked up in [GEOGRAPHIC_DATA] for WLE Location EHS [PERSON…" at bounding box center [697, 247] width 763 height 255
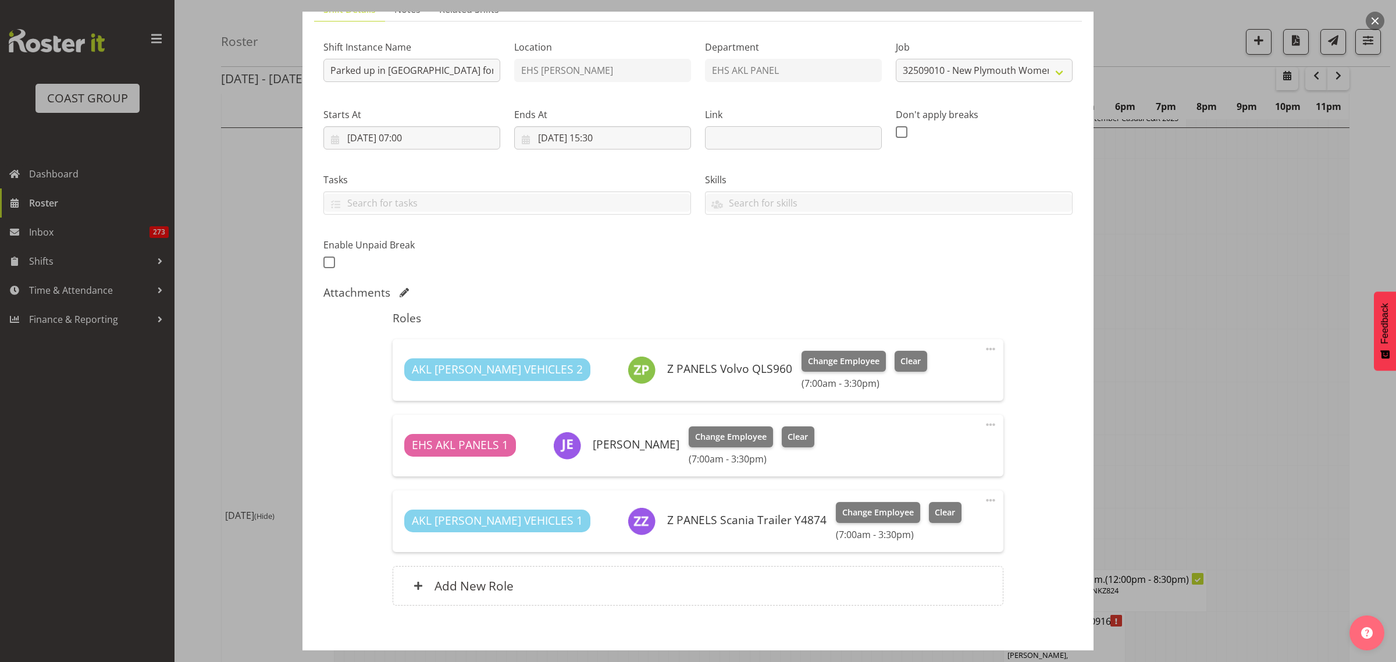
scroll to position [155, 0]
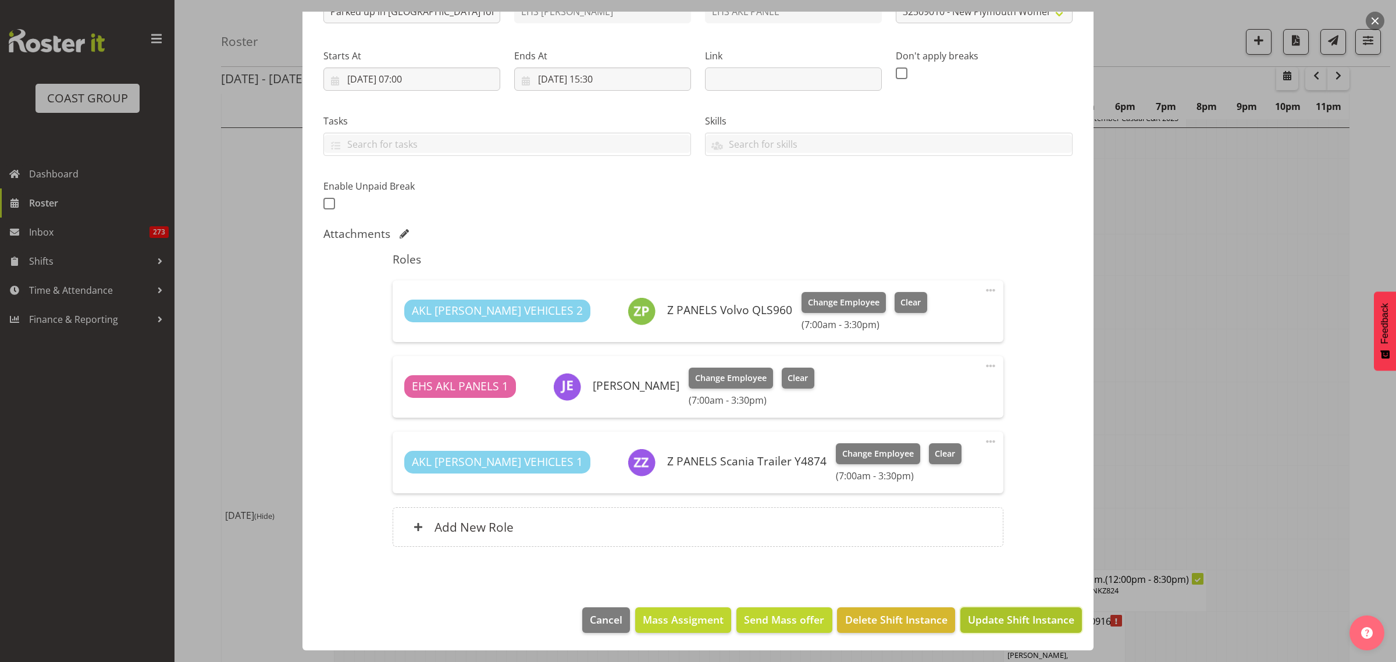
click at [993, 623] on span "Update Shift Instance" at bounding box center [1021, 619] width 106 height 15
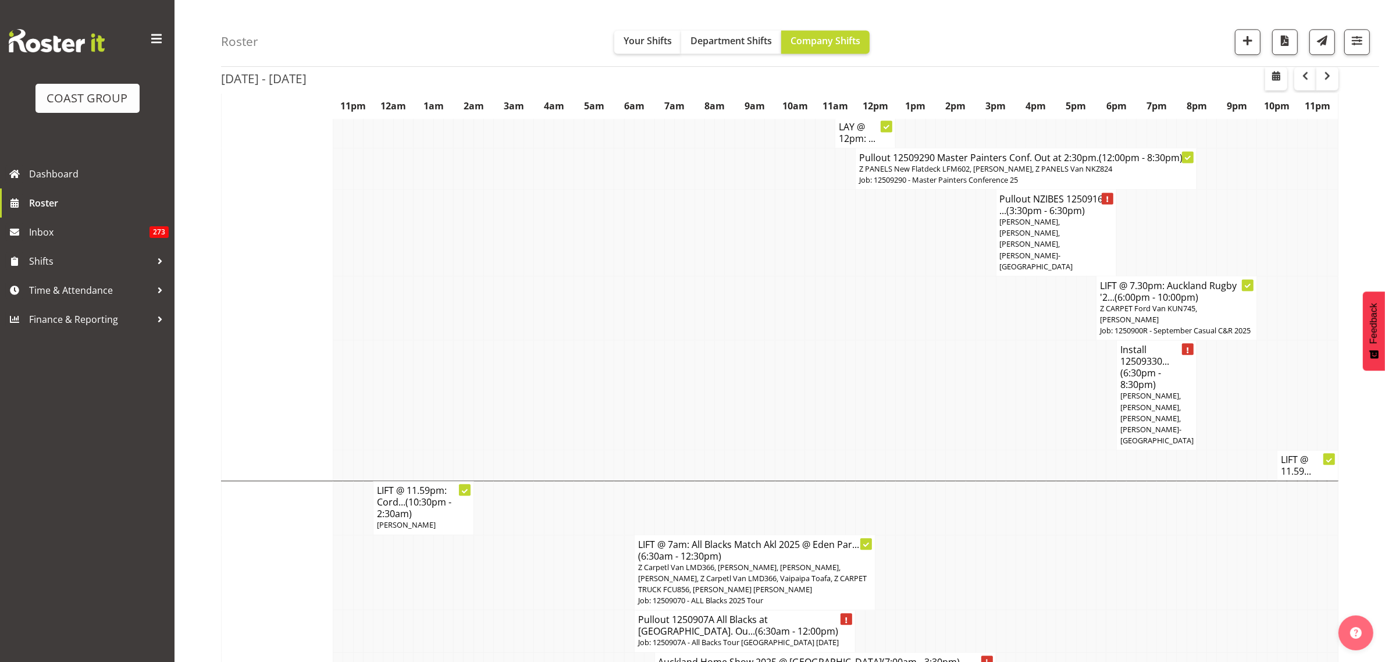
scroll to position [2760, 0]
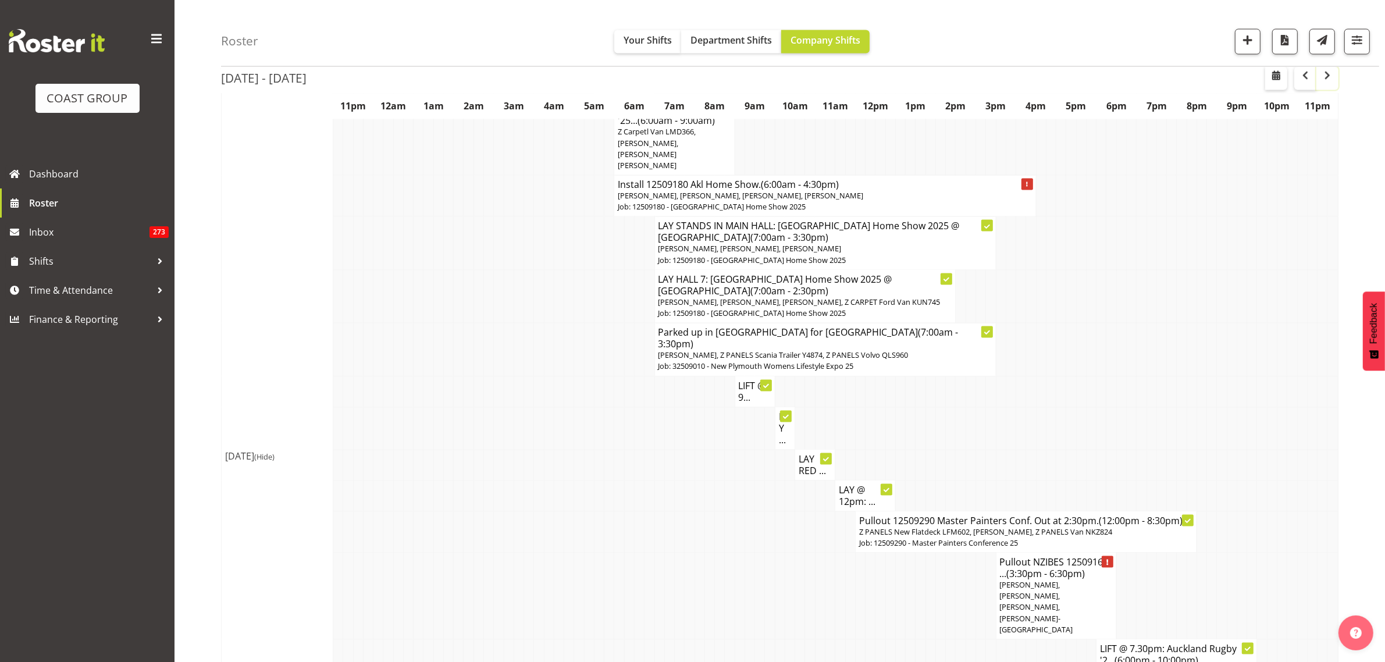
click at [1326, 83] on span "button" at bounding box center [1327, 77] width 3 height 17
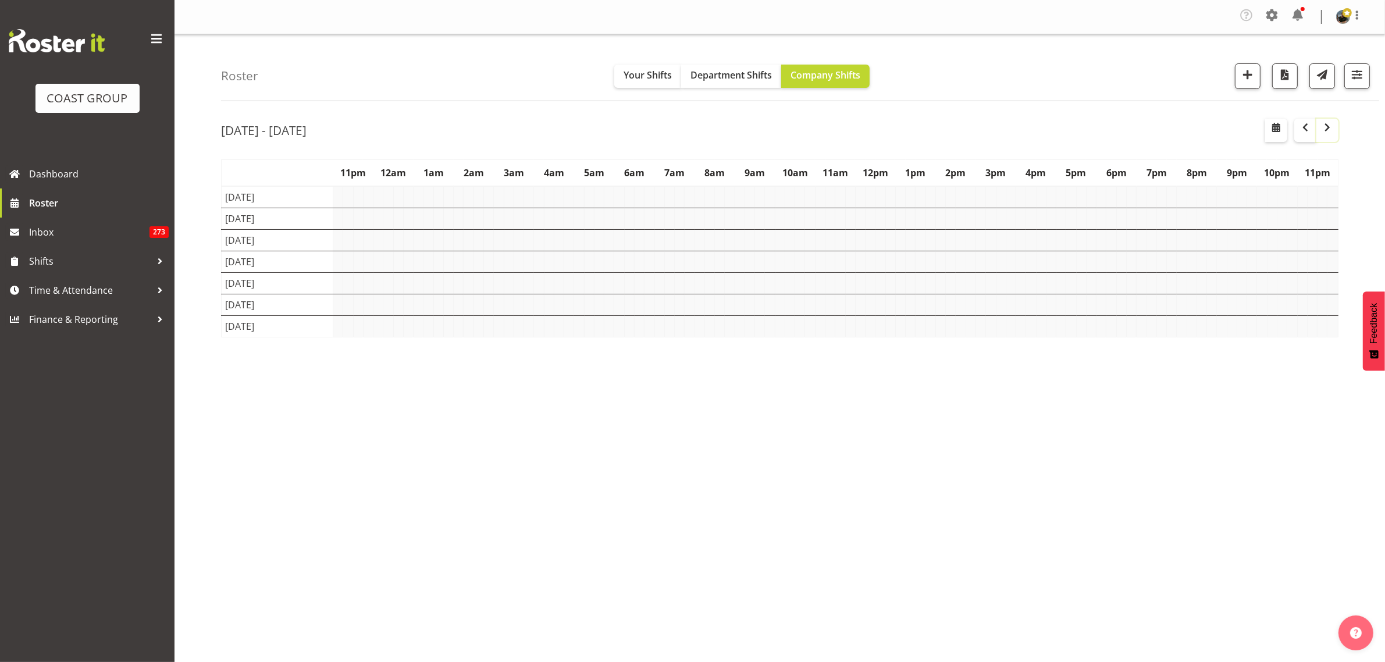
scroll to position [0, 0]
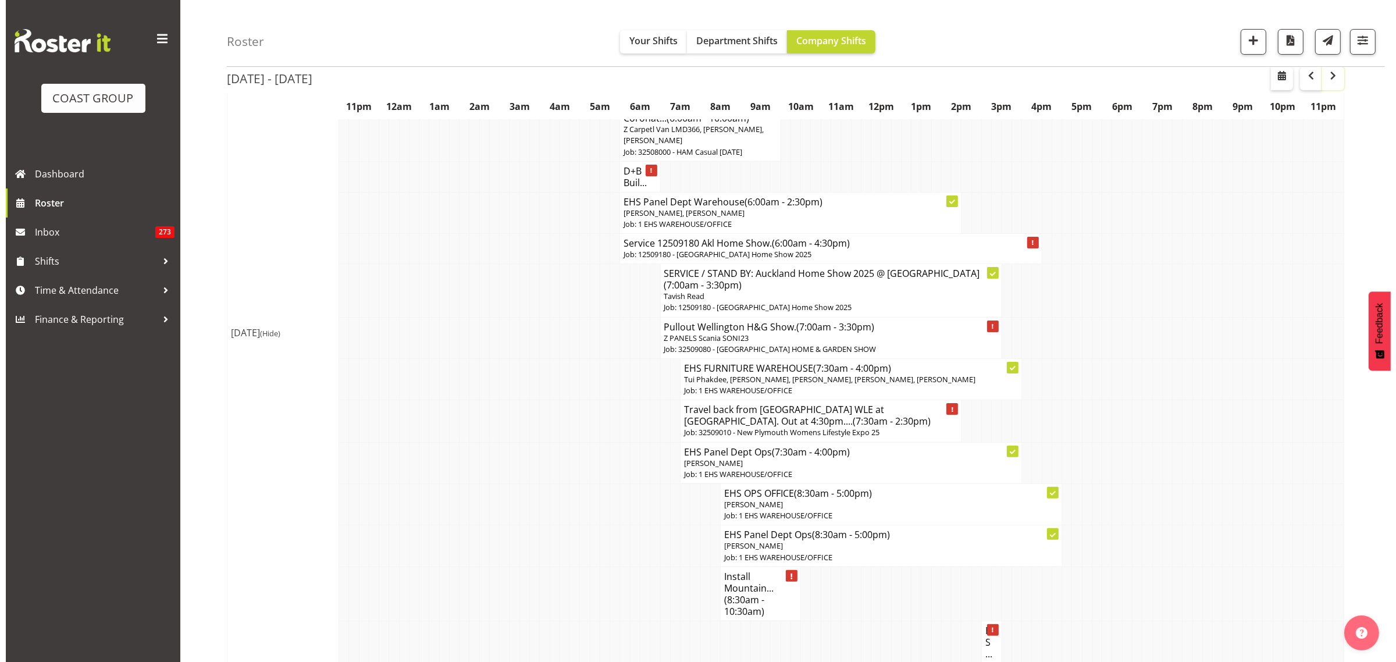
scroll to position [266, 0]
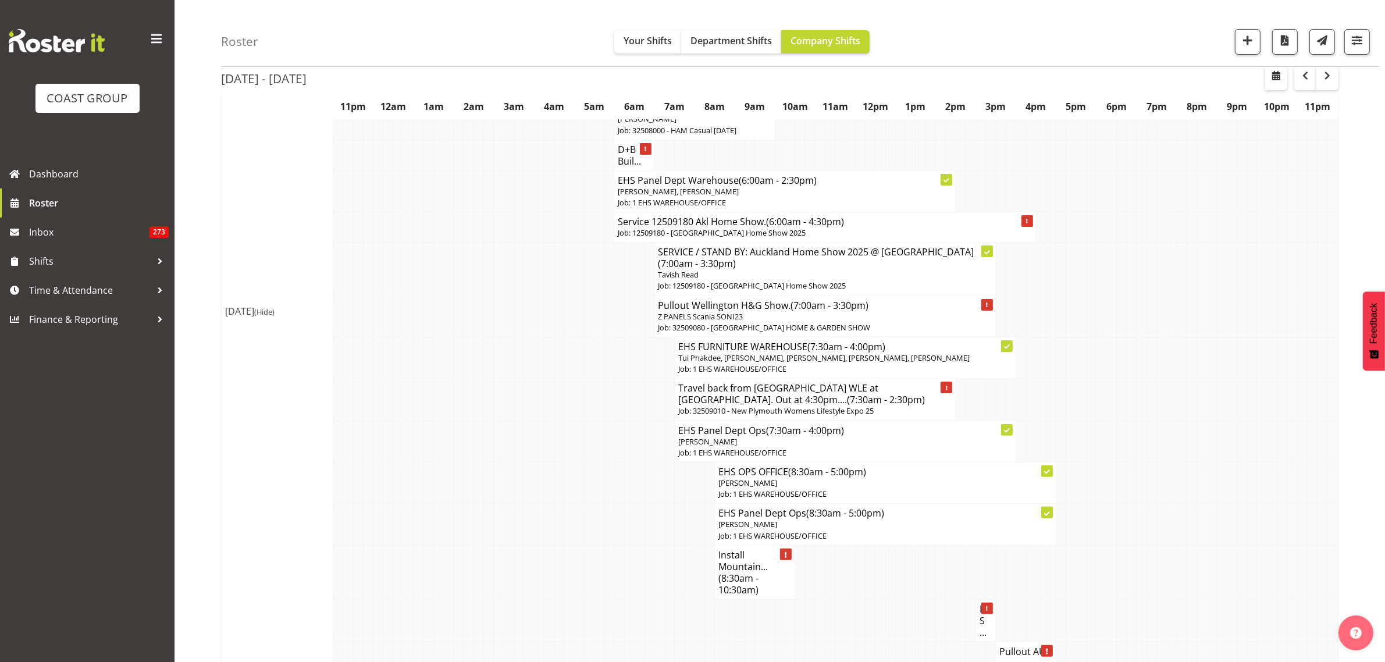
click at [888, 228] on p "Job: 12509180 - [GEOGRAPHIC_DATA] Home Show 2025" at bounding box center [825, 232] width 414 height 11
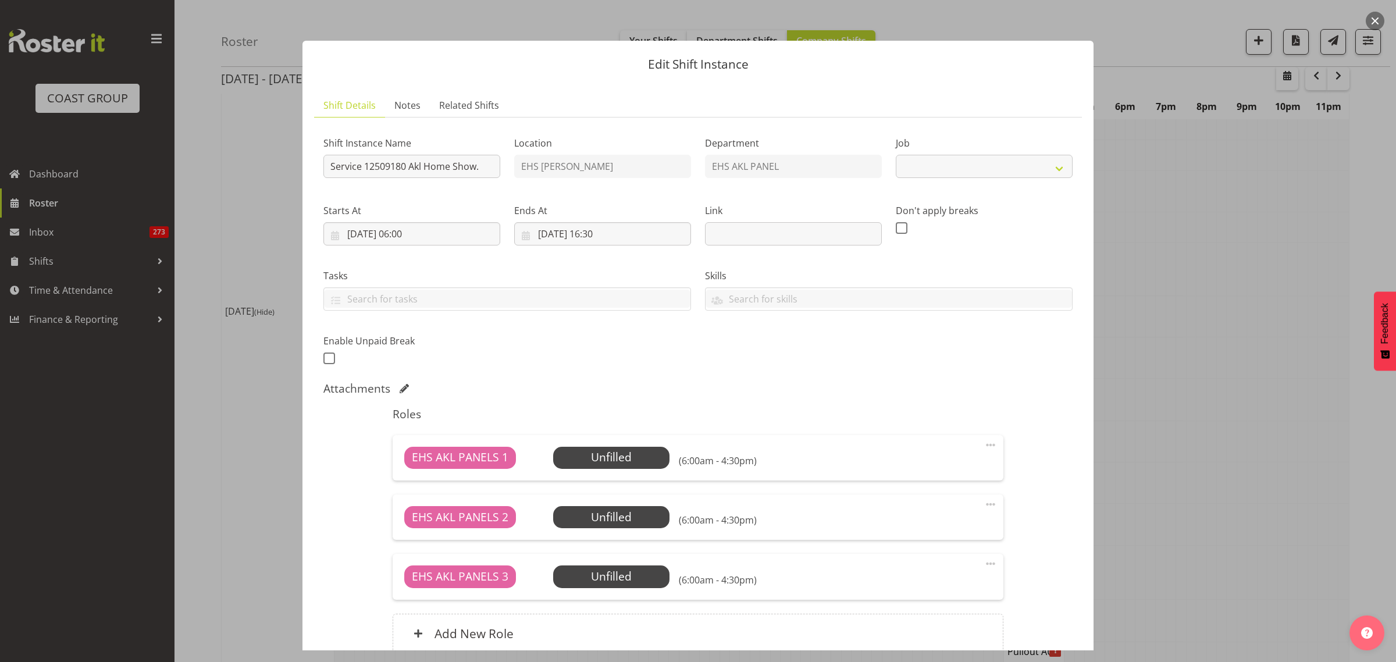
select select "9932"
click at [633, 460] on span "Select Employee" at bounding box center [611, 457] width 87 height 17
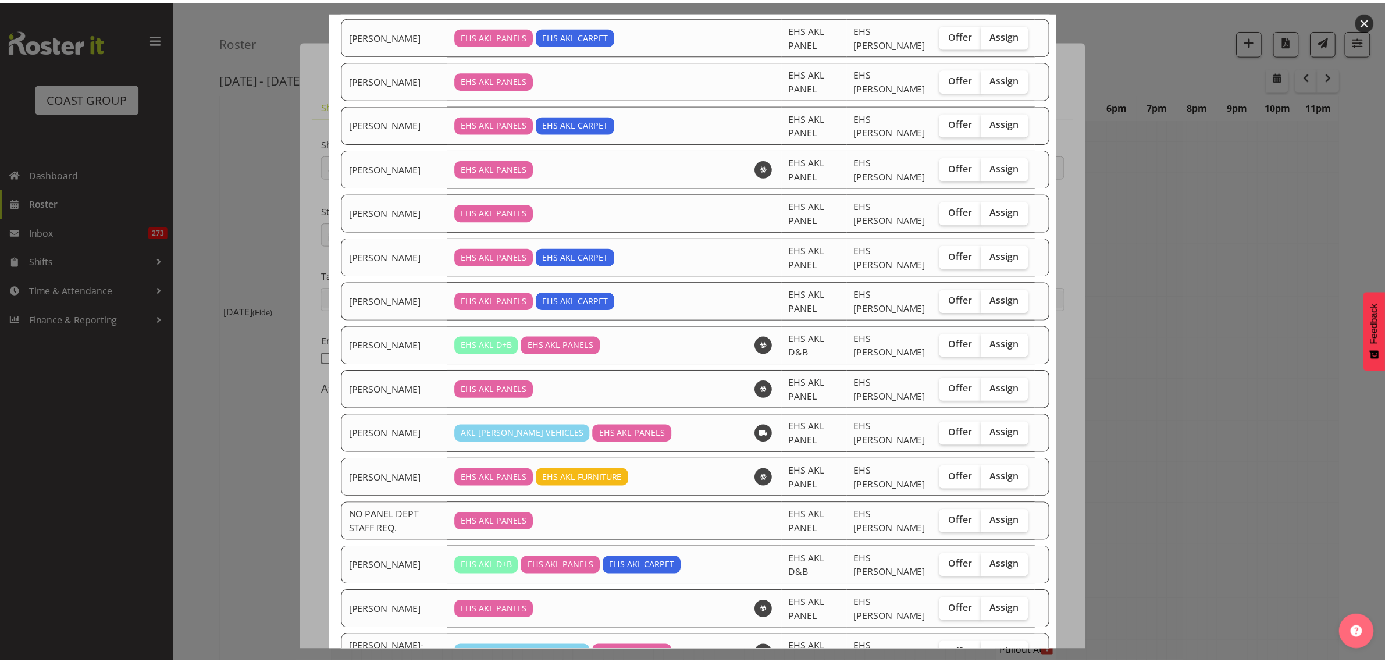
scroll to position [436, 0]
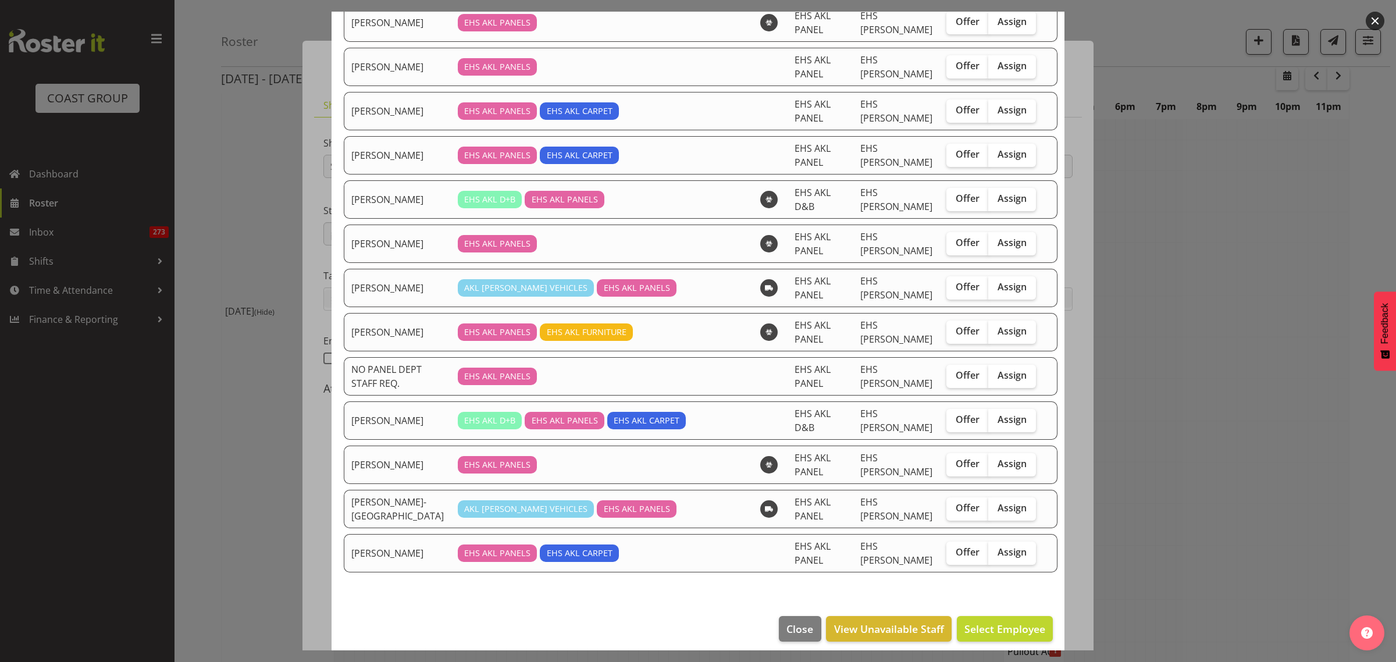
drag, startPoint x: 985, startPoint y: 468, endPoint x: 987, endPoint y: 496, distance: 28.0
click at [998, 469] on span "Assign" at bounding box center [1012, 464] width 29 height 12
click at [988, 468] on input "Assign" at bounding box center [992, 464] width 8 height 8
checkbox input "true"
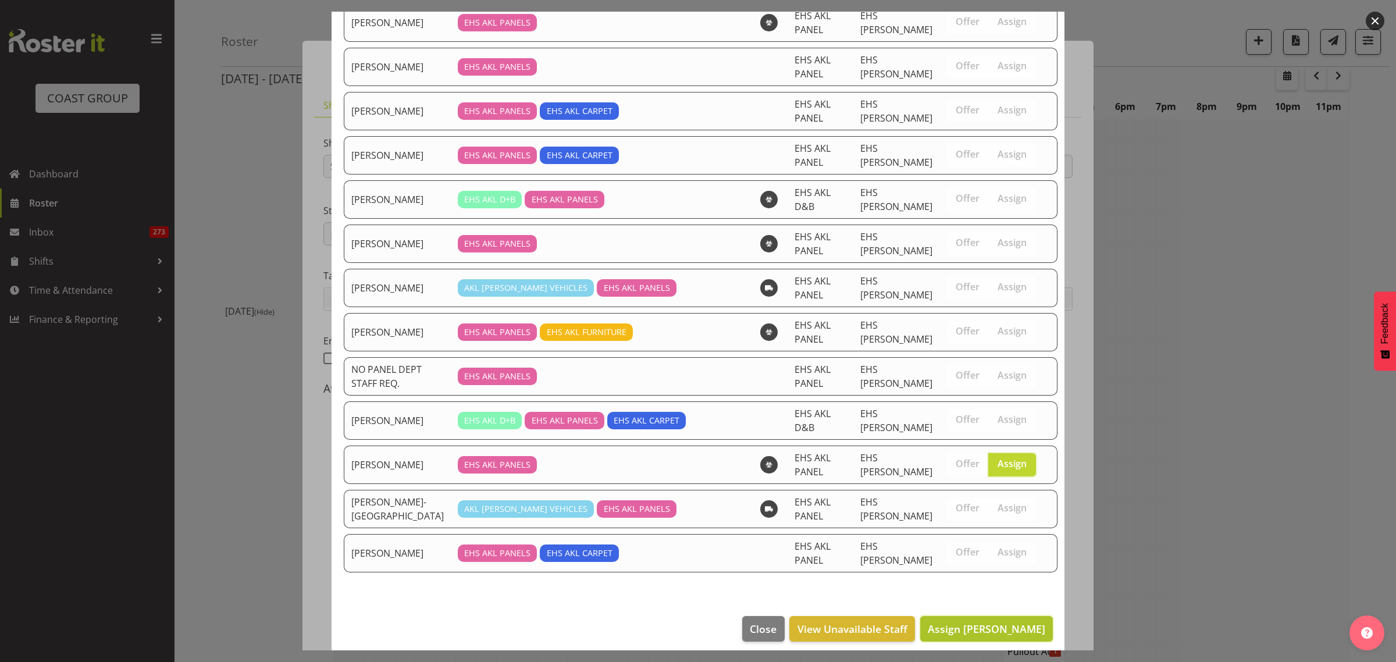
click at [950, 632] on span "Assign [PERSON_NAME]" at bounding box center [987, 629] width 118 height 14
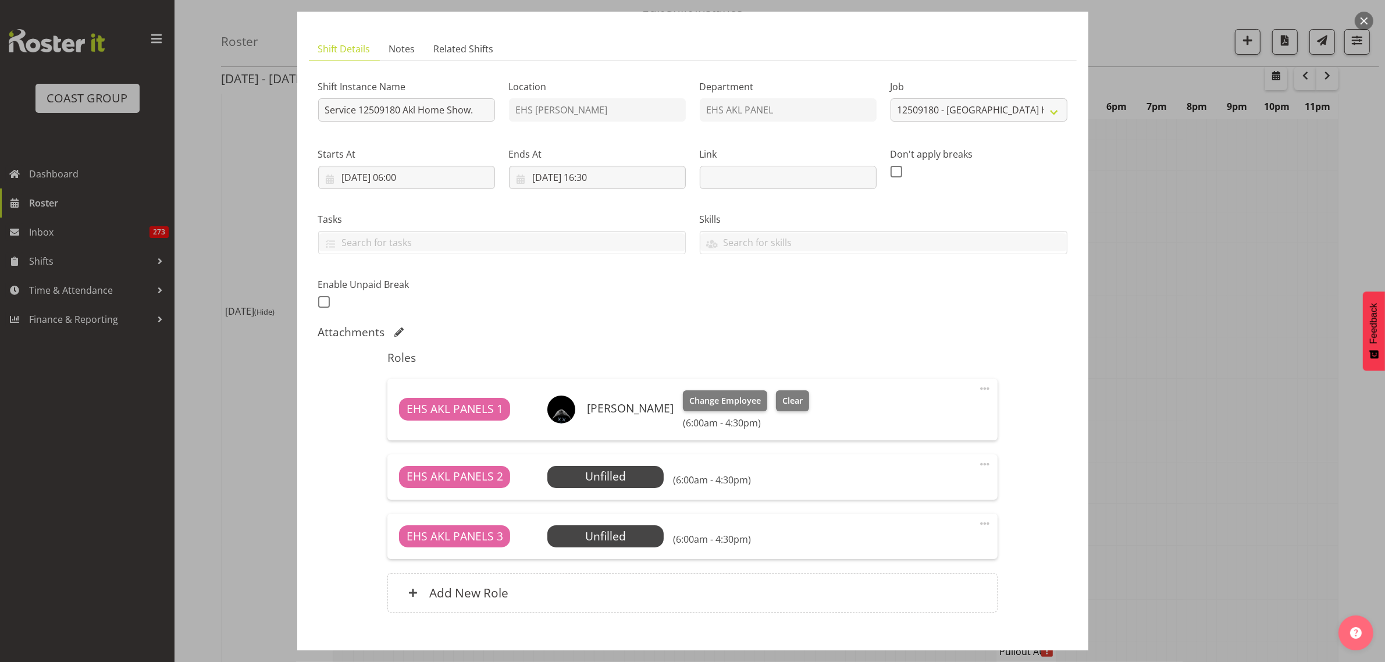
scroll to position [123, 0]
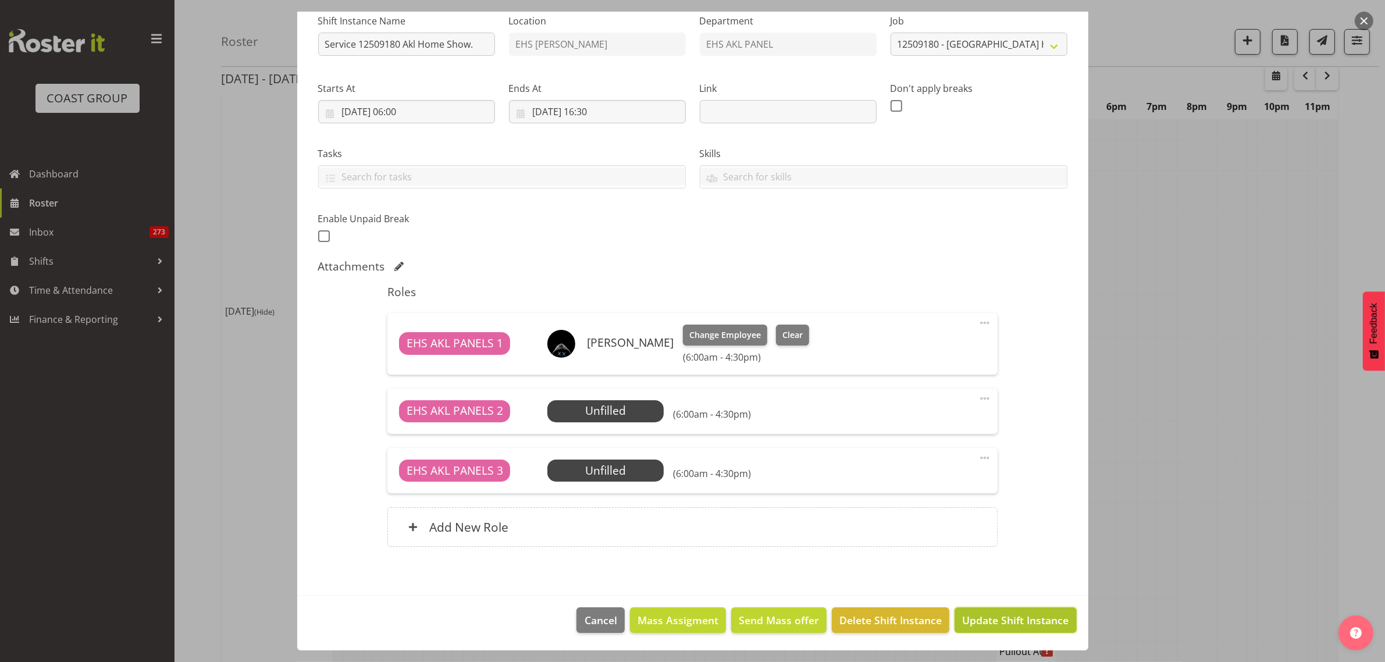
click at [994, 625] on span "Update Shift Instance" at bounding box center [1015, 620] width 106 height 15
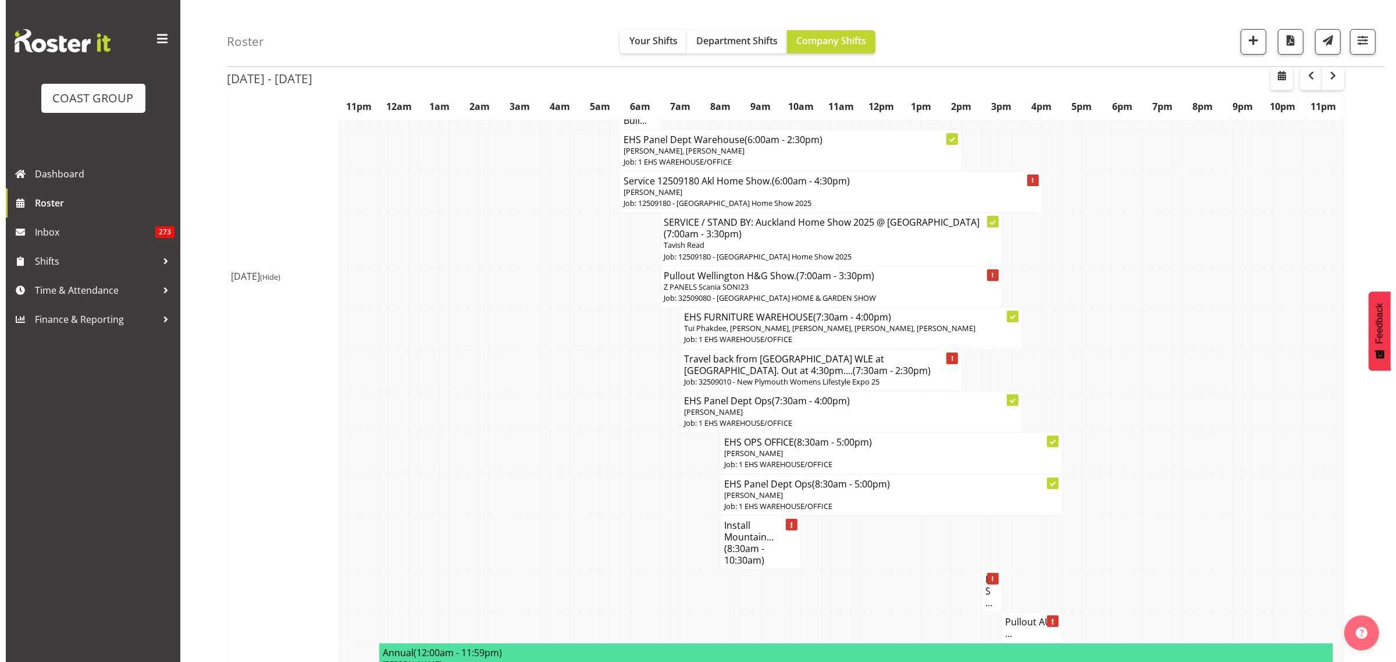
scroll to position [218, 0]
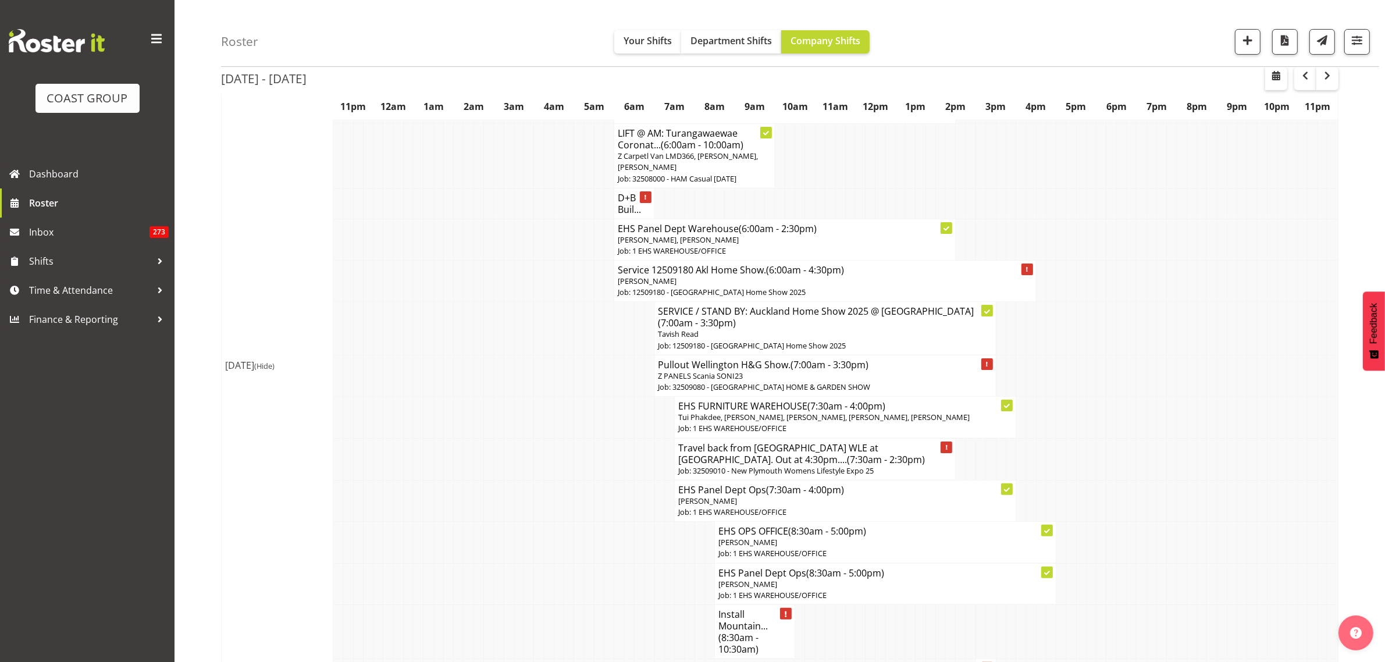
click at [844, 461] on h4 "Travel back from [GEOGRAPHIC_DATA] WLE at [GEOGRAPHIC_DATA]. Out at 4:30pm.... …" at bounding box center [814, 453] width 273 height 23
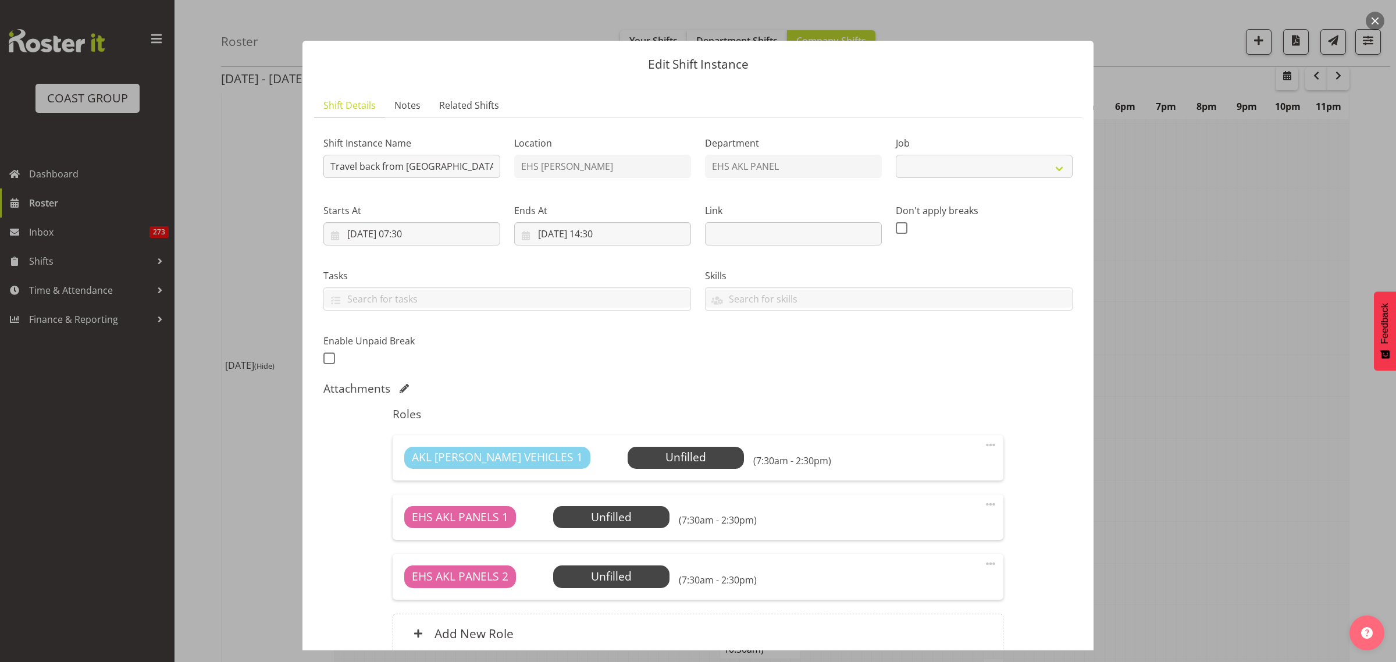
select select "8934"
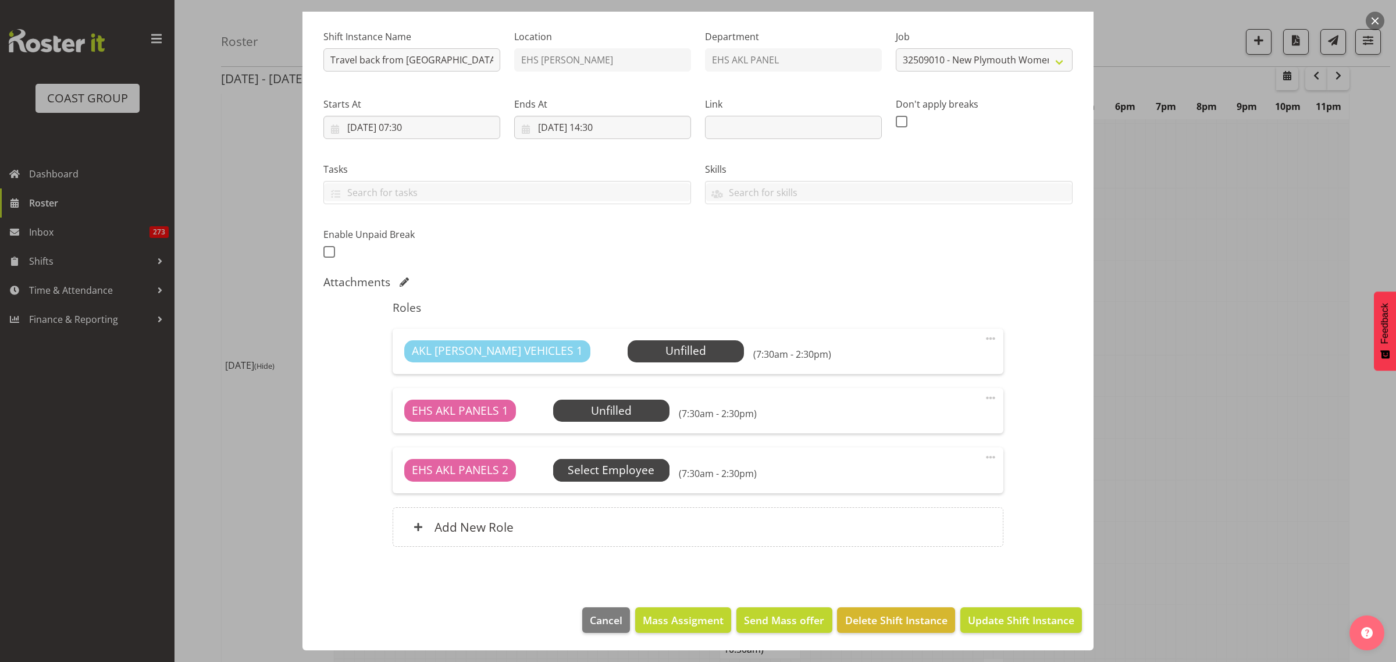
click at [631, 480] on span "Select Employee" at bounding box center [611, 470] width 116 height 22
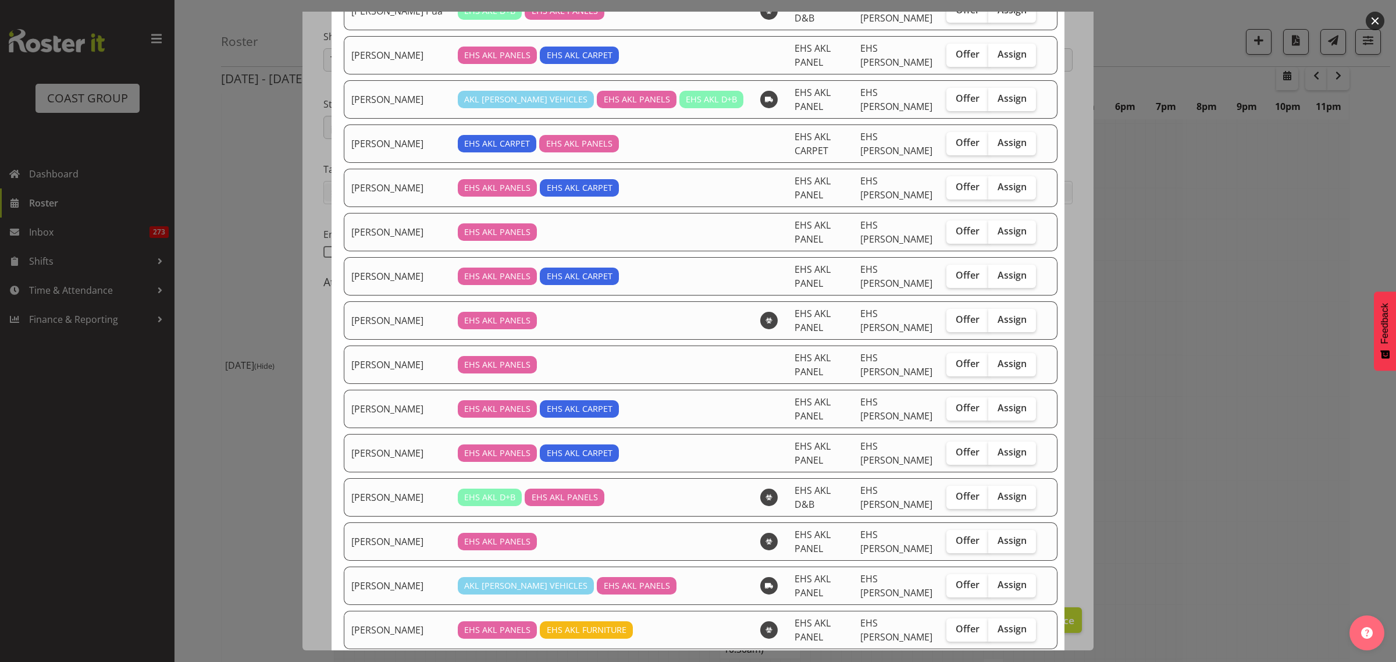
scroll to position [145, 0]
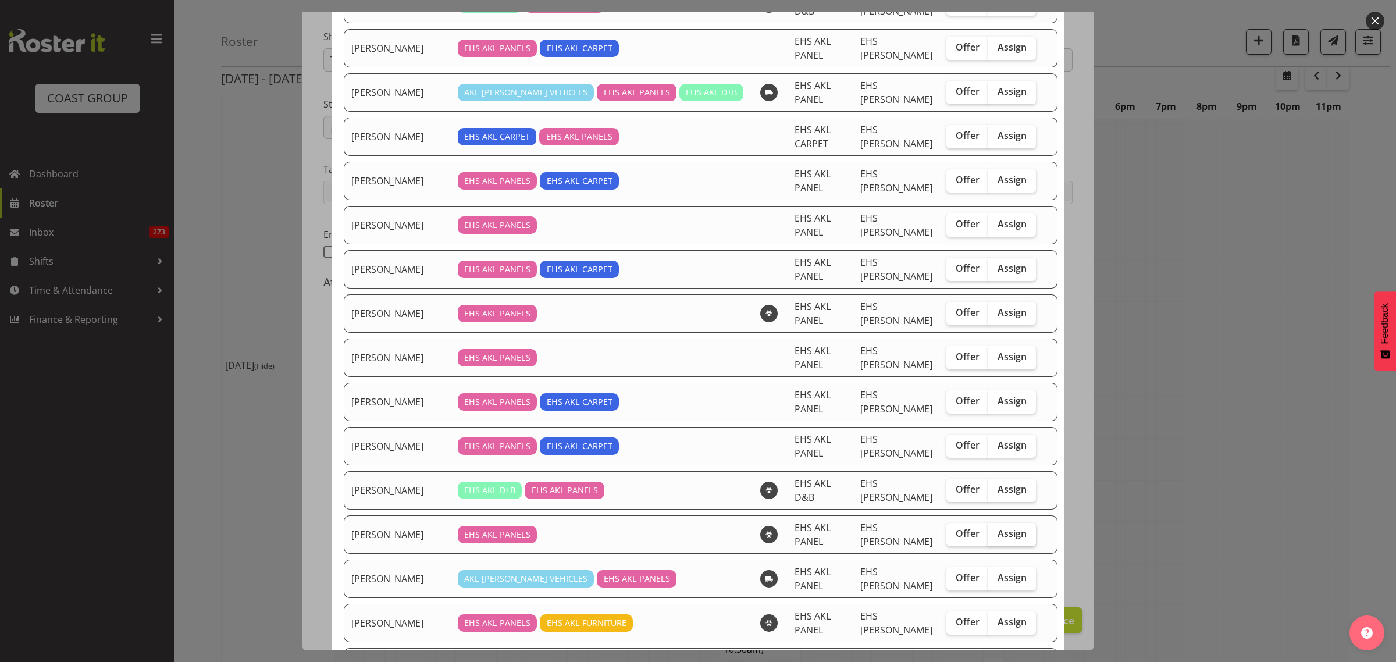
click at [999, 538] on span "Assign" at bounding box center [1012, 534] width 29 height 12
click at [996, 538] on input "Assign" at bounding box center [992, 534] width 8 height 8
checkbox input "true"
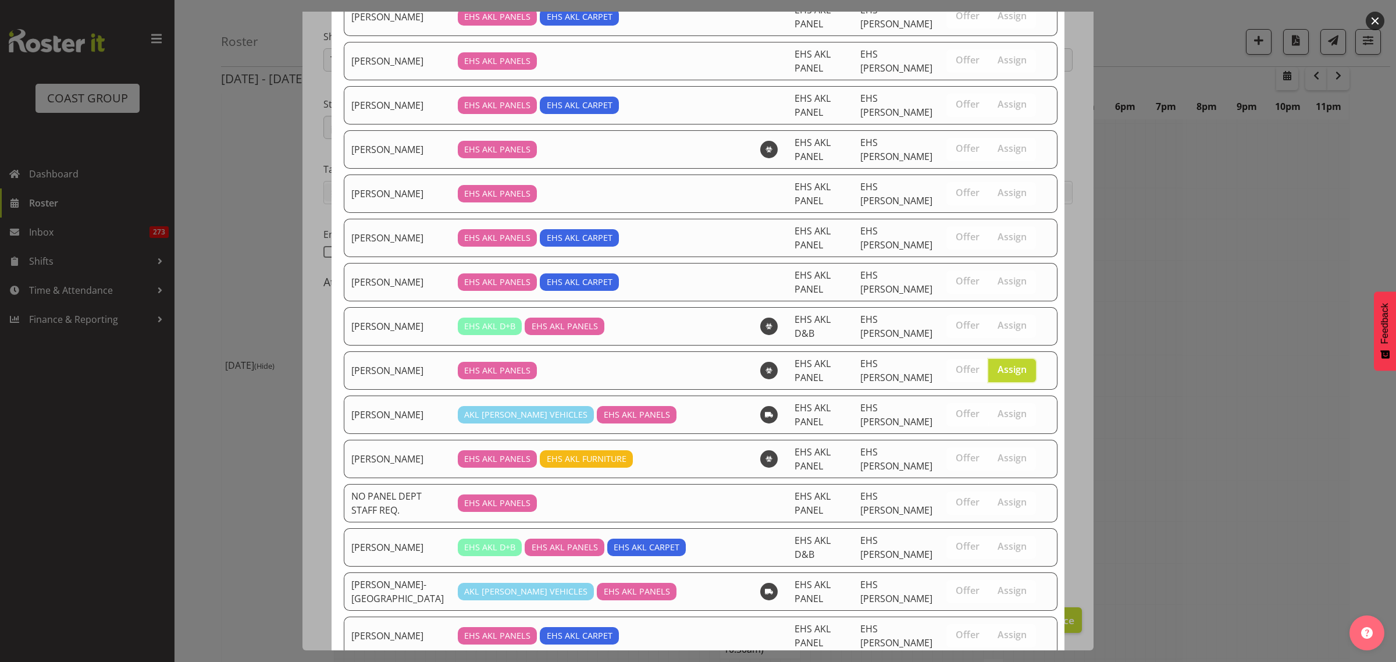
scroll to position [405, 0]
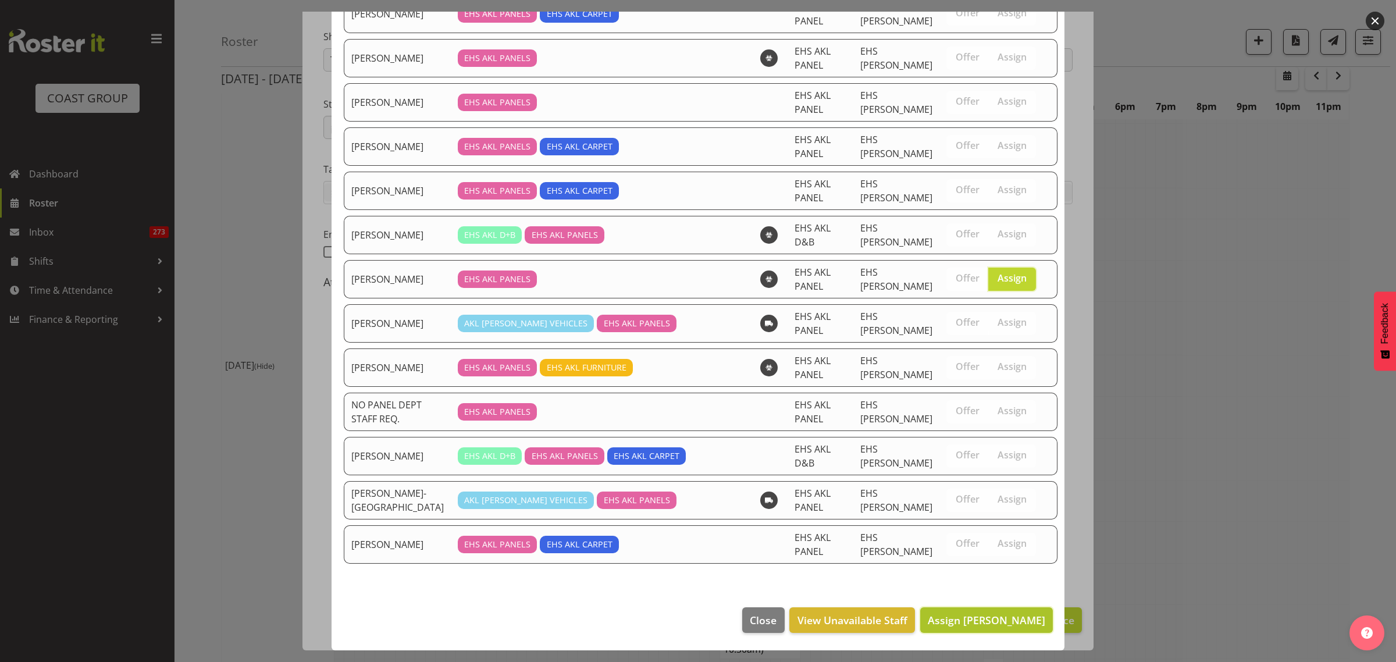
click at [958, 621] on span "Assign [PERSON_NAME]" at bounding box center [987, 620] width 118 height 14
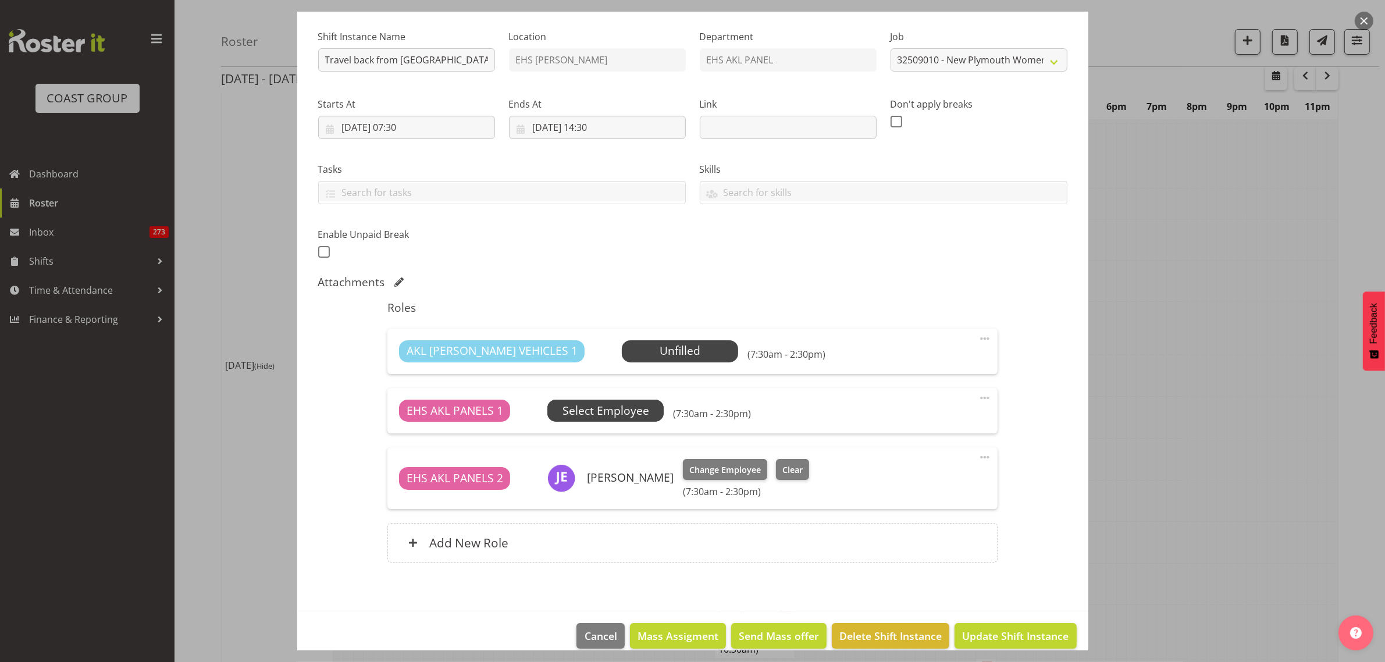
click at [618, 415] on span "Select Employee" at bounding box center [606, 411] width 87 height 17
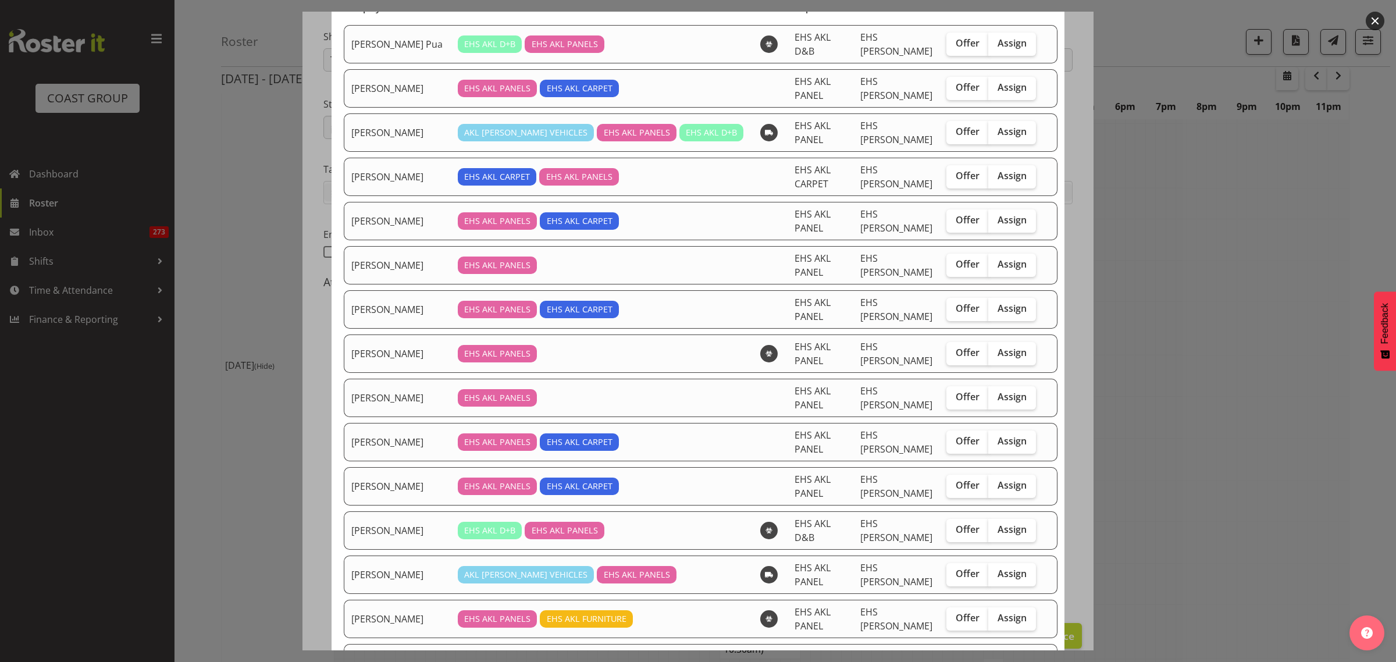
scroll to position [218, 0]
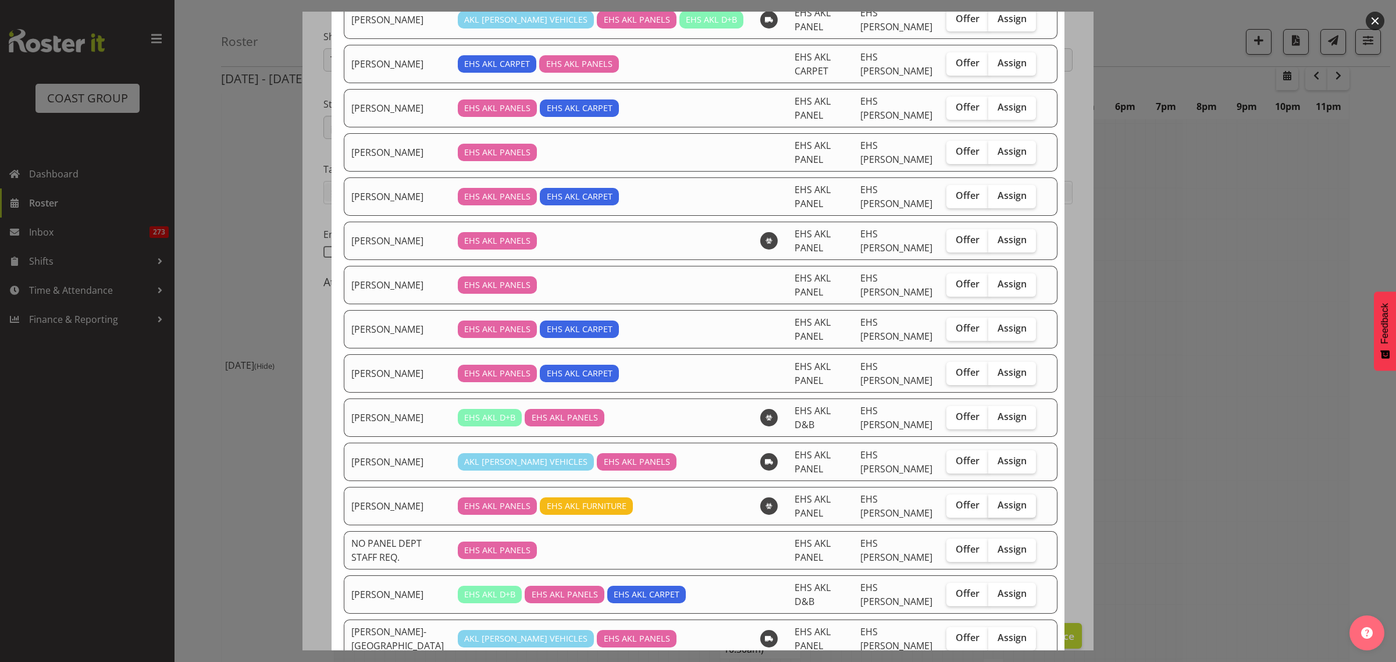
click at [998, 510] on span "Assign" at bounding box center [1012, 505] width 29 height 12
click at [991, 509] on input "Assign" at bounding box center [992, 505] width 8 height 8
checkbox input "true"
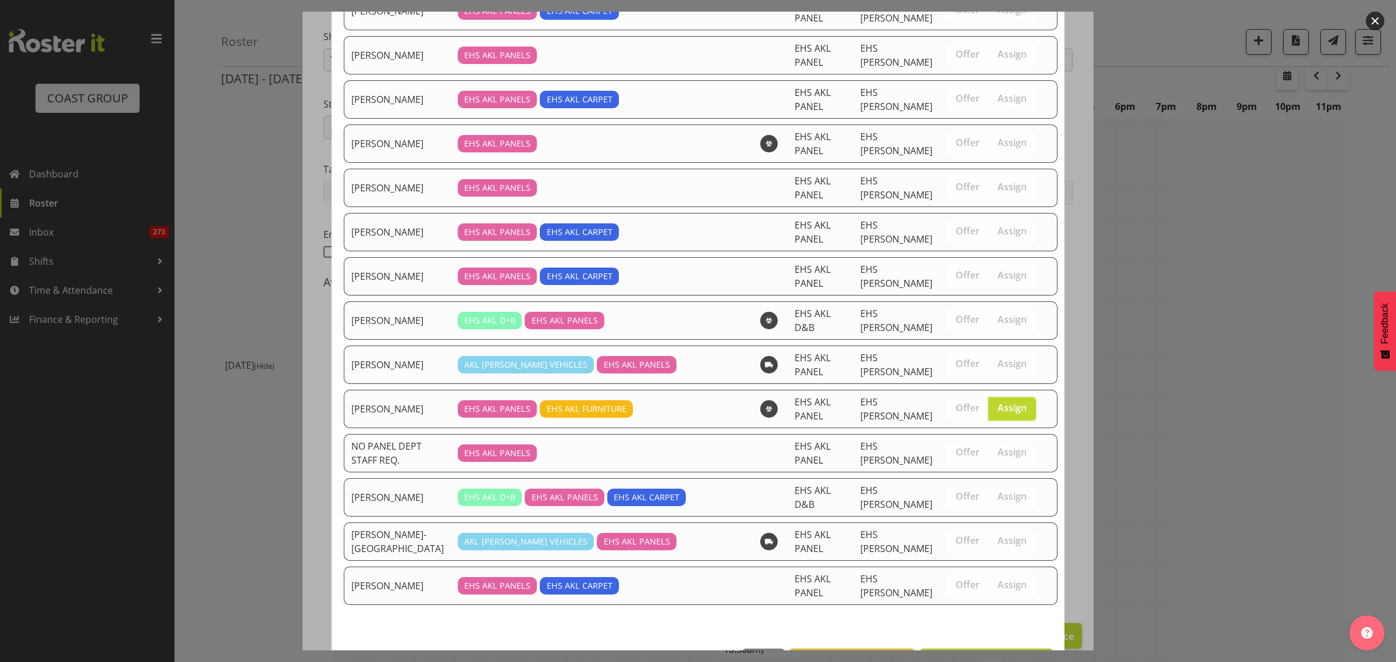
scroll to position [361, 0]
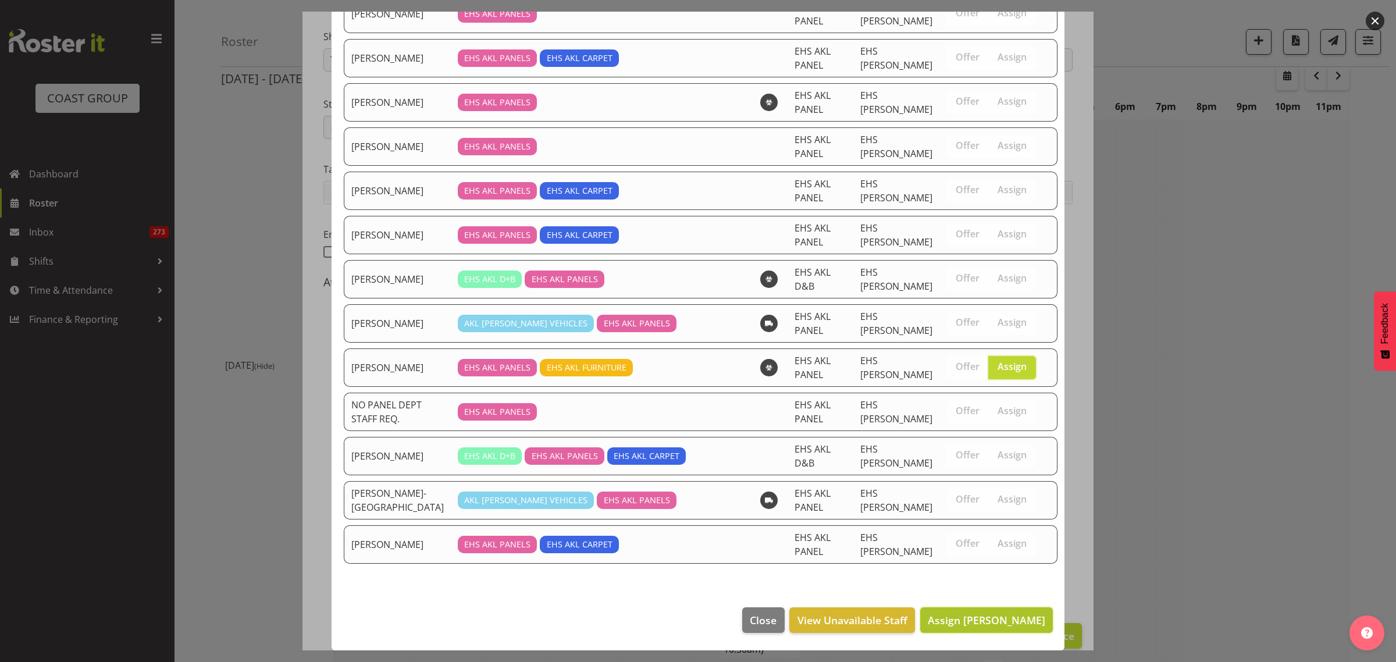
click at [961, 622] on span "Assign [PERSON_NAME]" at bounding box center [987, 620] width 118 height 14
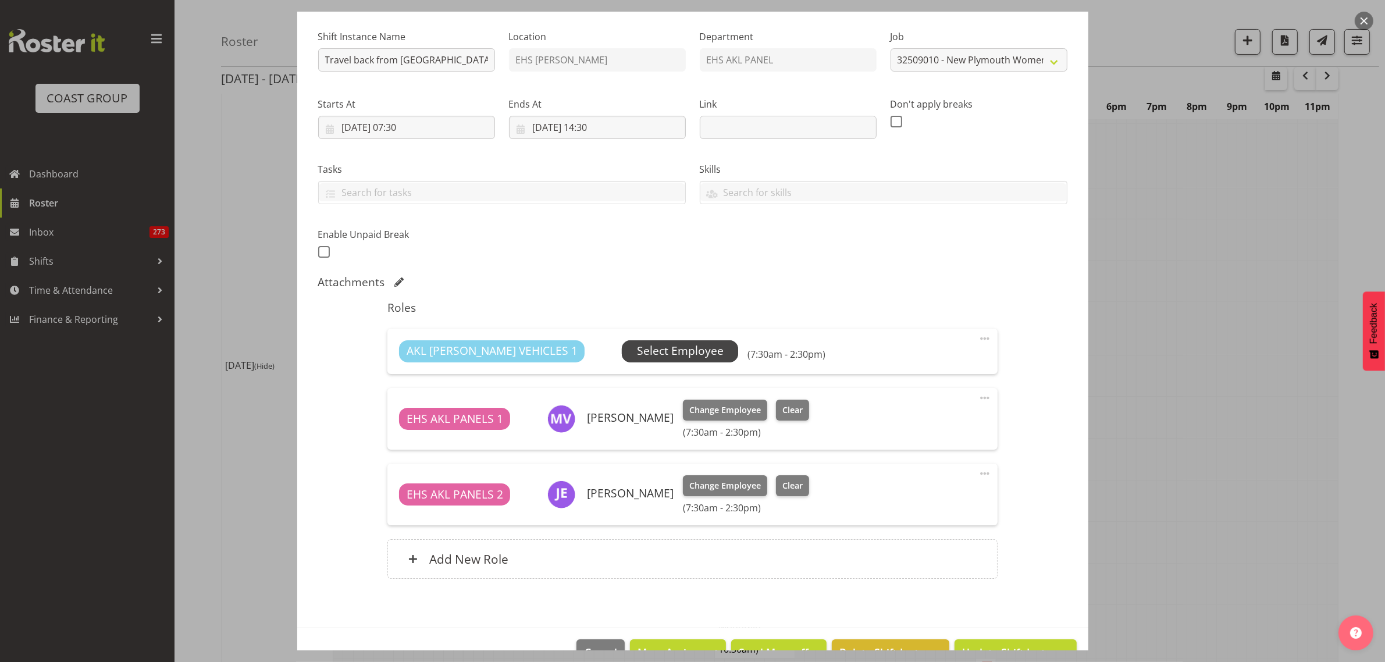
click at [637, 346] on span "Select Employee" at bounding box center [680, 351] width 87 height 17
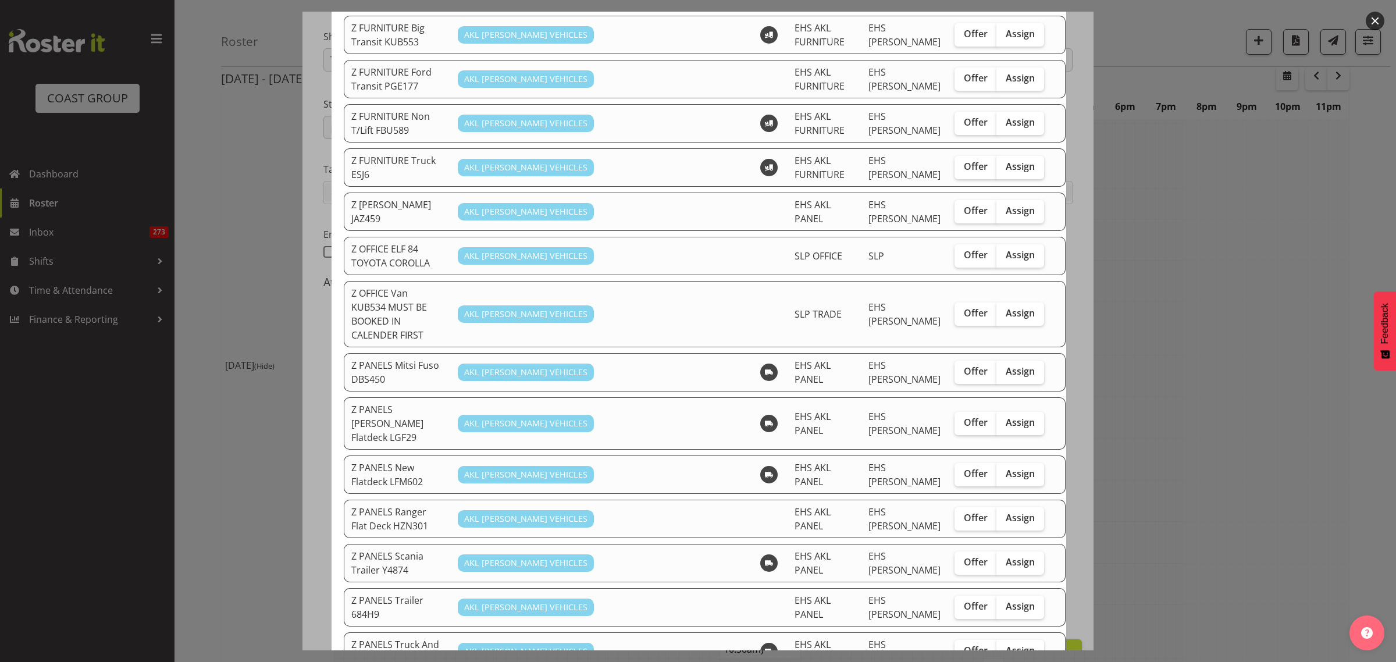
scroll to position [582, 0]
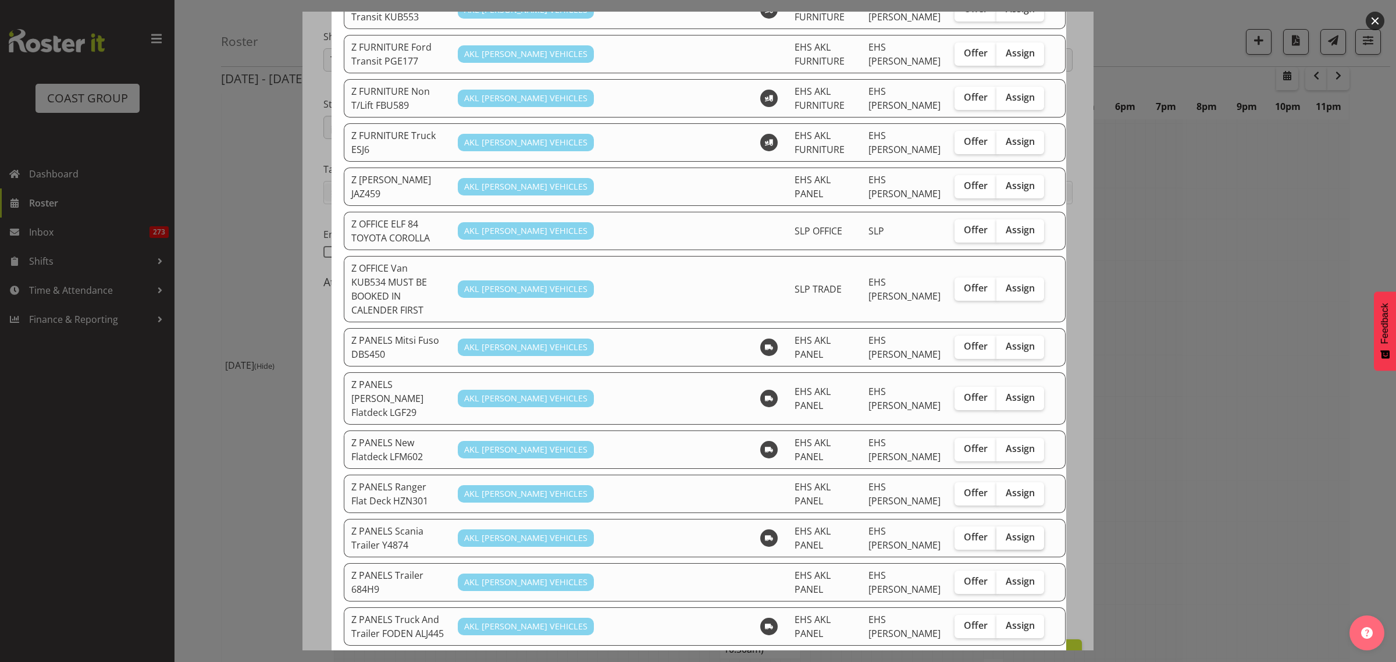
click at [1006, 531] on span "Assign" at bounding box center [1020, 537] width 29 height 12
click at [1001, 533] on input "Assign" at bounding box center [1001, 537] width 8 height 8
checkbox input "true"
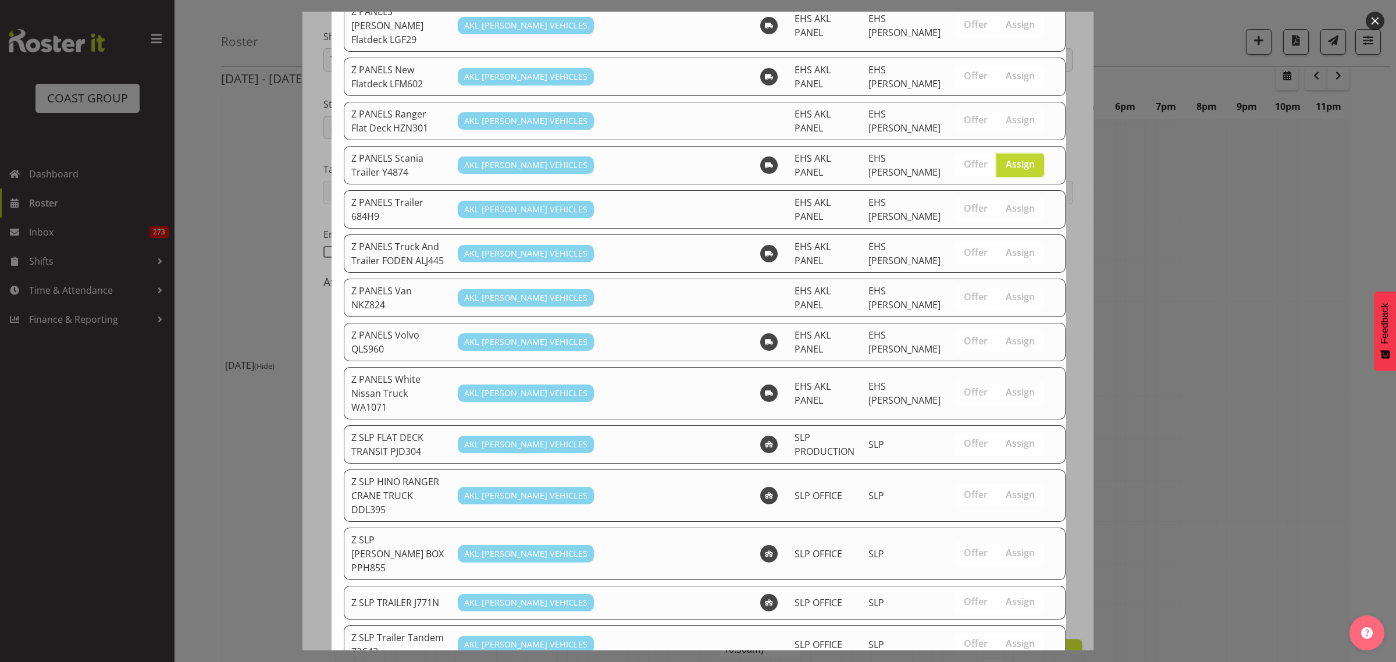
scroll to position [995, 0]
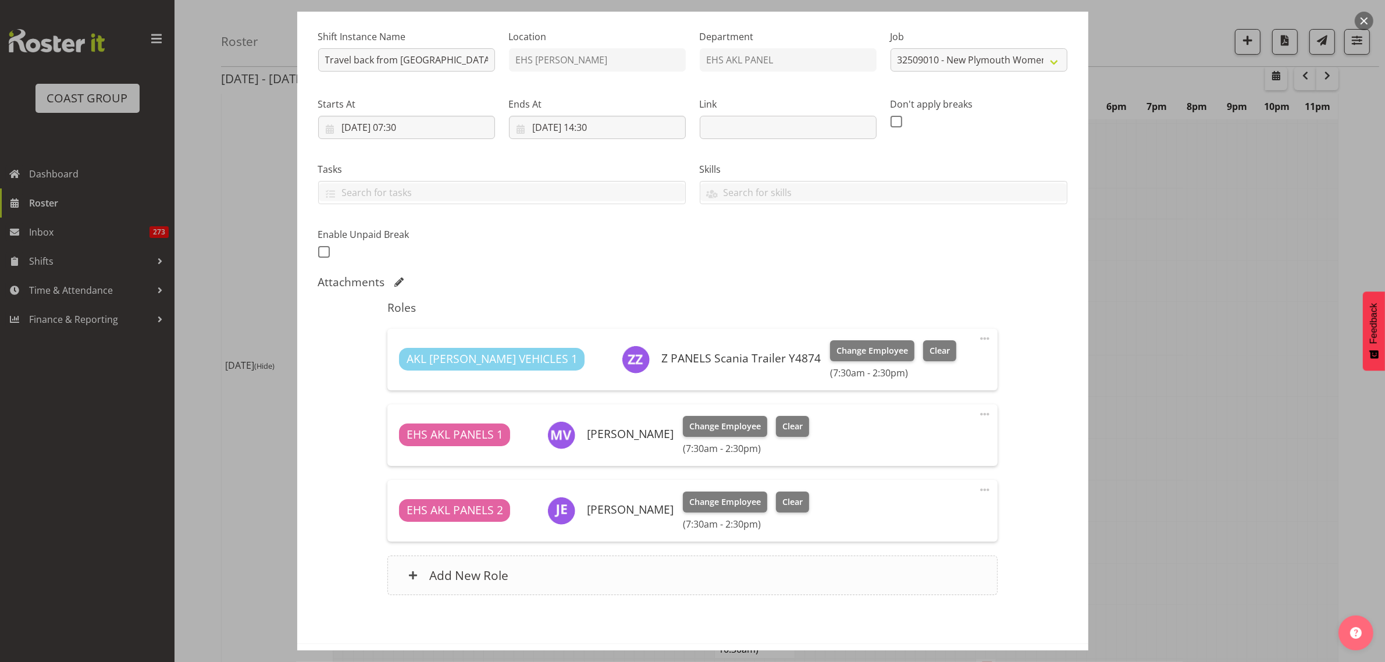
click at [640, 576] on div "Add New Role" at bounding box center [692, 576] width 610 height 40
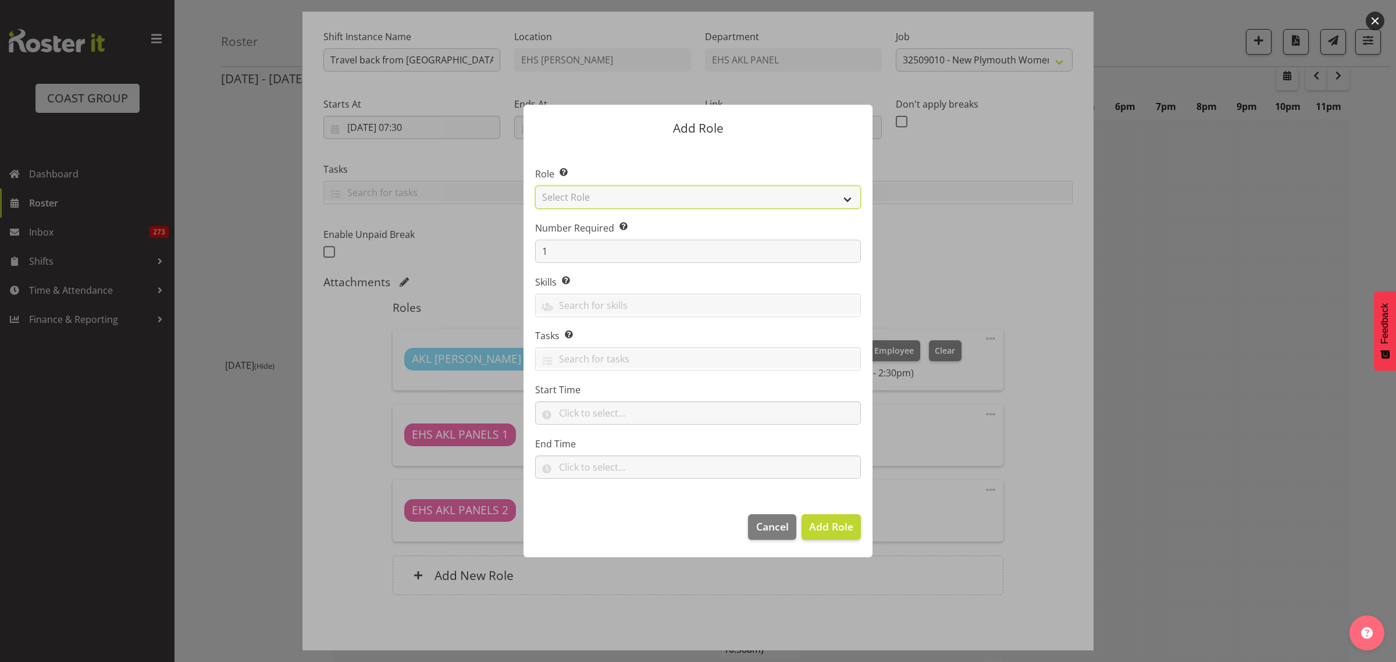
click at [848, 200] on select "Select Role ACCOUNT MANAGER ACCOUNT MANAGER DW ACCOUNTS [PERSON_NAME] VEHICLES …" at bounding box center [698, 197] width 326 height 23
select select "81"
click at [535, 186] on select "Select Role ACCOUNT MANAGER ACCOUNT MANAGER DW ACCOUNTS [PERSON_NAME] VEHICLES …" at bounding box center [698, 197] width 326 height 23
click at [824, 526] on span "Add Role" at bounding box center [831, 526] width 44 height 14
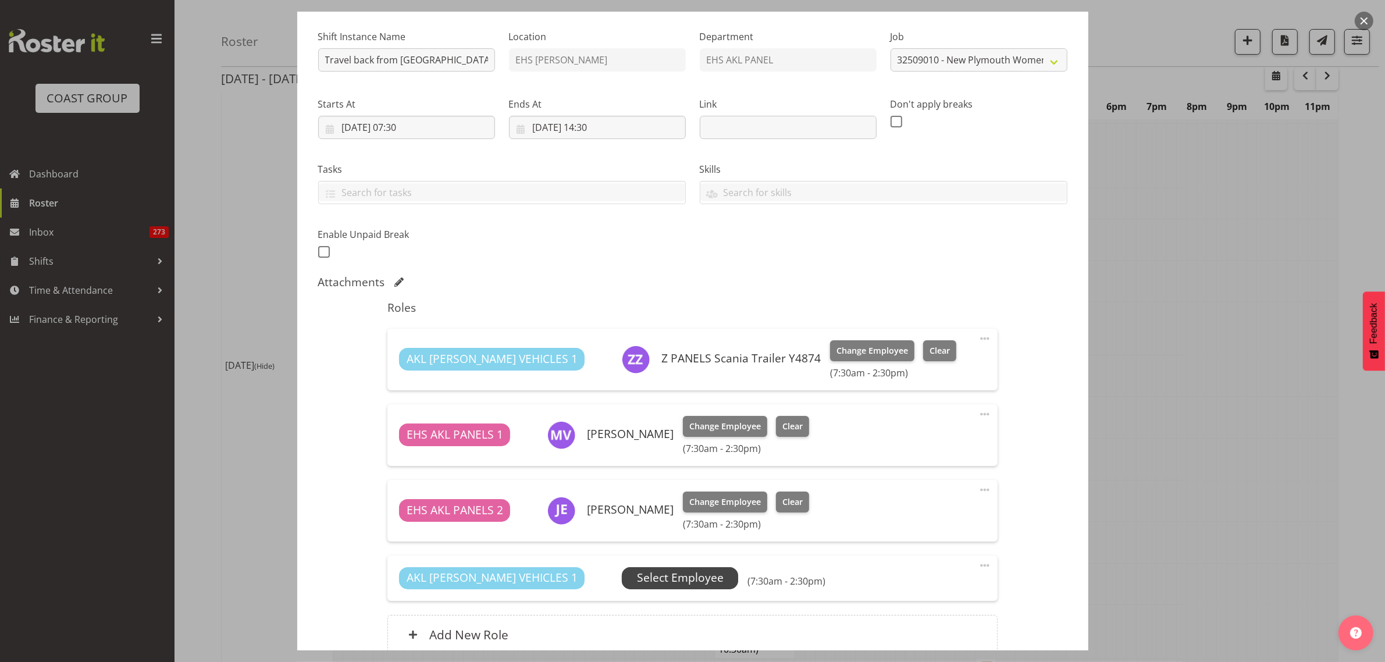
click at [637, 577] on span "Select Employee" at bounding box center [680, 578] width 87 height 17
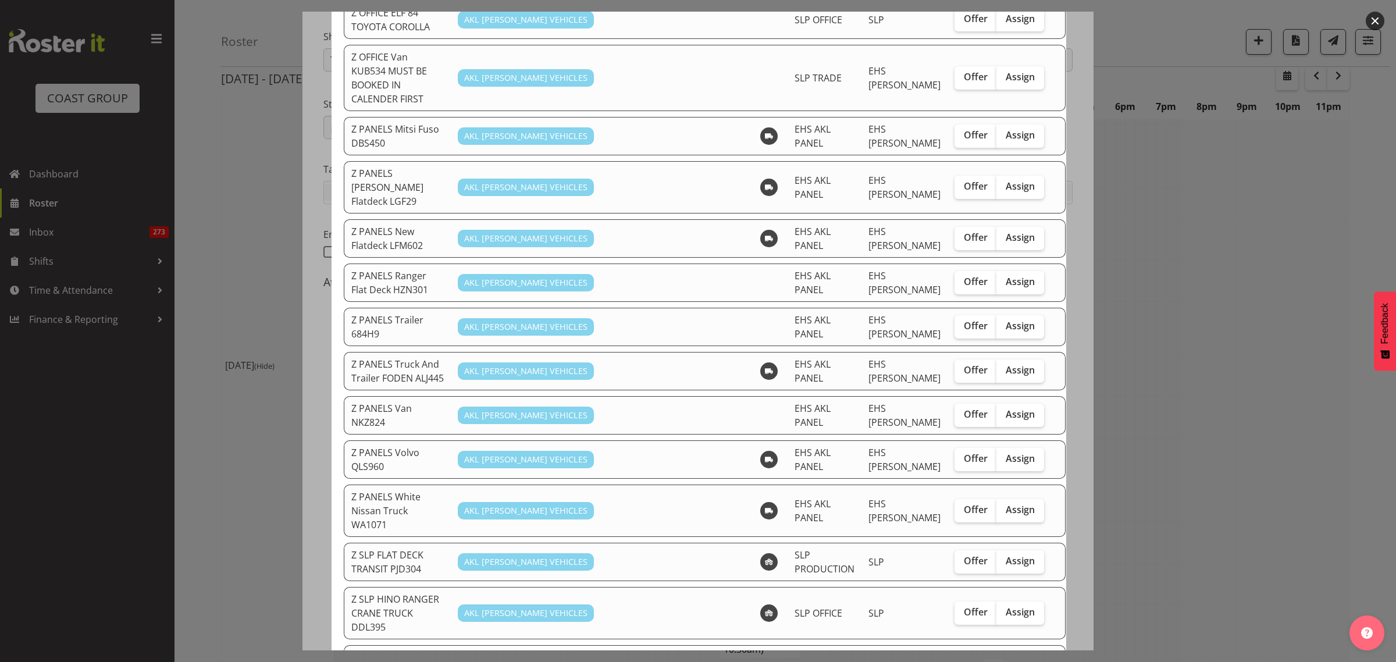
scroll to position [800, 0]
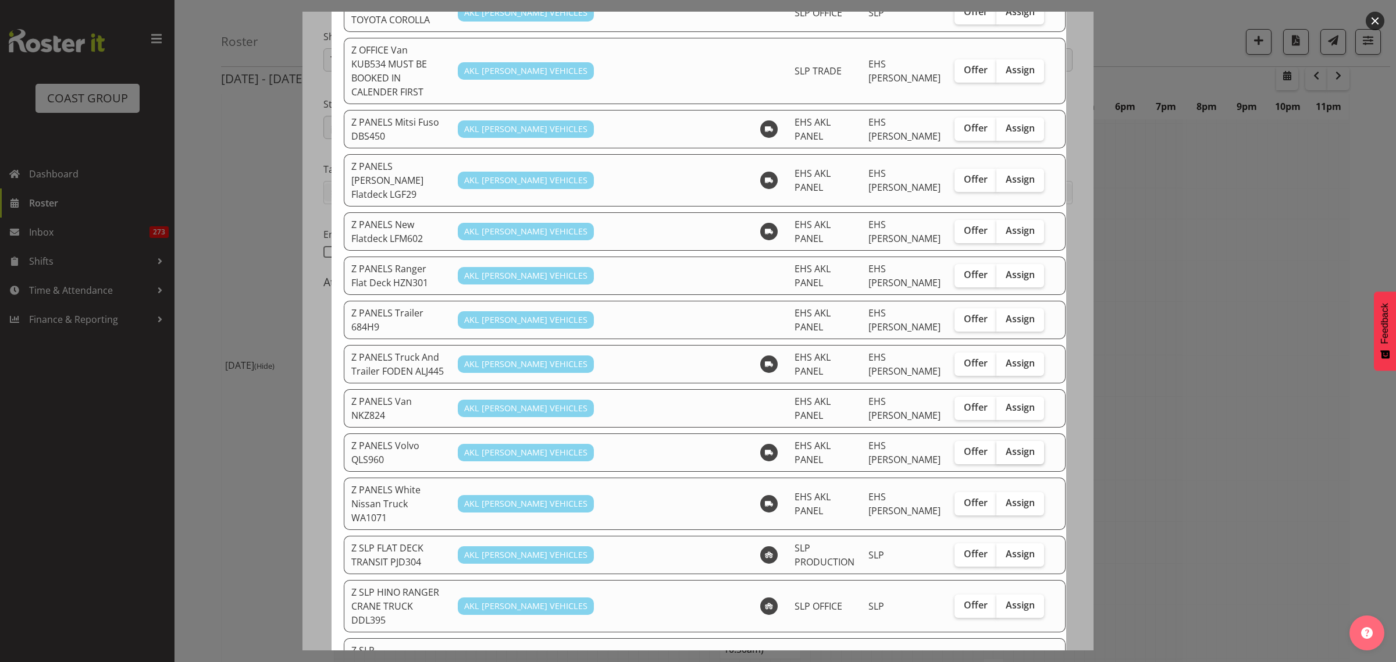
click at [1007, 446] on span "Assign" at bounding box center [1020, 452] width 29 height 12
click at [1004, 448] on input "Assign" at bounding box center [1001, 452] width 8 height 8
checkbox input "true"
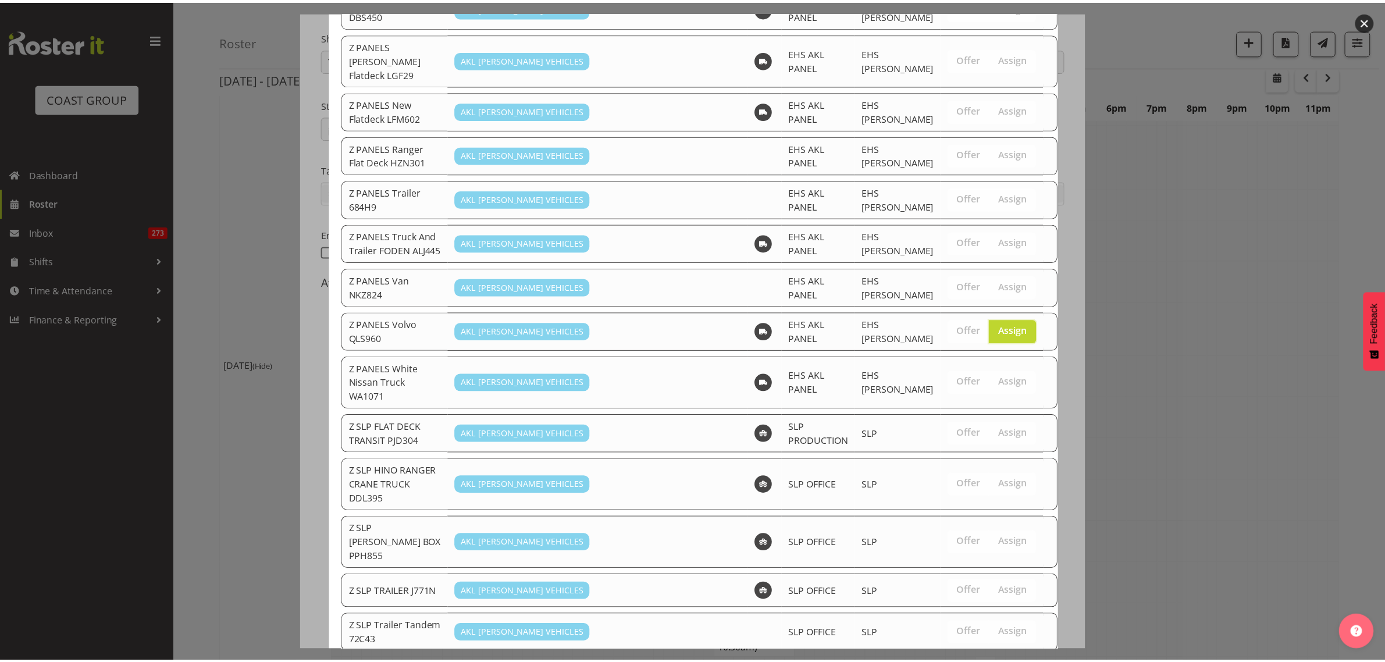
scroll to position [951, 0]
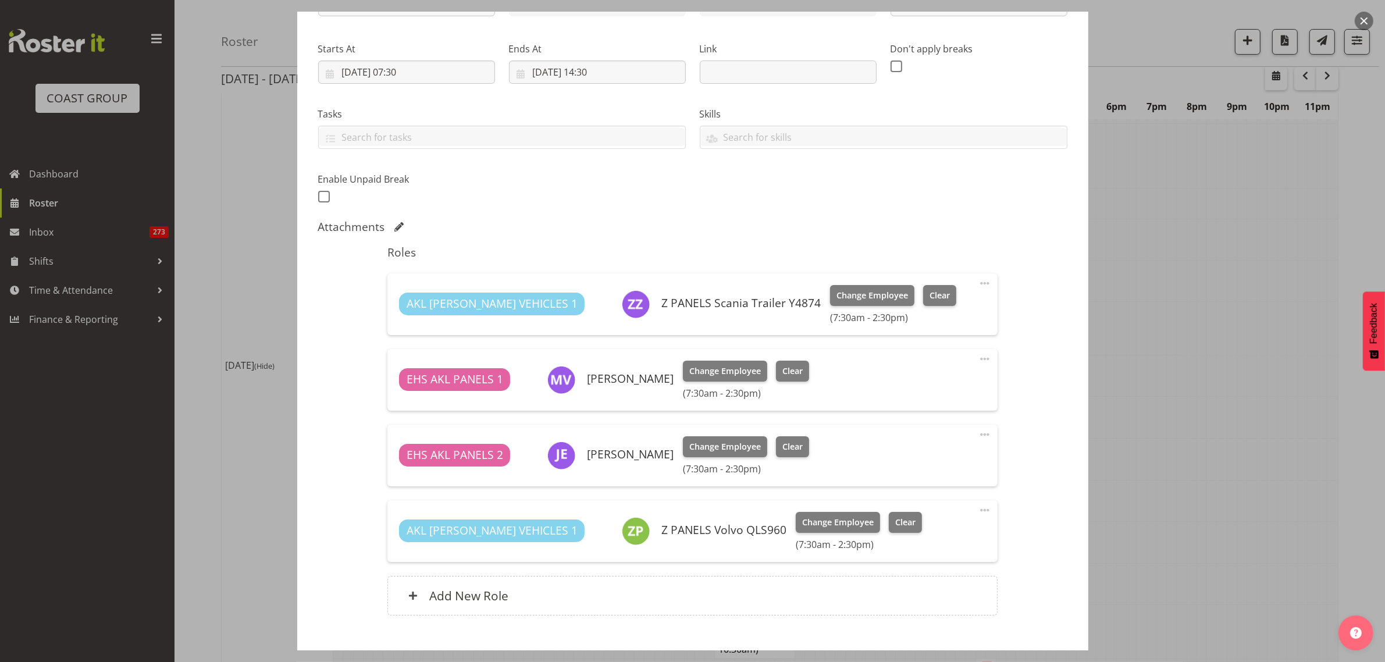
scroll to position [230, 0]
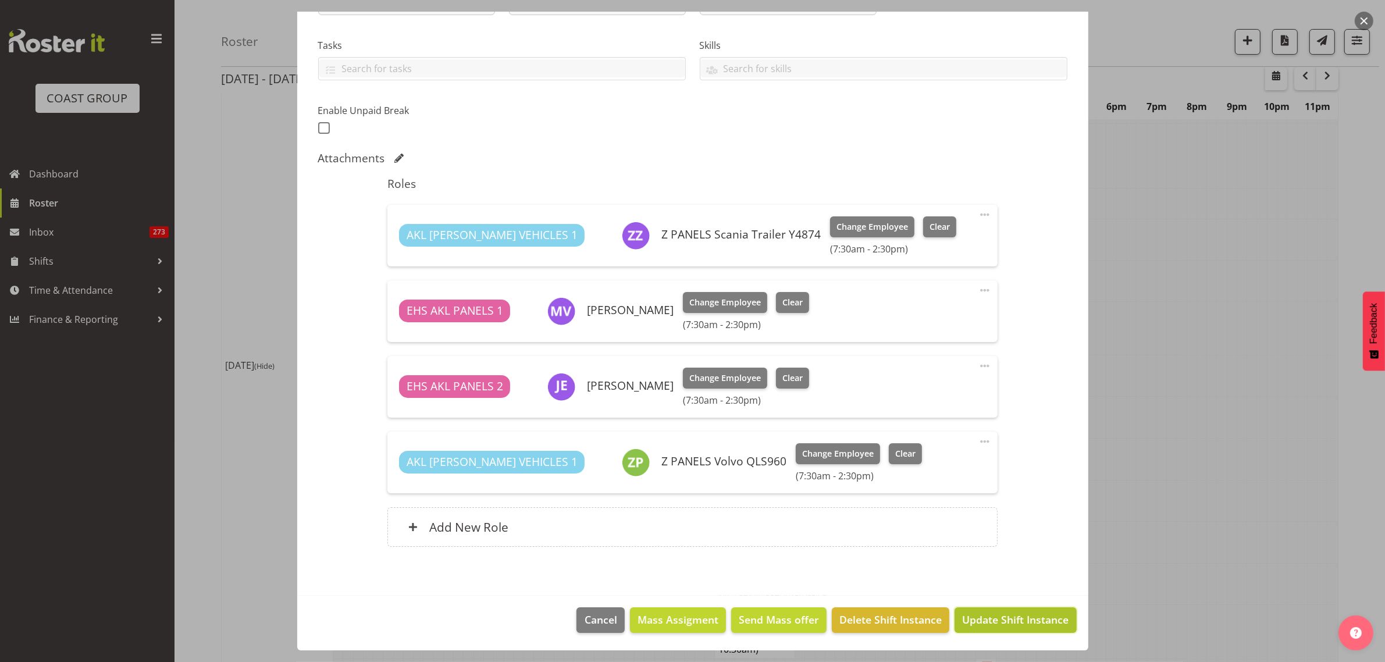
click at [980, 627] on span "Update Shift Instance" at bounding box center [1015, 619] width 106 height 15
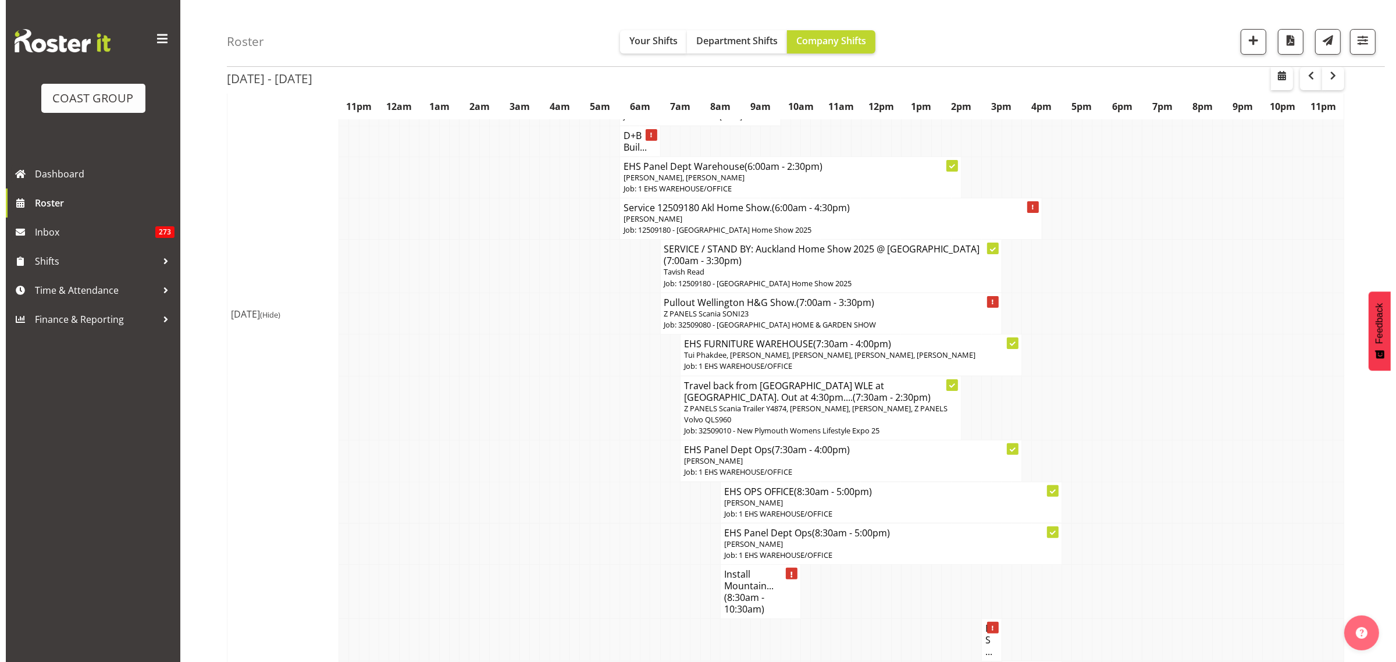
scroll to position [291, 0]
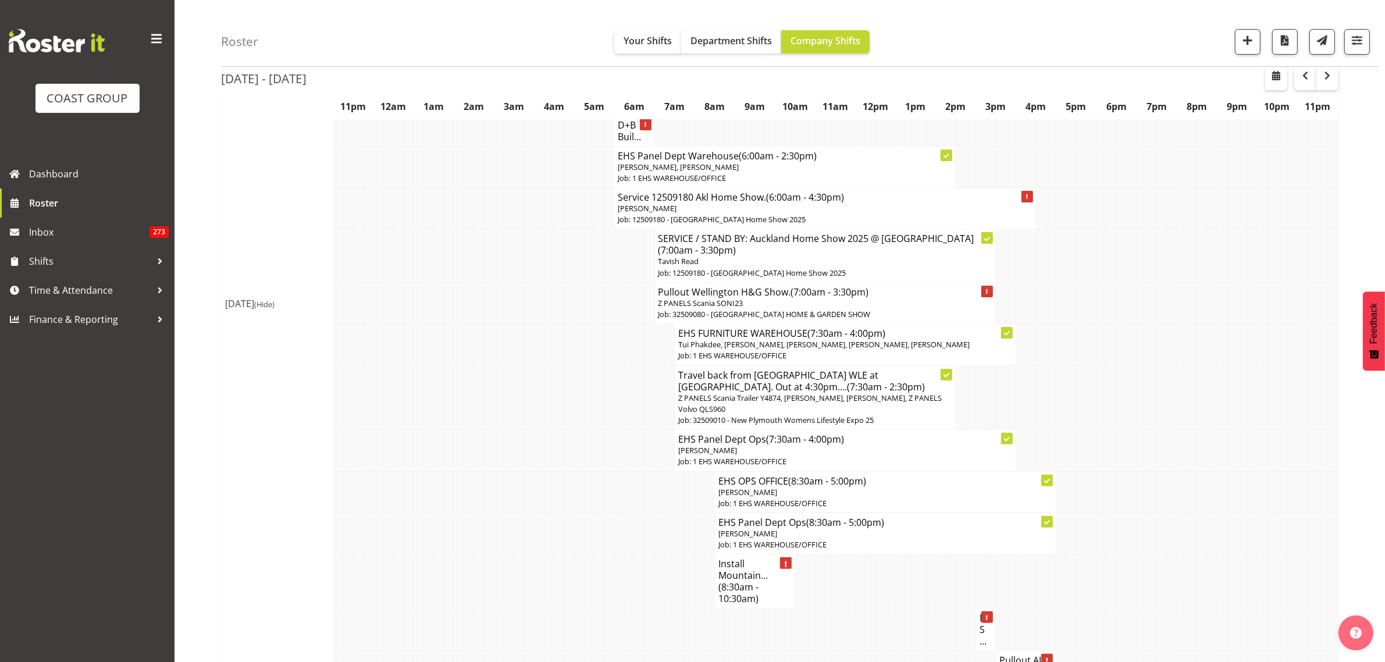
click at [923, 304] on p "Z PANELS Scania SONI23" at bounding box center [826, 303] width 334 height 11
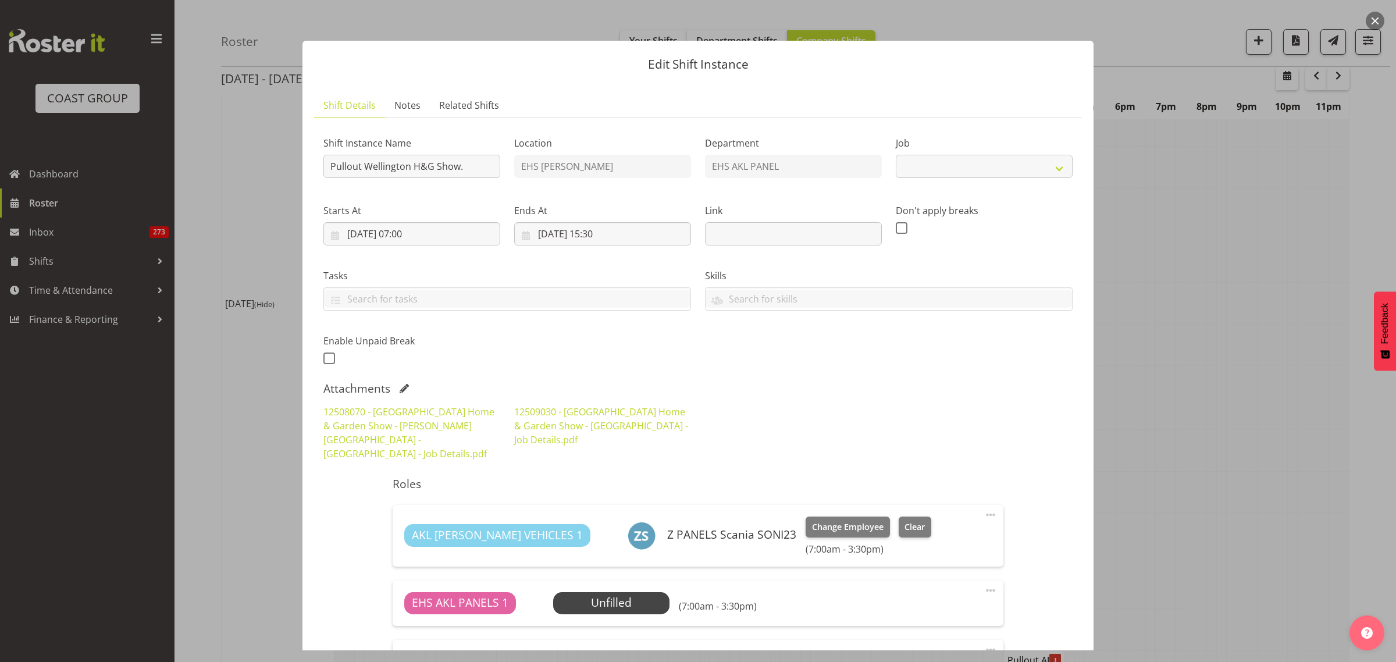
select select "9237"
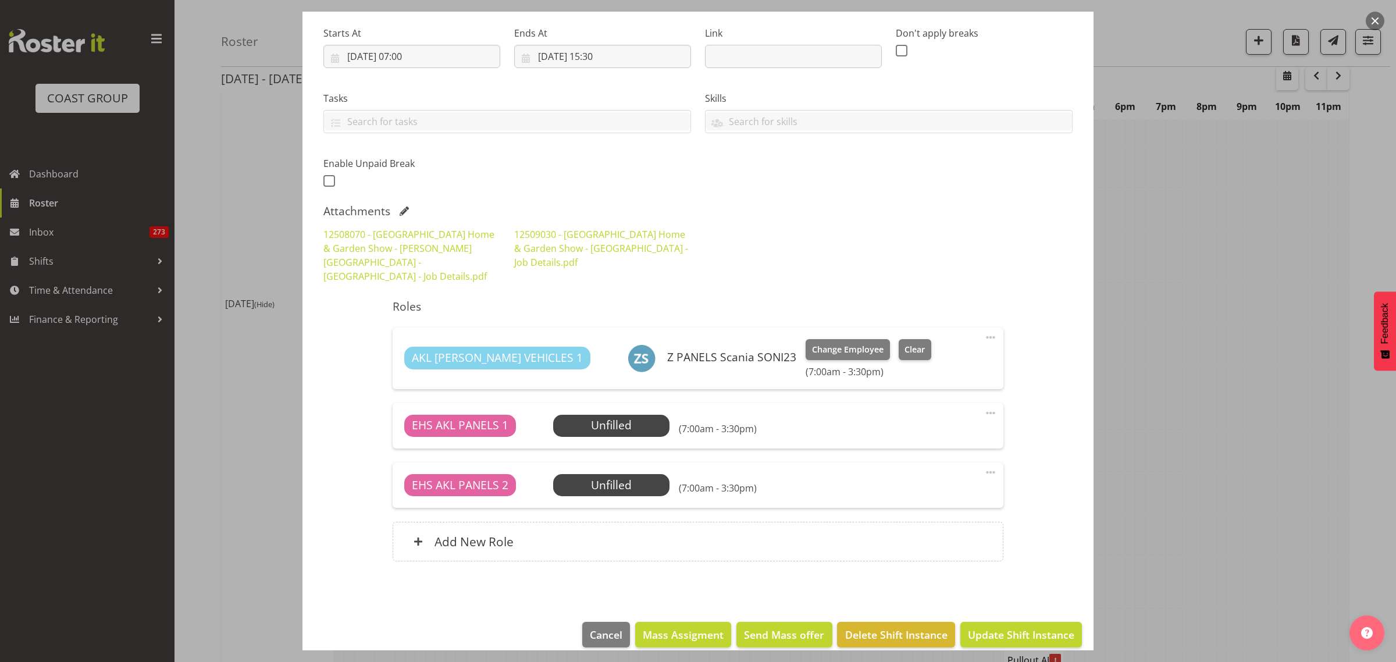
scroll to position [179, 0]
click at [624, 416] on span "Select Employee" at bounding box center [611, 424] width 87 height 17
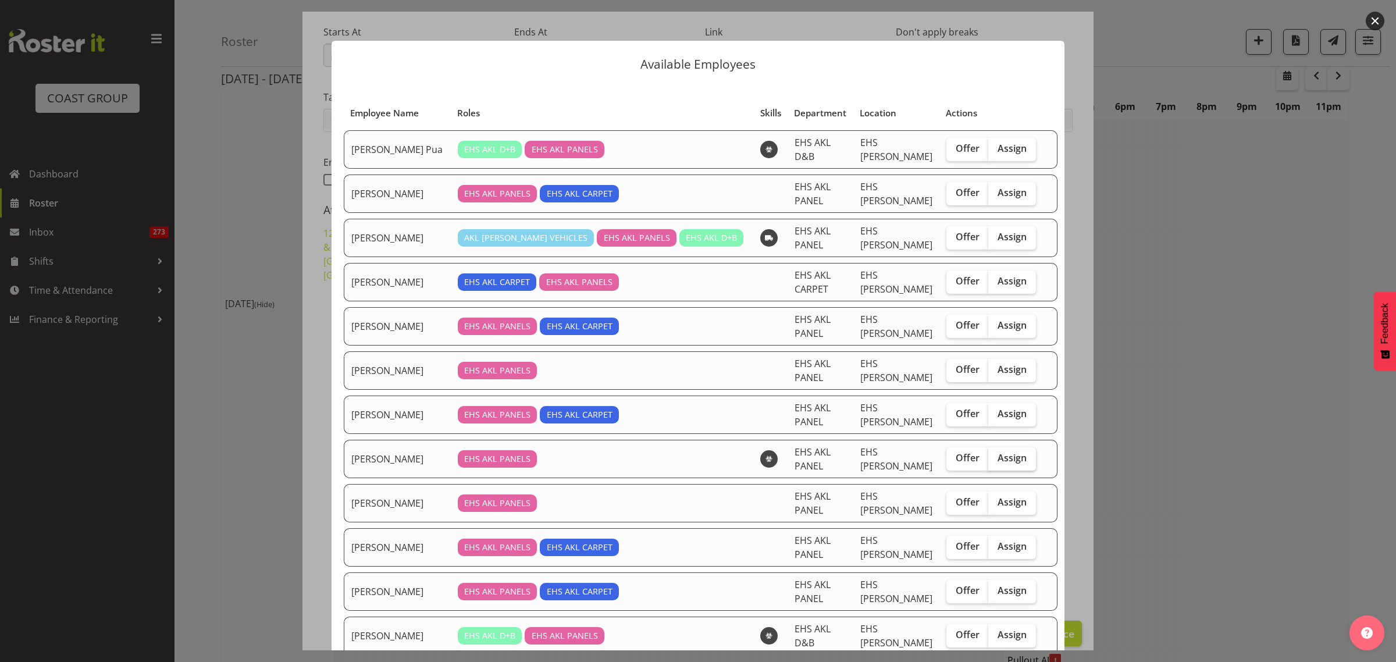
click at [998, 461] on span "Assign" at bounding box center [1012, 458] width 29 height 12
click at [988, 461] on input "Assign" at bounding box center [992, 458] width 8 height 8
checkbox input "true"
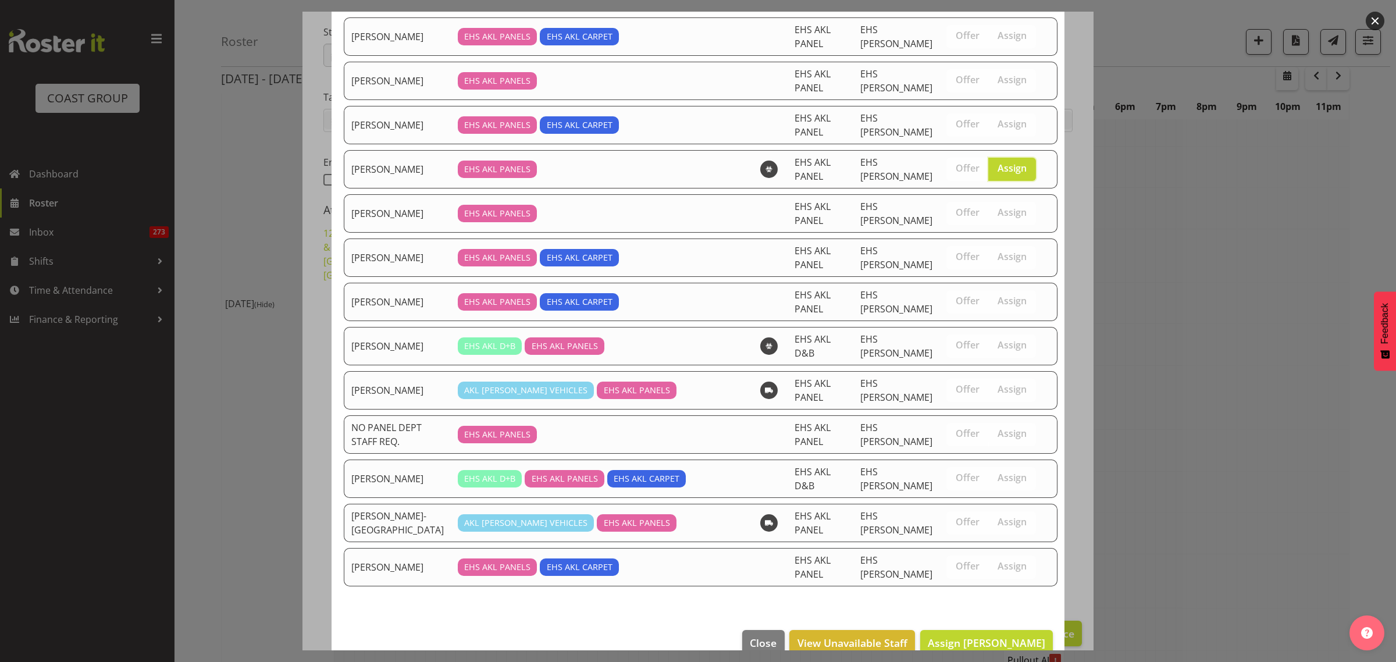
scroll to position [316, 0]
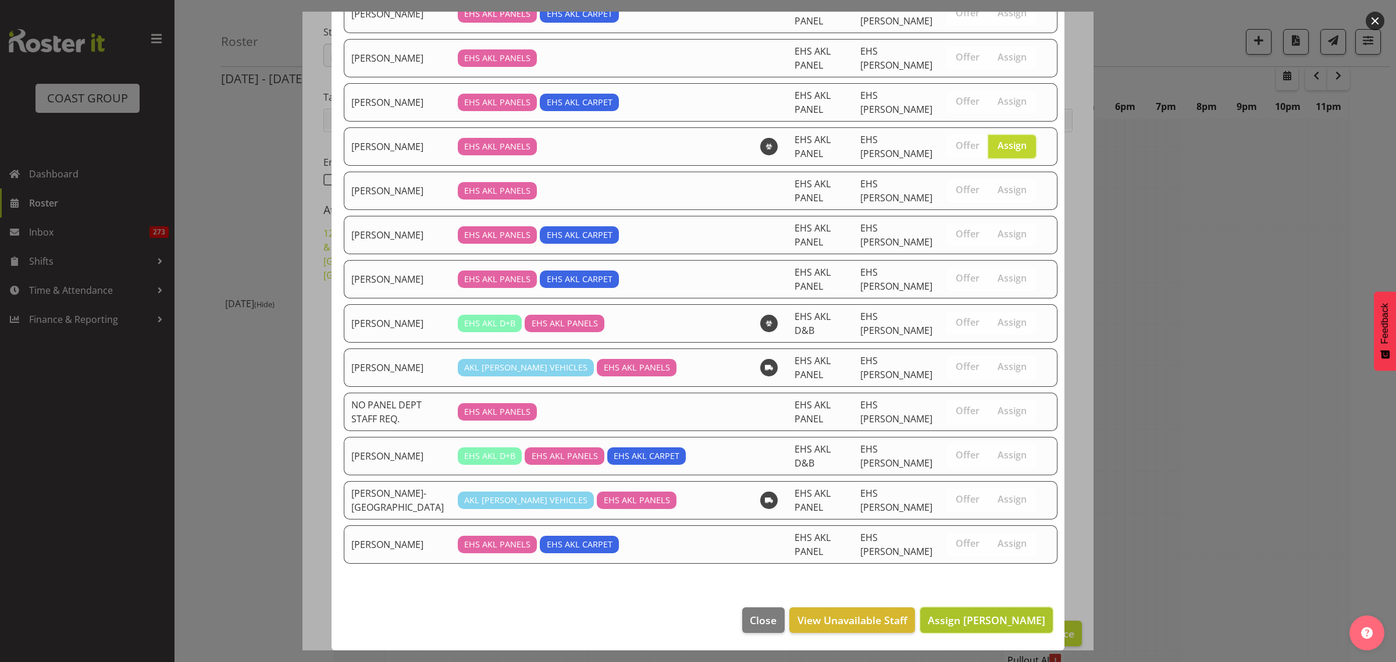
click at [965, 622] on span "Assign [PERSON_NAME]" at bounding box center [987, 620] width 118 height 14
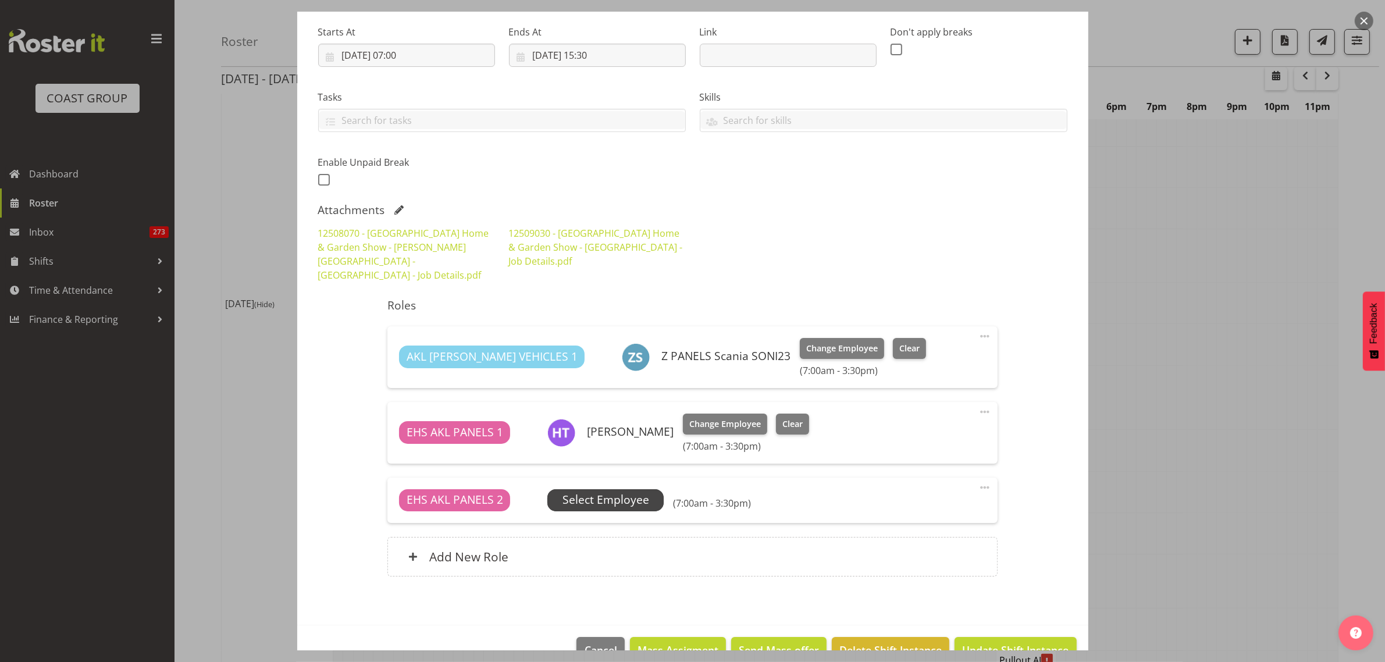
click at [620, 492] on span "Select Employee" at bounding box center [606, 500] width 87 height 17
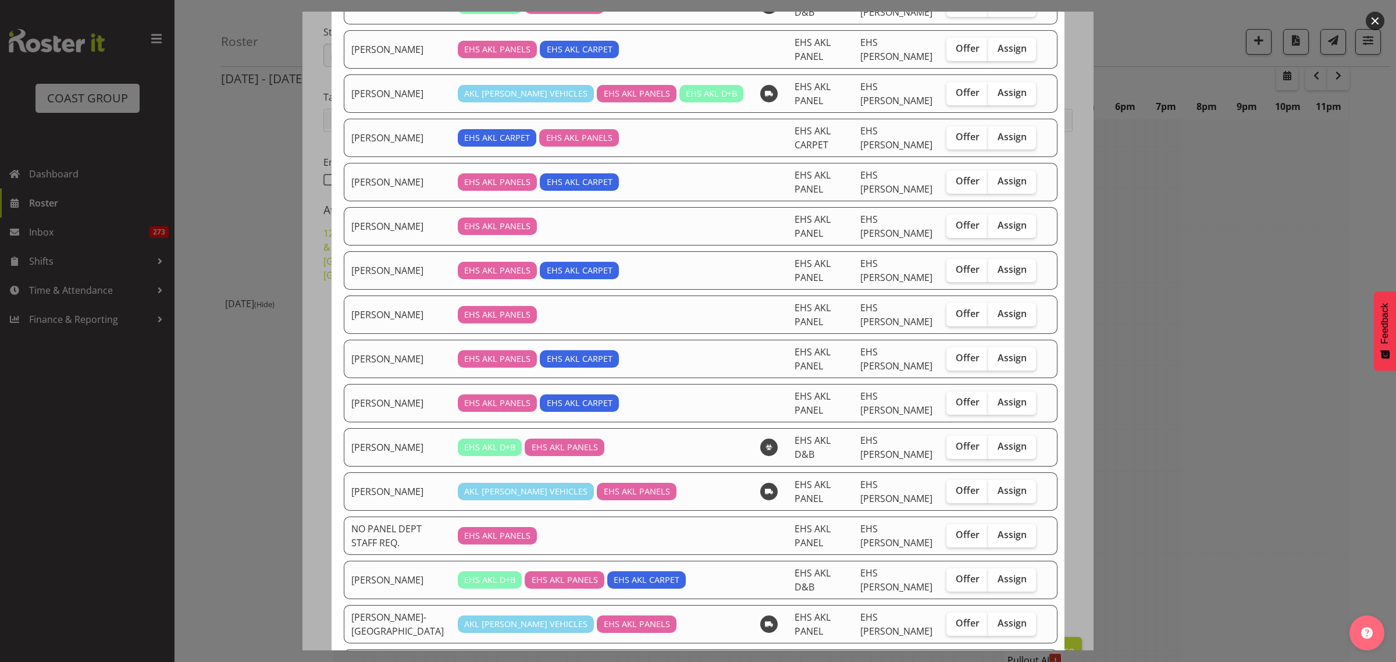
scroll to position [145, 0]
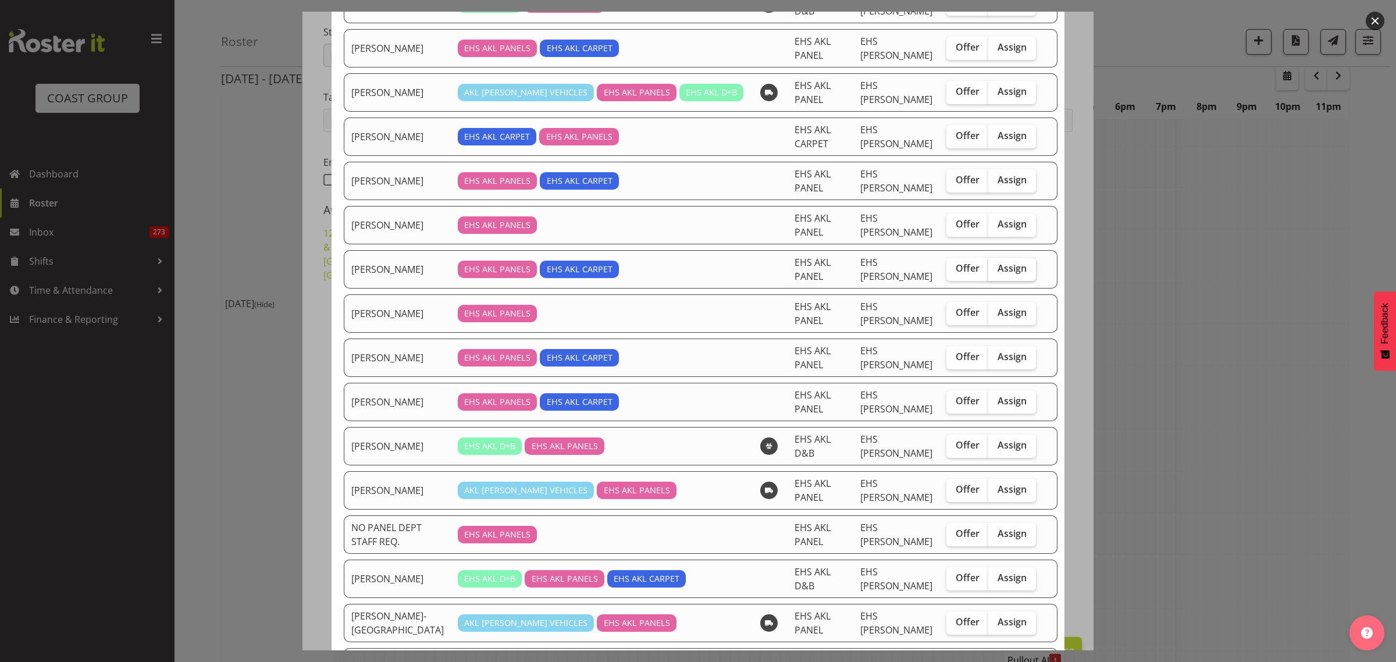
click at [1010, 272] on span "Assign" at bounding box center [1012, 268] width 29 height 12
click at [996, 272] on input "Assign" at bounding box center [992, 269] width 8 height 8
checkbox input "true"
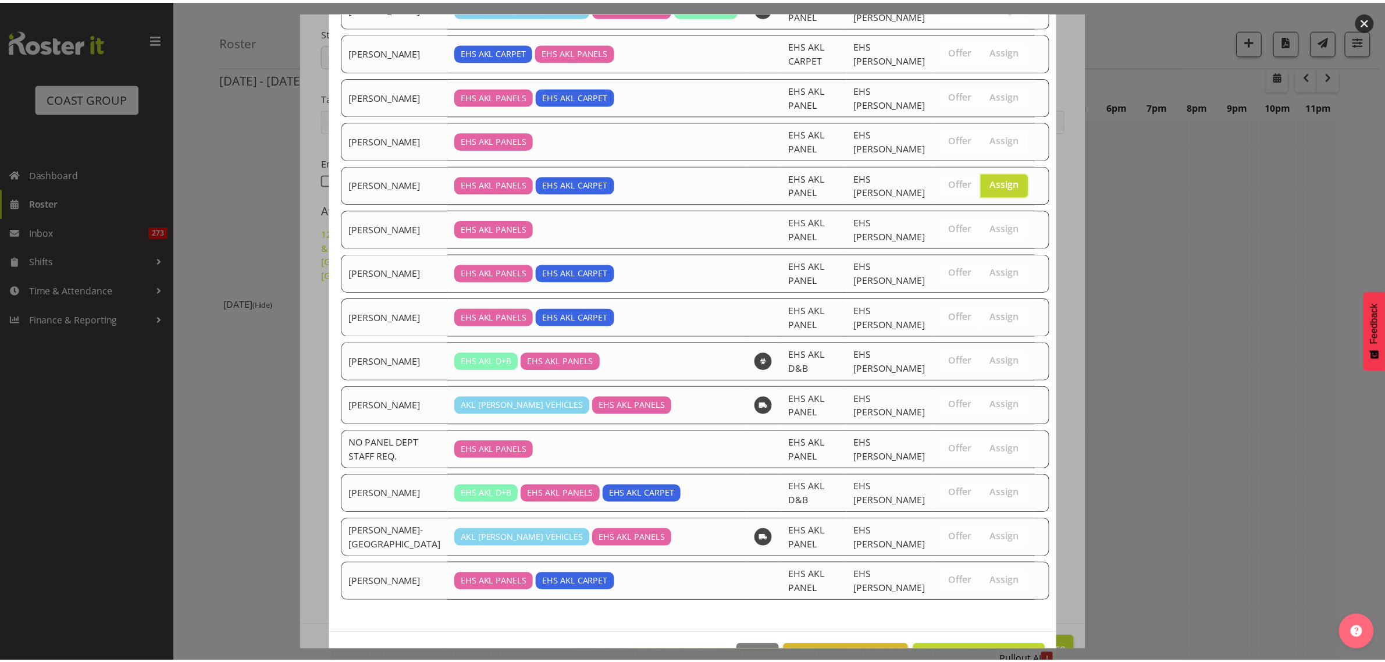
scroll to position [272, 0]
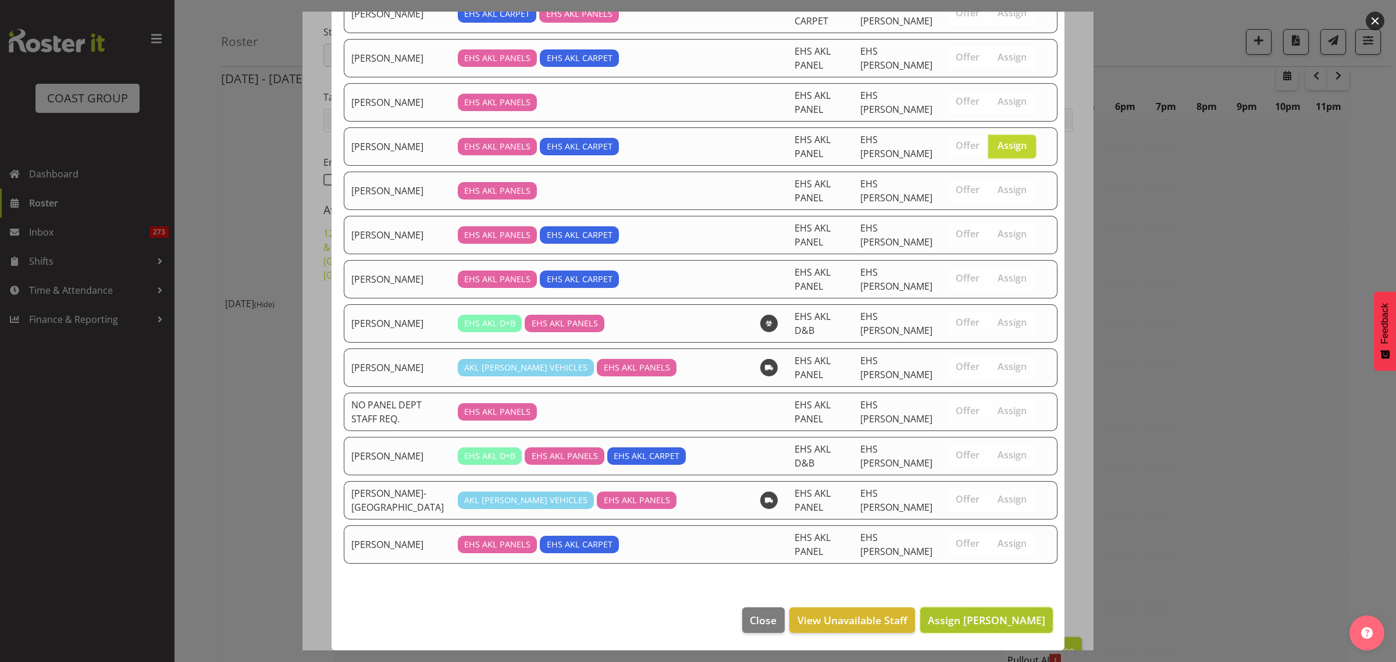
click at [990, 620] on span "Assign [PERSON_NAME]" at bounding box center [987, 620] width 118 height 14
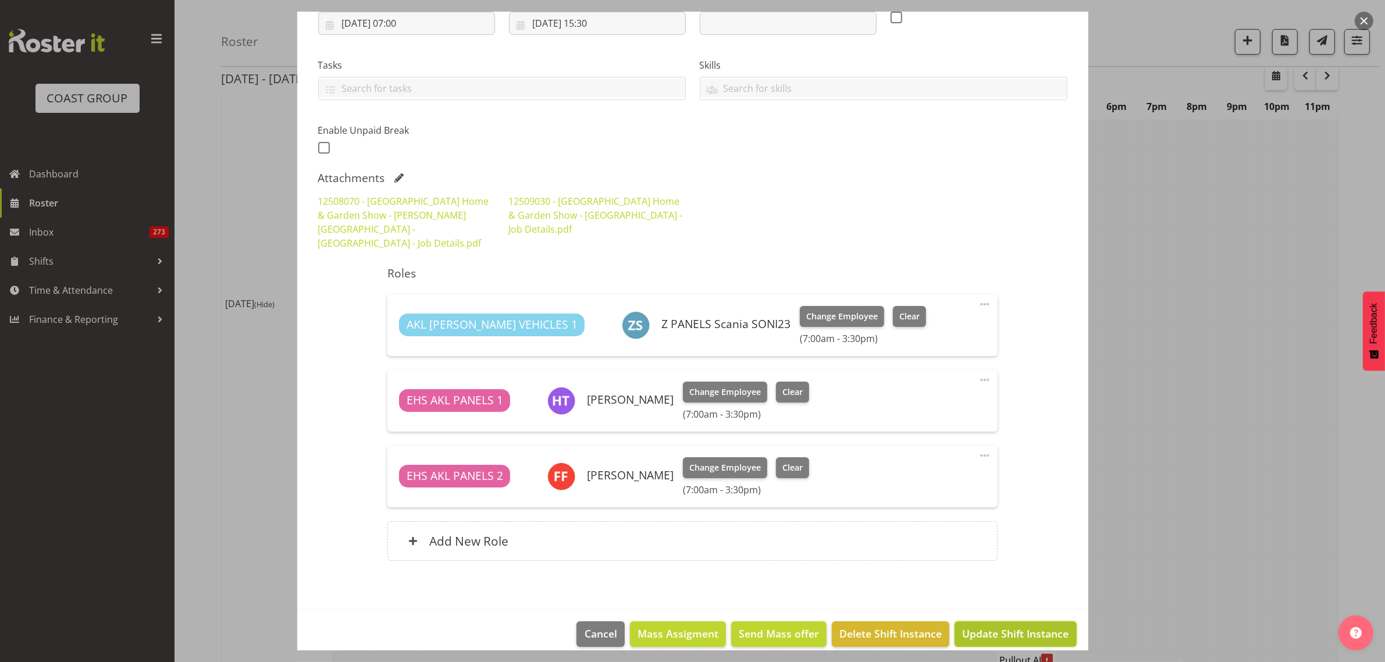
click at [993, 626] on span "Update Shift Instance" at bounding box center [1015, 633] width 106 height 15
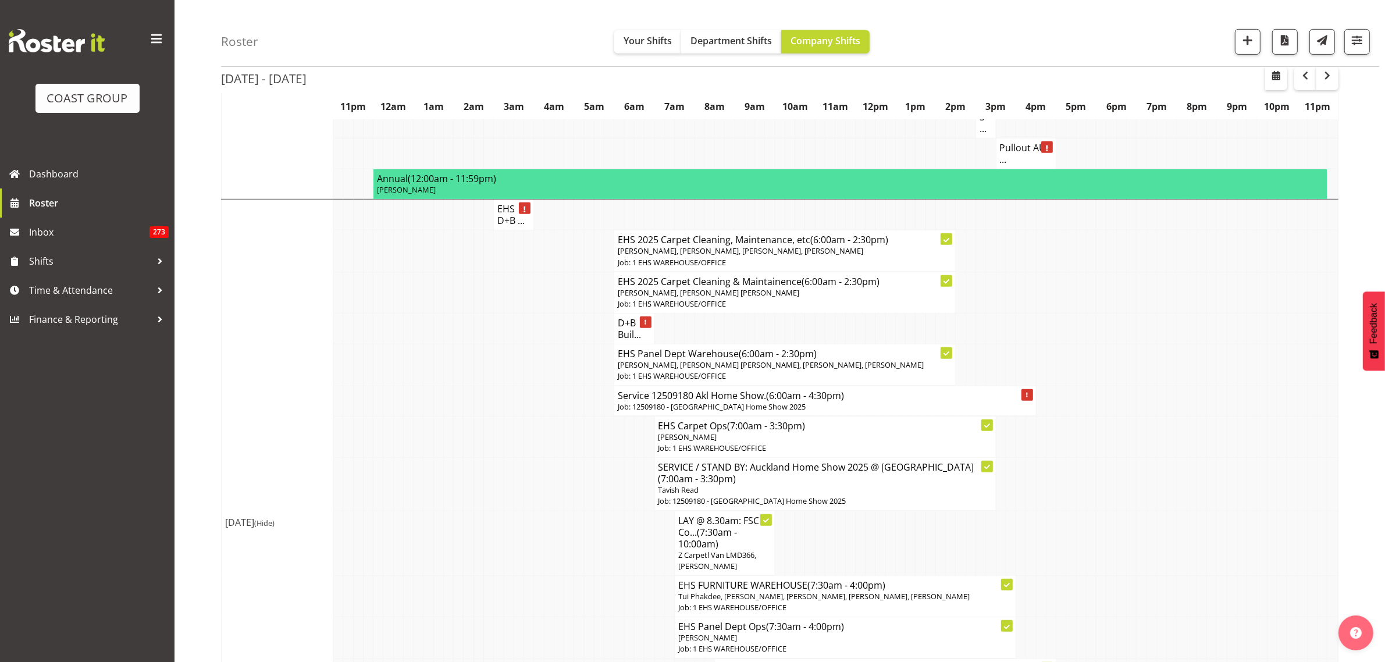
scroll to position [800, 0]
